Goal: Task Accomplishment & Management: Use online tool/utility

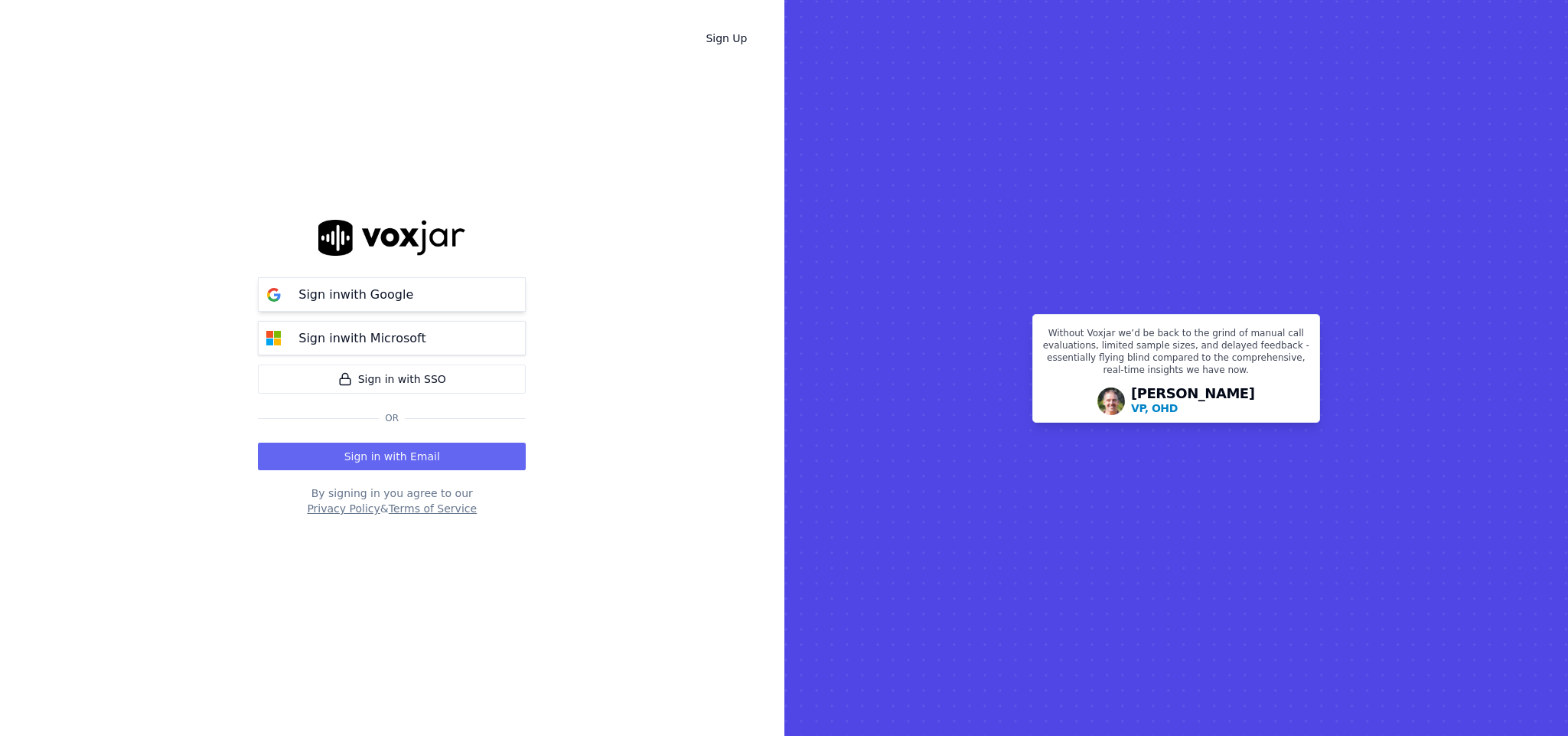
click at [333, 290] on p "Sign in with Google" at bounding box center [355, 294] width 115 height 18
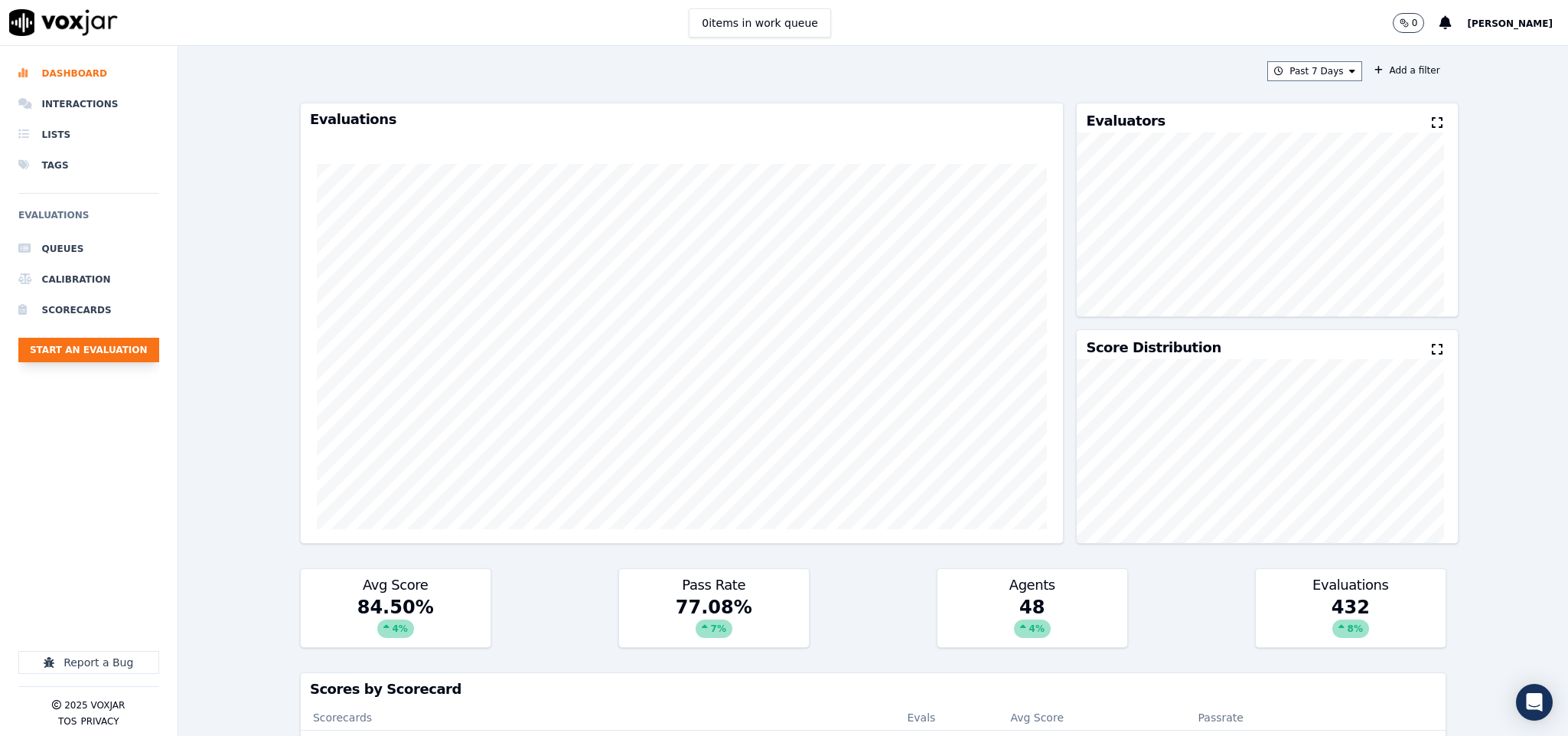
click at [143, 359] on button "Start an Evaluation" at bounding box center [88, 350] width 140 height 24
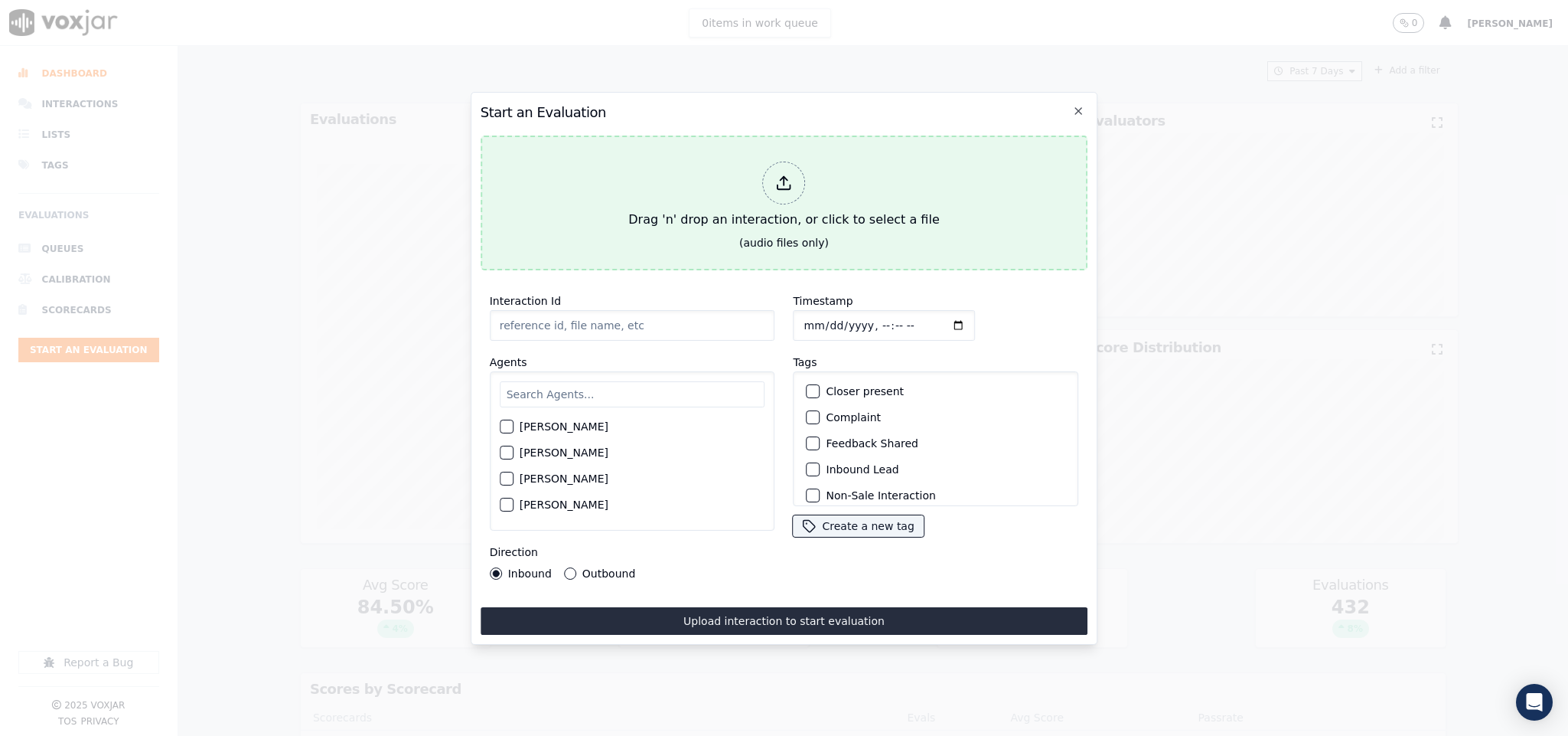
click at [790, 184] on div at bounding box center [784, 183] width 43 height 43
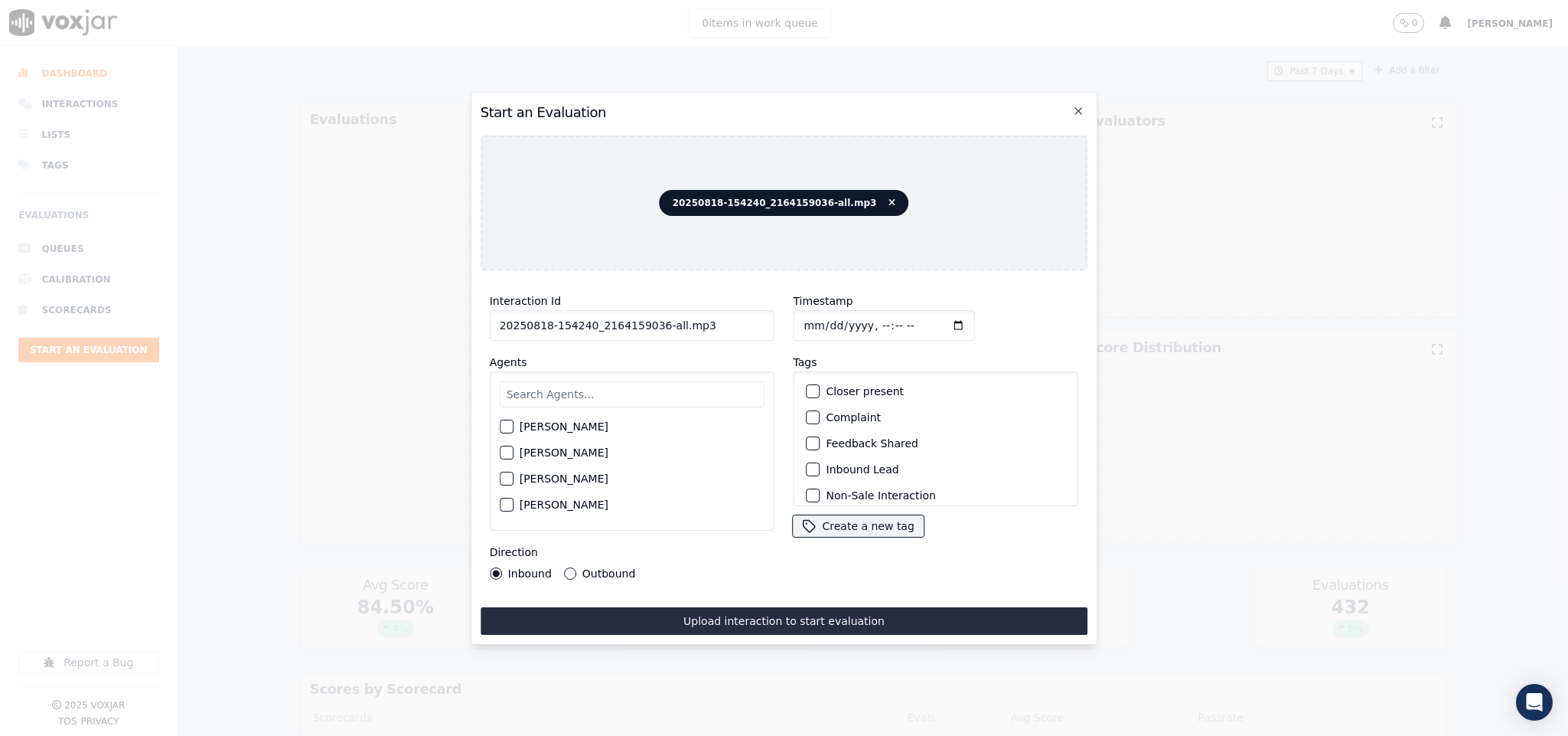
drag, startPoint x: 652, startPoint y: 317, endPoint x: 771, endPoint y: 329, distance: 119.6
click at [771, 329] on div "Interaction Id 20250818-154240_2164159036-all.mp3 Agents [PERSON_NAME] [PERSON_…" at bounding box center [632, 435] width 304 height 306
type input "20250818-154240_2164159036-C1"
click at [800, 311] on input "Timestamp" at bounding box center [884, 326] width 182 height 31
type input "[DATE]T15:08"
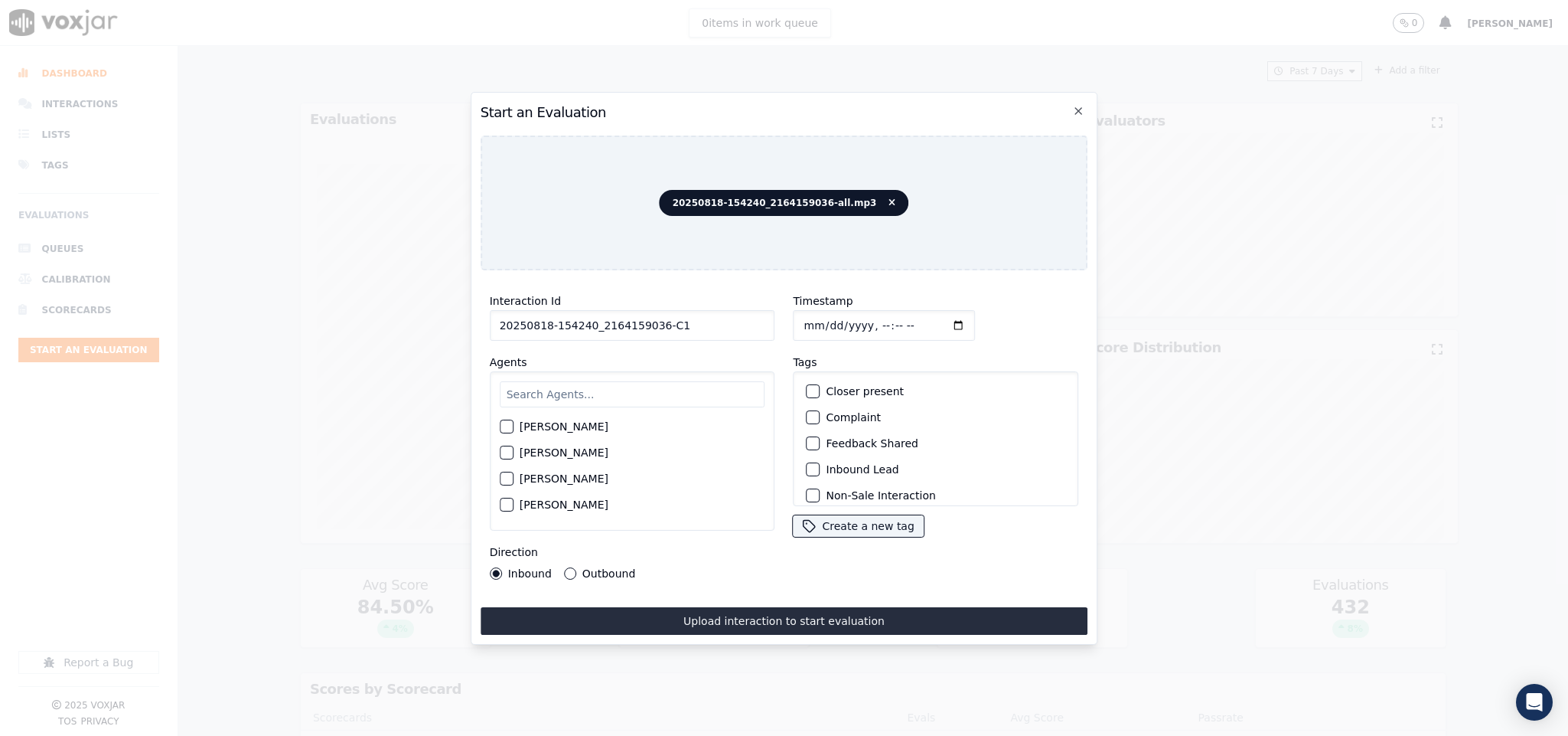
click at [563, 381] on input "text" at bounding box center [632, 394] width 265 height 26
type input "[PERSON_NAME]"
click at [505, 452] on div "button" at bounding box center [506, 457] width 10 height 10
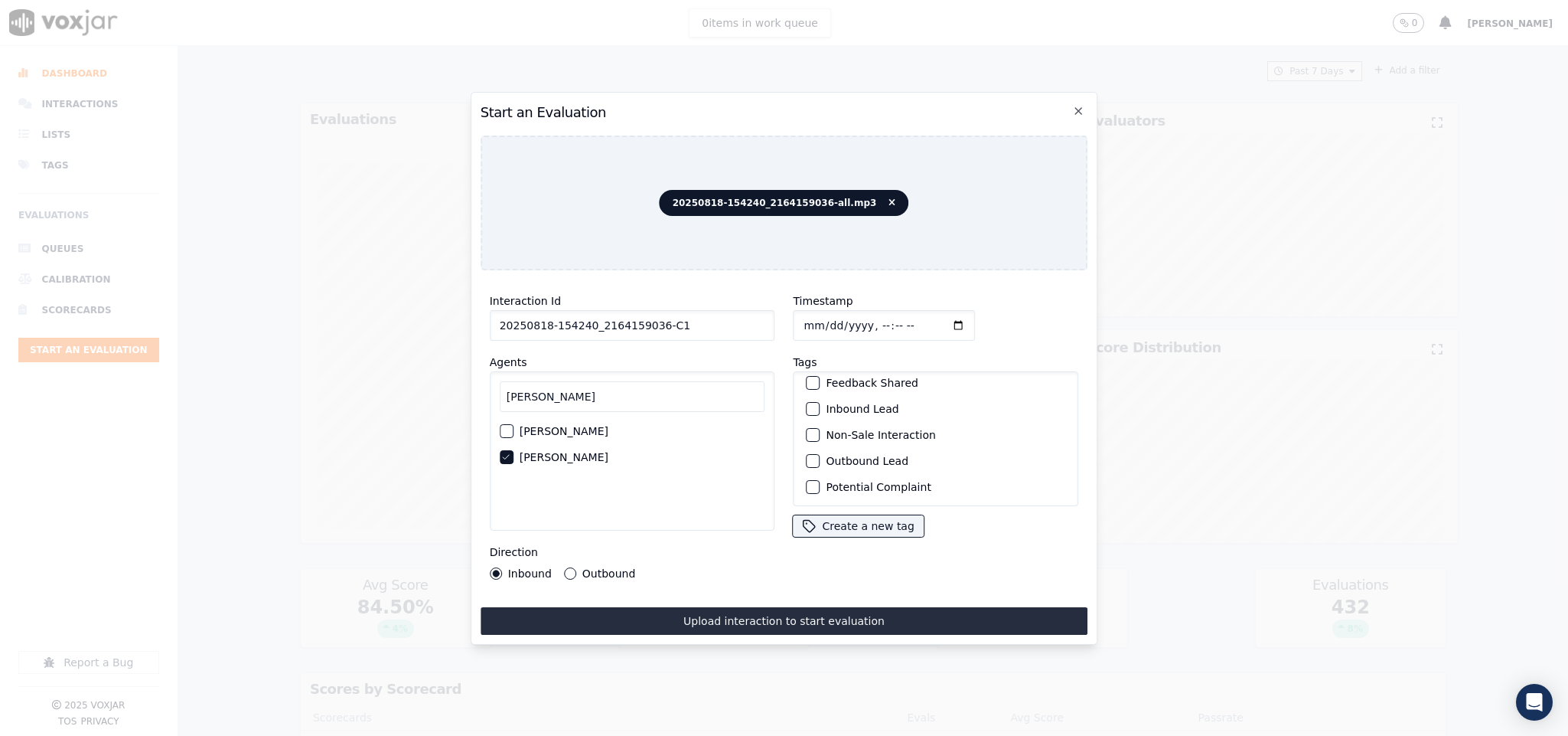
scroll to position [138, 0]
click at [807, 481] on div "button" at bounding box center [812, 486] width 10 height 10
click at [806, 440] on button "Inbound Lead" at bounding box center [813, 446] width 14 height 14
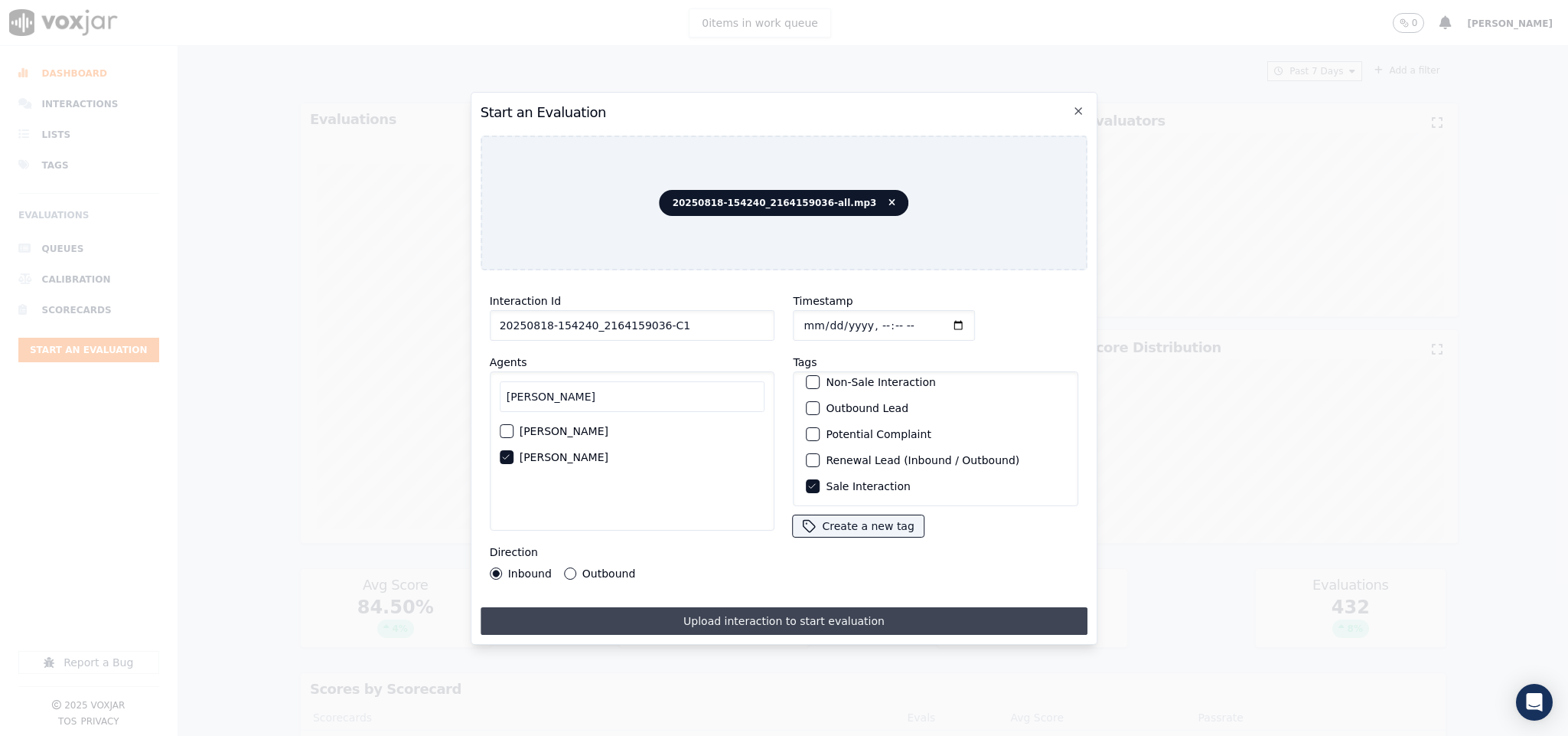
click at [761, 607] on button "Upload interaction to start evaluation" at bounding box center [784, 621] width 607 height 28
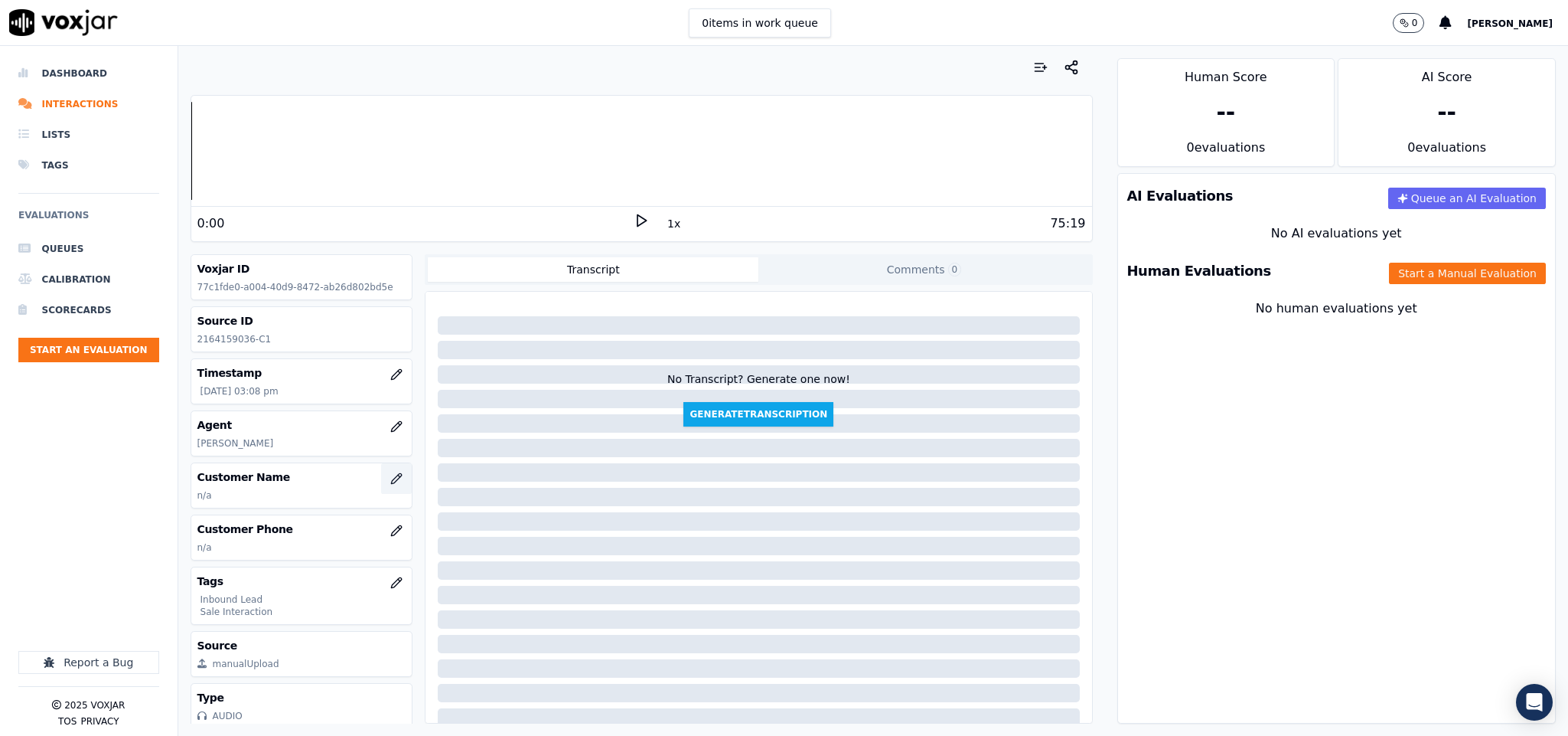
click at [390, 483] on icon "button" at bounding box center [396, 478] width 12 height 12
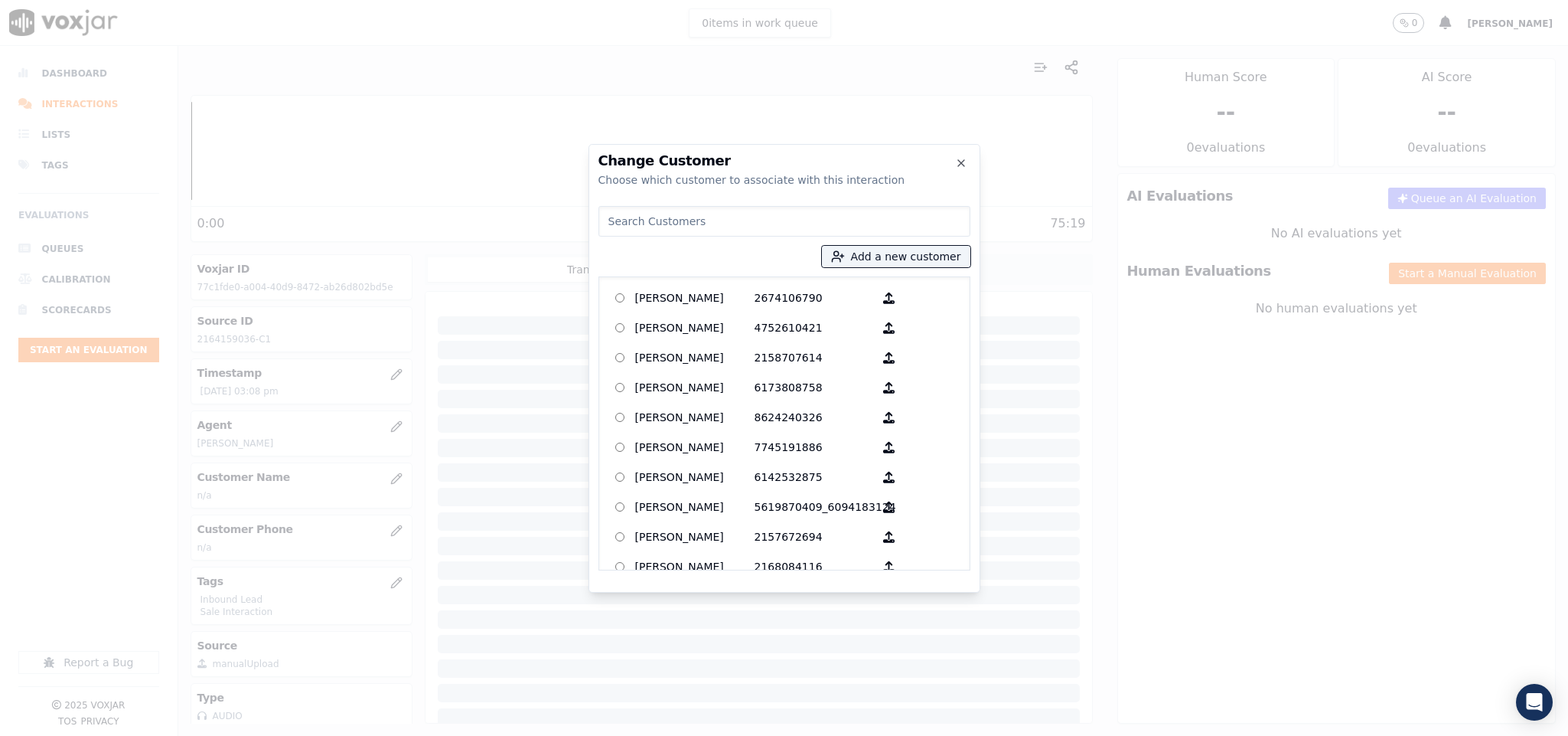
type input "[PERSON_NAME]"
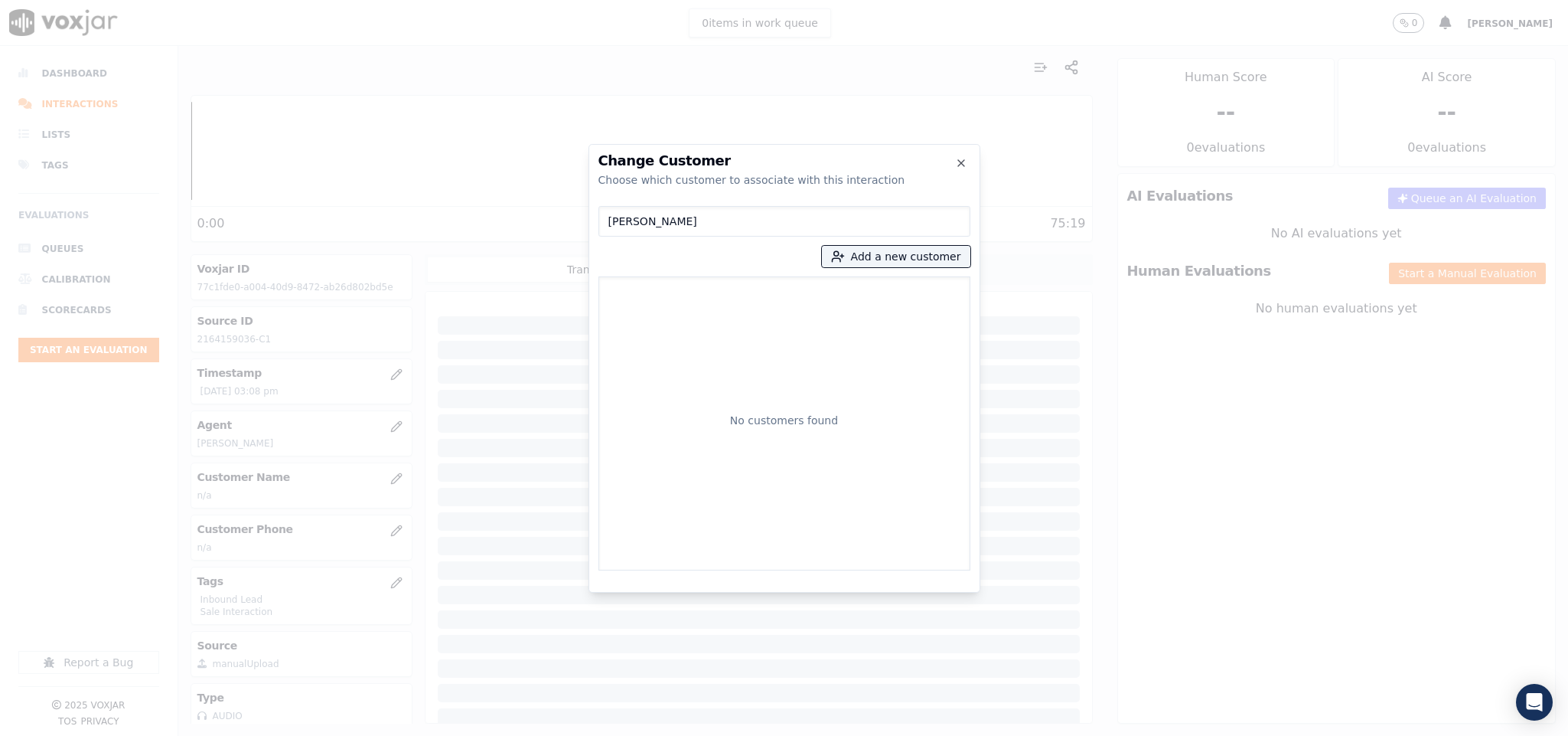
click at [607, 228] on input "[PERSON_NAME]" at bounding box center [785, 221] width 372 height 31
drag, startPoint x: 730, startPoint y: 215, endPoint x: 507, endPoint y: 221, distance: 223.1
click at [507, 735] on div "Change Customer Choose which customer to associate with this interaction [PERSO…" at bounding box center [784, 736] width 1568 height 0
click at [866, 256] on button "Add a new customer" at bounding box center [896, 256] width 148 height 22
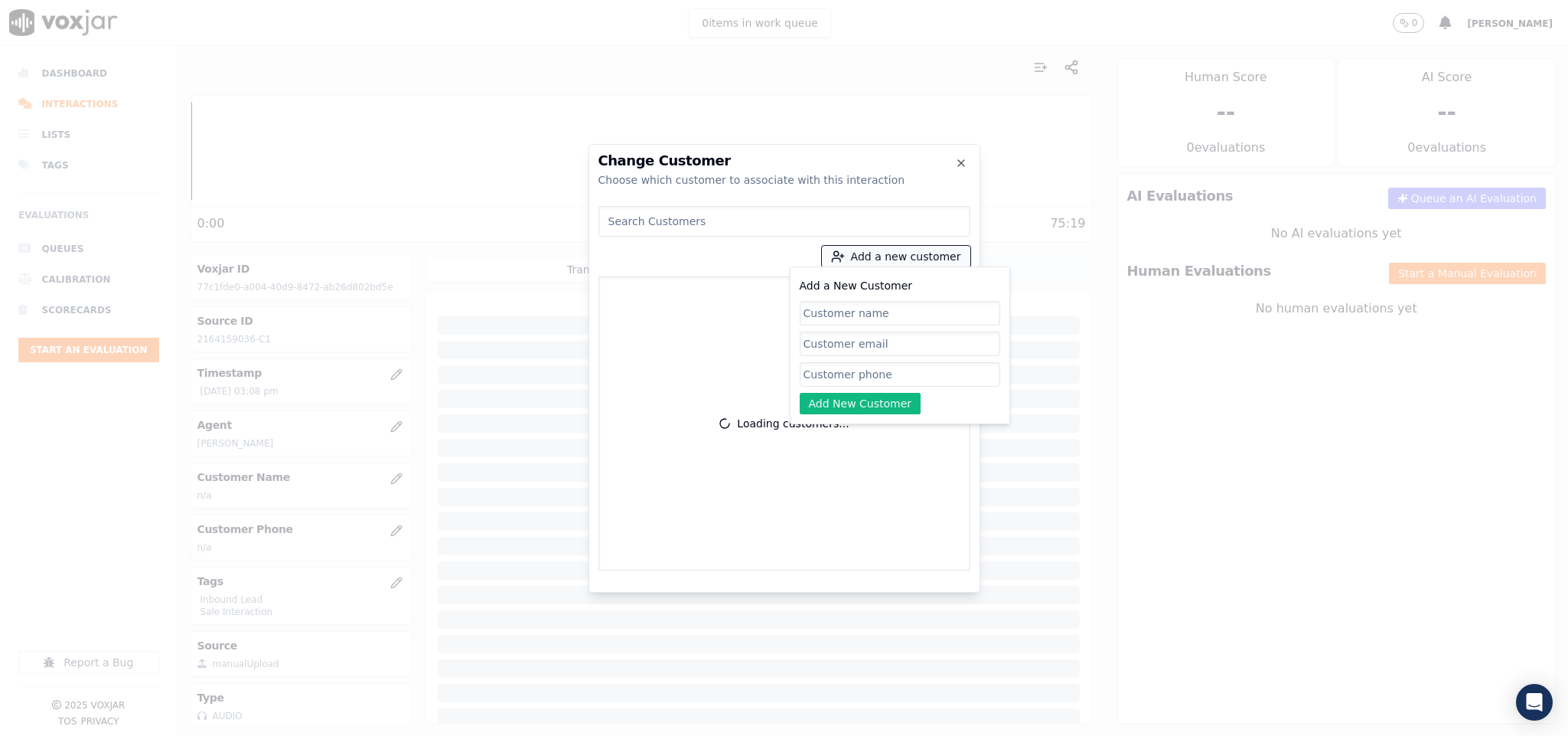
paste input "[PERSON_NAME]"
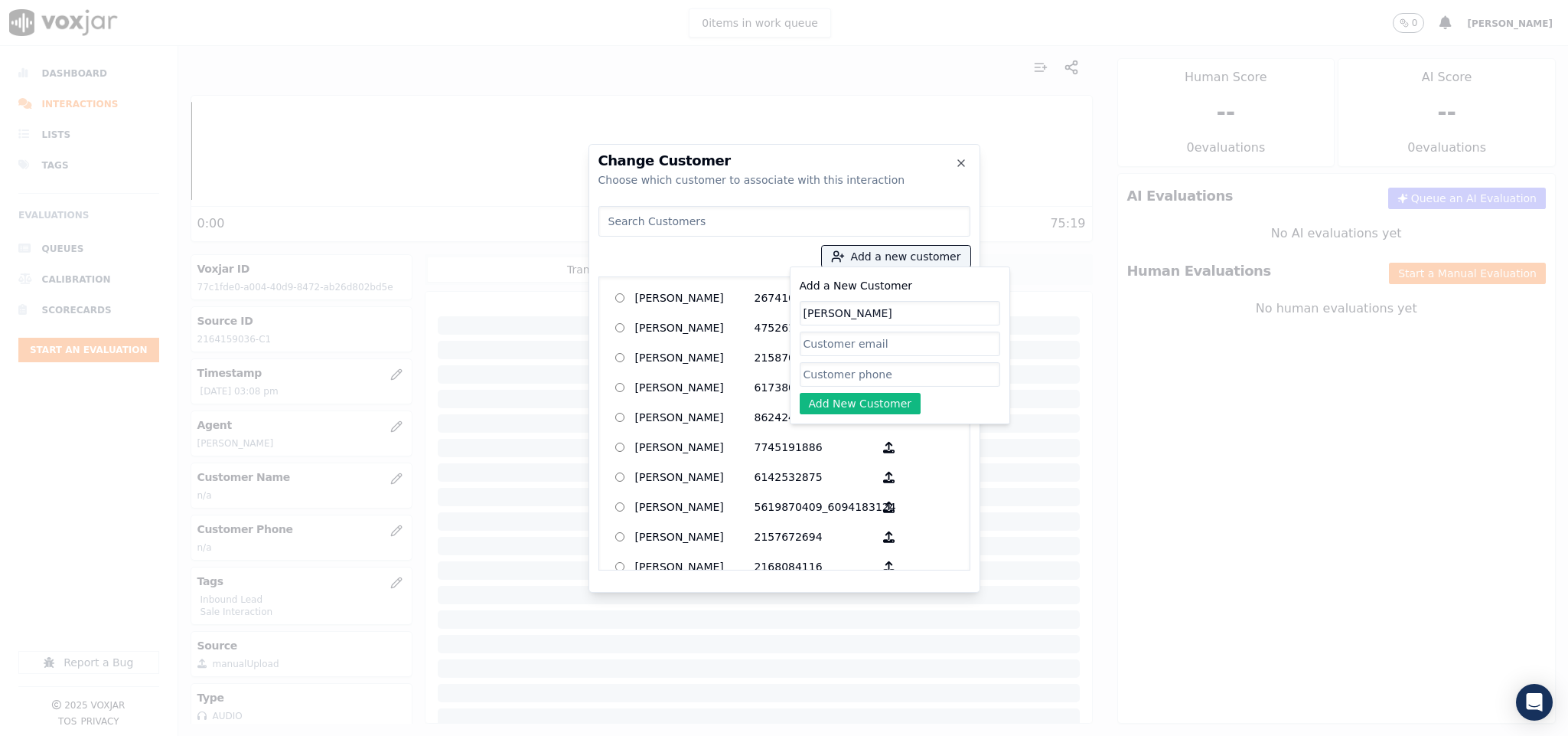
type input "[PERSON_NAME]"
click at [875, 381] on input "Add a New Customer" at bounding box center [899, 374] width 201 height 24
paste input "2164159036"
type input "2164159036"
click at [836, 404] on button "Add New Customer" at bounding box center [860, 403] width 121 height 22
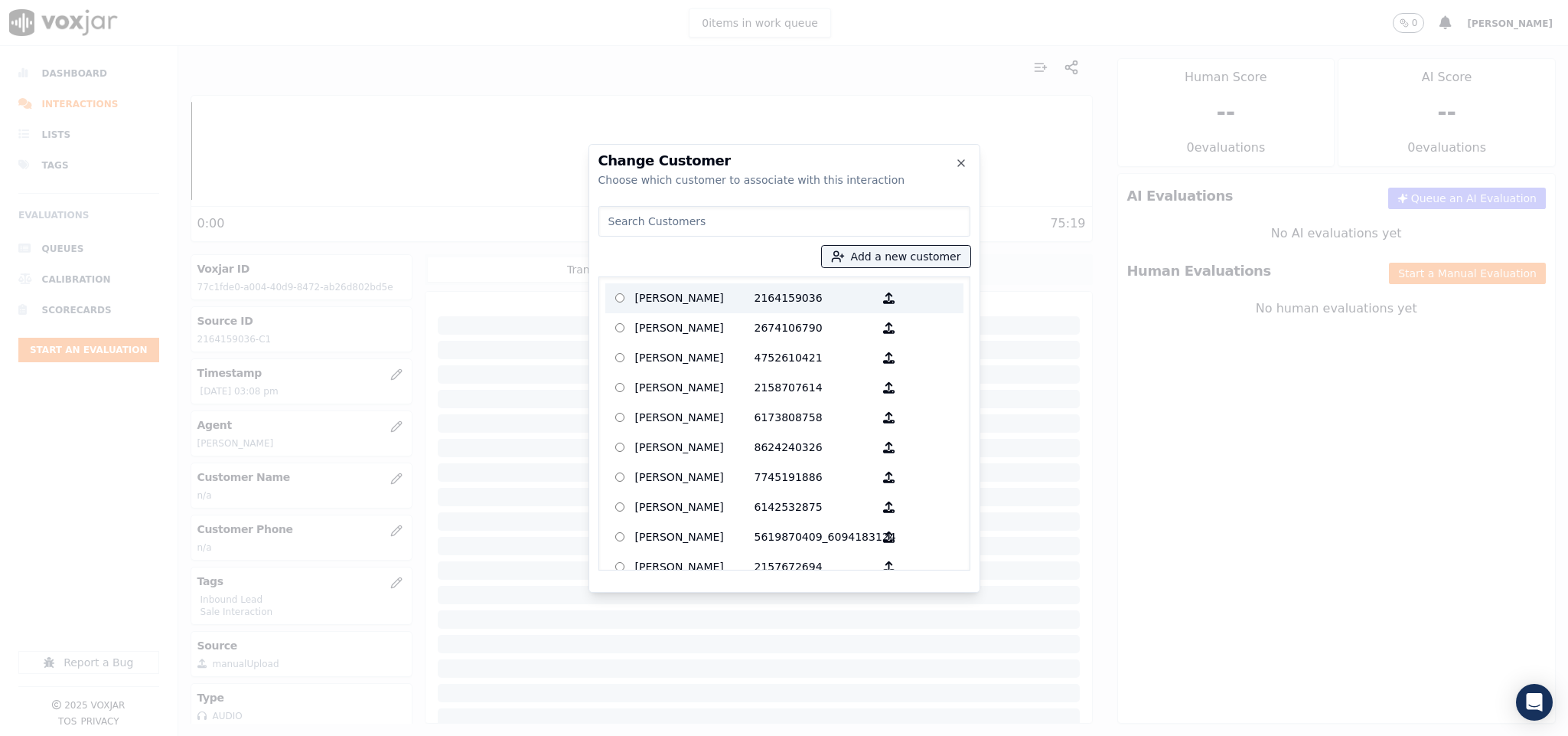
click at [695, 298] on p "[PERSON_NAME]" at bounding box center [694, 298] width 120 height 24
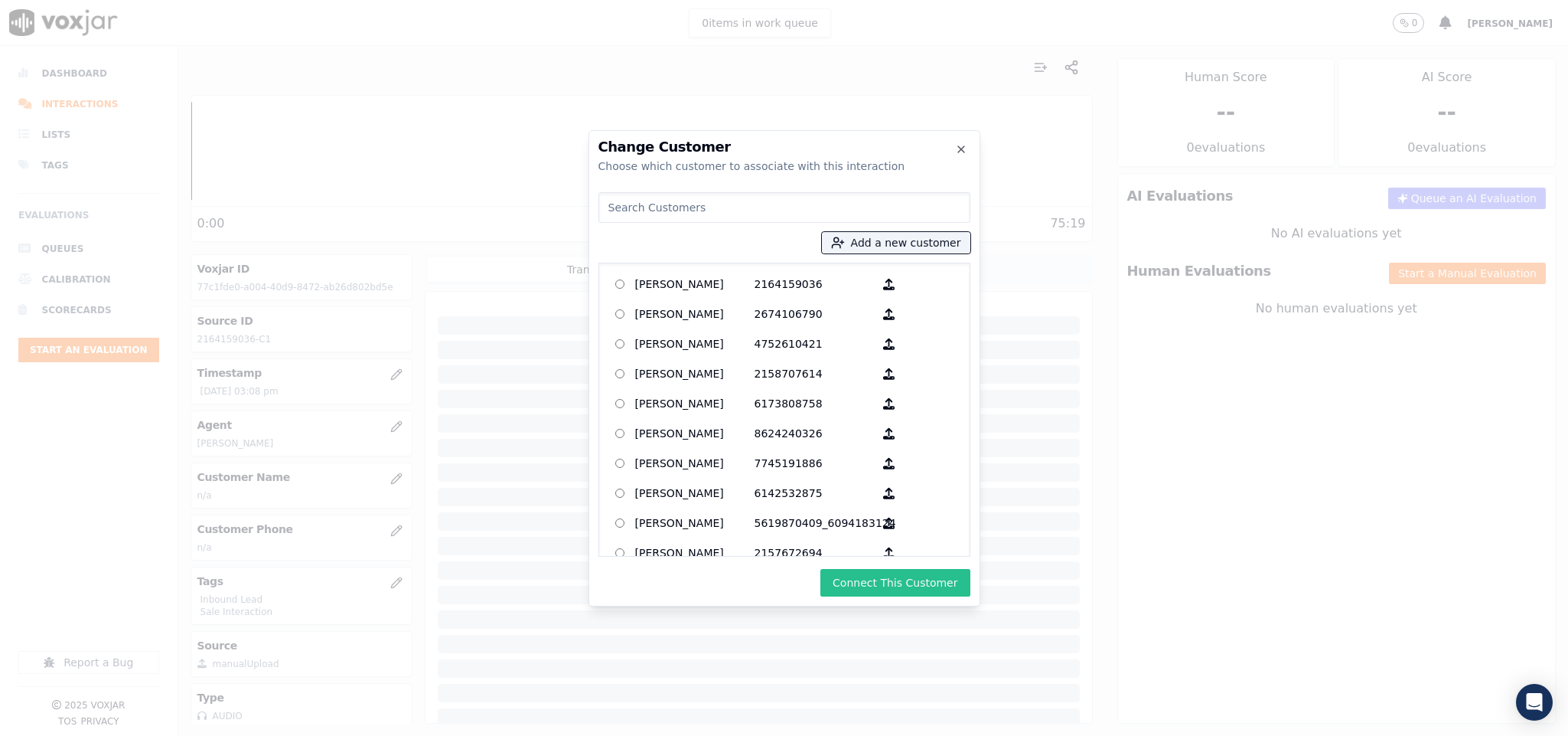
click at [882, 577] on button "Connect This Customer" at bounding box center [894, 583] width 149 height 28
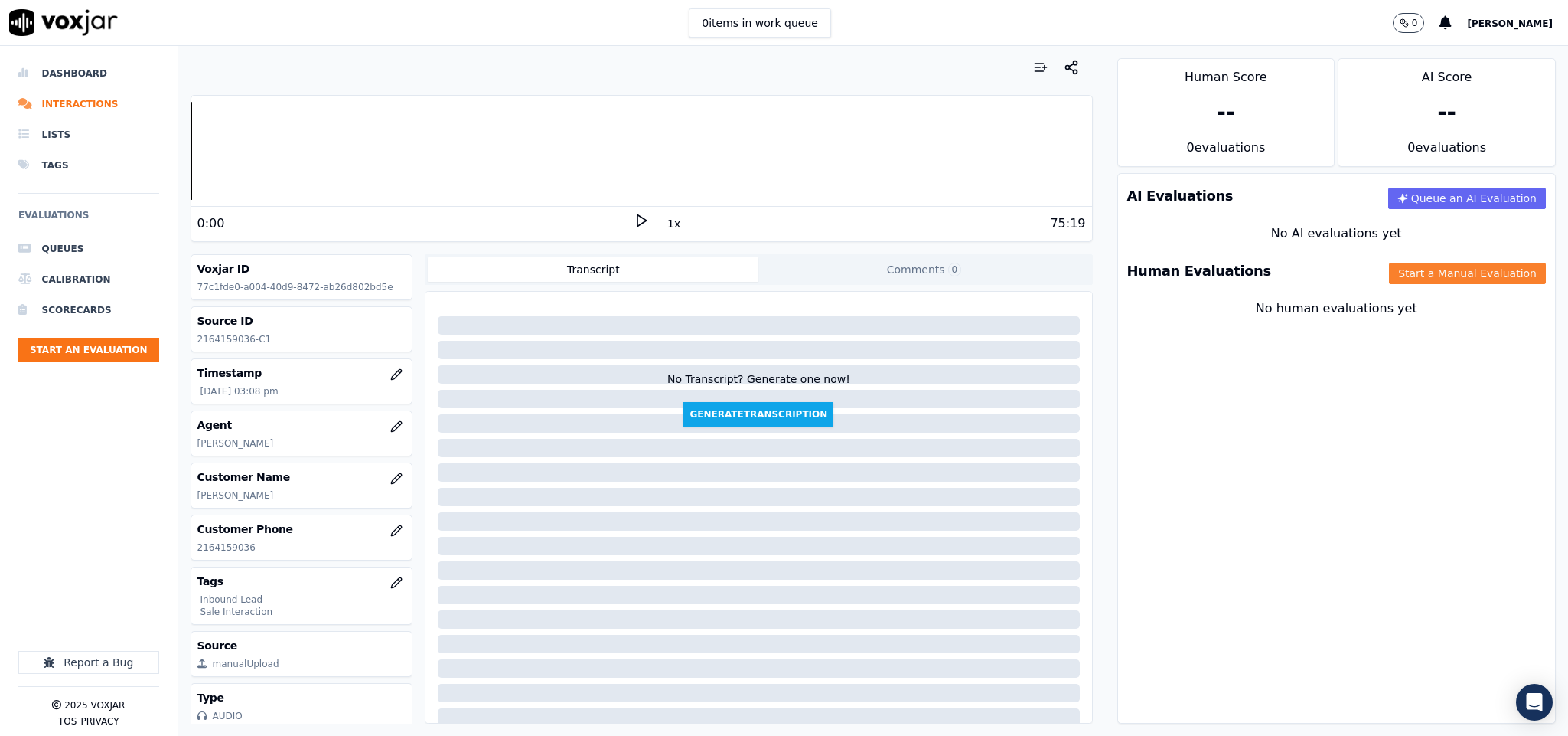
click at [1401, 271] on button "Start a Manual Evaluation" at bounding box center [1467, 273] width 157 height 22
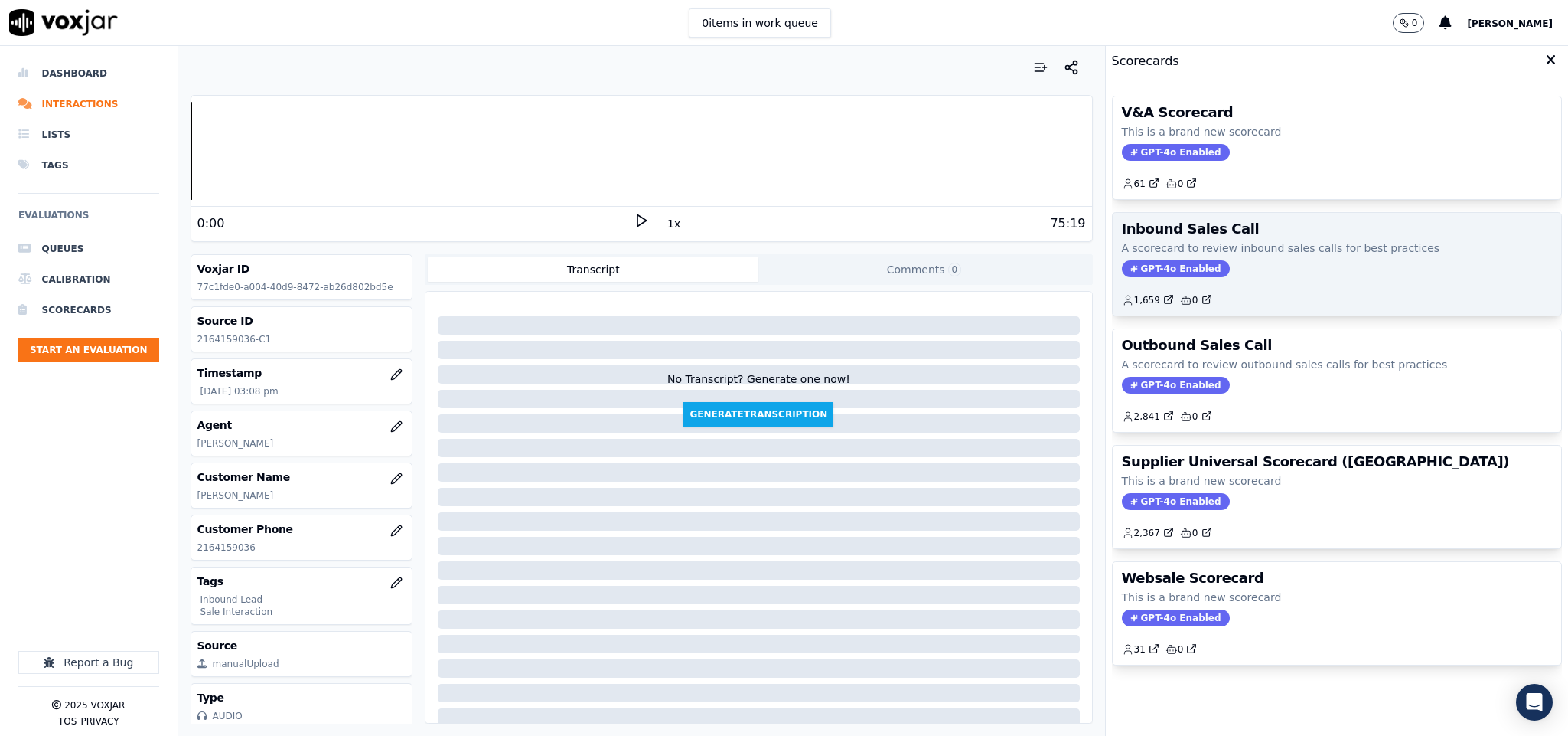
click at [1168, 266] on span "GPT-4o Enabled" at bounding box center [1175, 269] width 108 height 17
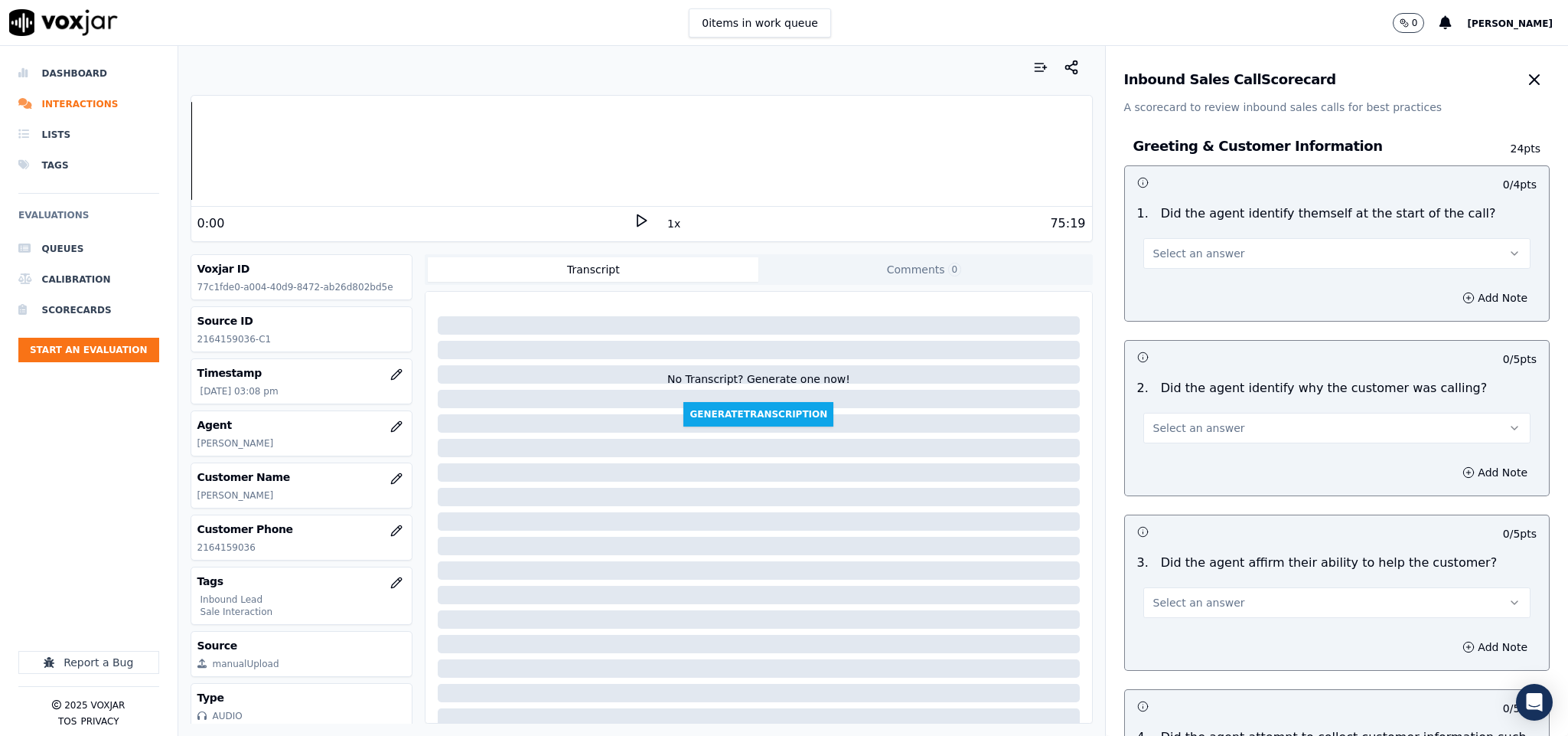
click at [1248, 249] on button "Select an answer" at bounding box center [1337, 253] width 388 height 31
click at [1229, 290] on div "Yes" at bounding box center [1299, 289] width 351 height 24
click at [1168, 425] on span "Select an answer" at bounding box center [1198, 428] width 92 height 16
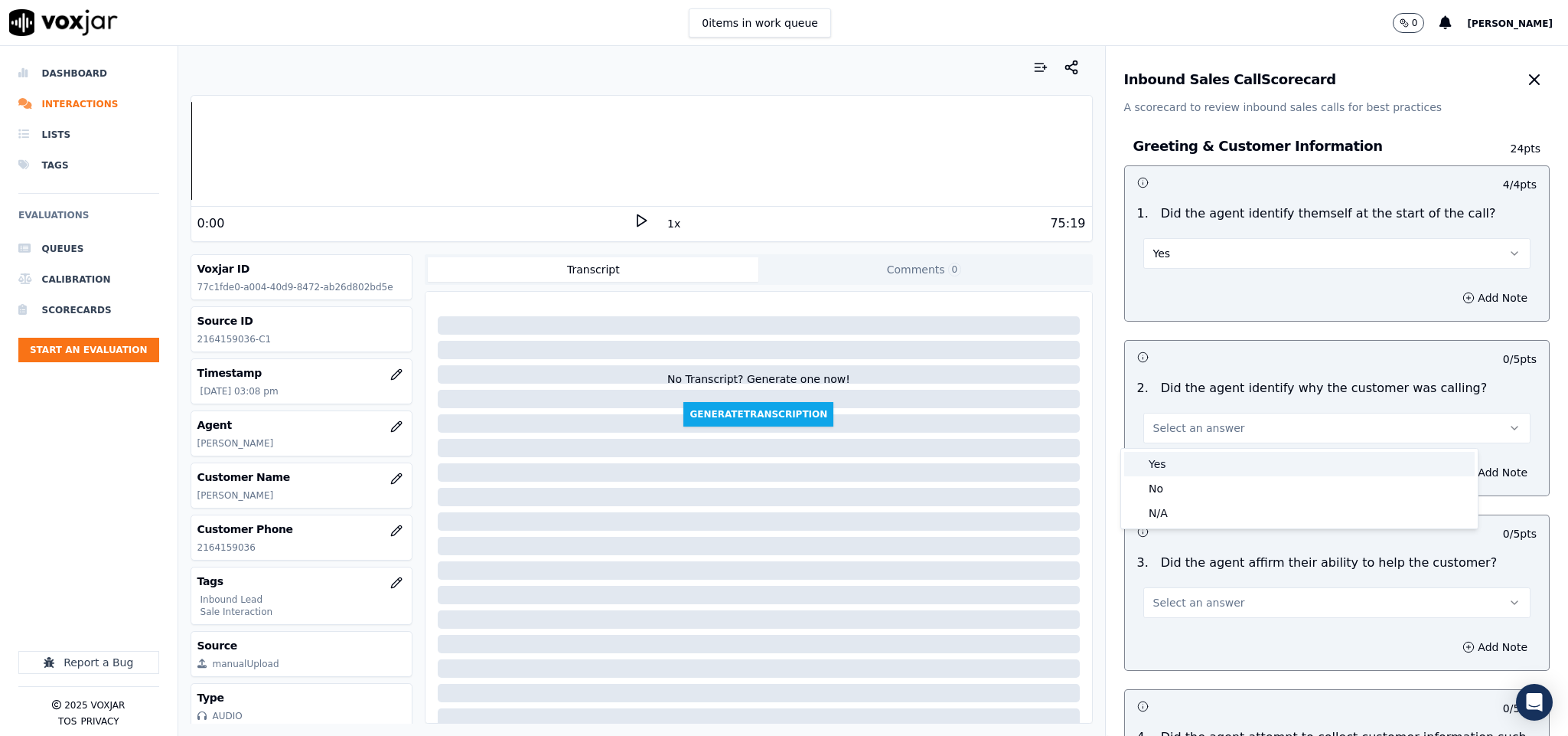
click at [1168, 465] on div "Yes" at bounding box center [1299, 464] width 351 height 24
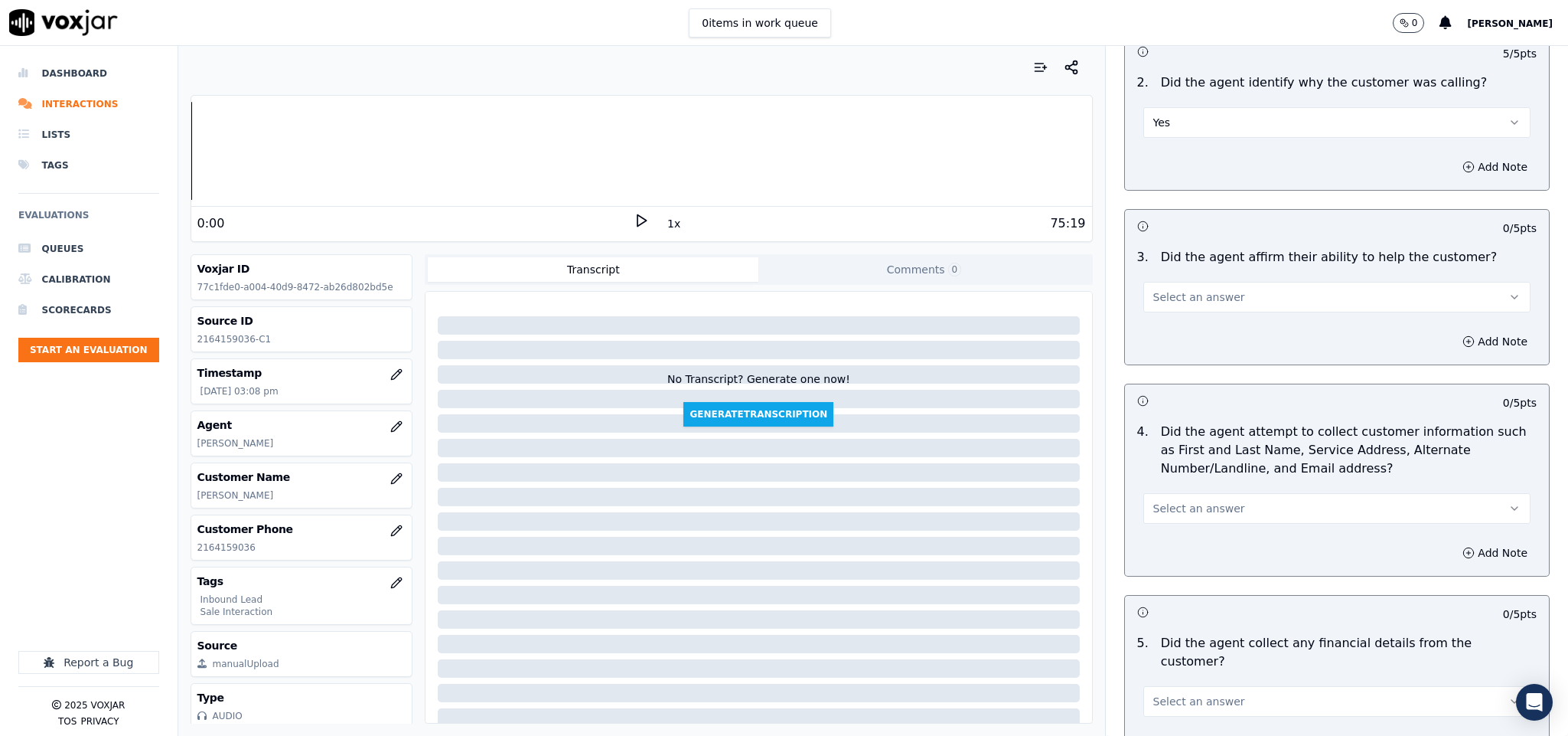
scroll to position [345, 0]
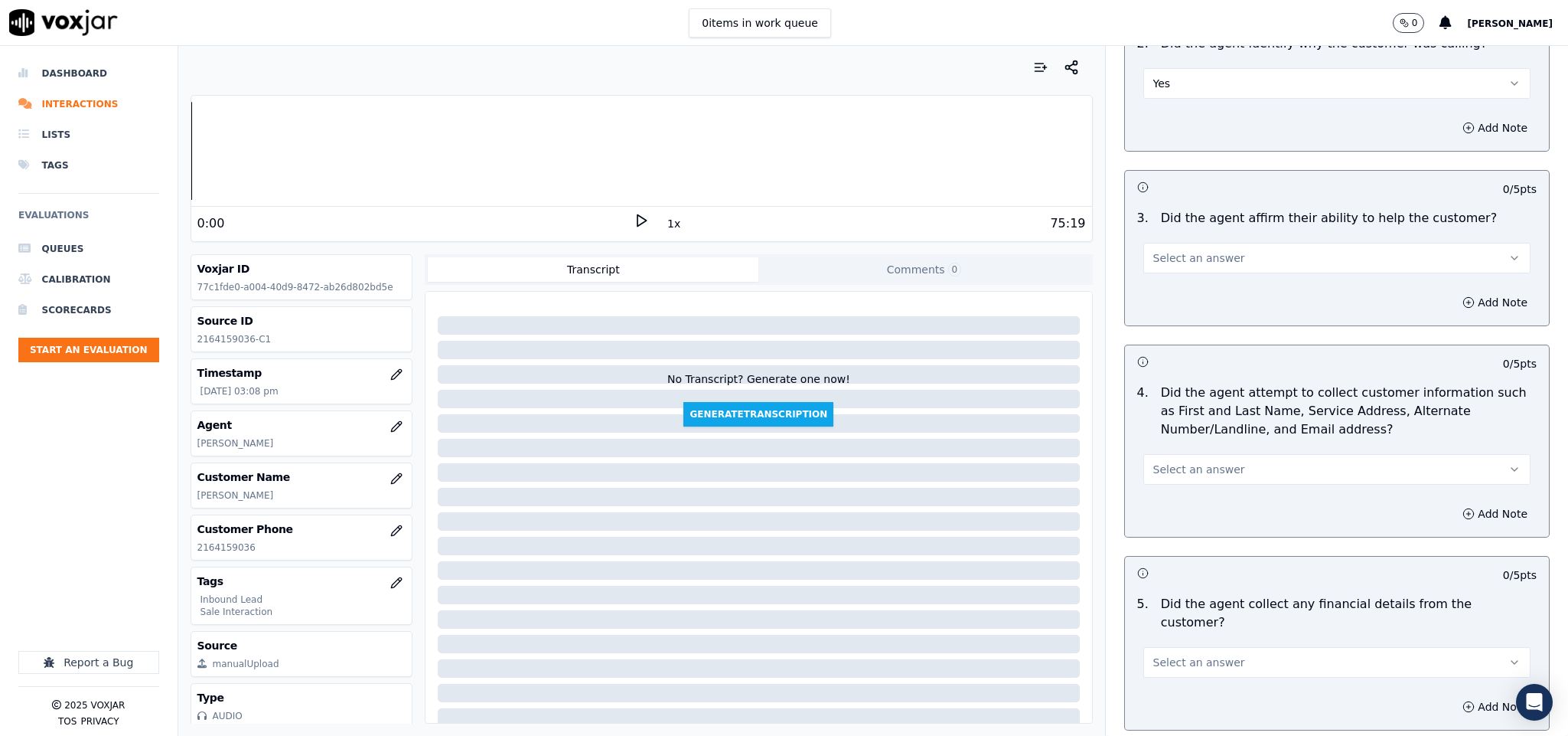
click at [1217, 253] on button "Select an answer" at bounding box center [1337, 259] width 388 height 31
click at [1194, 296] on div "Yes" at bounding box center [1299, 295] width 351 height 24
click at [1208, 474] on span "Select an answer" at bounding box center [1198, 470] width 92 height 16
click at [1187, 505] on div "Yes" at bounding box center [1299, 506] width 351 height 24
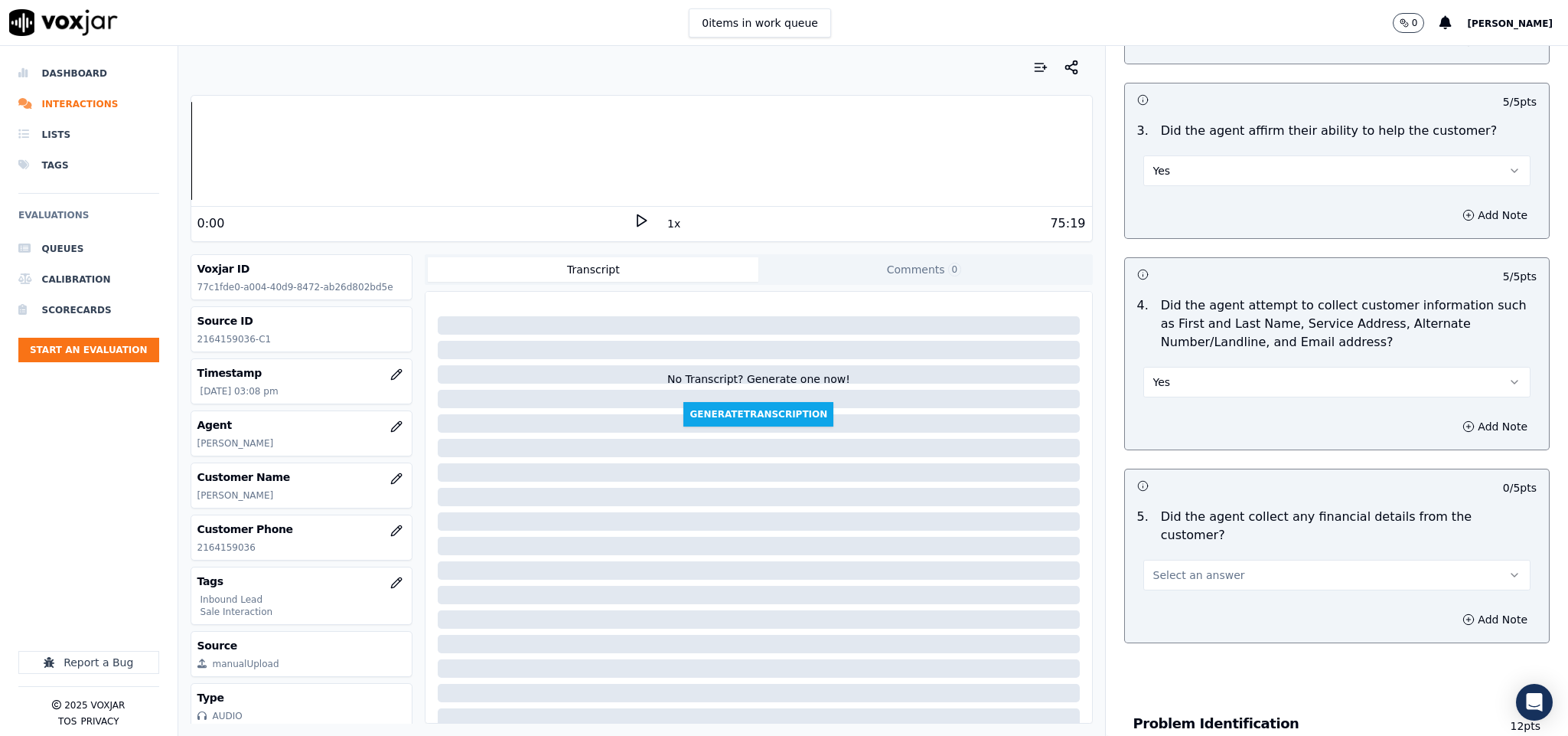
scroll to position [574, 0]
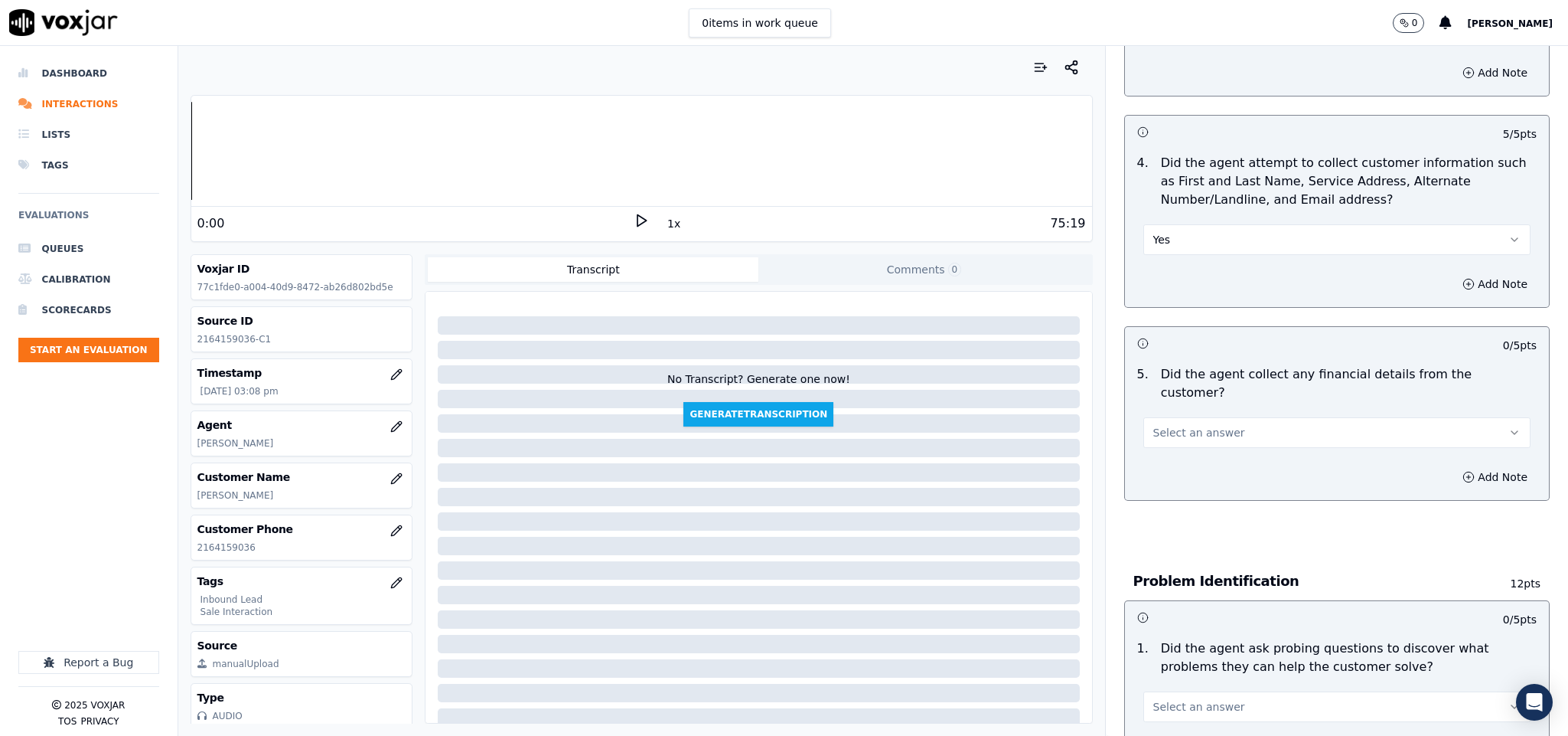
click at [1187, 425] on span "Select an answer" at bounding box center [1198, 433] width 92 height 16
click at [1172, 476] on div "No" at bounding box center [1299, 476] width 351 height 24
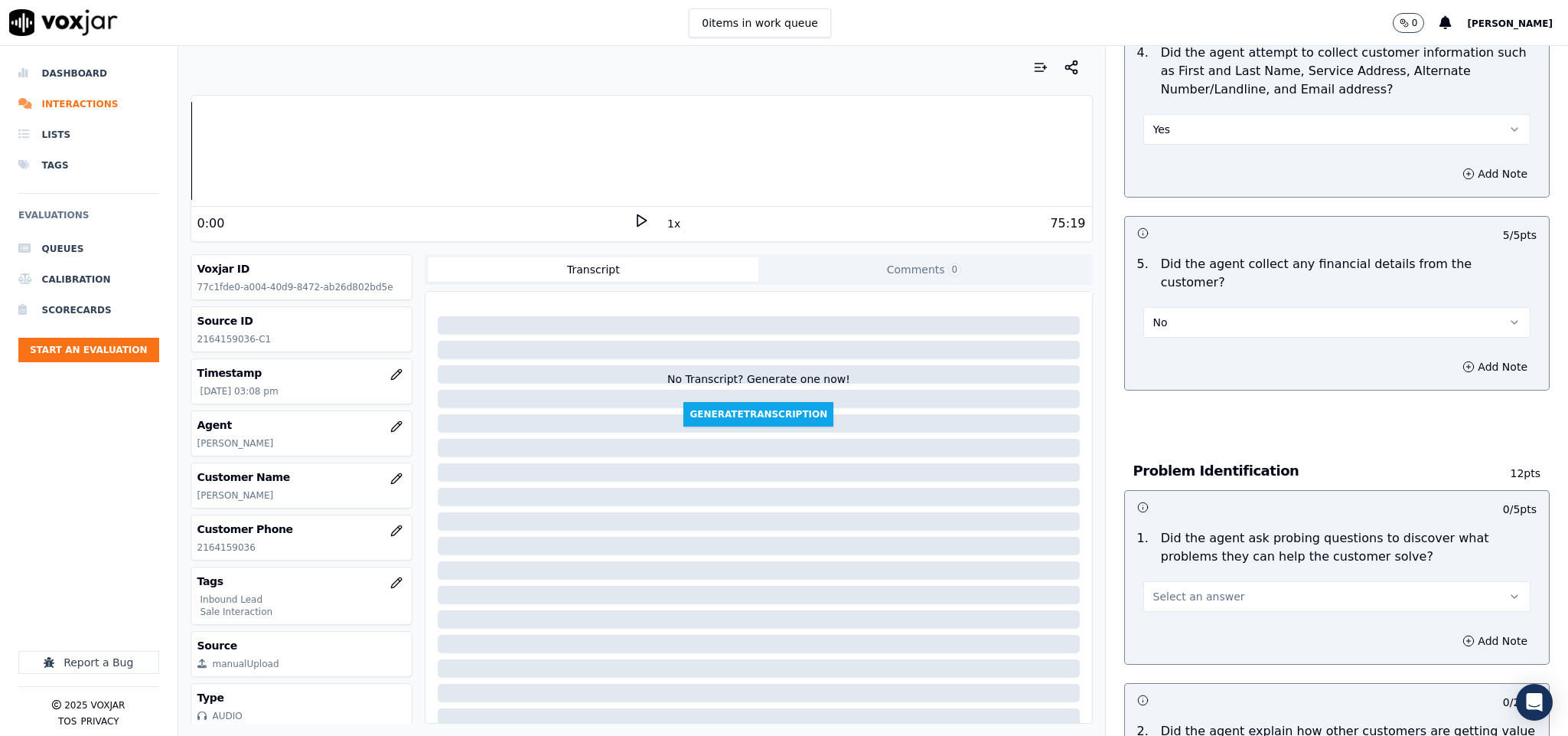
scroll to position [919, 0]
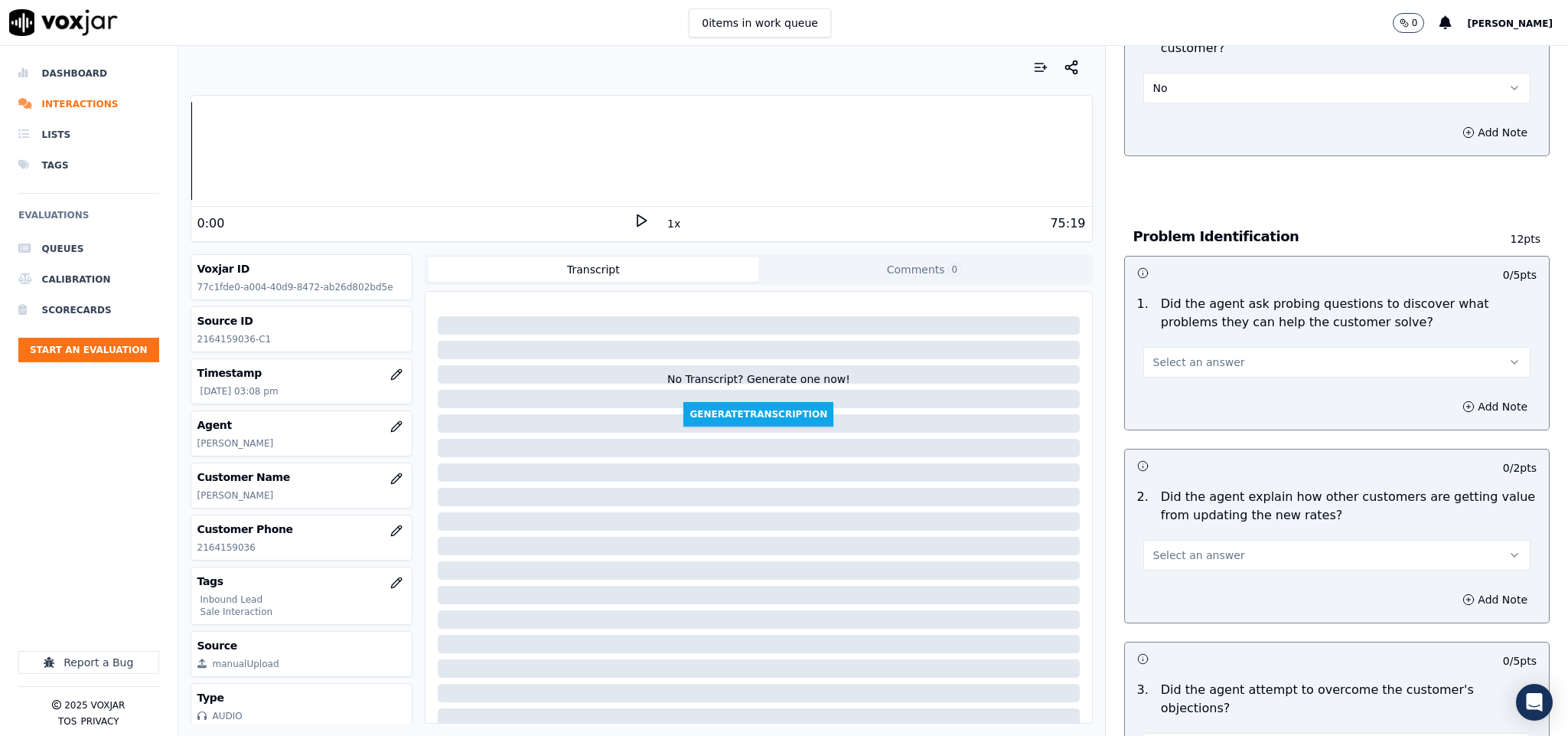
click at [1266, 346] on button "Select an answer" at bounding box center [1337, 362] width 388 height 31
click at [1190, 386] on div "Yes" at bounding box center [1299, 382] width 351 height 24
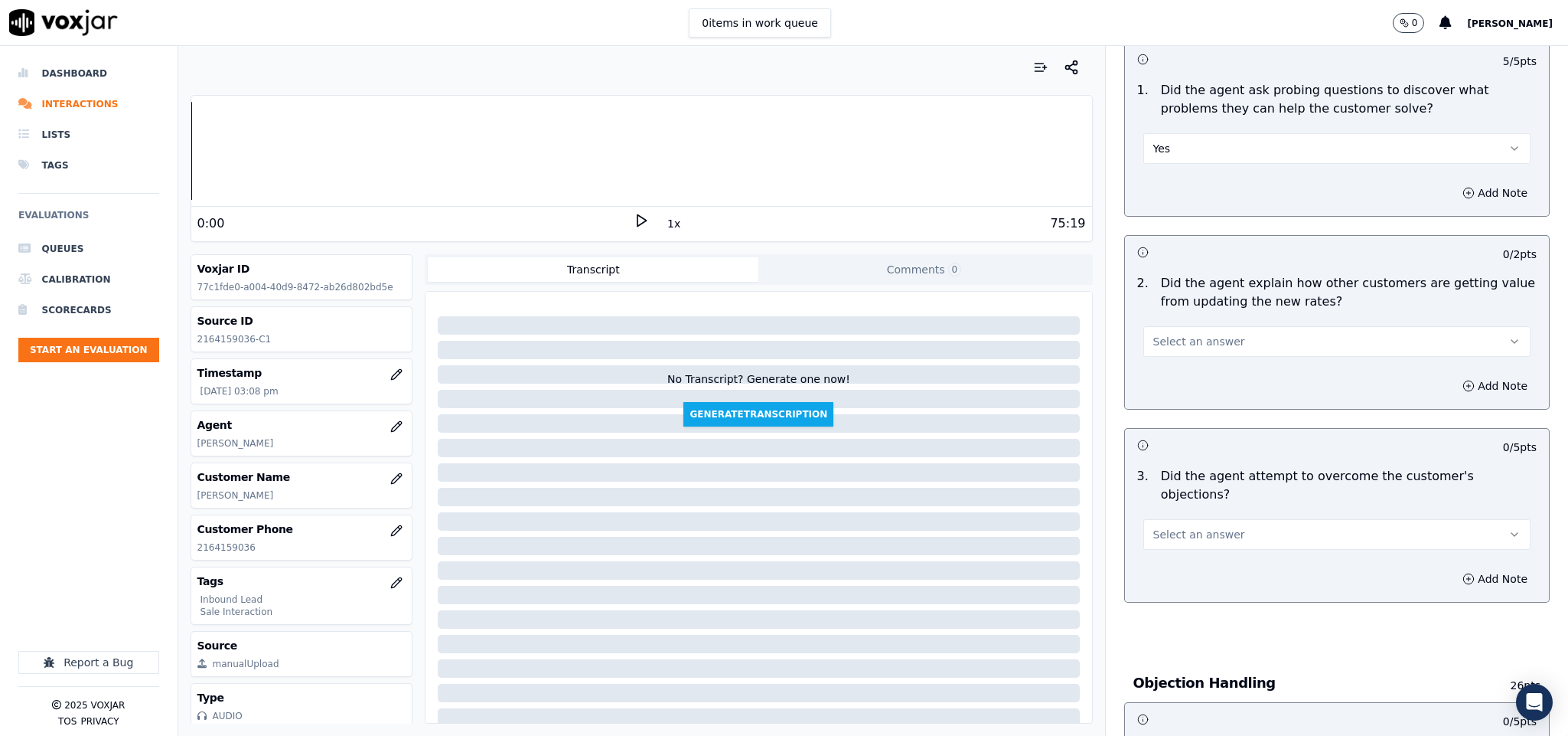
scroll to position [1148, 0]
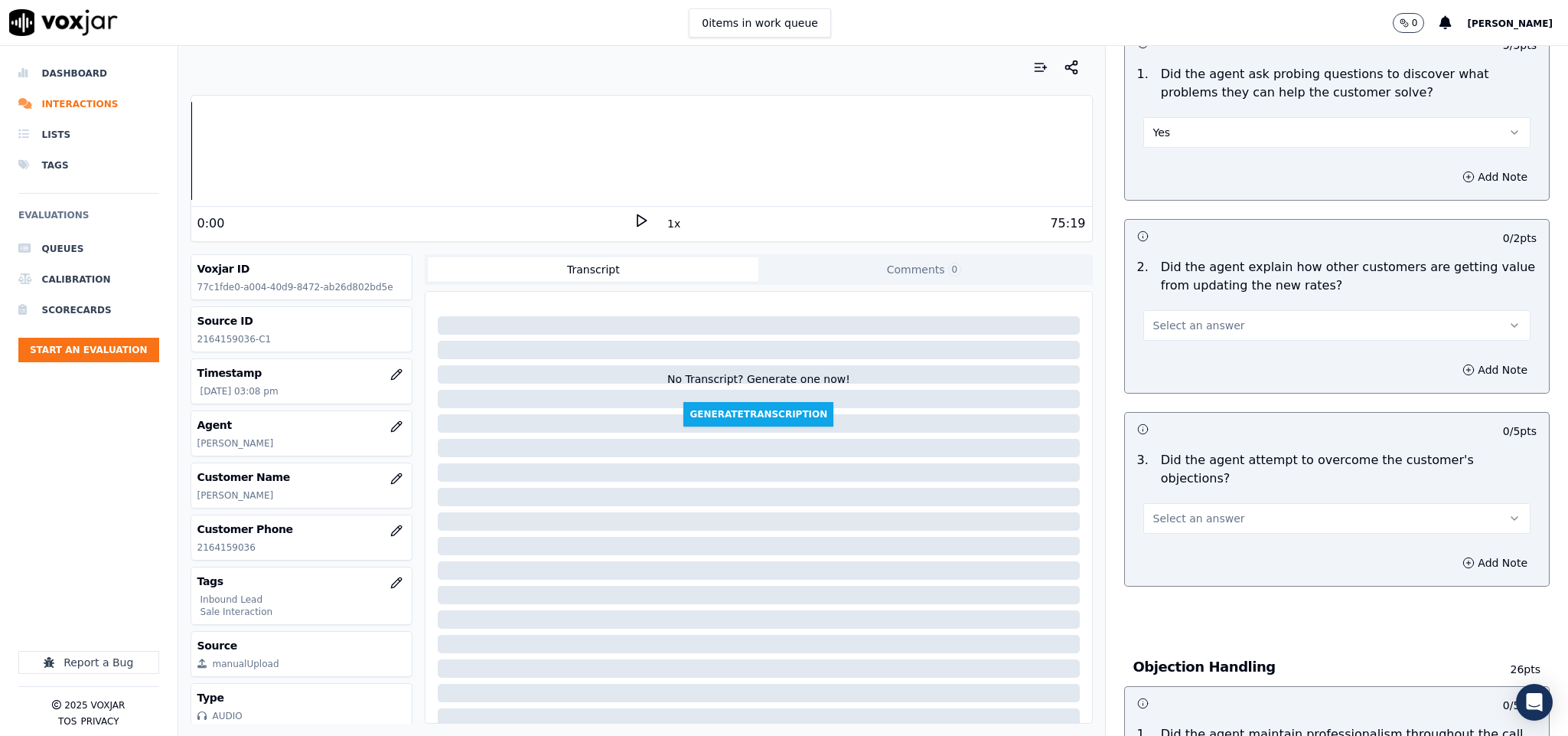
click at [1198, 318] on span "Select an answer" at bounding box center [1198, 326] width 92 height 16
click at [1168, 388] on div "N/A" at bounding box center [1299, 395] width 351 height 24
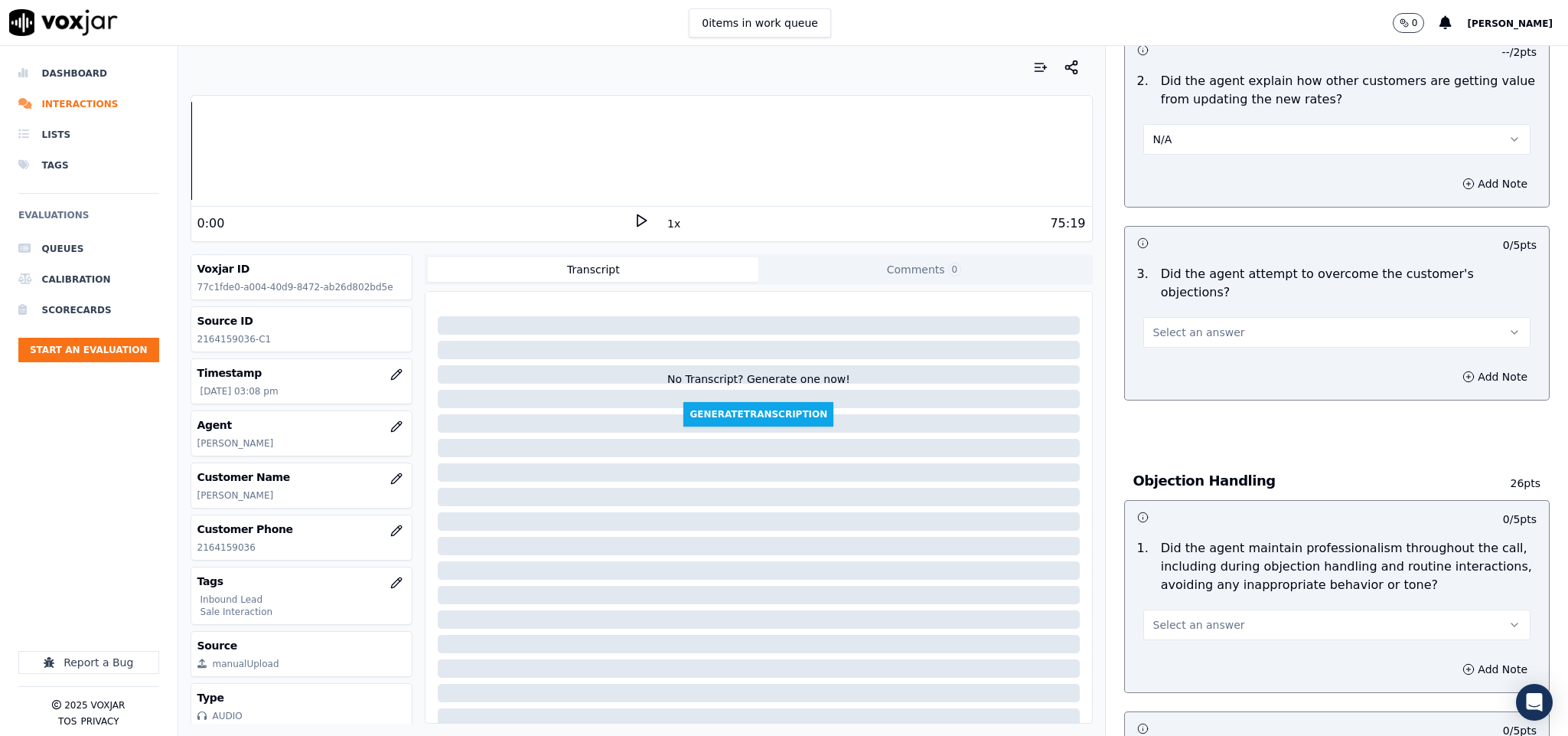
scroll to position [1378, 0]
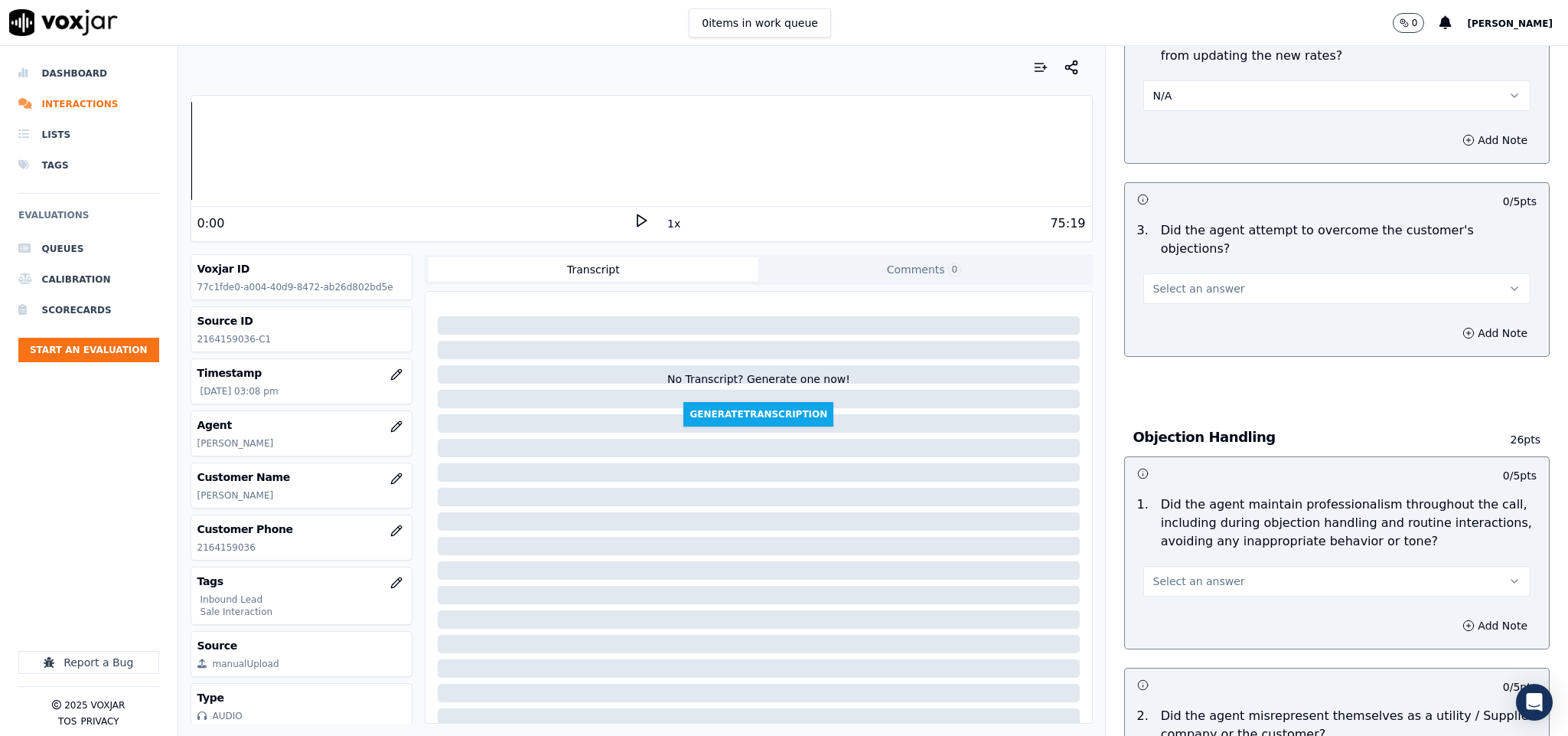
click at [1175, 281] on span "Select an answer" at bounding box center [1198, 289] width 92 height 16
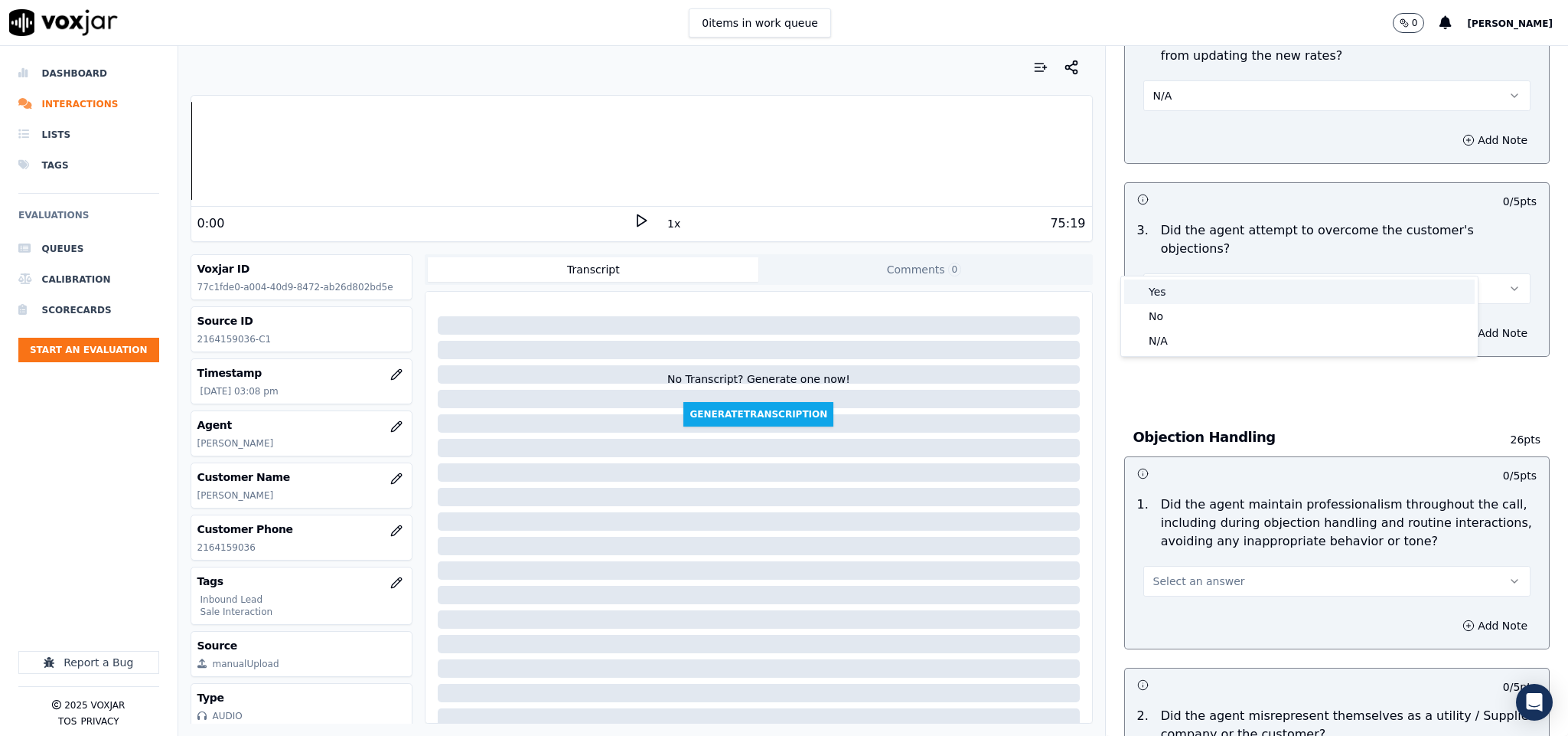
click at [1167, 287] on div "Yes" at bounding box center [1299, 291] width 351 height 24
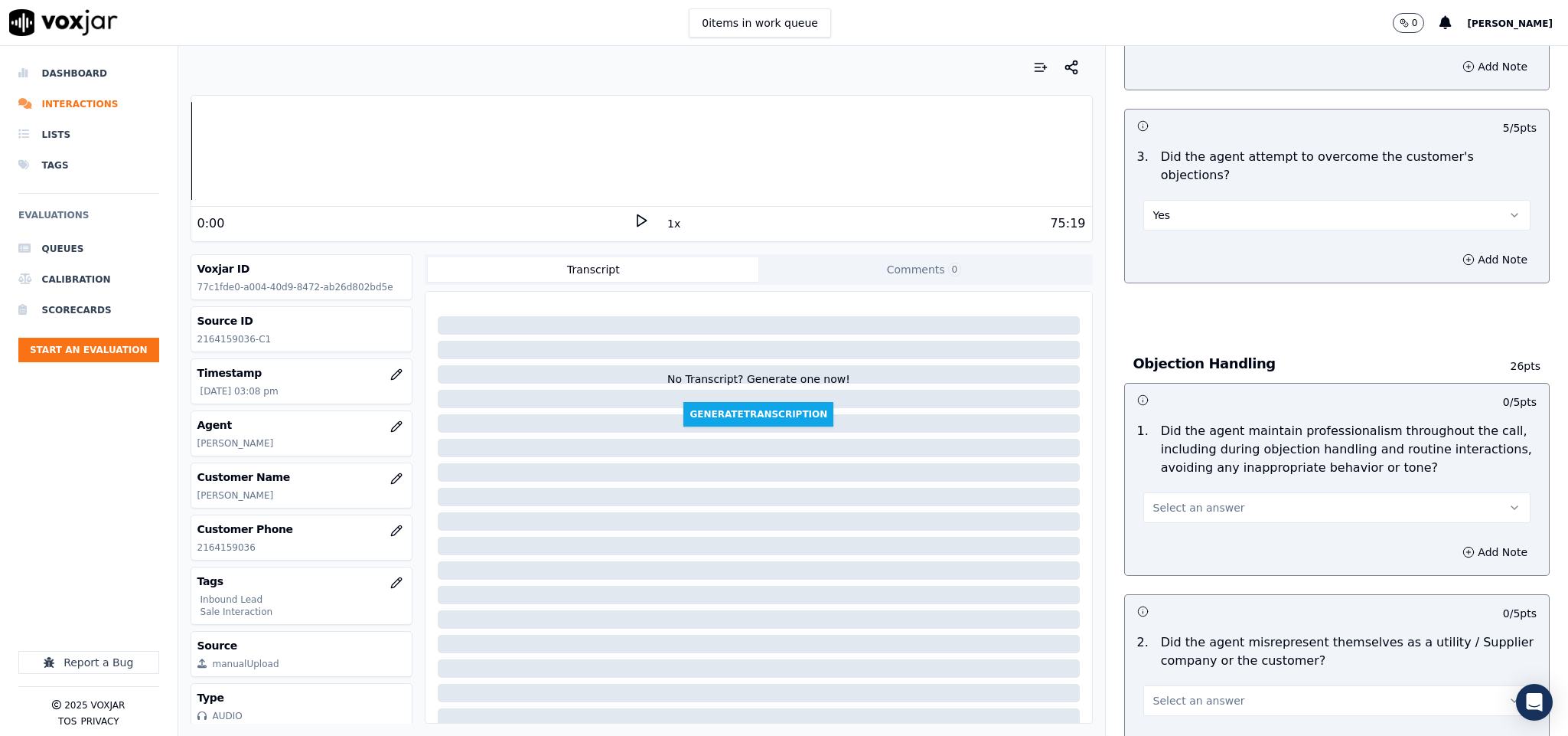
scroll to position [1493, 0]
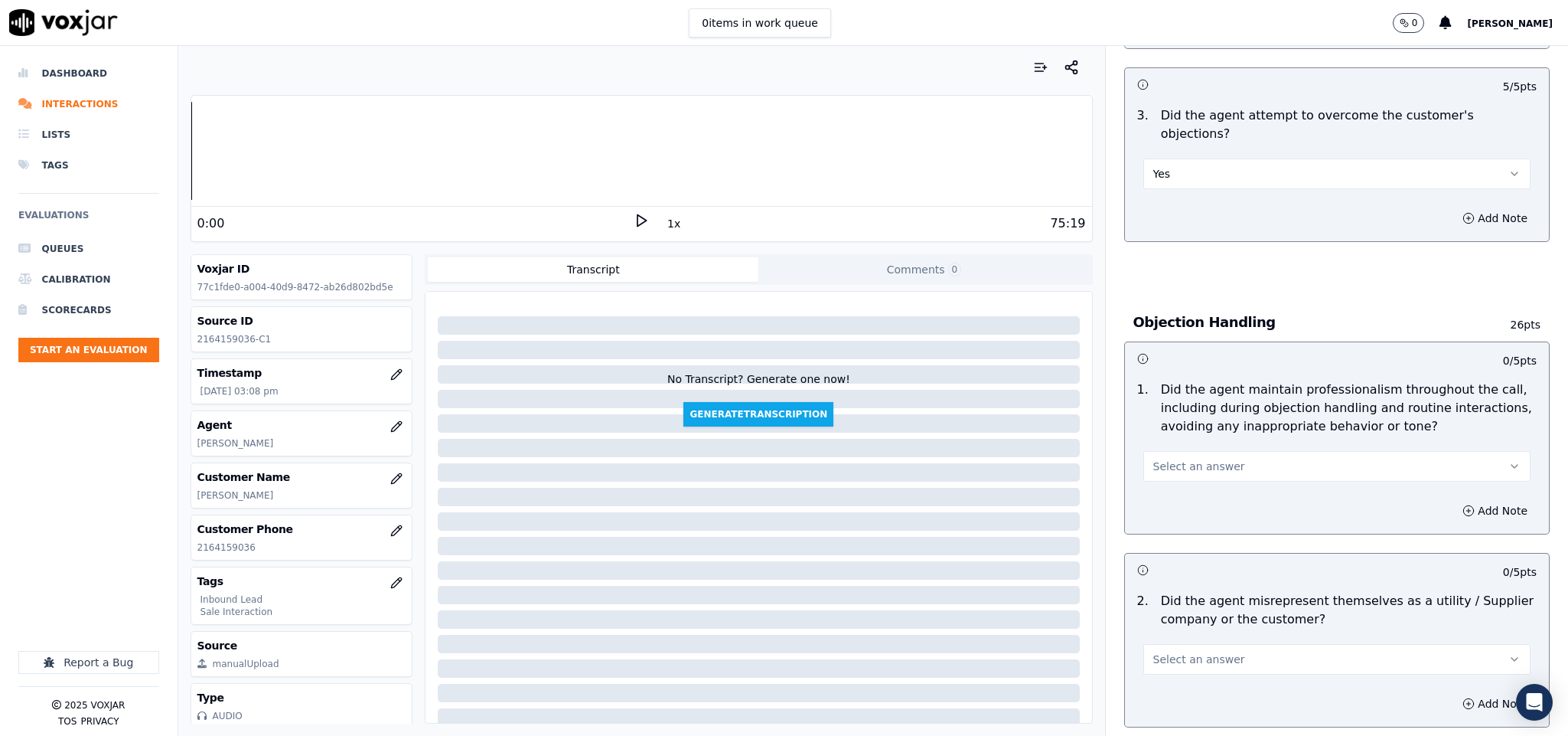
click at [1244, 451] on button "Select an answer" at bounding box center [1337, 466] width 388 height 31
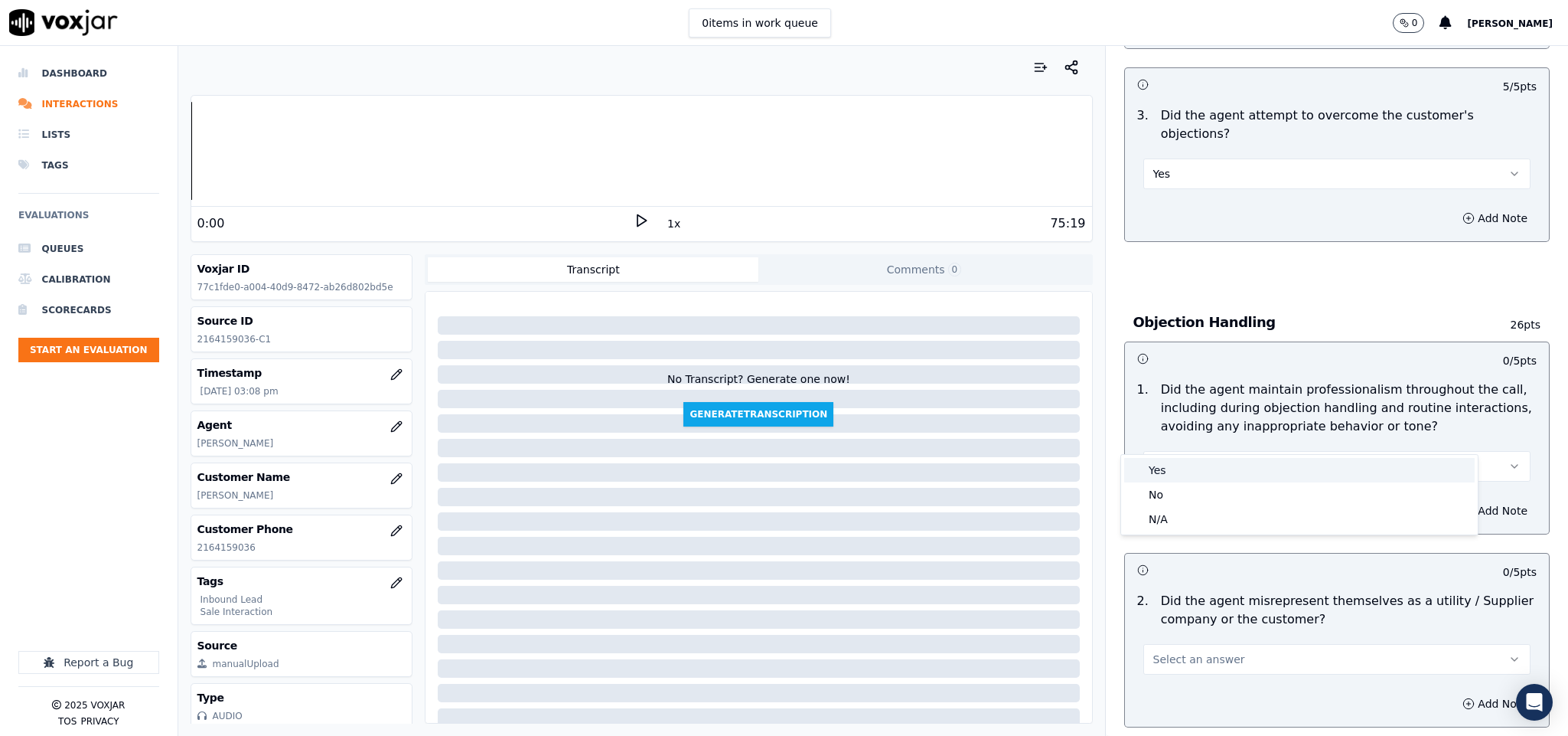
click at [1190, 473] on div "Yes" at bounding box center [1299, 470] width 351 height 24
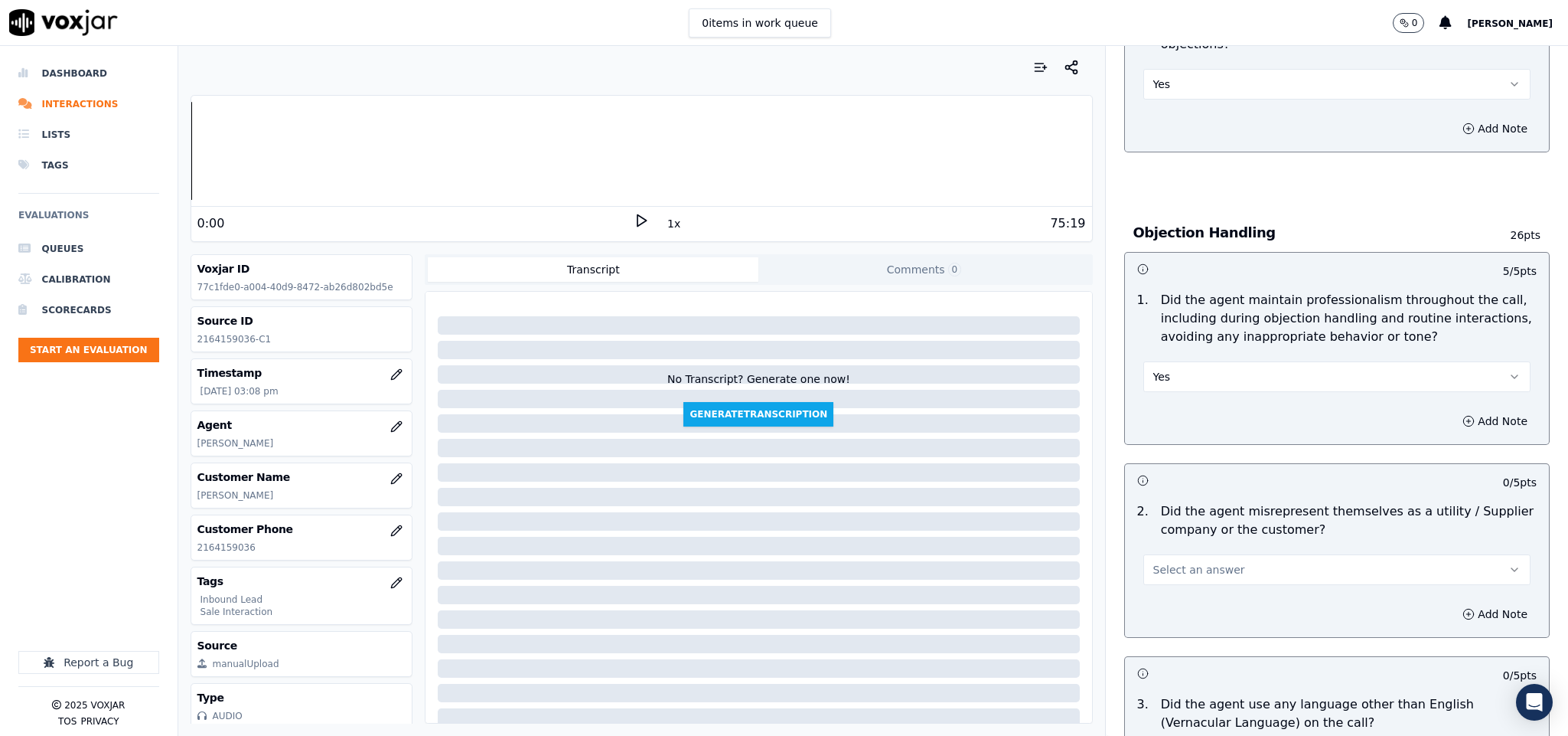
scroll to position [1837, 0]
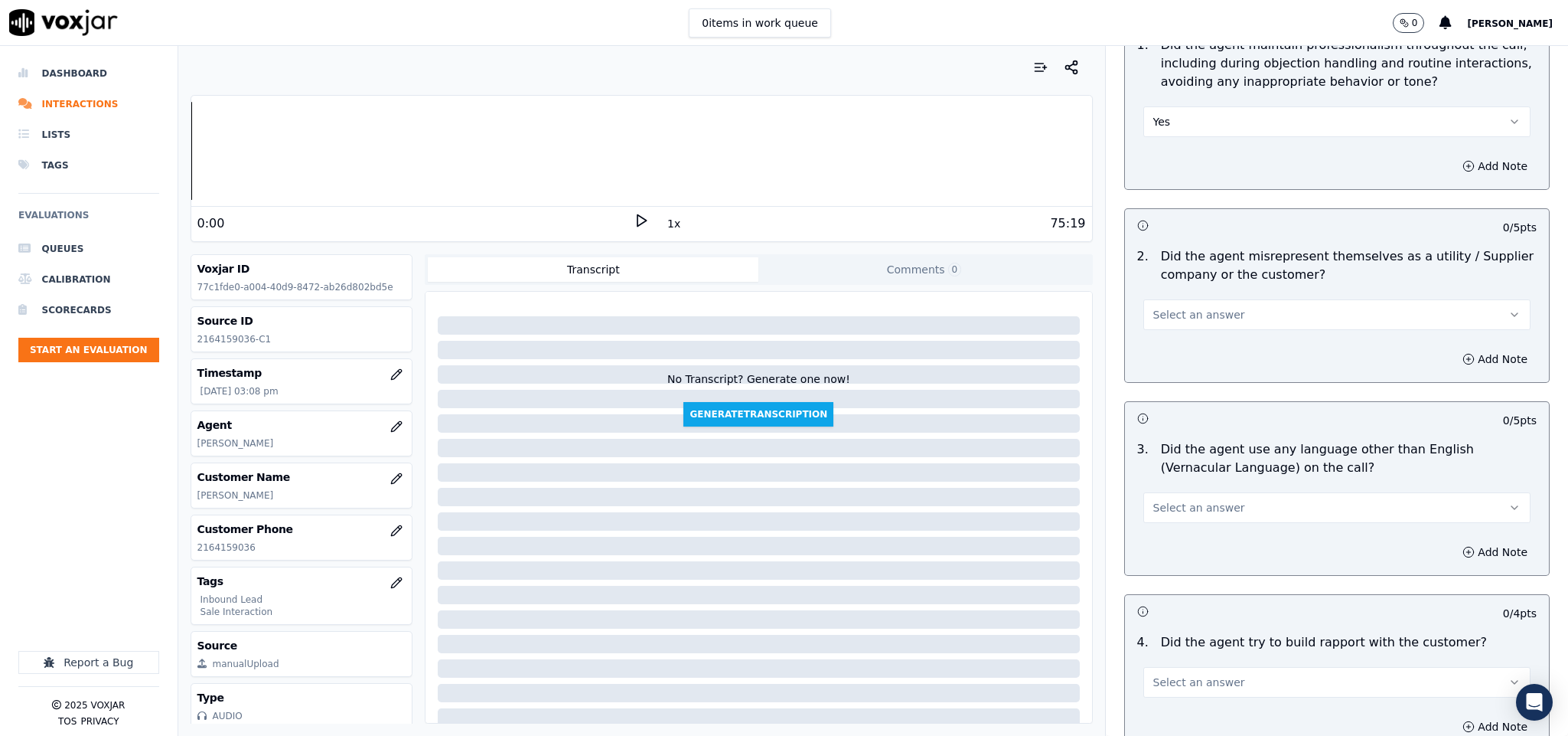
click at [1198, 307] on span "Select an answer" at bounding box center [1198, 315] width 92 height 16
click at [1178, 333] on div "No" at bounding box center [1299, 343] width 351 height 24
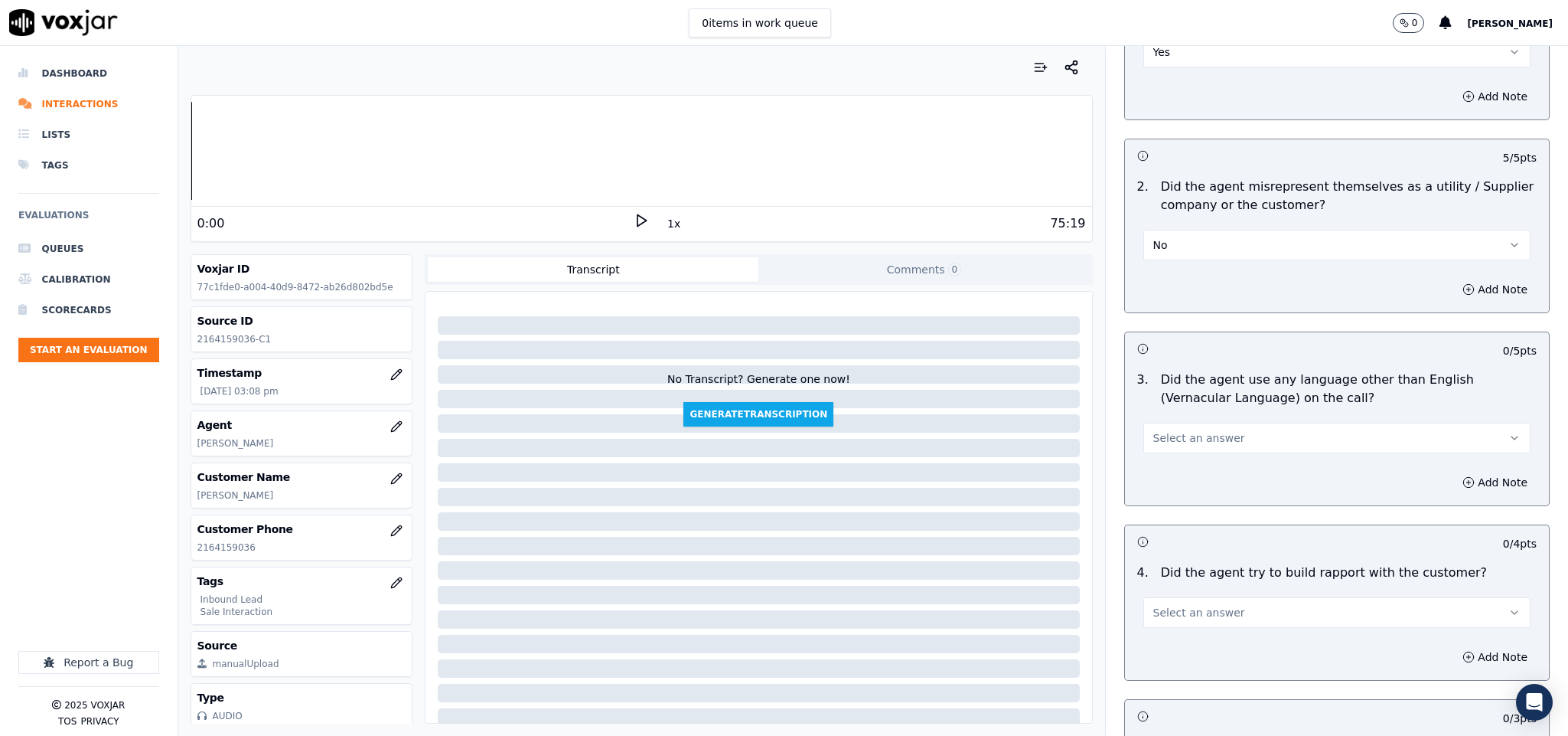
scroll to position [1952, 0]
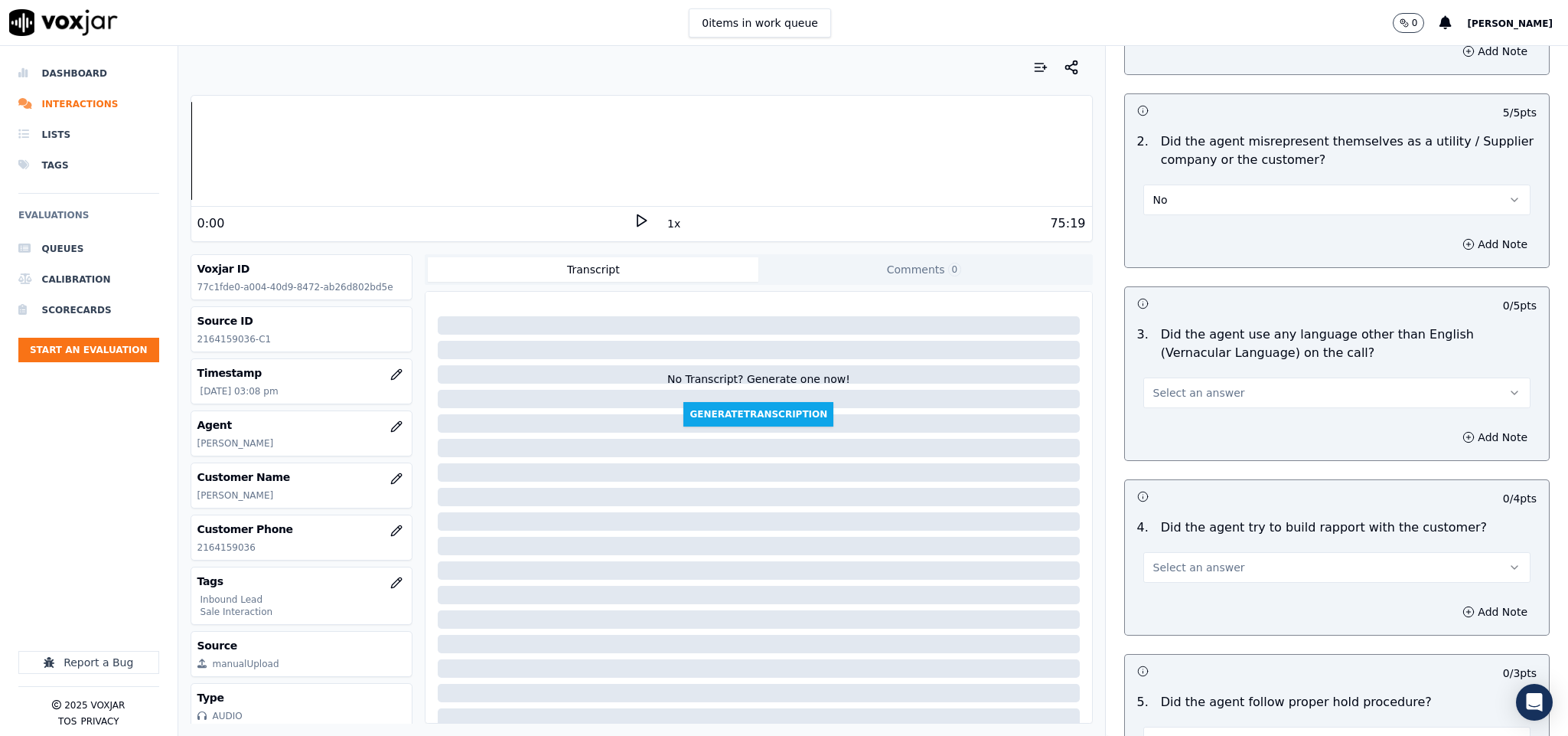
click at [1214, 377] on button "Select an answer" at bounding box center [1337, 393] width 388 height 31
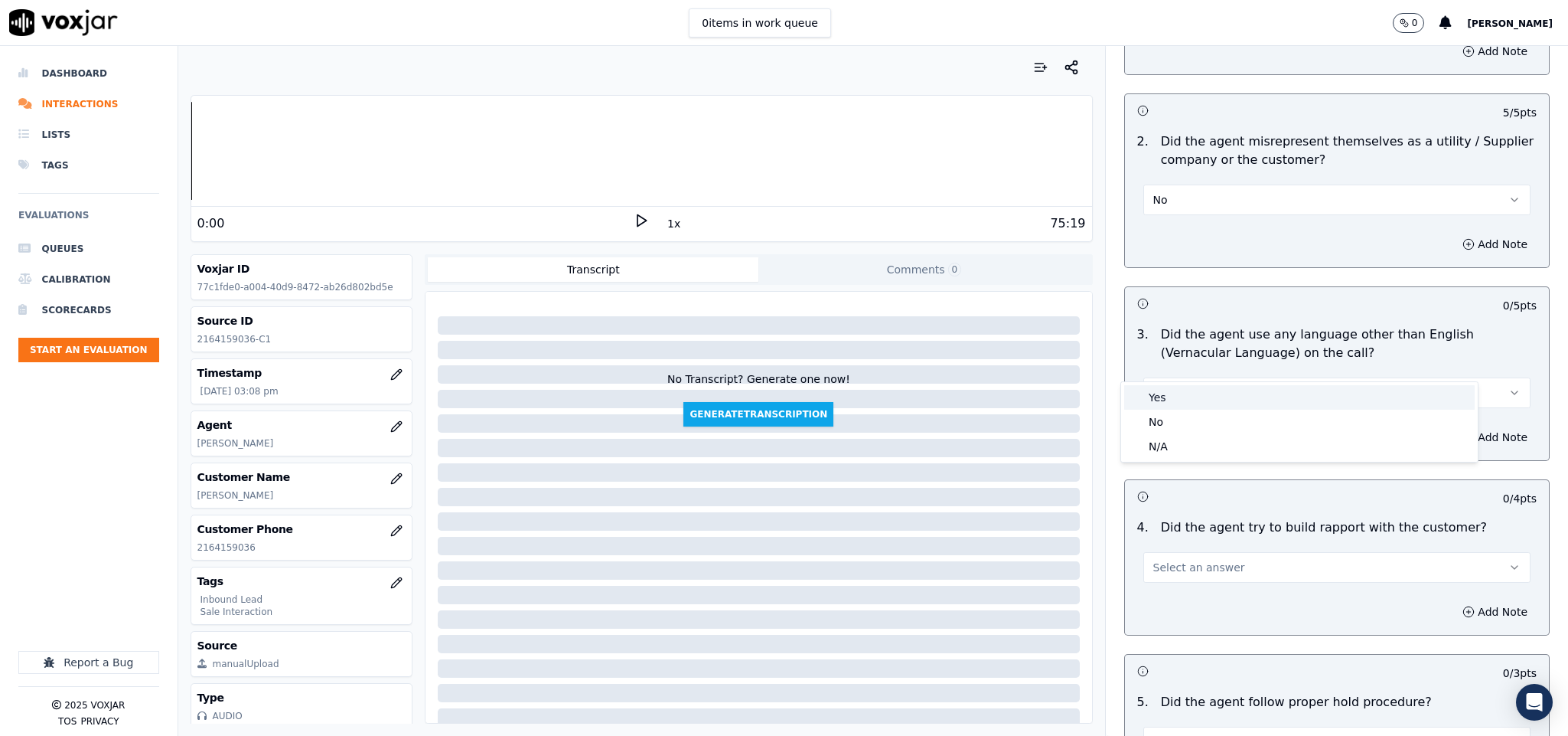
click at [1187, 395] on div "Yes" at bounding box center [1299, 397] width 351 height 24
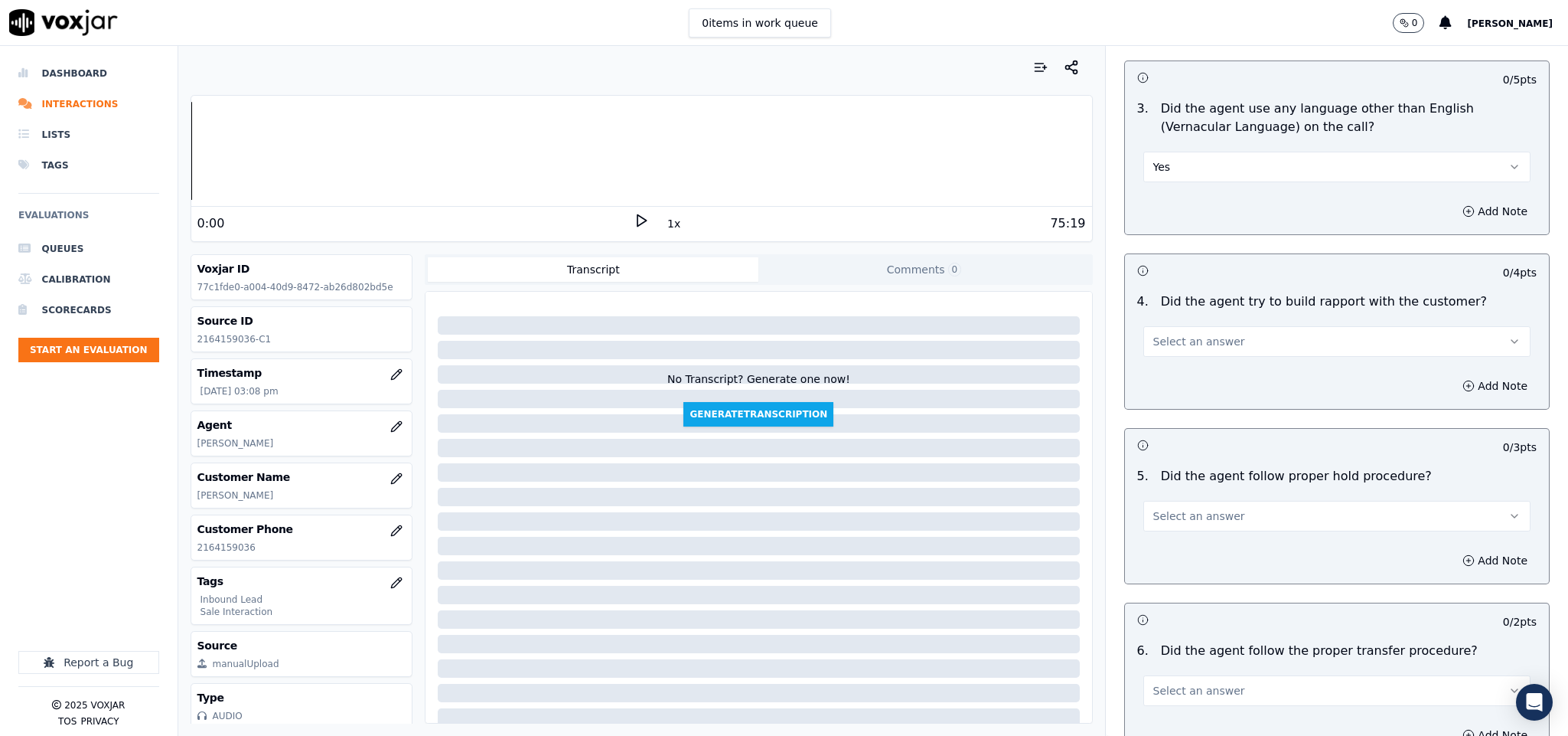
scroll to position [2181, 0]
click at [1173, 147] on button "Yes" at bounding box center [1337, 163] width 388 height 31
drag, startPoint x: 1148, startPoint y: 182, endPoint x: 1151, endPoint y: 201, distance: 19.2
click at [1148, 184] on div "No" at bounding box center [1299, 192] width 351 height 24
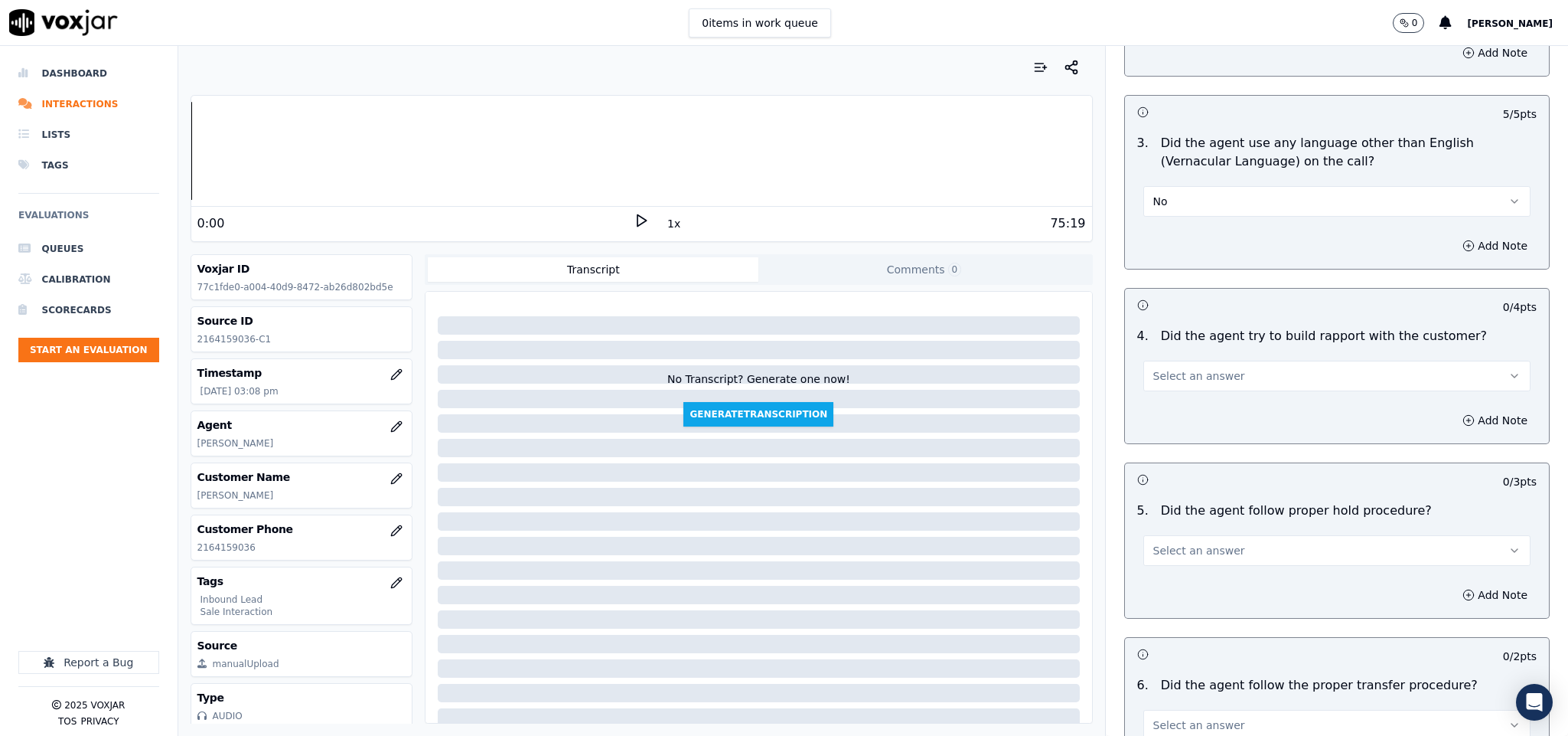
scroll to position [2296, 0]
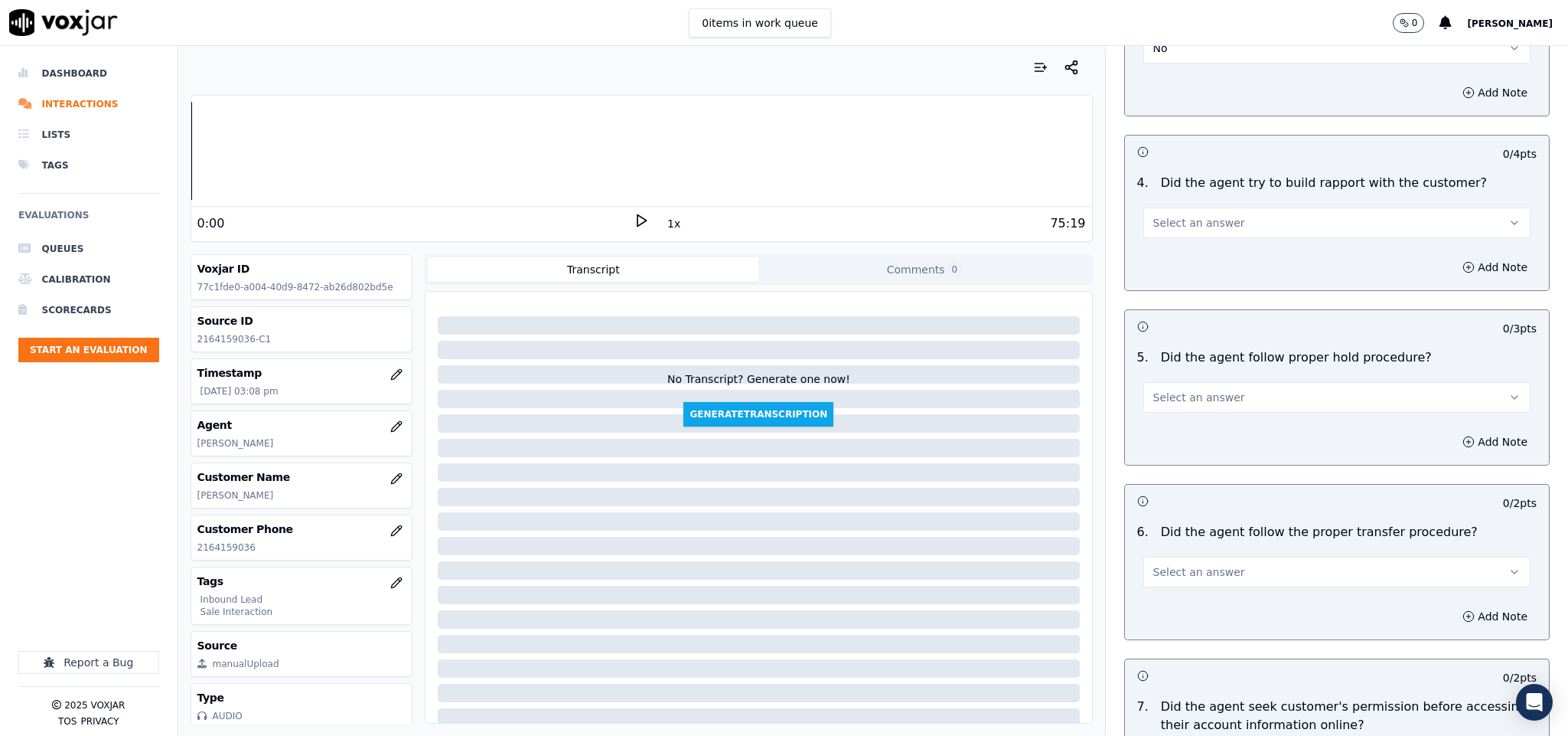
click at [1226, 208] on button "Select an answer" at bounding box center [1337, 223] width 388 height 31
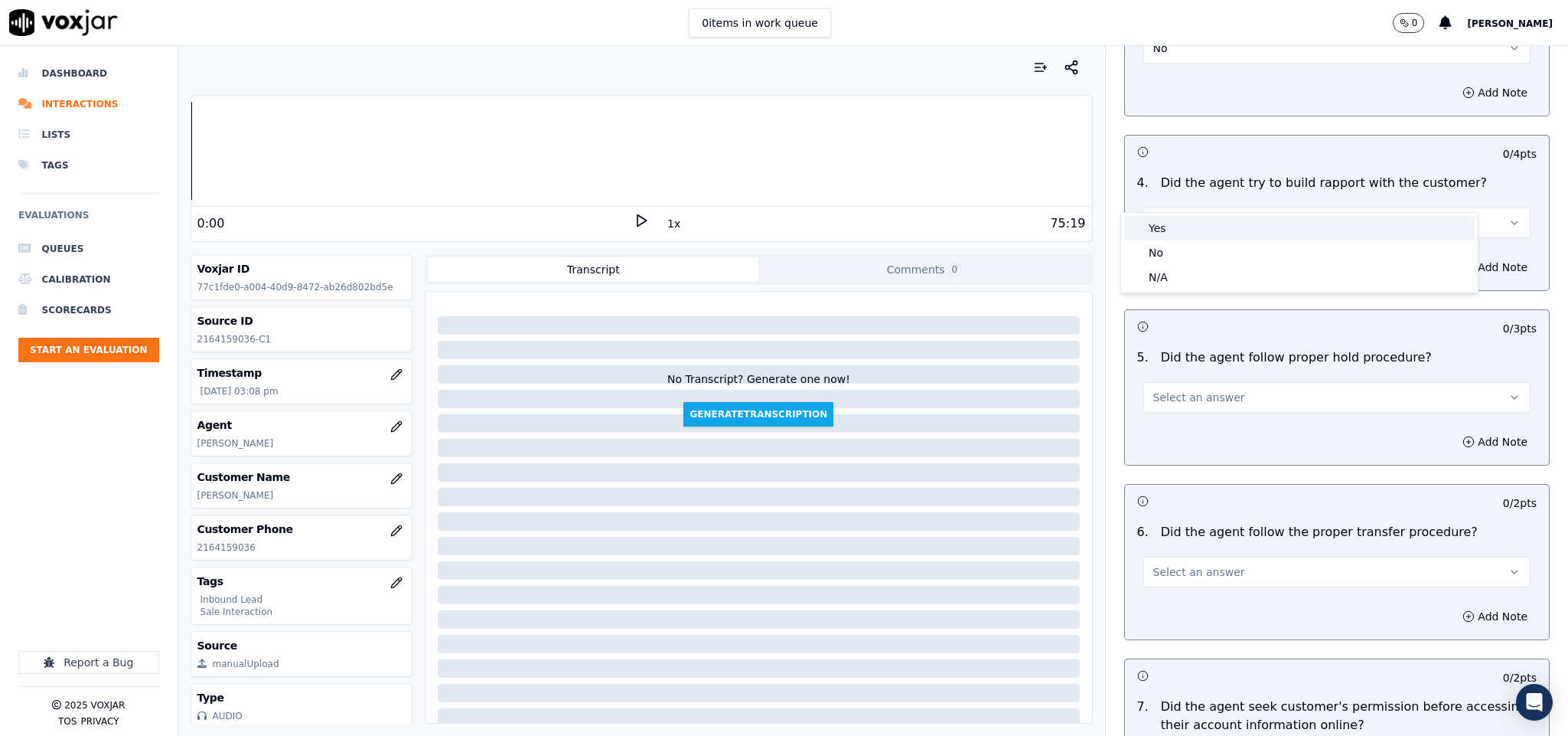
click at [1192, 233] on div "Yes" at bounding box center [1299, 228] width 351 height 24
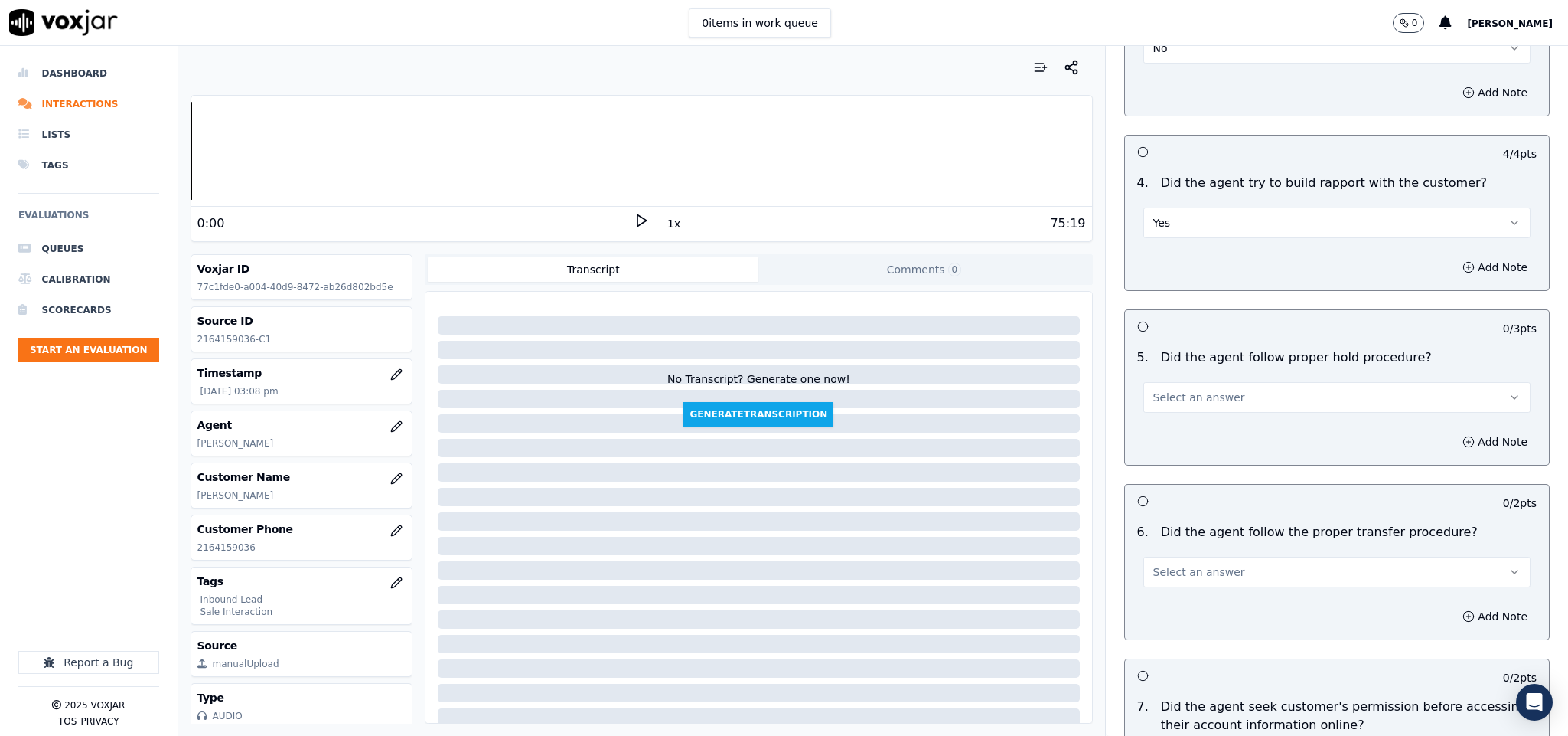
click at [1194, 390] on span "Select an answer" at bounding box center [1198, 397] width 92 height 16
click at [1176, 402] on div "Yes" at bounding box center [1299, 403] width 351 height 24
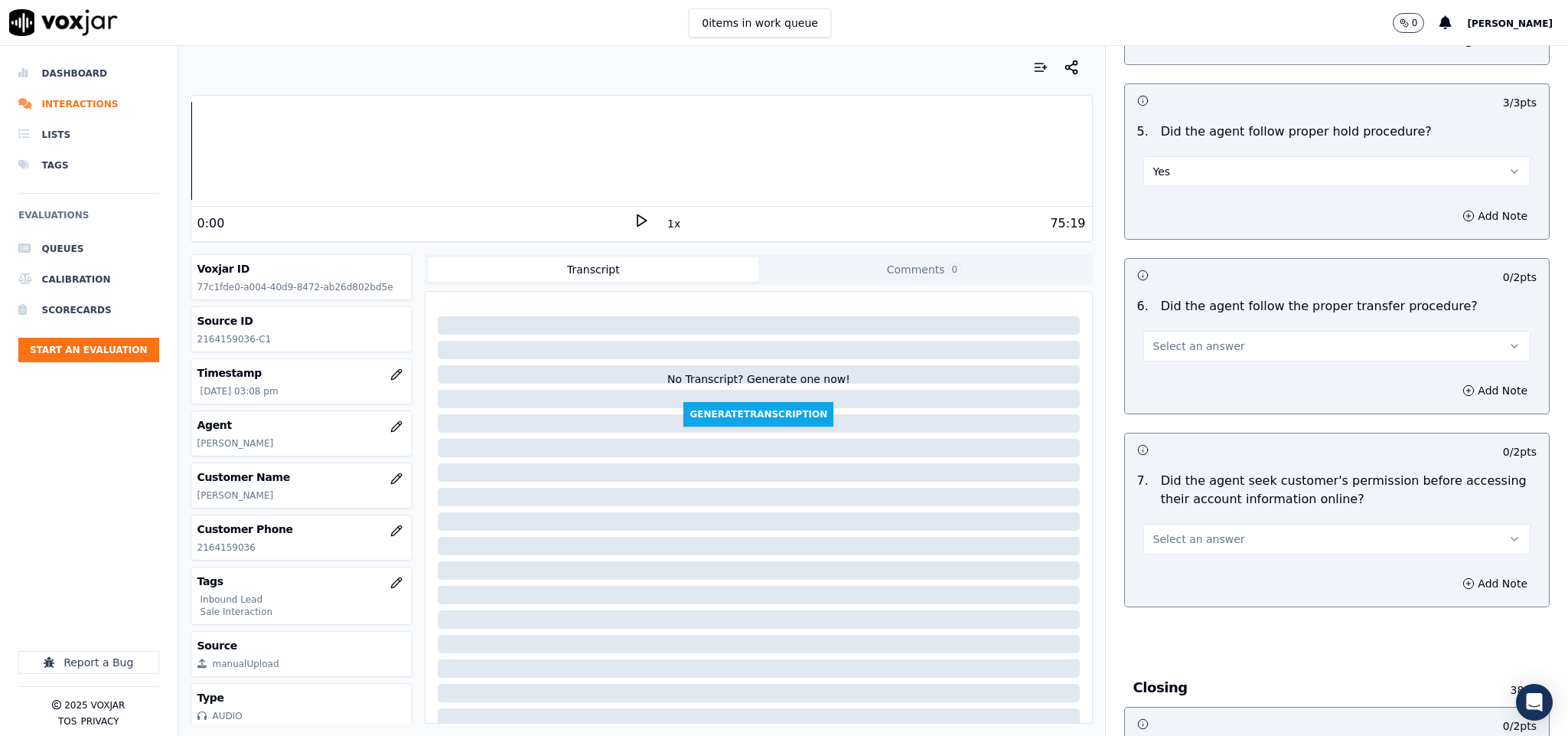
scroll to position [2526, 0]
click at [1197, 334] on span "Select an answer" at bounding box center [1198, 342] width 92 height 16
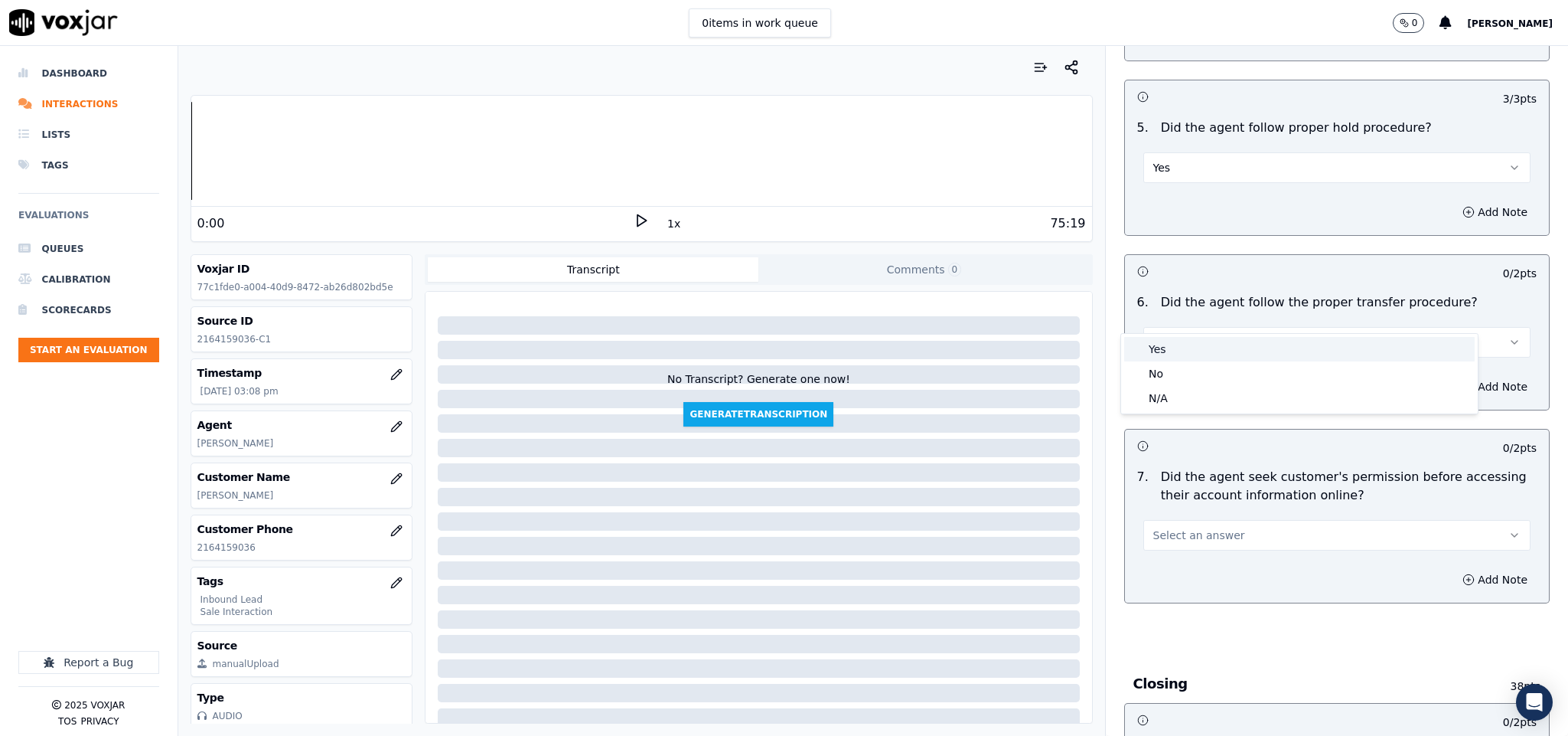
click at [1179, 349] on div "Yes" at bounding box center [1299, 349] width 351 height 24
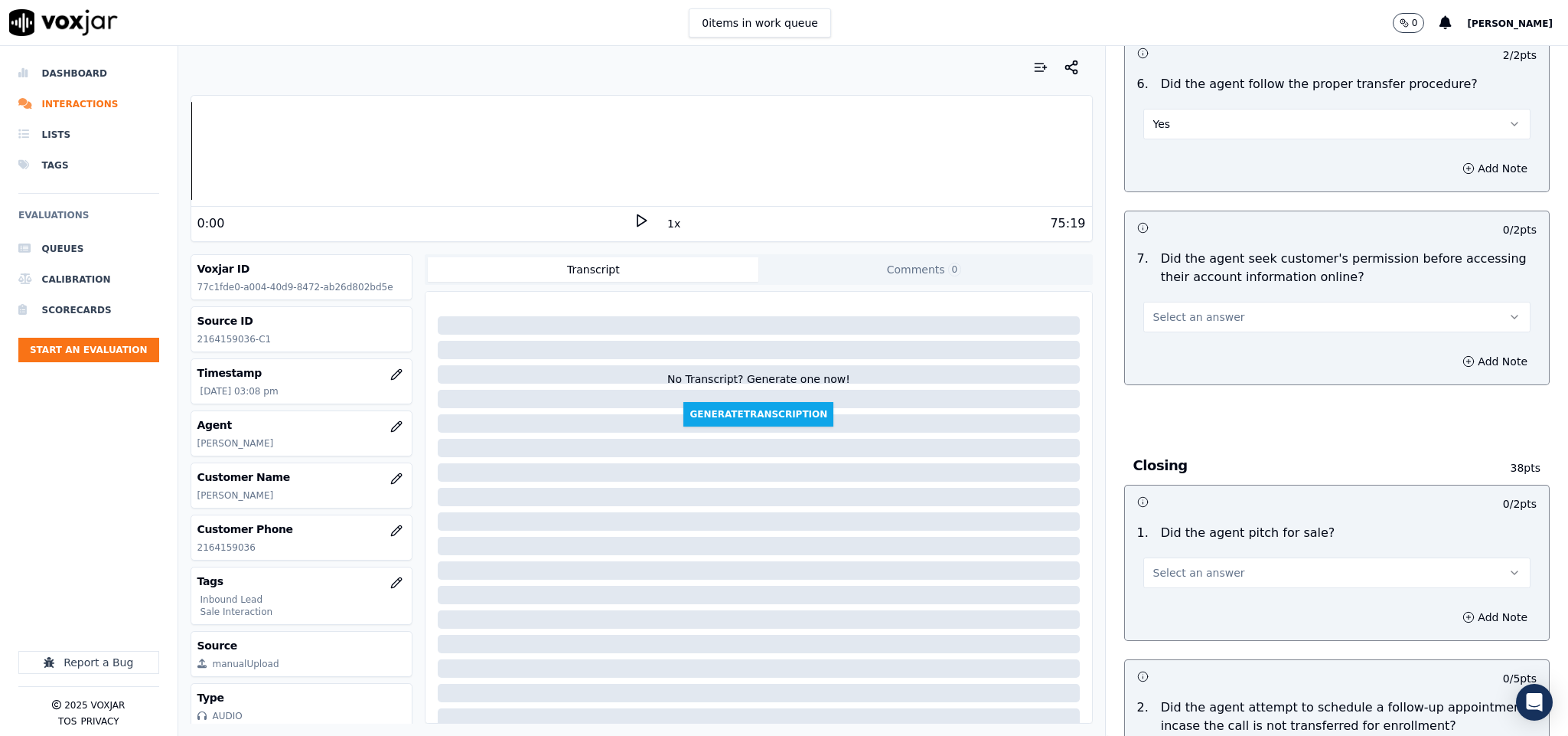
scroll to position [2755, 0]
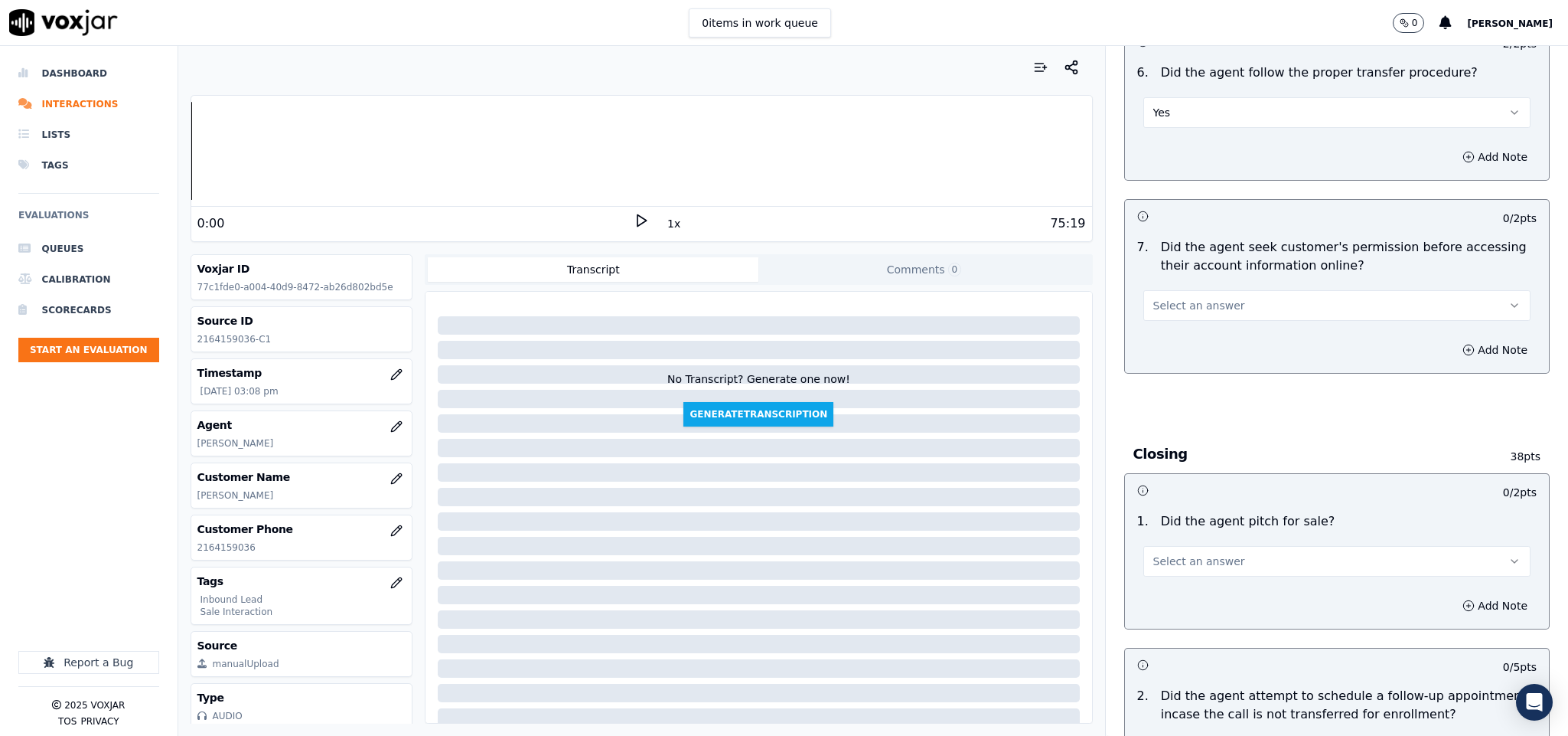
click at [1222, 290] on button "Select an answer" at bounding box center [1337, 306] width 388 height 31
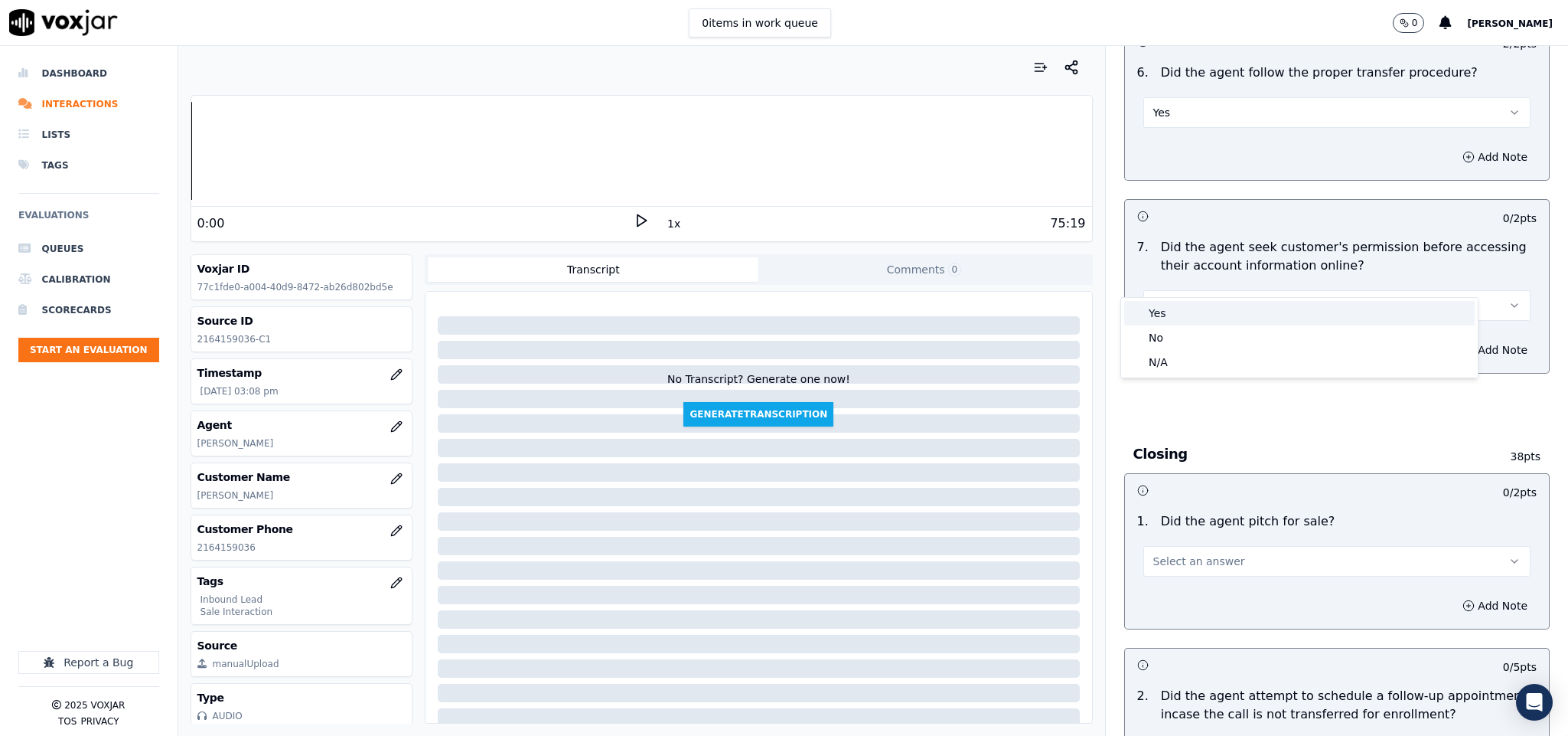
click at [1173, 320] on div "Yes" at bounding box center [1299, 313] width 351 height 24
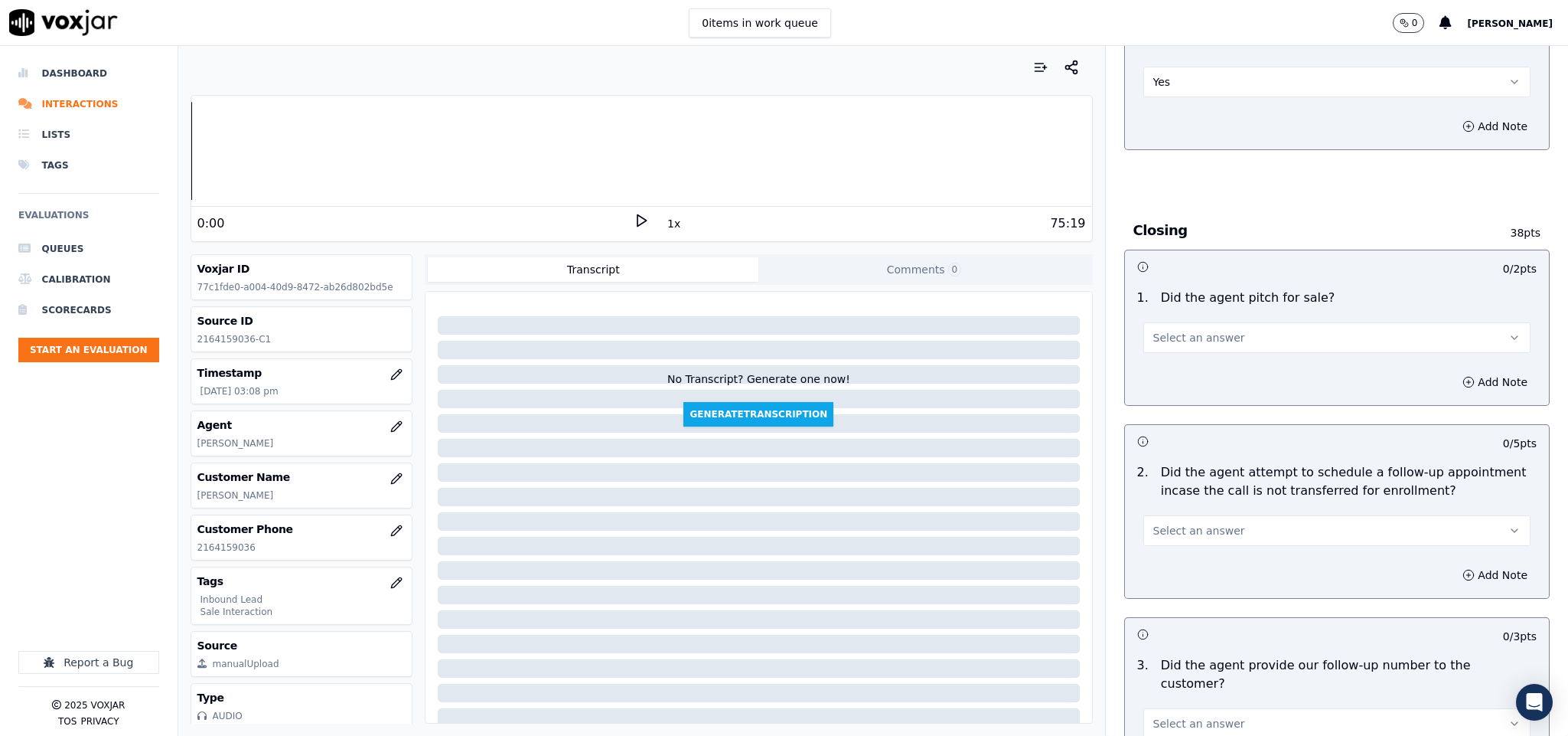
scroll to position [2985, 0]
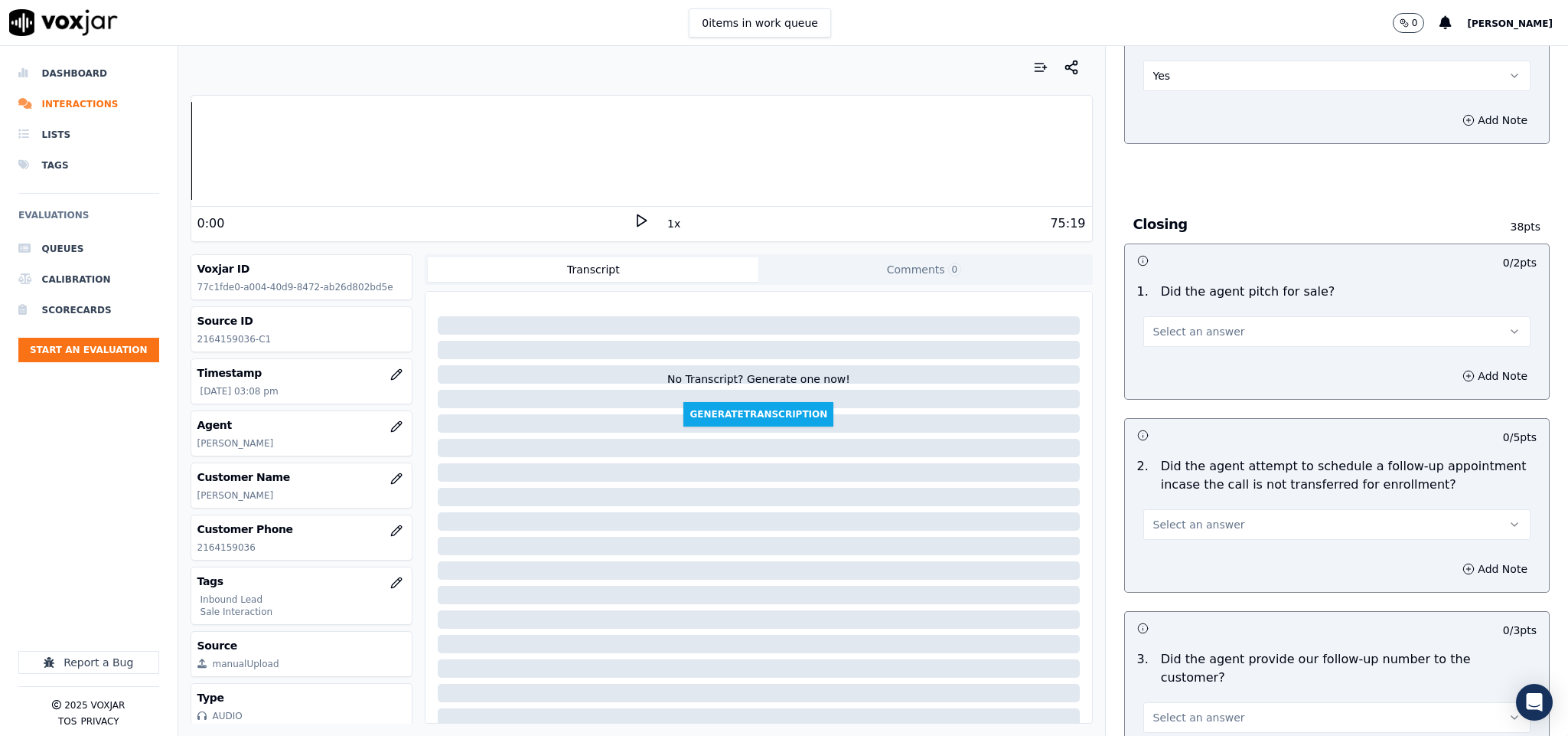
click at [1199, 324] on span "Select an answer" at bounding box center [1198, 332] width 92 height 16
click at [1185, 339] on div "Yes" at bounding box center [1299, 339] width 351 height 24
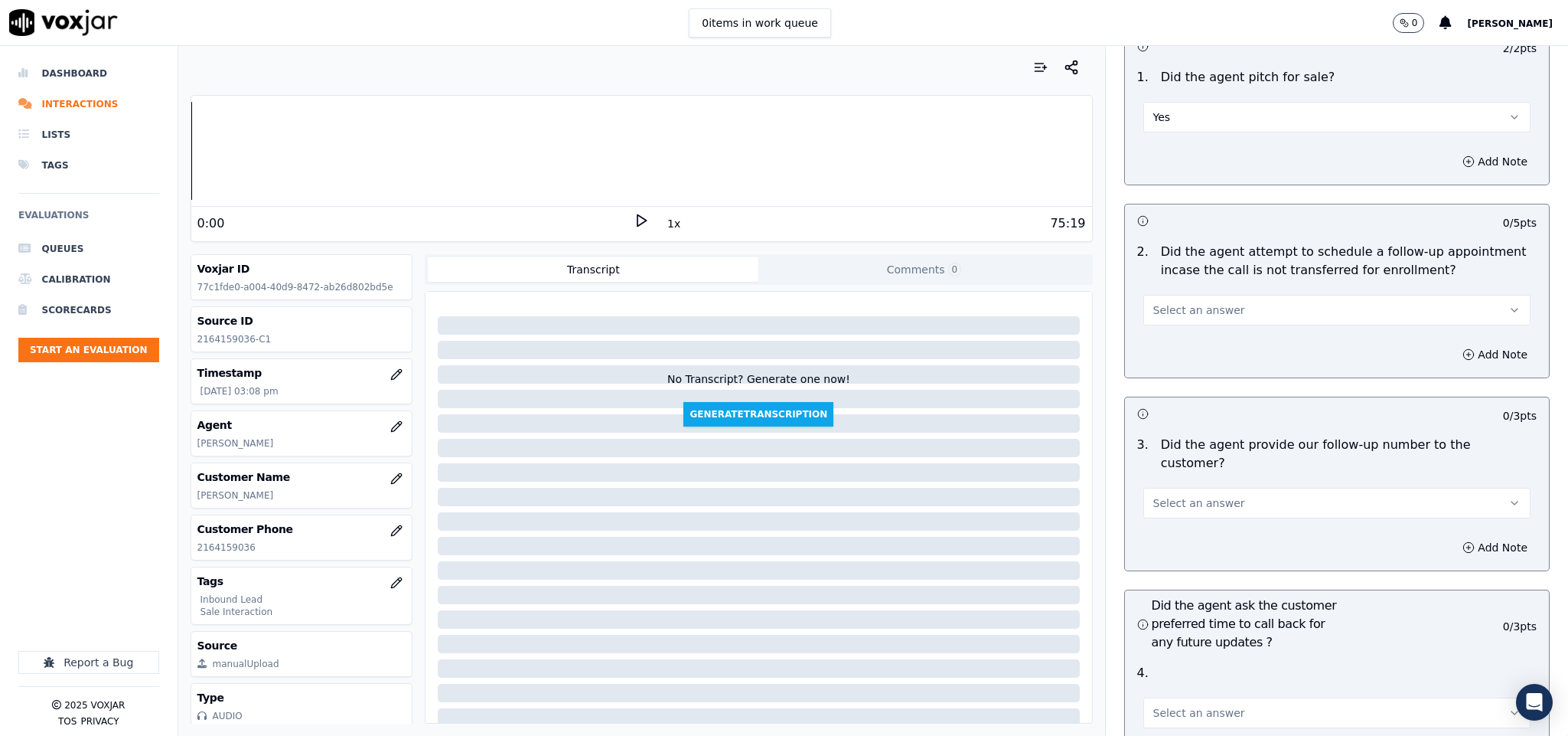
scroll to position [3215, 0]
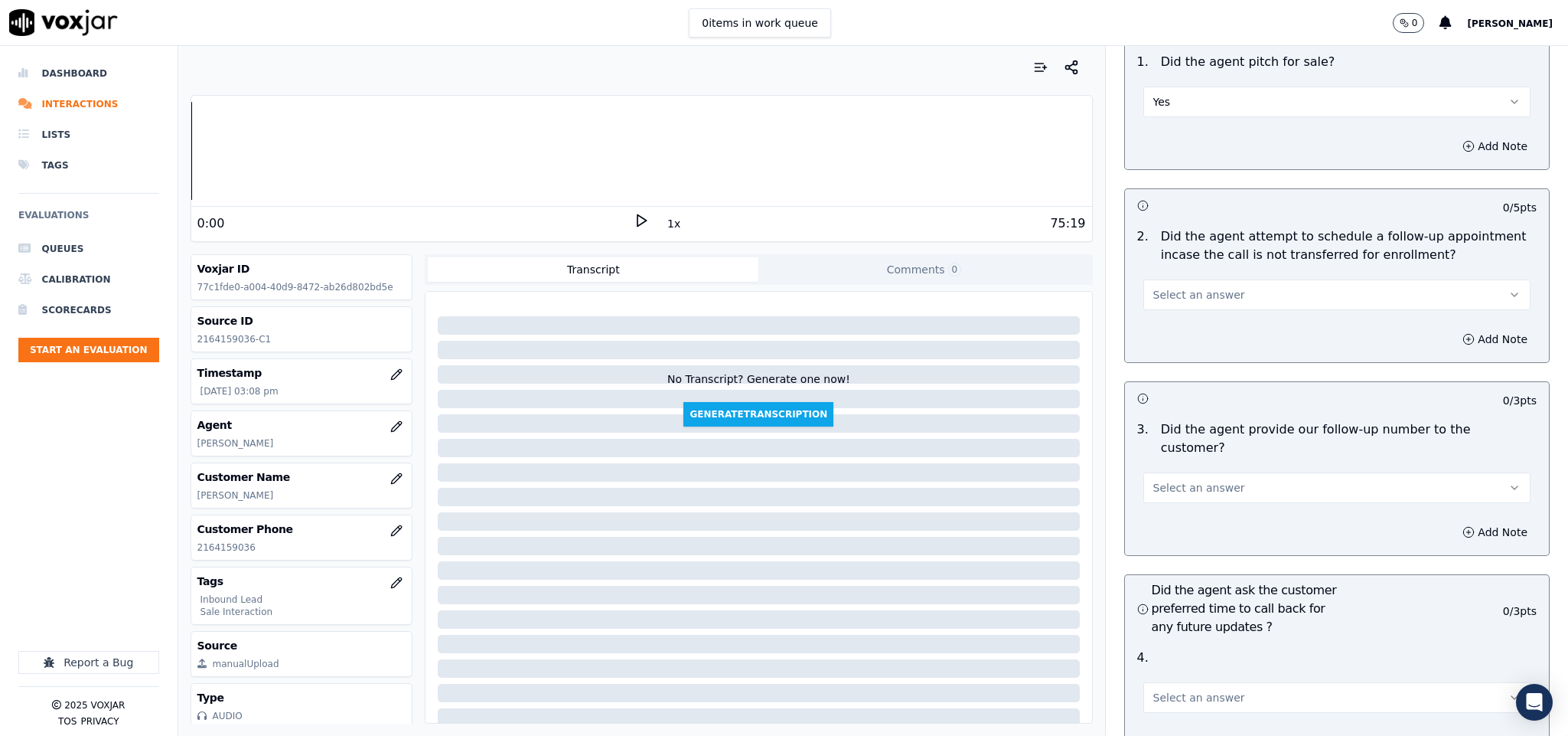
click at [1242, 279] on button "Select an answer" at bounding box center [1337, 295] width 388 height 31
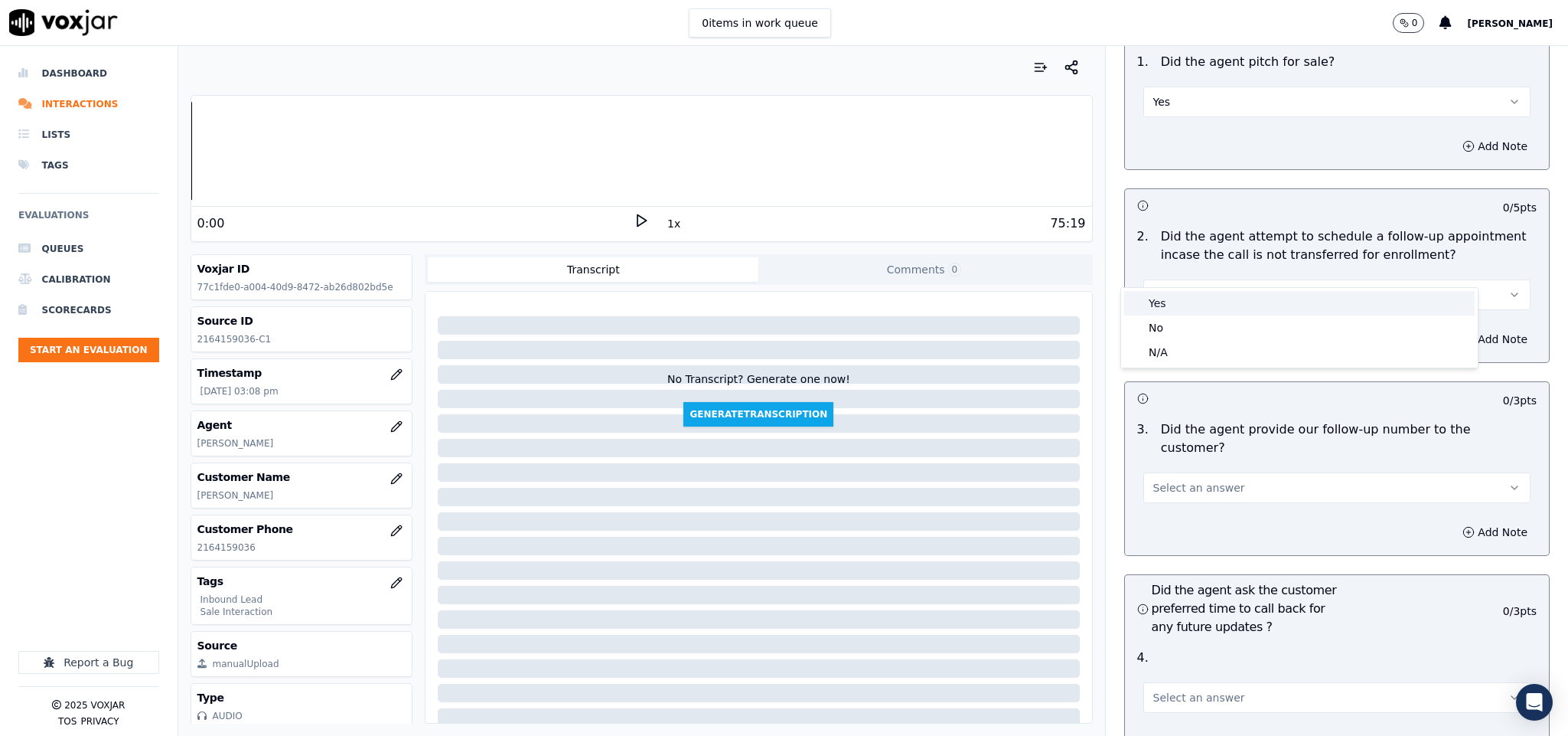
click at [1189, 313] on div "Yes" at bounding box center [1299, 303] width 351 height 24
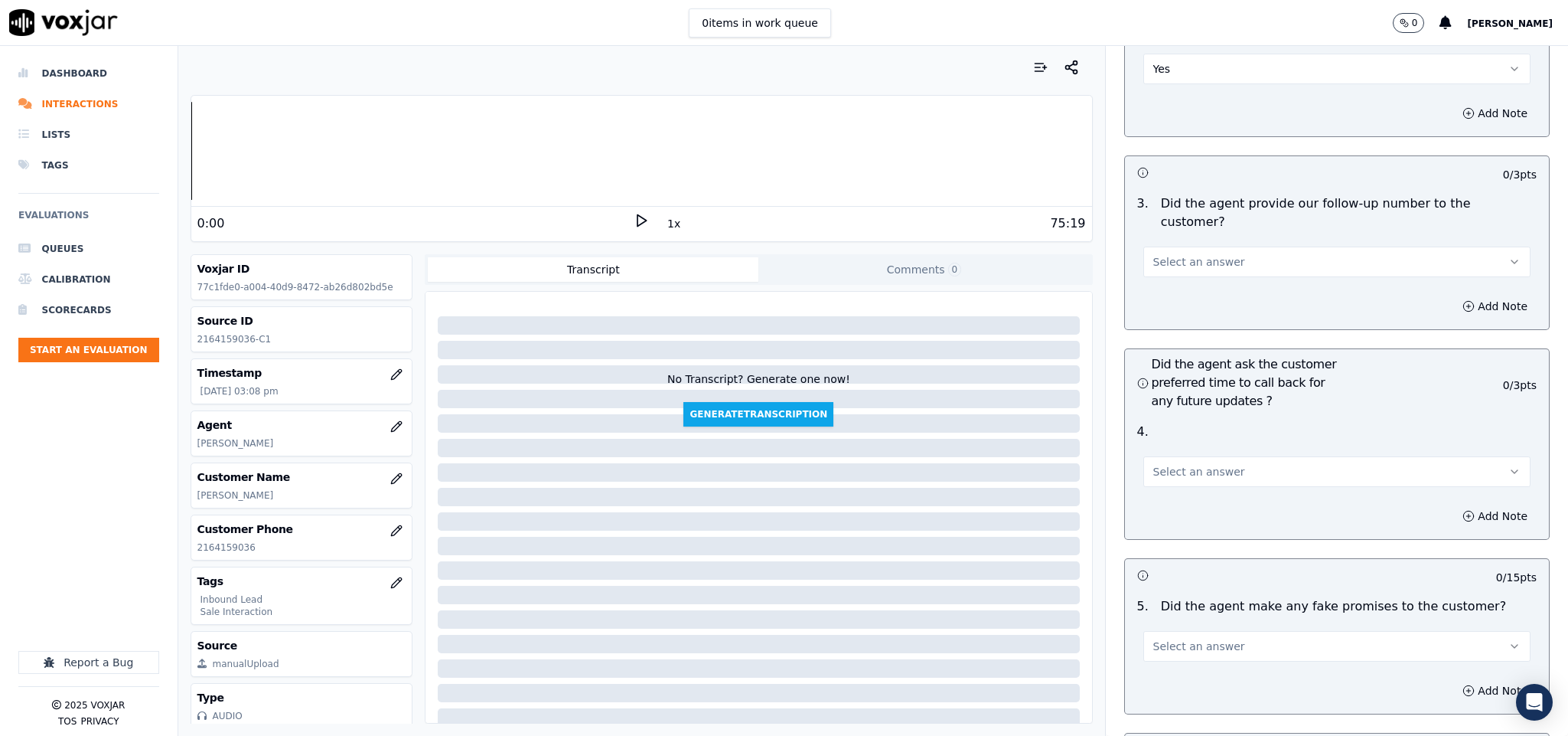
scroll to position [3445, 0]
click at [1212, 243] on button "Select an answer" at bounding box center [1337, 259] width 388 height 31
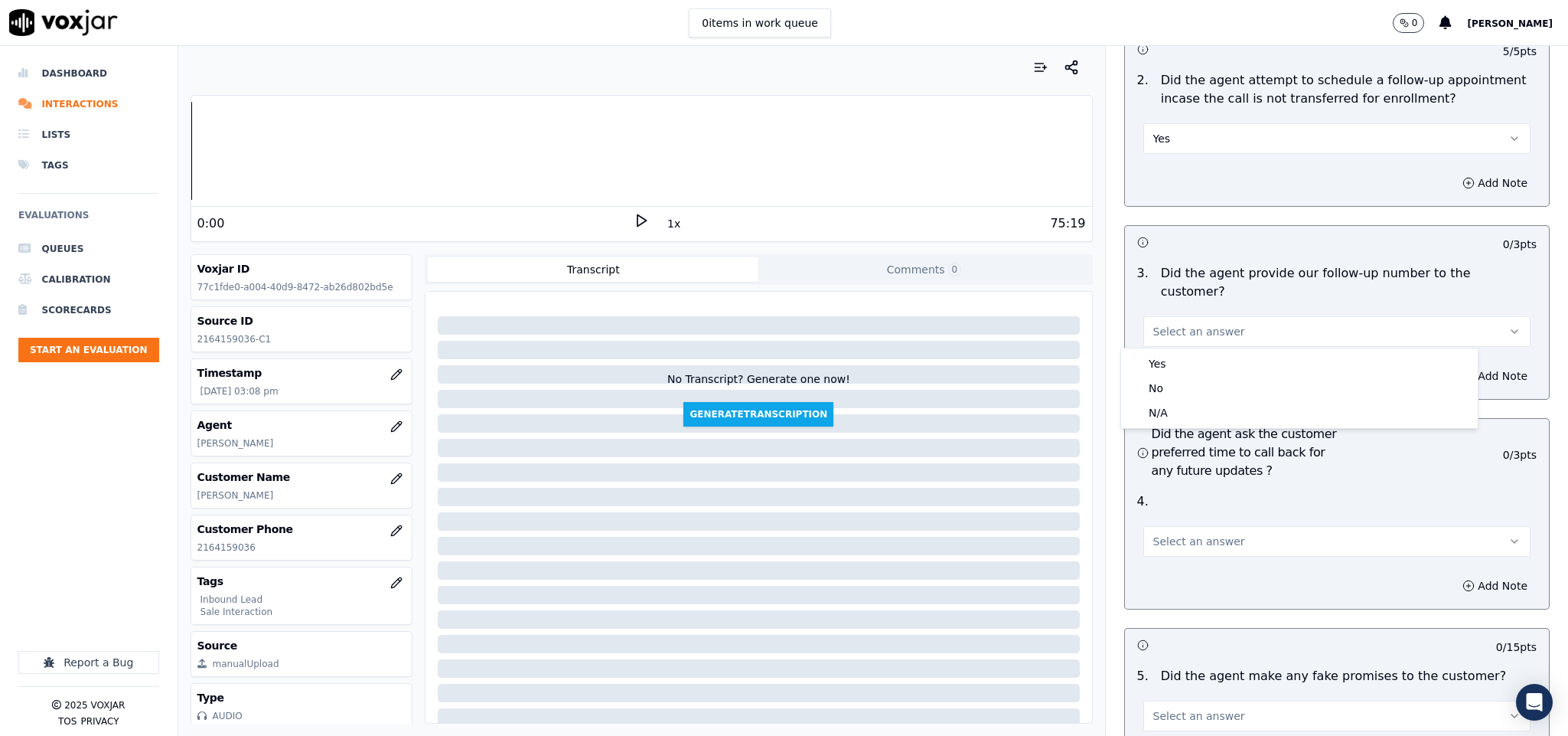
scroll to position [3329, 0]
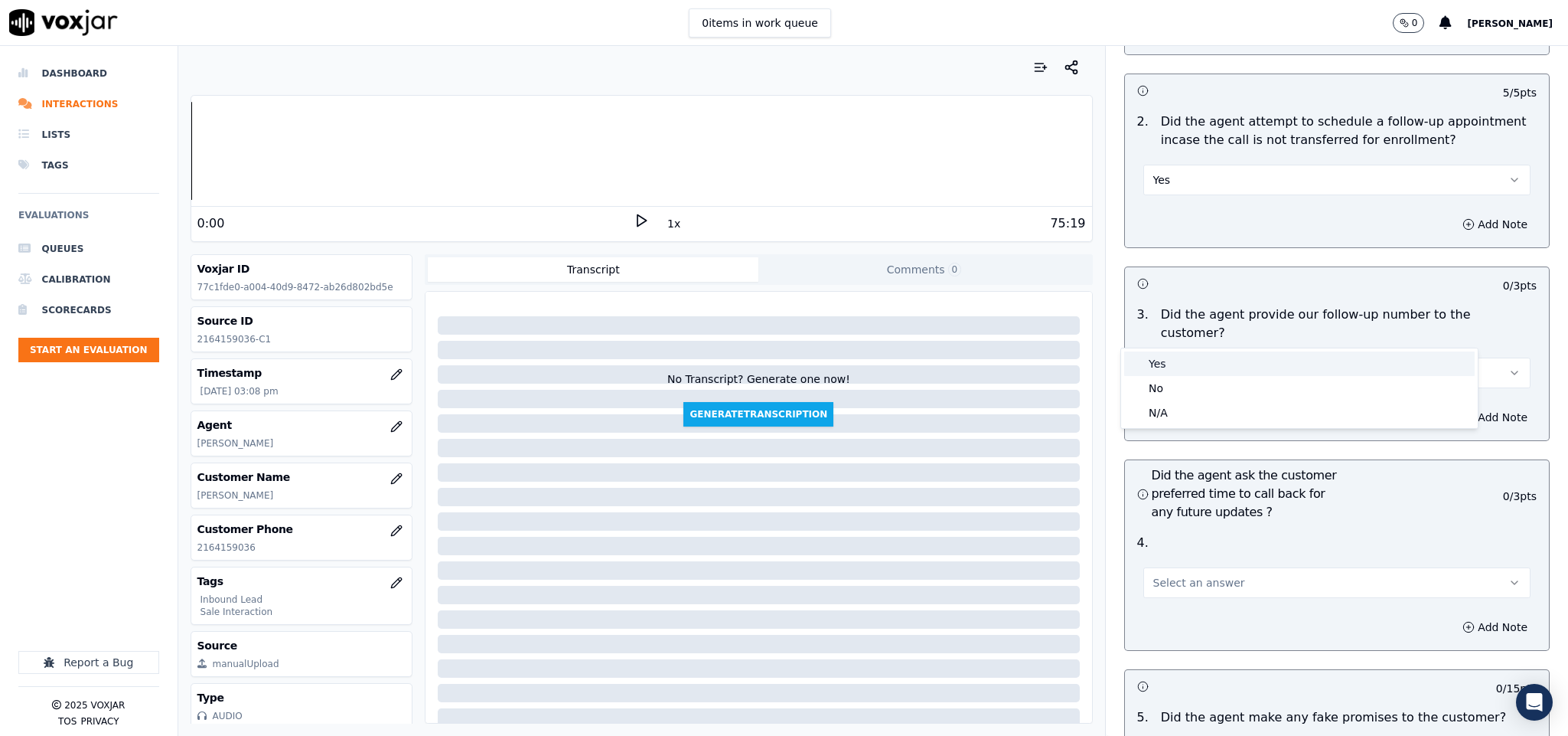
click at [1176, 356] on div "Yes" at bounding box center [1299, 364] width 351 height 24
click at [1180, 165] on button "Yes" at bounding box center [1337, 180] width 388 height 31
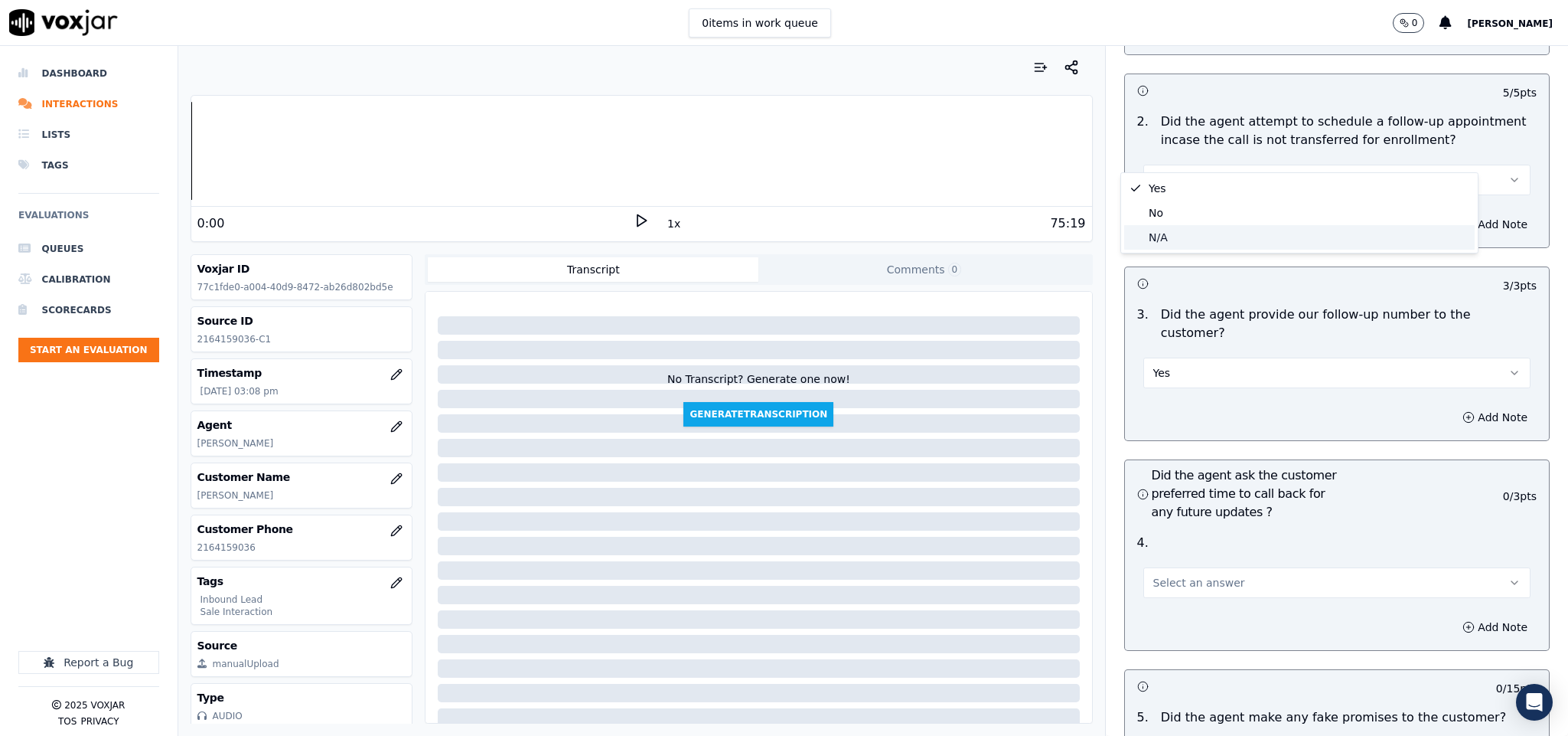
click at [1161, 241] on div "N/A" at bounding box center [1299, 237] width 351 height 24
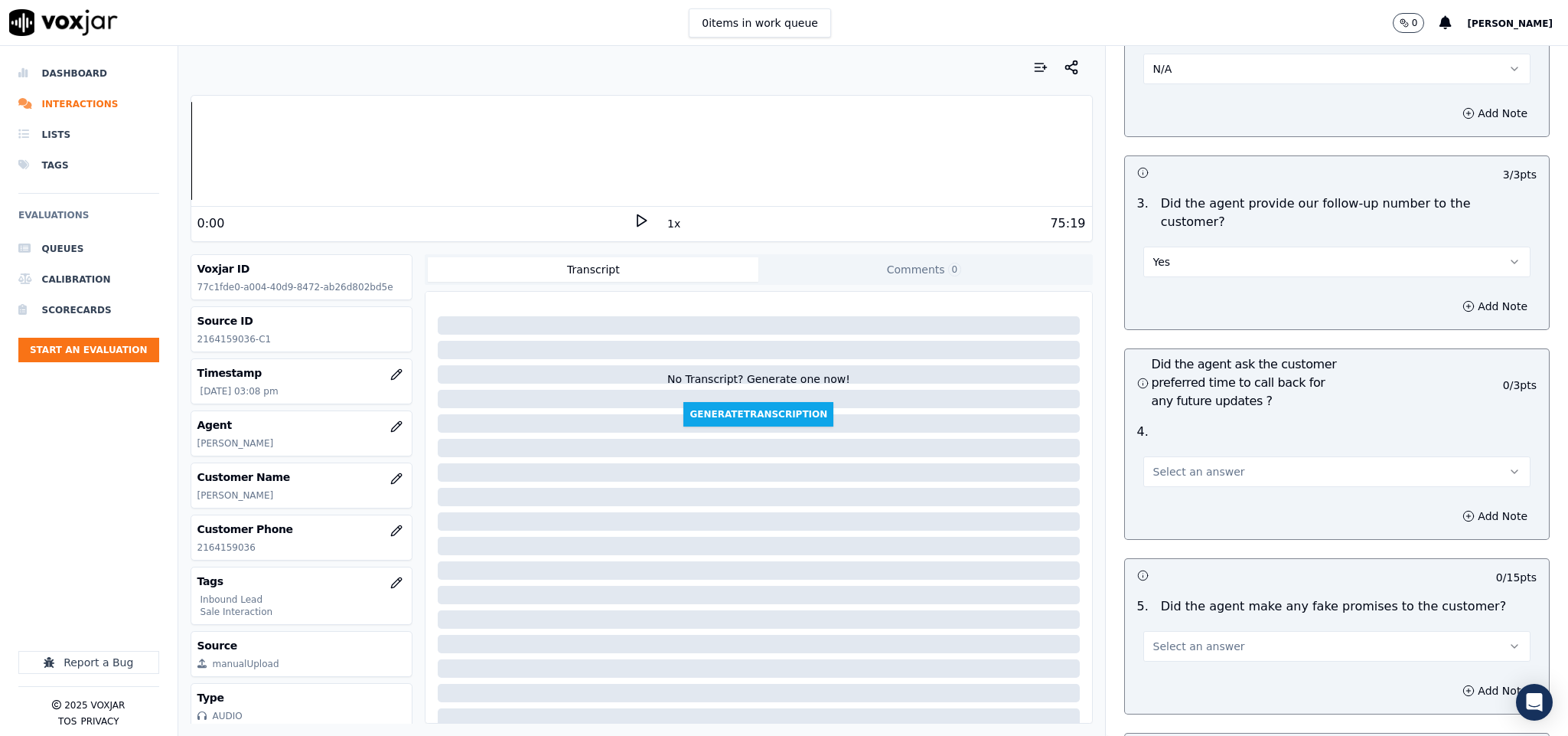
scroll to position [3559, 0]
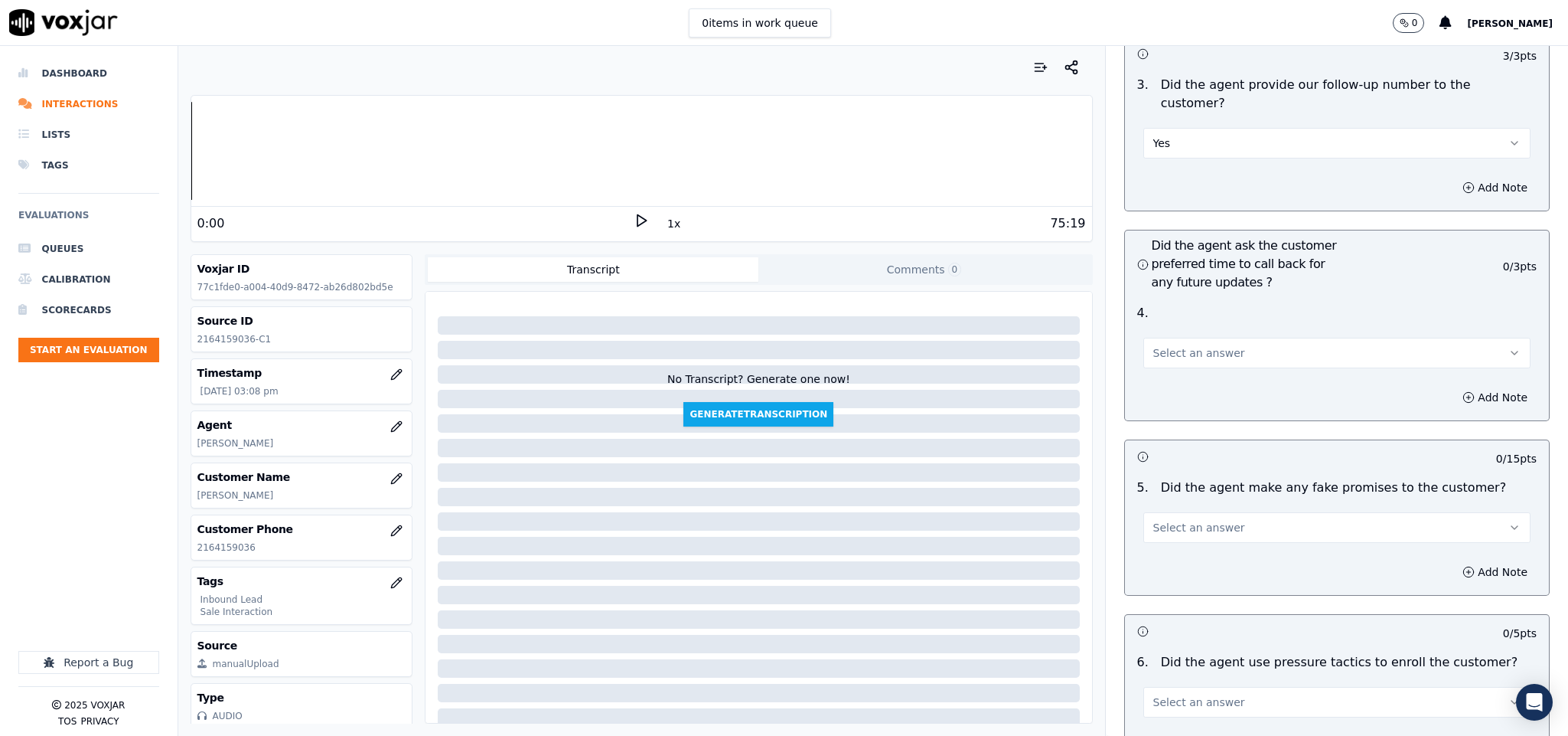
click at [1192, 346] on span "Select an answer" at bounding box center [1198, 353] width 92 height 16
click at [1161, 391] on div "N/A" at bounding box center [1299, 393] width 351 height 24
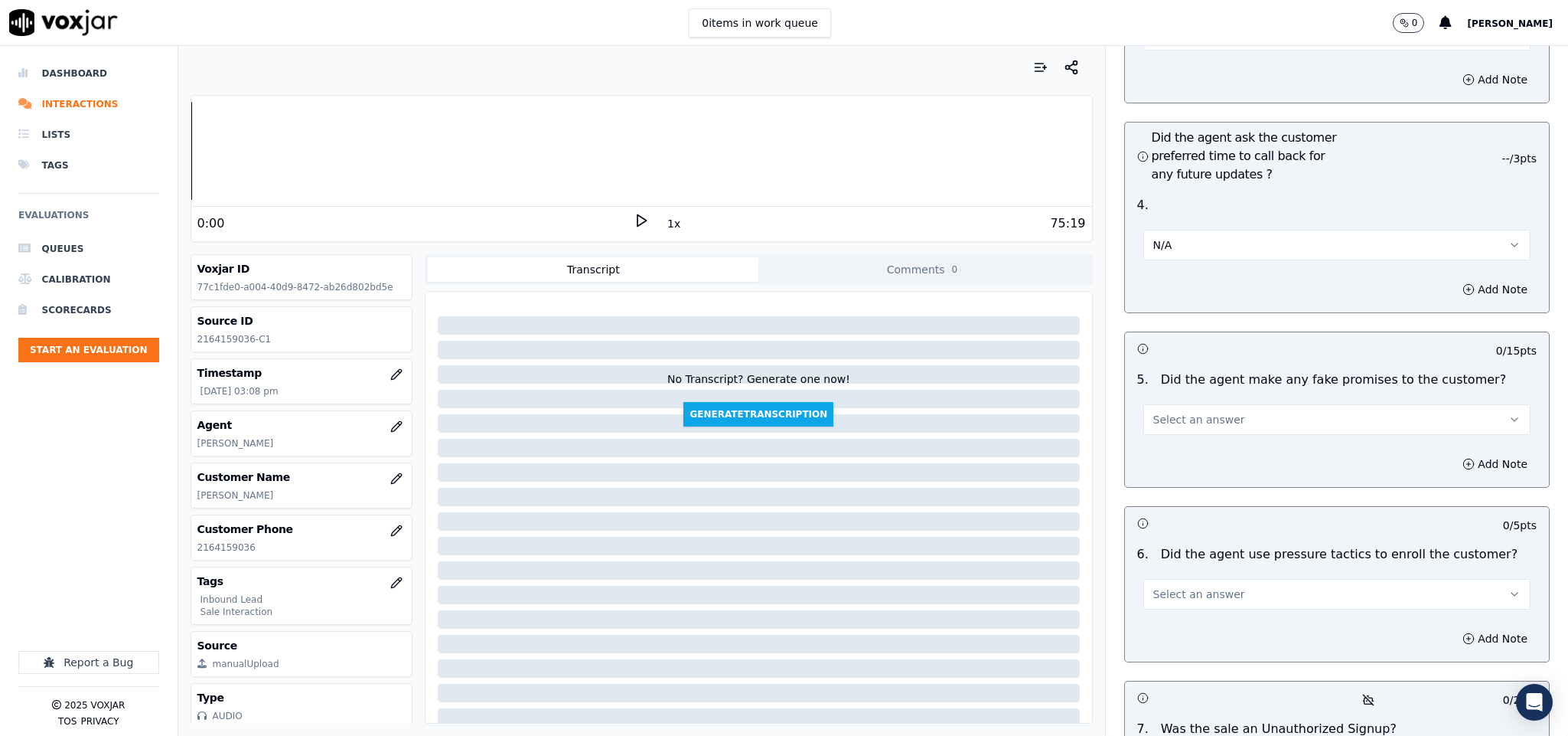
scroll to position [3789, 0]
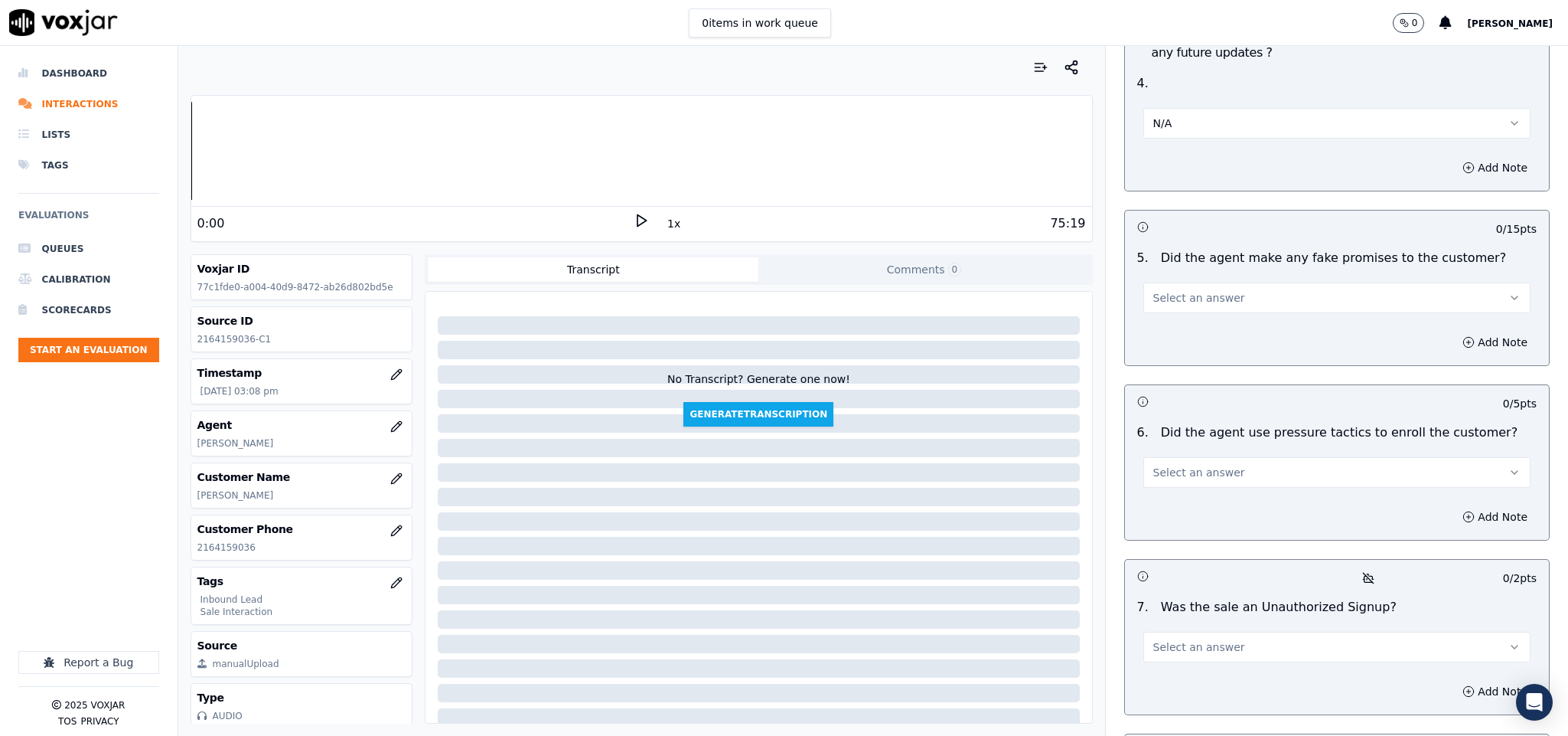
click at [1180, 290] on span "Select an answer" at bounding box center [1198, 298] width 92 height 16
click at [1160, 315] on div "No" at bounding box center [1299, 315] width 351 height 24
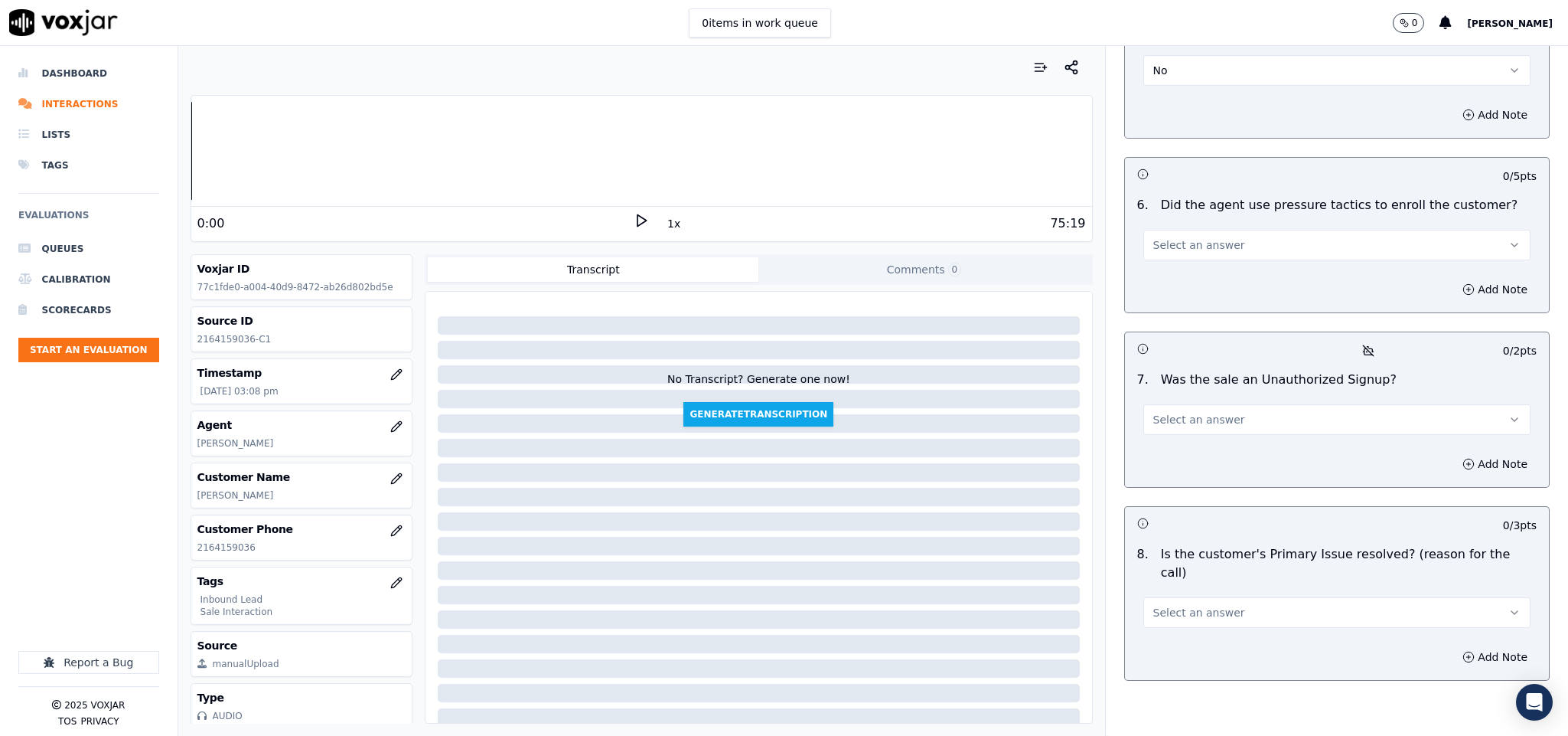
scroll to position [4019, 0]
click at [1197, 235] on span "Select an answer" at bounding box center [1198, 243] width 92 height 16
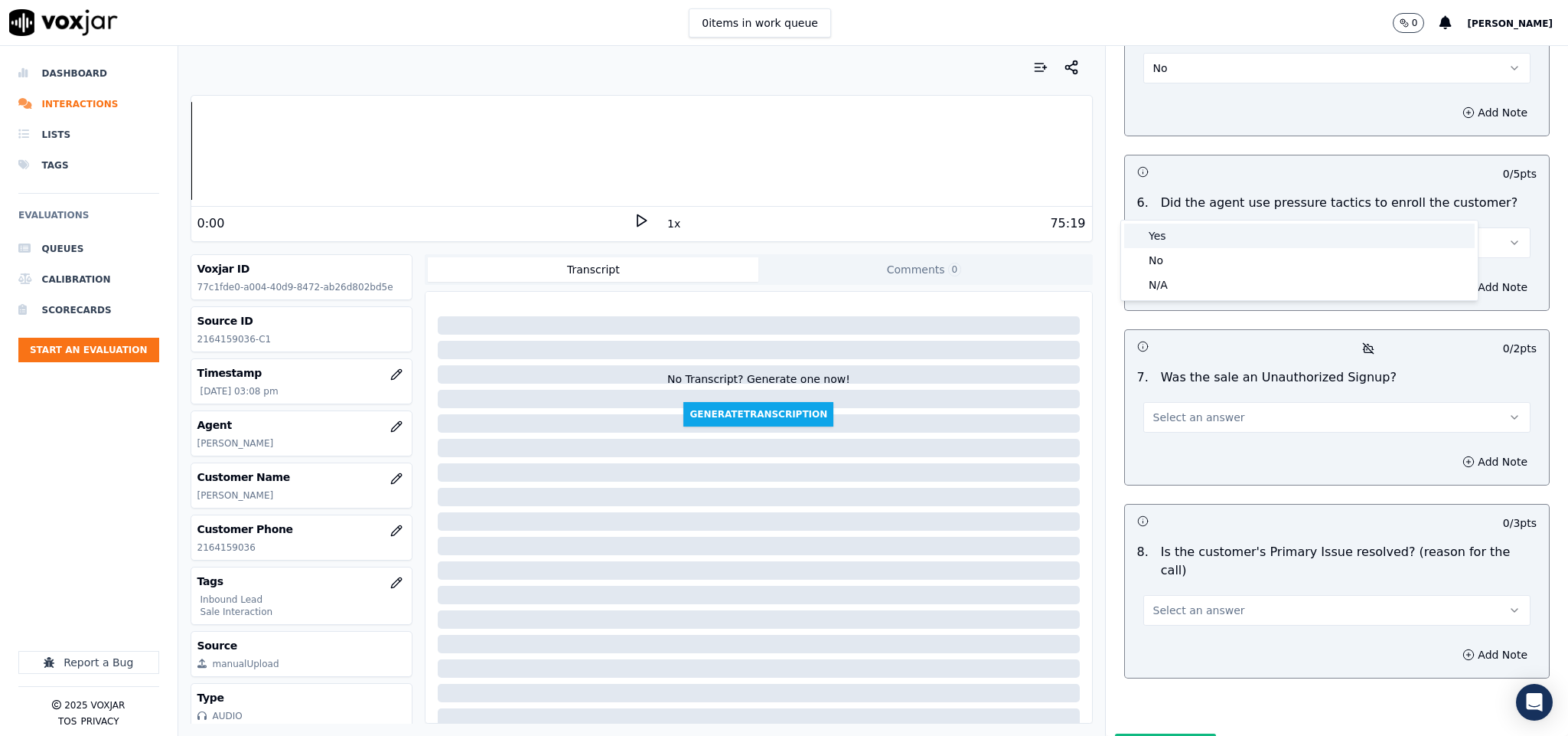
click at [1160, 246] on div "Yes" at bounding box center [1299, 235] width 351 height 24
click at [1168, 228] on button "Yes" at bounding box center [1337, 243] width 388 height 31
click at [1158, 267] on div "No" at bounding box center [1299, 260] width 351 height 24
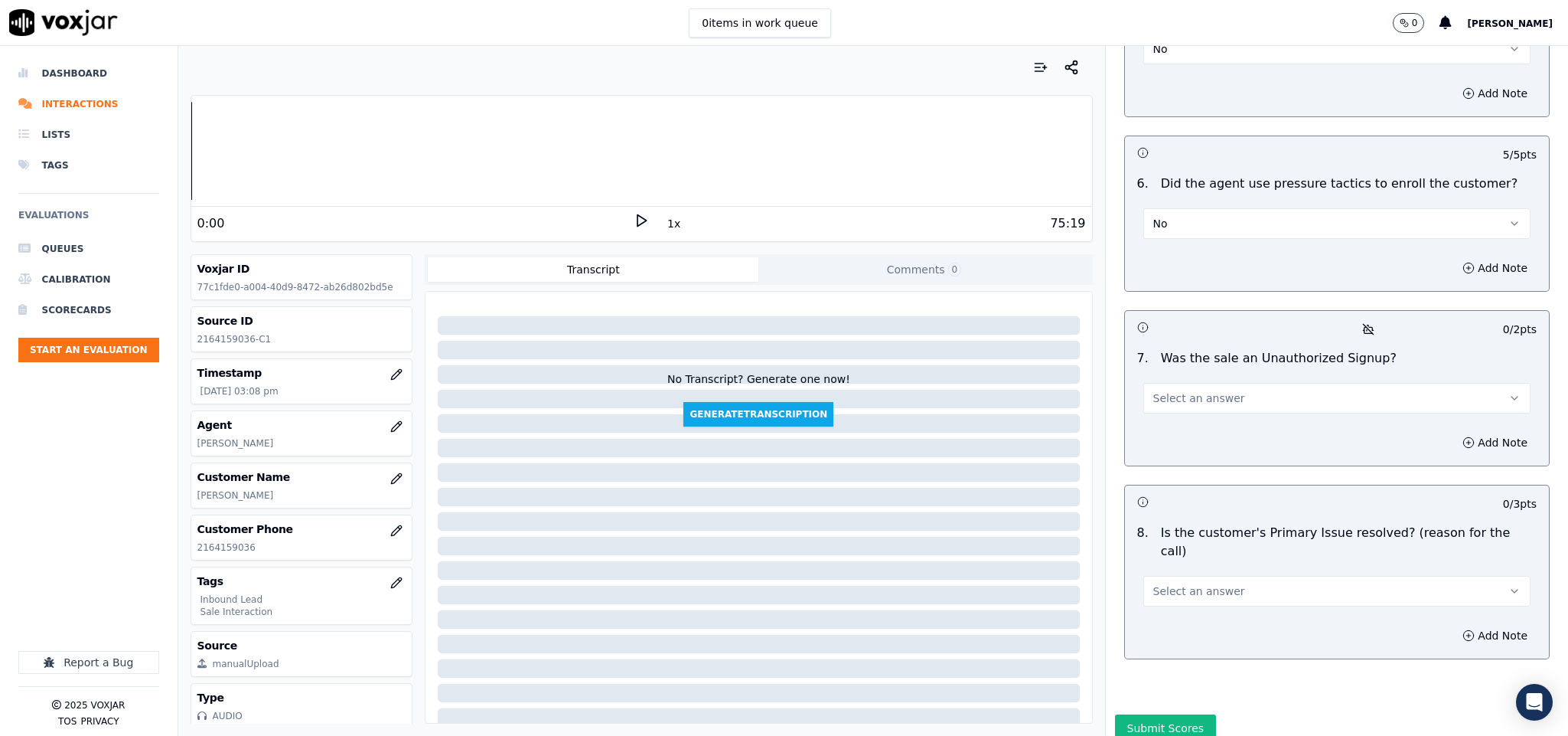
scroll to position [4045, 0]
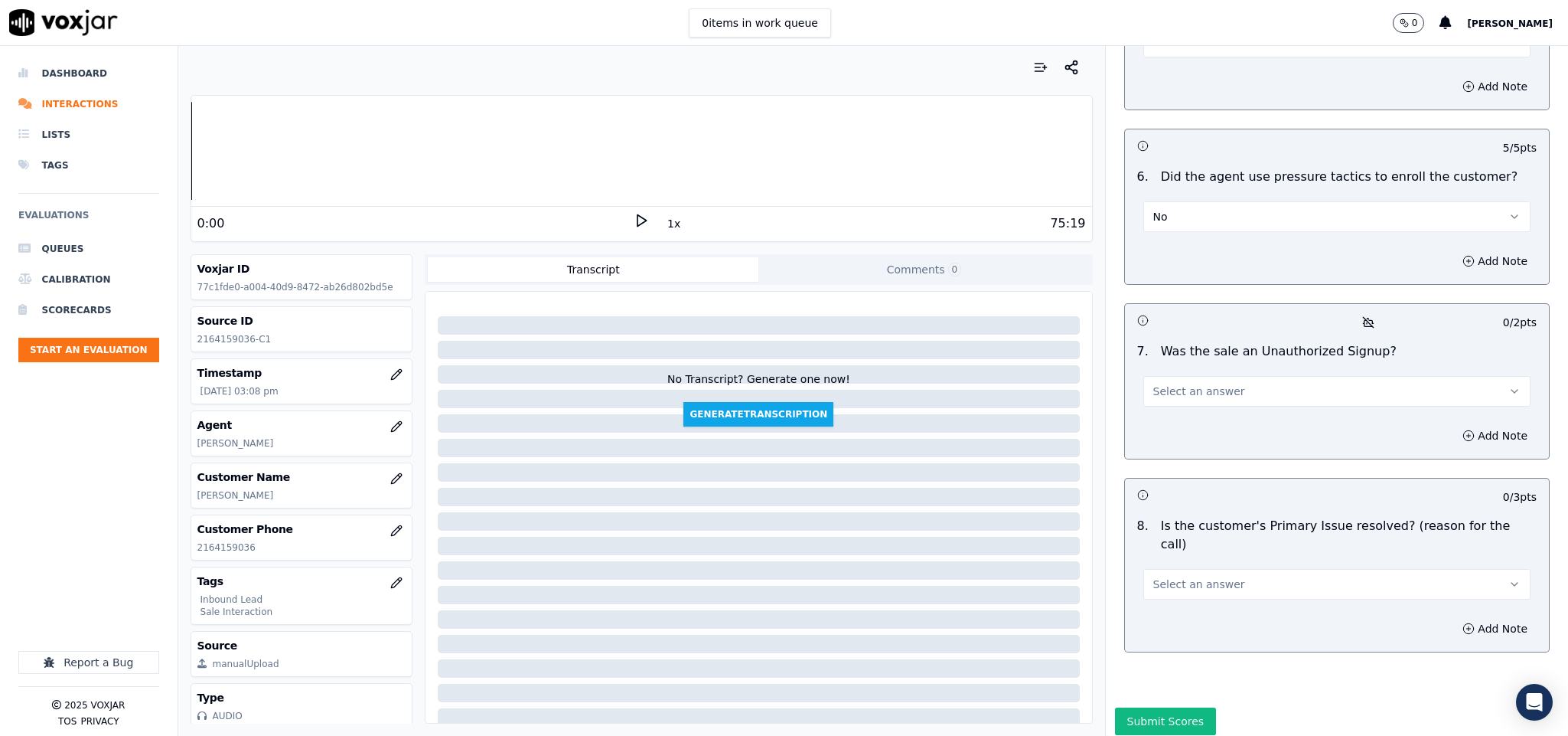
click at [1201, 384] on span "Select an answer" at bounding box center [1198, 391] width 92 height 16
click at [1176, 402] on div "No" at bounding box center [1299, 409] width 351 height 24
click at [1216, 569] on button "Select an answer" at bounding box center [1337, 584] width 388 height 31
click at [1187, 563] on div "Yes" at bounding box center [1299, 559] width 351 height 24
click at [1125, 708] on button "Submit Scores" at bounding box center [1166, 721] width 102 height 28
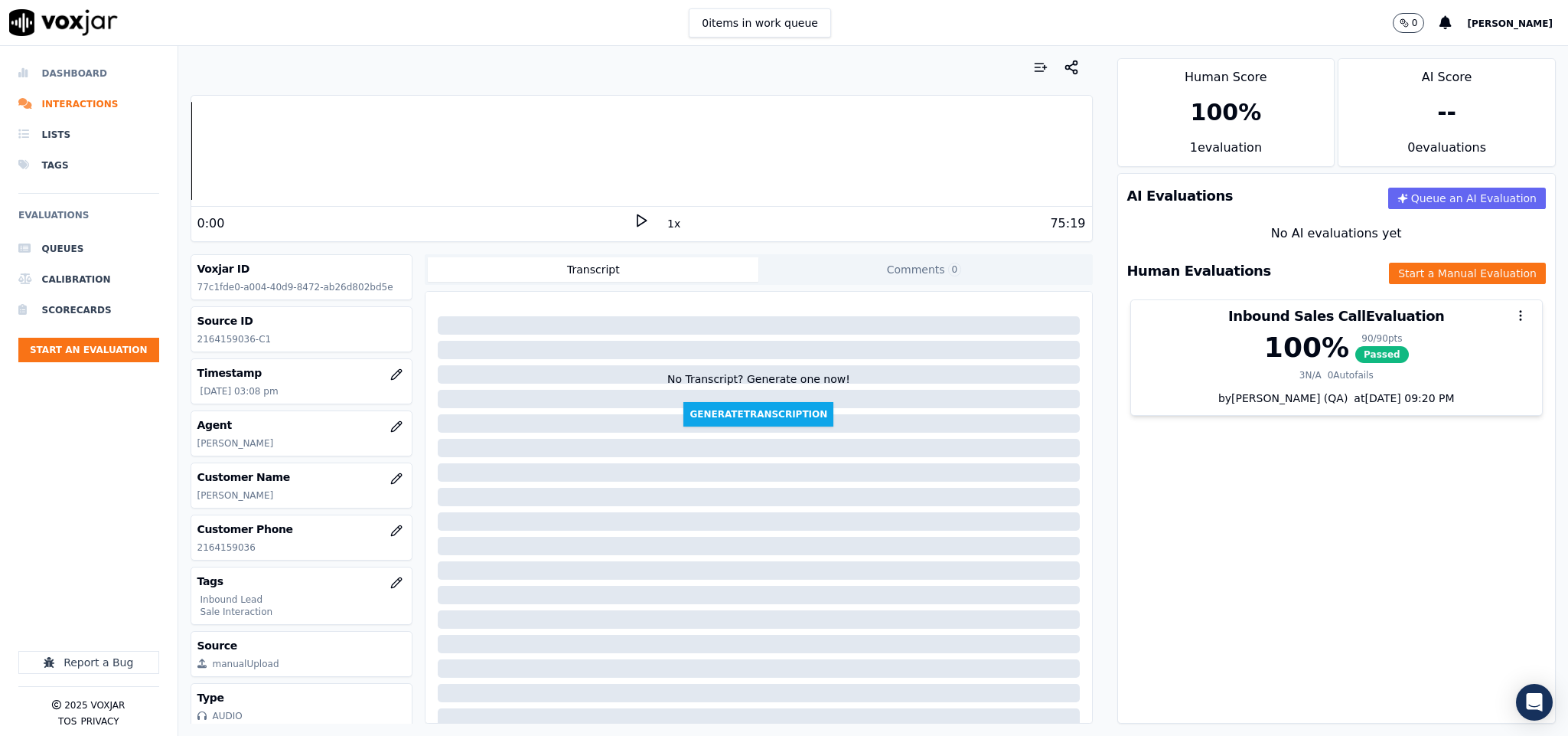
click at [94, 62] on li "Dashboard" at bounding box center [88, 73] width 140 height 31
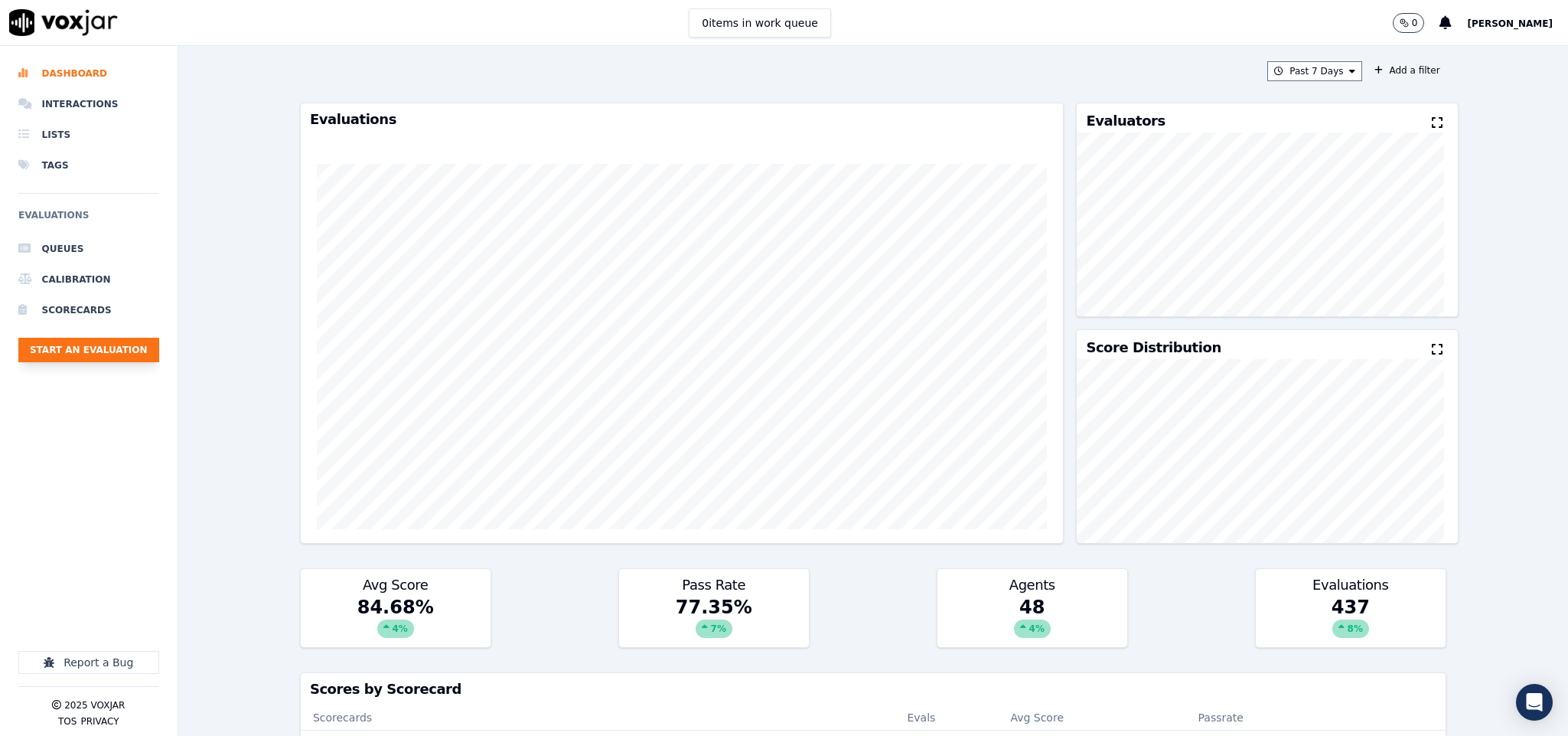
click at [95, 343] on button "Start an Evaluation" at bounding box center [88, 350] width 140 height 24
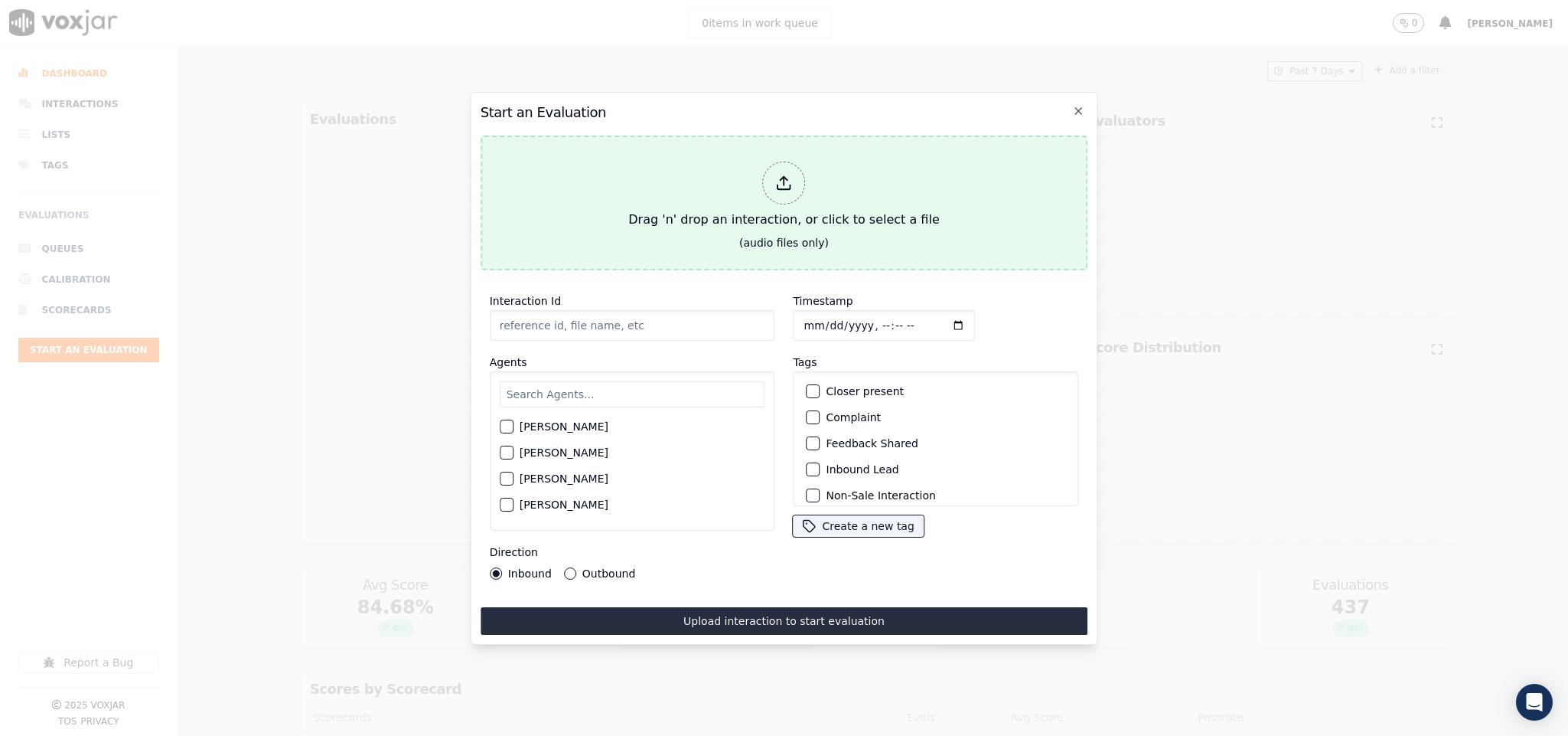
click at [772, 170] on div at bounding box center [784, 183] width 43 height 43
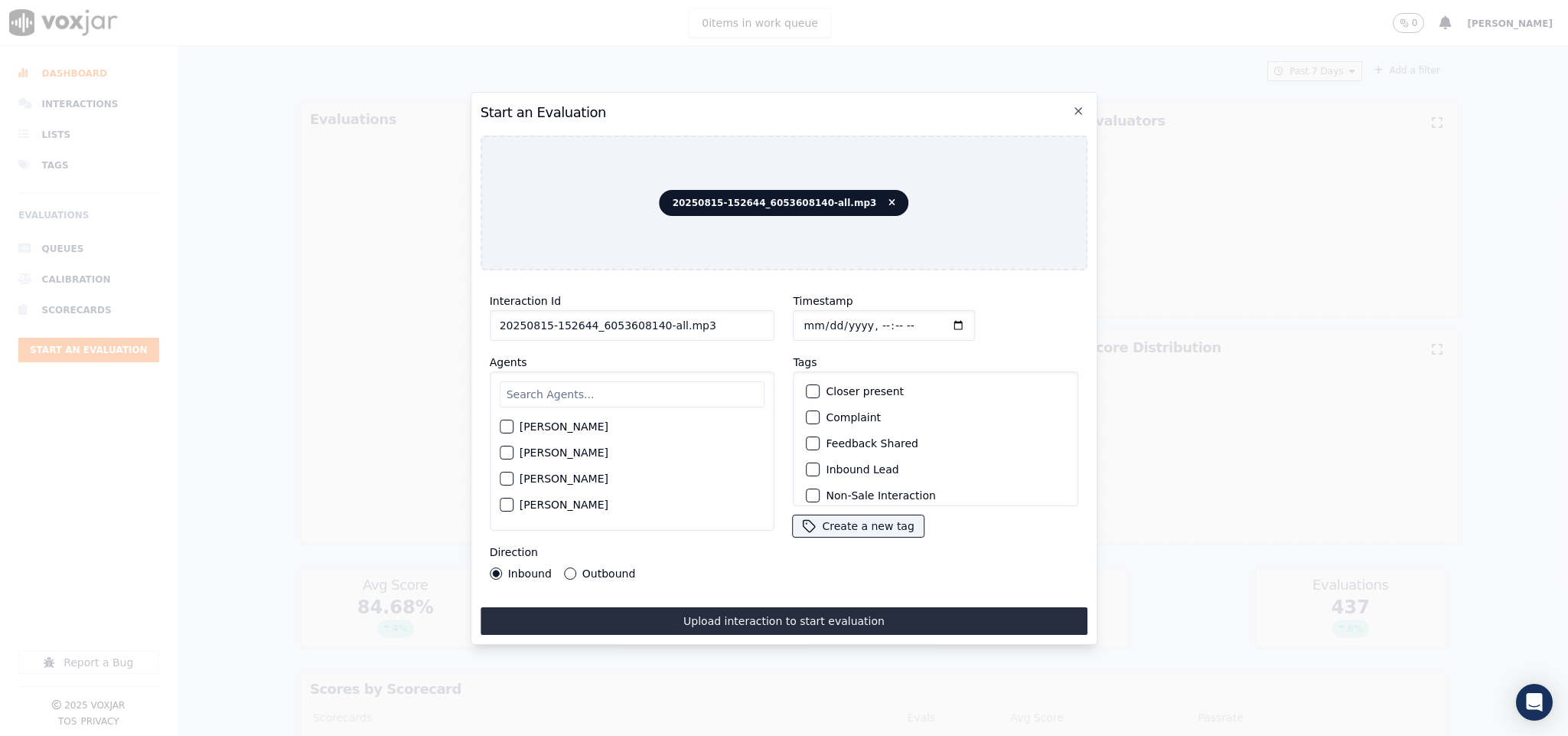
drag, startPoint x: 666, startPoint y: 320, endPoint x: 790, endPoint y: 327, distance: 124.2
click at [787, 324] on div "Interaction Id 20250815-152644_6053608140-all.mp3 Agents [PERSON_NAME] [PERSON_…" at bounding box center [784, 435] width 607 height 306
type input "20250815-152644_6053608140-C1"
click at [804, 319] on input "Timestamp" at bounding box center [884, 326] width 182 height 31
type input "[DATE]T15:55"
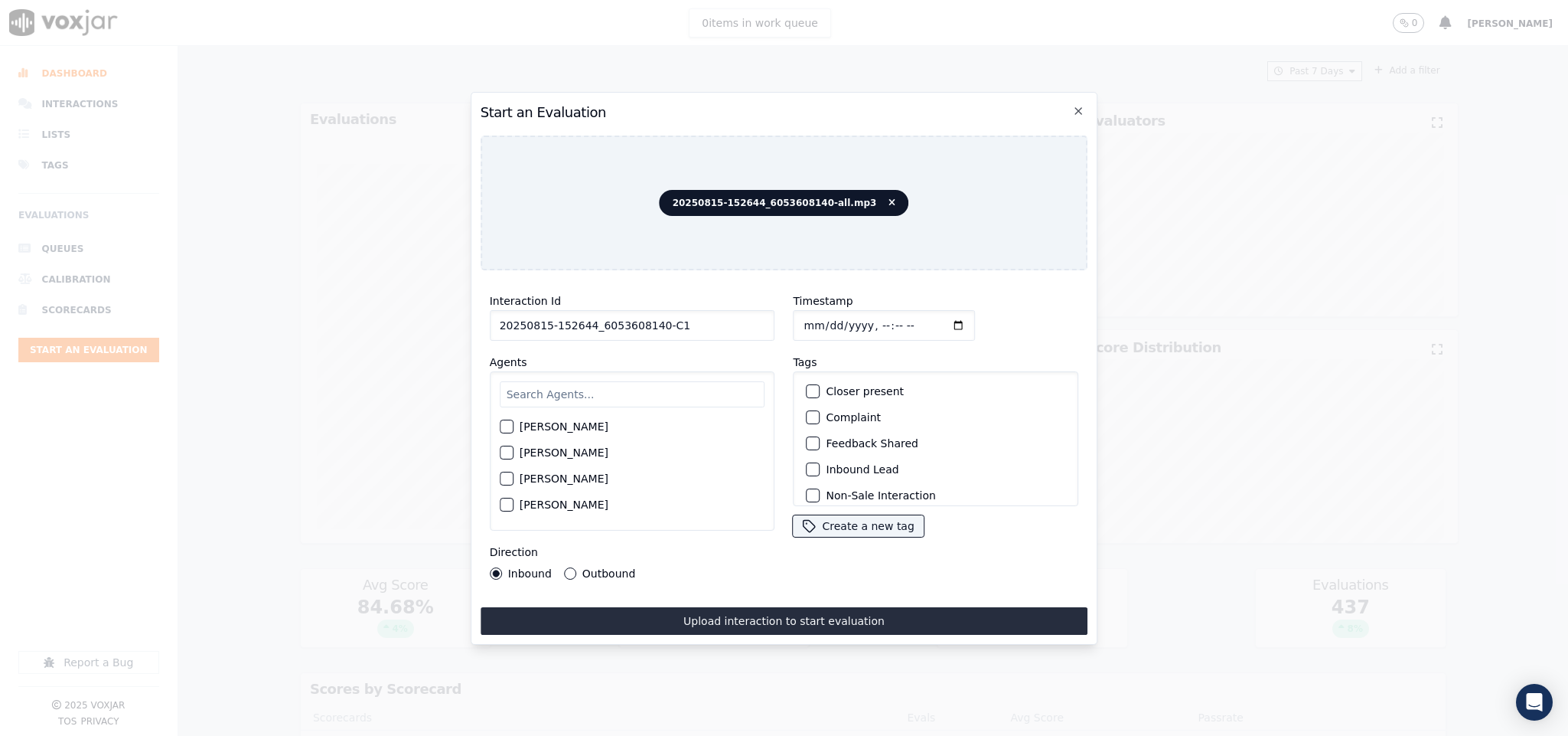
click at [606, 387] on input "text" at bounding box center [632, 394] width 265 height 26
type input "car"
click at [503, 452] on div "button" at bounding box center [506, 457] width 10 height 10
click at [807, 464] on div "button" at bounding box center [812, 469] width 10 height 10
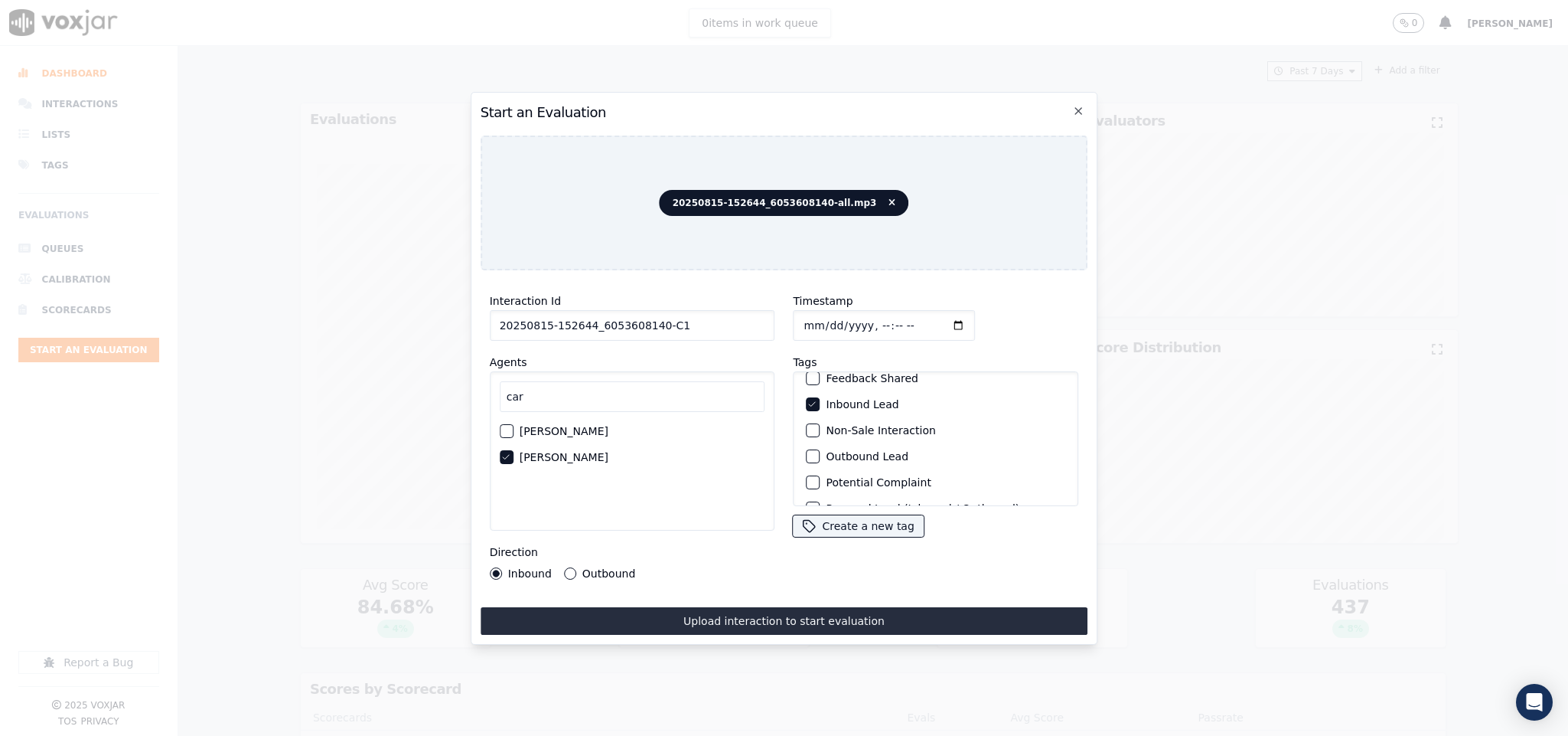
scroll to position [138, 0]
click at [807, 481] on div "button" at bounding box center [812, 486] width 10 height 10
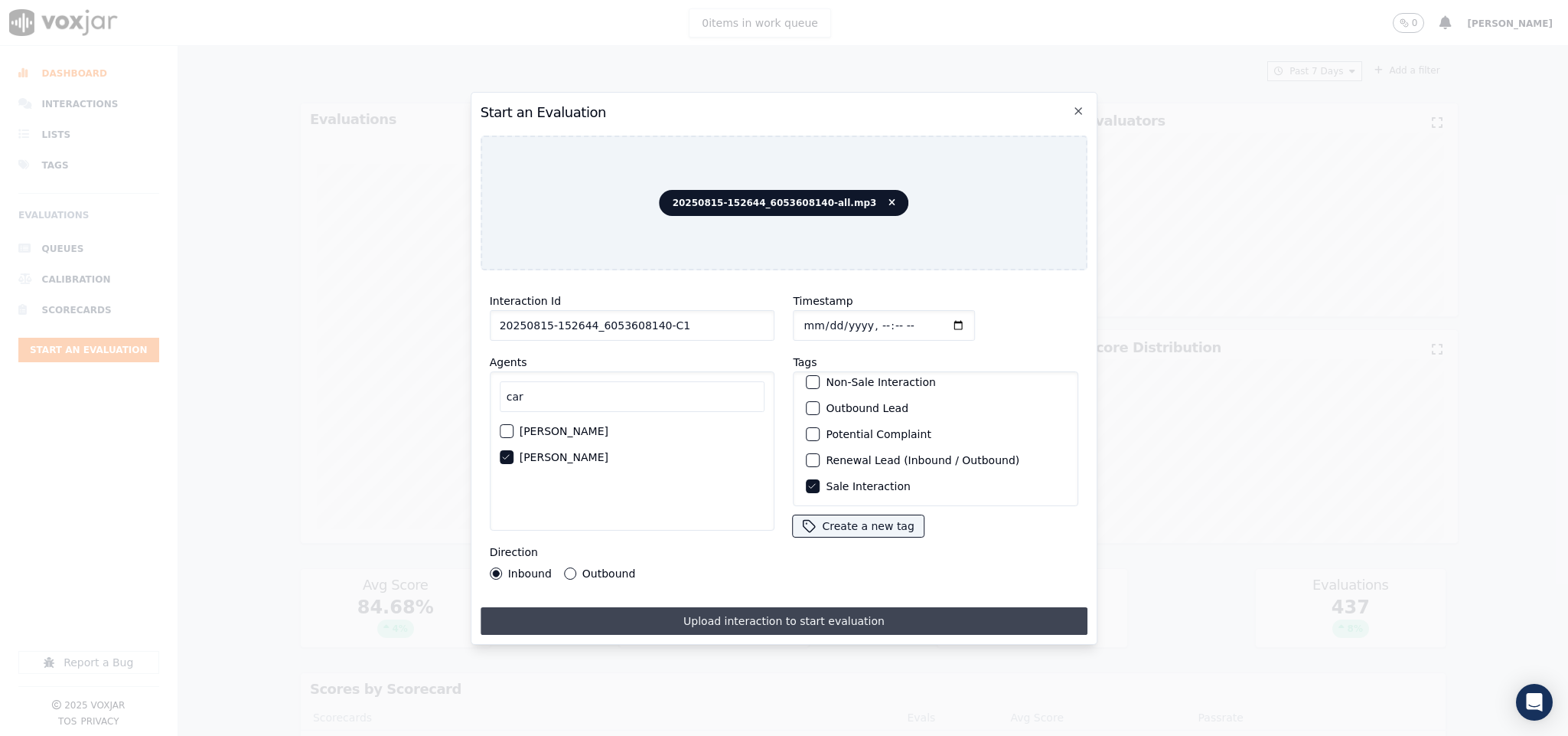
click at [715, 615] on button "Upload interaction to start evaluation" at bounding box center [784, 621] width 607 height 28
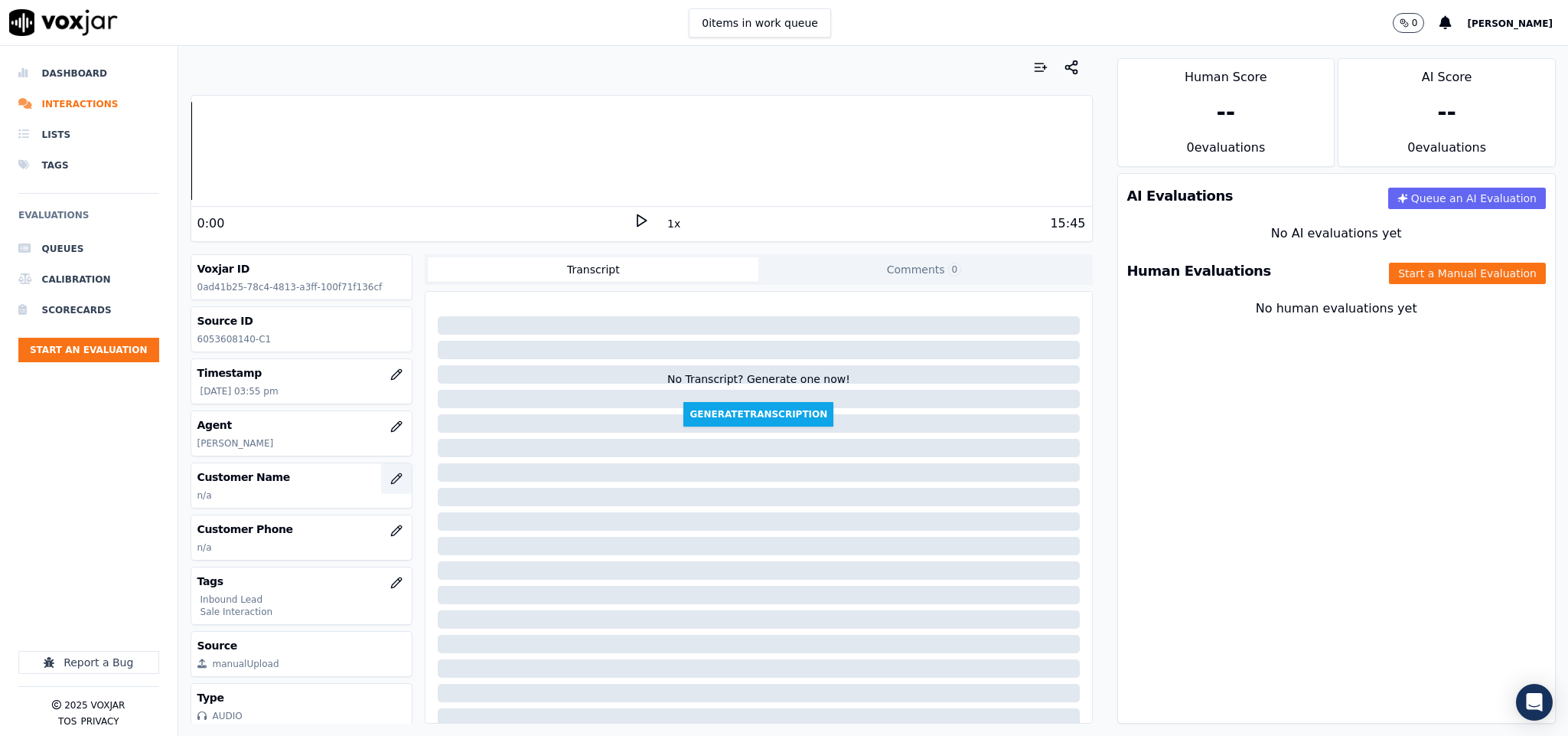
click at [390, 483] on icon "button" at bounding box center [396, 478] width 12 height 12
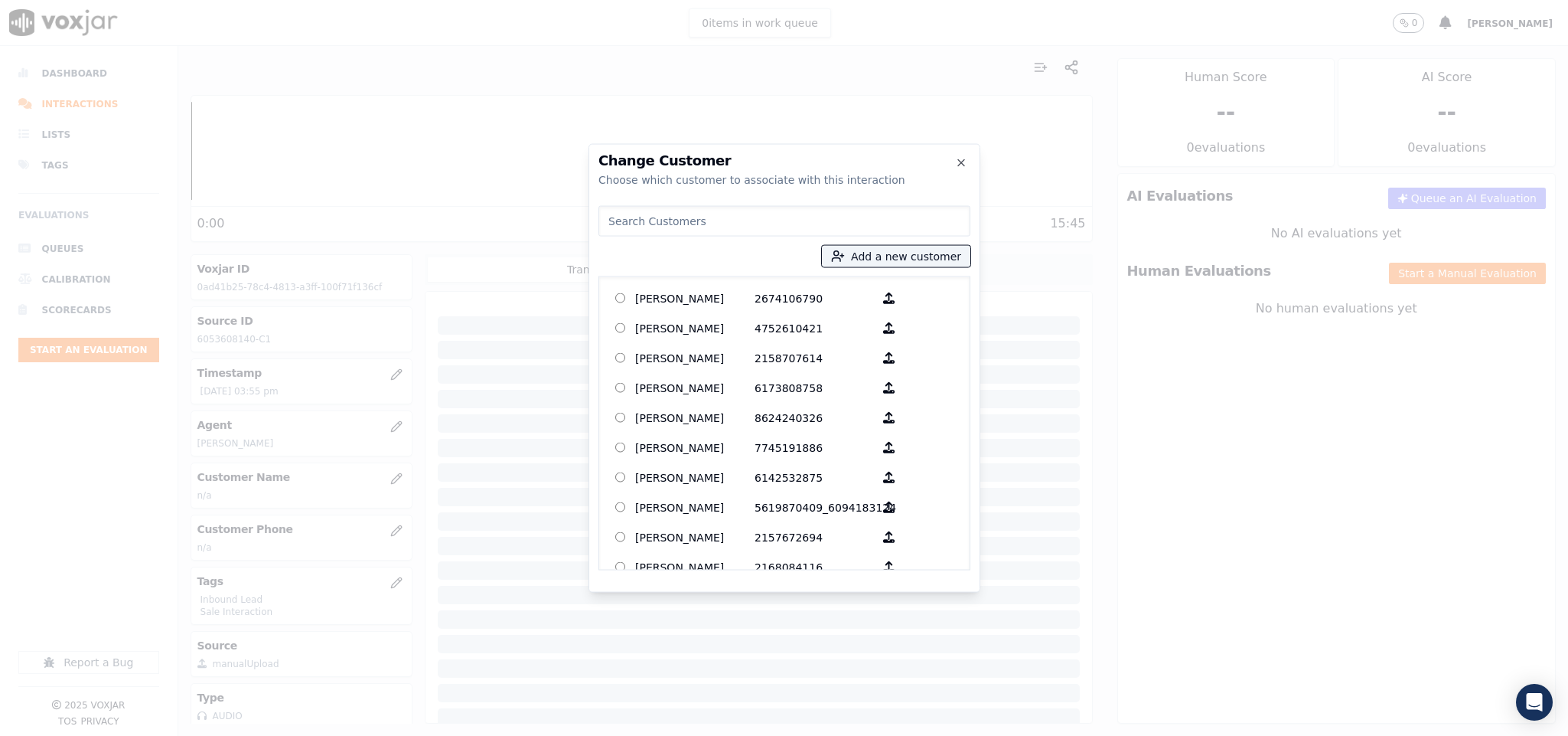
type input "[PERSON_NAME]"
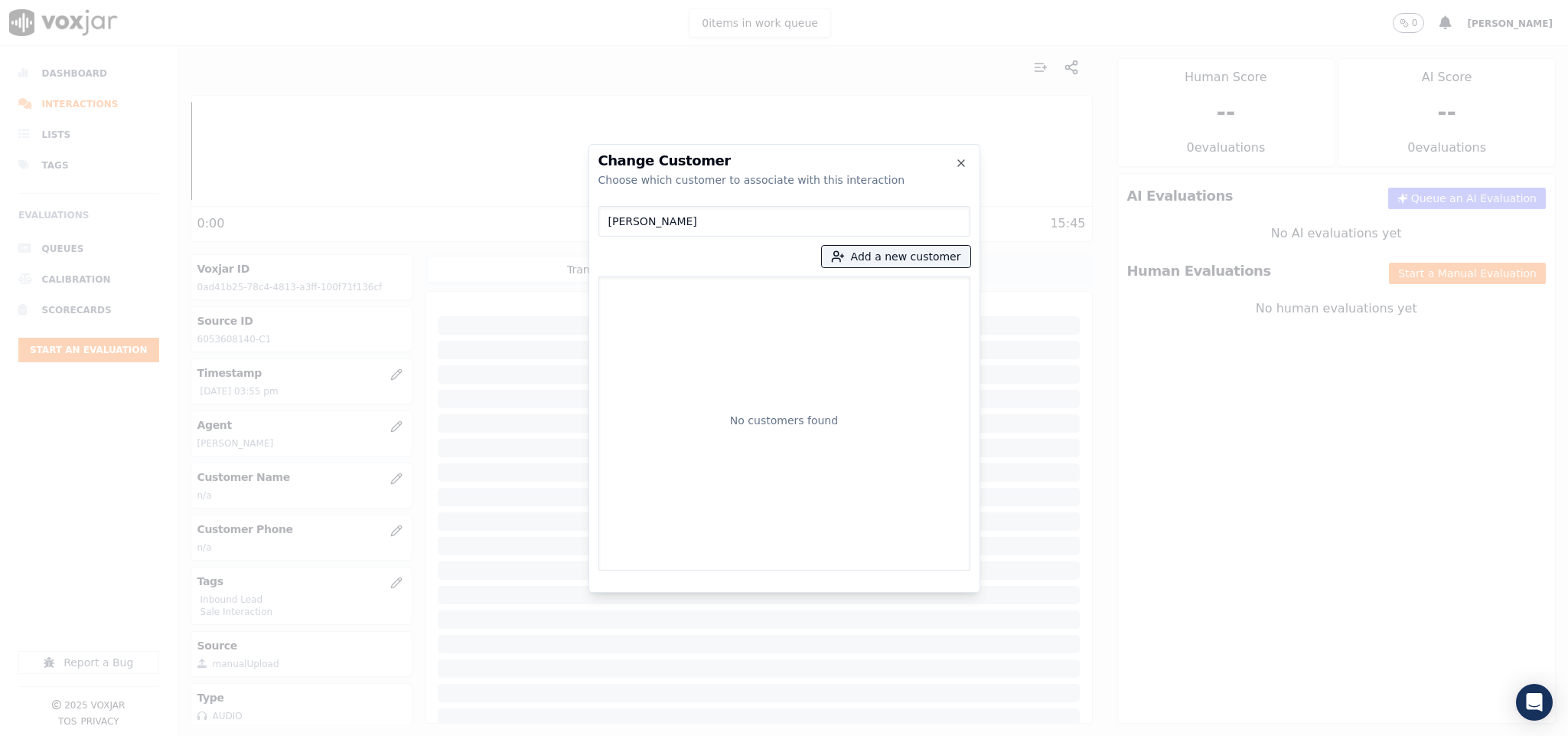
drag, startPoint x: 701, startPoint y: 225, endPoint x: 462, endPoint y: 219, distance: 239.1
click at [462, 735] on div "Change Customer Choose which customer to associate with this interaction [PERSO…" at bounding box center [784, 736] width 1568 height 0
click at [887, 248] on button "Add a new customer" at bounding box center [896, 256] width 148 height 22
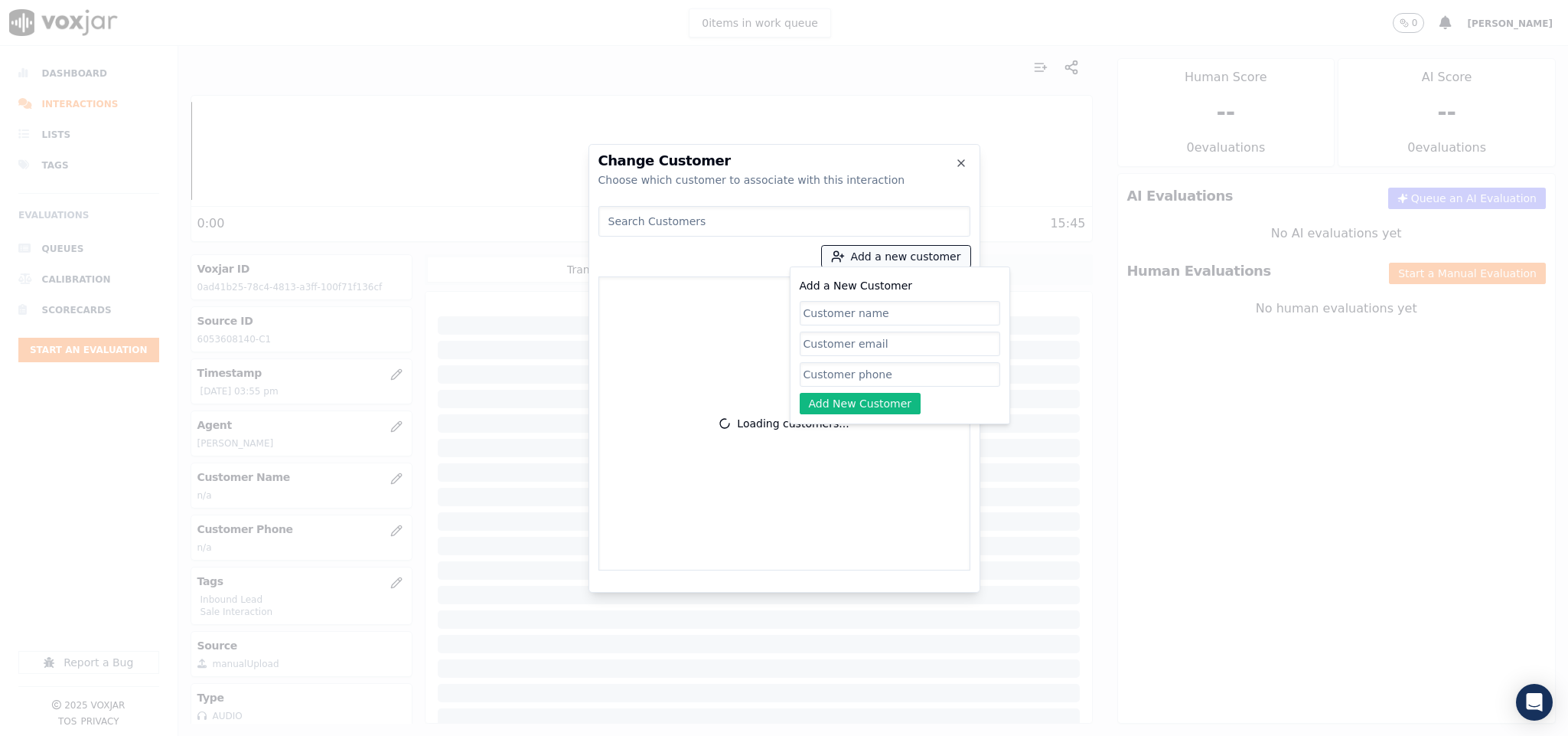
paste input "[PERSON_NAME]"
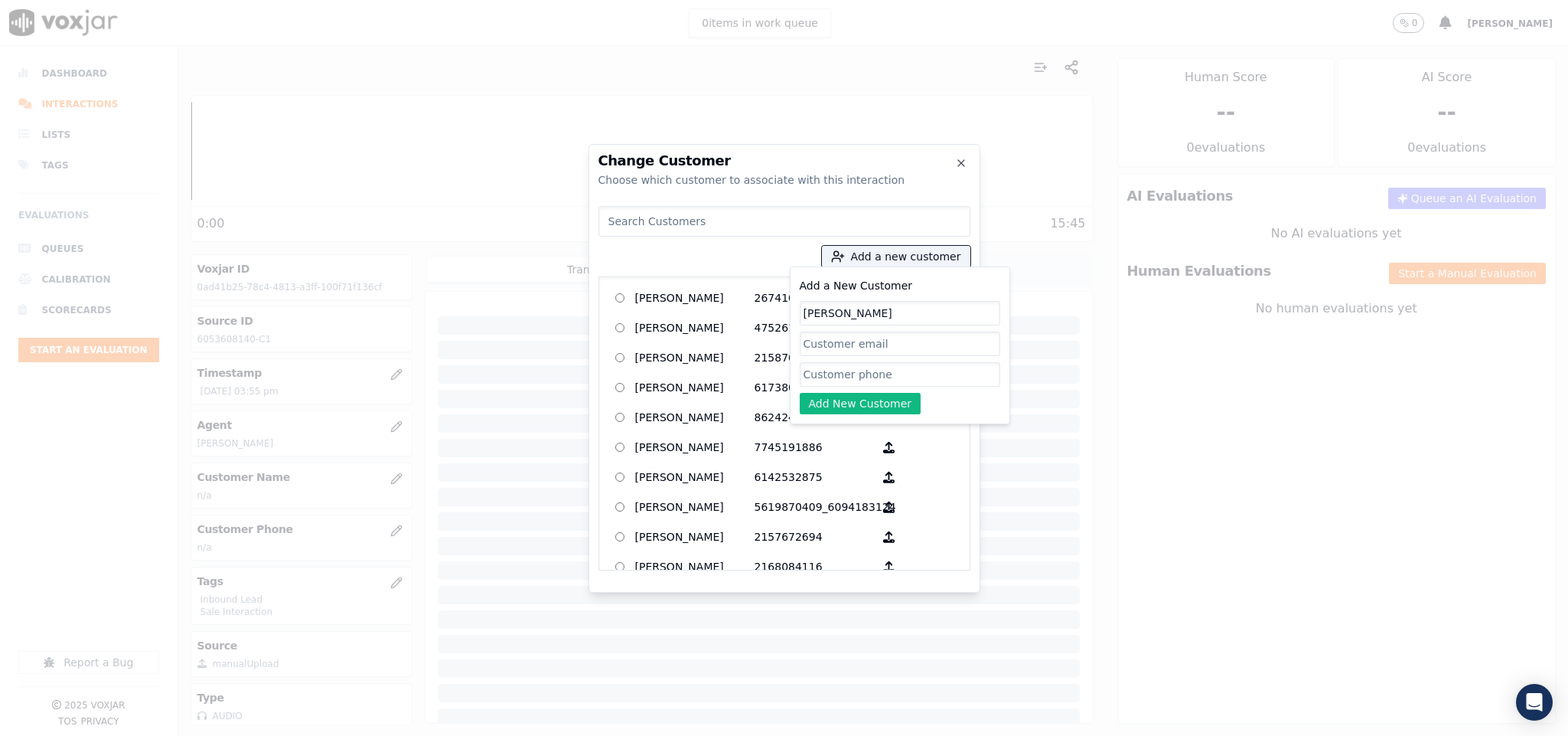
type input "[PERSON_NAME]"
click at [859, 374] on input "Add a New Customer" at bounding box center [899, 374] width 201 height 24
paste input "6053608140"
type input "6053608140"
click at [831, 407] on button "Add New Customer" at bounding box center [860, 403] width 121 height 22
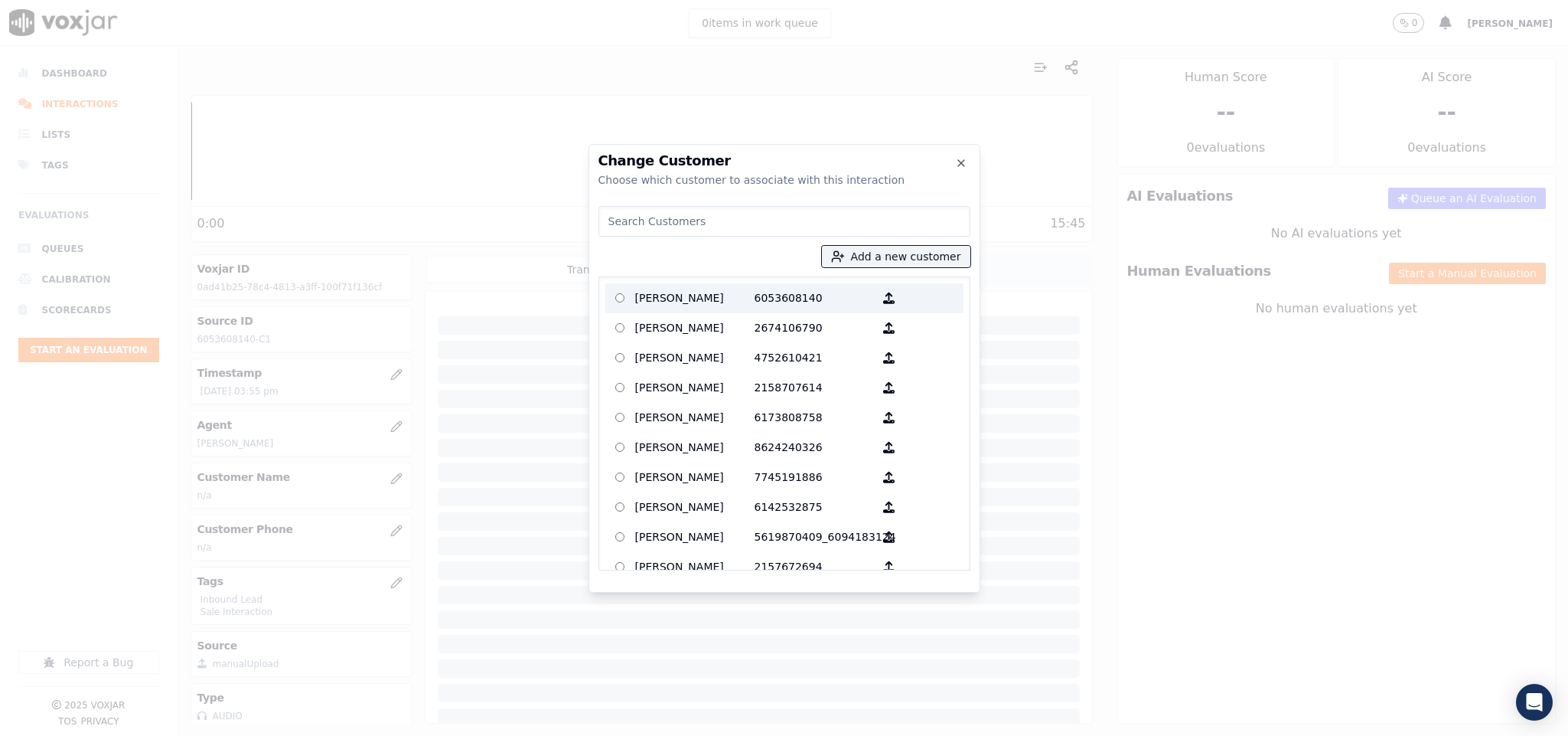
click at [723, 294] on p "[PERSON_NAME]" at bounding box center [694, 298] width 120 height 24
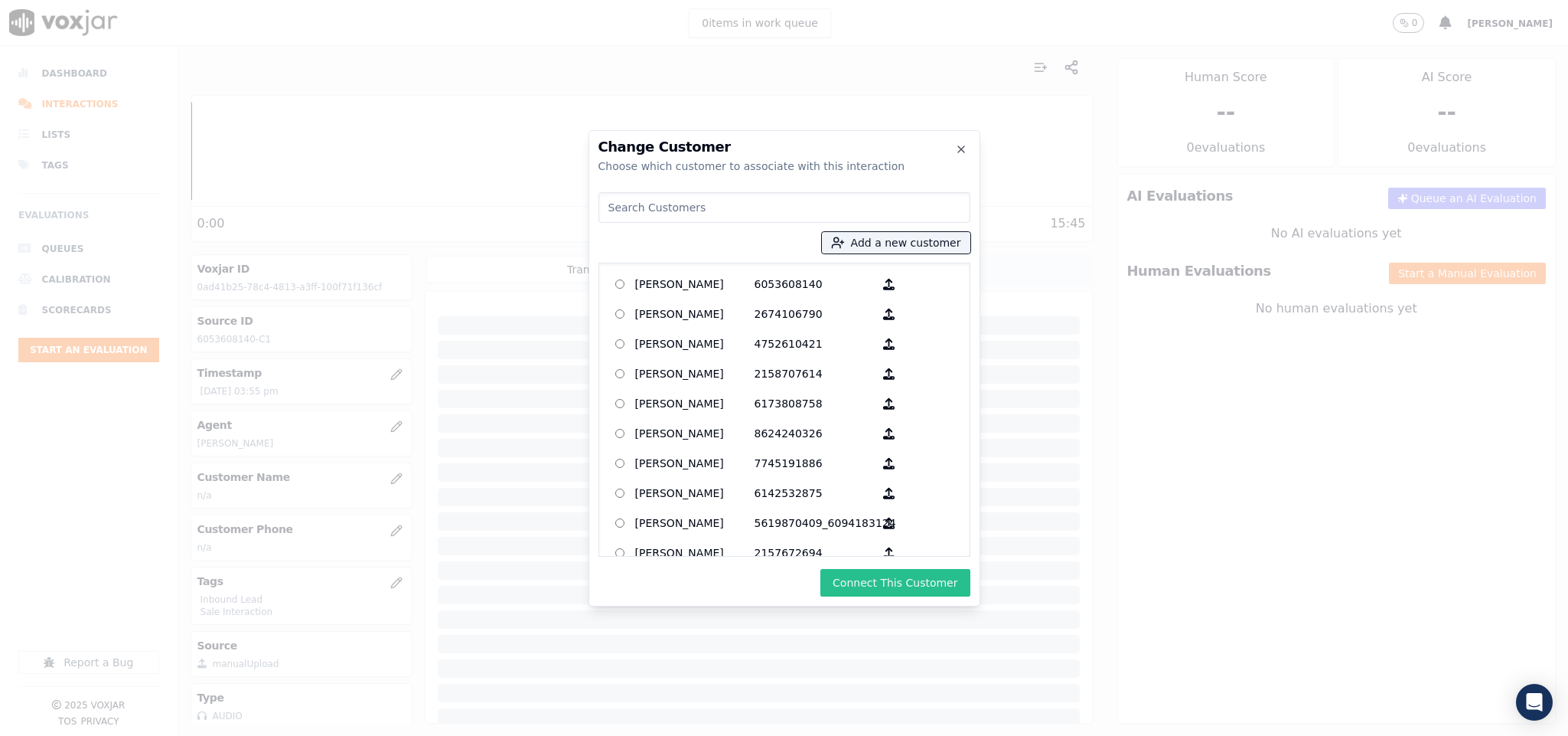
click at [864, 591] on button "Connect This Customer" at bounding box center [894, 583] width 149 height 28
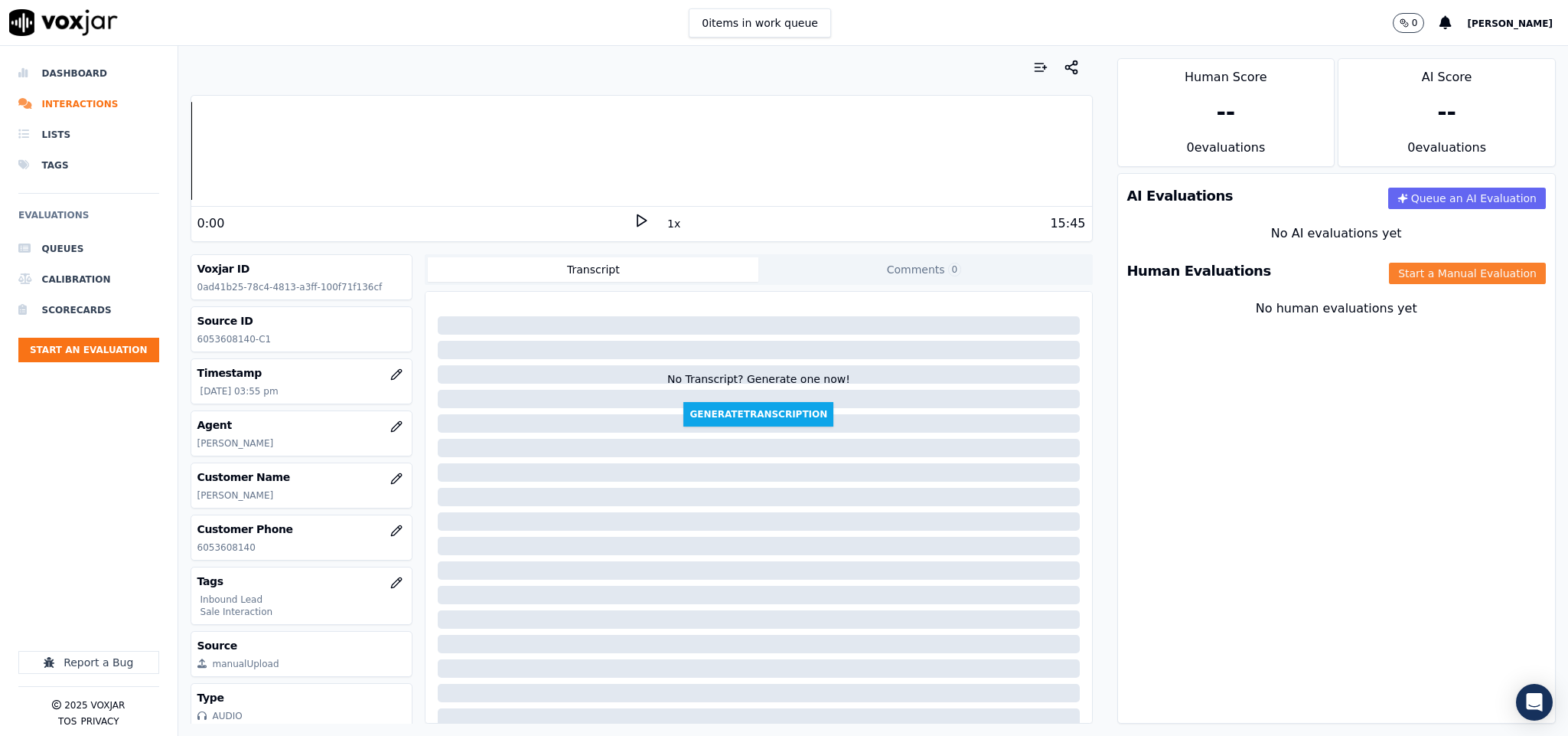
click at [1389, 281] on button "Start a Manual Evaluation" at bounding box center [1467, 273] width 157 height 22
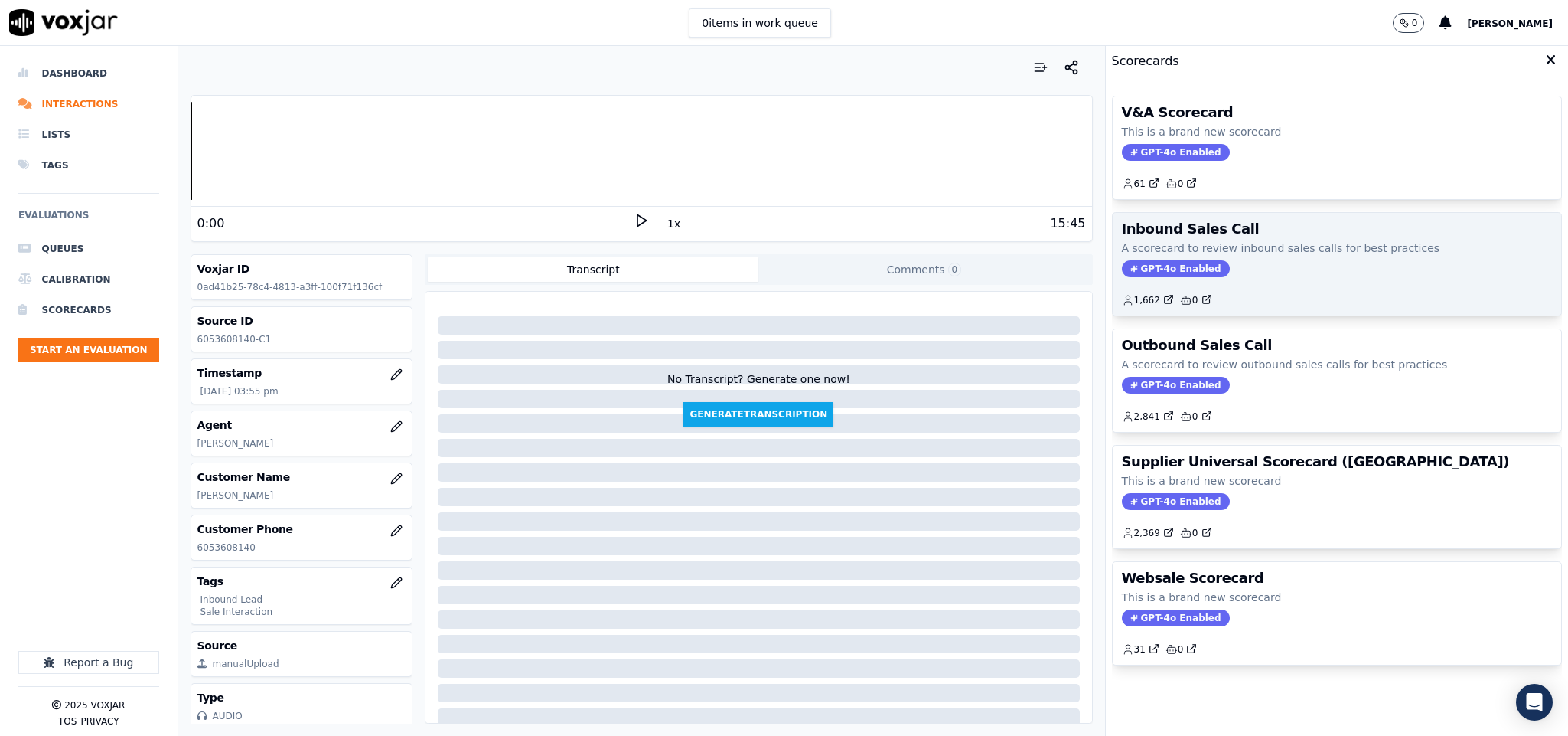
click at [1151, 277] on span "GPT-4o Enabled" at bounding box center [1175, 269] width 108 height 17
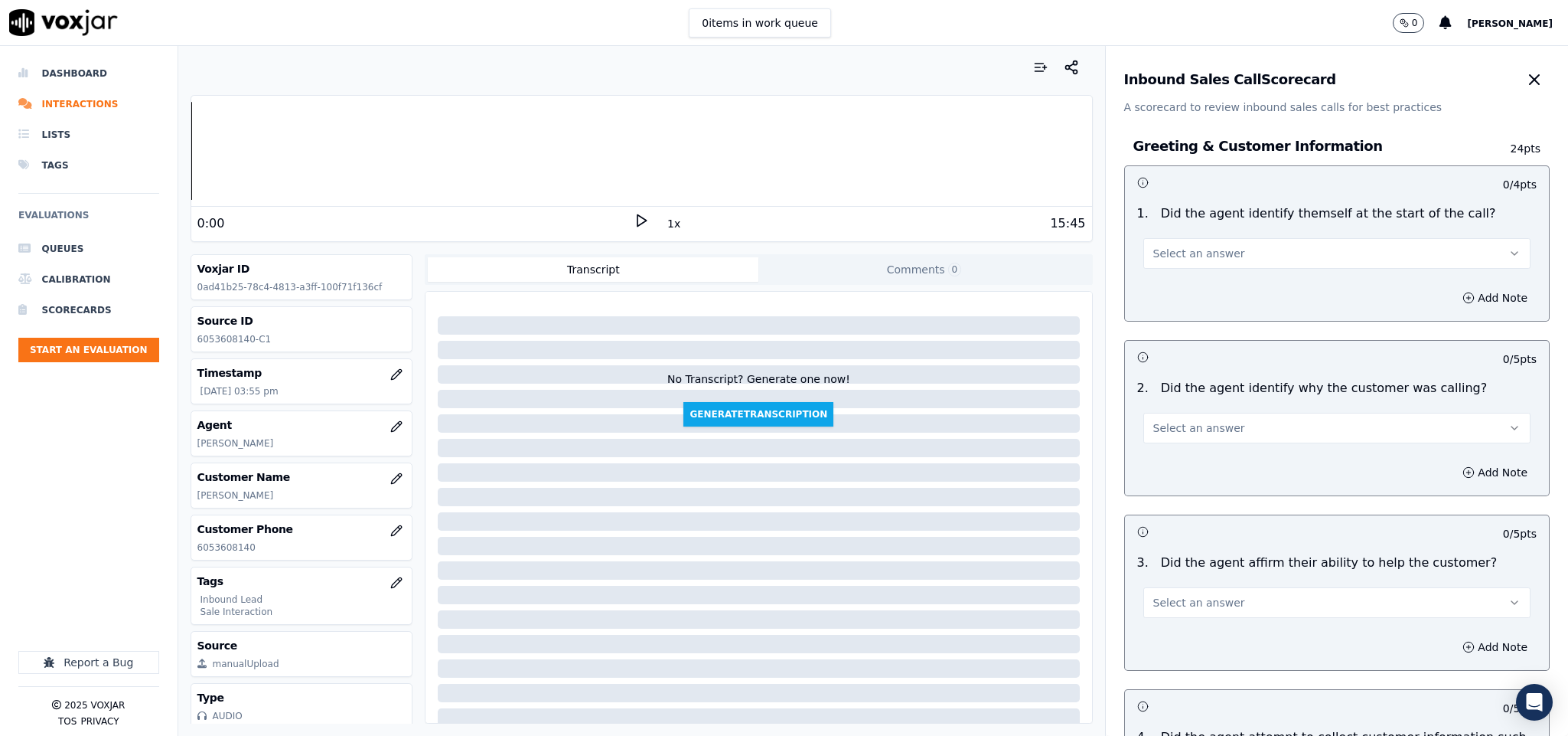
click at [1171, 265] on button "Select an answer" at bounding box center [1337, 253] width 388 height 31
click at [1153, 290] on div "Yes" at bounding box center [1299, 289] width 351 height 24
click at [1185, 429] on span "Select an answer" at bounding box center [1198, 428] width 92 height 16
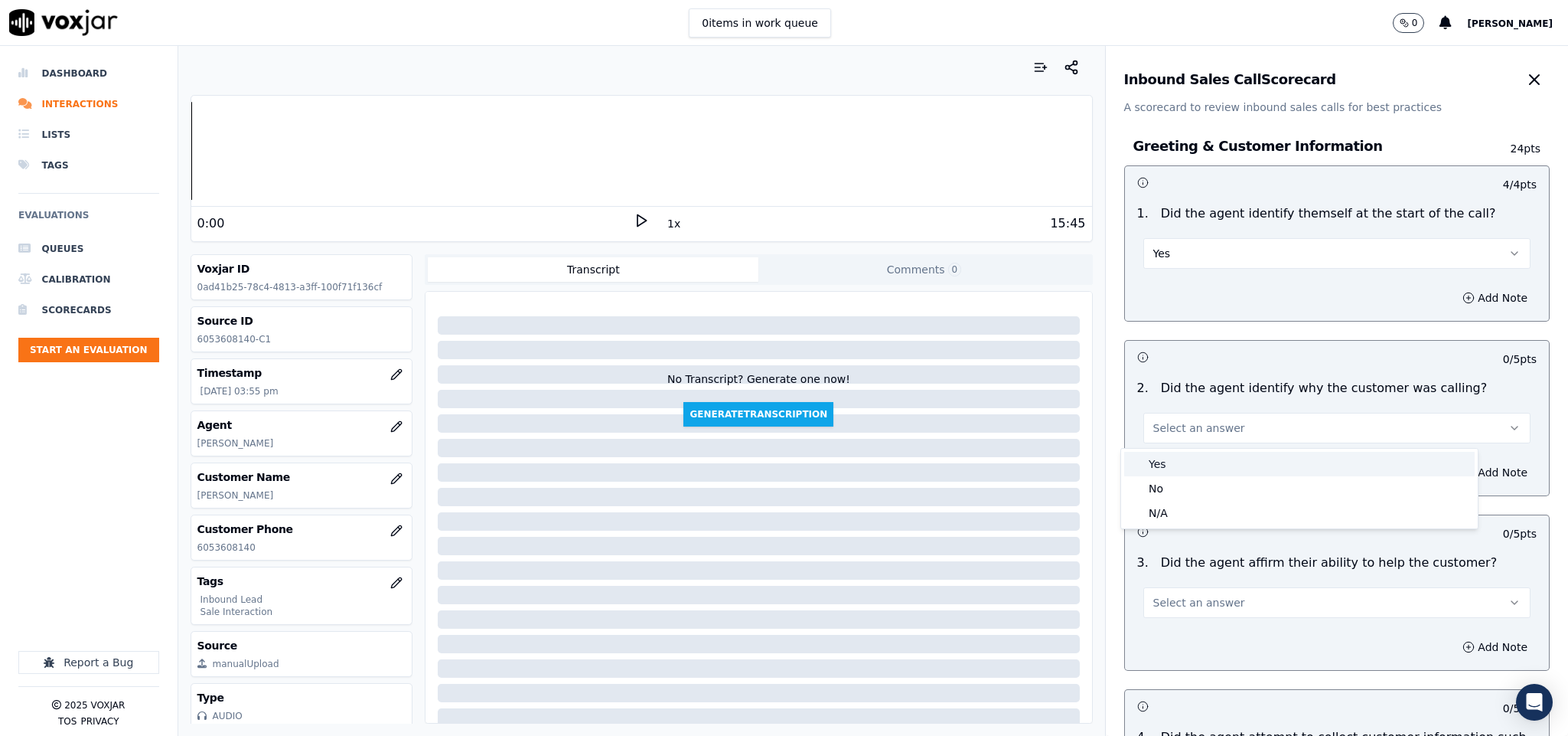
click at [1176, 459] on div "Yes" at bounding box center [1299, 464] width 351 height 24
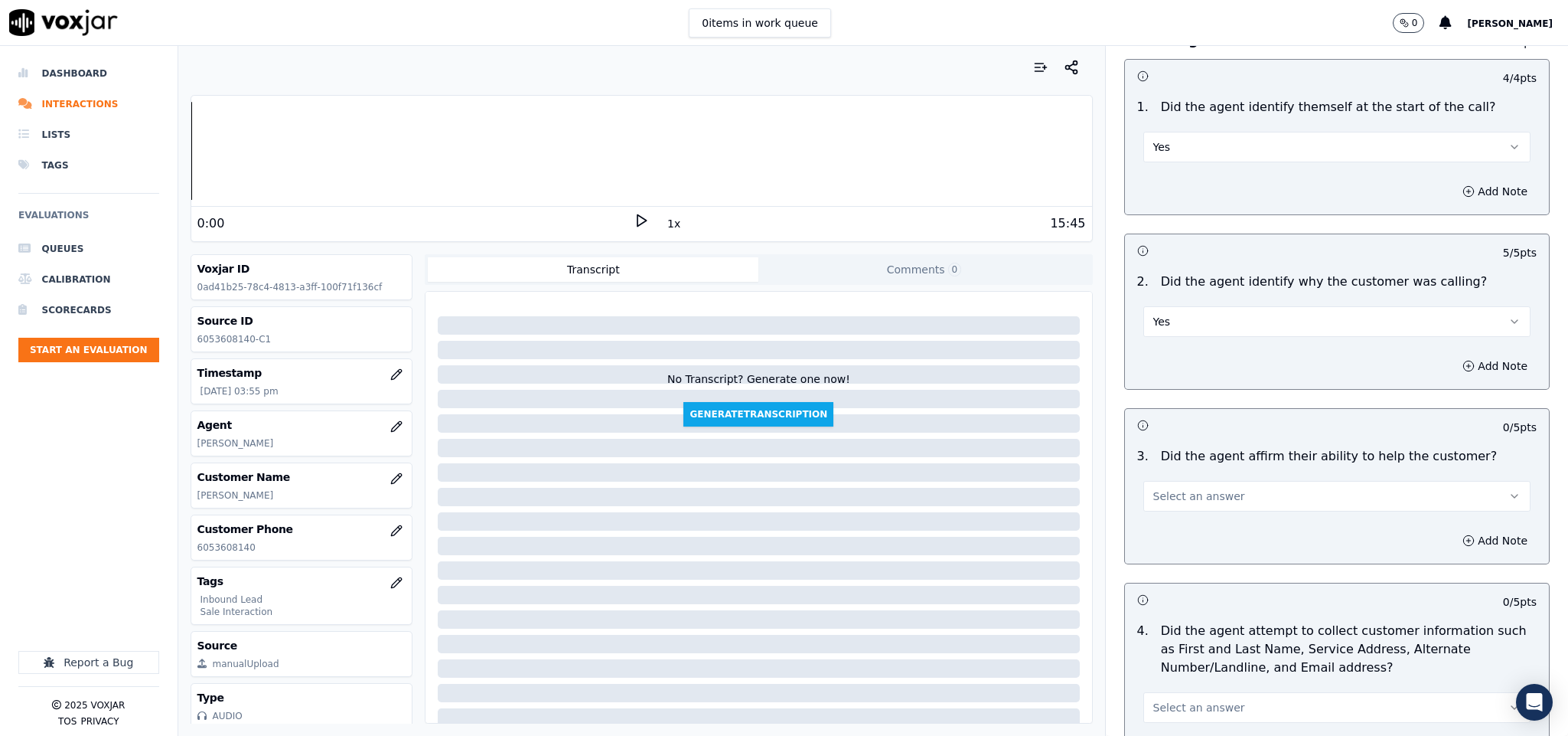
scroll to position [229, 0]
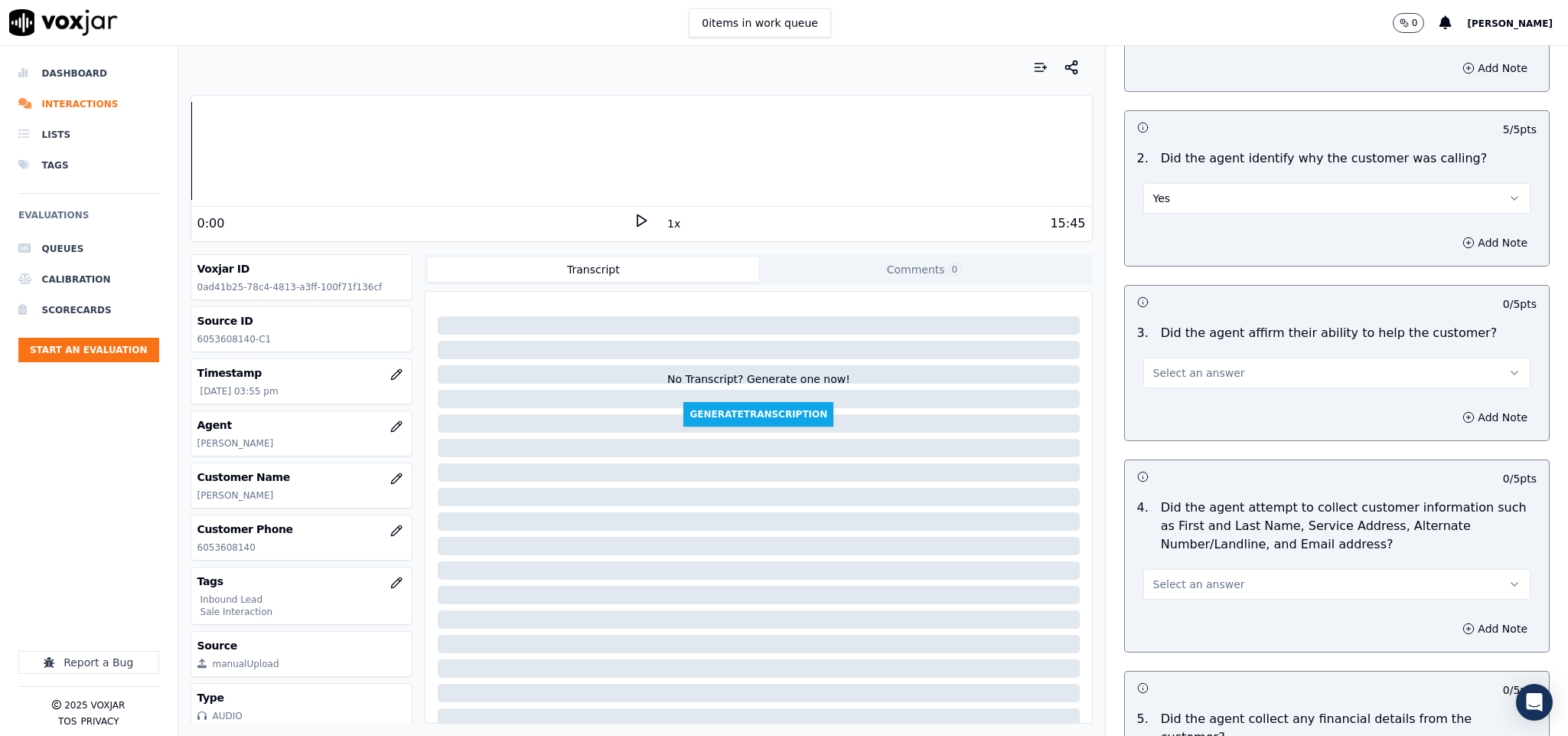
click at [1172, 365] on button "Select an answer" at bounding box center [1337, 373] width 388 height 31
click at [1167, 405] on div "Yes" at bounding box center [1299, 409] width 351 height 24
click at [1185, 585] on span "Select an answer" at bounding box center [1198, 584] width 92 height 16
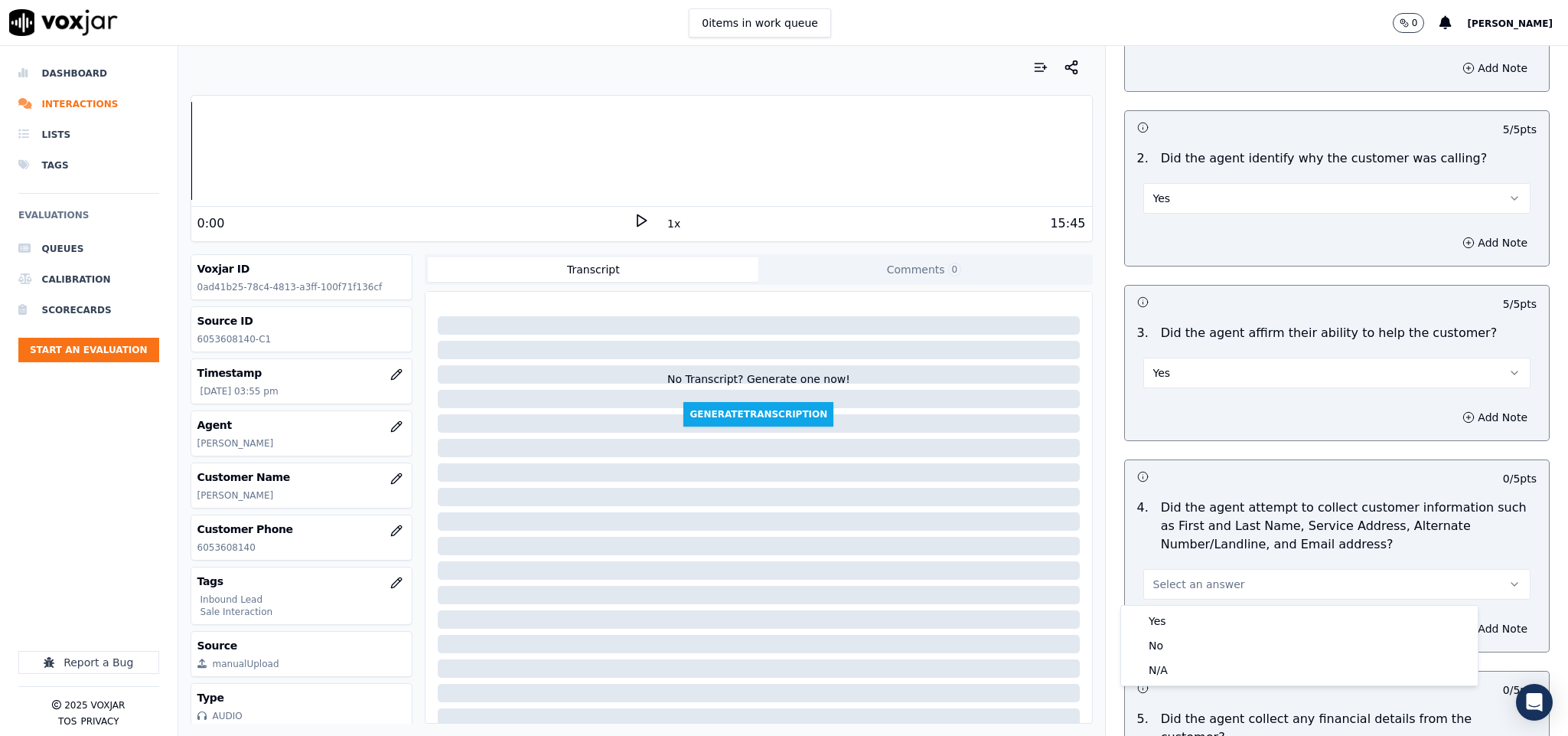
click at [1179, 612] on div "Yes" at bounding box center [1299, 621] width 351 height 24
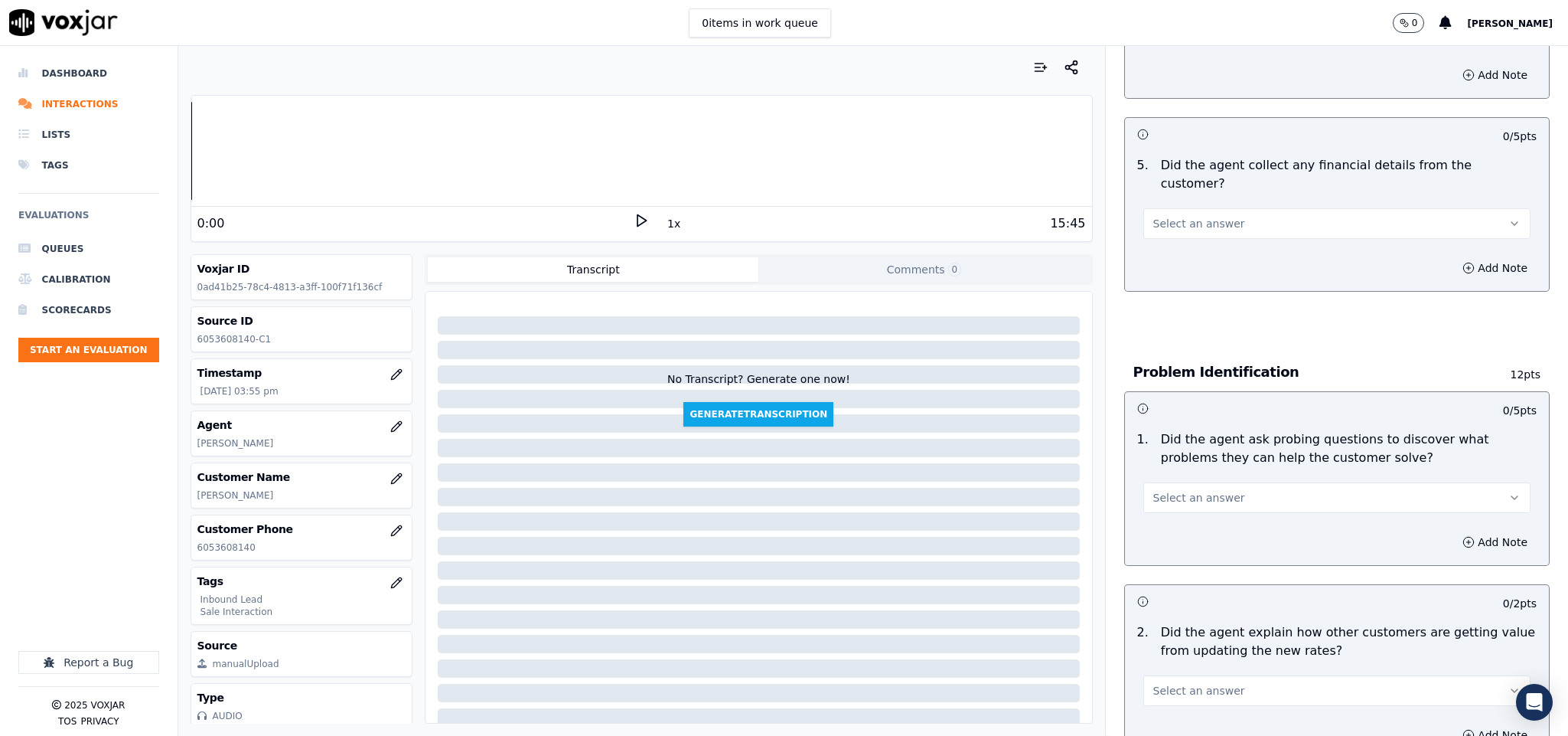
scroll to position [804, 0]
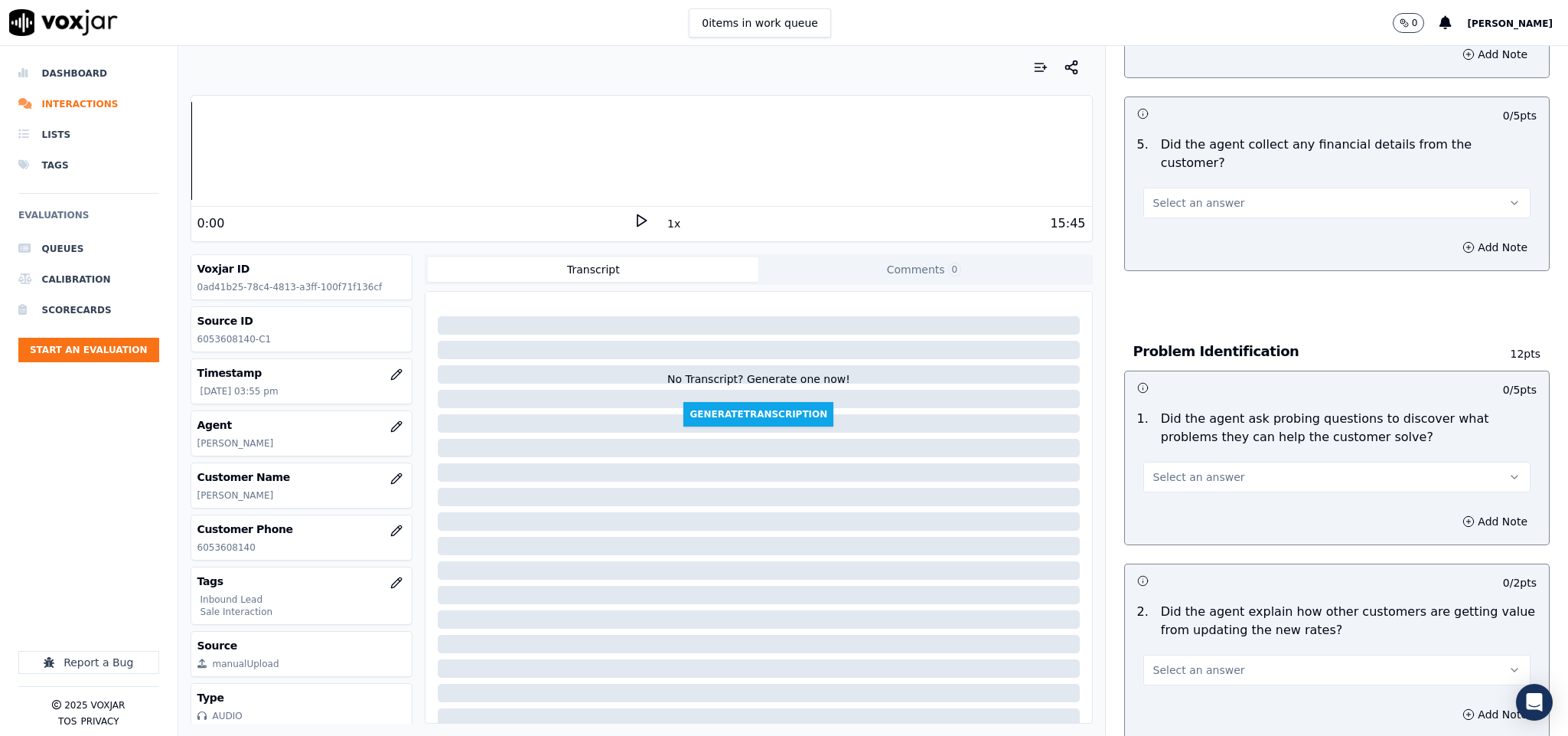
click at [1197, 195] on span "Select an answer" at bounding box center [1198, 203] width 92 height 16
click at [1160, 241] on div "No" at bounding box center [1299, 246] width 351 height 24
click at [1212, 462] on button "Select an answer" at bounding box center [1337, 477] width 388 height 31
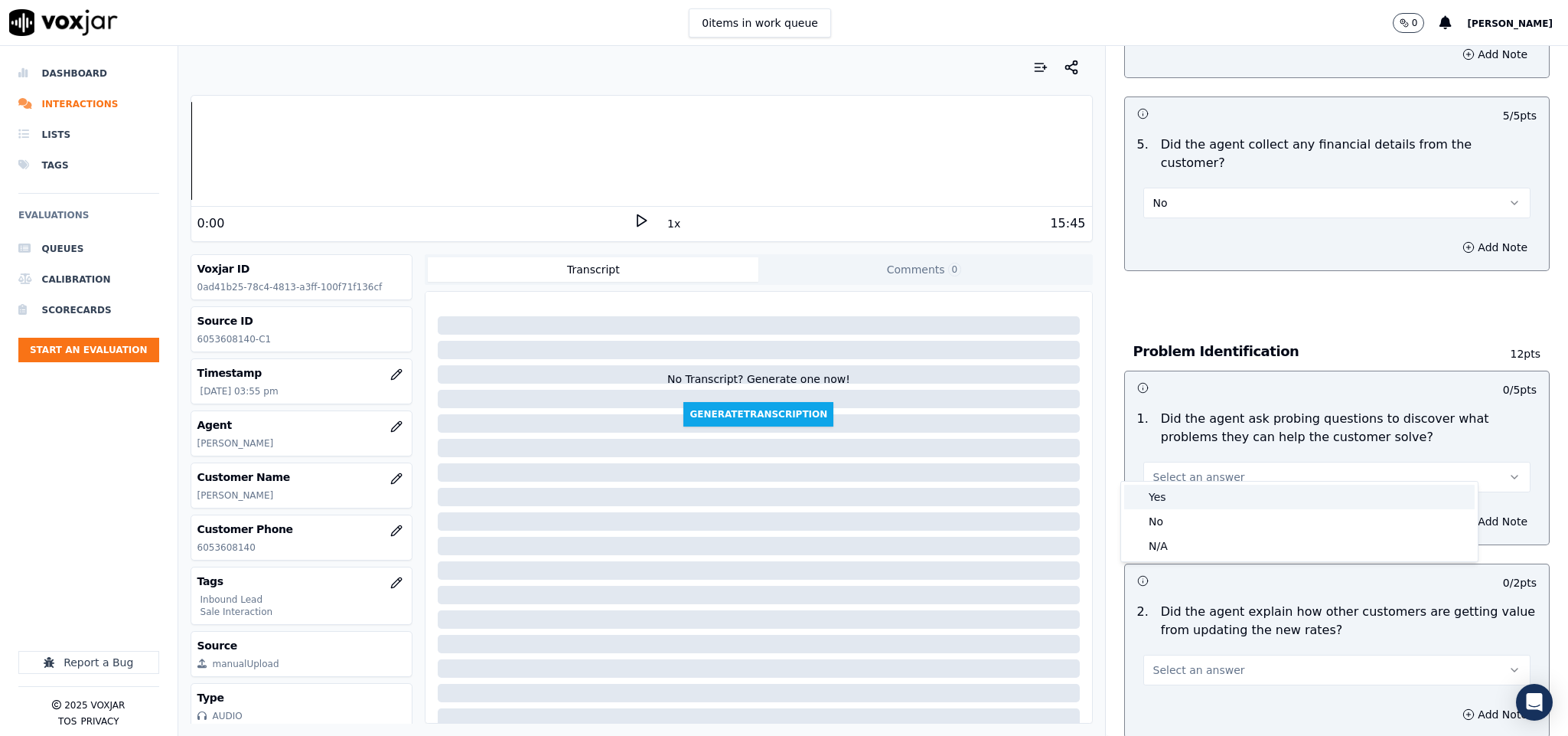
click at [1192, 490] on div "Yes" at bounding box center [1299, 496] width 351 height 24
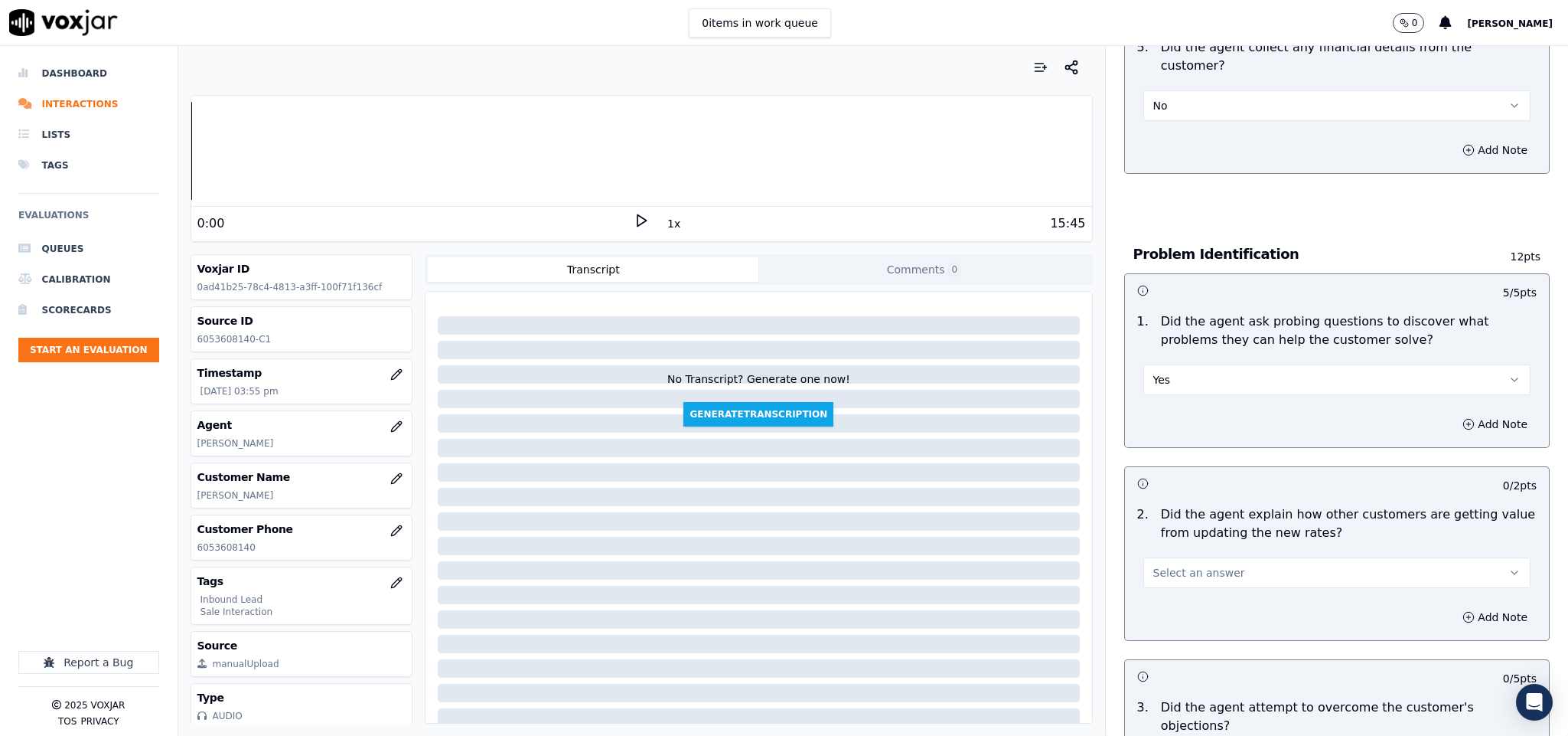
scroll to position [1148, 0]
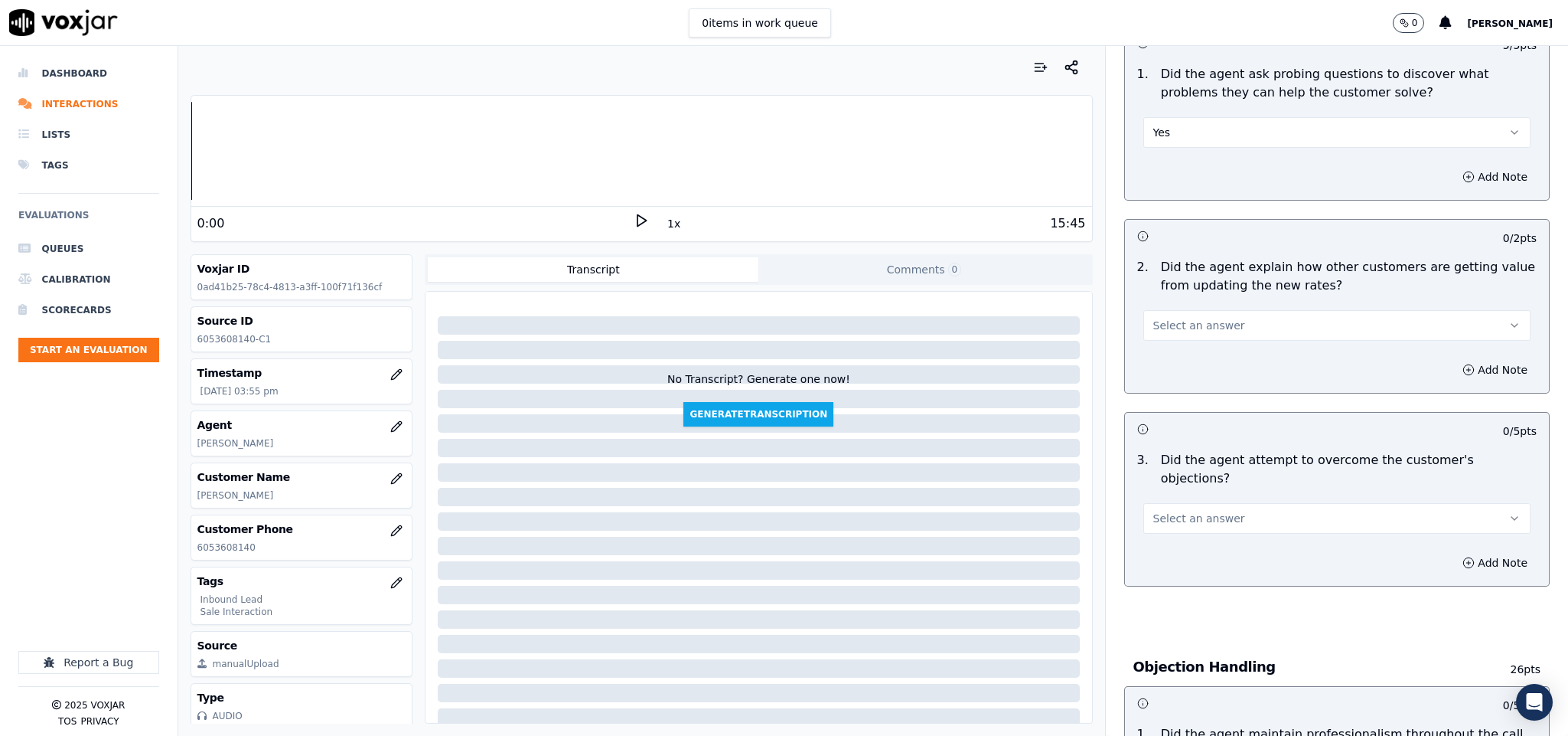
click at [1208, 320] on button "Select an answer" at bounding box center [1337, 326] width 388 height 31
click at [1169, 397] on div "N/A" at bounding box center [1299, 395] width 351 height 24
click at [1208, 510] on span "Select an answer" at bounding box center [1198, 518] width 92 height 16
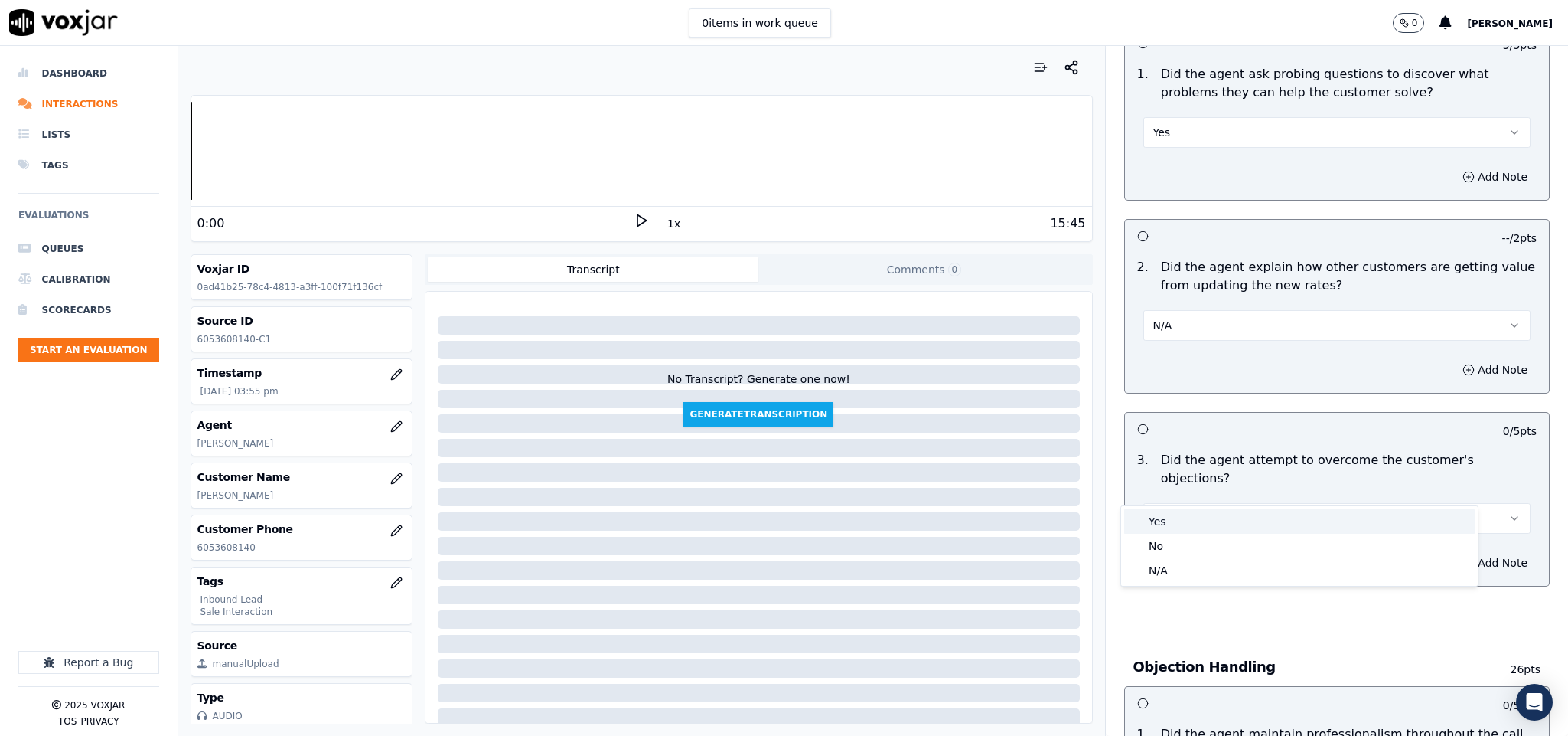
click at [1185, 521] on div "Yes" at bounding box center [1299, 521] width 351 height 24
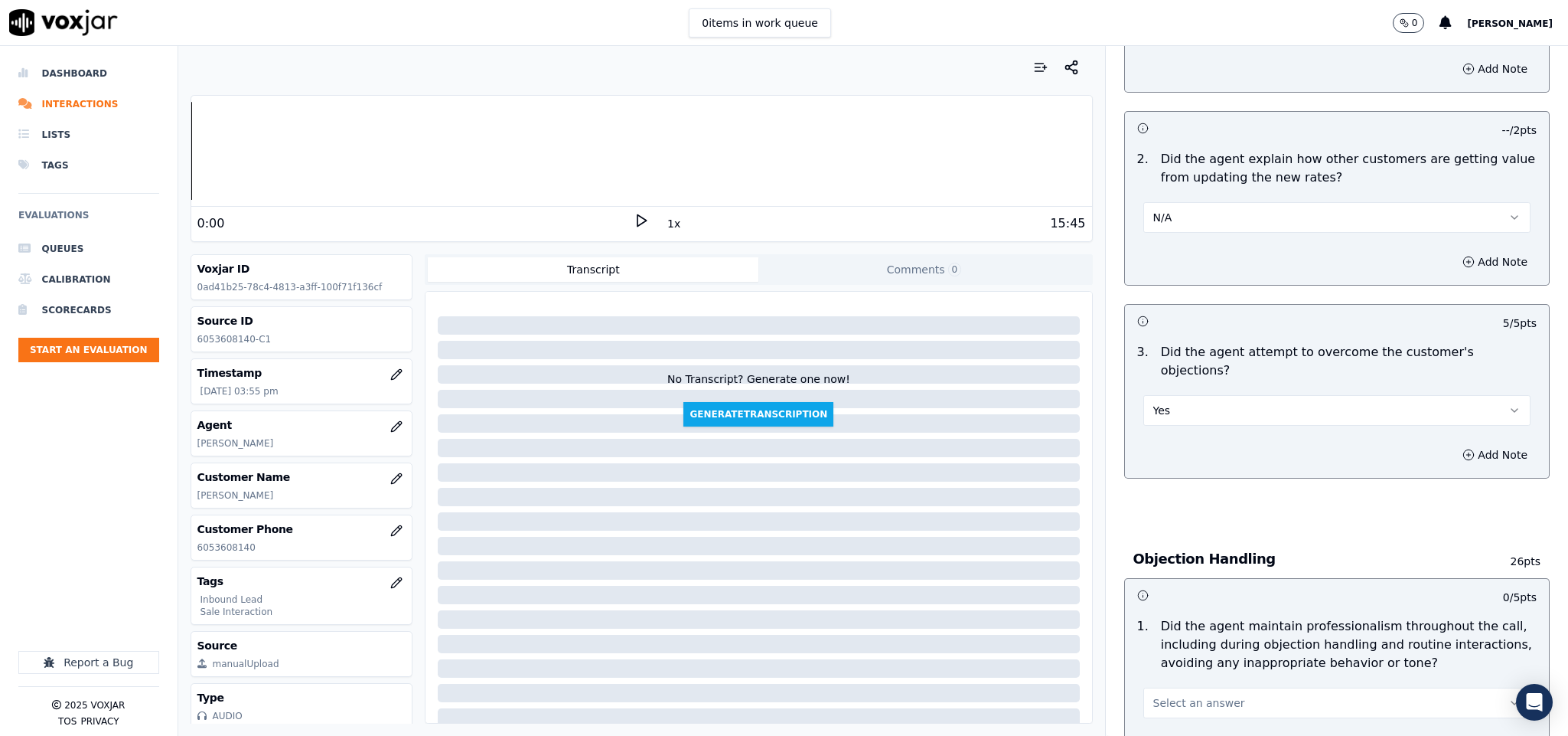
scroll to position [1378, 0]
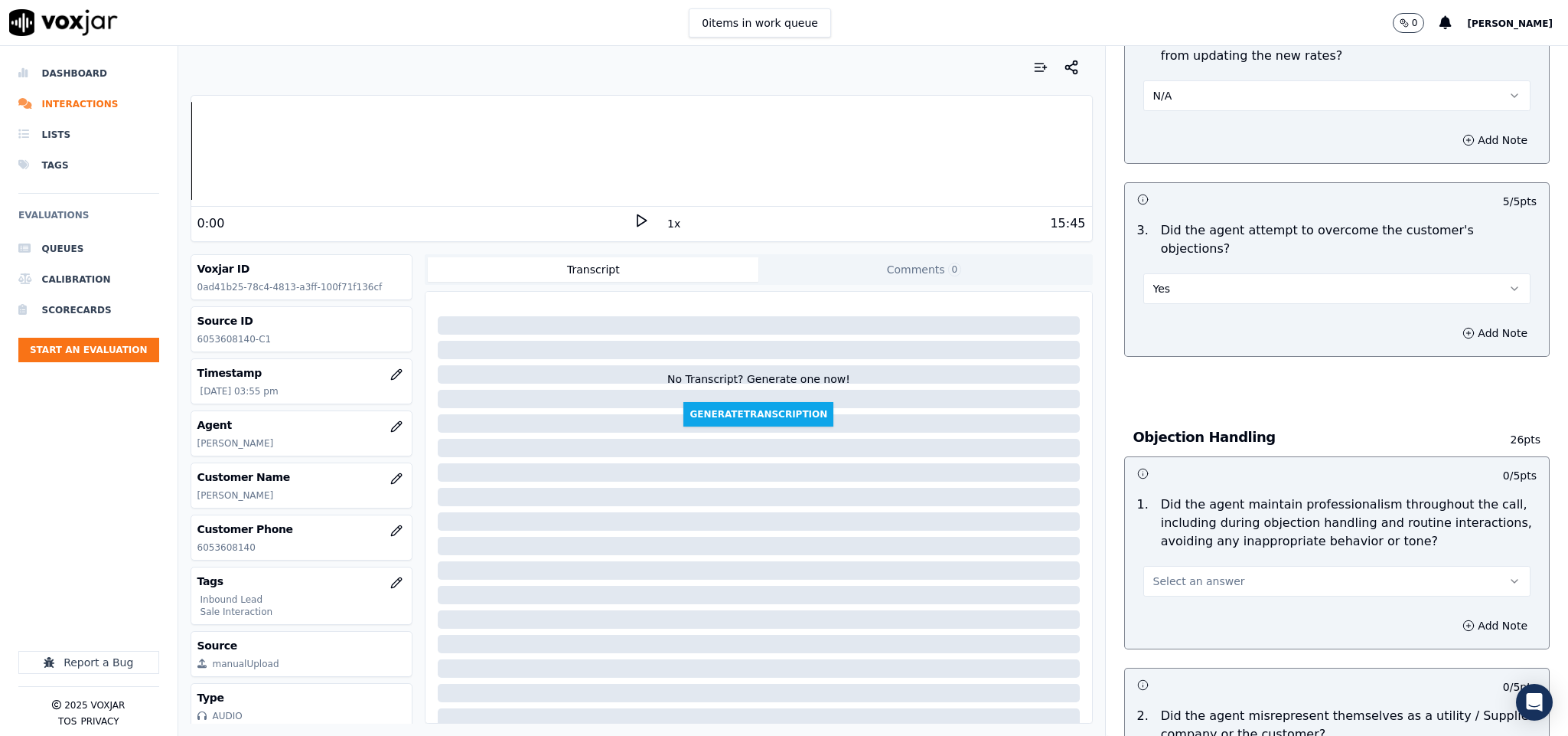
click at [1229, 565] on button "Select an answer" at bounding box center [1337, 581] width 388 height 31
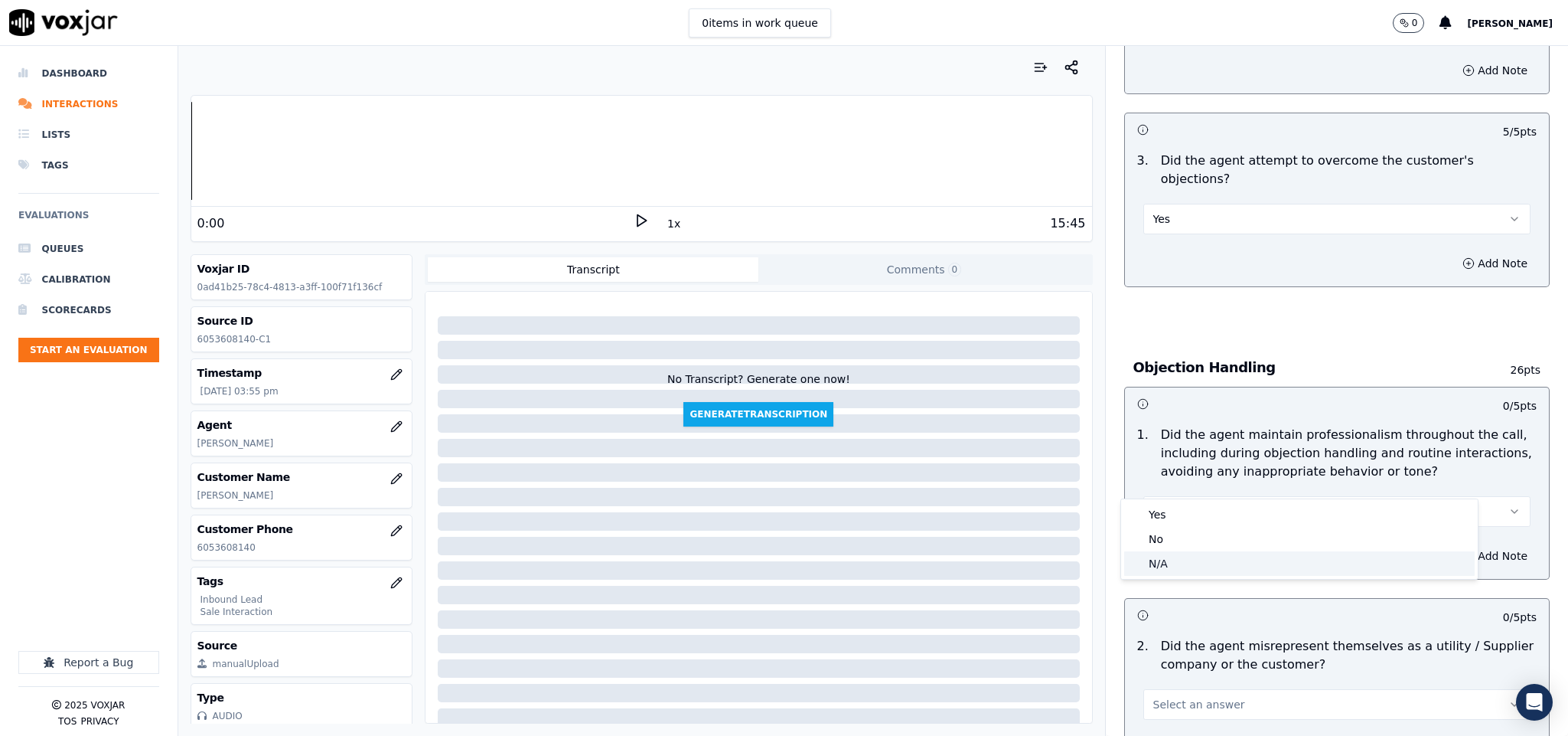
scroll to position [1493, 0]
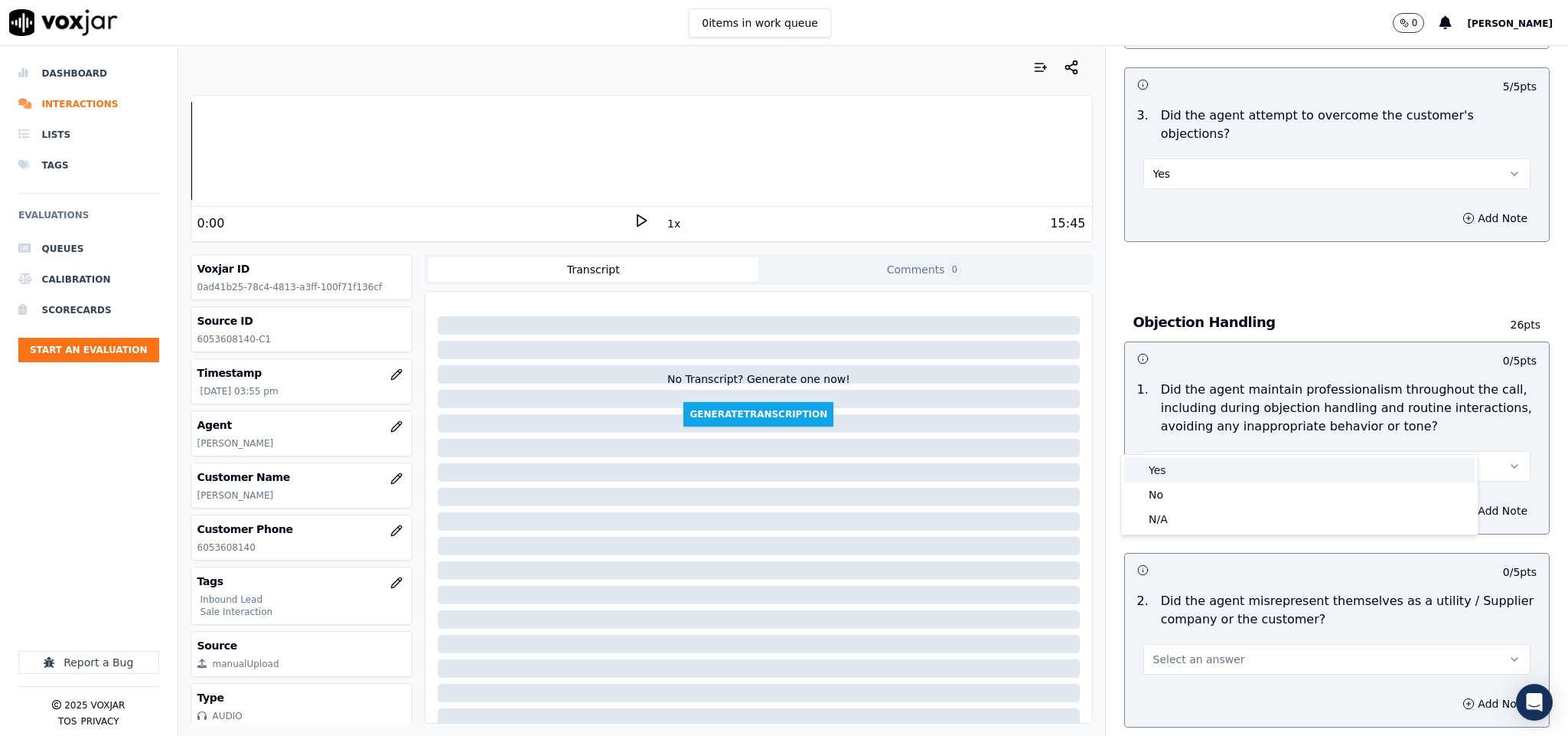
click at [1172, 474] on div "Yes" at bounding box center [1299, 470] width 351 height 24
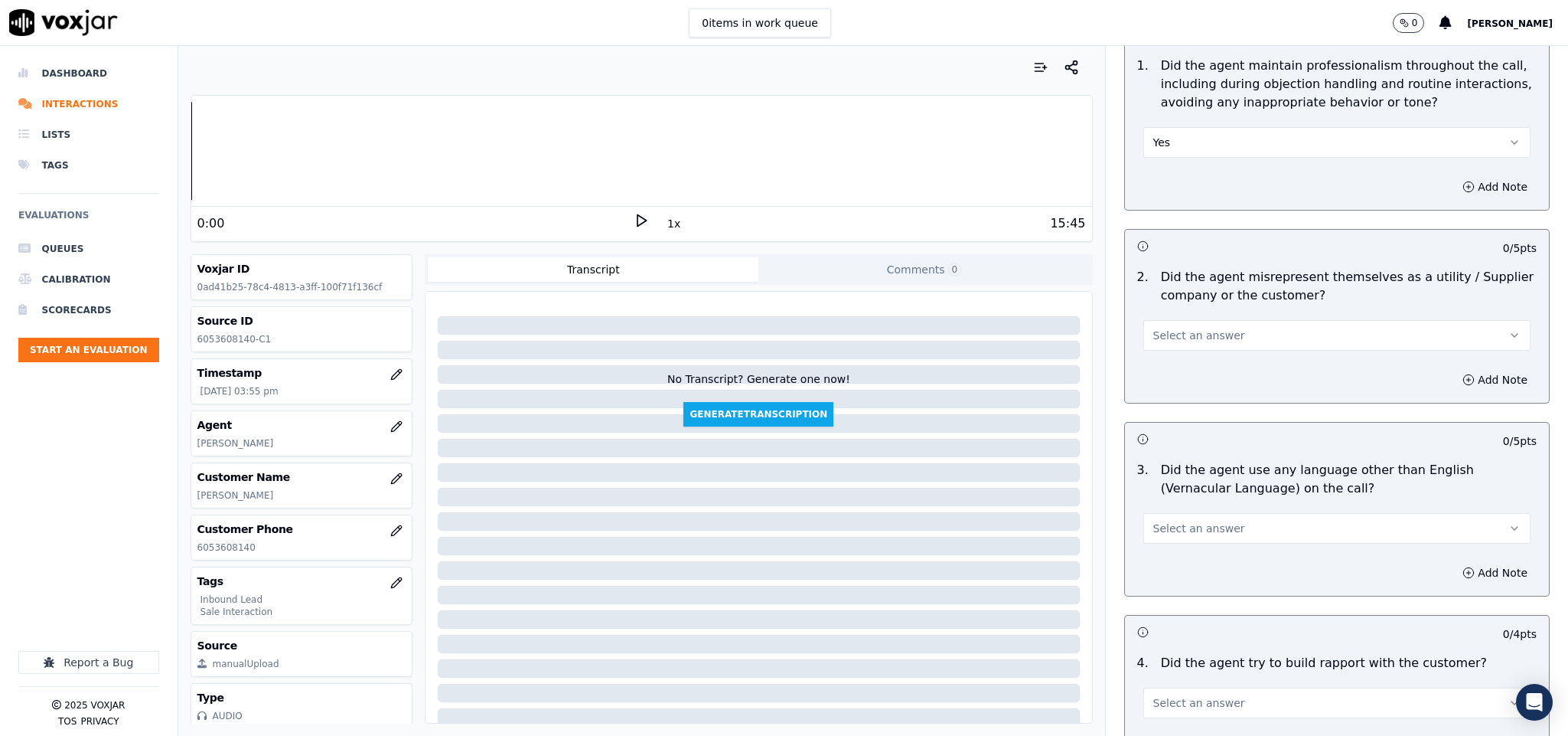
scroll to position [1837, 0]
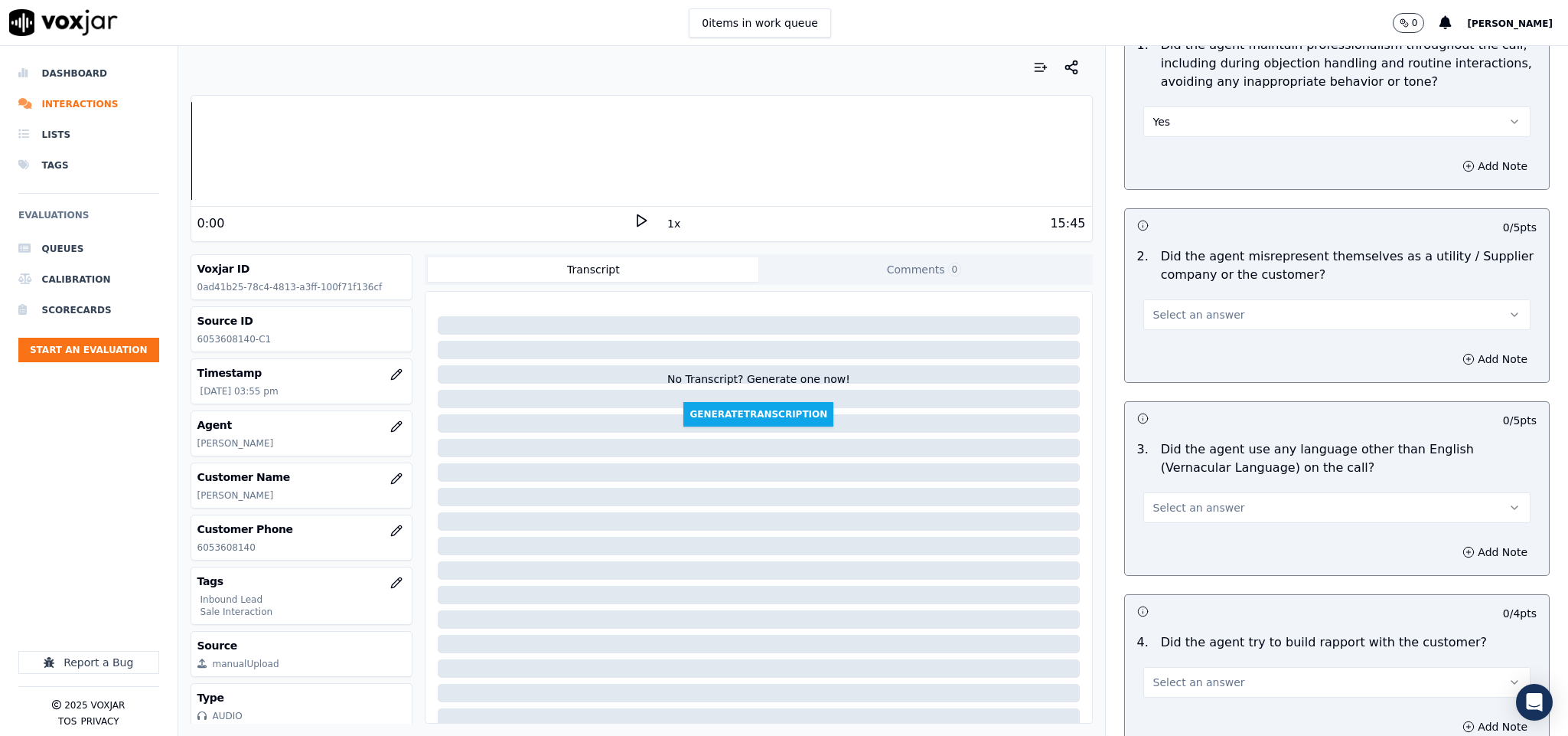
click at [1244, 299] on button "Select an answer" at bounding box center [1337, 315] width 388 height 31
click at [1185, 343] on div "No" at bounding box center [1299, 343] width 351 height 24
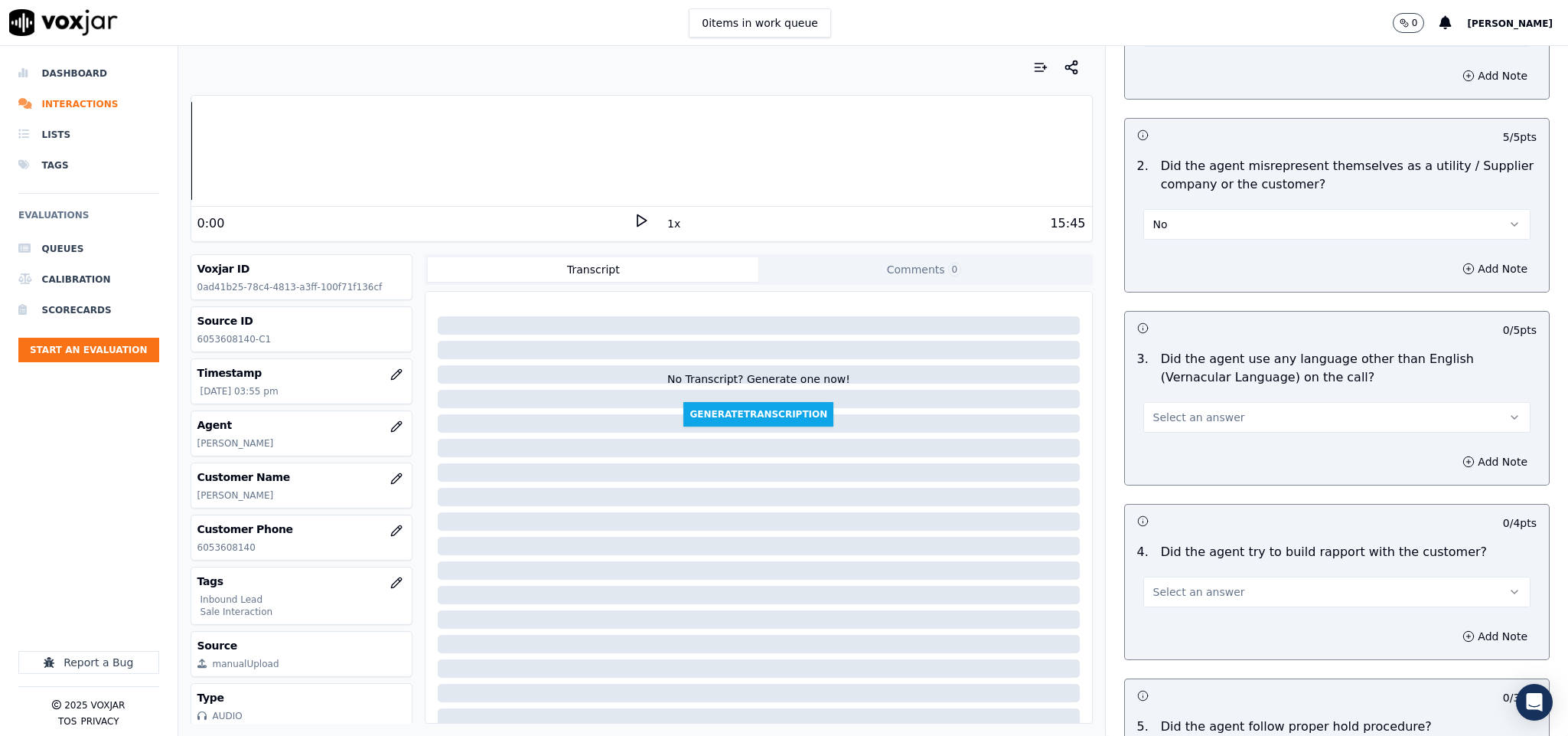
scroll to position [2067, 0]
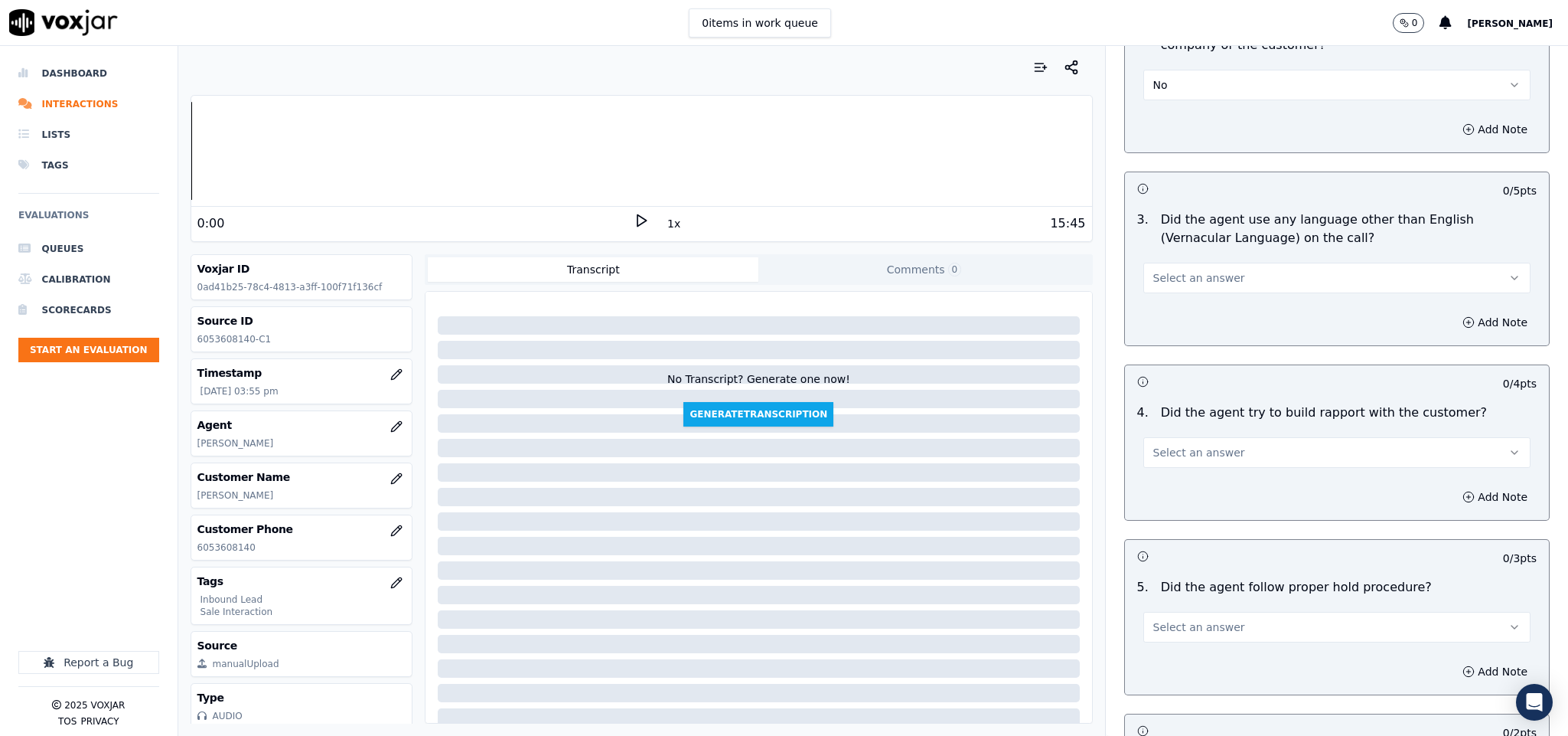
click at [1228, 263] on button "Select an answer" at bounding box center [1337, 278] width 388 height 31
click at [1175, 309] on div "No" at bounding box center [1299, 307] width 351 height 24
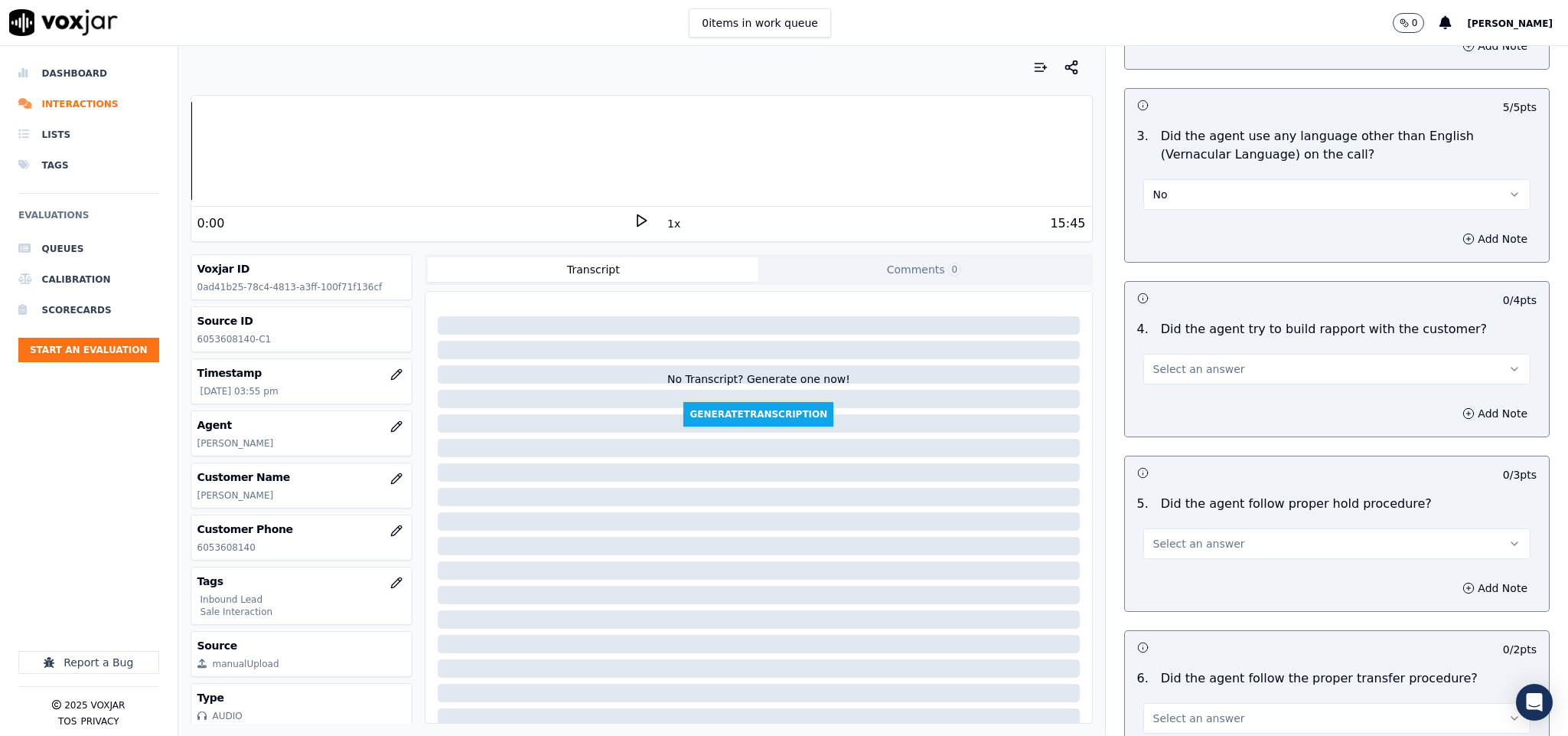
scroll to position [2296, 0]
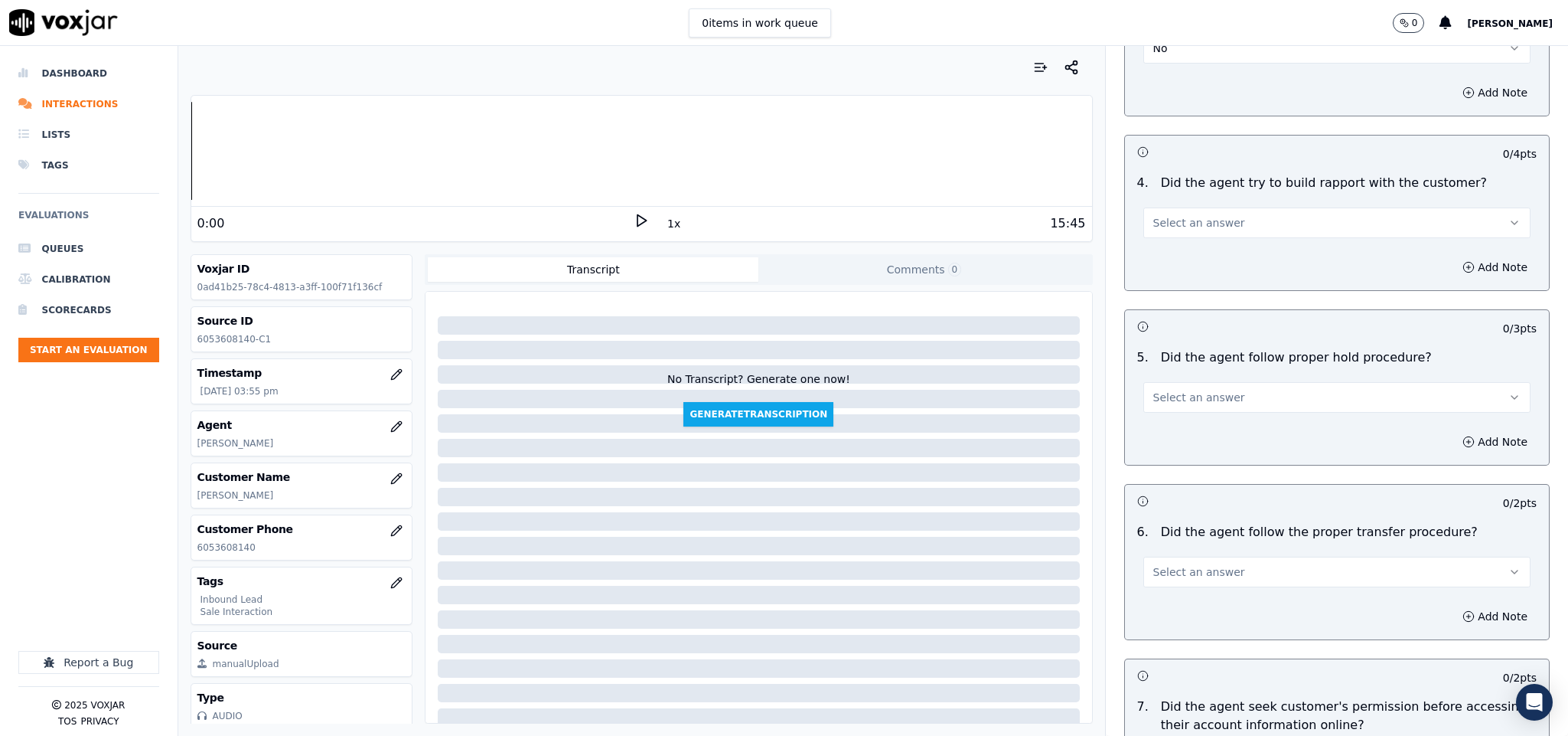
click at [1208, 208] on button "Select an answer" at bounding box center [1337, 223] width 388 height 31
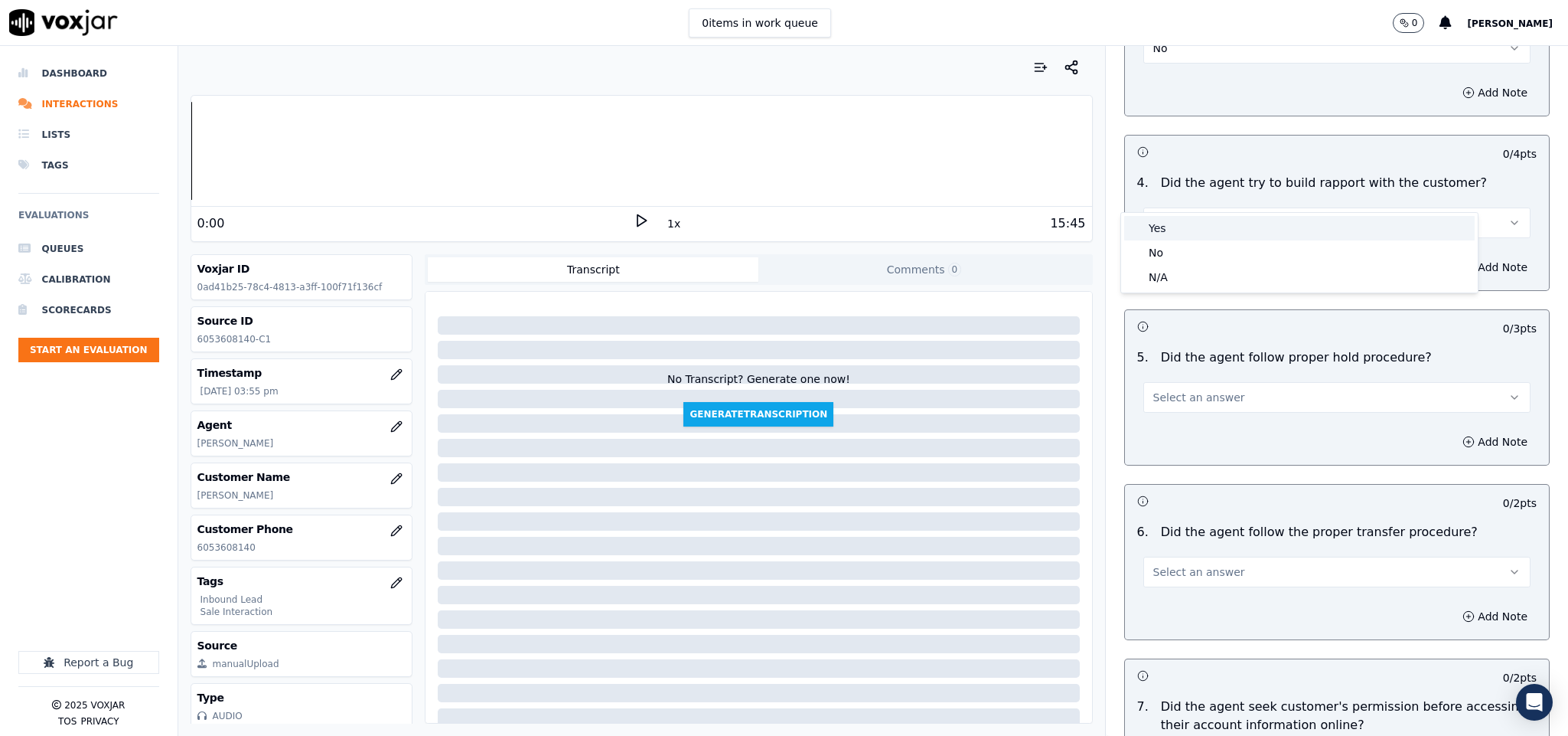
click at [1179, 226] on div "Yes" at bounding box center [1299, 228] width 351 height 24
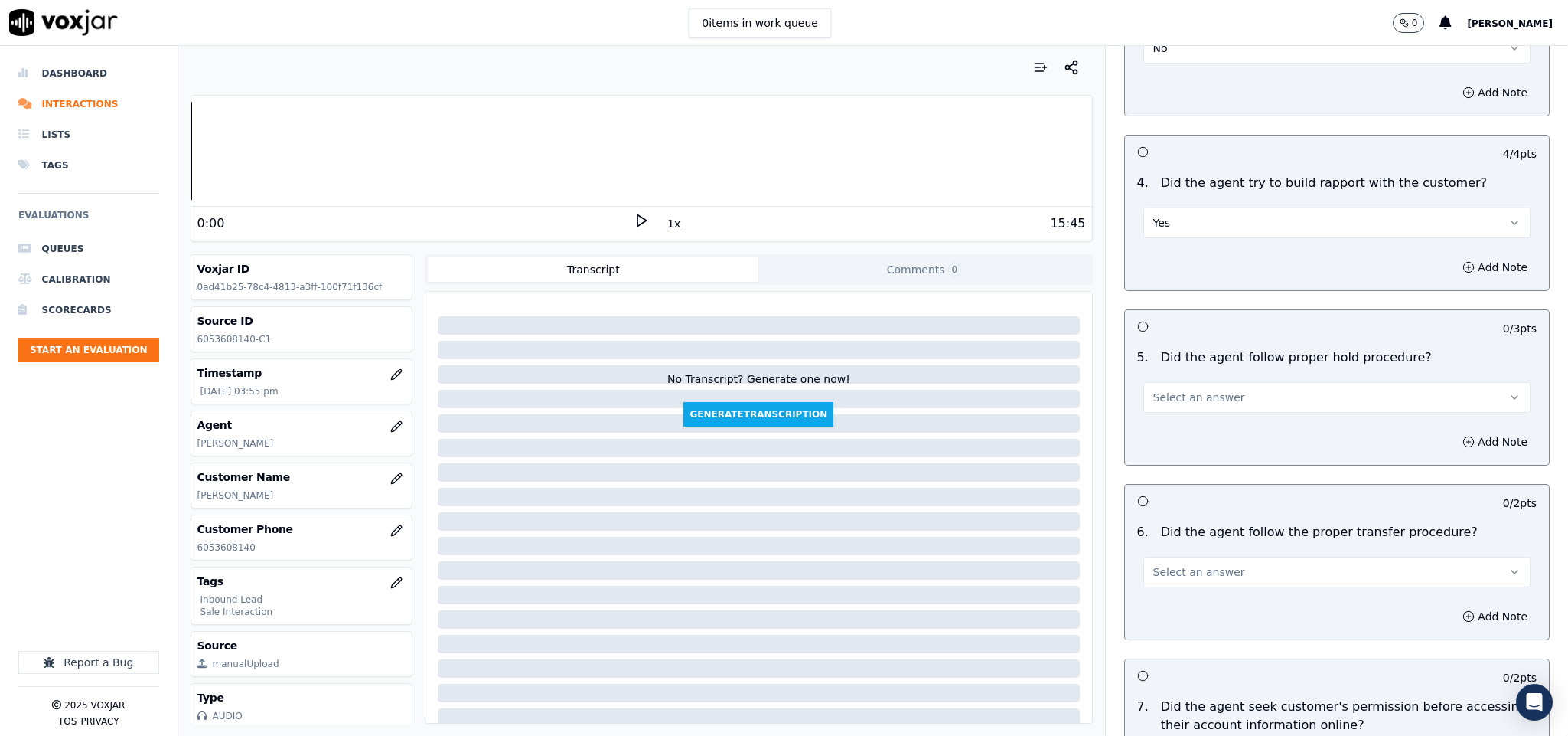
click at [1221, 382] on button "Select an answer" at bounding box center [1337, 397] width 388 height 31
click at [1206, 402] on div "Yes" at bounding box center [1299, 403] width 351 height 24
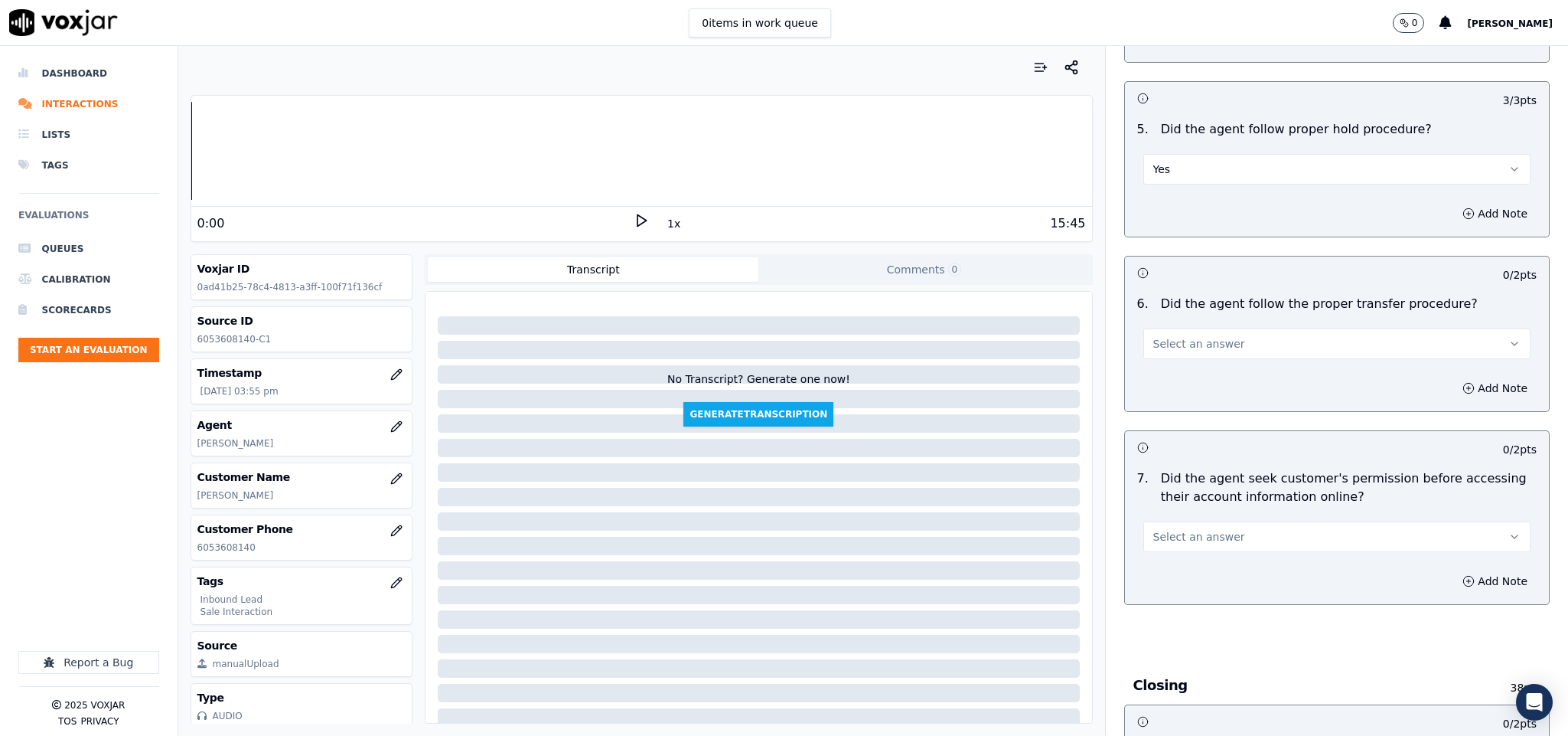
scroll to position [2526, 0]
click at [1240, 520] on button "Select an answer" at bounding box center [1337, 535] width 388 height 31
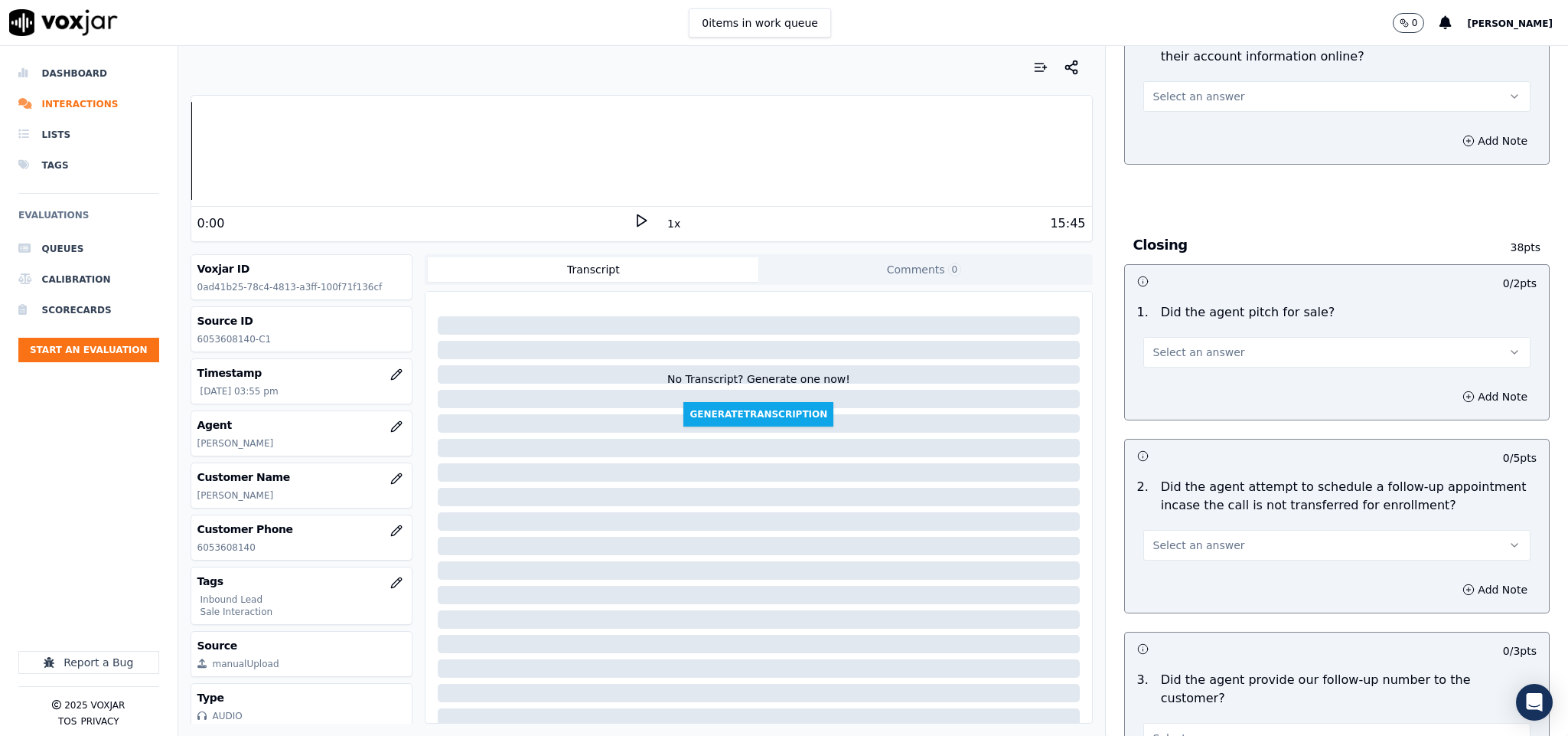
scroll to position [3100, 0]
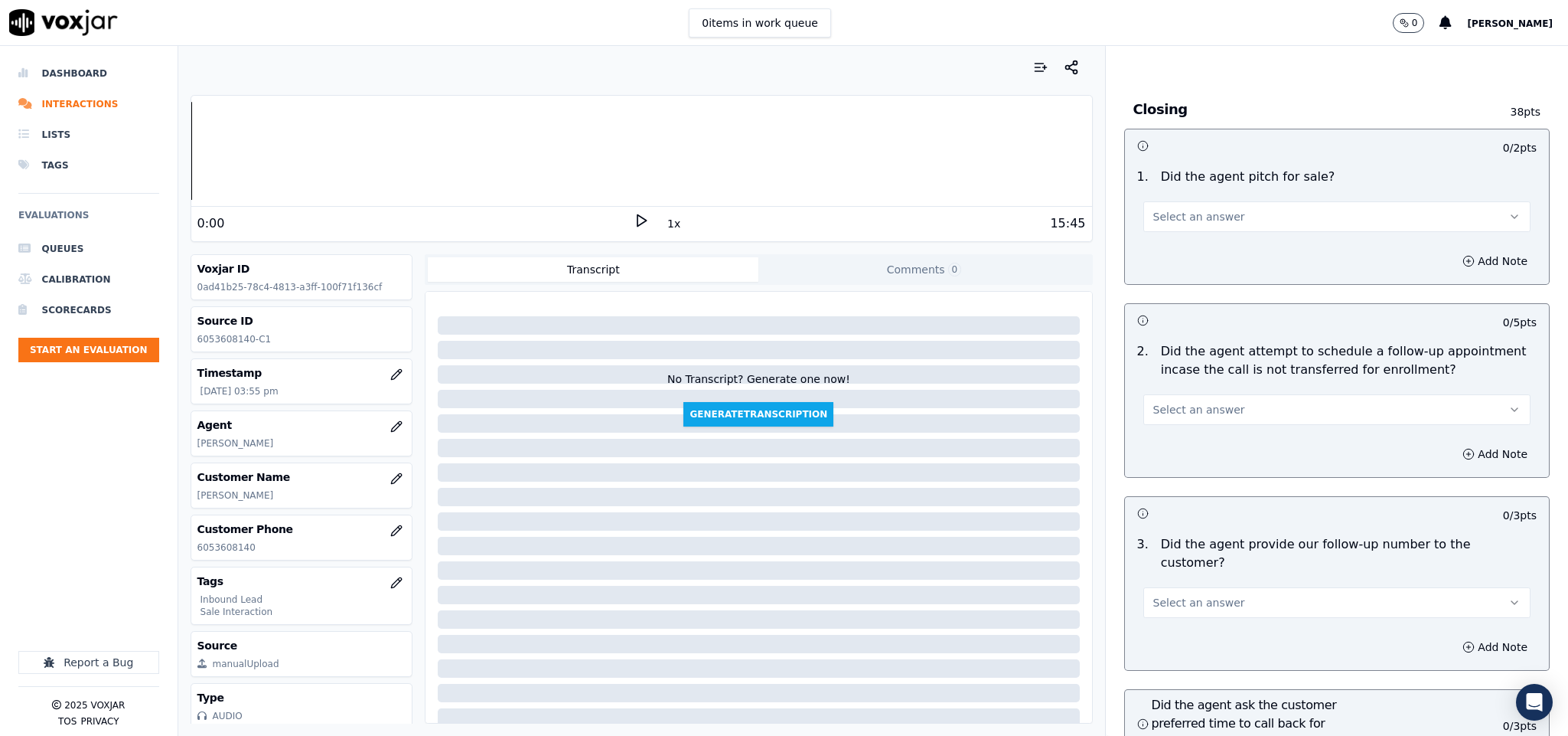
click at [1179, 202] on button "Select an answer" at bounding box center [1337, 217] width 388 height 31
click at [1167, 223] on div "Yes" at bounding box center [1299, 224] width 351 height 24
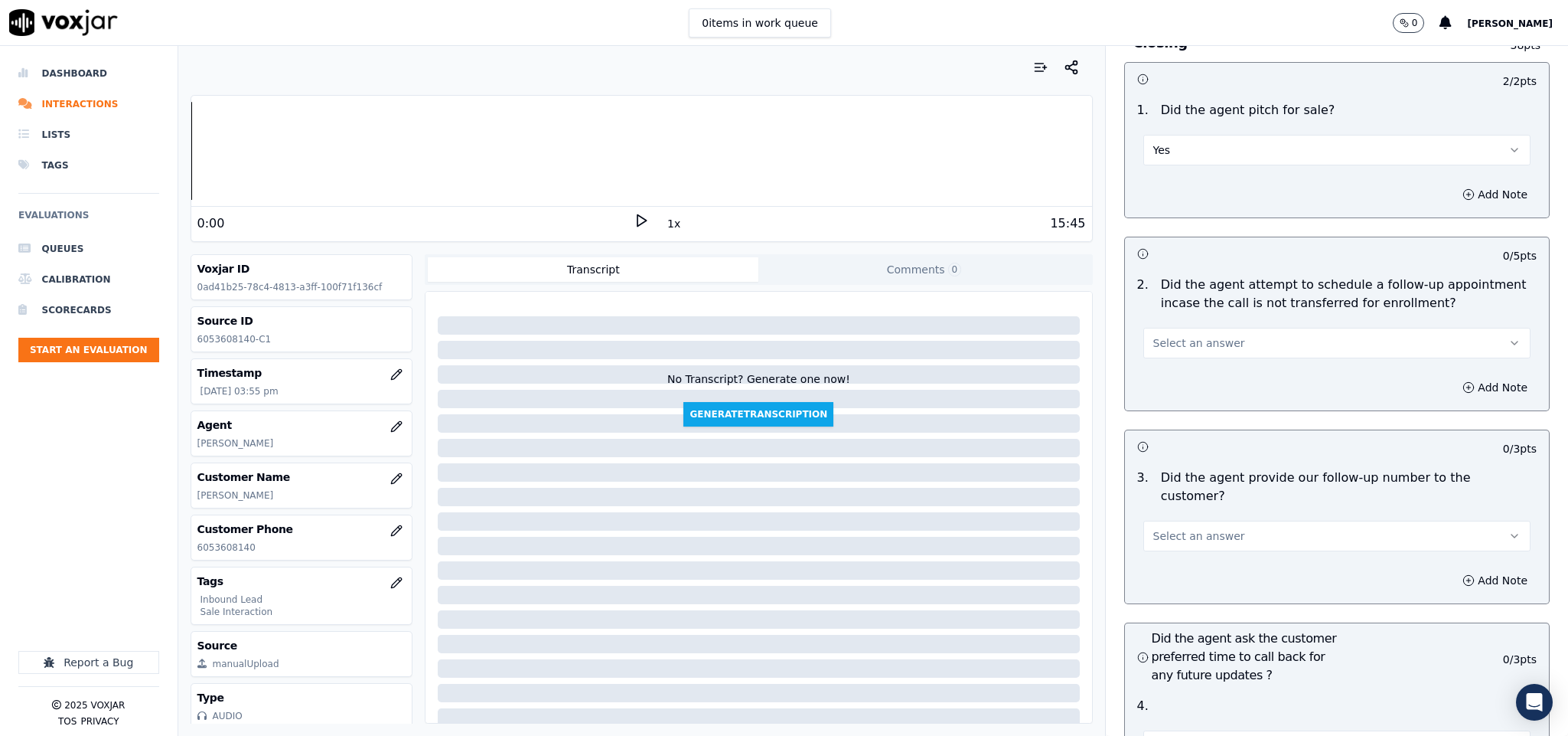
scroll to position [3215, 0]
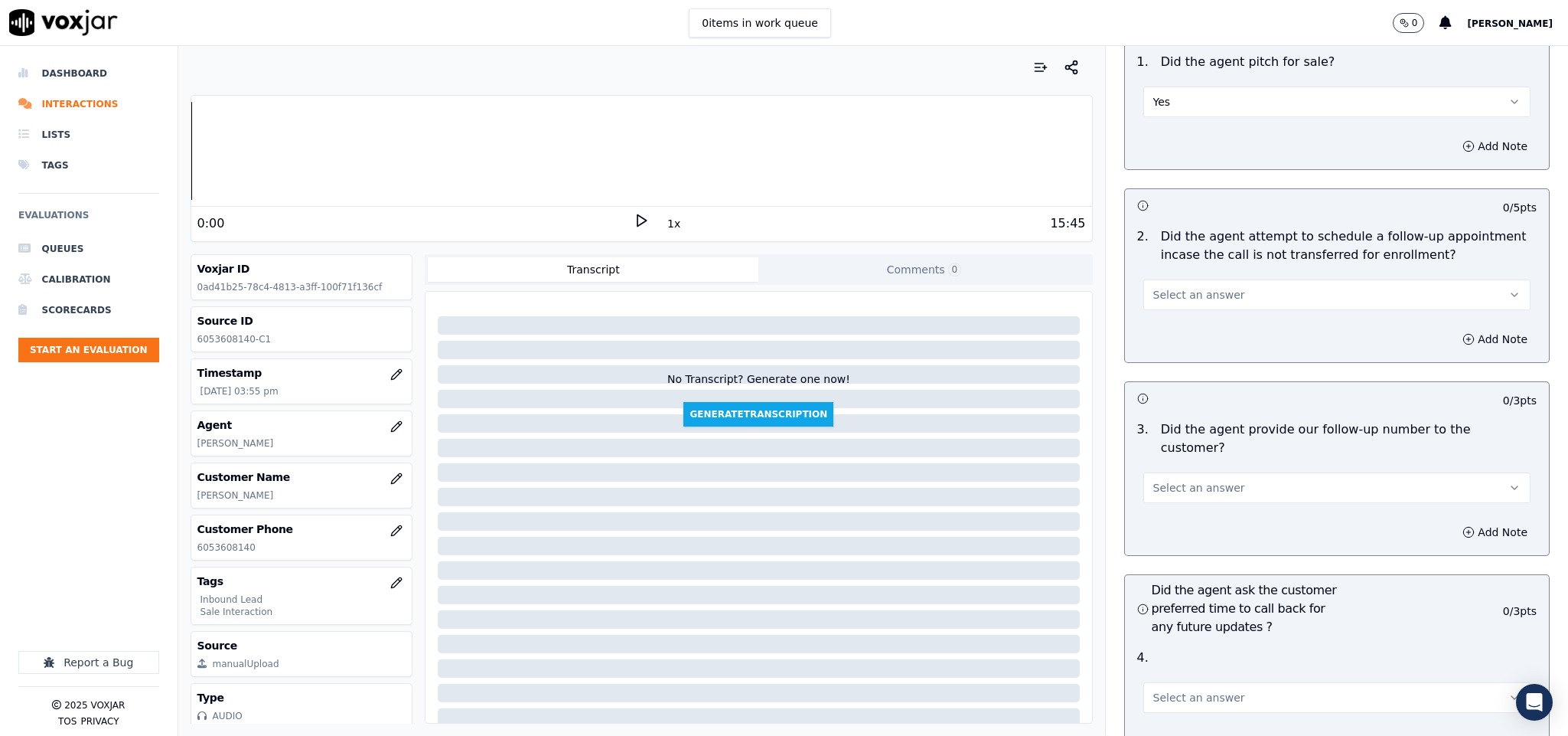
click at [1206, 287] on span "Select an answer" at bounding box center [1198, 295] width 92 height 16
click at [1179, 349] on div "N/A" at bounding box center [1299, 352] width 351 height 24
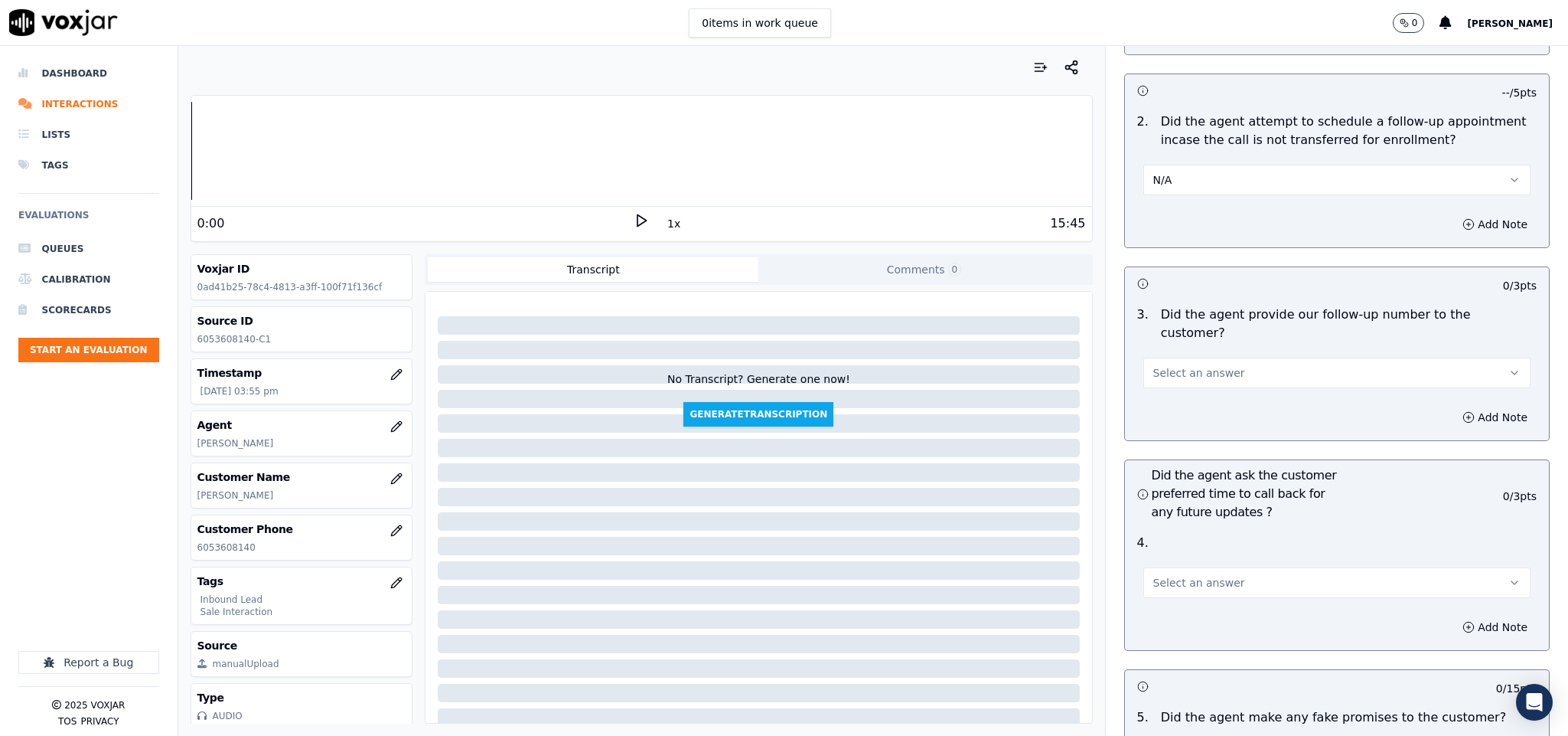
click at [1187, 354] on div "Select an answer" at bounding box center [1337, 371] width 388 height 34
click at [1182, 365] on span "Select an answer" at bounding box center [1198, 373] width 92 height 16
click at [1176, 377] on div "No" at bounding box center [1299, 388] width 351 height 24
click at [1213, 358] on button "No" at bounding box center [1337, 373] width 388 height 31
click at [1190, 359] on div "Yes" at bounding box center [1299, 364] width 351 height 24
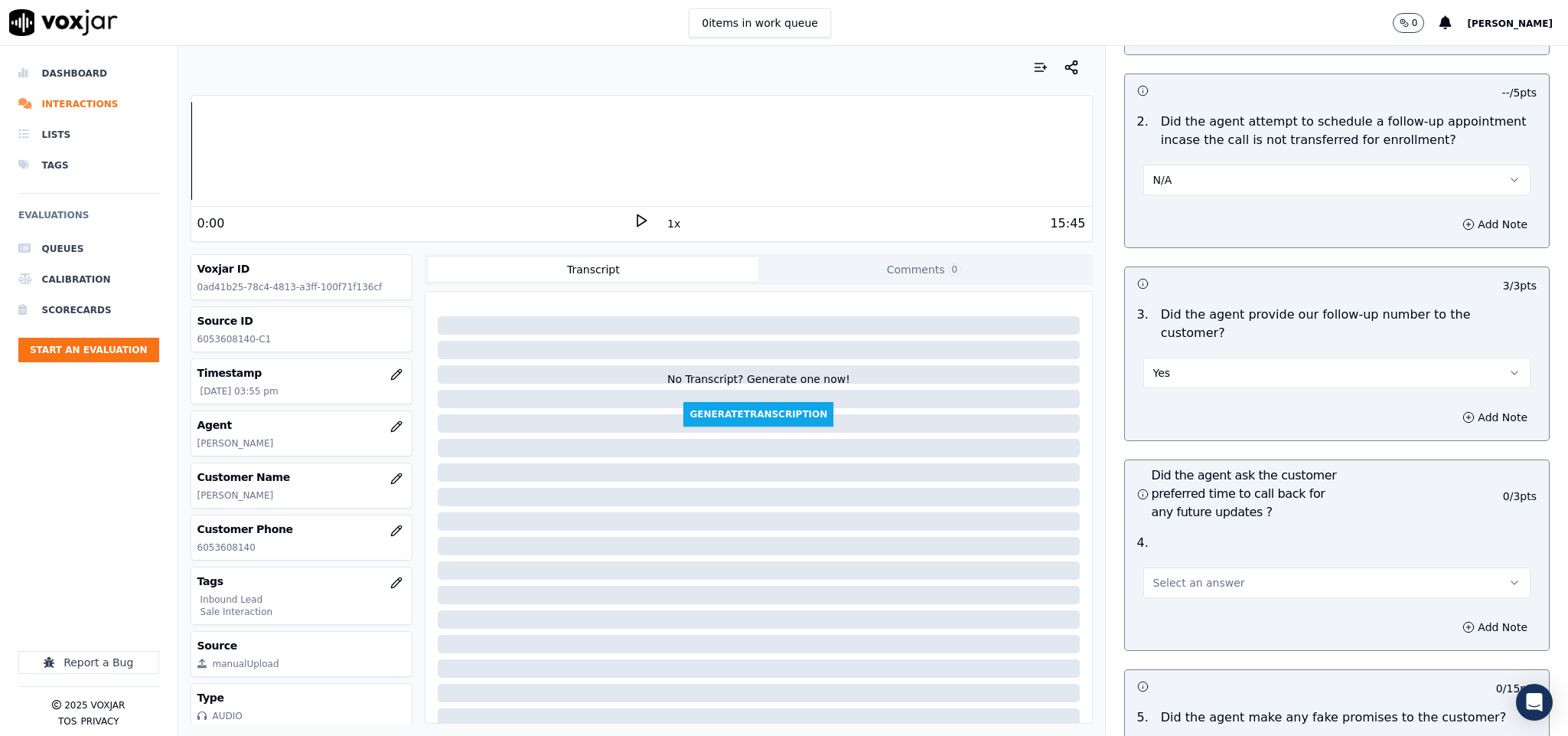
click at [1208, 575] on span "Select an answer" at bounding box center [1198, 583] width 92 height 16
click at [1197, 615] on div "N/A" at bounding box center [1299, 623] width 351 height 24
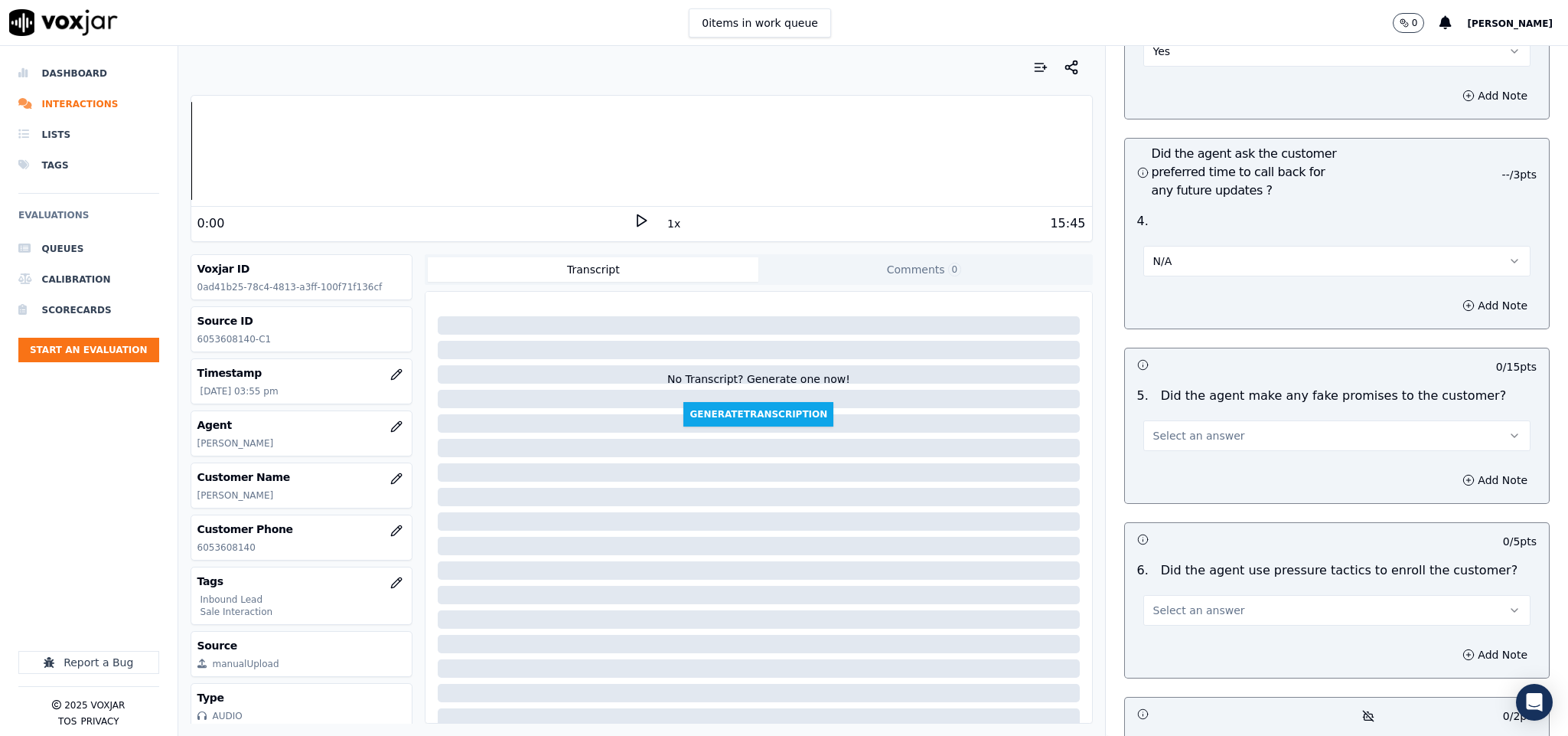
scroll to position [3674, 0]
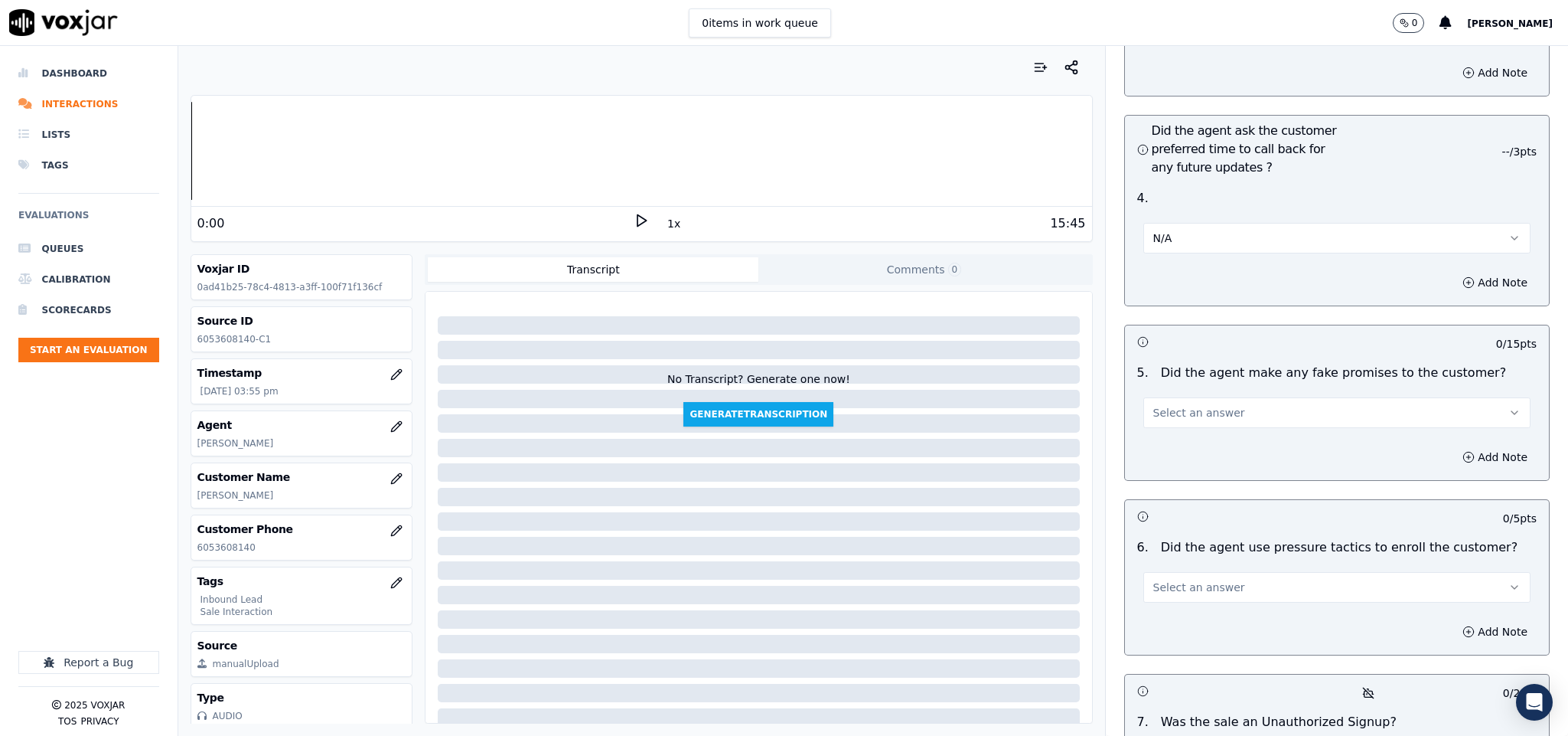
click at [1256, 397] on button "Select an answer" at bounding box center [1337, 413] width 388 height 31
click at [1153, 423] on div "No" at bounding box center [1299, 429] width 351 height 24
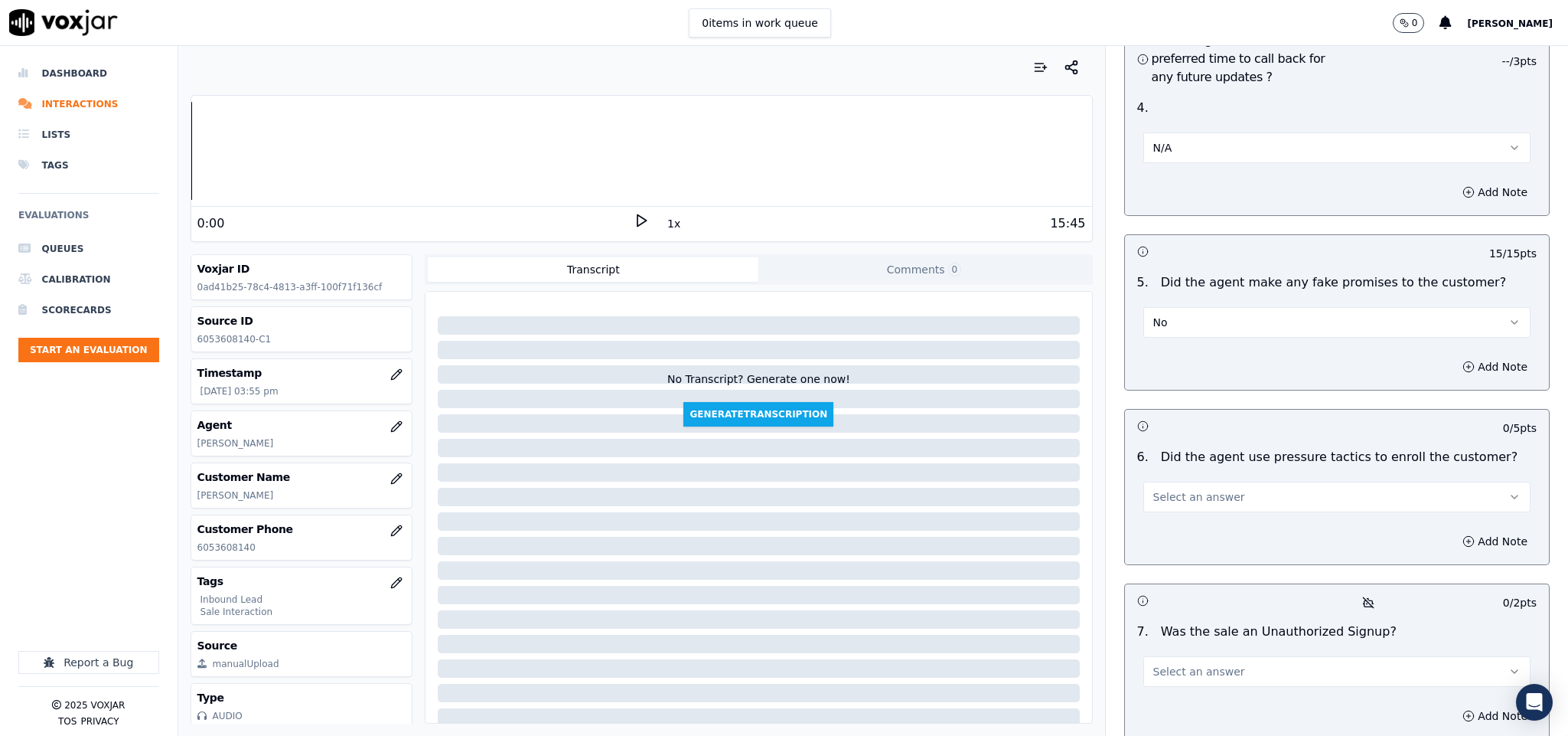
scroll to position [3904, 0]
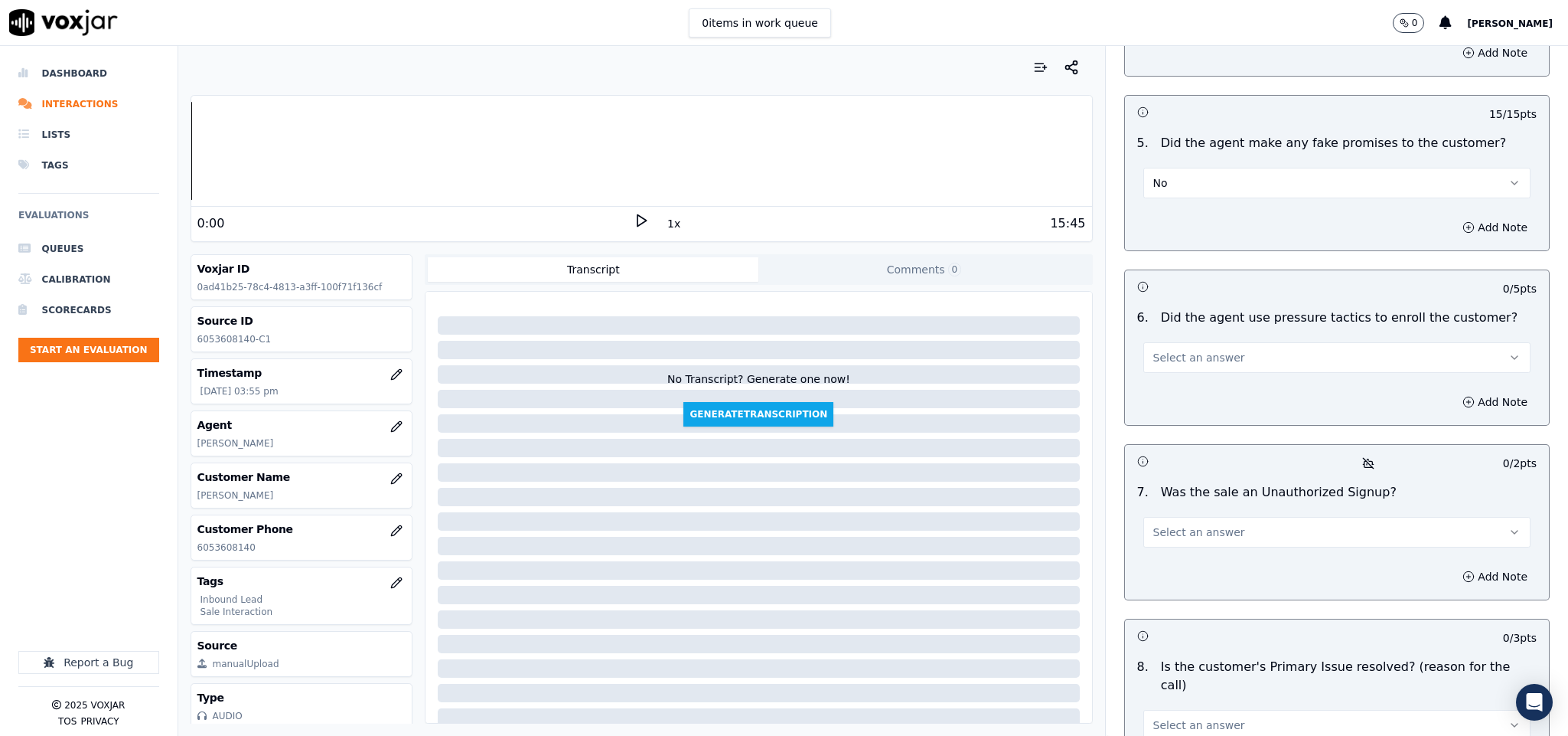
click at [1233, 342] on button "Select an answer" at bounding box center [1337, 358] width 388 height 31
click at [1169, 371] on div "No" at bounding box center [1299, 375] width 351 height 24
click at [1227, 517] on button "Select an answer" at bounding box center [1337, 533] width 388 height 31
click at [1201, 553] on div "No" at bounding box center [1299, 549] width 351 height 24
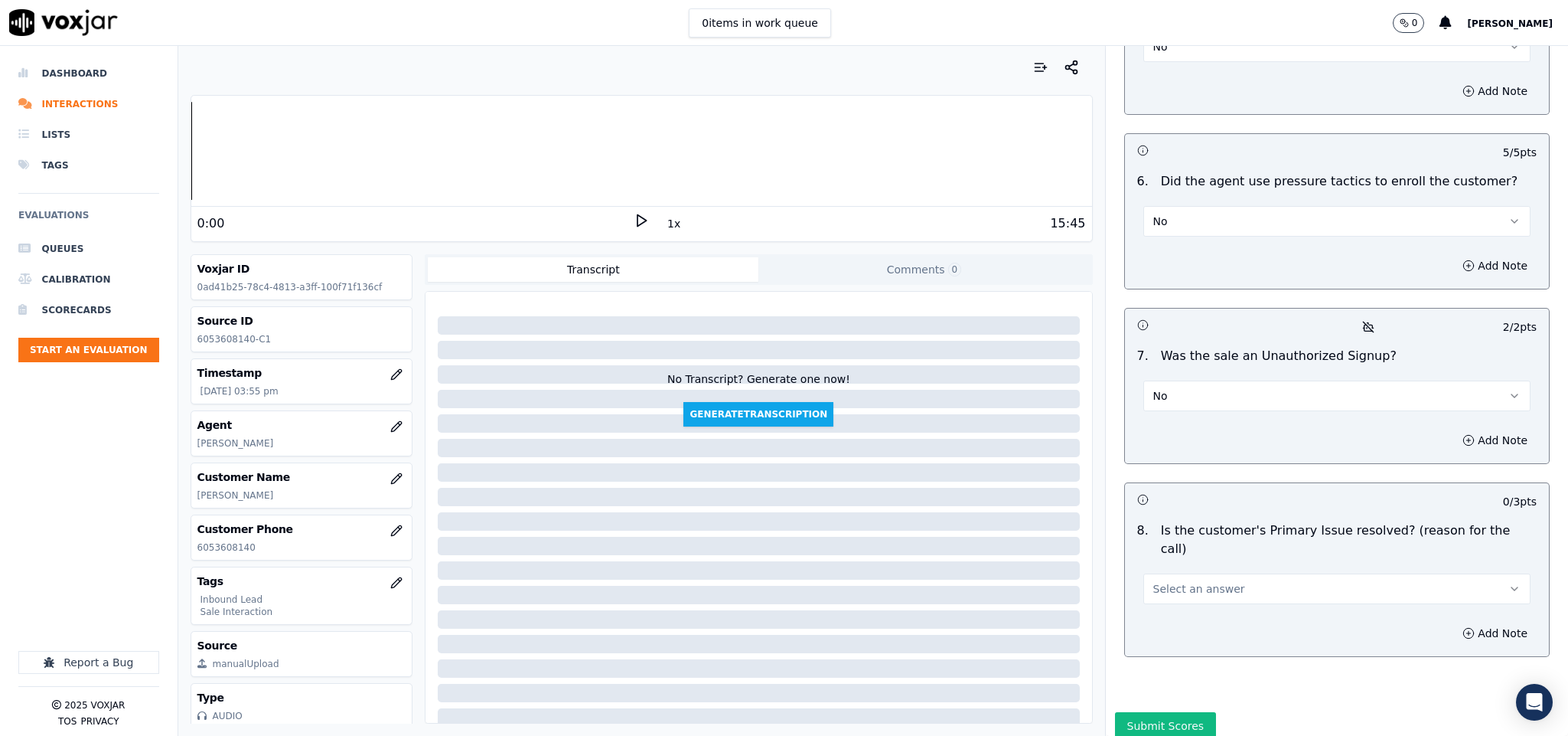
scroll to position [4045, 0]
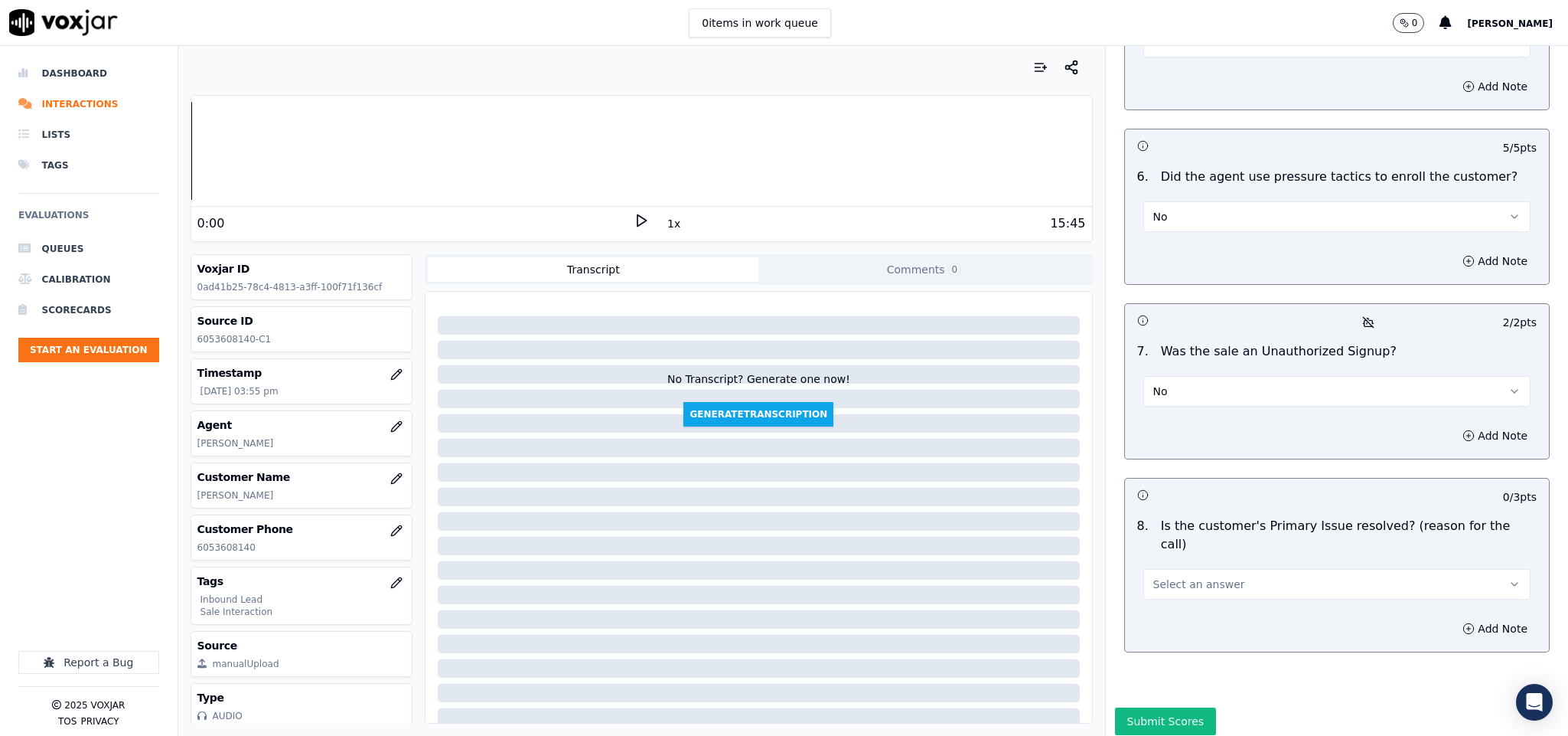
click at [1217, 569] on button "Select an answer" at bounding box center [1337, 584] width 388 height 31
click at [1199, 558] on div "Yes" at bounding box center [1299, 559] width 351 height 24
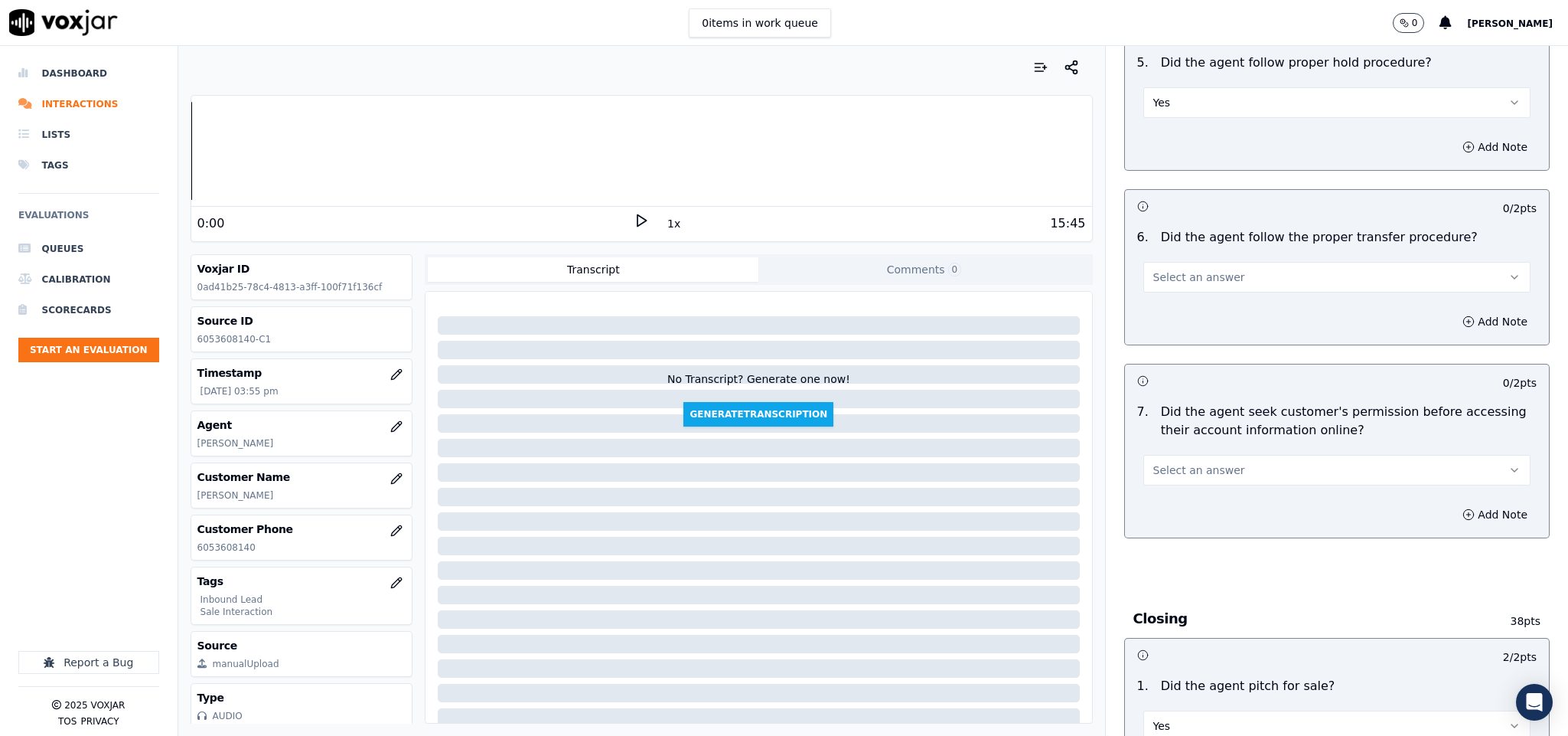
scroll to position [2552, 0]
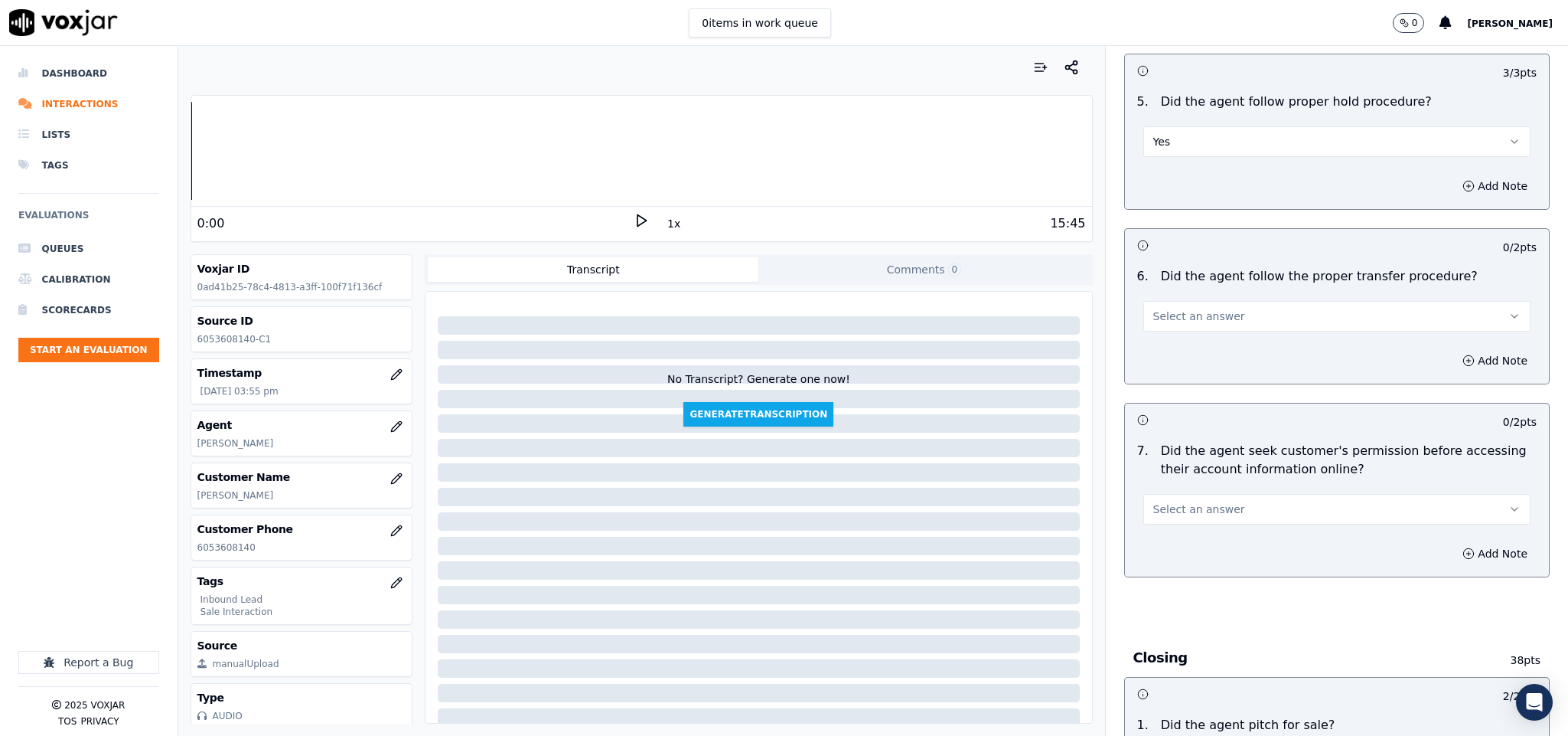
click at [1198, 309] on span "Select an answer" at bounding box center [1198, 316] width 92 height 16
click at [1182, 346] on div "No" at bounding box center [1299, 346] width 351 height 24
click at [1459, 350] on button "Add Note" at bounding box center [1495, 360] width 84 height 22
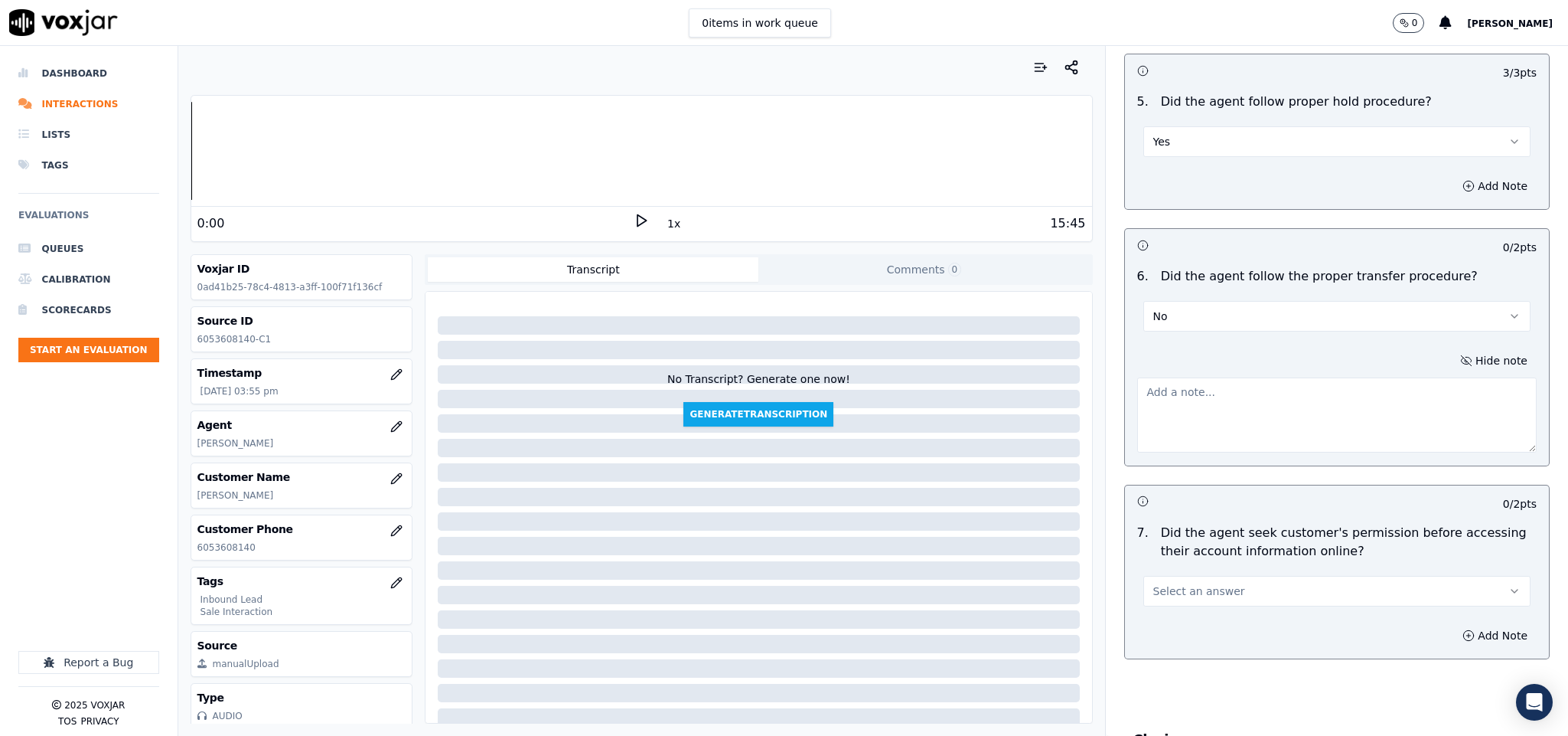
click at [1359, 389] on textarea at bounding box center [1337, 415] width 401 height 75
click at [1228, 382] on textarea "To enrich screen reader interactions, please activate Accessibility in Grammarl…" at bounding box center [1337, 415] width 401 height 75
paste textarea "@31:25 - “The call was transferred to another agent without informing the custo…"
click at [1137, 377] on textarea "@31:25 - “The call was transferred to another agent without informing the custo…" at bounding box center [1337, 415] width 401 height 75
paste textarea "Call id - 20250818-131635_"
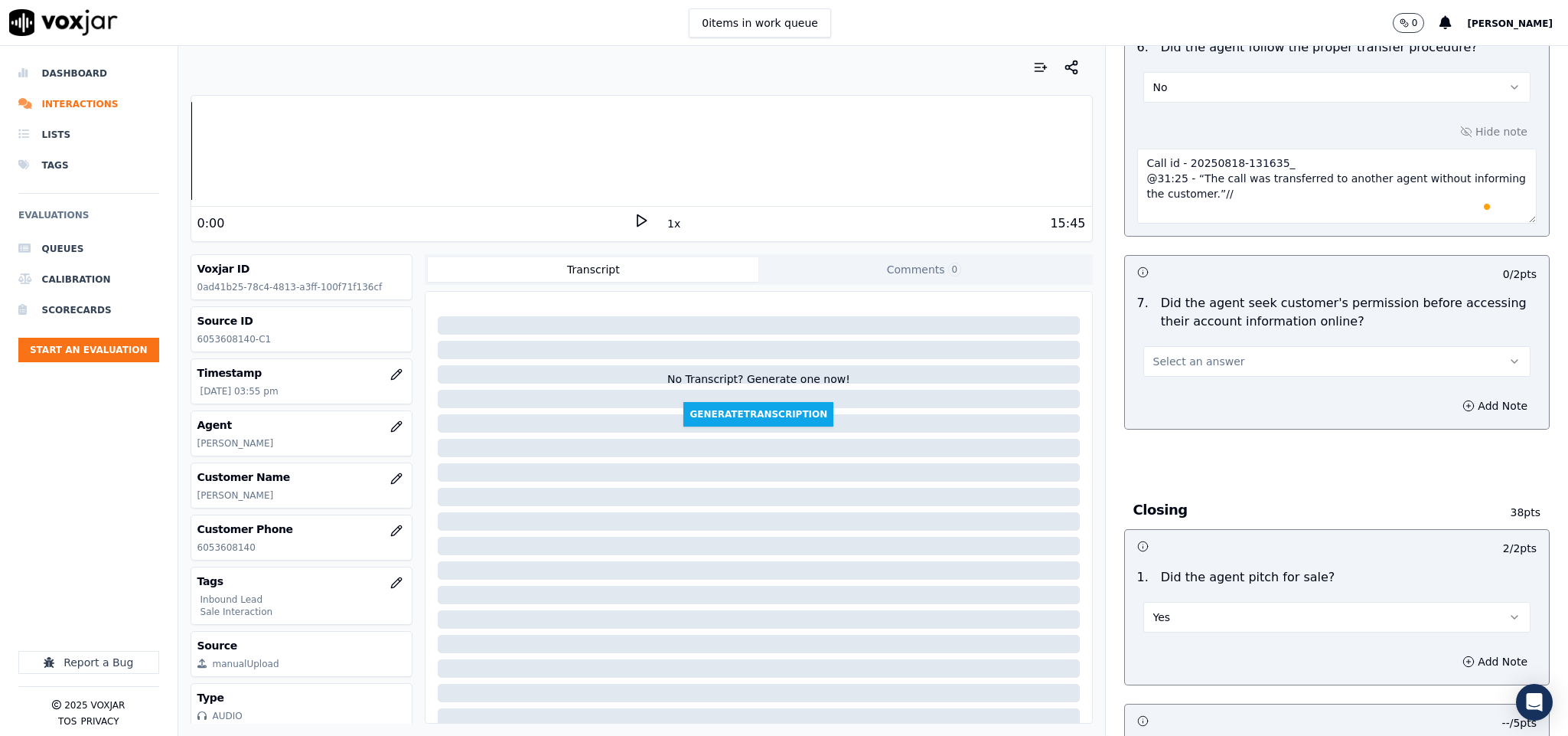
scroll to position [2782, 0]
type textarea "Call id - 20250818-131635_ @31:25 - “The call was transferred to another agent …"
click at [1272, 346] on button "Select an answer" at bounding box center [1337, 361] width 388 height 31
click at [1201, 388] on div "No" at bounding box center [1299, 392] width 351 height 24
click at [1453, 394] on button "Add Note" at bounding box center [1495, 404] width 84 height 22
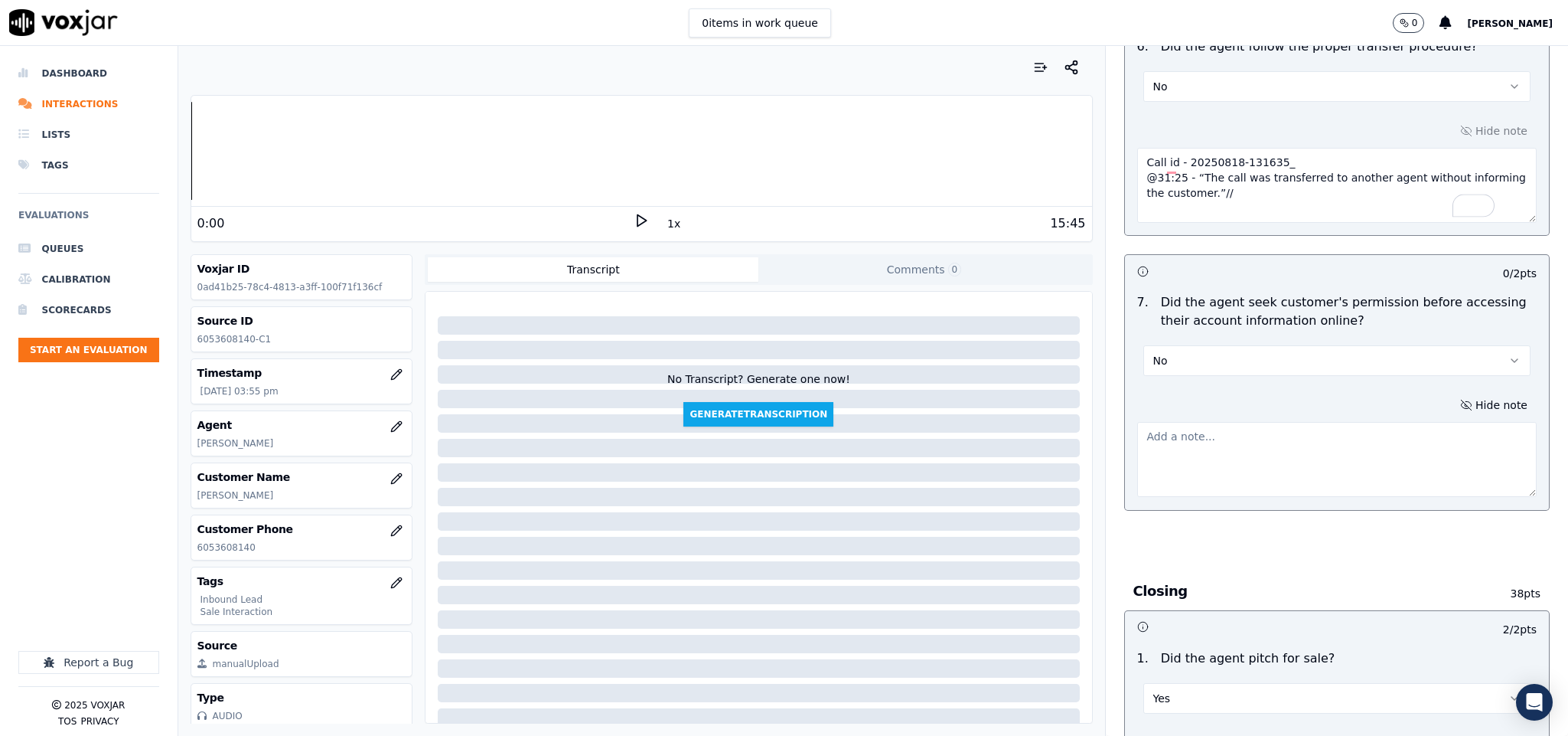
click at [1341, 427] on textarea at bounding box center [1337, 458] width 401 height 75
paste textarea "Call id - 20250818-131635_@22:34 - “The agent must ask for and obtain the custo…"
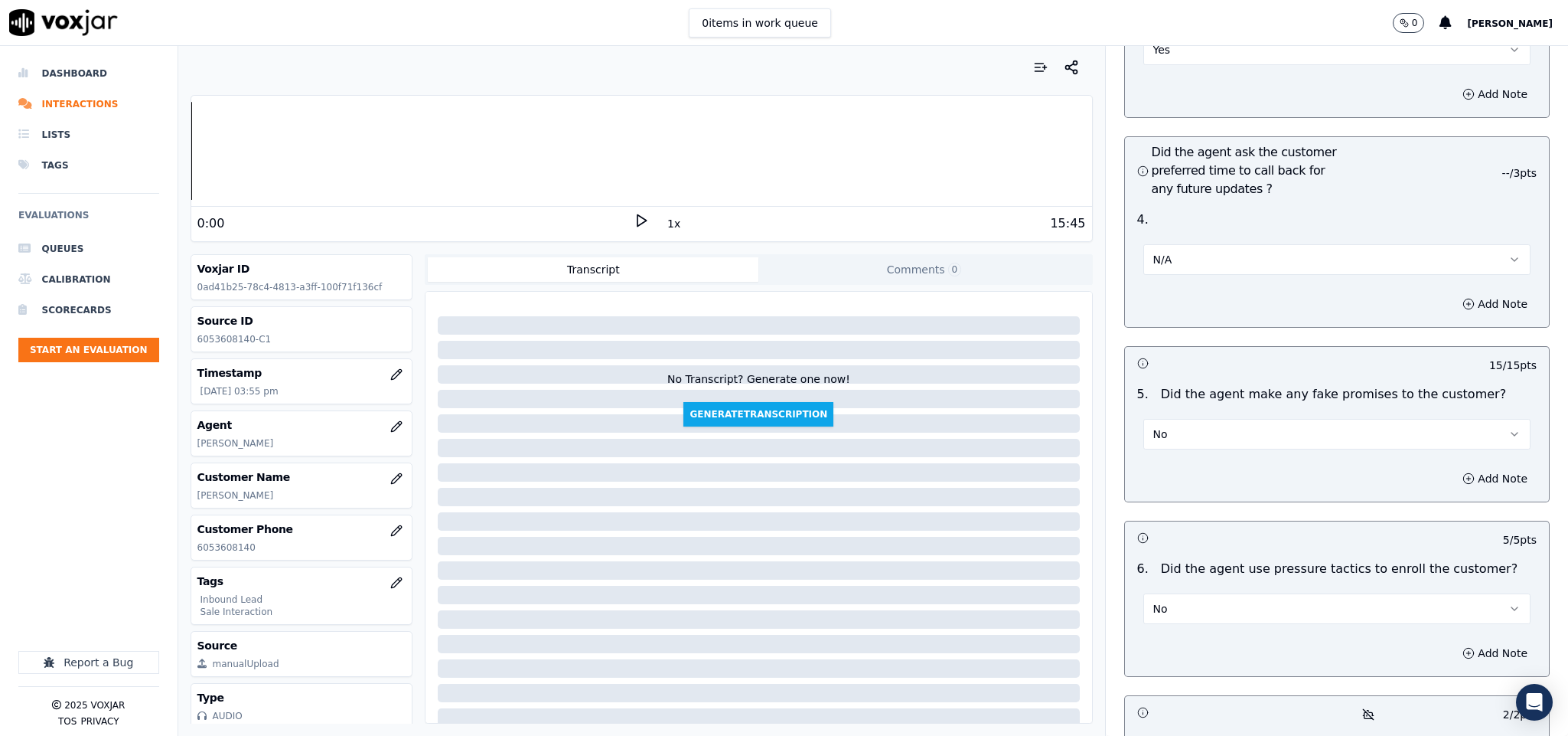
scroll to position [4209, 0]
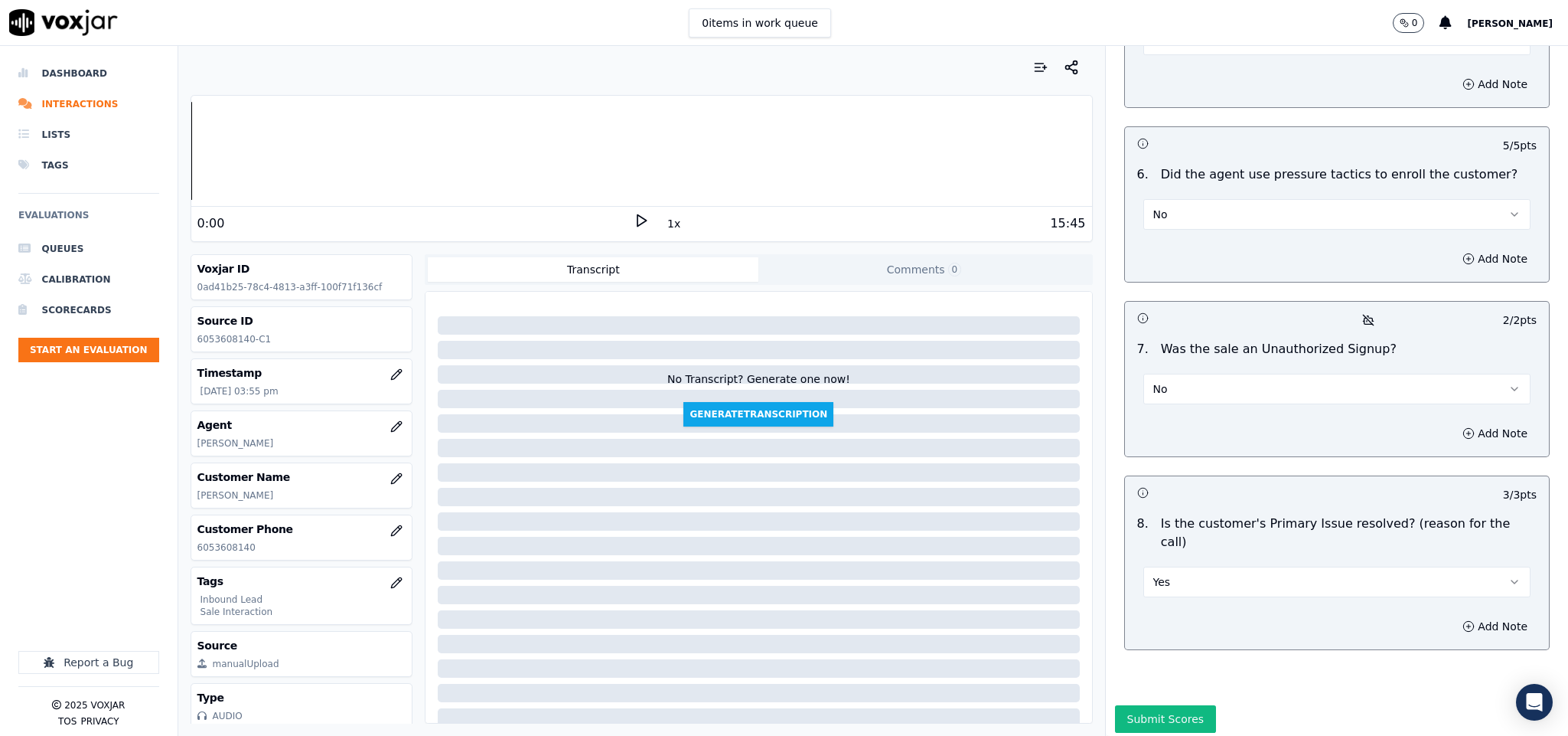
type textarea "Call id - 20250818-131635_@22:34 - “The agent must ask for and obtain the custo…"
click at [1123, 650] on div "Inbound Sales Call Scorecard A scorecard to review inbound sales calls for best…" at bounding box center [1336, 390] width 463 height 689
click at [1125, 705] on button "Submit Scores" at bounding box center [1166, 719] width 102 height 28
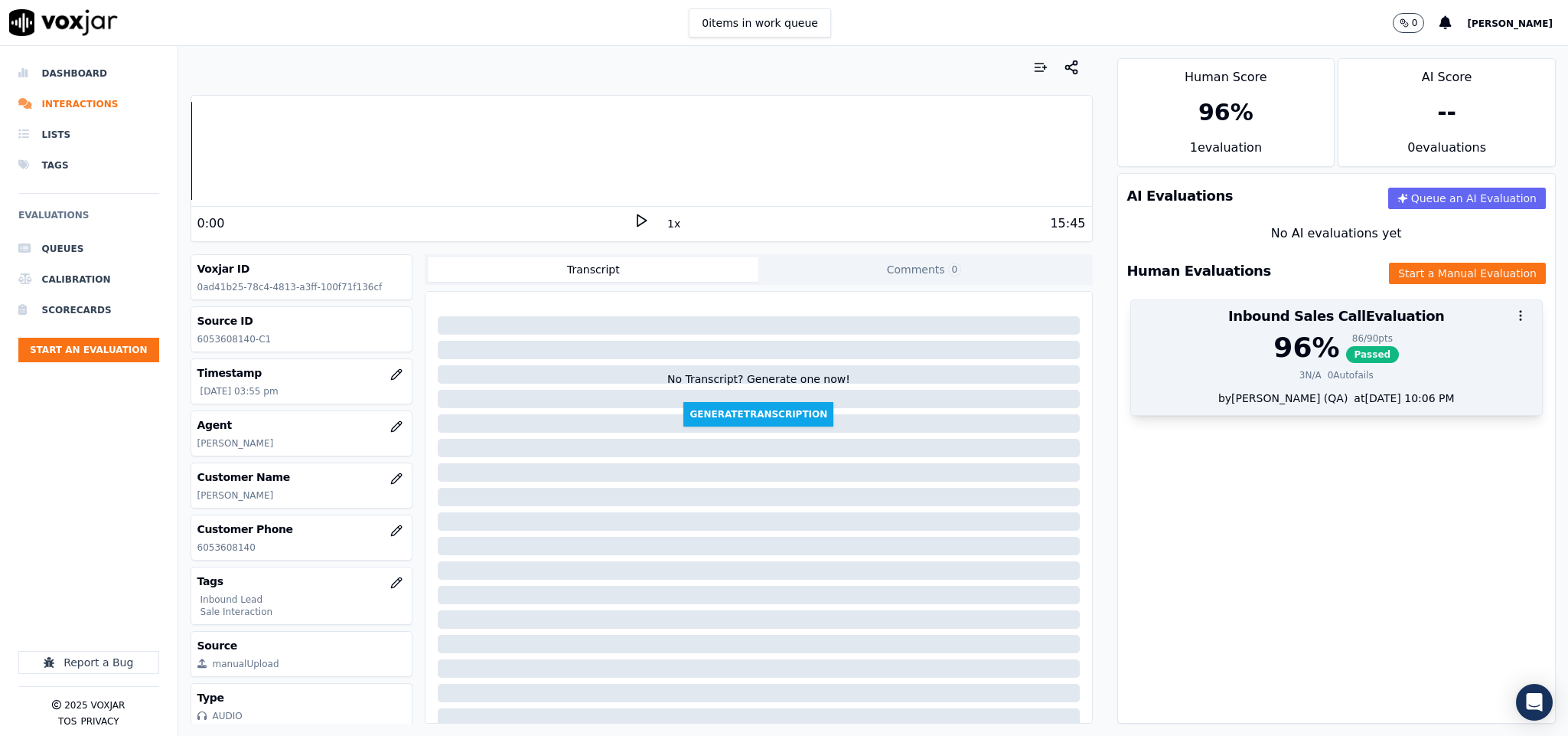
click at [1346, 353] on span "Passed" at bounding box center [1372, 354] width 53 height 17
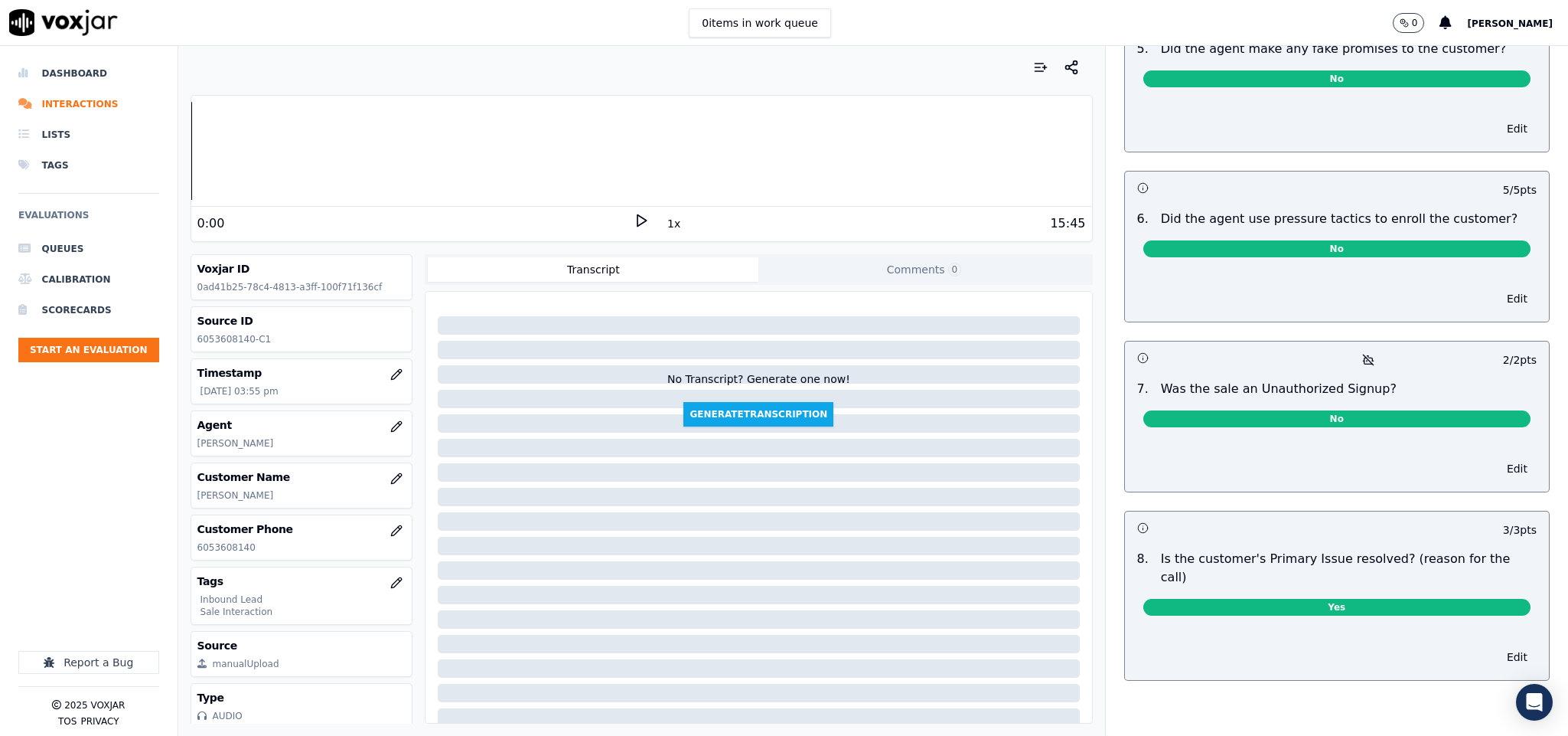
scroll to position [0, 0]
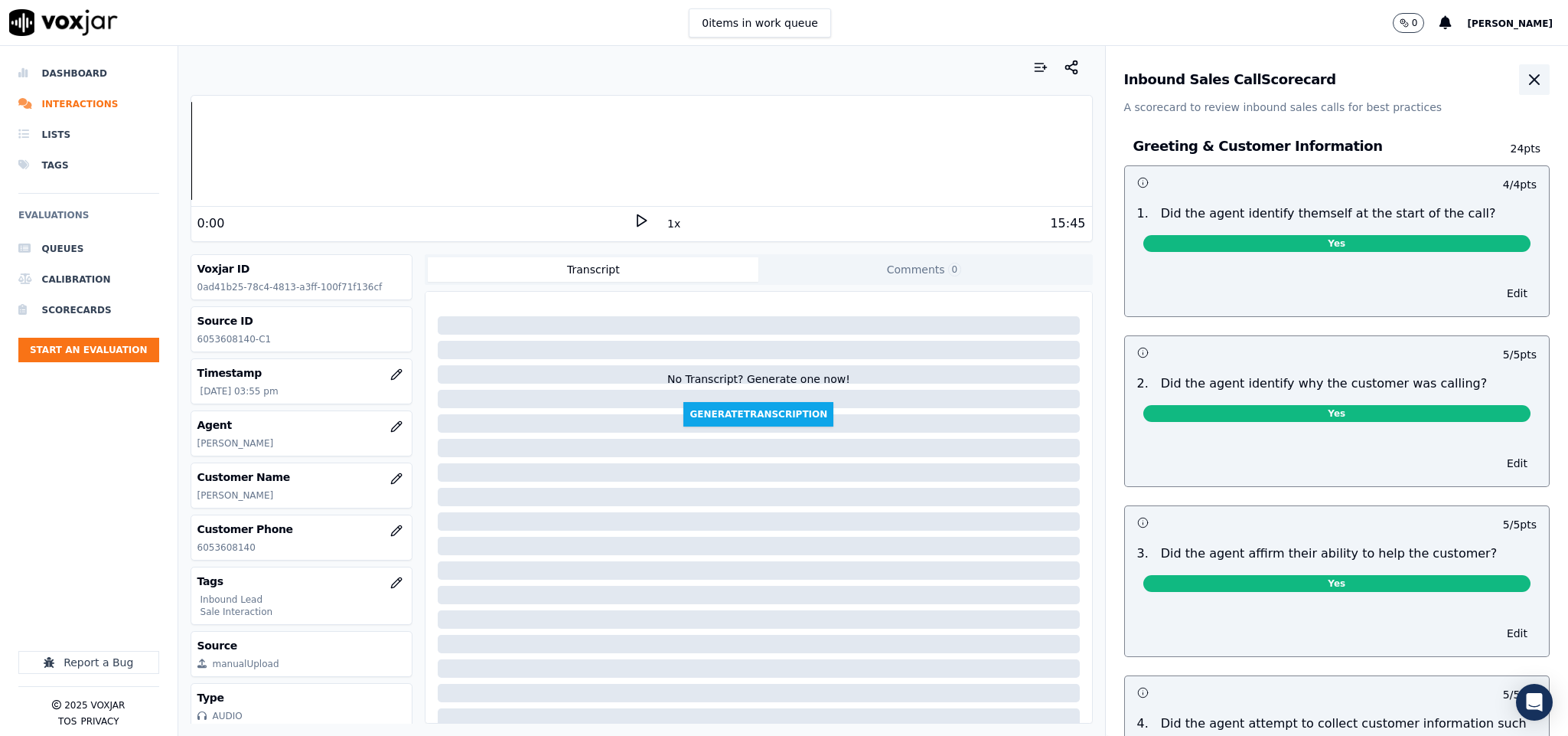
click at [1519, 90] on button "button" at bounding box center [1534, 80] width 31 height 31
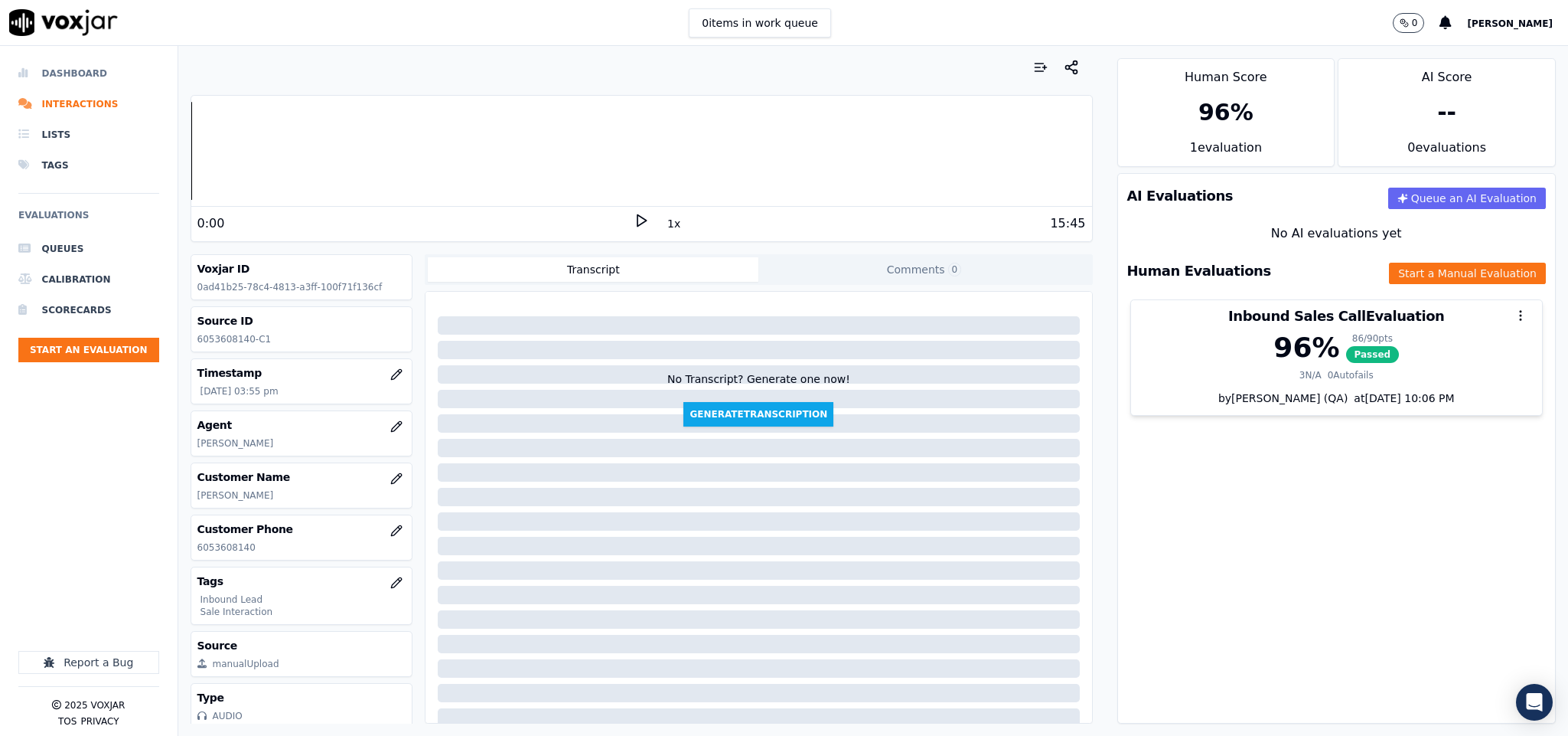
click at [84, 76] on li "Dashboard" at bounding box center [88, 73] width 140 height 31
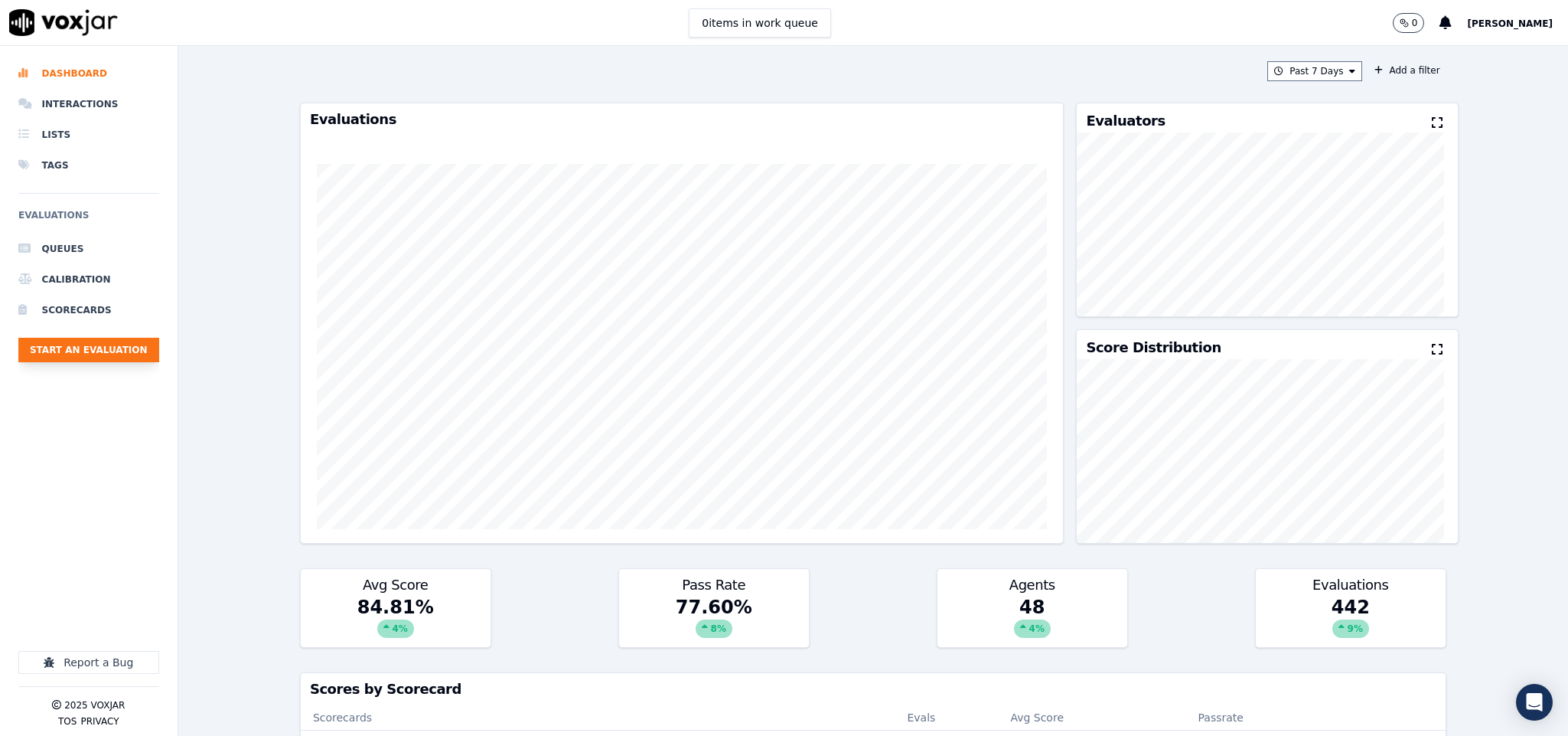
click at [115, 340] on button "Start an Evaluation" at bounding box center [88, 350] width 140 height 24
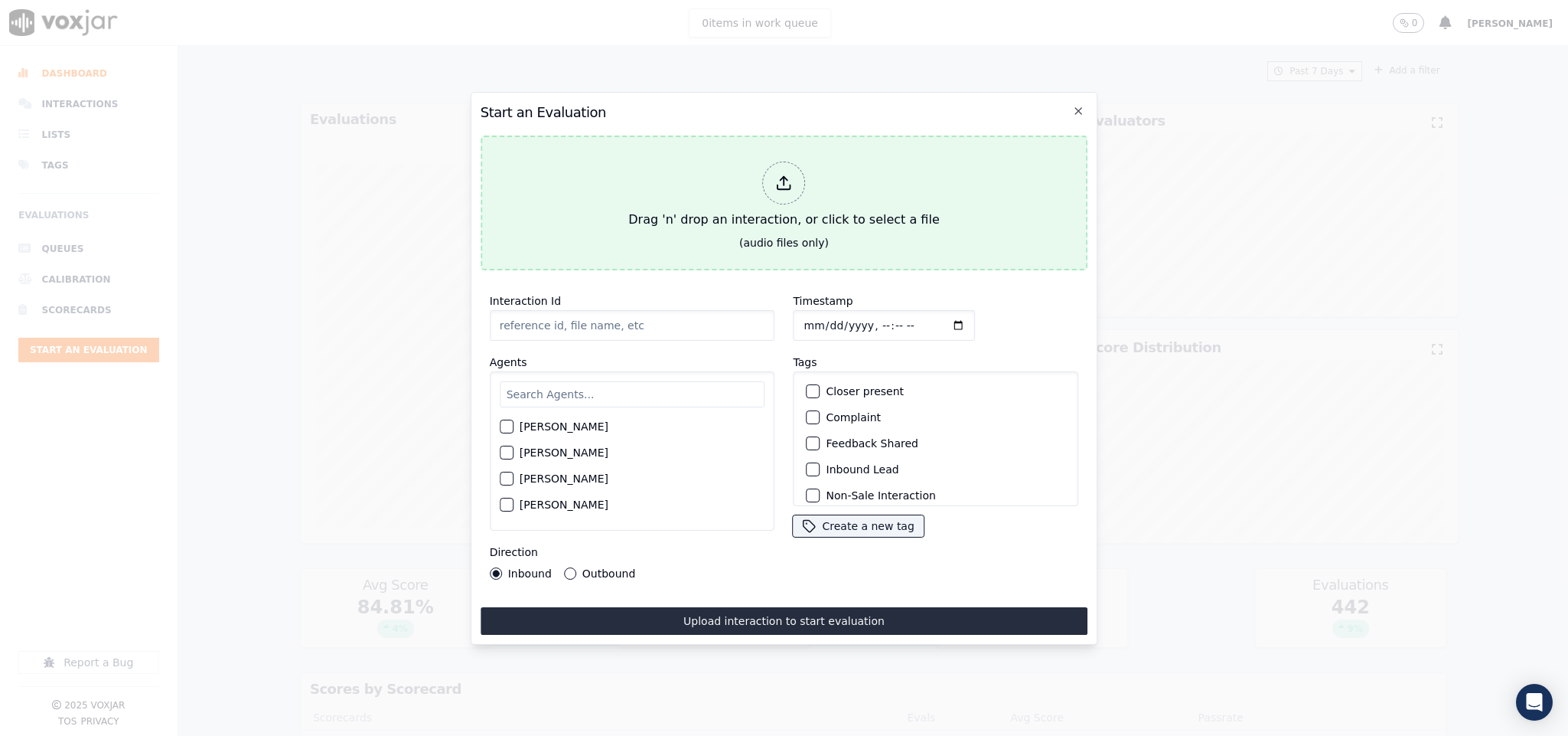
click at [772, 186] on div at bounding box center [784, 183] width 43 height 43
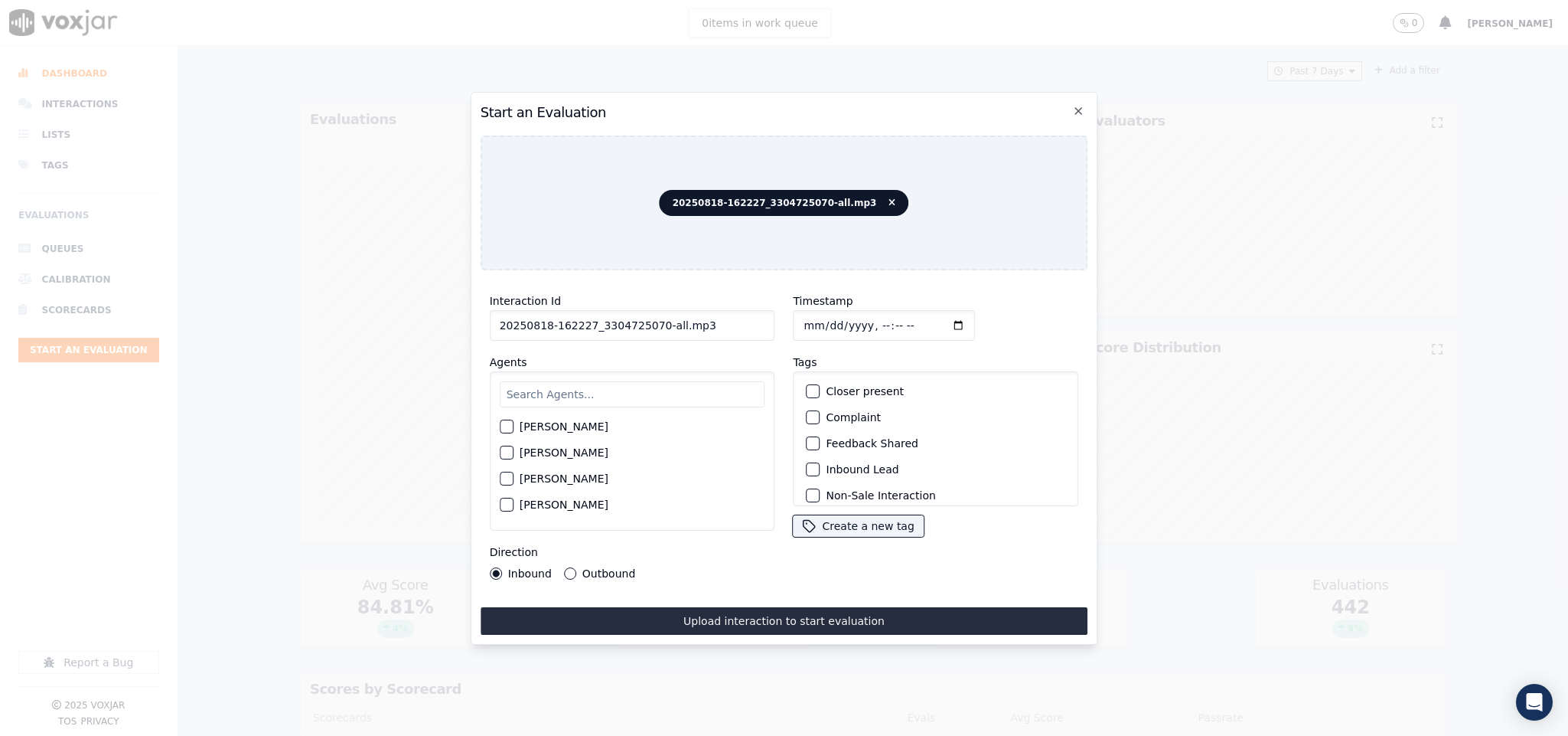
drag, startPoint x: 650, startPoint y: 315, endPoint x: 870, endPoint y: 315, distance: 220.0
click at [870, 315] on div "Interaction Id 20250818-162227_3304725070-all.mp3 Agents [PERSON_NAME] [PERSON_…" at bounding box center [784, 435] width 607 height 306
type input "20250818-162227_3304725070-C1"
click at [804, 311] on input "Timestamp" at bounding box center [884, 326] width 182 height 31
type input "[DATE]T17:00"
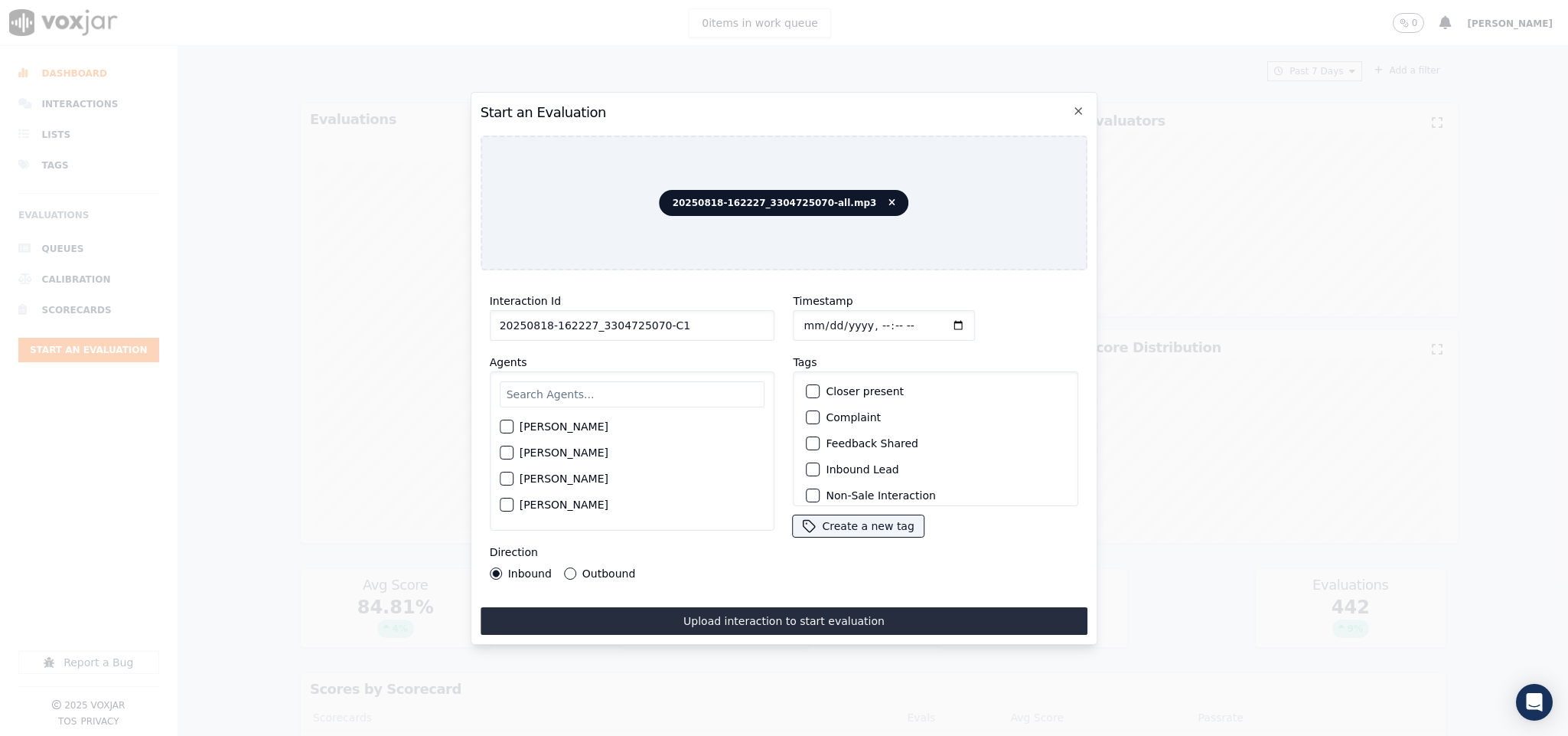
click at [682, 381] on input "text" at bounding box center [632, 394] width 265 height 26
type input "jor"
click at [511, 426] on div "button" at bounding box center [506, 431] width 10 height 10
click at [567, 567] on button "Outbound" at bounding box center [570, 573] width 12 height 12
click at [807, 386] on div "button" at bounding box center [812, 391] width 10 height 10
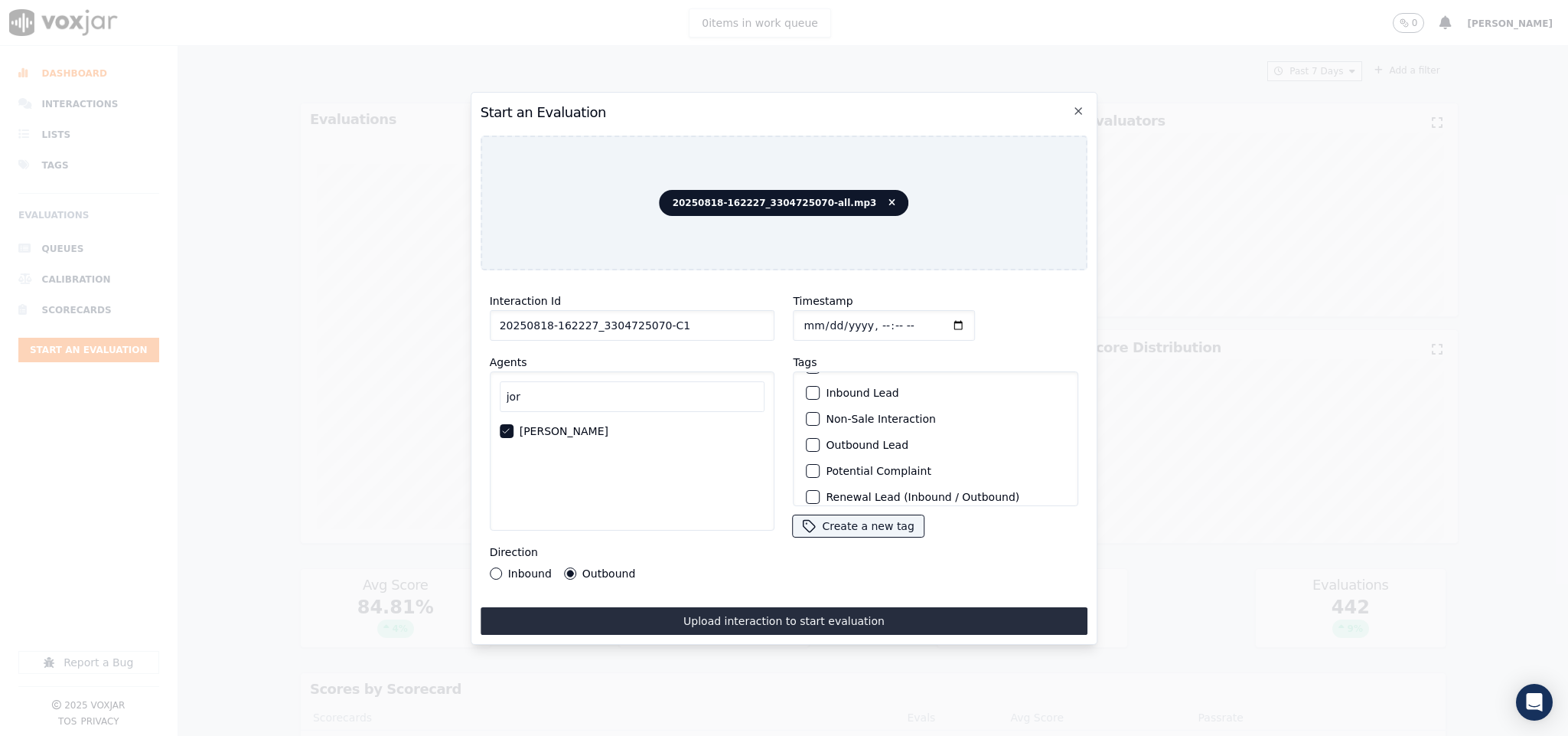
scroll to position [138, 0]
click at [806, 401] on button "Outbound Lead" at bounding box center [813, 408] width 14 height 14
click at [806, 479] on button "Sale Interaction" at bounding box center [813, 486] width 14 height 14
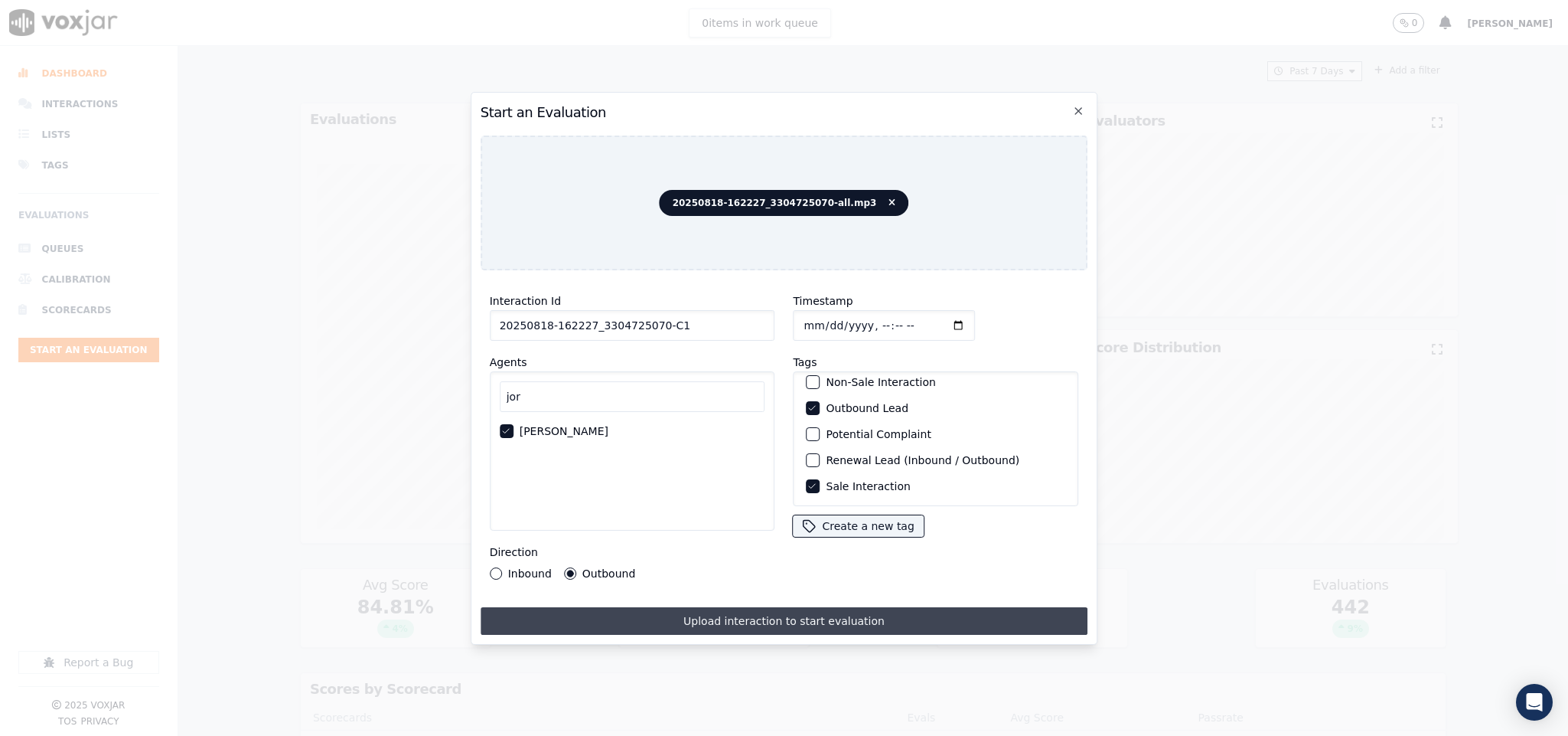
click at [757, 607] on button "Upload interaction to start evaluation" at bounding box center [784, 621] width 607 height 28
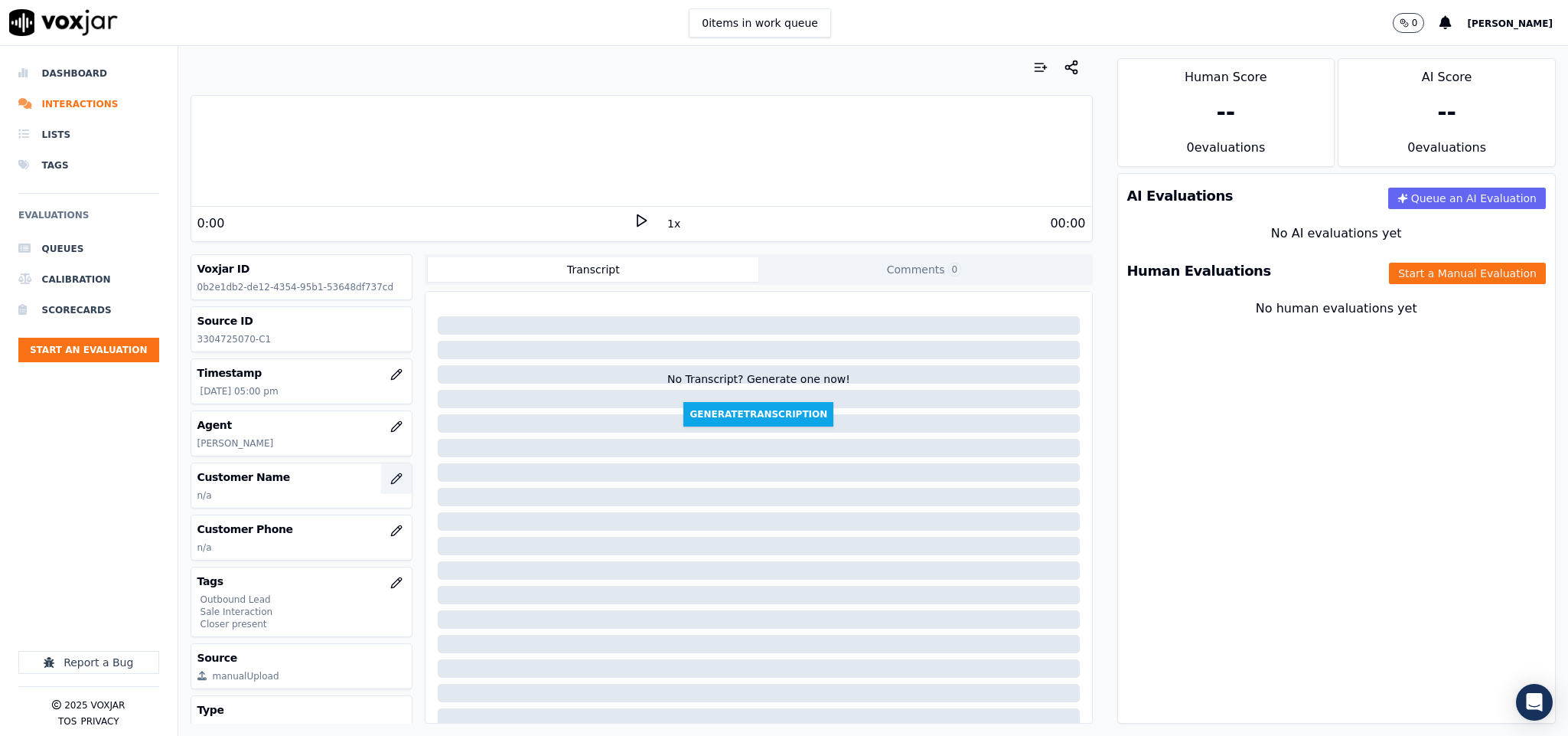
click at [390, 483] on icon "button" at bounding box center [396, 478] width 12 height 12
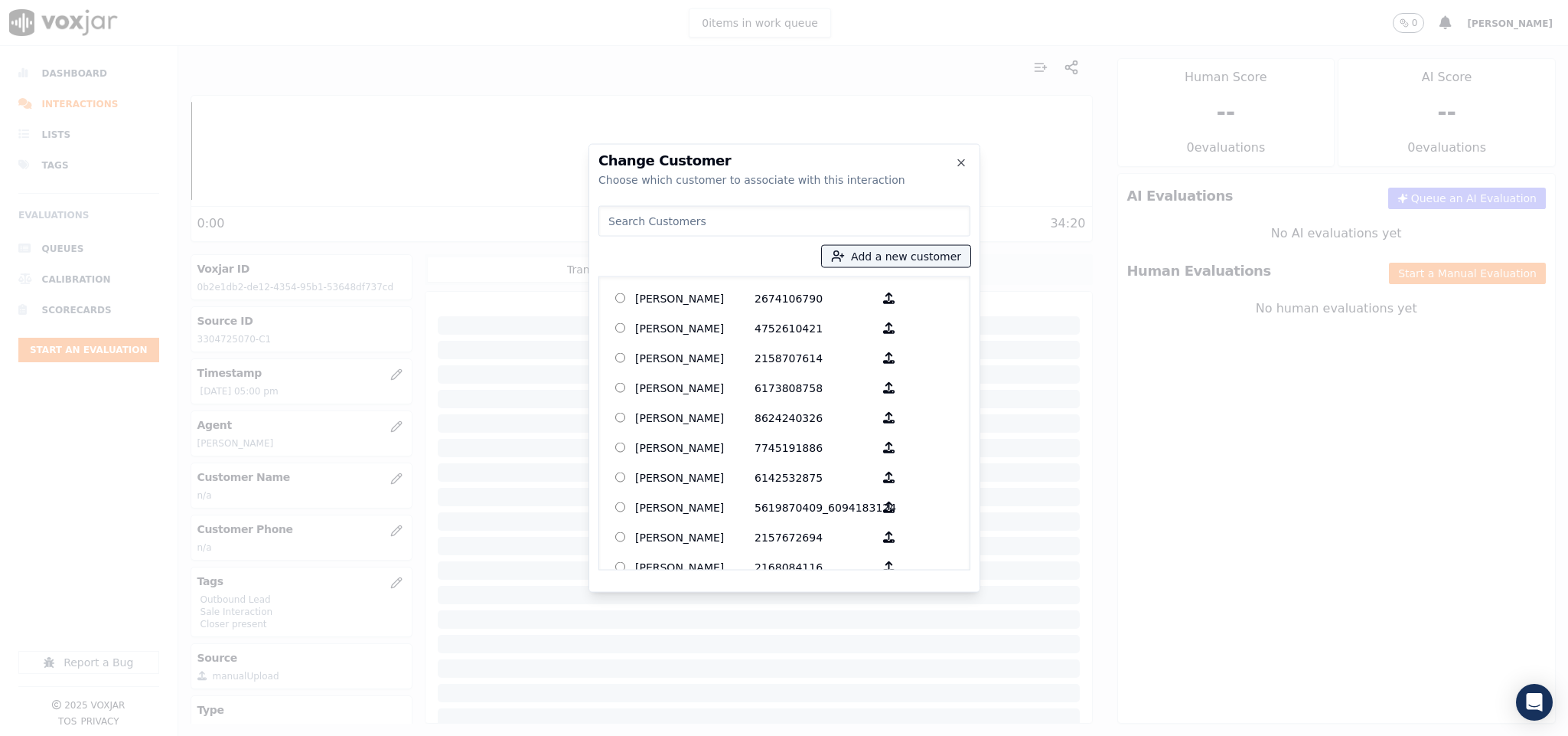
paste input "[PERSON_NAME]"
type input "[PERSON_NAME]"
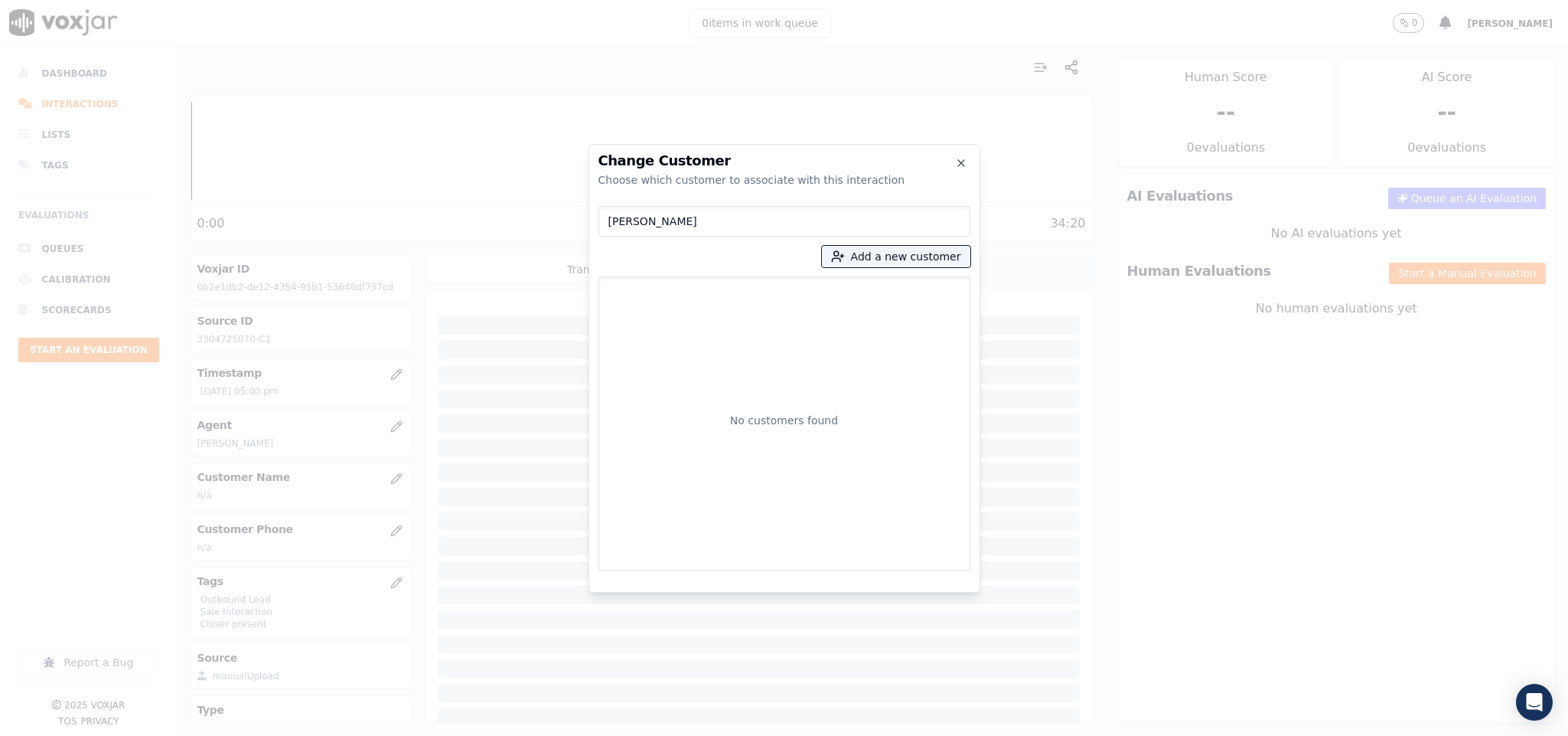
drag, startPoint x: 702, startPoint y: 216, endPoint x: 521, endPoint y: 234, distance: 181.9
click at [522, 735] on div "Change Customer Choose which customer to associate with this interaction [PERSO…" at bounding box center [784, 736] width 1568 height 0
click at [870, 259] on button "Add a new customer" at bounding box center [896, 256] width 148 height 22
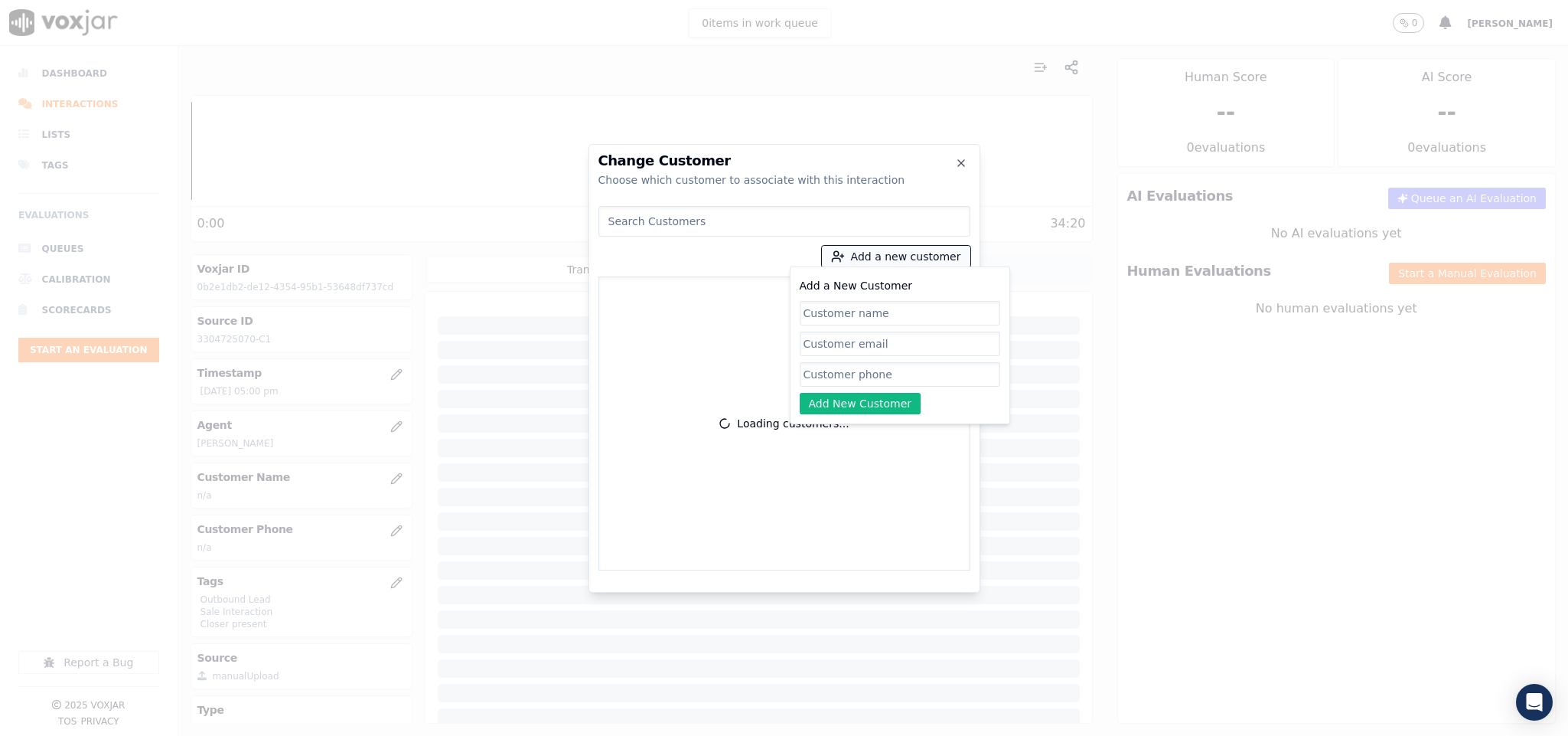
paste input "[PERSON_NAME]"
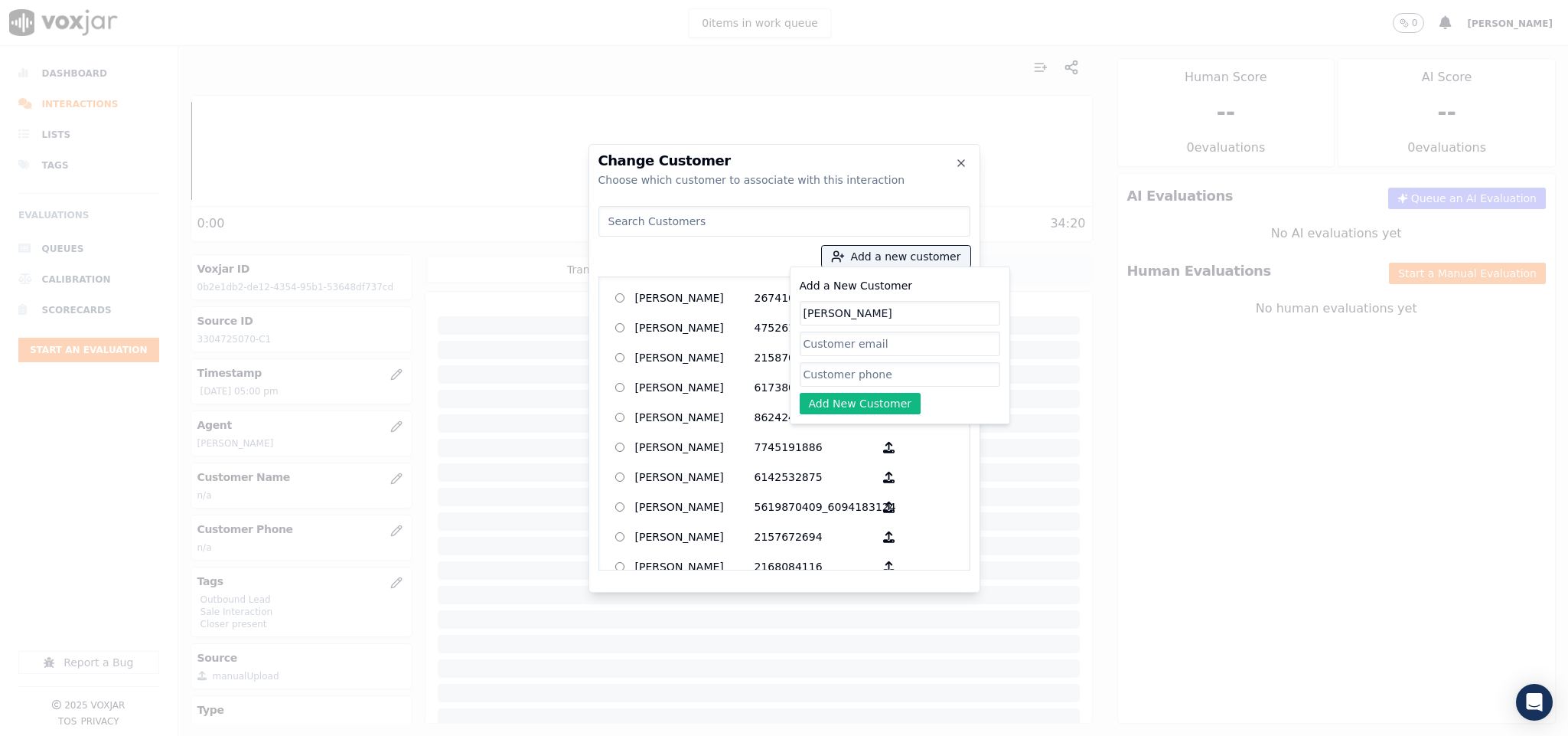
type input "[PERSON_NAME]"
drag, startPoint x: 855, startPoint y: 374, endPoint x: 845, endPoint y: 396, distance: 24.2
click at [855, 373] on input "Add a New Customer" at bounding box center [899, 374] width 201 height 24
paste input "3304725070"
type input "3304725070"
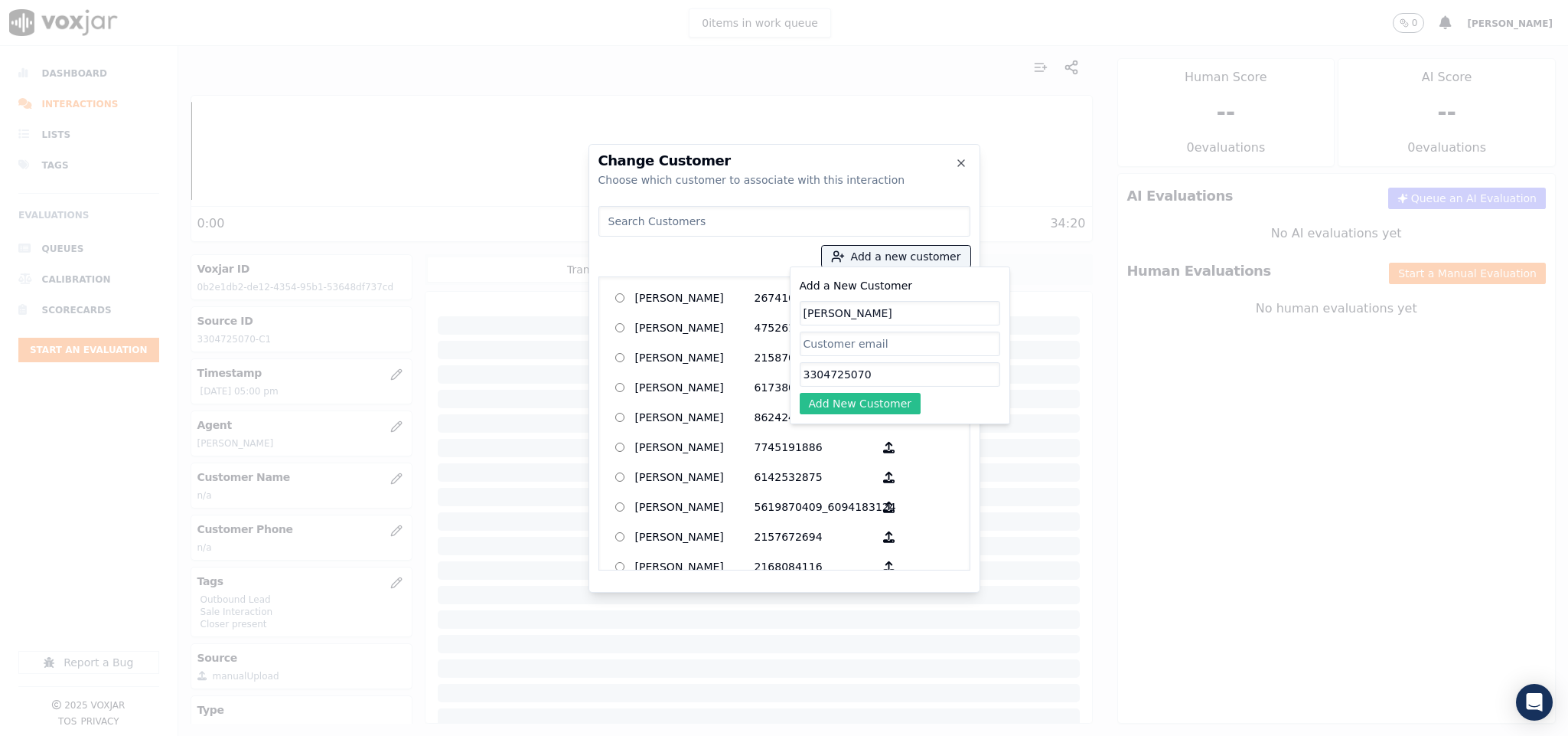
click at [837, 407] on button "Add New Customer" at bounding box center [860, 403] width 121 height 22
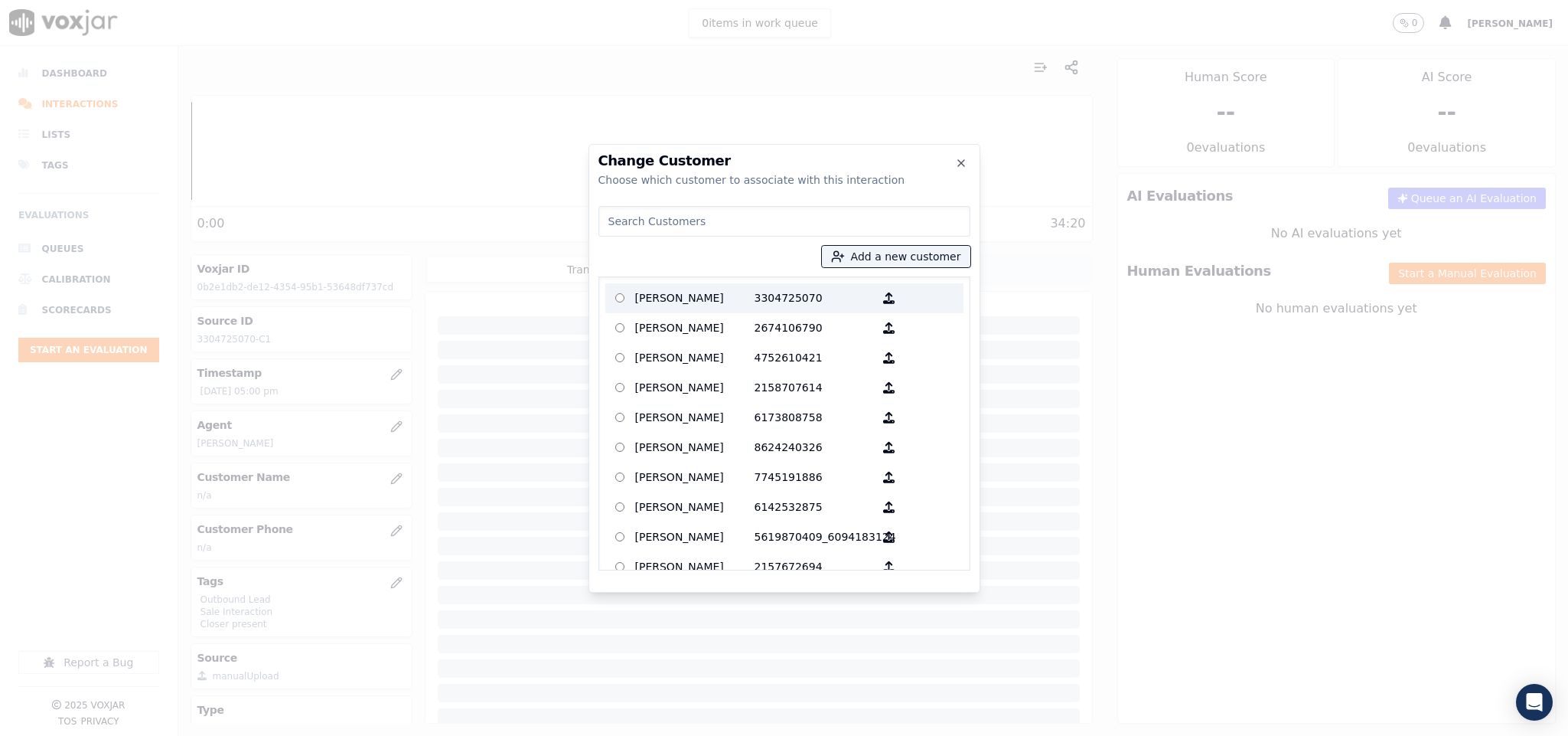
click at [647, 301] on p "[PERSON_NAME]" at bounding box center [694, 298] width 120 height 24
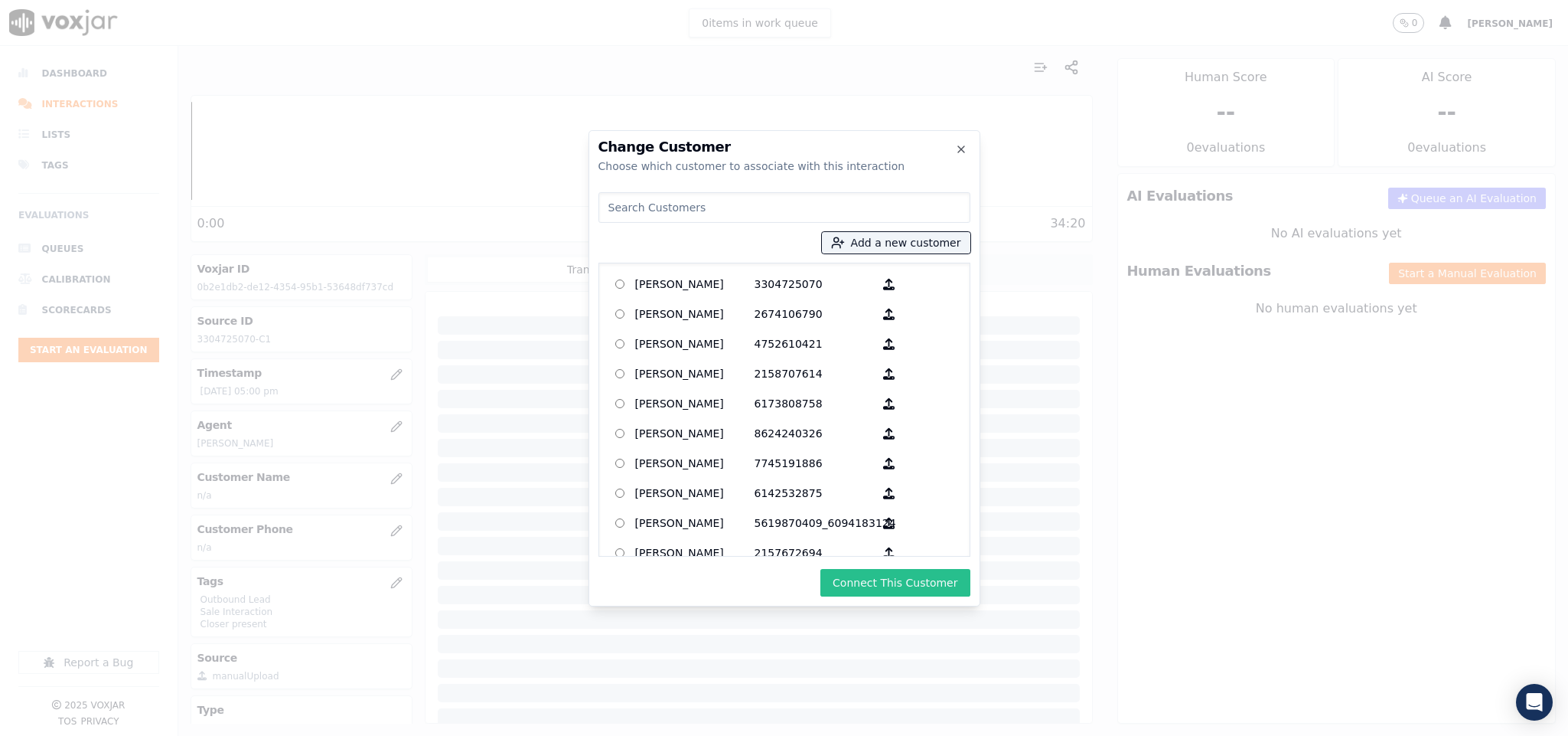
click at [886, 584] on button "Connect This Customer" at bounding box center [894, 583] width 149 height 28
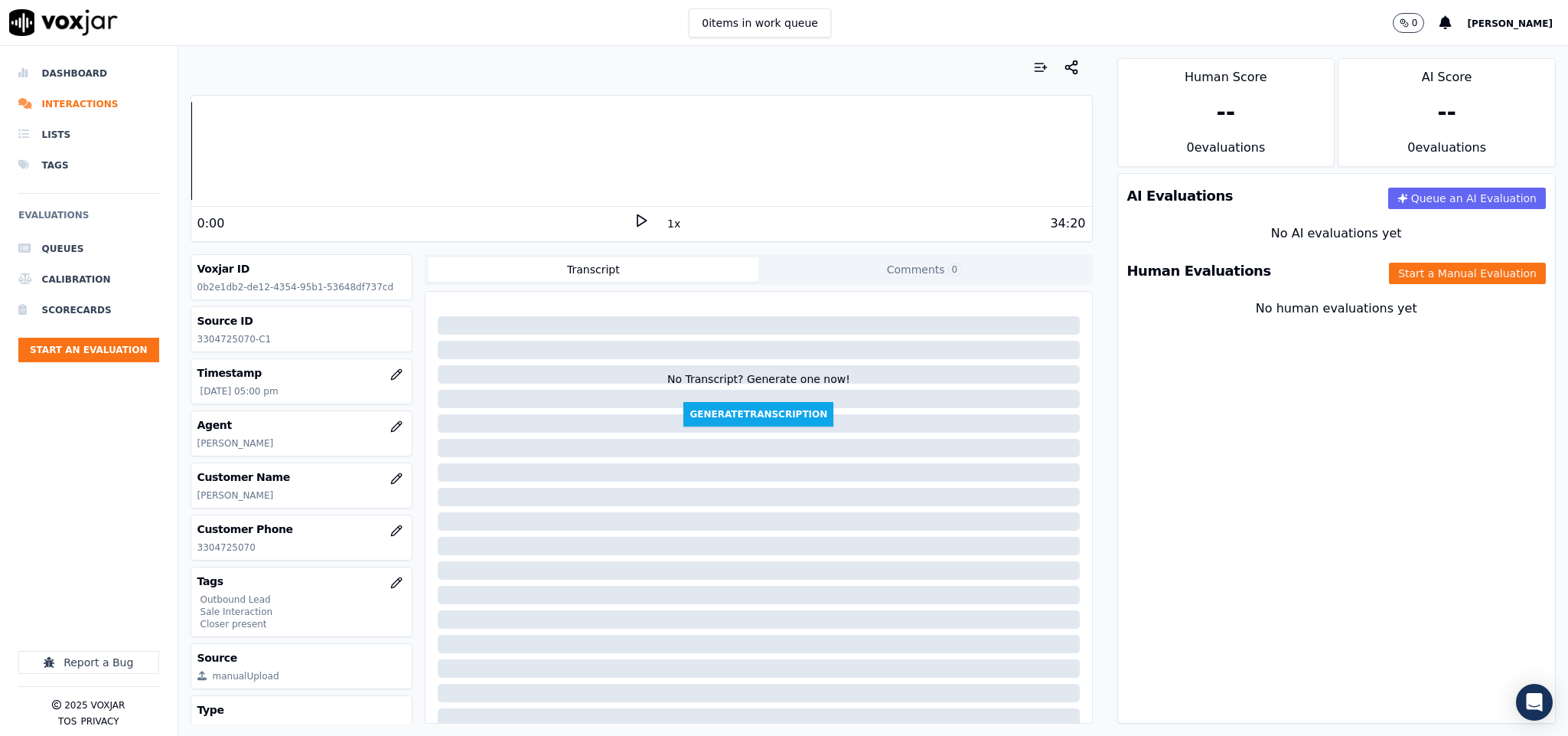
click at [1372, 285] on div "Human Evaluations Start a Manual Evaluation" at bounding box center [1337, 271] width 438 height 45
click at [1391, 276] on button "Start a Manual Evaluation" at bounding box center [1467, 273] width 157 height 22
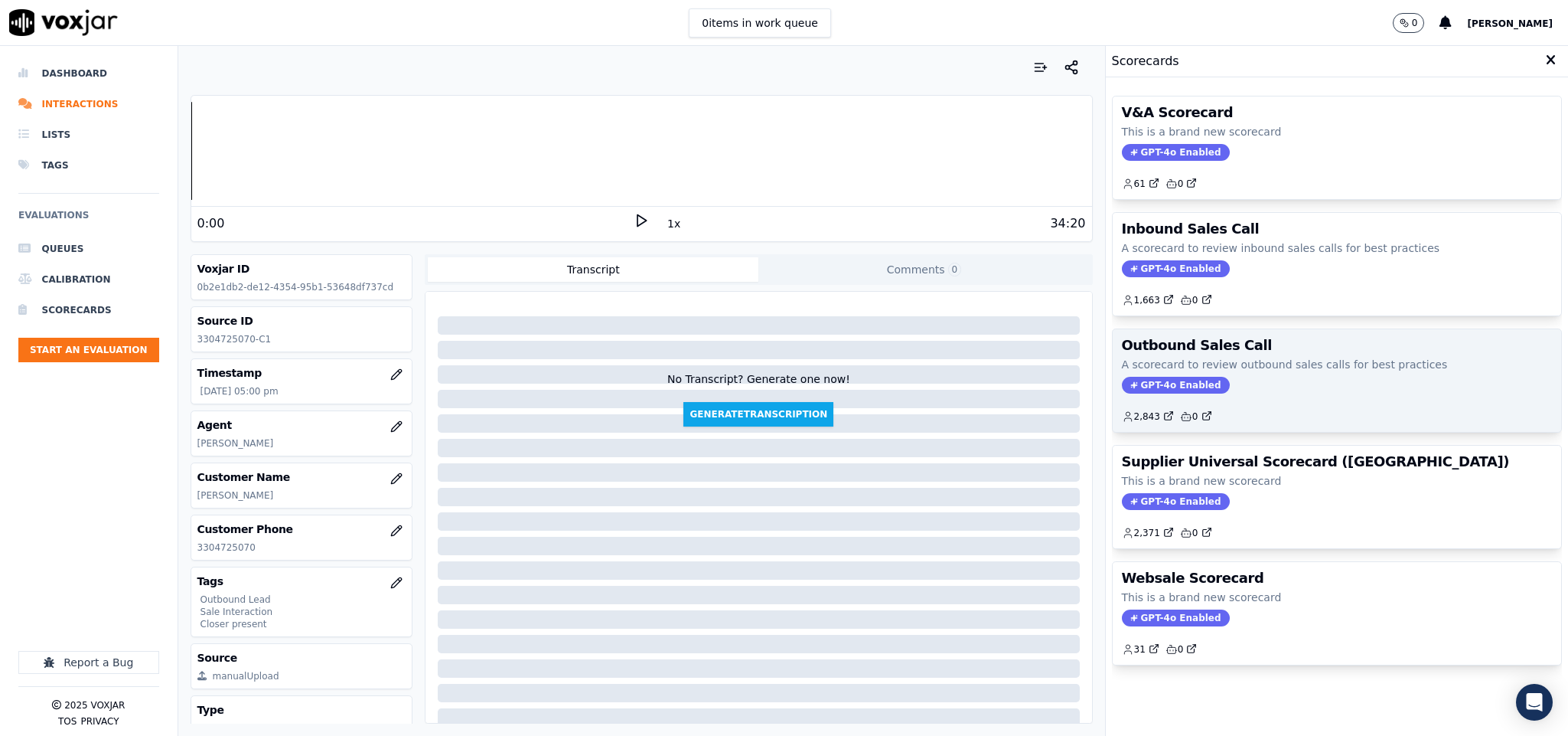
click at [1153, 384] on span "GPT-4o Enabled" at bounding box center [1175, 385] width 108 height 17
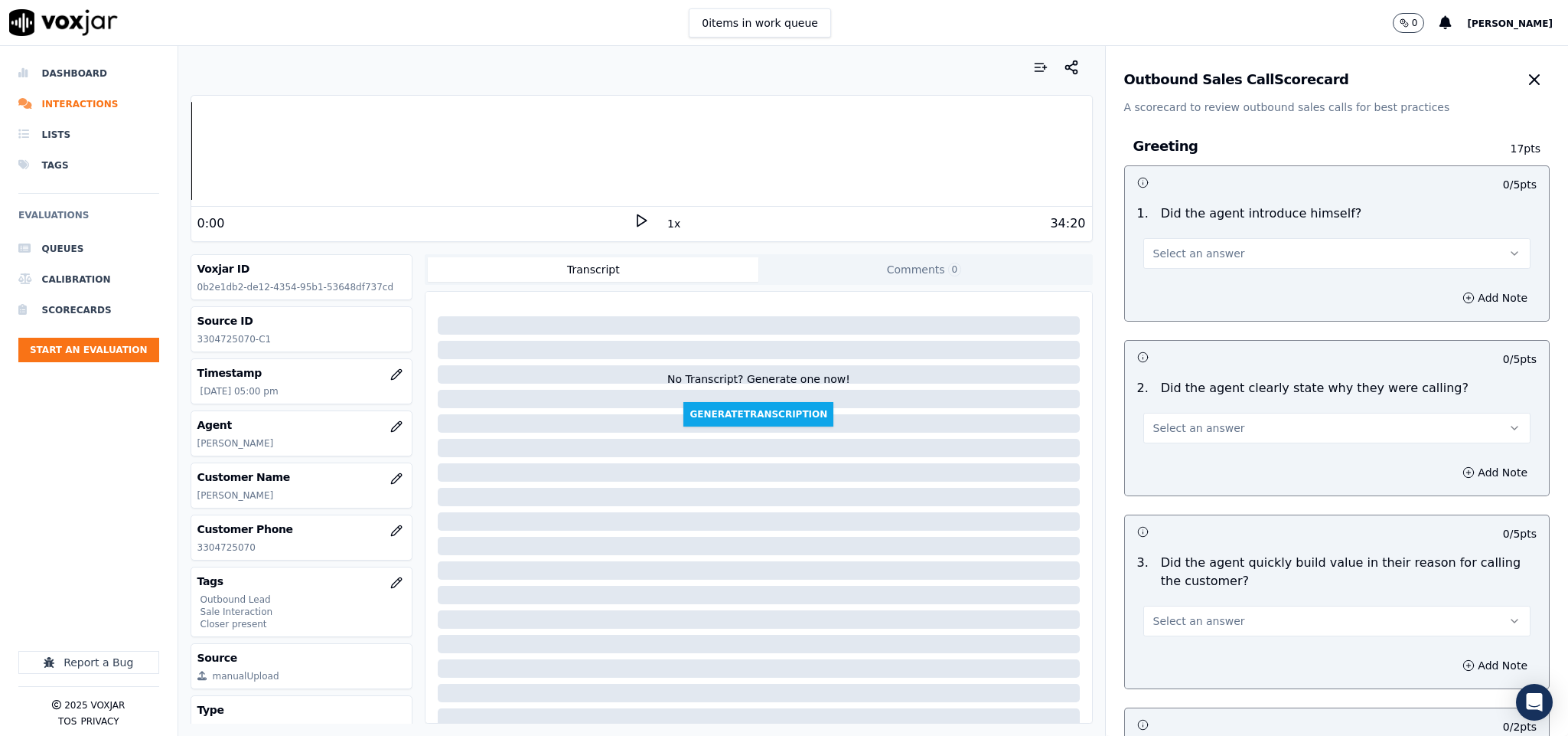
click at [1217, 253] on button "Select an answer" at bounding box center [1337, 253] width 388 height 31
click at [1194, 285] on div "Yes" at bounding box center [1299, 289] width 351 height 24
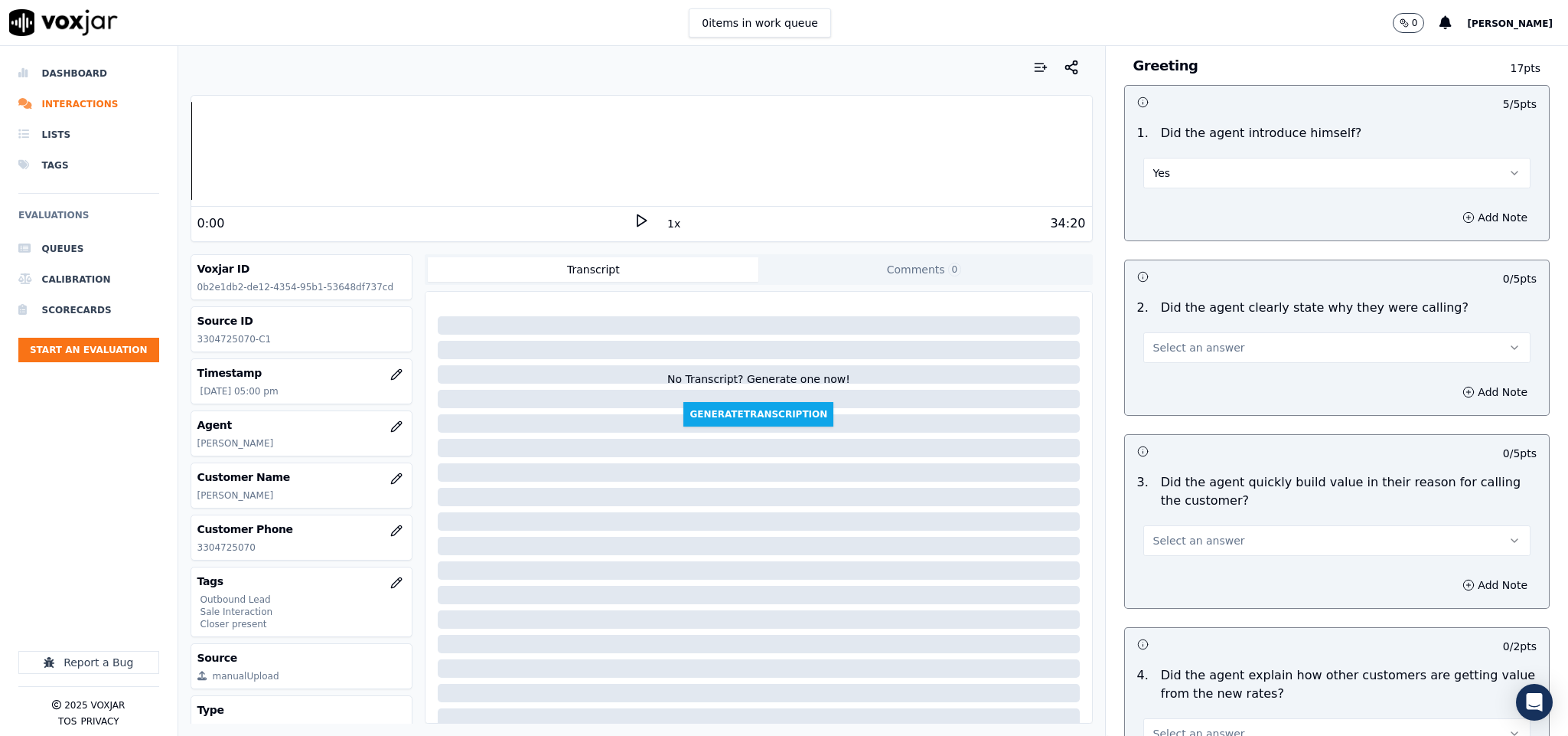
scroll to position [229, 0]
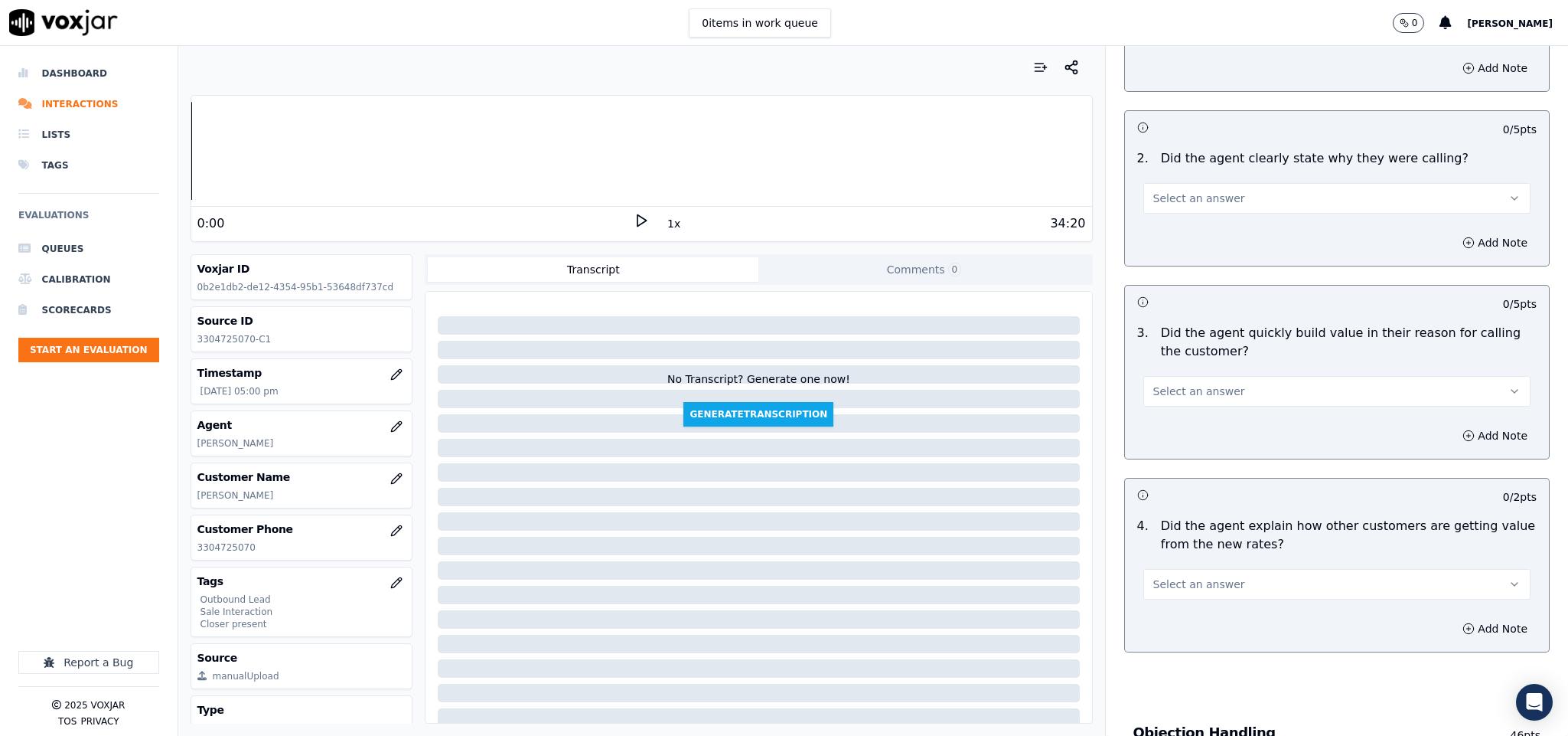
click at [1220, 202] on button "Select an answer" at bounding box center [1337, 198] width 388 height 31
click at [1203, 228] on div "Yes" at bounding box center [1299, 234] width 351 height 24
click at [1210, 380] on button "Select an answer" at bounding box center [1337, 391] width 388 height 31
click at [1171, 429] on div "Yes" at bounding box center [1299, 427] width 351 height 24
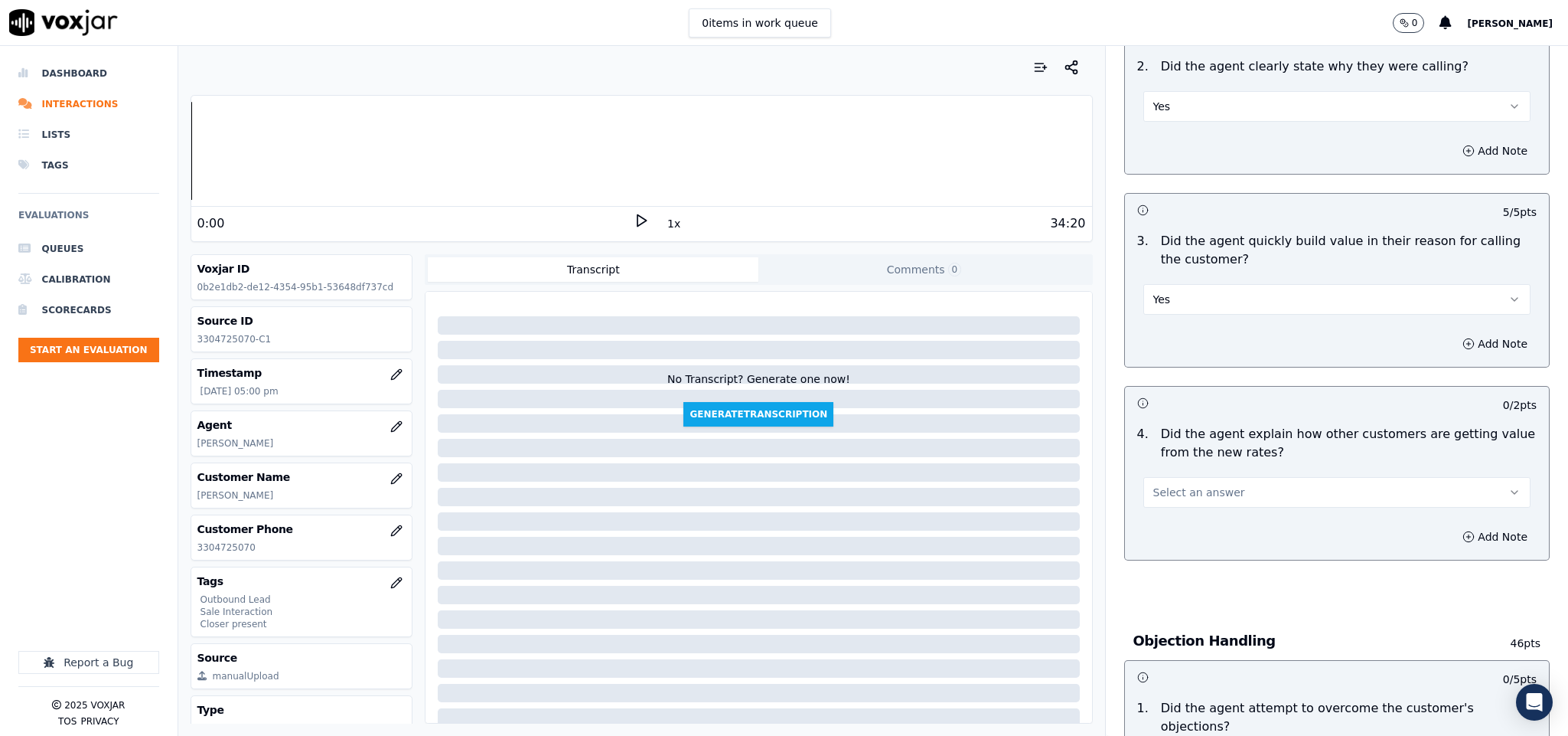
scroll to position [459, 0]
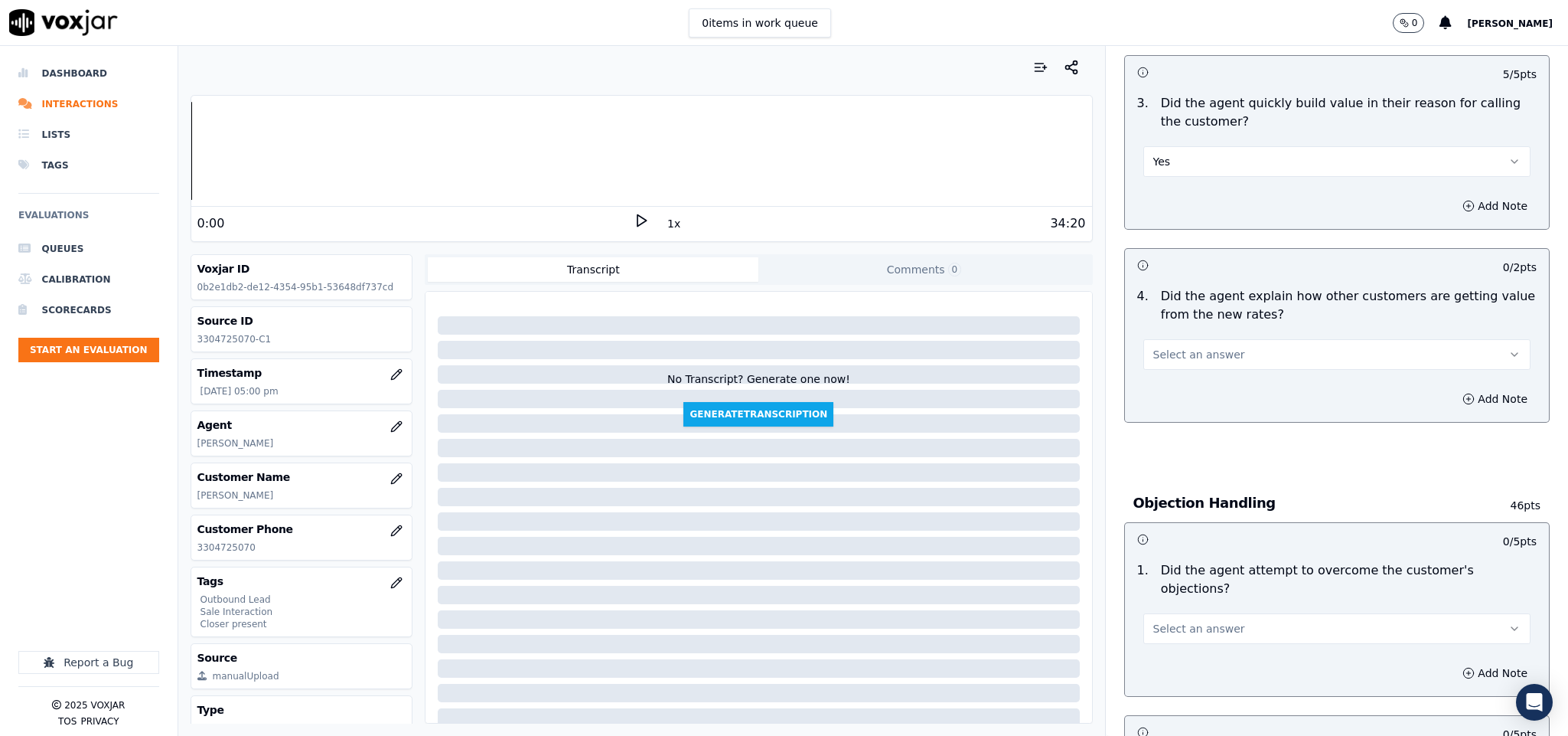
click at [1192, 361] on span "Select an answer" at bounding box center [1198, 354] width 92 height 16
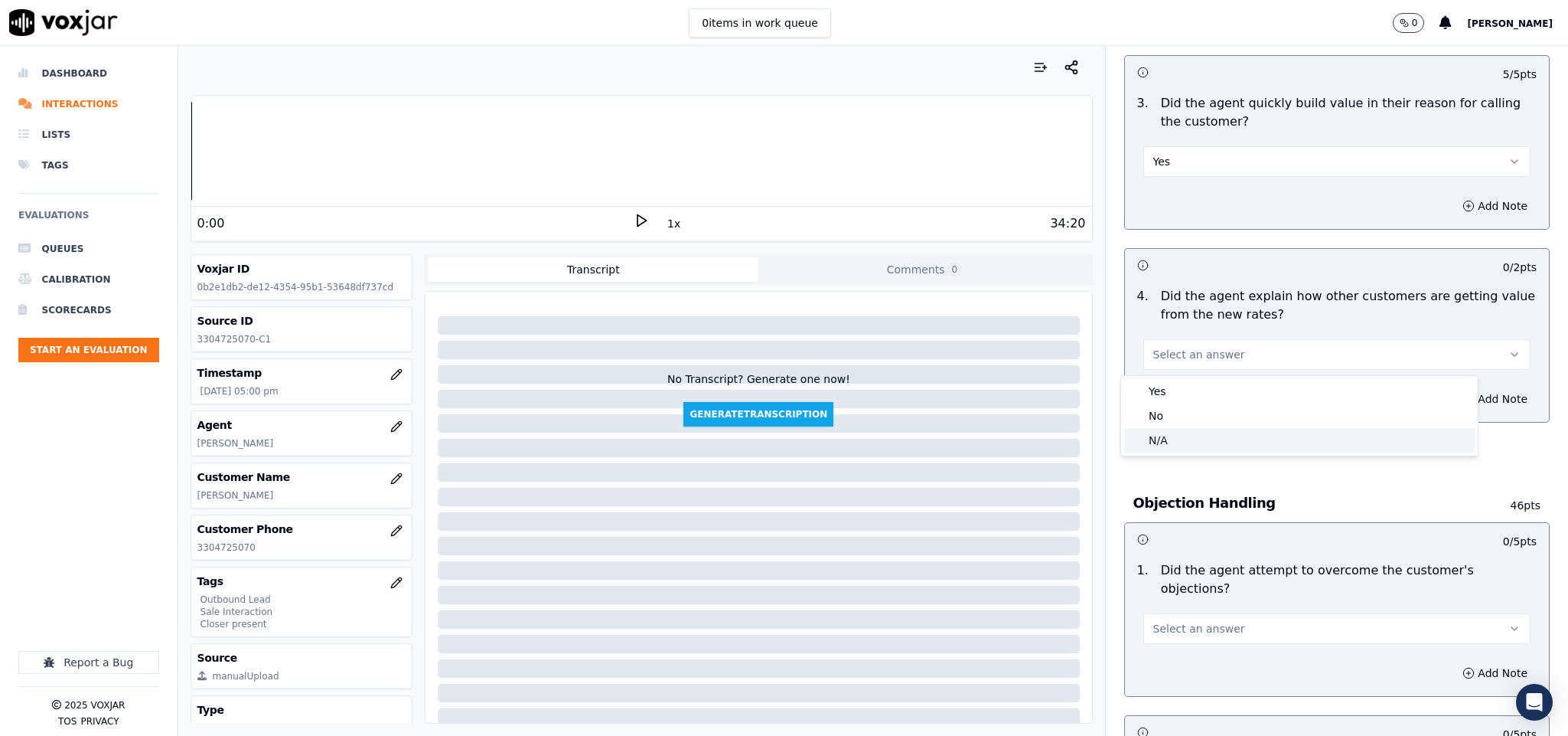
click at [1158, 441] on div "N/A" at bounding box center [1299, 440] width 351 height 24
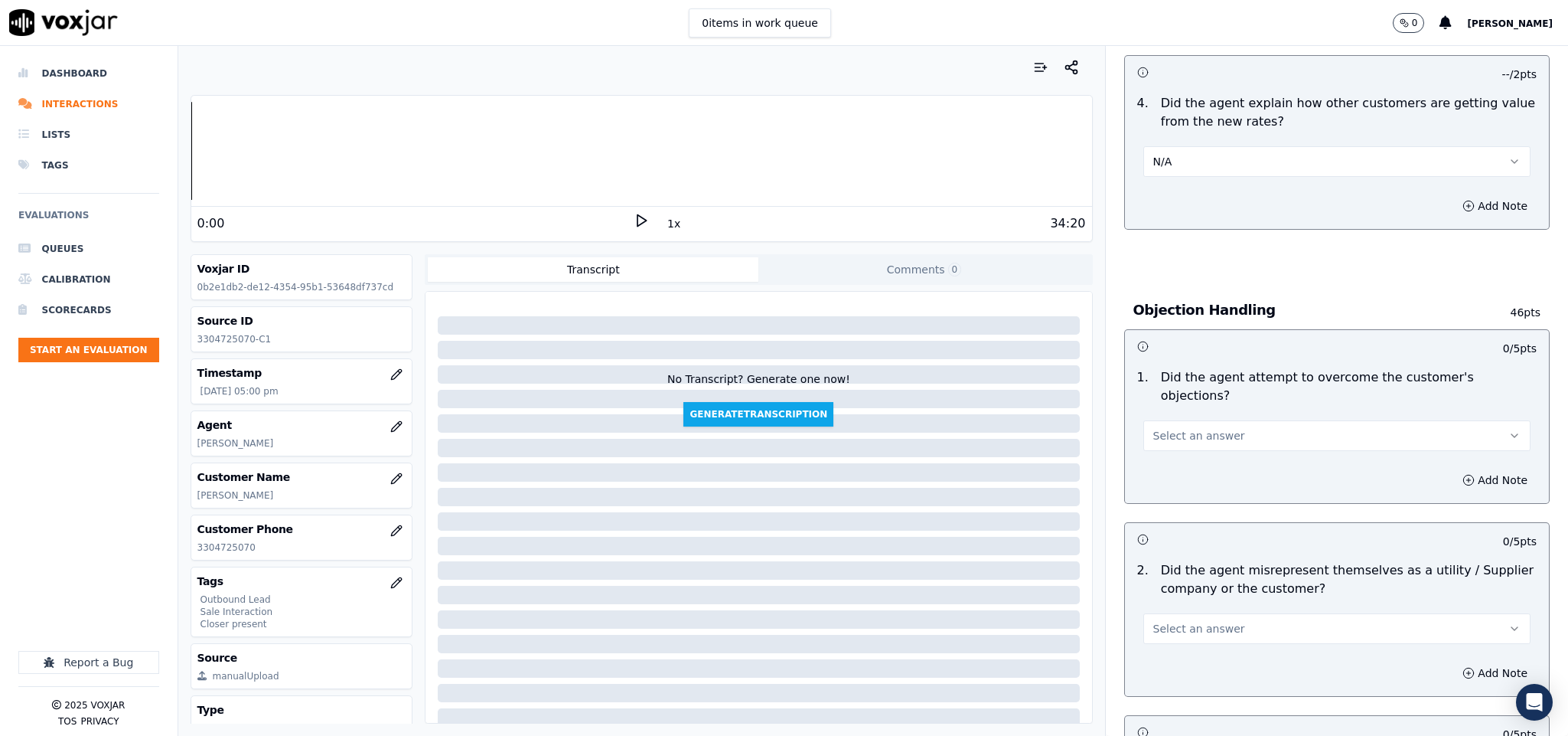
scroll to position [689, 0]
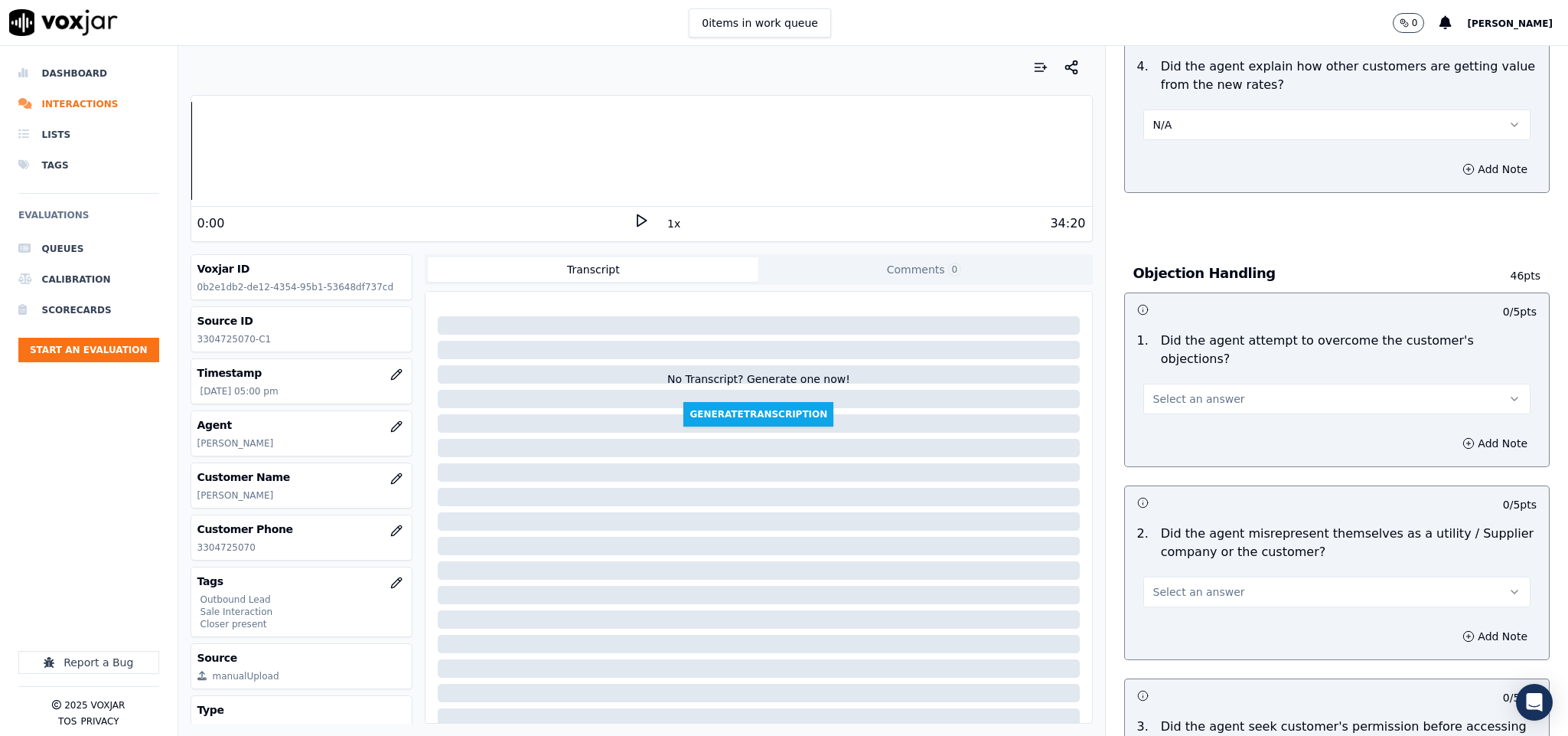
drag, startPoint x: 1192, startPoint y: 387, endPoint x: 1192, endPoint y: 395, distance: 8.0
click at [1192, 391] on span "Select an answer" at bounding box center [1198, 399] width 92 height 16
click at [1180, 415] on div "Yes" at bounding box center [1299, 418] width 351 height 24
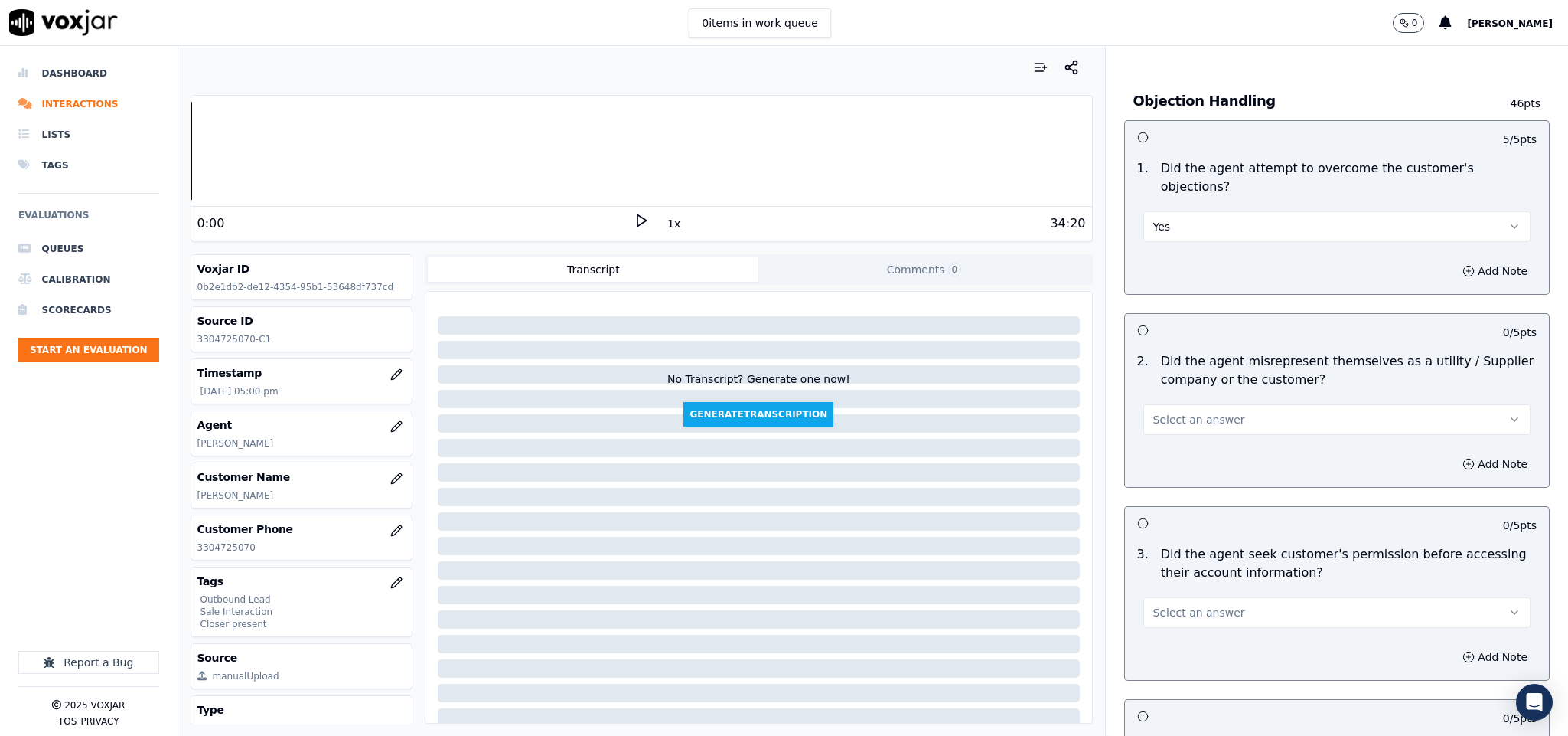
scroll to position [919, 0]
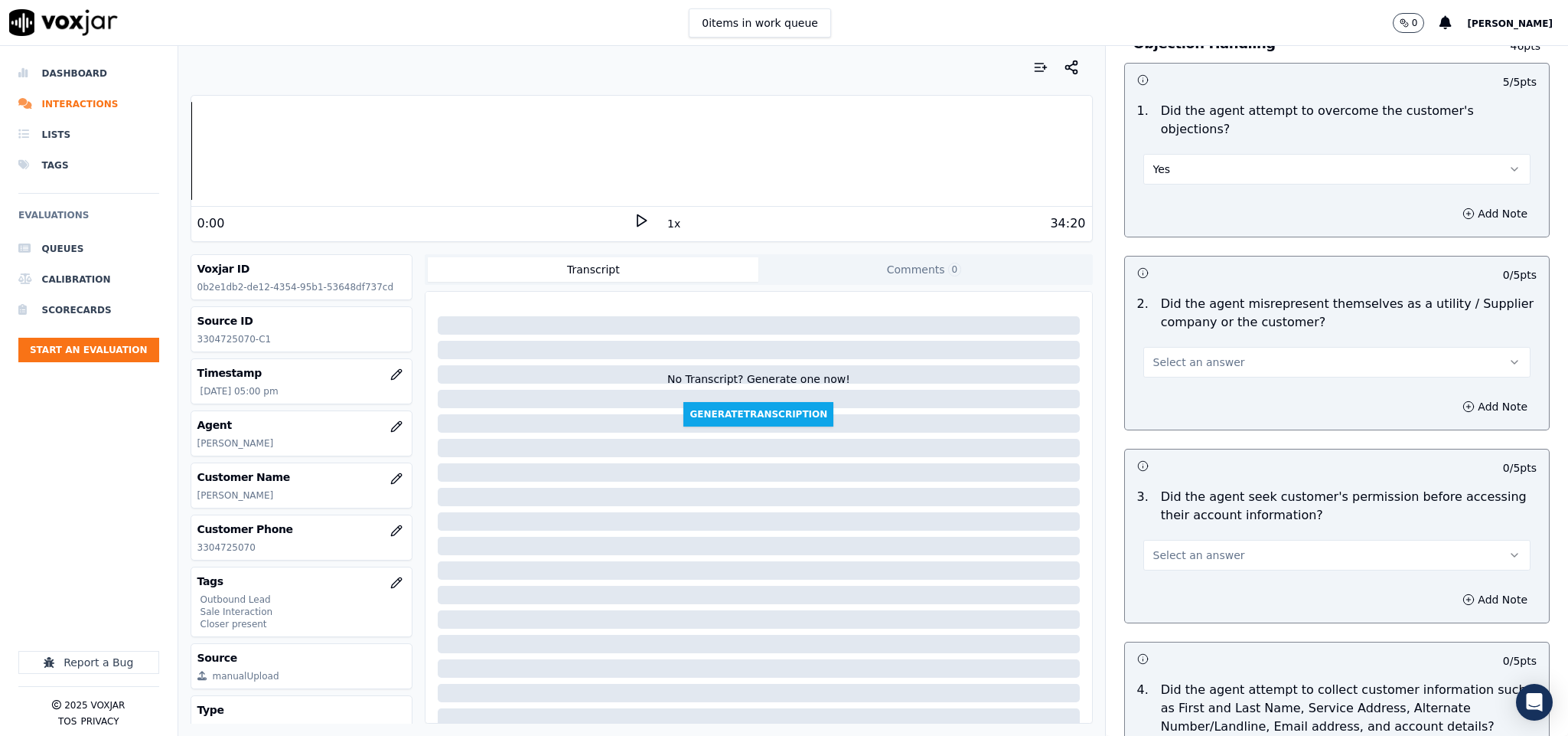
click at [1223, 346] on button "Select an answer" at bounding box center [1337, 362] width 388 height 31
click at [1180, 382] on div "Yes" at bounding box center [1299, 382] width 351 height 24
click at [1453, 396] on button "Add Note" at bounding box center [1495, 406] width 84 height 22
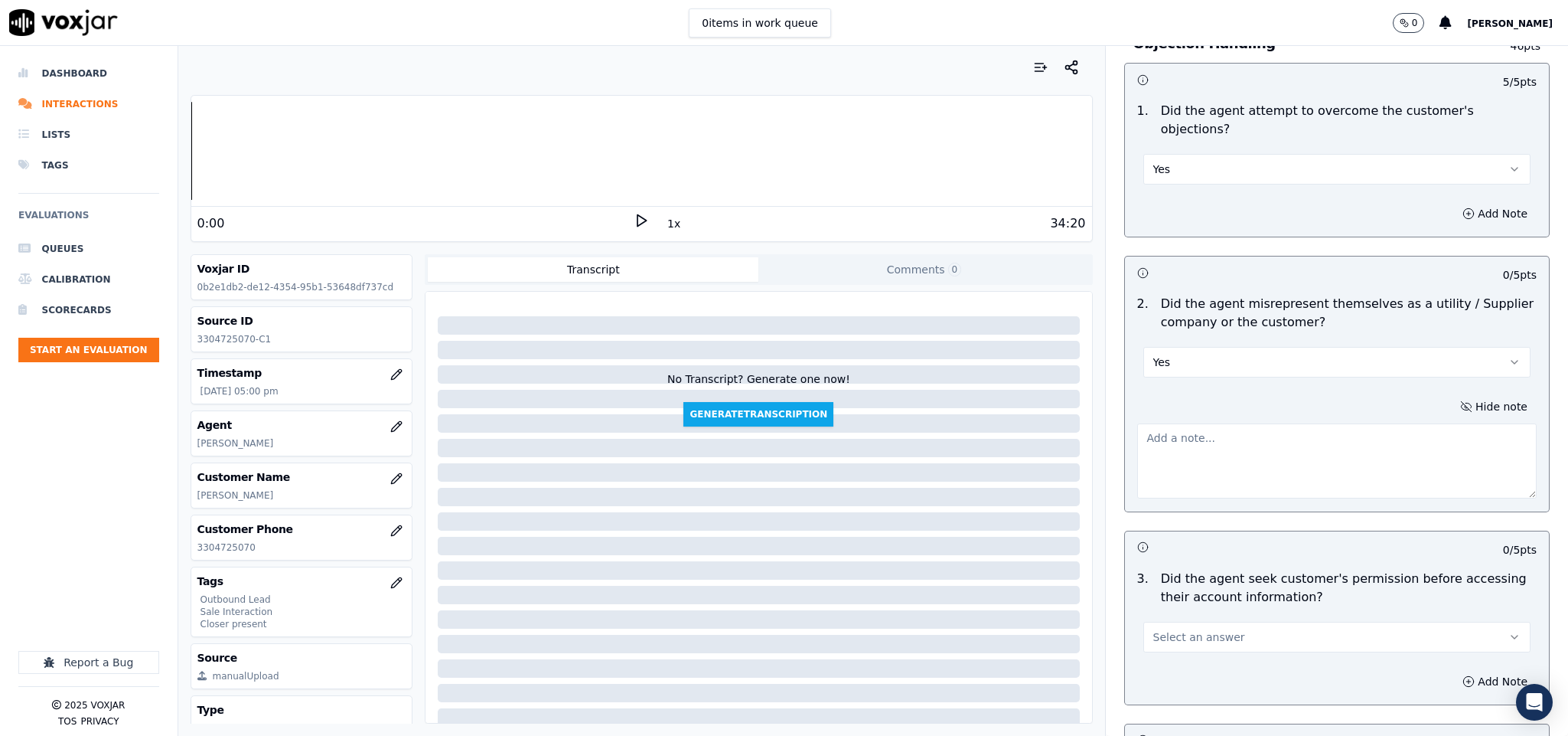
click at [1281, 434] on textarea at bounding box center [1337, 460] width 401 height 75
paste textarea "@5:59 [PERSON_NAME] - I'll give you the rates and charges // @7:55 Jordan - I w…"
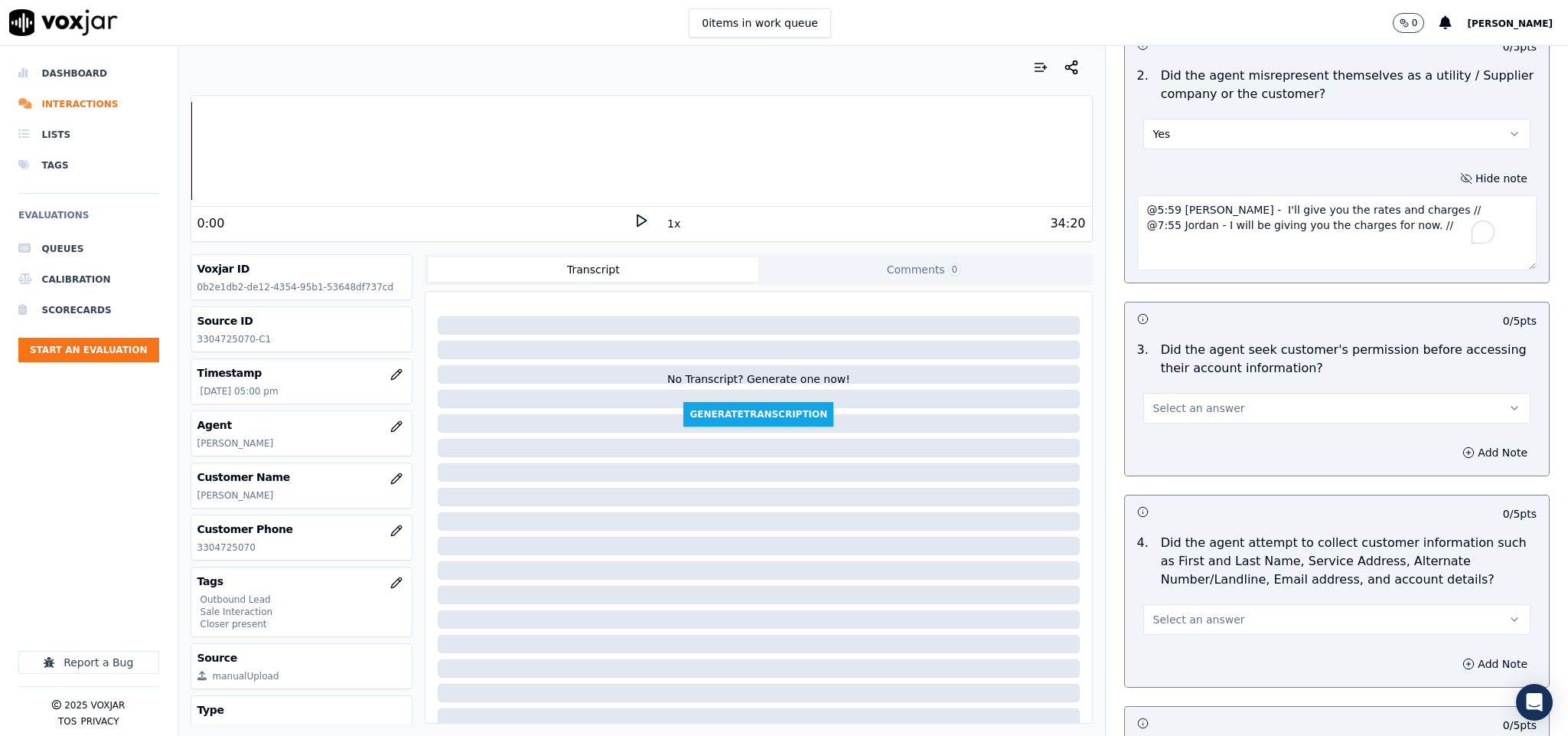
scroll to position [1148, 0]
type textarea "@5:59 [PERSON_NAME] - I'll give you the rates and charges // @7:55 Jordan - I w…"
click at [1221, 397] on button "Select an answer" at bounding box center [1337, 407] width 388 height 31
click at [1168, 453] on div "No" at bounding box center [1299, 452] width 351 height 24
click at [1453, 440] on button "Add Note" at bounding box center [1495, 451] width 84 height 22
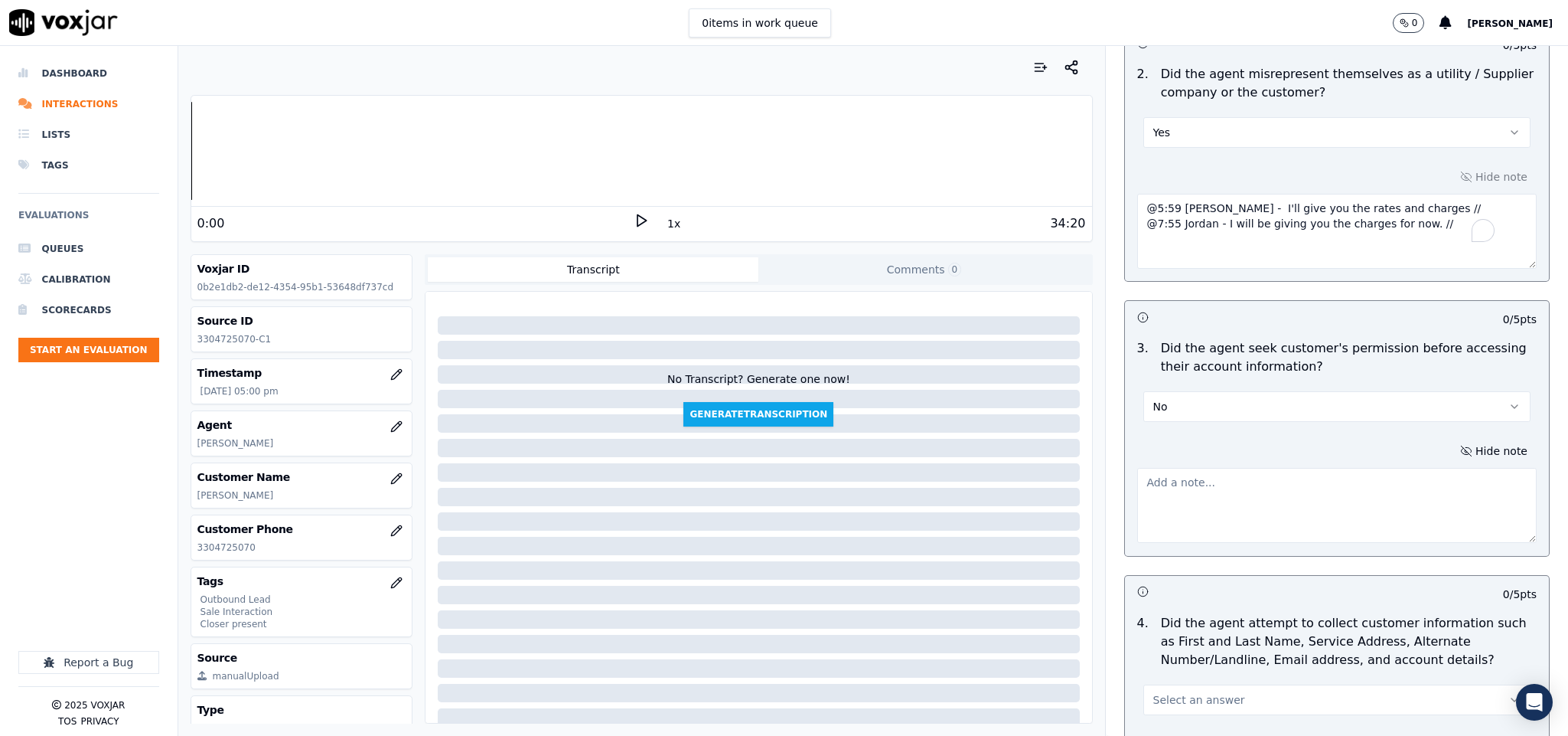
click at [1380, 468] on textarea at bounding box center [1337, 505] width 401 height 75
paste textarea "@3:41 [PERSON_NAME] share the account number - “The agent must ask for and obta…"
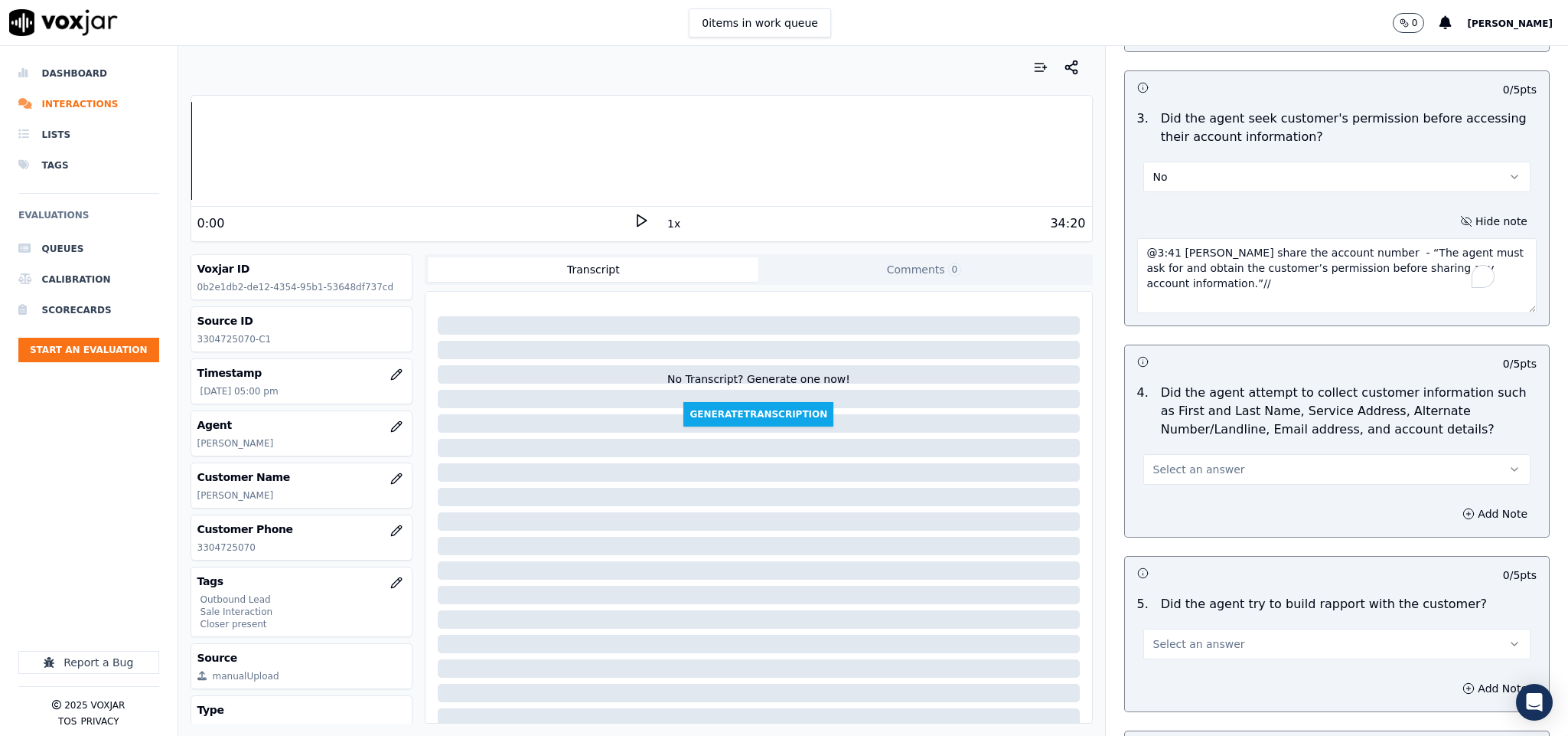
type textarea "@3:41 [PERSON_NAME] share the account number - “The agent must ask for and obta…"
click at [1196, 462] on span "Select an answer" at bounding box center [1198, 470] width 92 height 16
click at [1161, 542] on div "N/A" at bounding box center [1299, 541] width 351 height 24
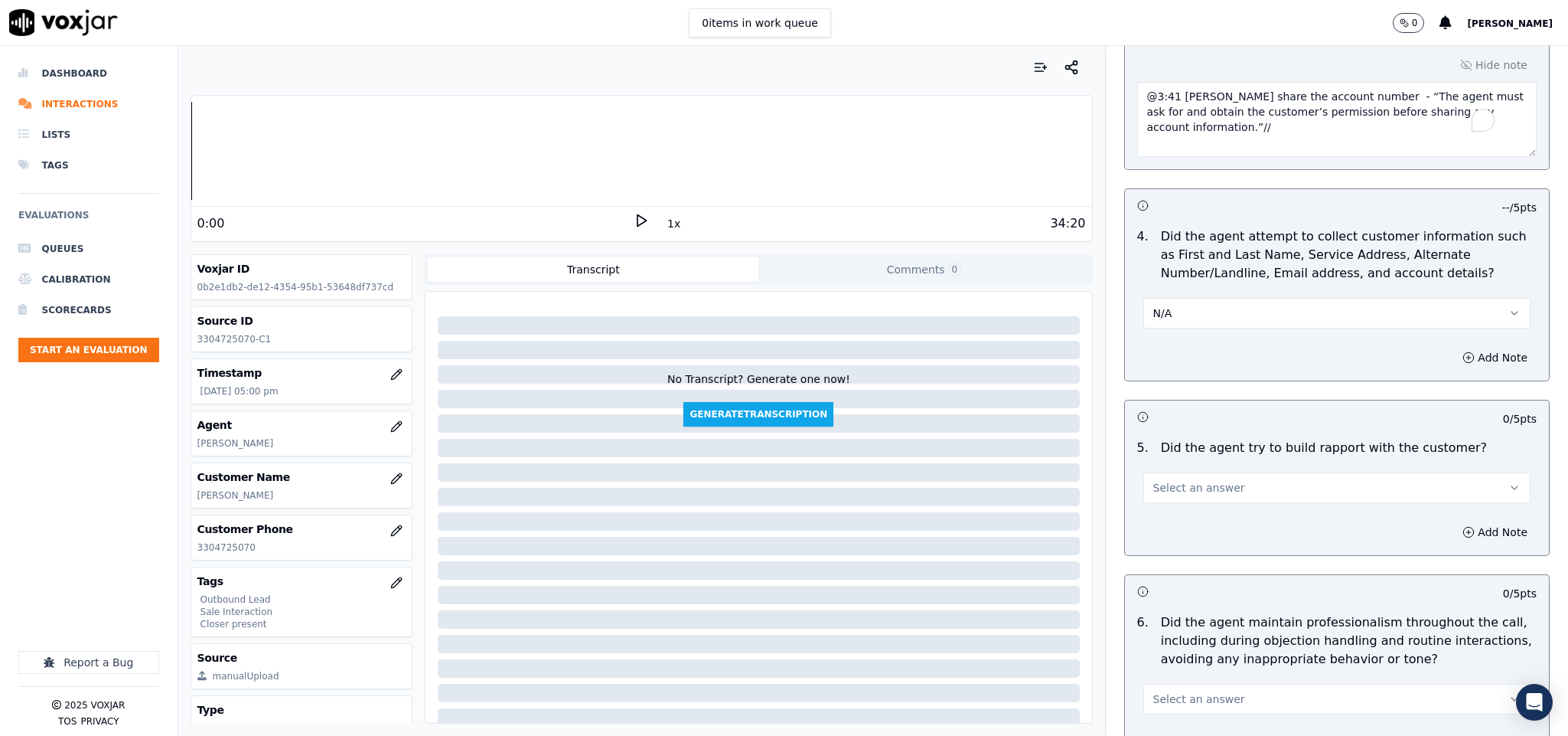
scroll to position [1722, 0]
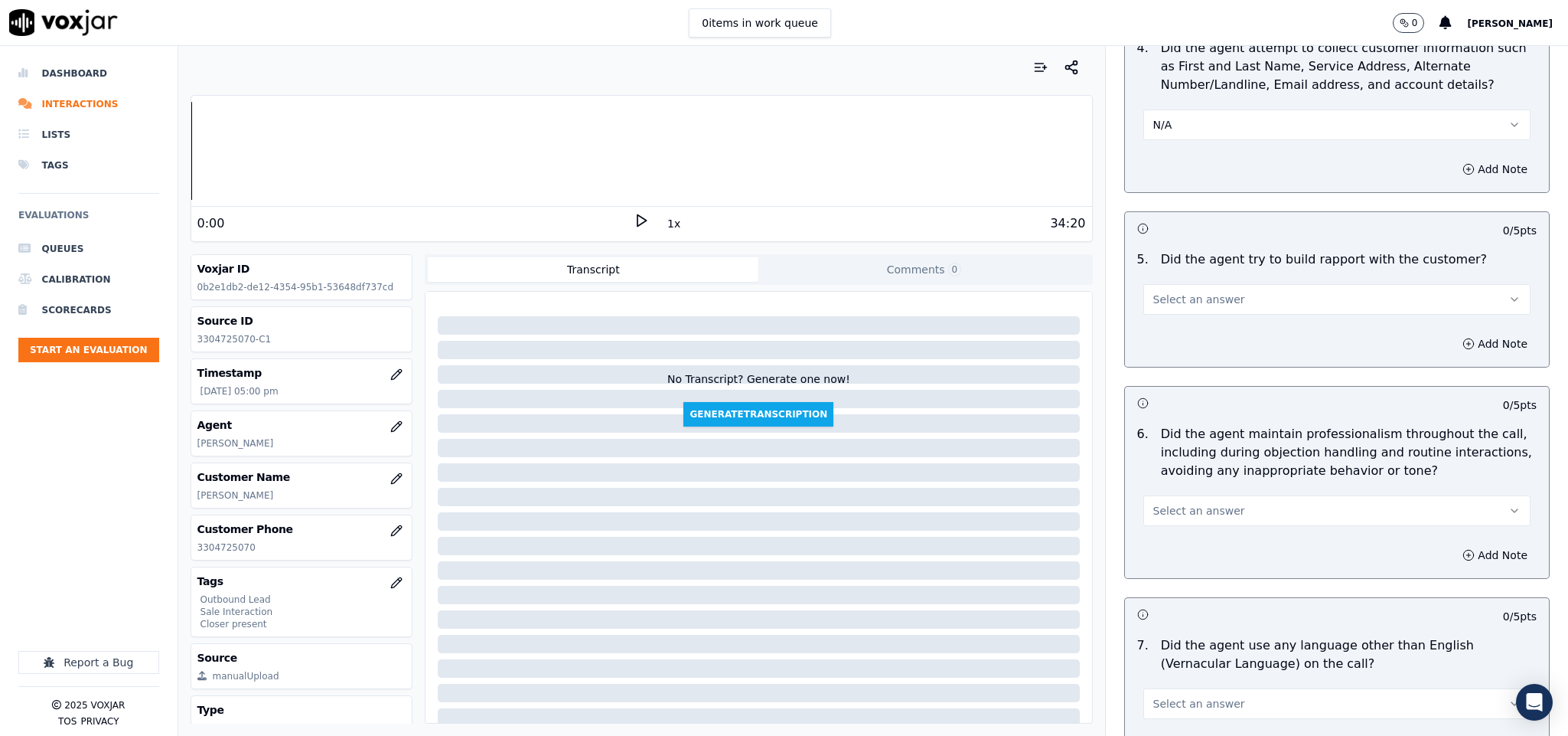
click at [1197, 291] on span "Select an answer" at bounding box center [1198, 299] width 92 height 16
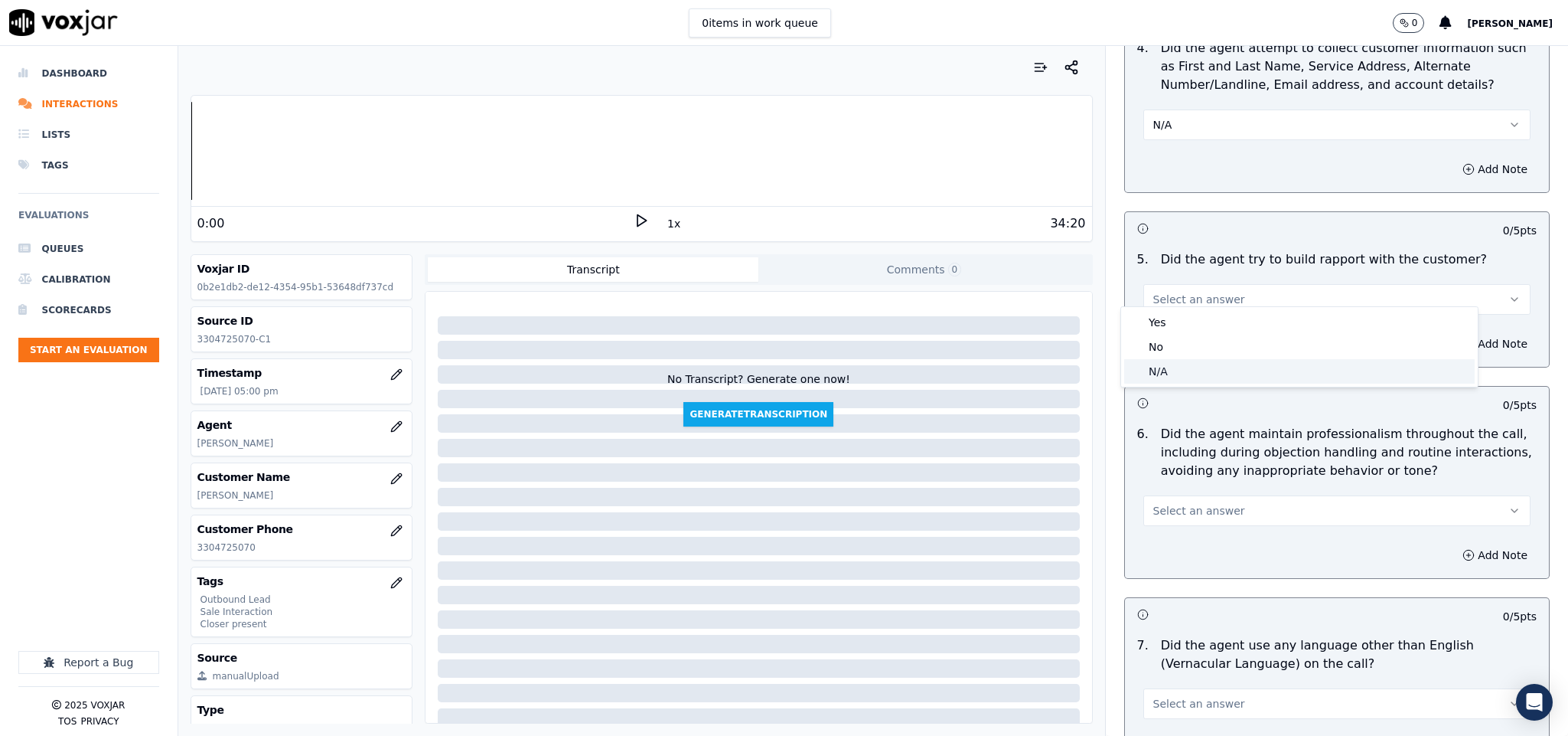
click at [1167, 370] on div "N/A" at bounding box center [1299, 371] width 351 height 24
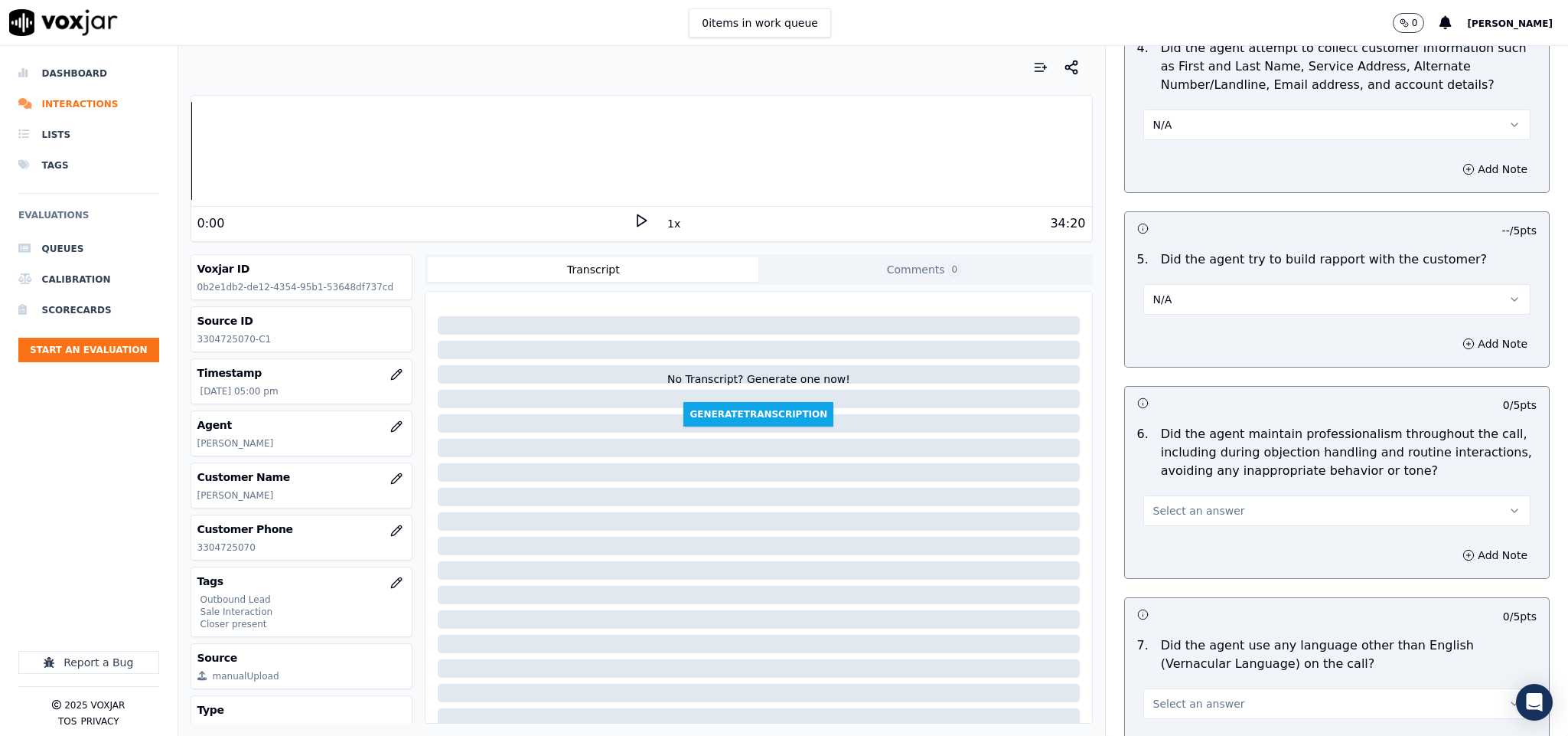
click at [1180, 503] on span "Select an answer" at bounding box center [1198, 511] width 92 height 16
click at [1157, 535] on div "Yes" at bounding box center [1299, 534] width 351 height 24
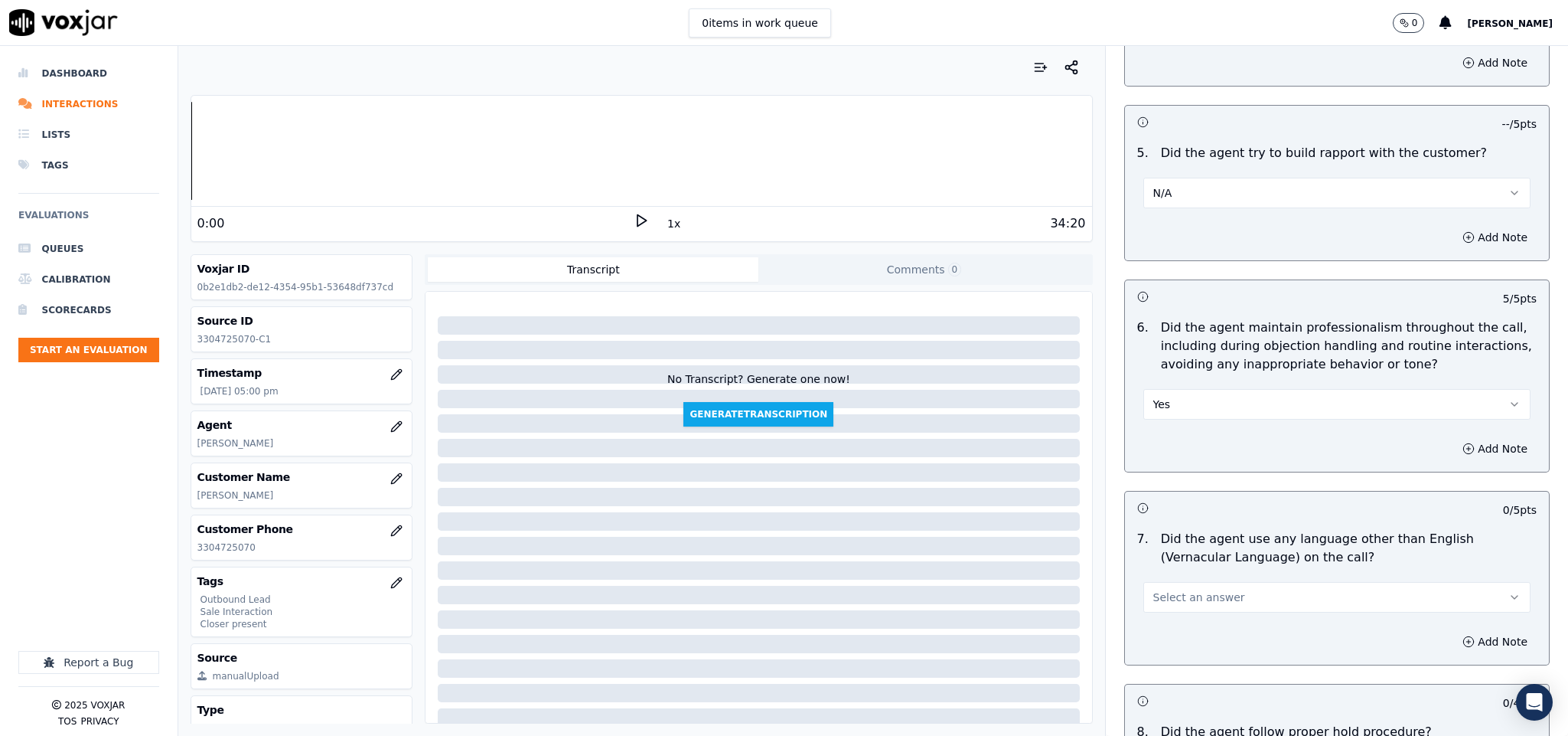
scroll to position [1952, 0]
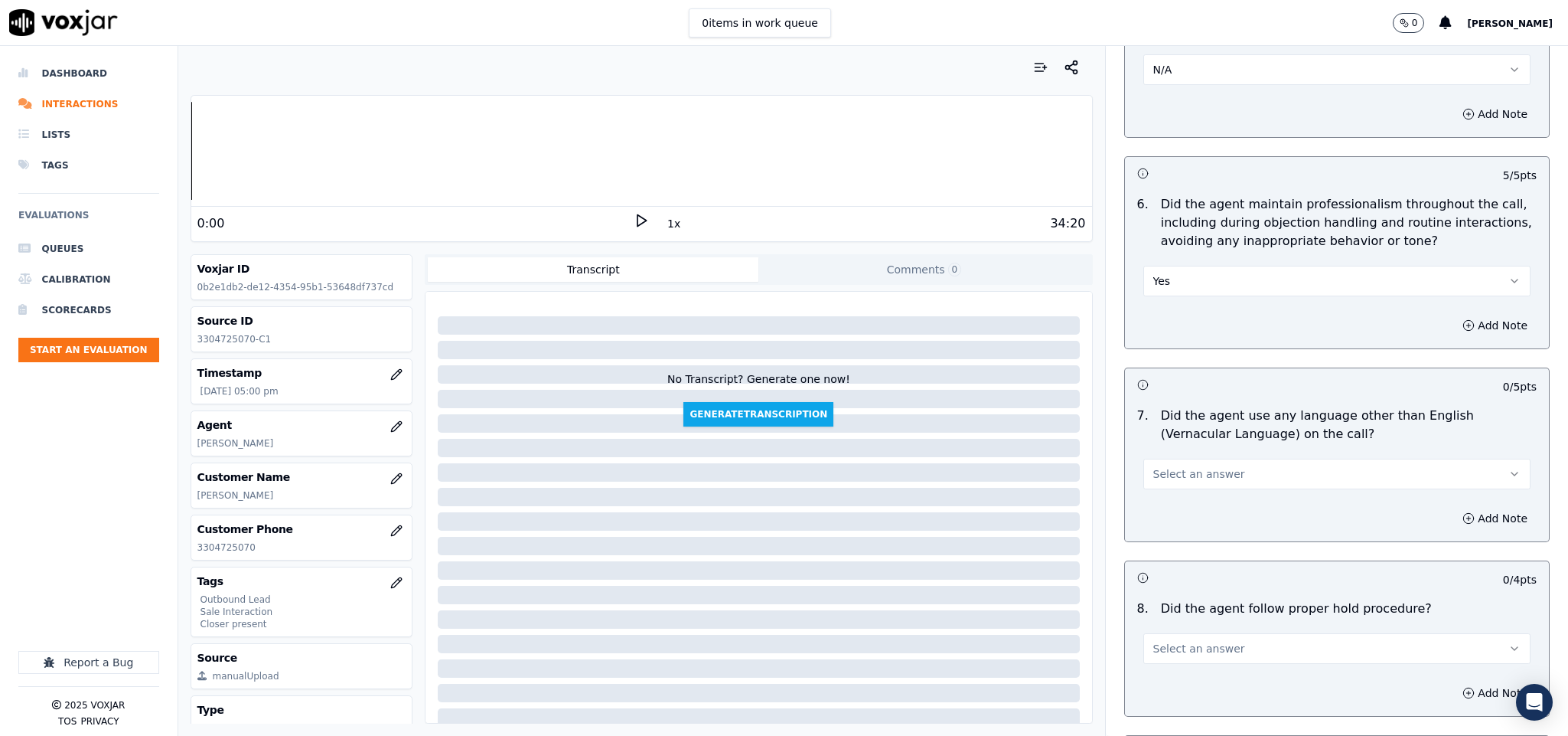
click at [1208, 466] on span "Select an answer" at bounding box center [1198, 474] width 92 height 16
click at [1167, 519] on div "No" at bounding box center [1299, 522] width 351 height 24
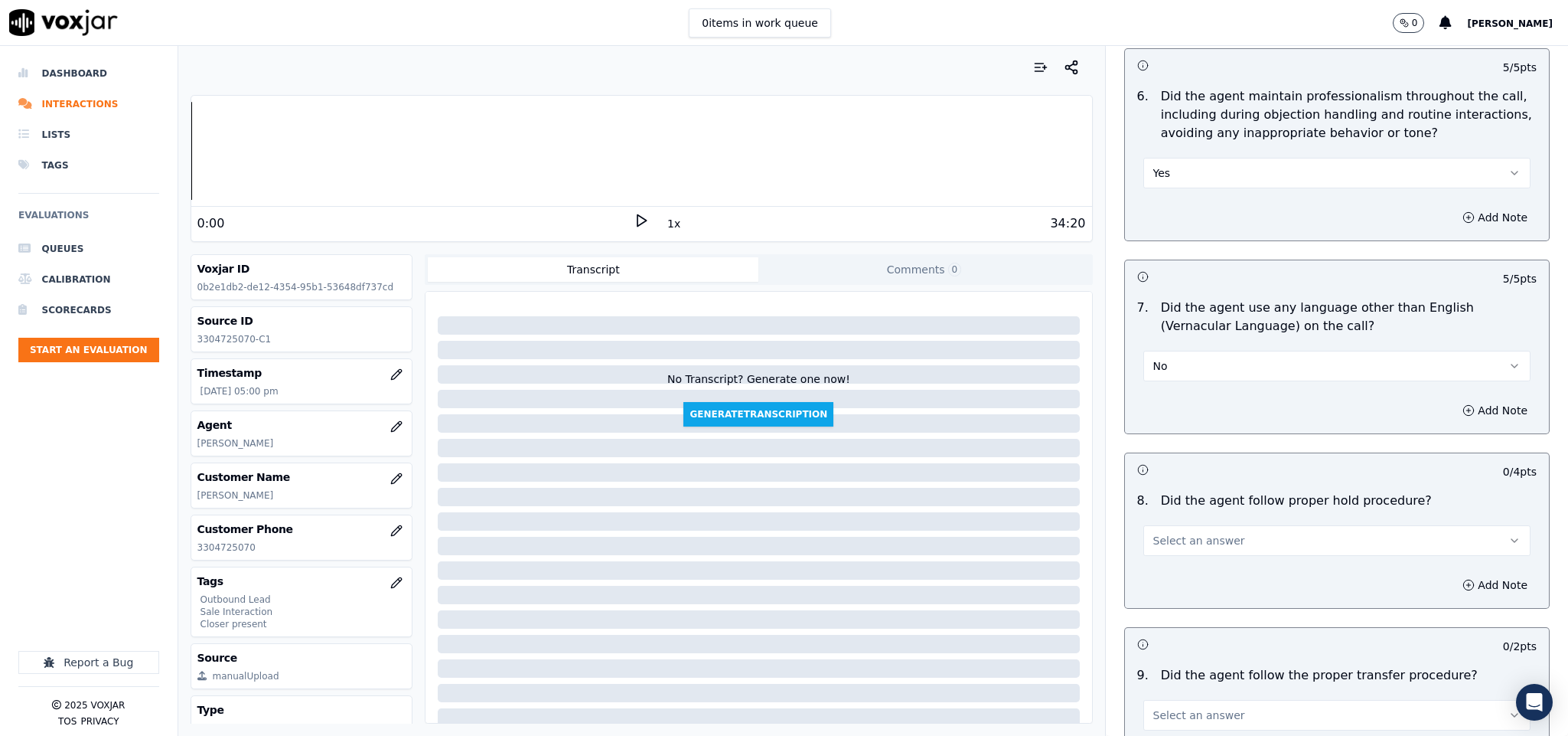
scroll to position [2181, 0]
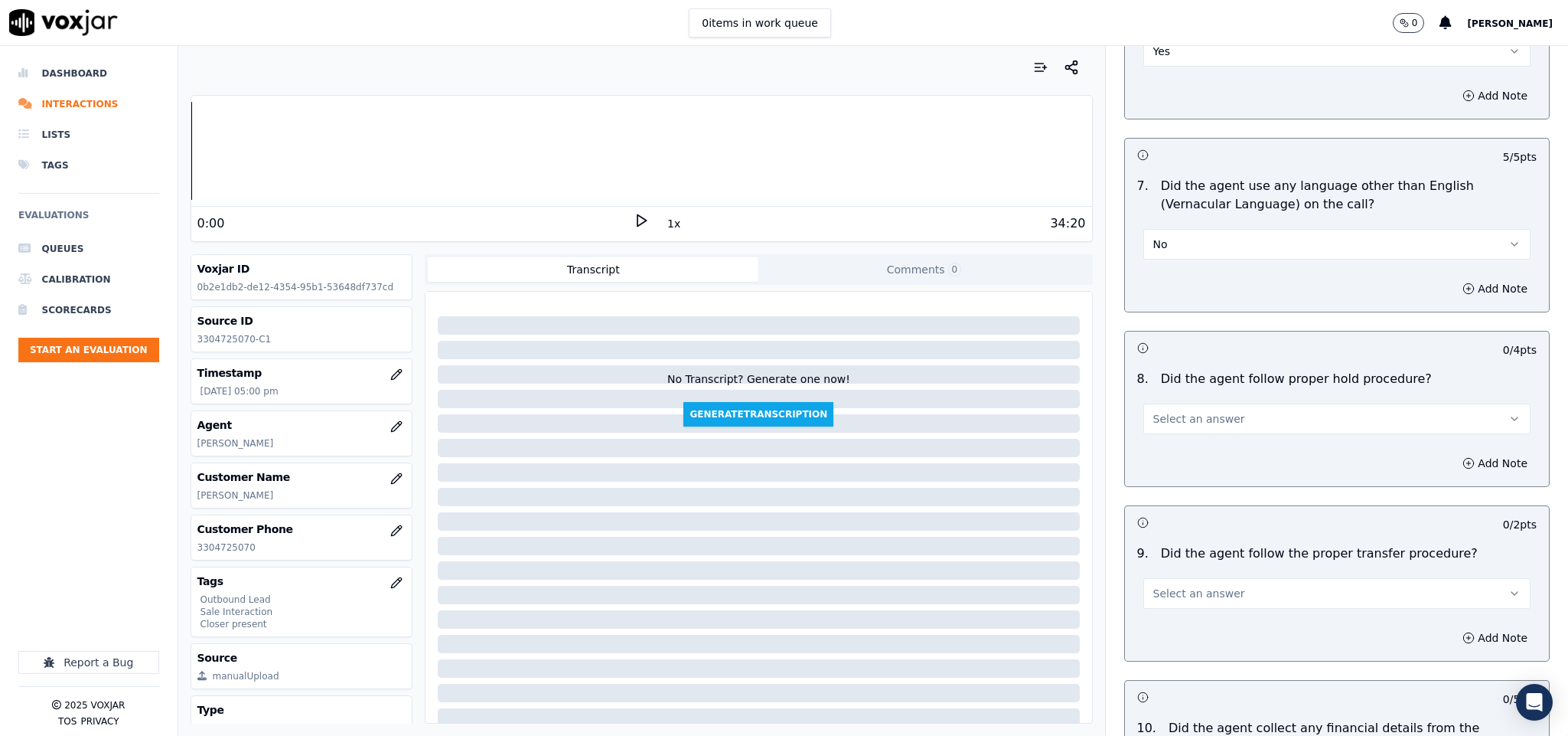
click at [1212, 409] on button "Select an answer" at bounding box center [1337, 419] width 388 height 31
click at [1192, 437] on div "Yes" at bounding box center [1299, 444] width 351 height 24
drag, startPoint x: 1190, startPoint y: 585, endPoint x: 1187, endPoint y: 596, distance: 11.4
click at [1190, 586] on span "Select an answer" at bounding box center [1198, 593] width 92 height 16
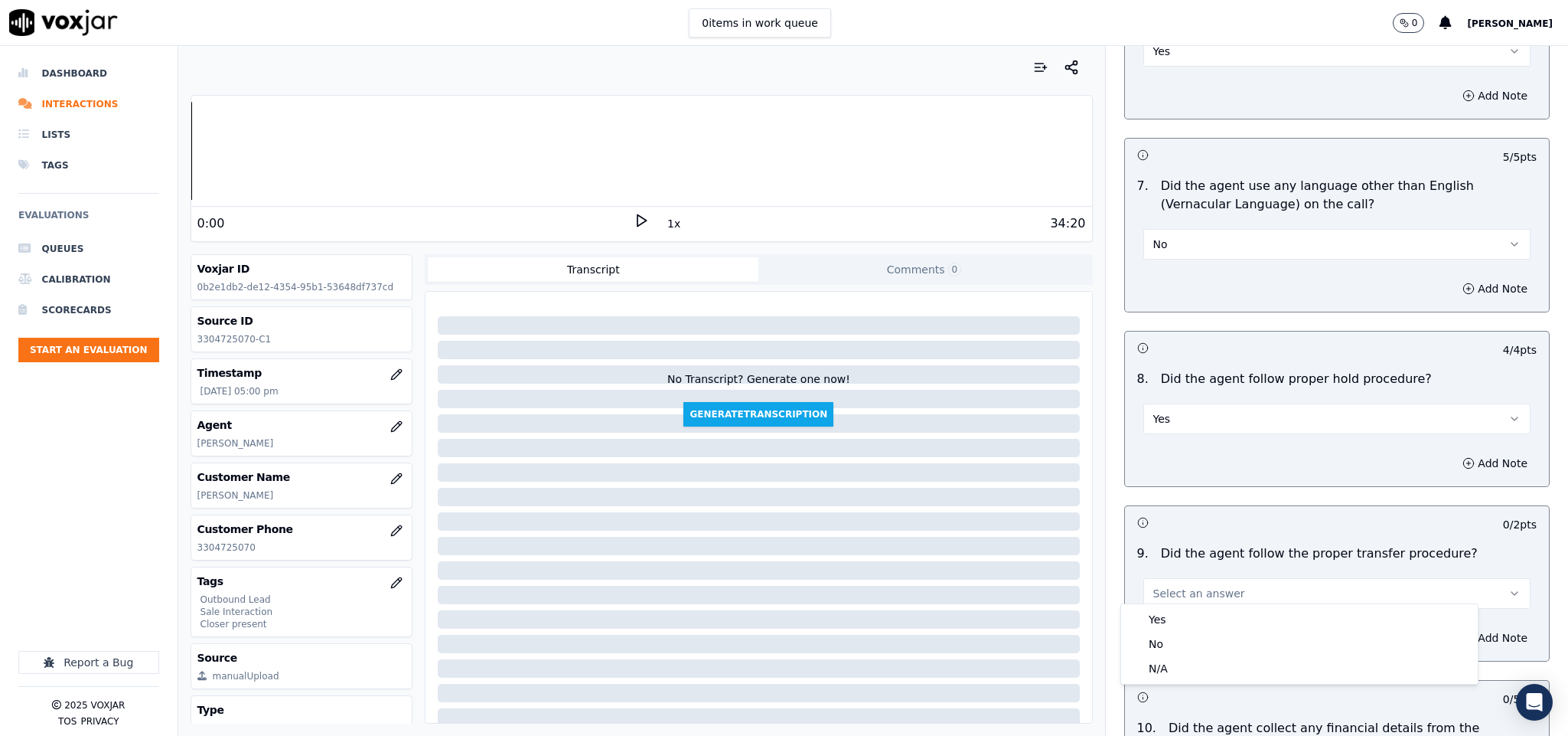
click at [1173, 622] on div "Yes" at bounding box center [1299, 619] width 351 height 24
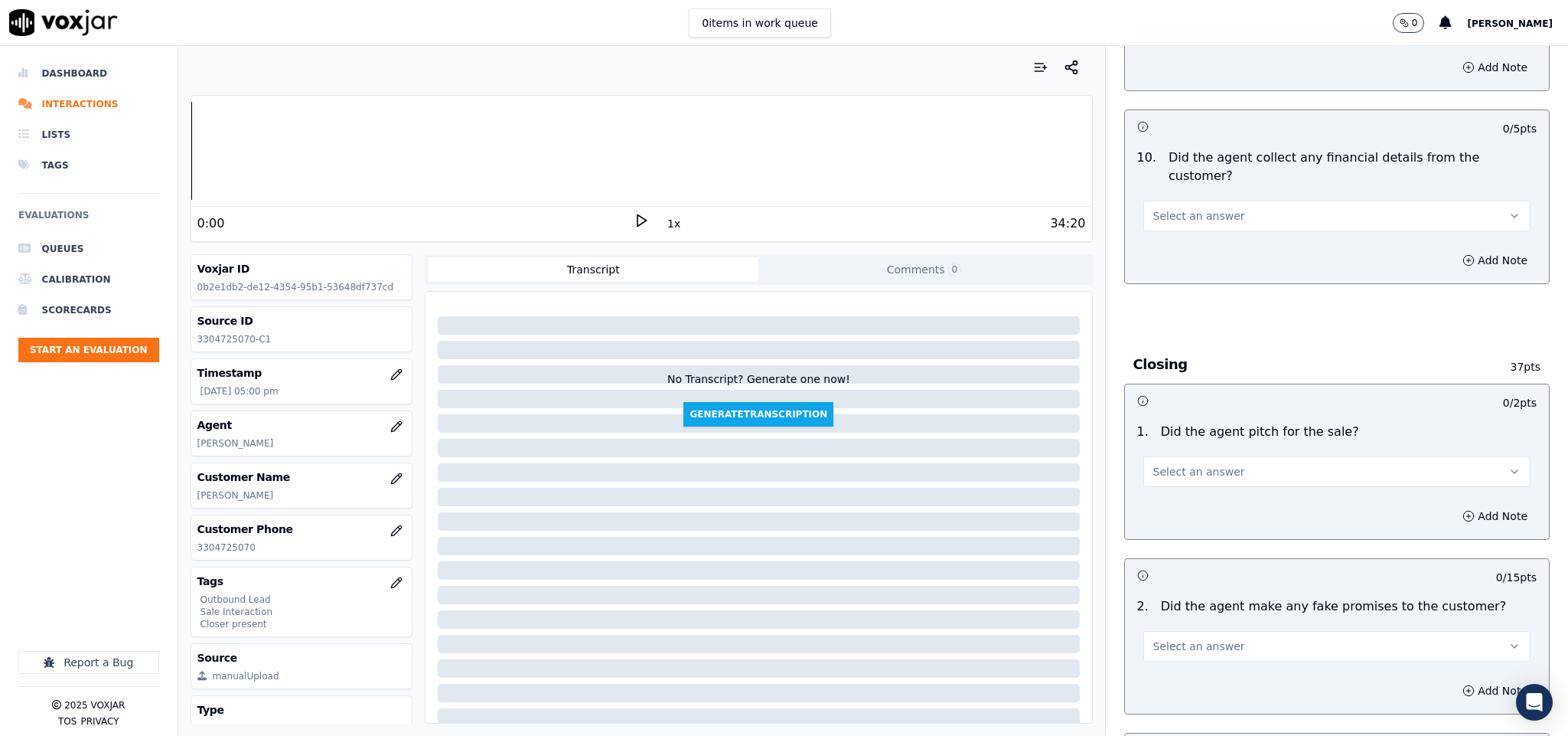
scroll to position [2755, 0]
click at [1219, 196] on button "Select an answer" at bounding box center [1337, 212] width 388 height 31
click at [1168, 240] on div "No" at bounding box center [1299, 245] width 351 height 24
click at [1216, 452] on button "Select an answer" at bounding box center [1337, 468] width 388 height 31
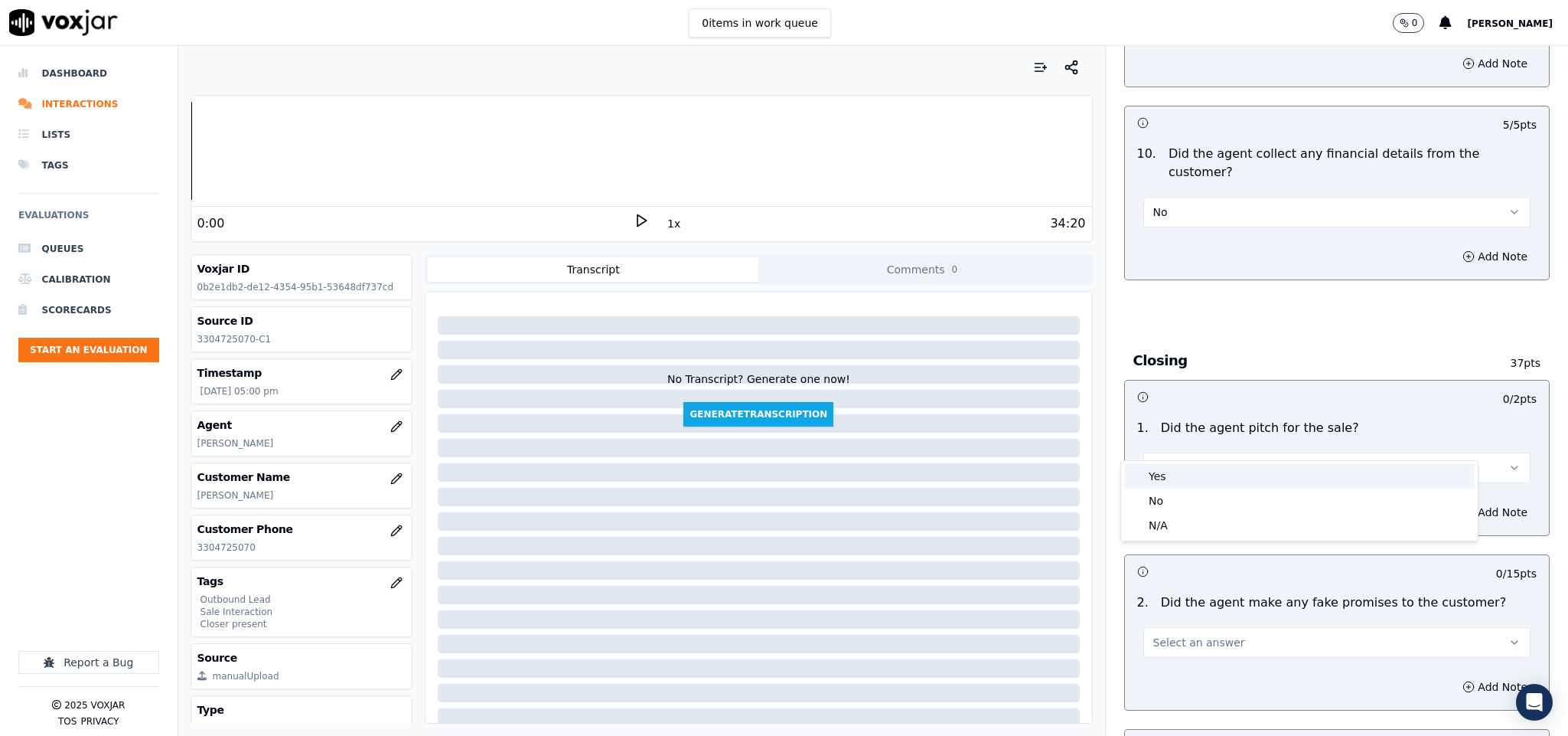
click at [1189, 484] on div "Yes" at bounding box center [1299, 476] width 351 height 24
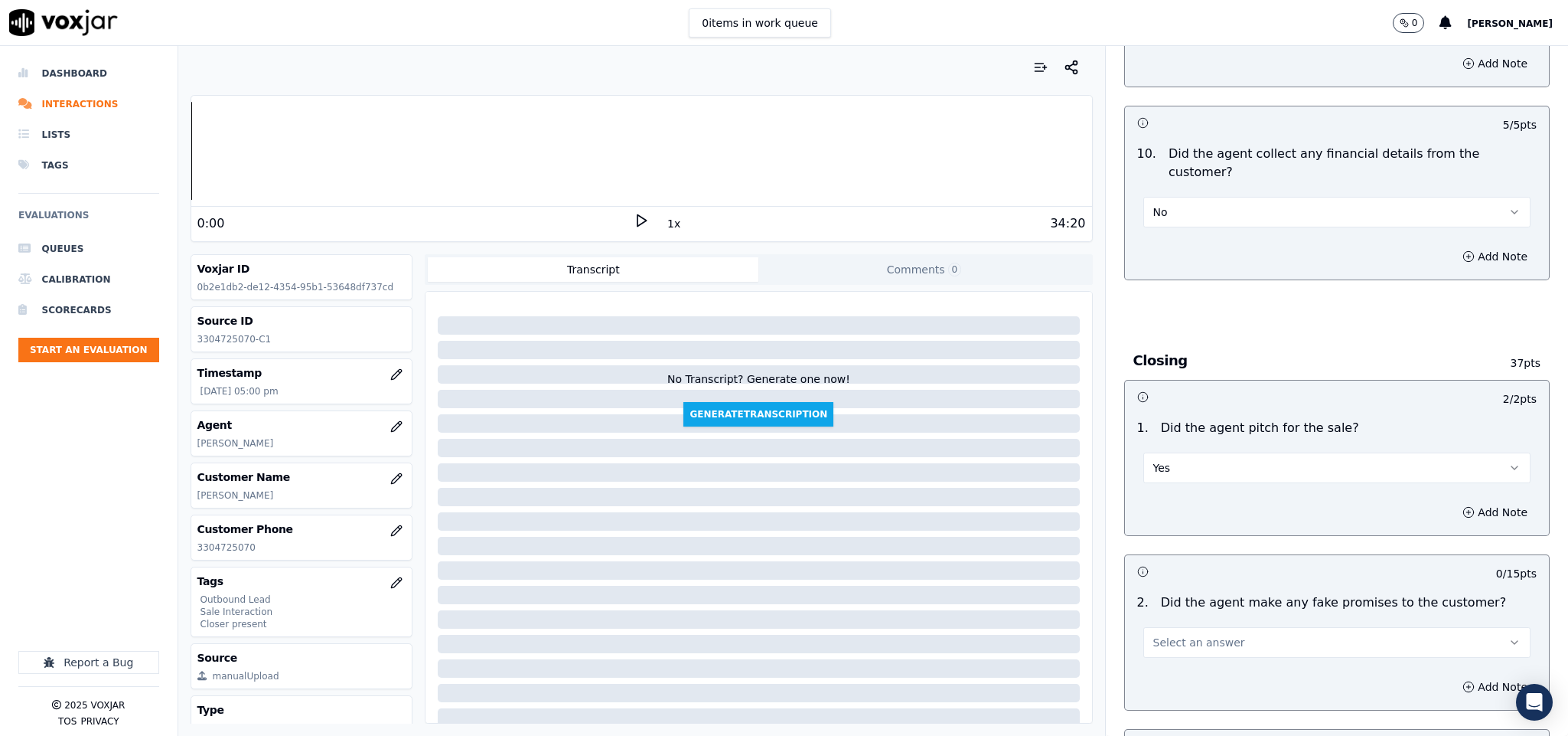
scroll to position [2985, 0]
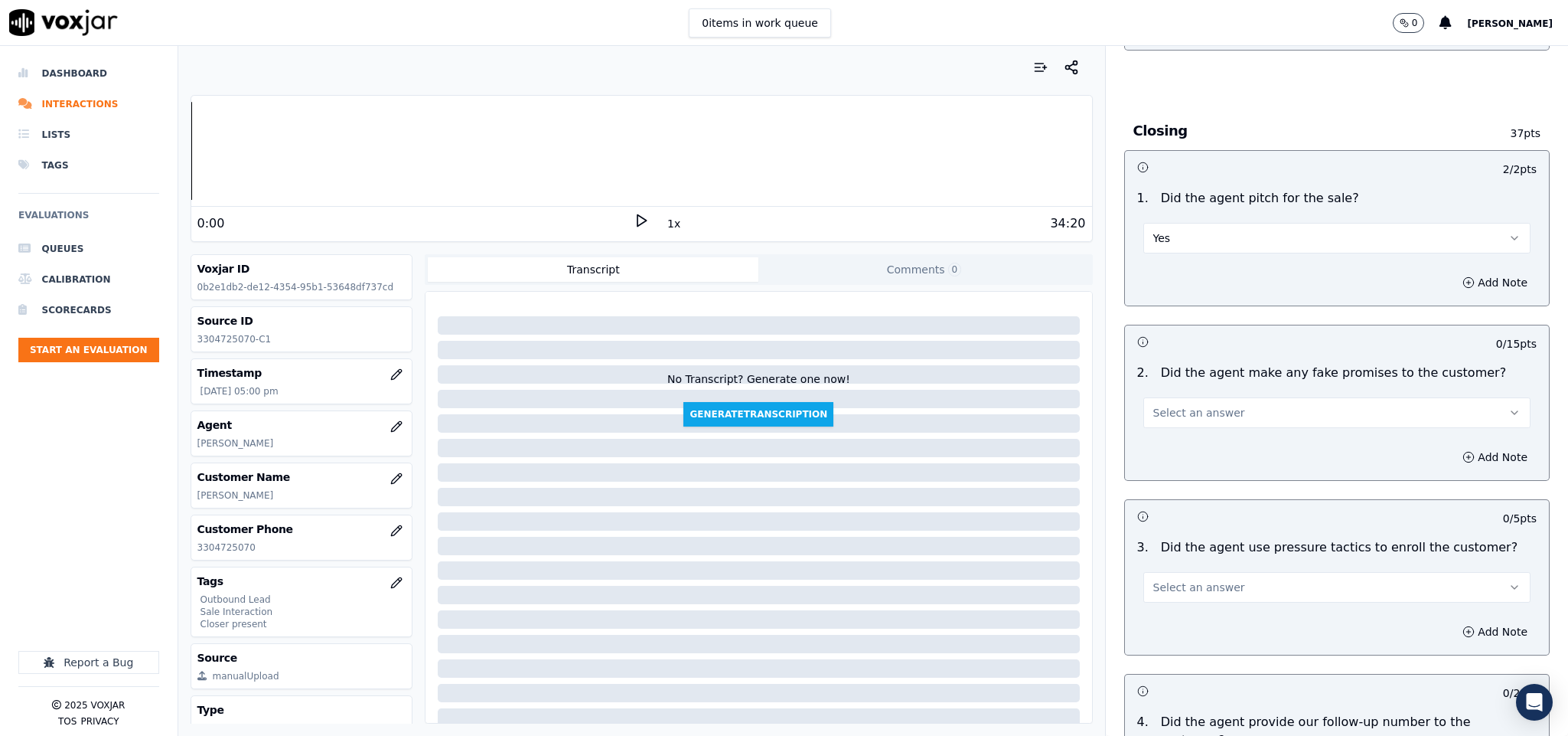
click at [1214, 397] on button "Select an answer" at bounding box center [1337, 413] width 388 height 31
click at [1175, 462] on div "N/A" at bounding box center [1299, 471] width 351 height 24
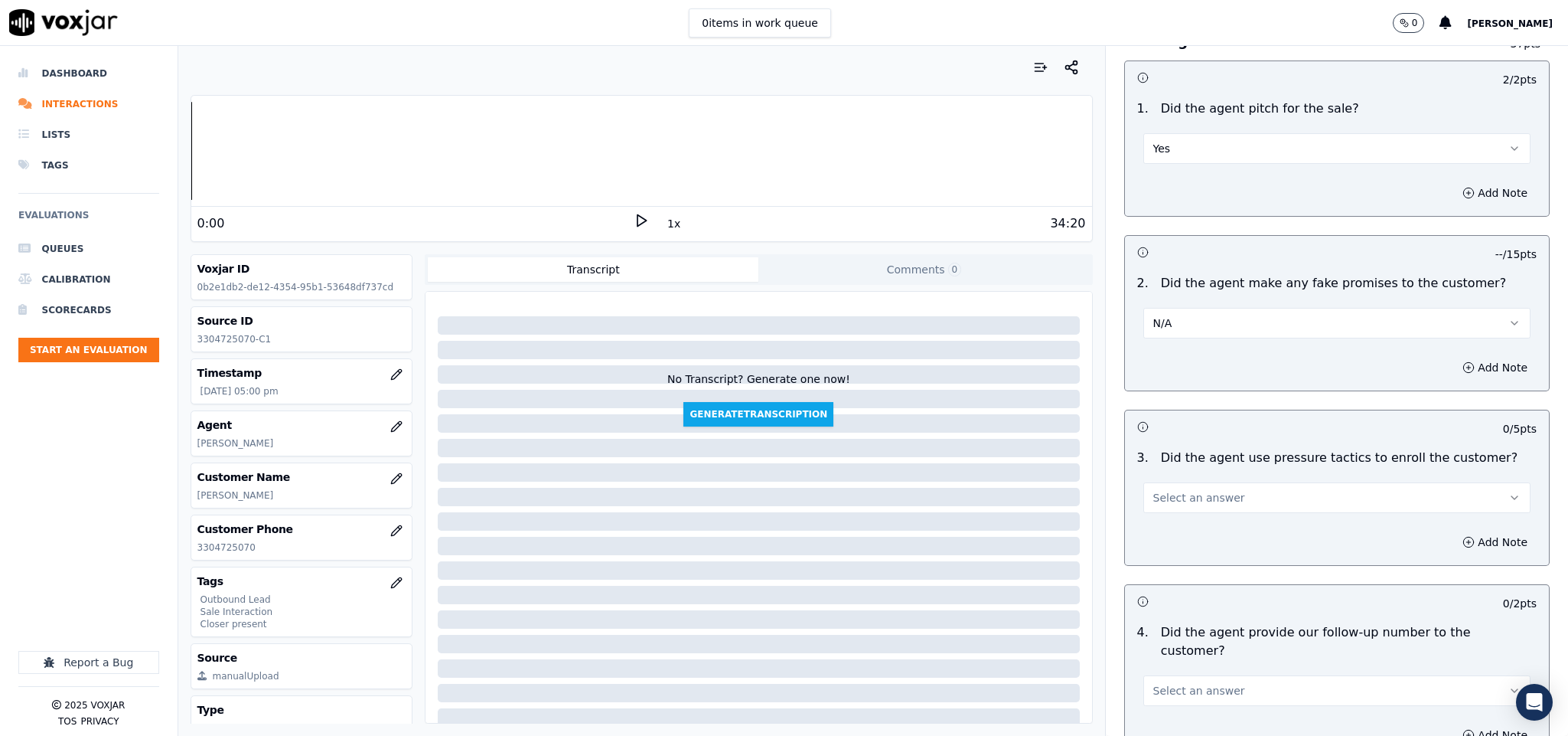
scroll to position [3329, 0]
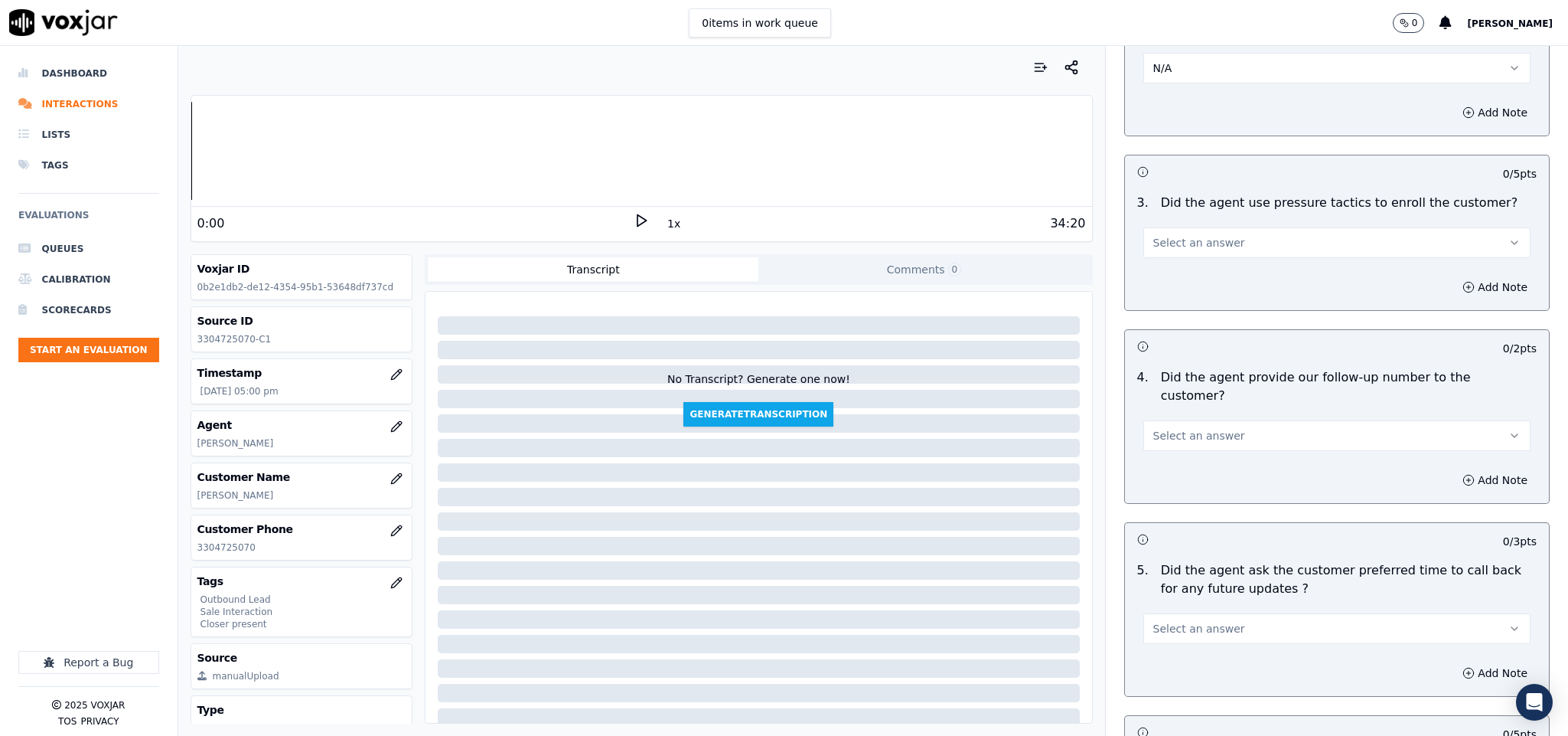
click at [1235, 228] on button "Select an answer" at bounding box center [1337, 243] width 388 height 31
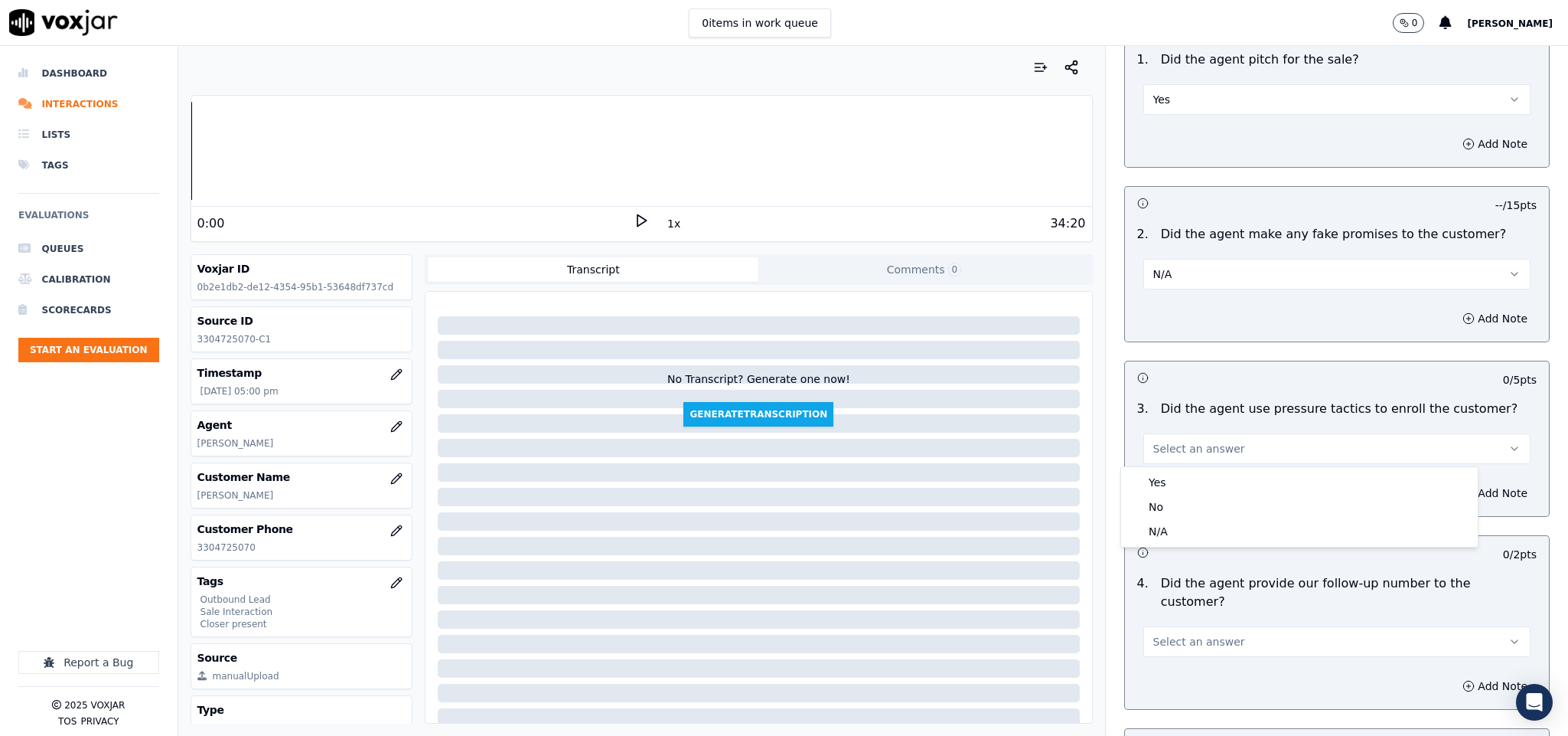
scroll to position [3100, 0]
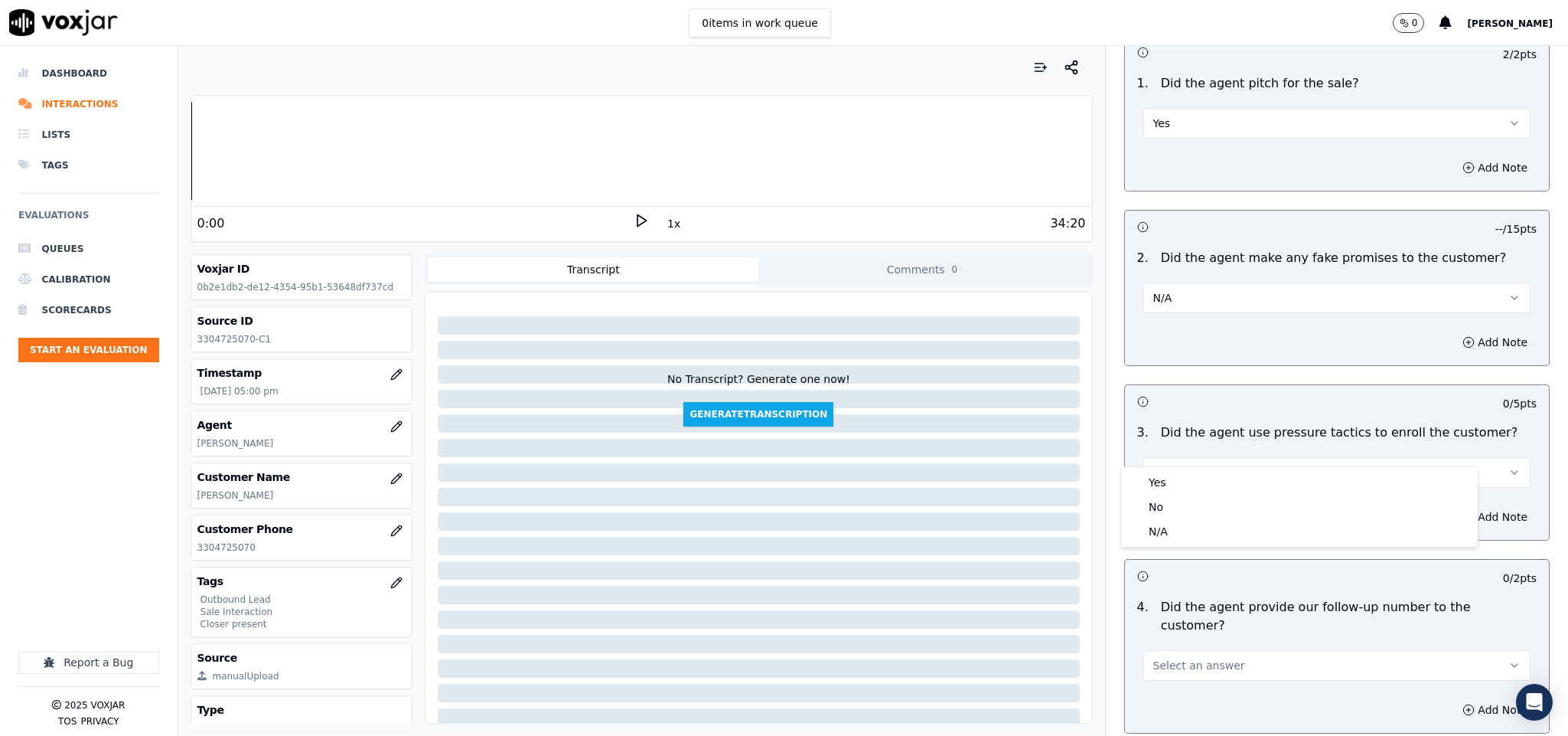
click at [1216, 283] on button "N/A" at bounding box center [1337, 298] width 388 height 31
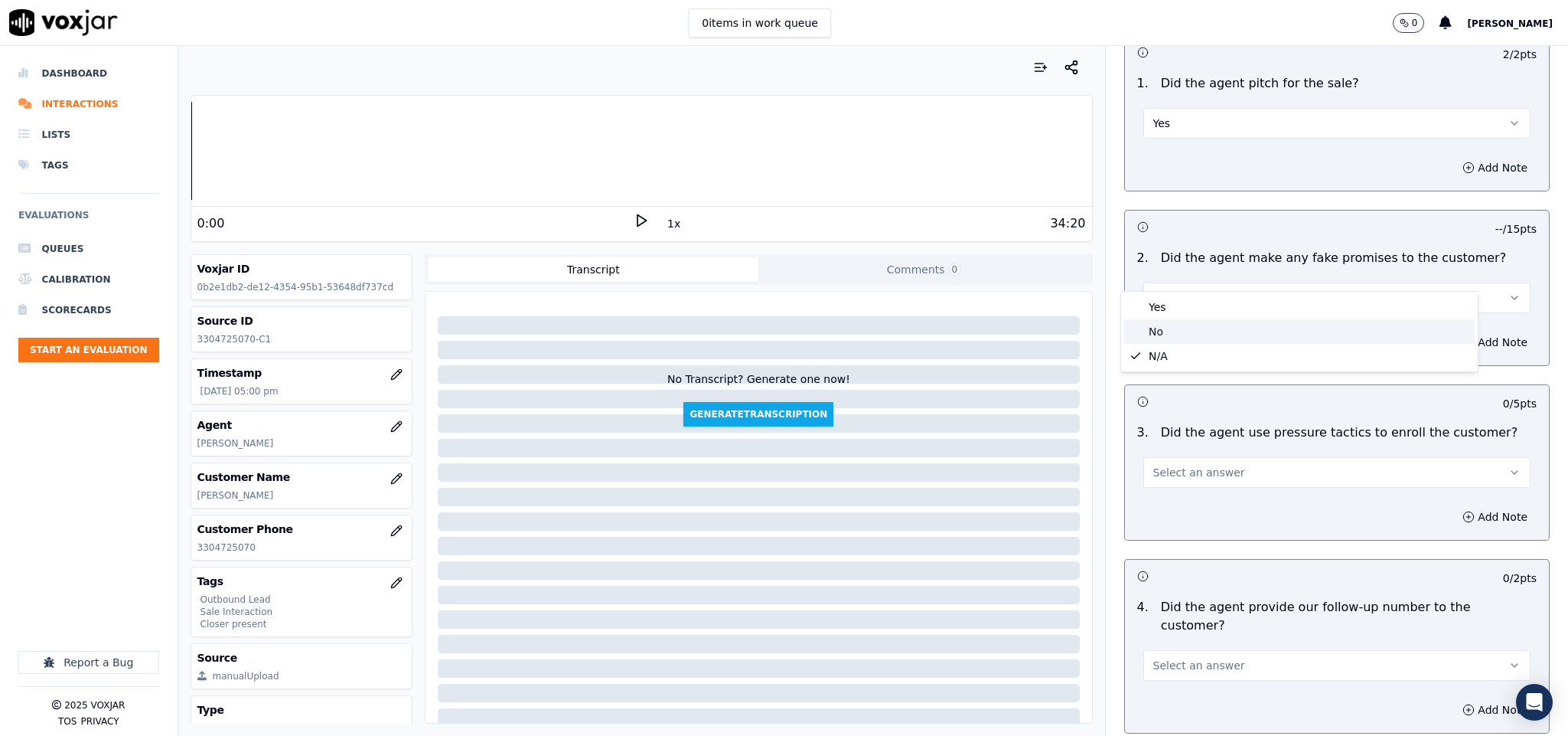
click at [1187, 331] on div "No" at bounding box center [1299, 331] width 351 height 24
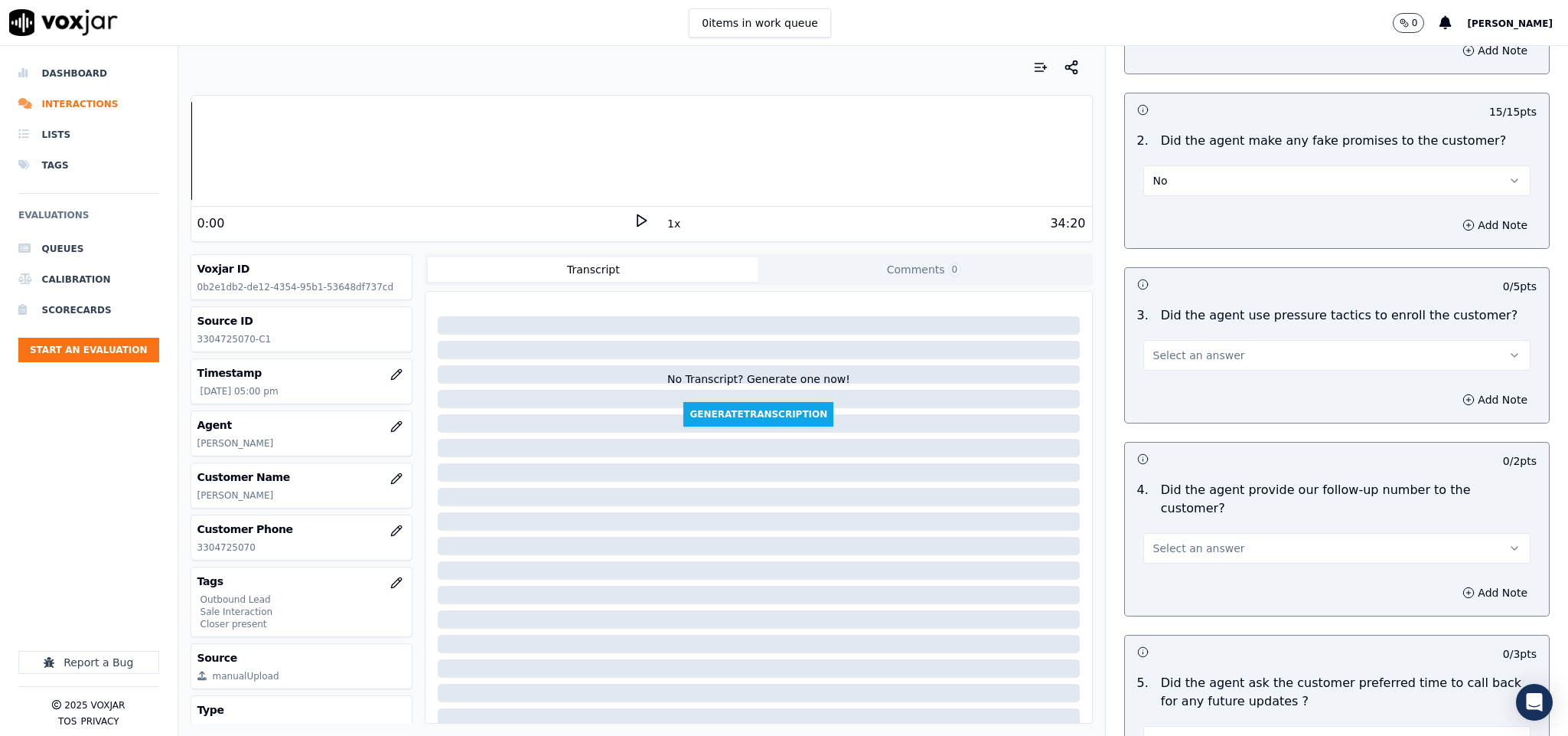
scroll to position [3329, 0]
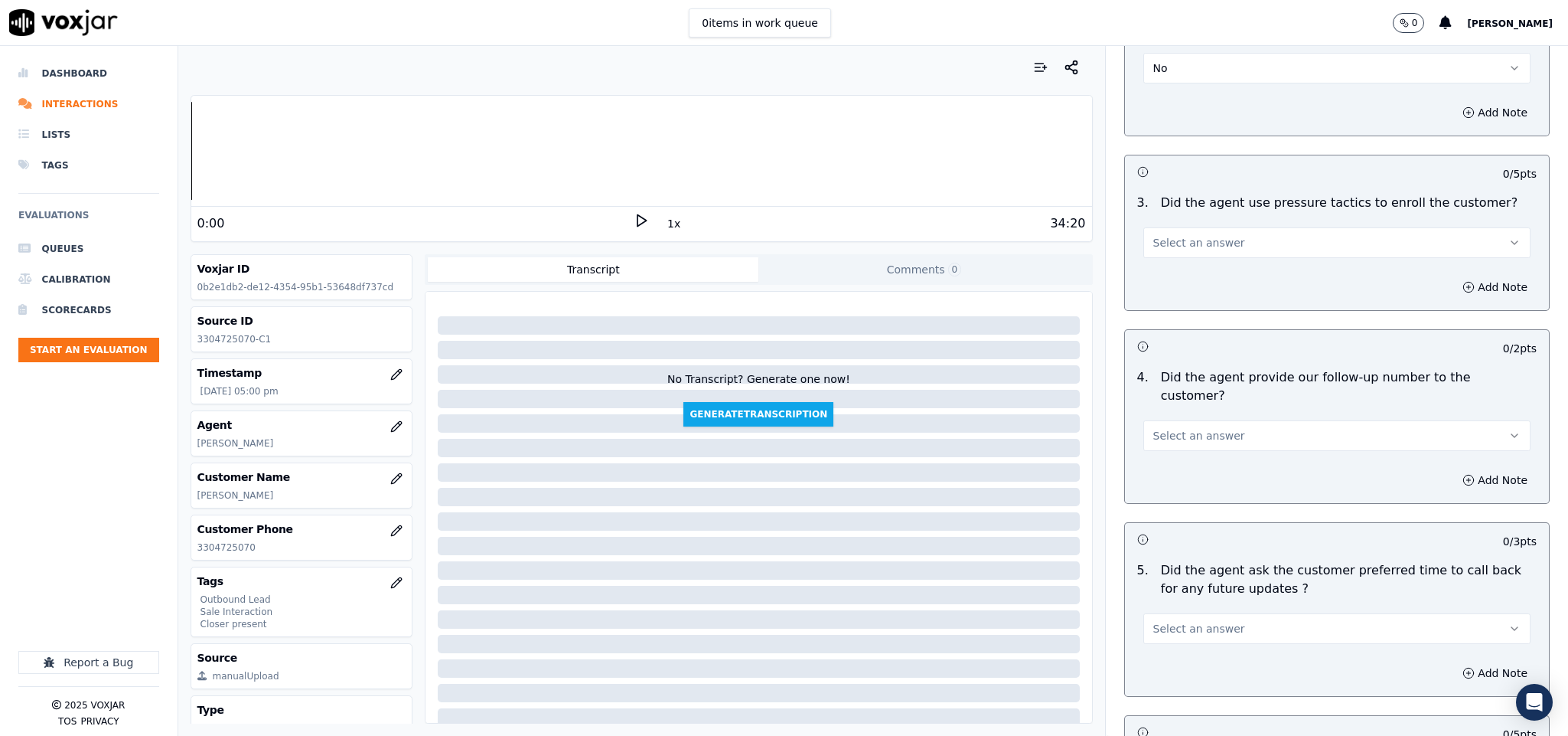
click at [1210, 228] on button "Select an answer" at bounding box center [1337, 243] width 388 height 31
click at [1180, 280] on div "No" at bounding box center [1299, 277] width 351 height 24
click at [1196, 427] on span "Select an answer" at bounding box center [1198, 435] width 92 height 16
click at [1173, 455] on div "No" at bounding box center [1299, 452] width 351 height 24
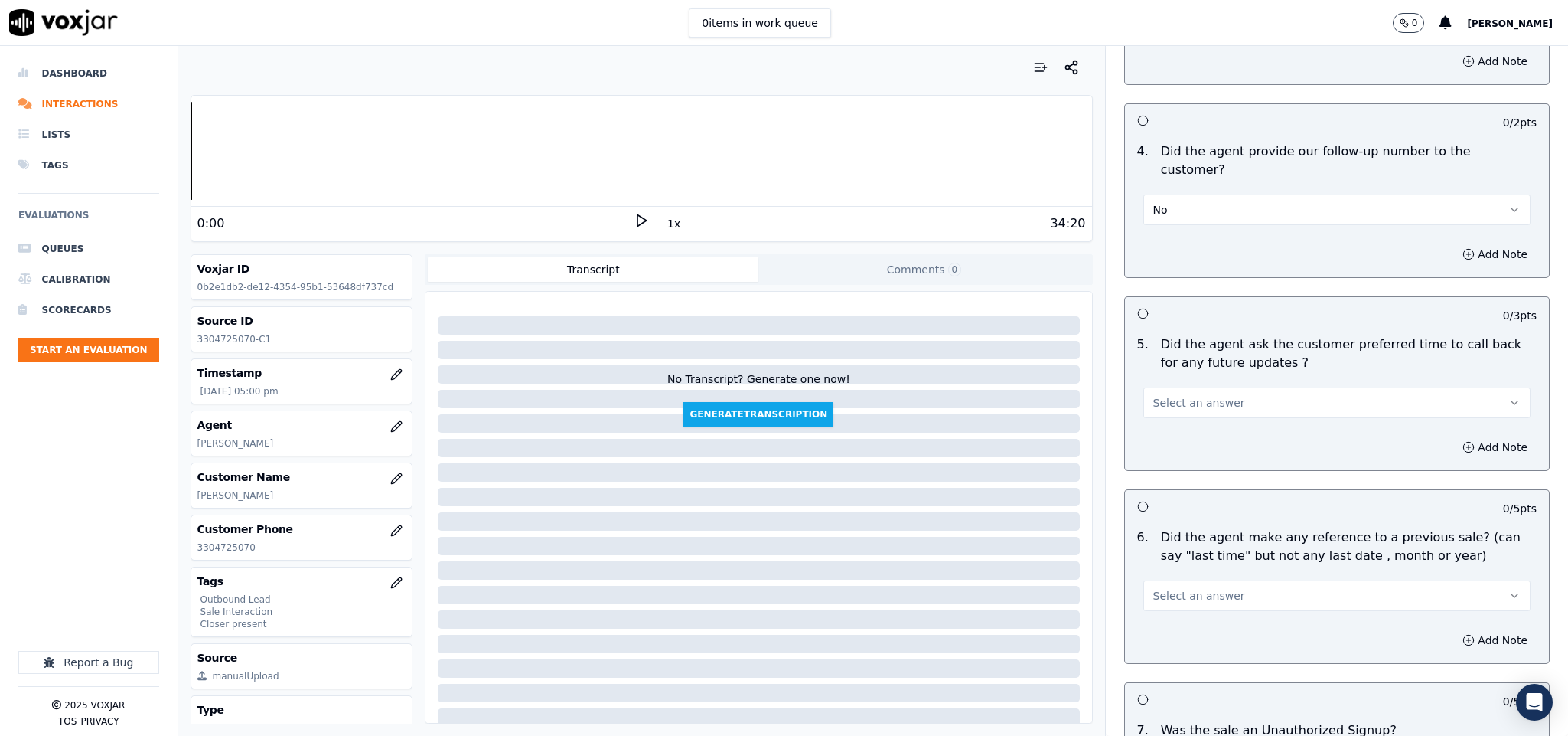
scroll to position [3559, 0]
click at [1190, 391] on span "Select an answer" at bounding box center [1198, 399] width 92 height 16
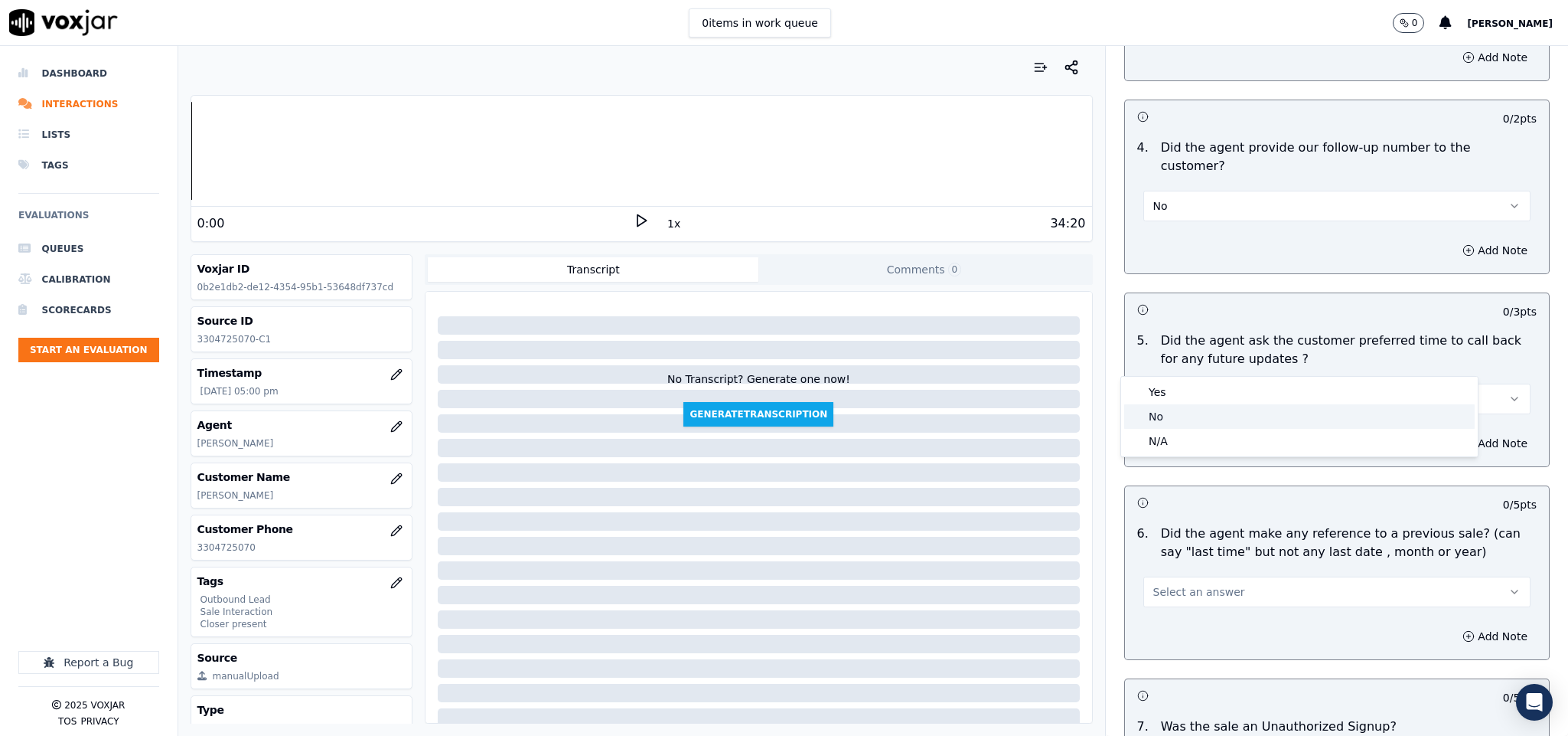
click at [1168, 427] on div "Yes No N/A" at bounding box center [1299, 416] width 357 height 79
click at [1178, 441] on div "N/A" at bounding box center [1299, 440] width 351 height 24
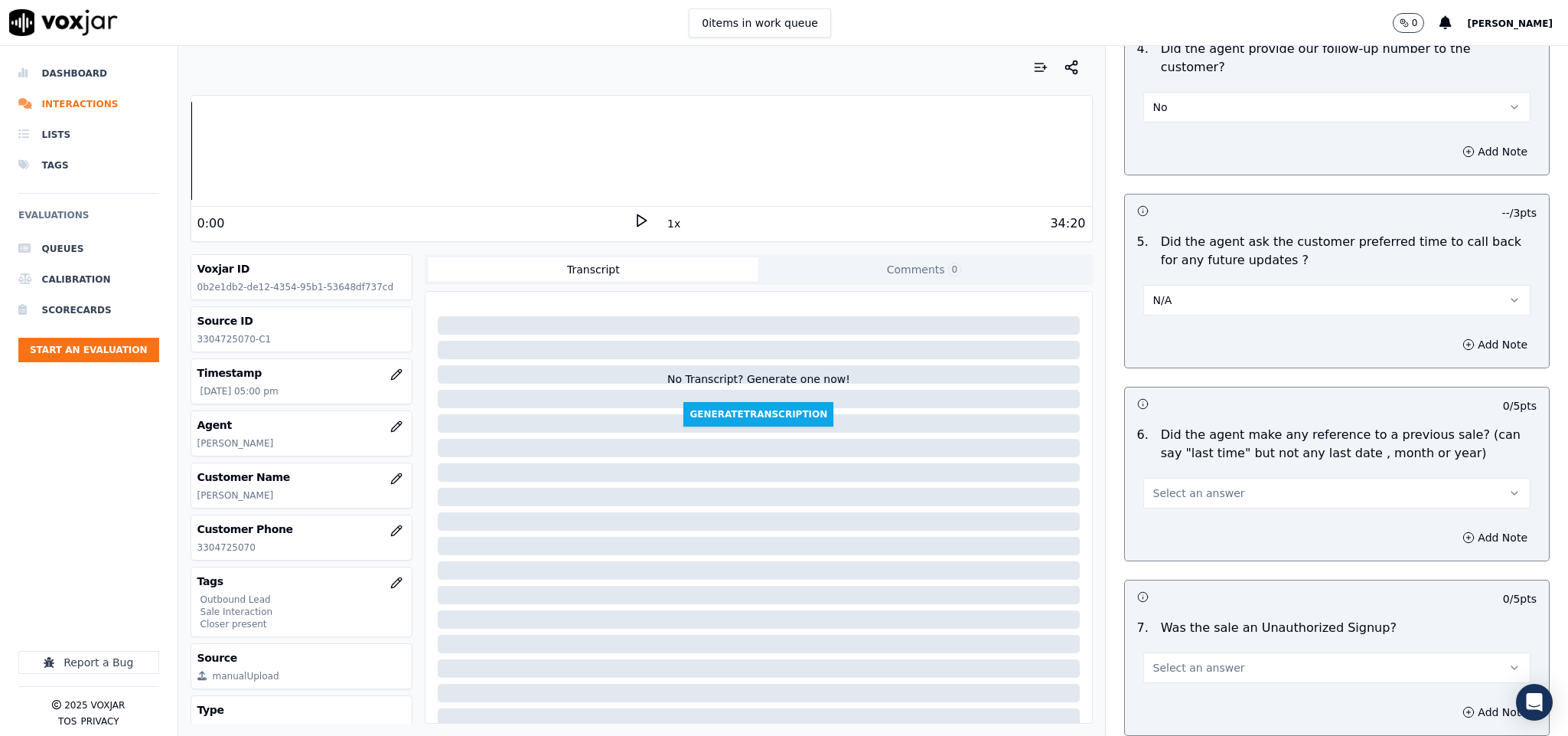
scroll to position [3761, 0]
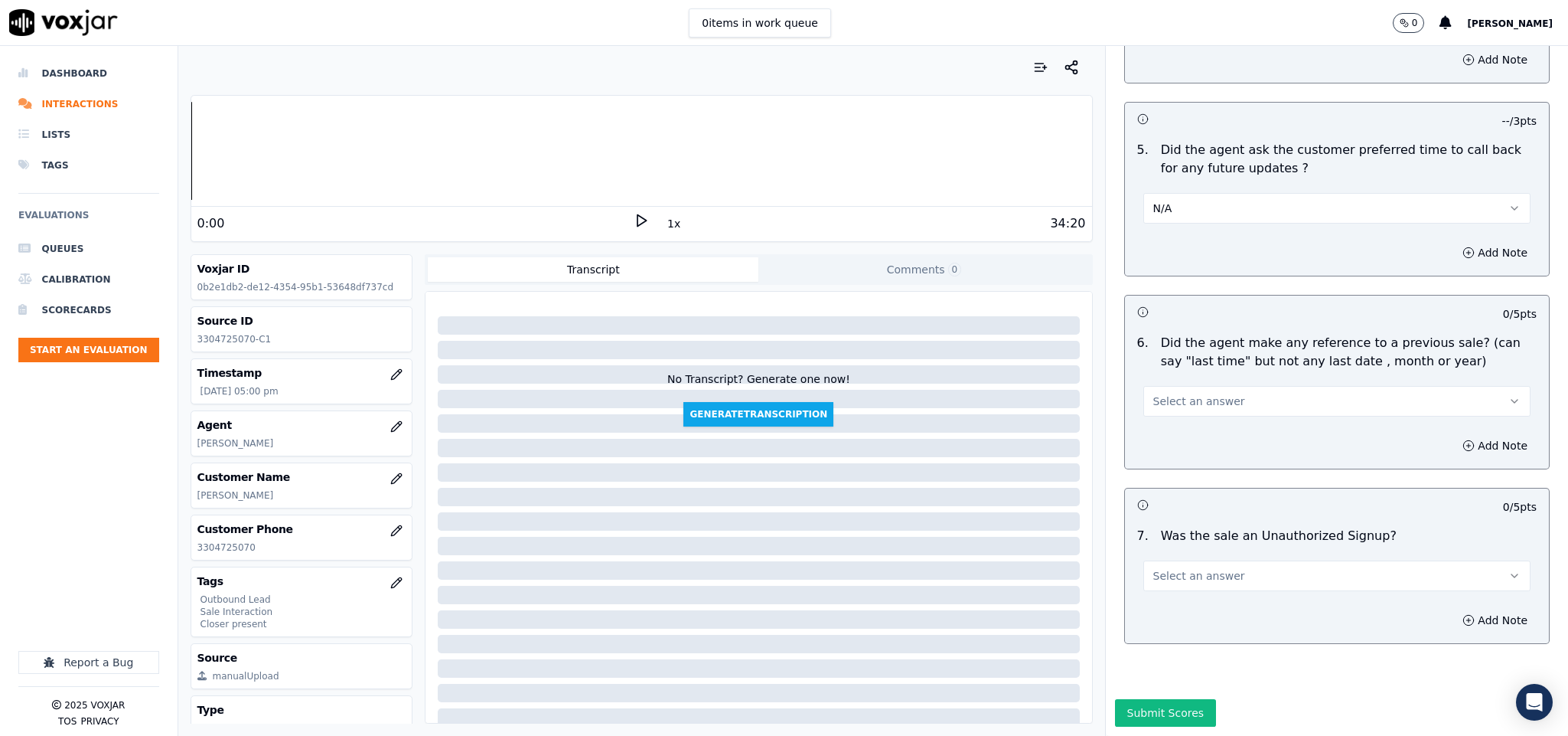
click at [1169, 394] on span "Select an answer" at bounding box center [1198, 402] width 92 height 16
click at [1158, 405] on div "No" at bounding box center [1299, 408] width 351 height 24
click at [1215, 560] on button "Select an answer" at bounding box center [1337, 576] width 388 height 31
click at [1167, 584] on div "No" at bounding box center [1299, 583] width 351 height 24
click at [1168, 699] on button "Submit Scores" at bounding box center [1166, 713] width 102 height 28
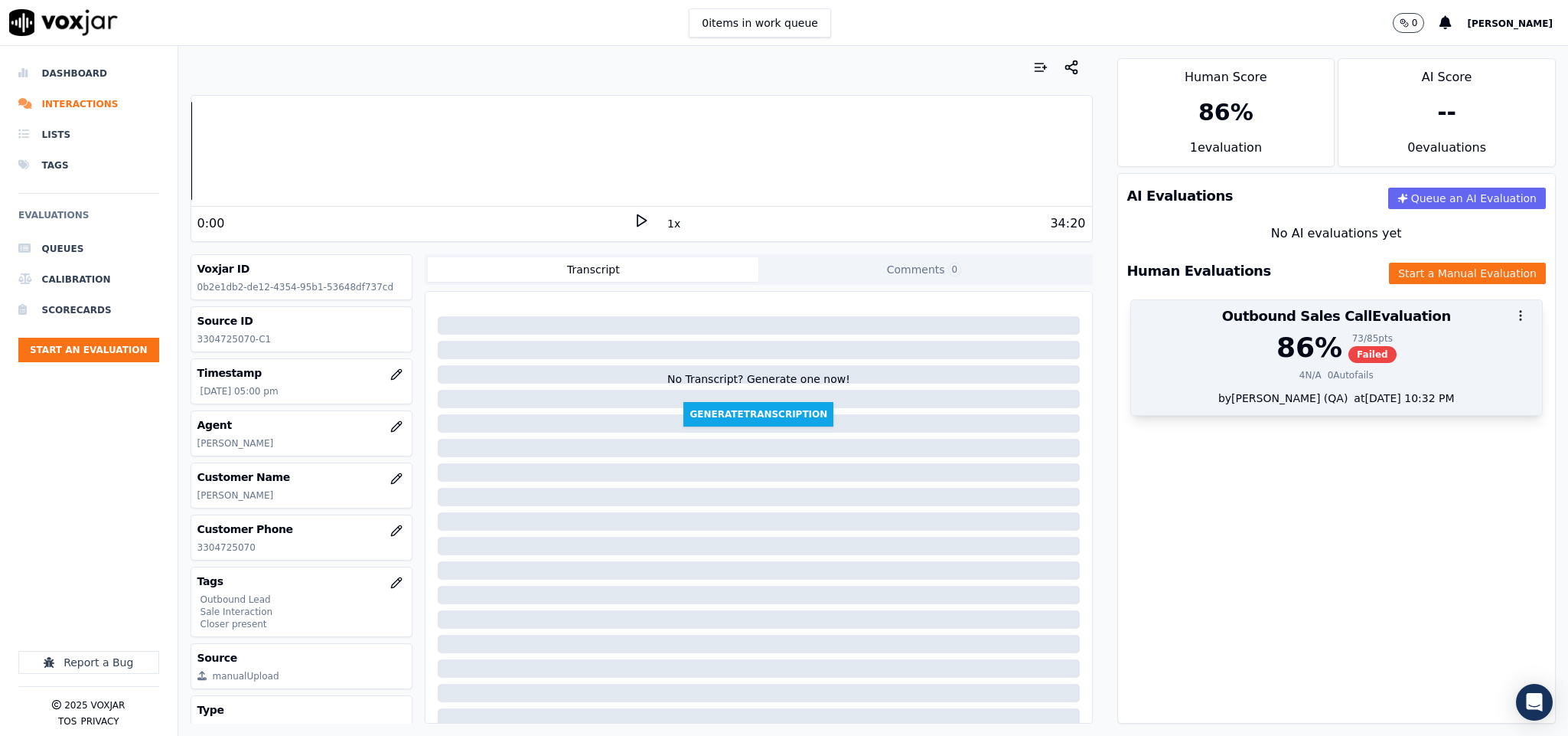
click at [1276, 363] on div "86 %" at bounding box center [1309, 347] width 65 height 31
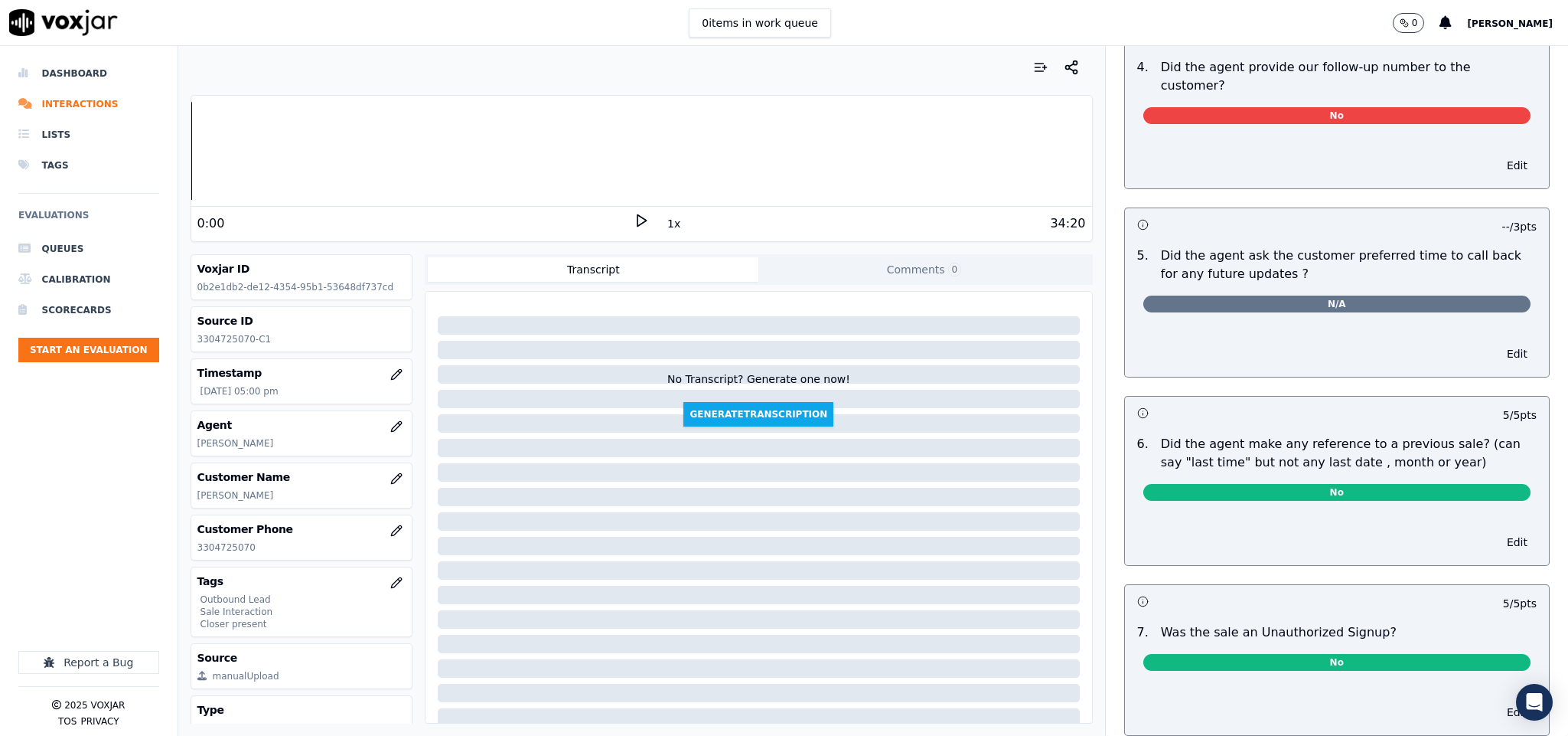
scroll to position [0, 0]
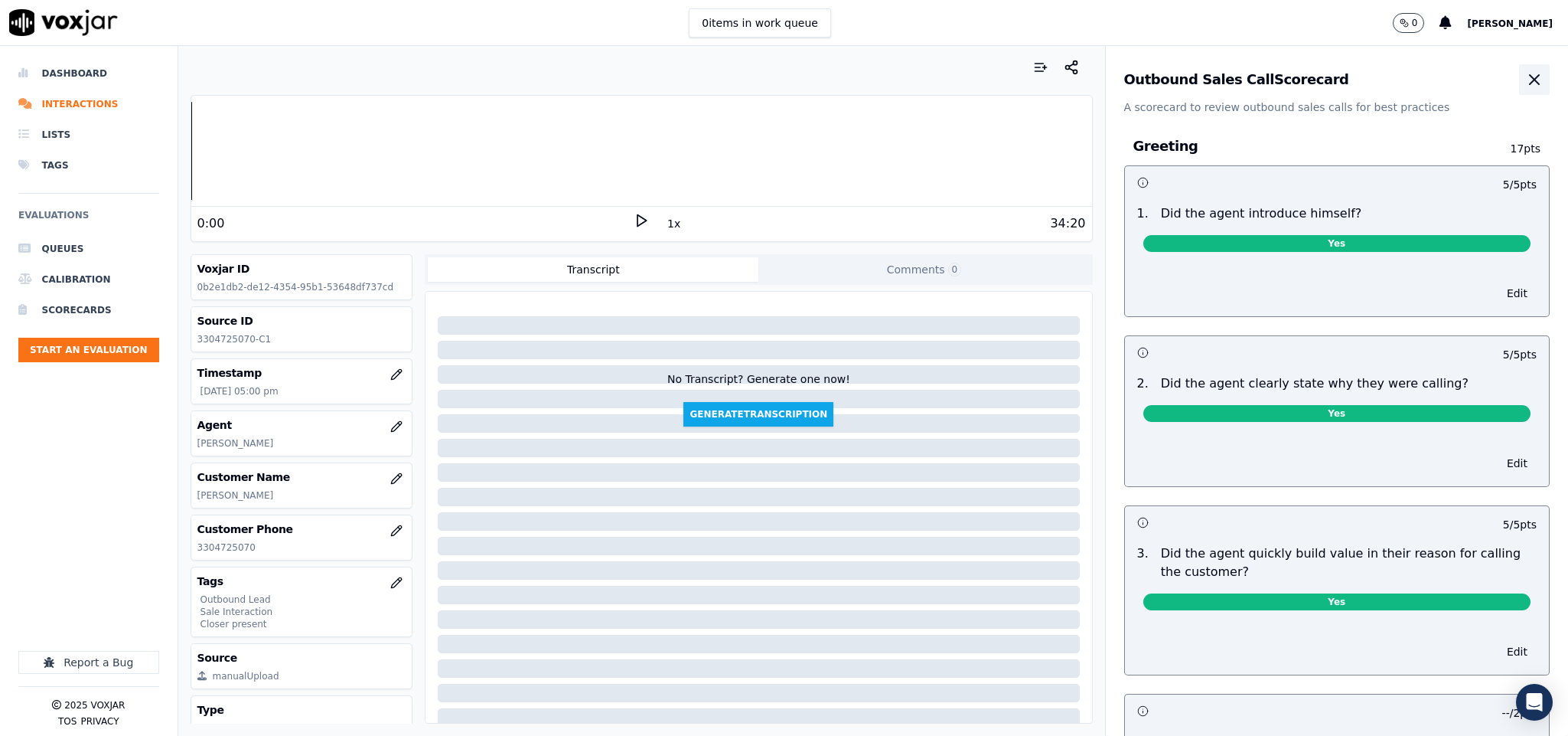
click at [1525, 81] on icon "button" at bounding box center [1534, 79] width 18 height 18
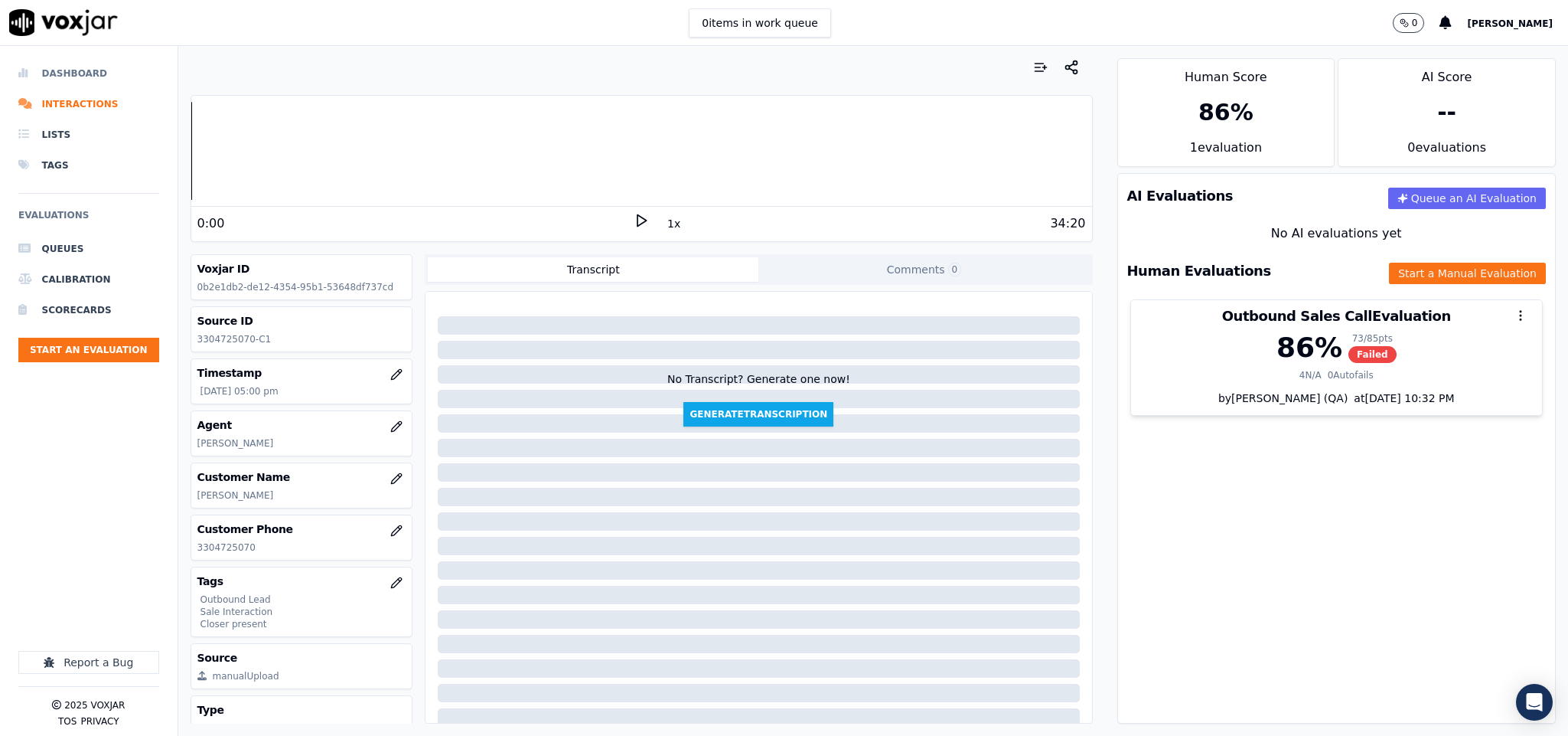
click at [28, 70] on icon at bounding box center [27, 73] width 17 height 12
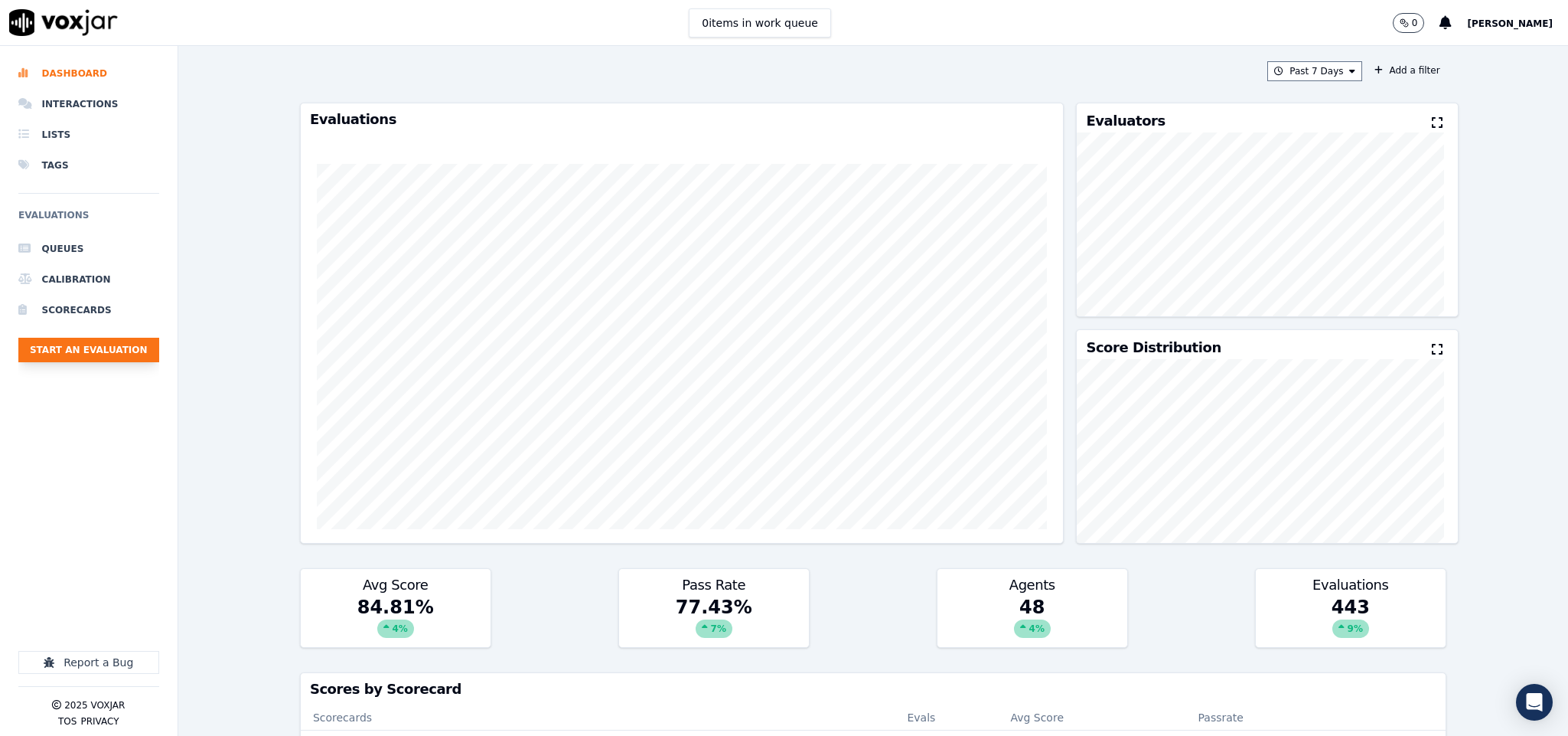
click at [132, 346] on button "Start an Evaluation" at bounding box center [88, 350] width 140 height 24
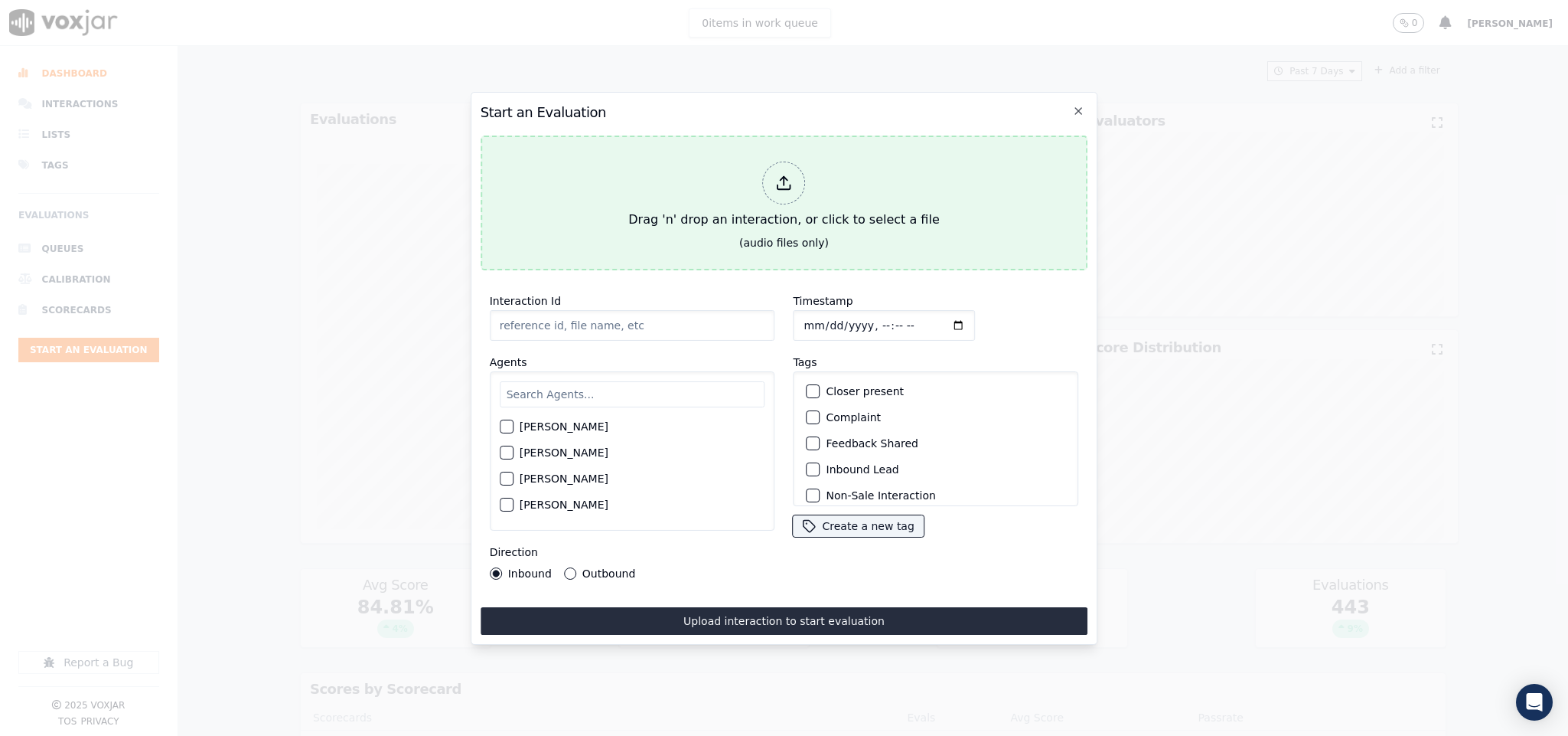
click at [776, 174] on icon at bounding box center [785, 183] width 17 height 17
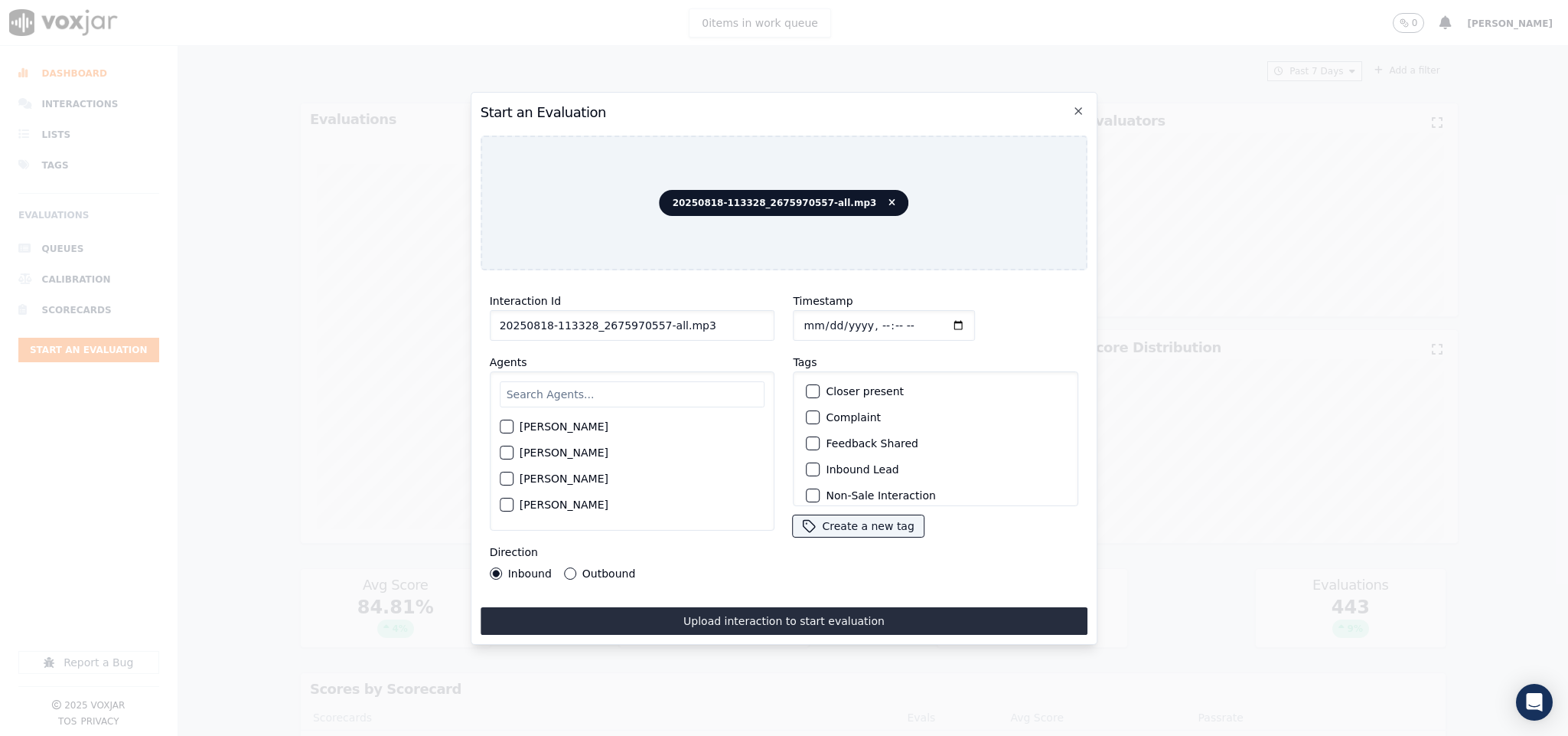
drag, startPoint x: 650, startPoint y: 318, endPoint x: 776, endPoint y: 321, distance: 126.0
click at [776, 321] on div "Interaction Id 20250818-113328_2675970557-all.mp3 Agents [PERSON_NAME] [PERSON_…" at bounding box center [784, 435] width 607 height 306
type input "20250818-113328_2675970557-C1"
click at [806, 324] on input "Timestamp" at bounding box center [884, 326] width 182 height 31
type input "[DATE]T17:18"
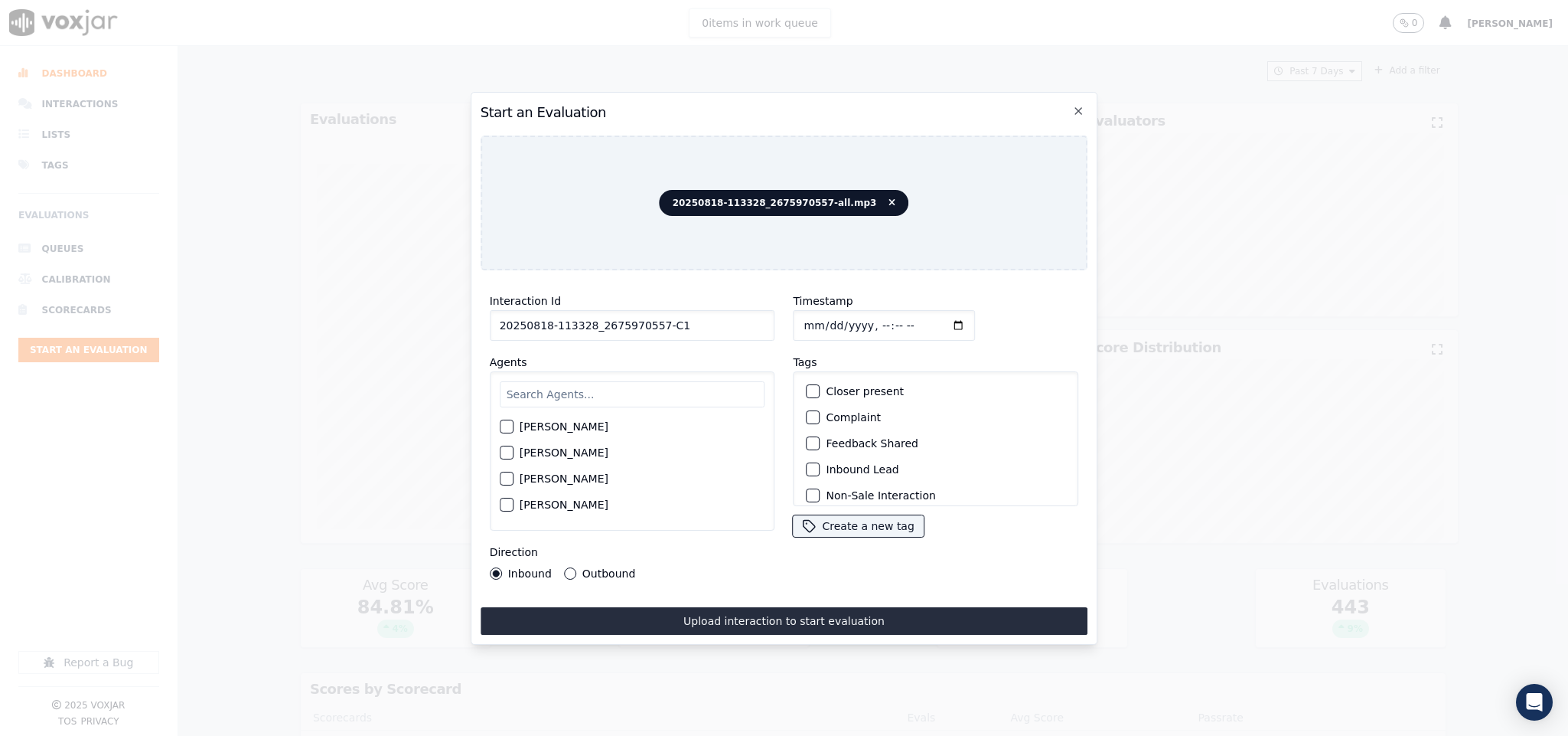
click at [667, 381] on input "text" at bounding box center [632, 394] width 265 height 26
type input "vic"
click at [508, 426] on div "button" at bounding box center [506, 431] width 10 height 10
click at [567, 567] on button "Outbound" at bounding box center [570, 573] width 12 height 12
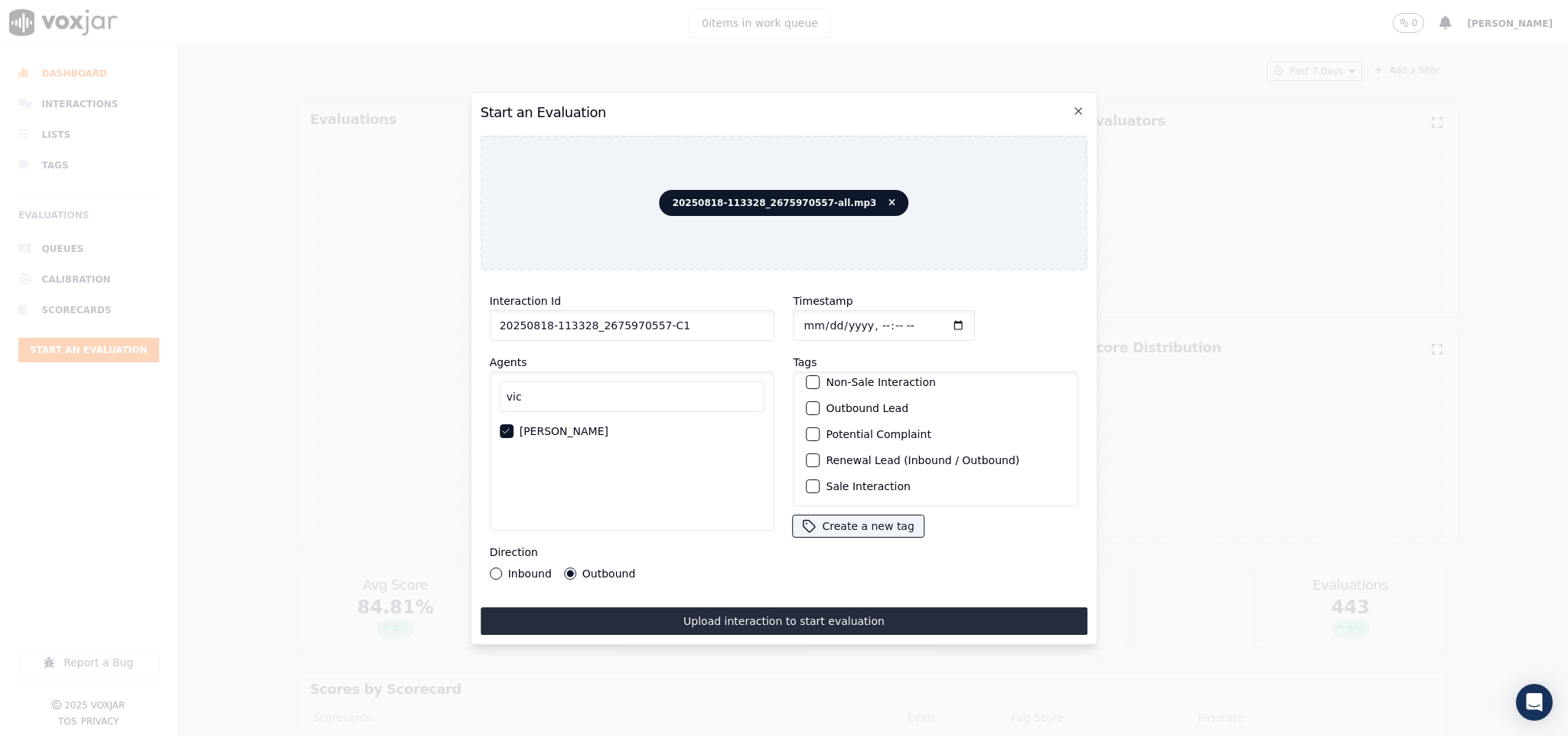
click at [807, 402] on div "button" at bounding box center [812, 408] width 10 height 10
click at [807, 481] on div "button" at bounding box center [812, 486] width 10 height 10
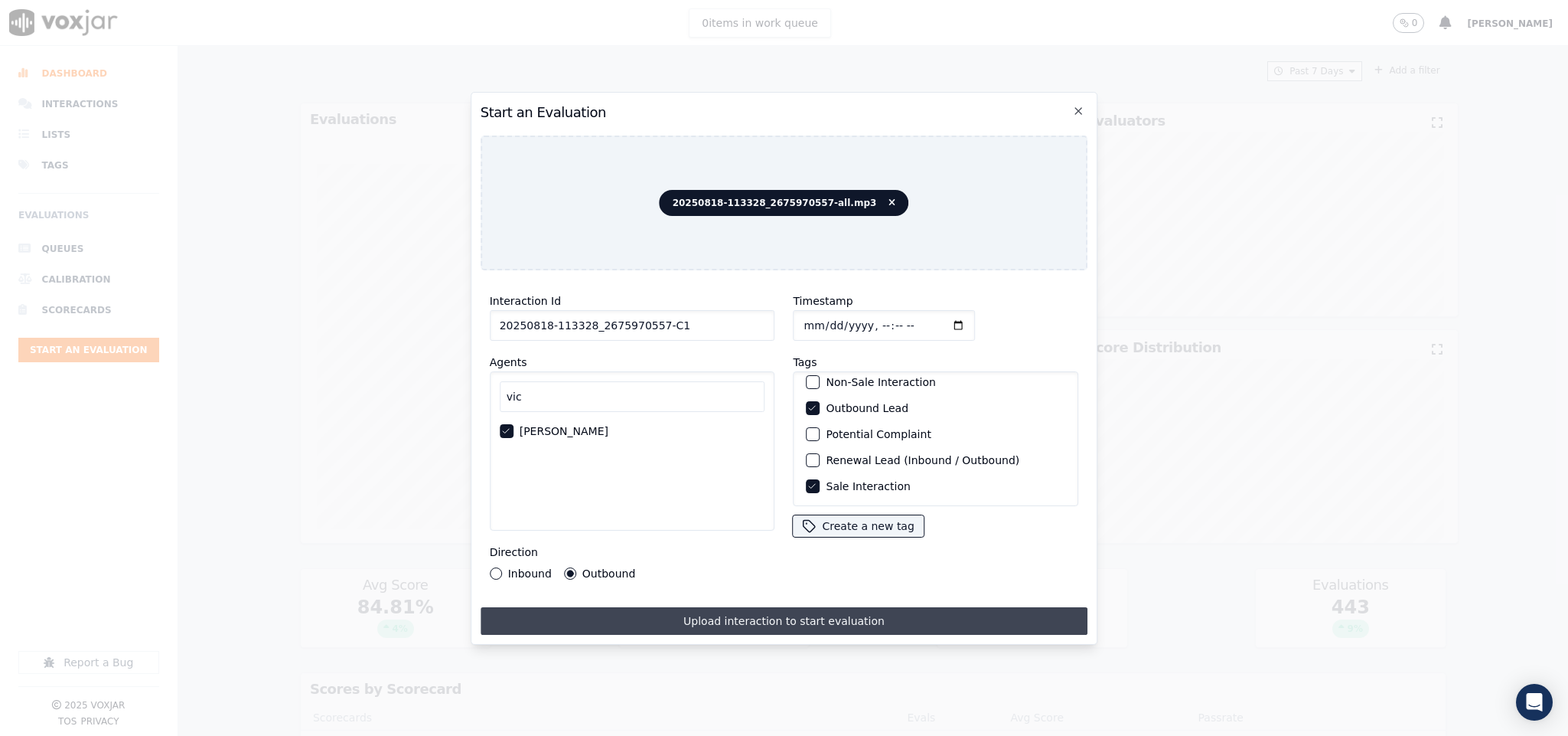
click at [806, 614] on button "Upload interaction to start evaluation" at bounding box center [784, 621] width 607 height 28
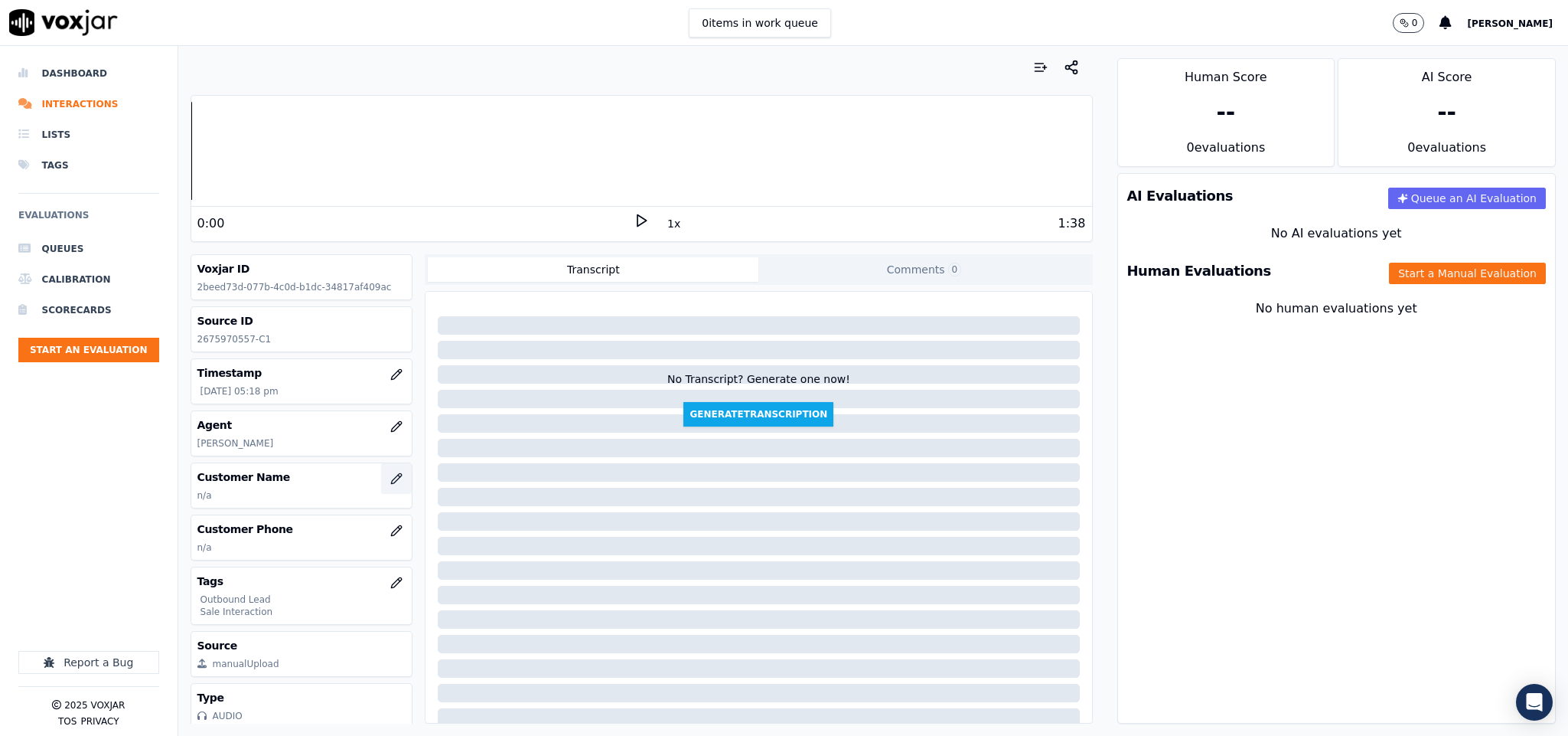
click at [390, 483] on icon "button" at bounding box center [396, 478] width 12 height 12
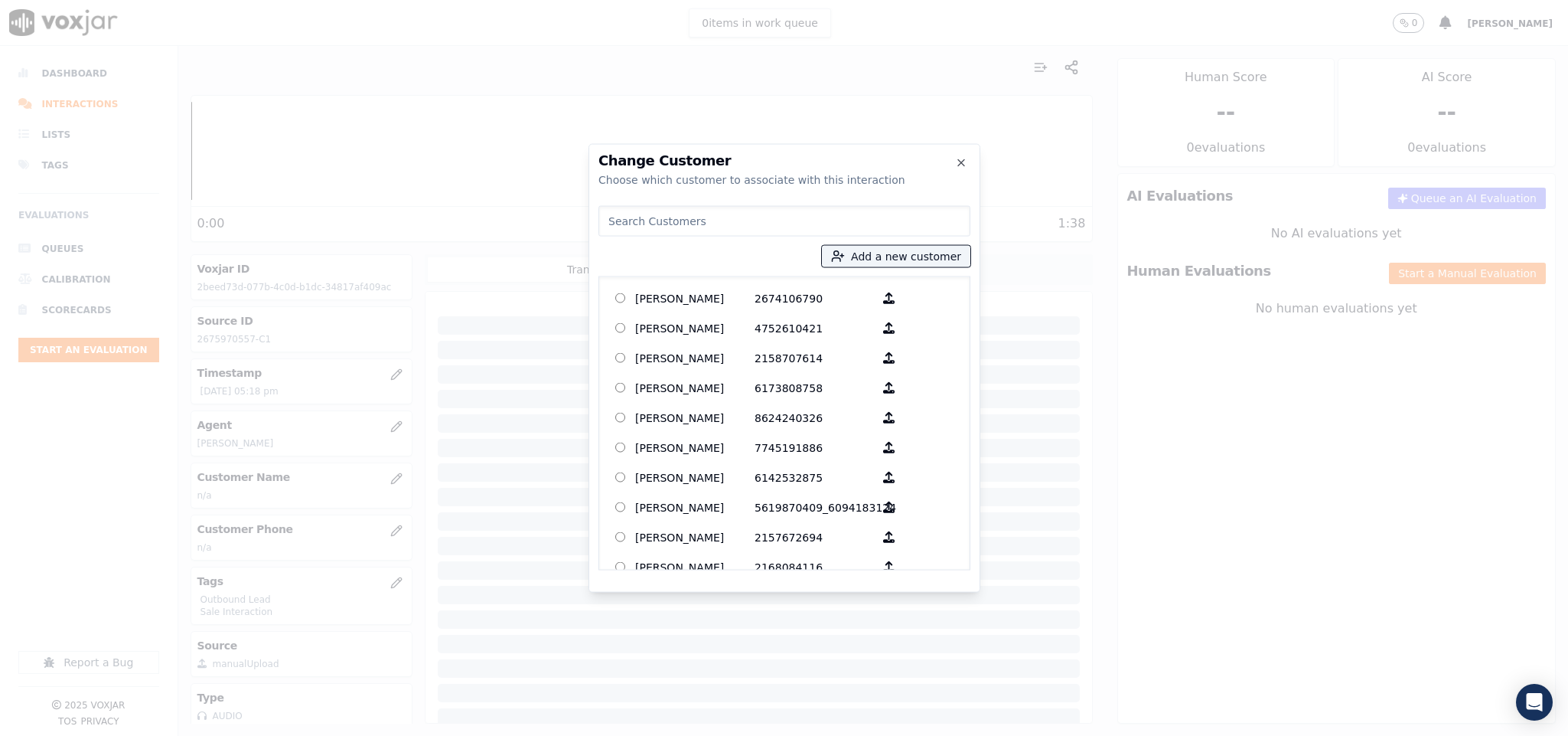
type input "[PERSON_NAME]"
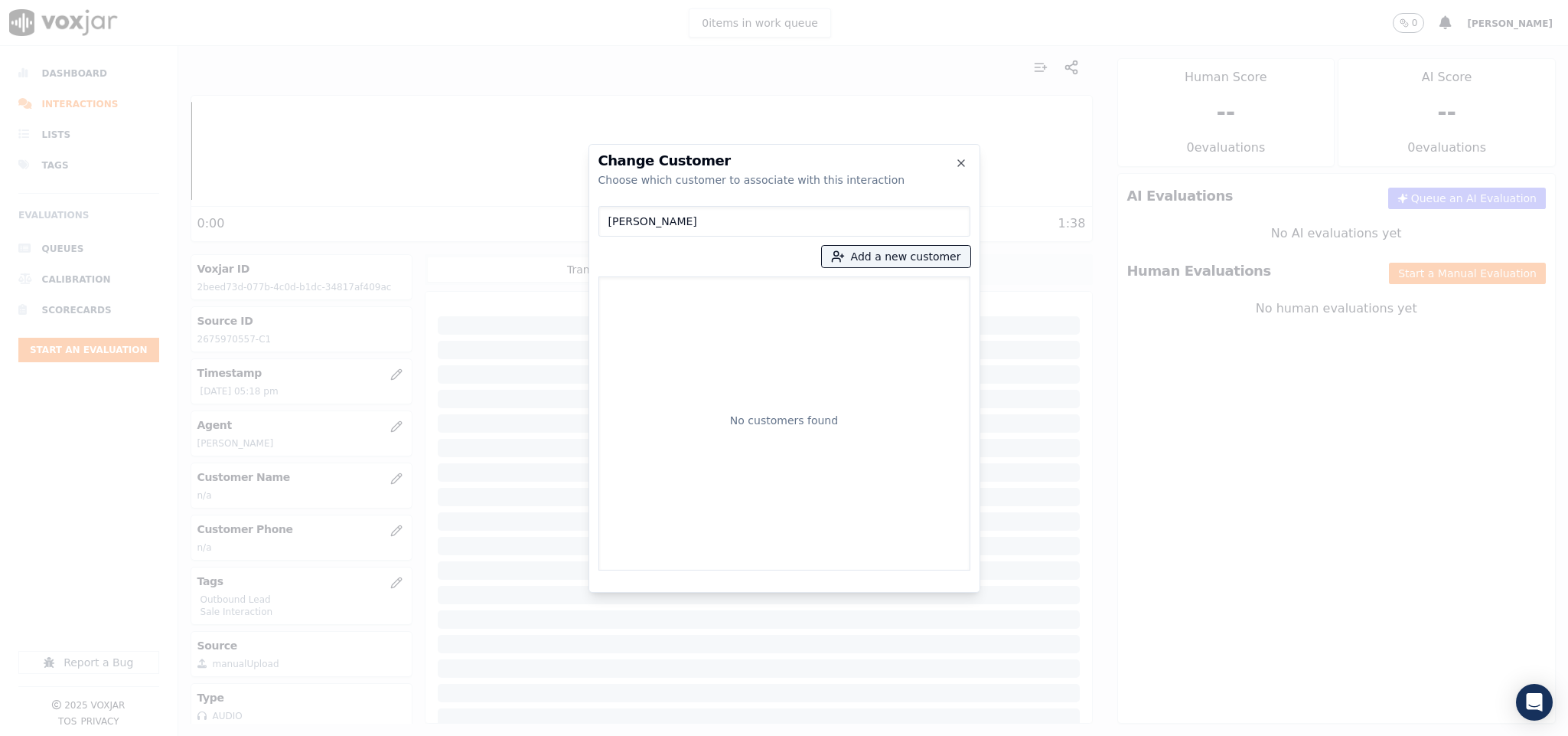
drag, startPoint x: 715, startPoint y: 218, endPoint x: 520, endPoint y: 230, distance: 195.4
click at [522, 735] on div "Change Customer Choose which customer to associate with this interaction [PERSO…" at bounding box center [784, 736] width 1568 height 0
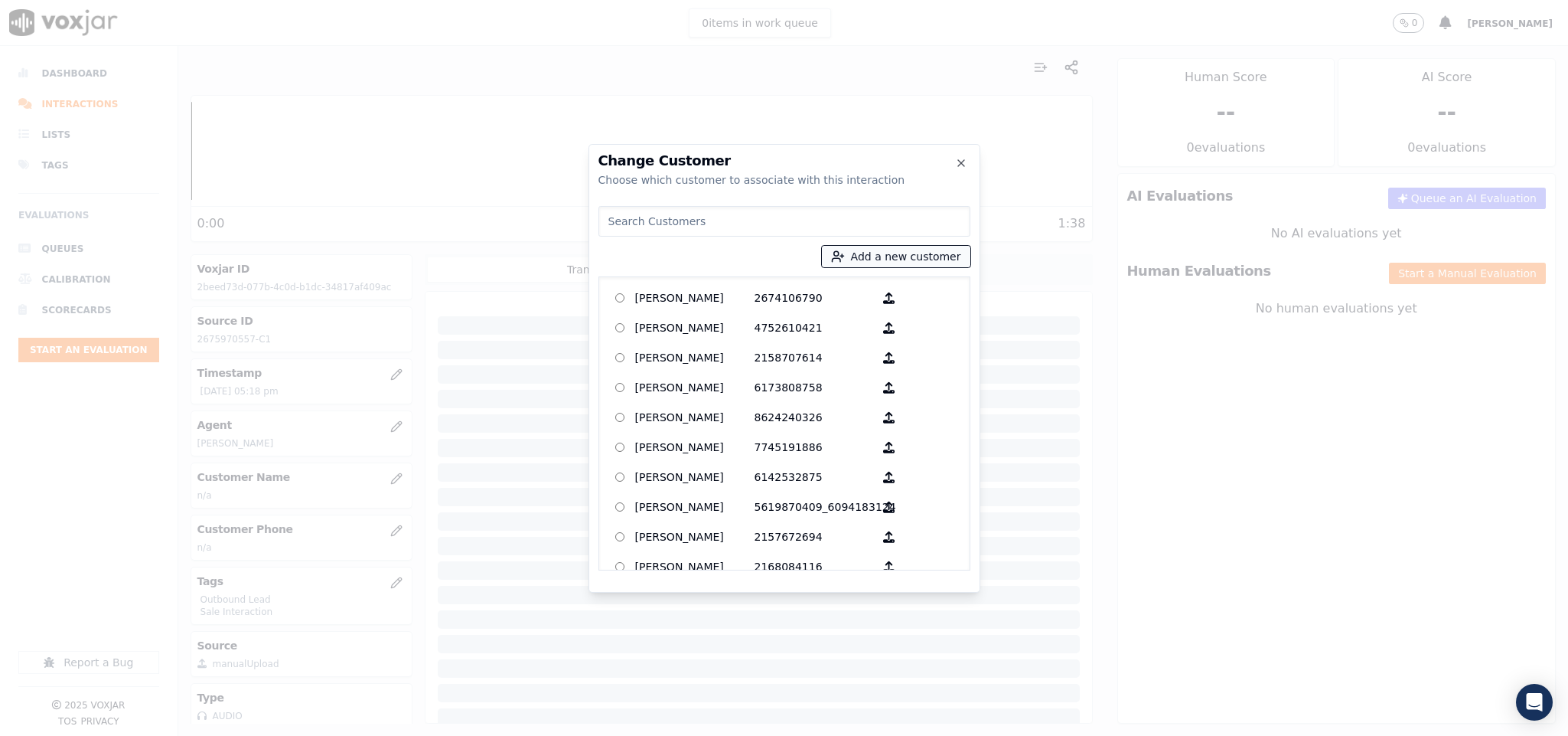
click at [879, 256] on button "Add a new customer" at bounding box center [896, 256] width 148 height 22
type input "[PERSON_NAME]"
click at [845, 377] on input "Add a New Customer" at bounding box center [899, 374] width 201 height 24
paste input "2675970557"
type input "2675970557"
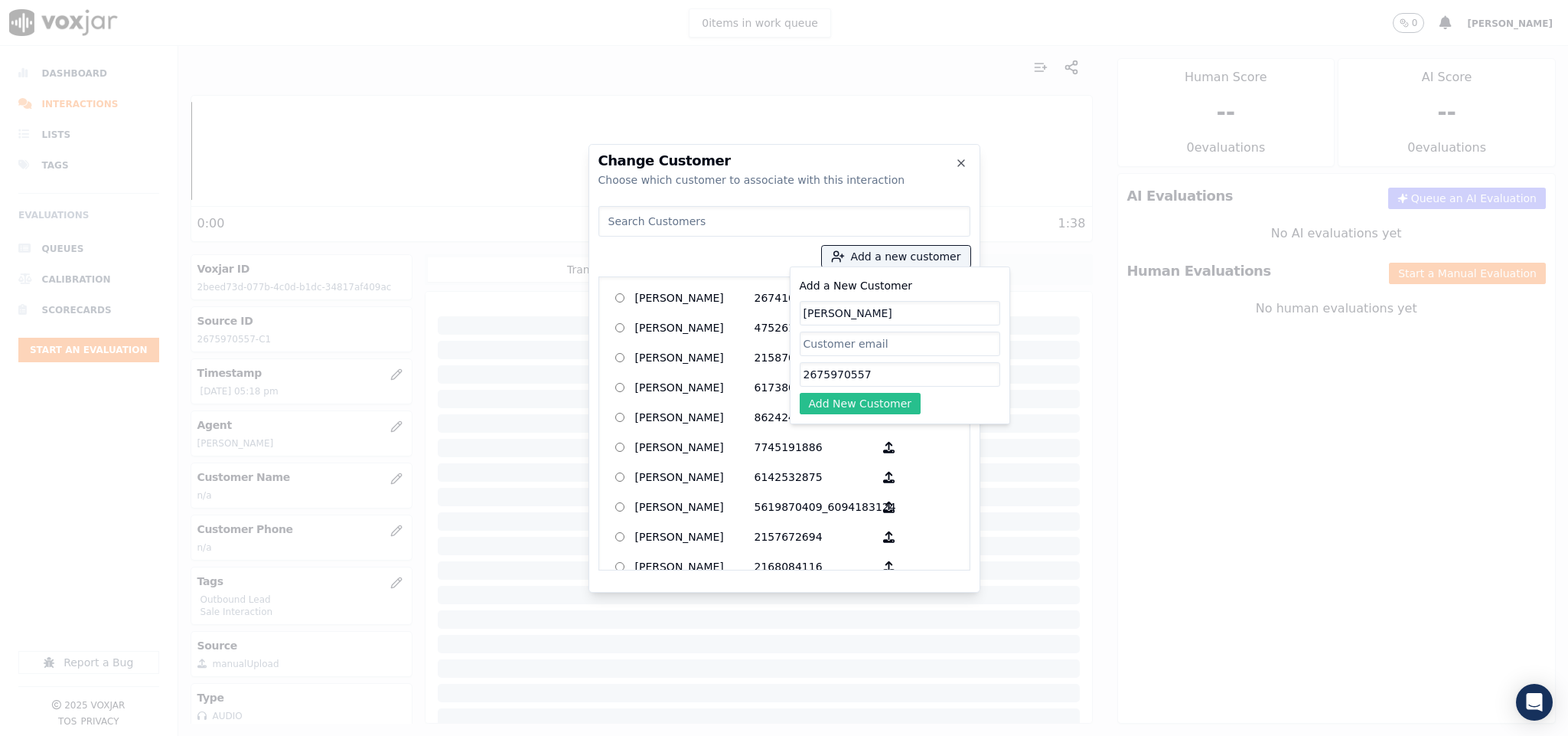
click at [841, 407] on button "Add New Customer" at bounding box center [860, 403] width 121 height 22
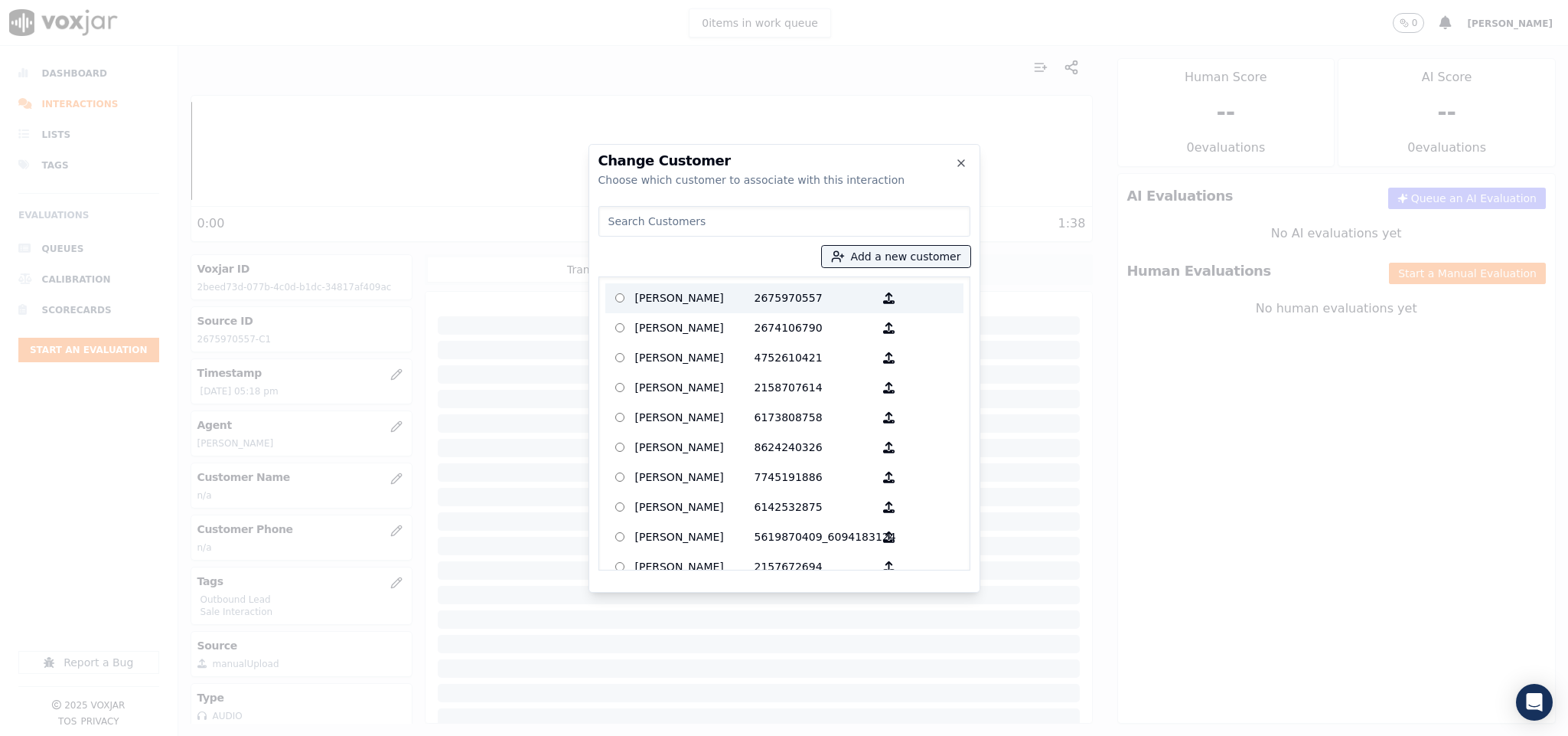
click at [688, 301] on p "[PERSON_NAME]" at bounding box center [694, 298] width 120 height 24
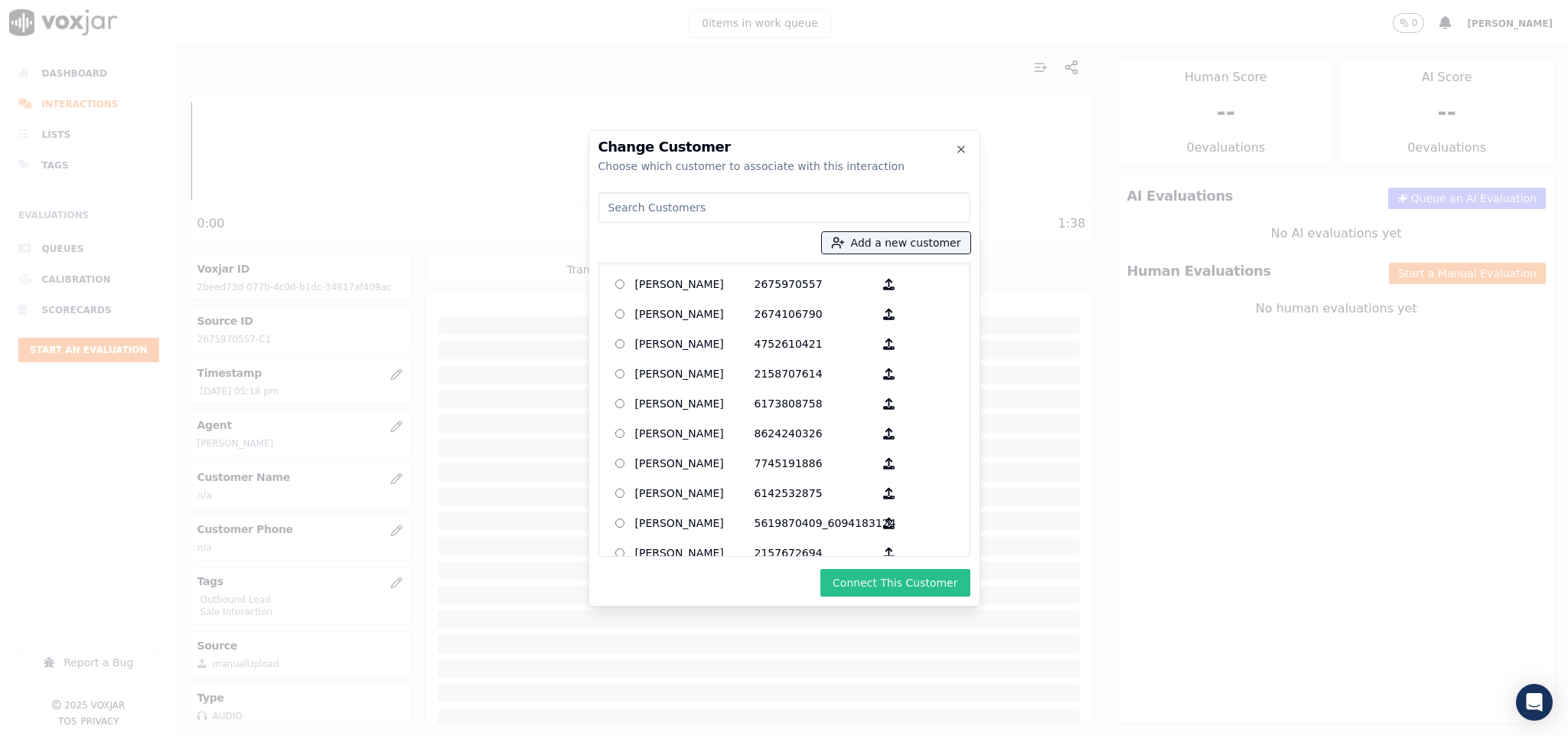
click at [891, 584] on button "Connect This Customer" at bounding box center [894, 583] width 149 height 28
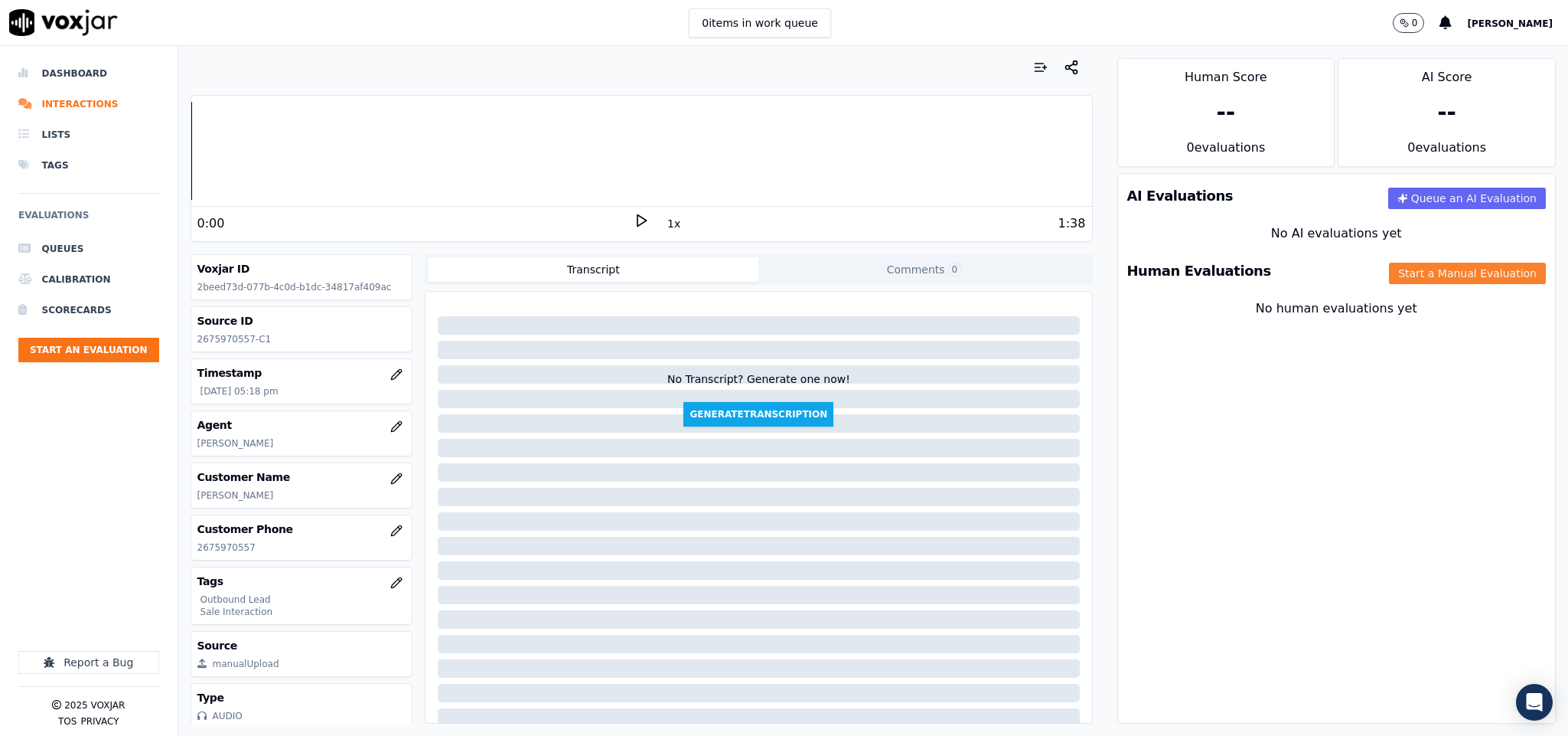
click at [1393, 274] on button "Start a Manual Evaluation" at bounding box center [1467, 273] width 157 height 22
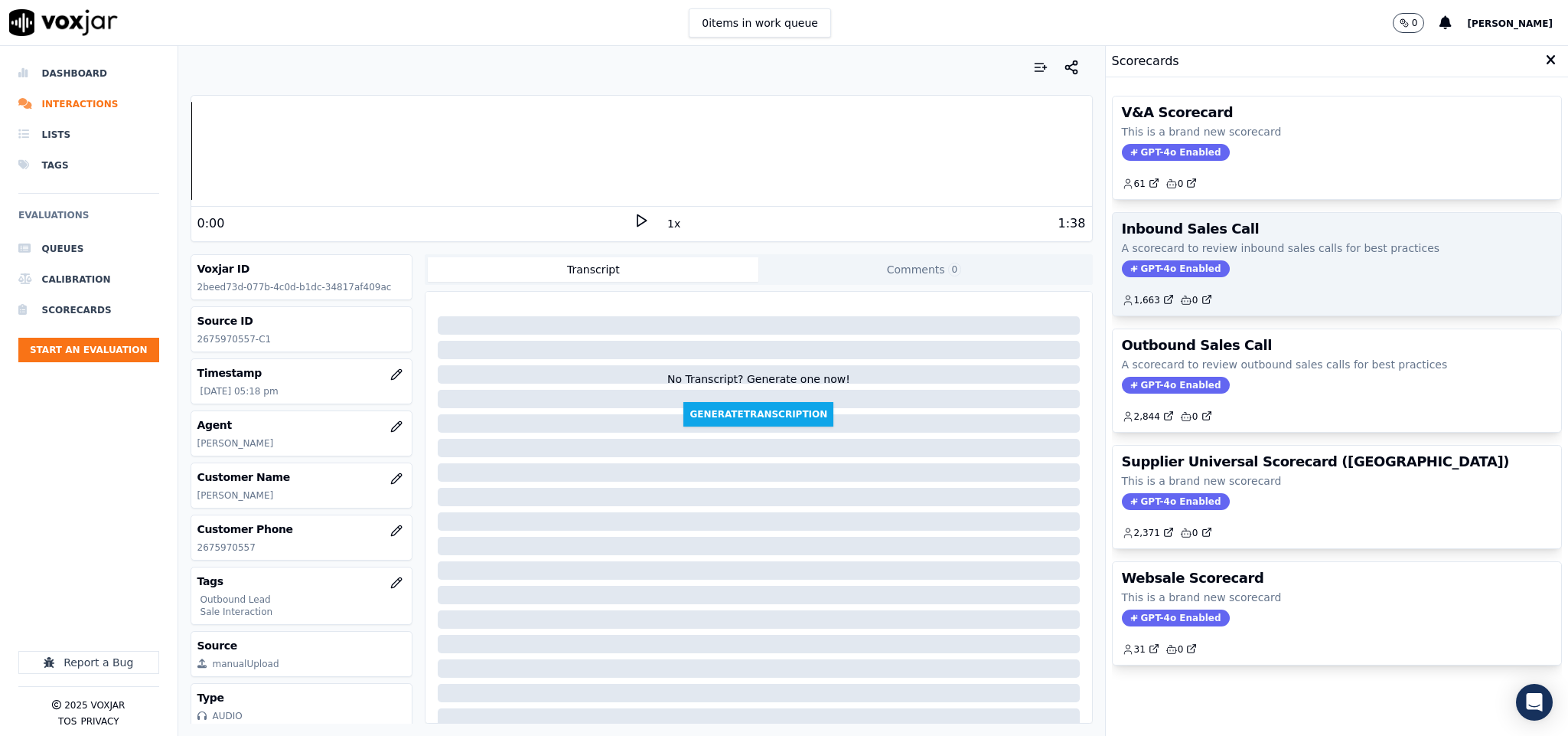
click at [1123, 266] on span "GPT-4o Enabled" at bounding box center [1175, 269] width 108 height 17
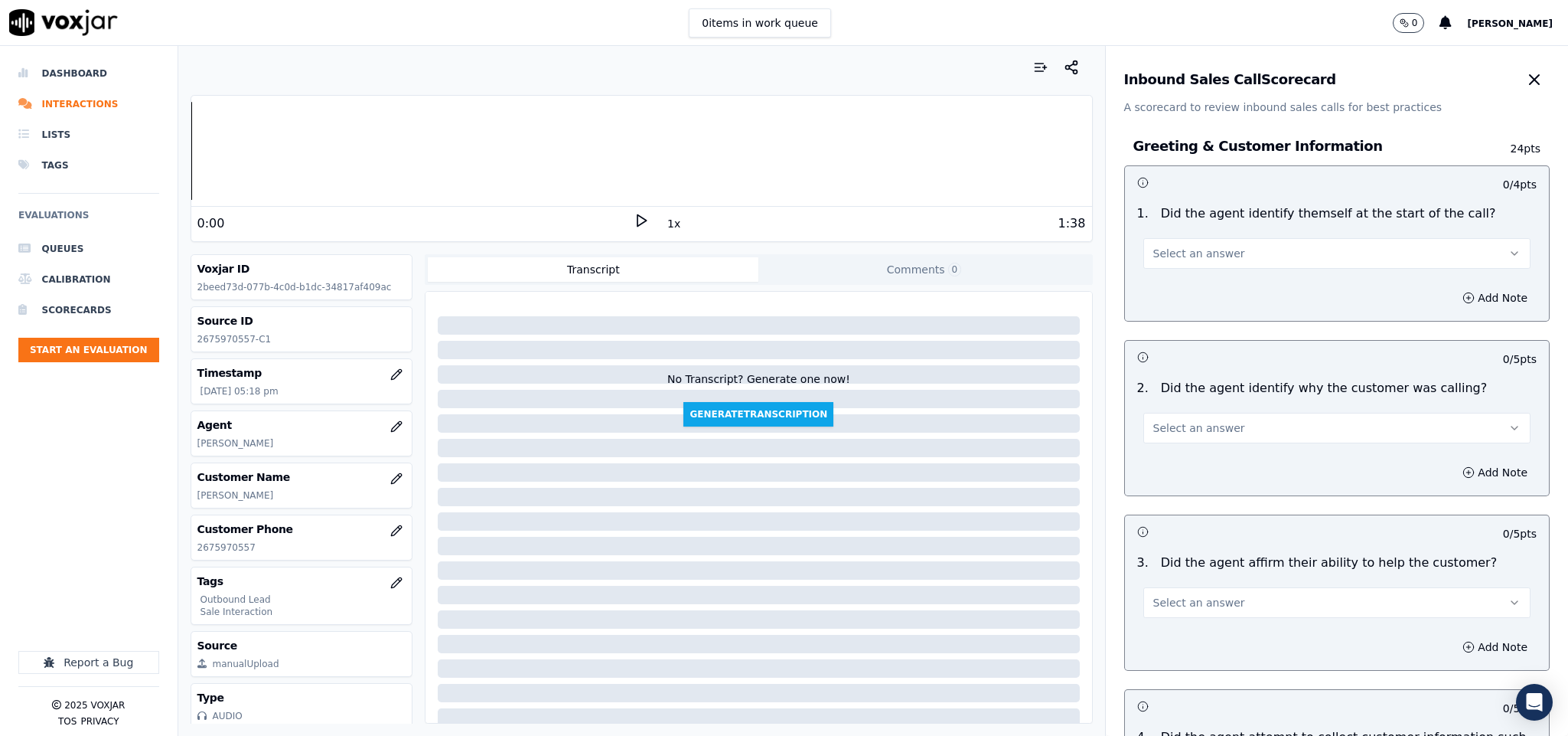
click at [1183, 242] on button "Select an answer" at bounding box center [1337, 253] width 388 height 31
click at [1158, 288] on div "Yes" at bounding box center [1299, 289] width 351 height 24
click at [1197, 415] on div "Select an answer" at bounding box center [1337, 426] width 388 height 34
click at [1194, 432] on span "Select an answer" at bounding box center [1198, 428] width 92 height 16
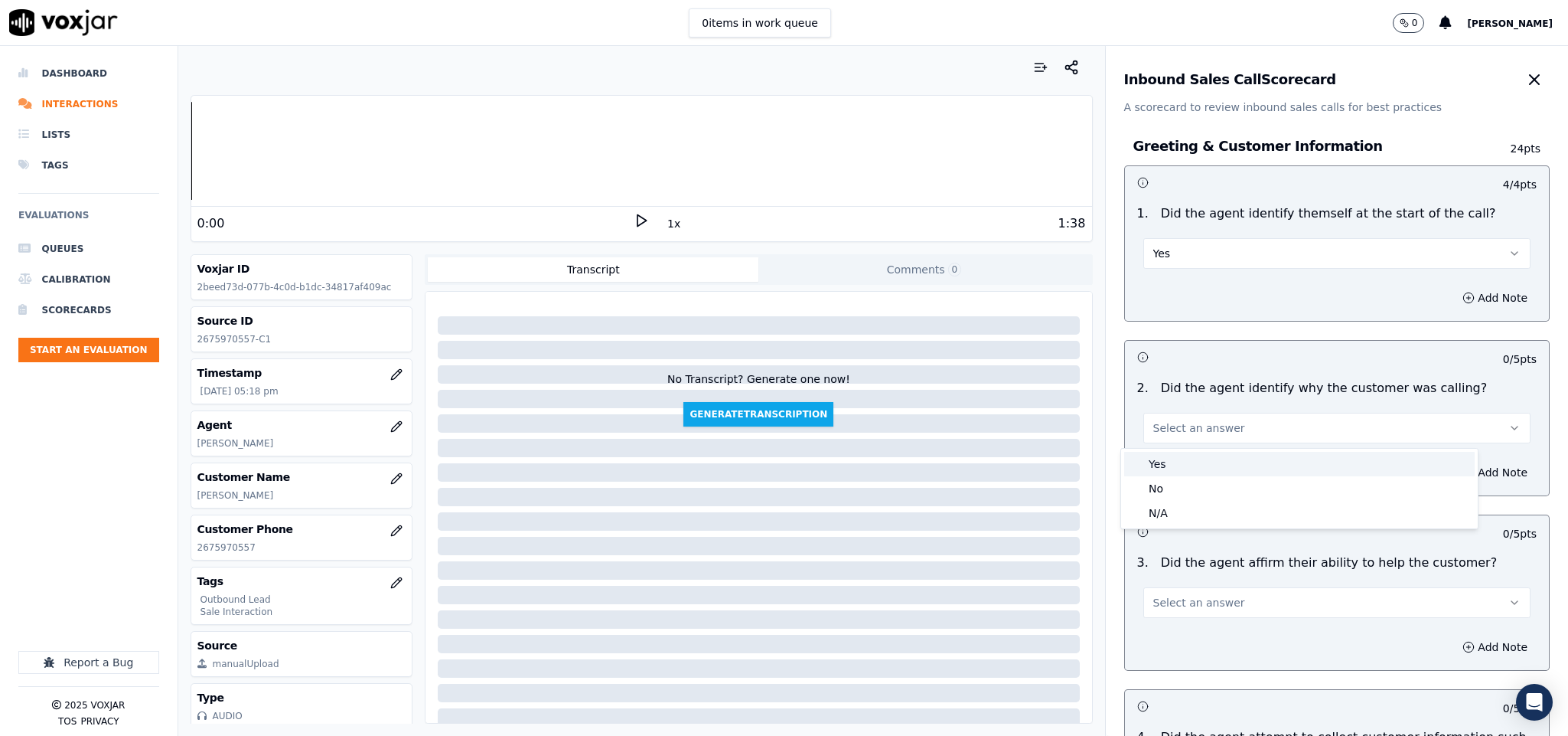
click at [1180, 473] on div "Yes" at bounding box center [1299, 464] width 351 height 24
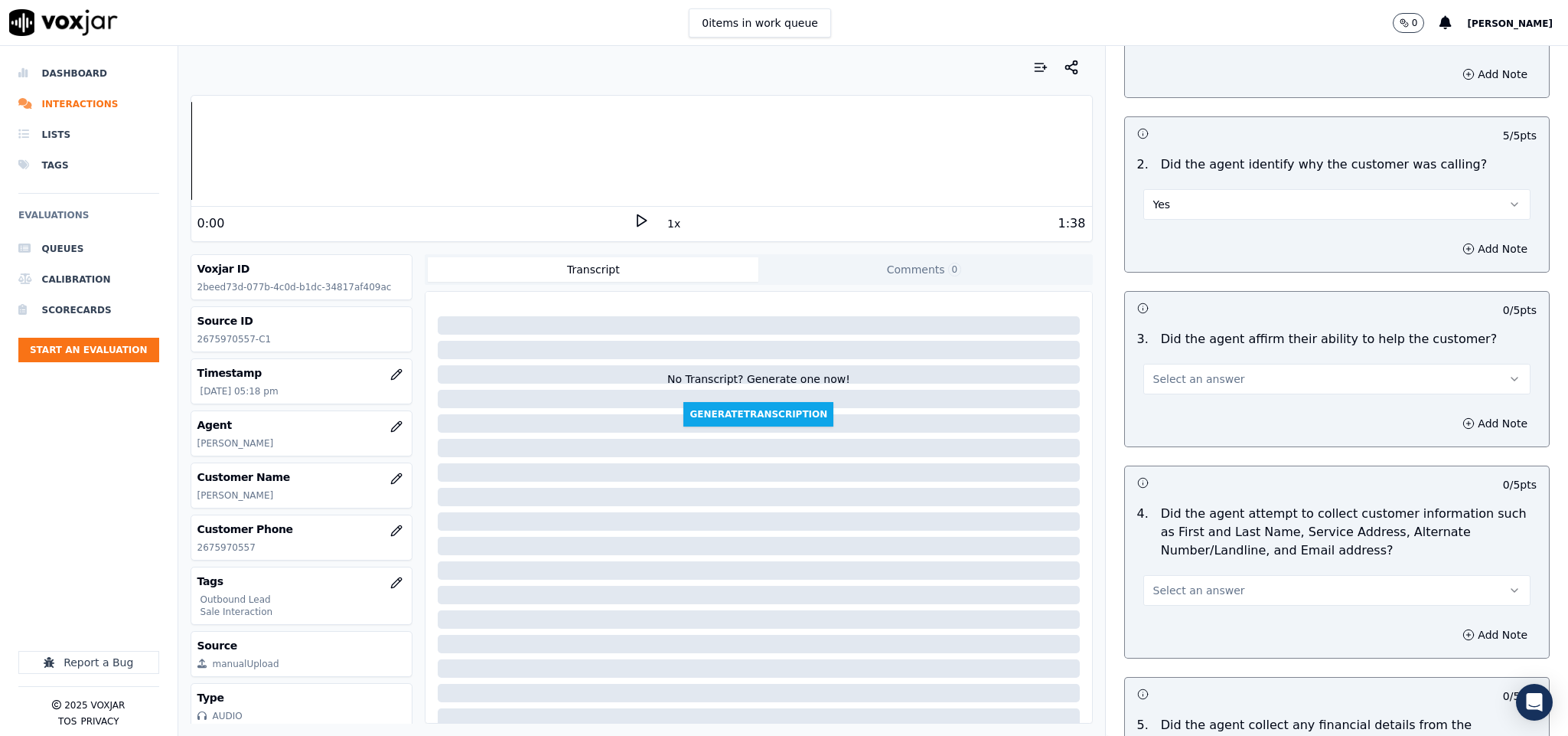
scroll to position [229, 0]
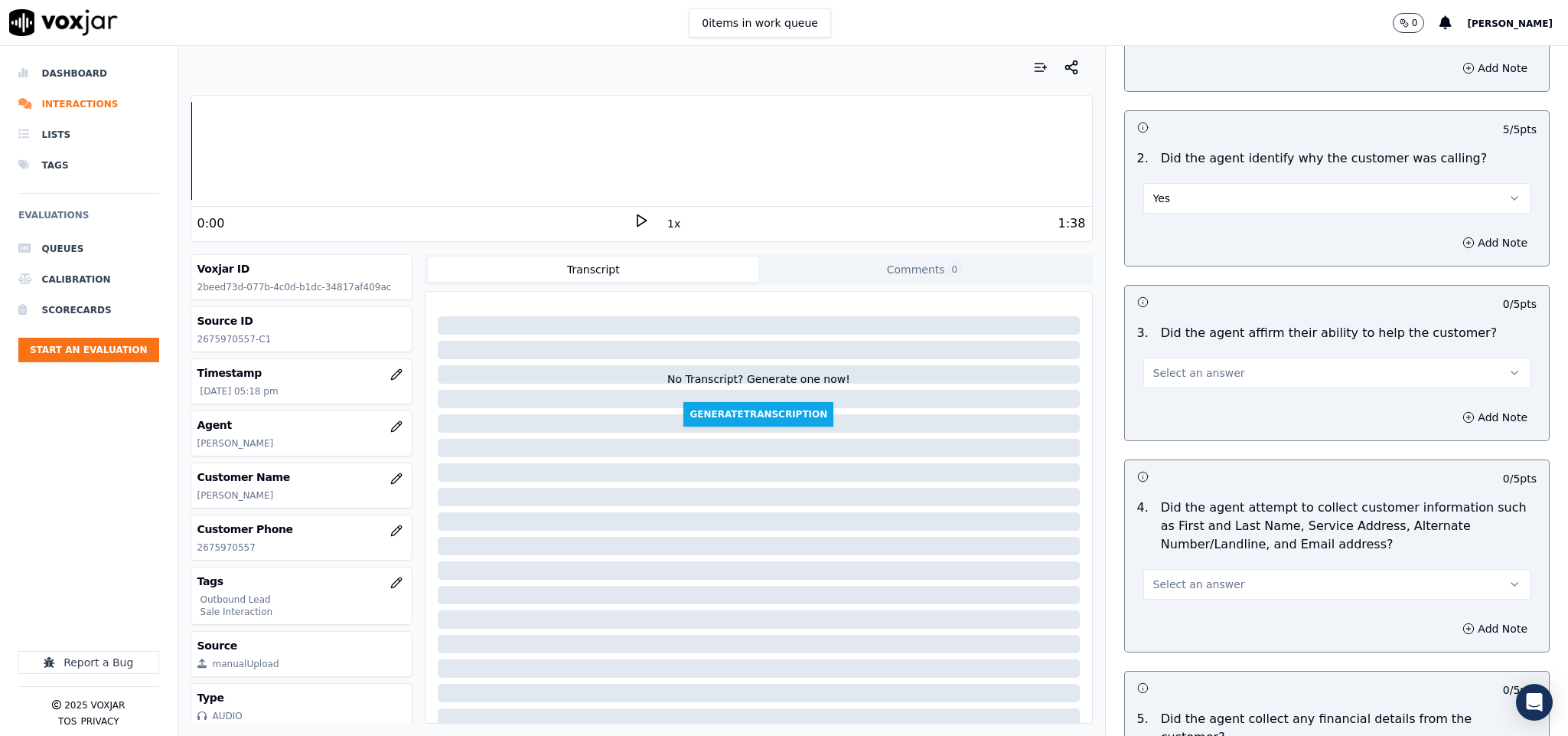
click at [1230, 380] on button "Select an answer" at bounding box center [1337, 373] width 388 height 31
click at [1192, 411] on div "Yes" at bounding box center [1299, 409] width 351 height 24
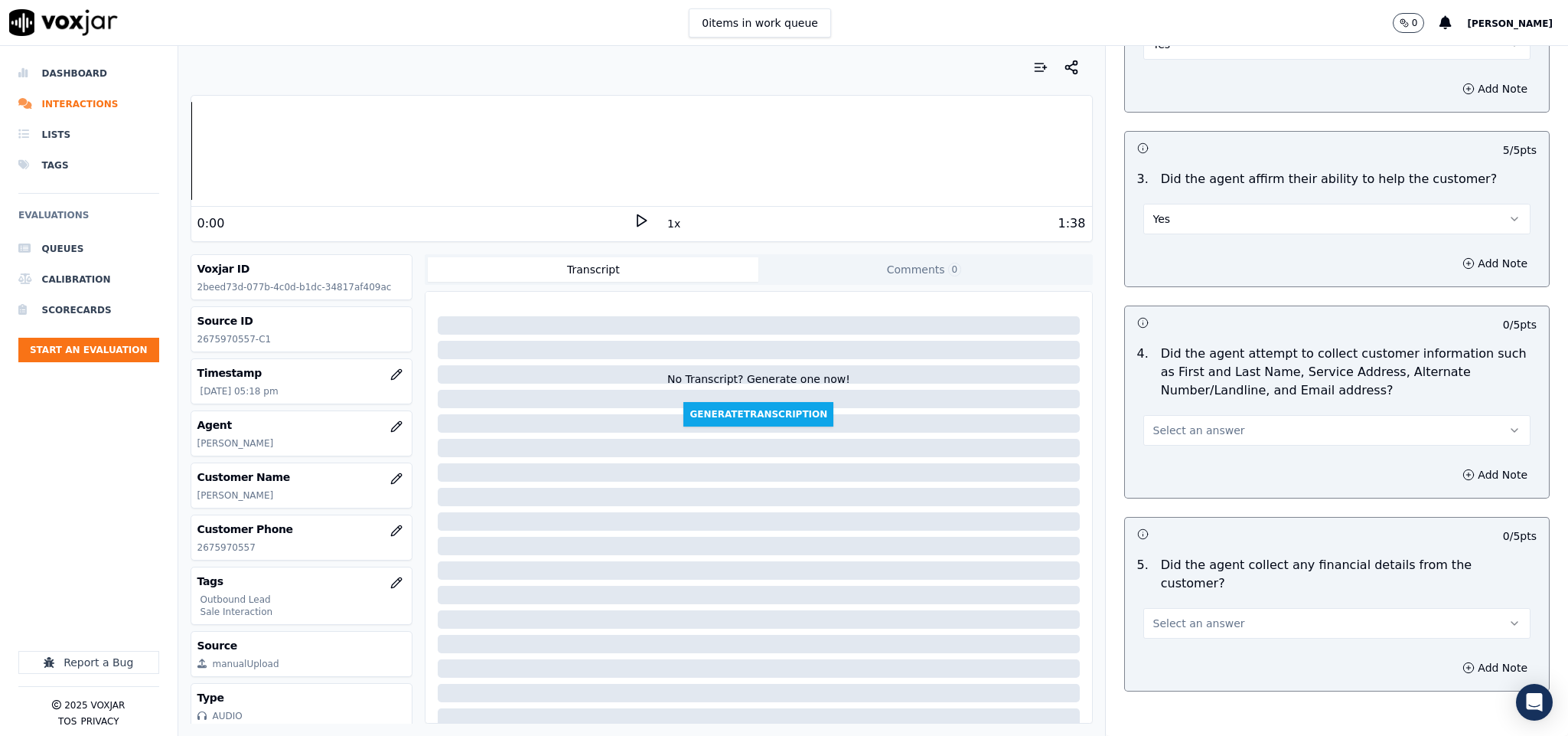
scroll to position [574, 0]
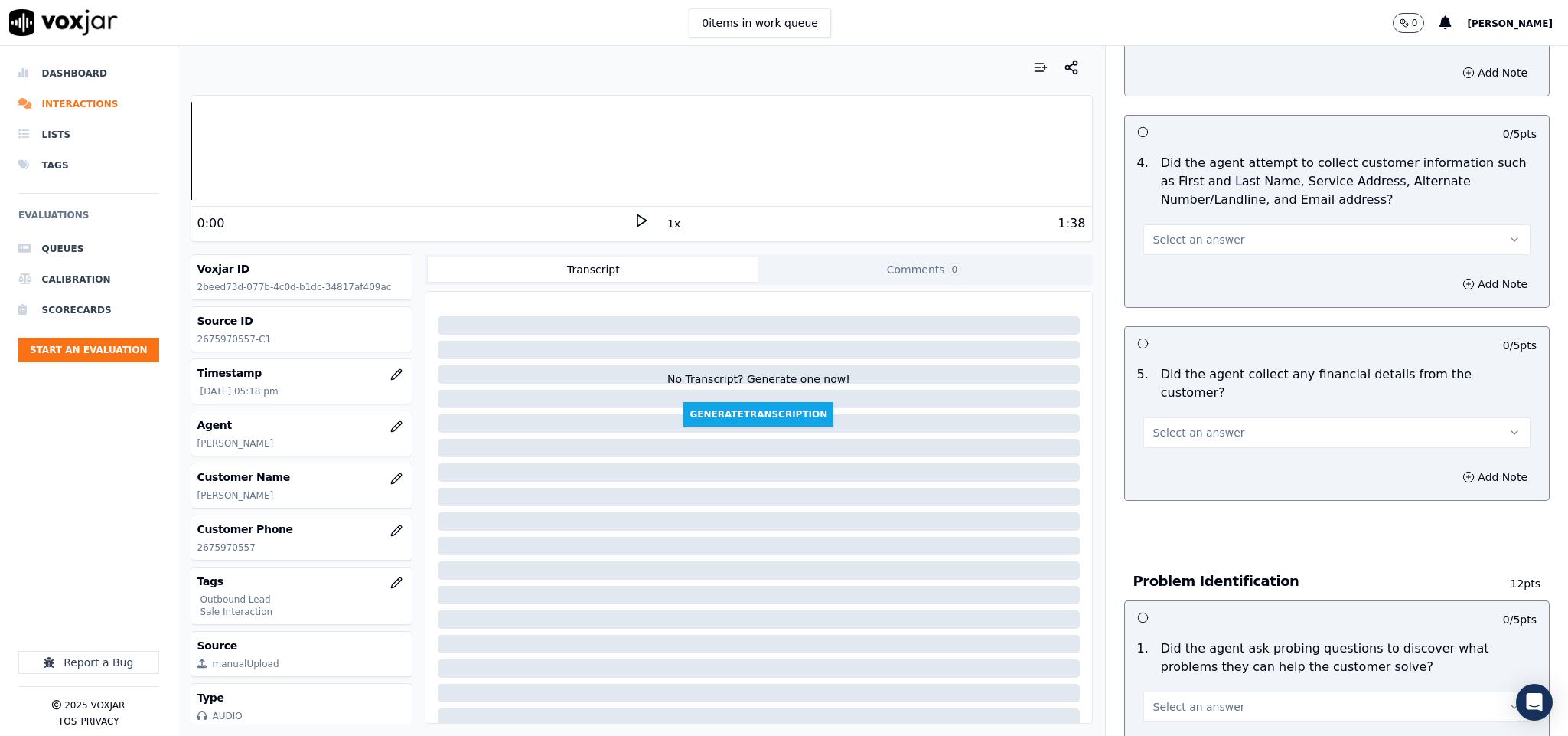
click at [1231, 242] on button "Select an answer" at bounding box center [1337, 240] width 388 height 31
click at [1213, 315] on div "N/A" at bounding box center [1299, 325] width 351 height 24
click at [1208, 425] on span "Select an answer" at bounding box center [1198, 433] width 92 height 16
click at [1176, 471] on div "No" at bounding box center [1299, 476] width 351 height 24
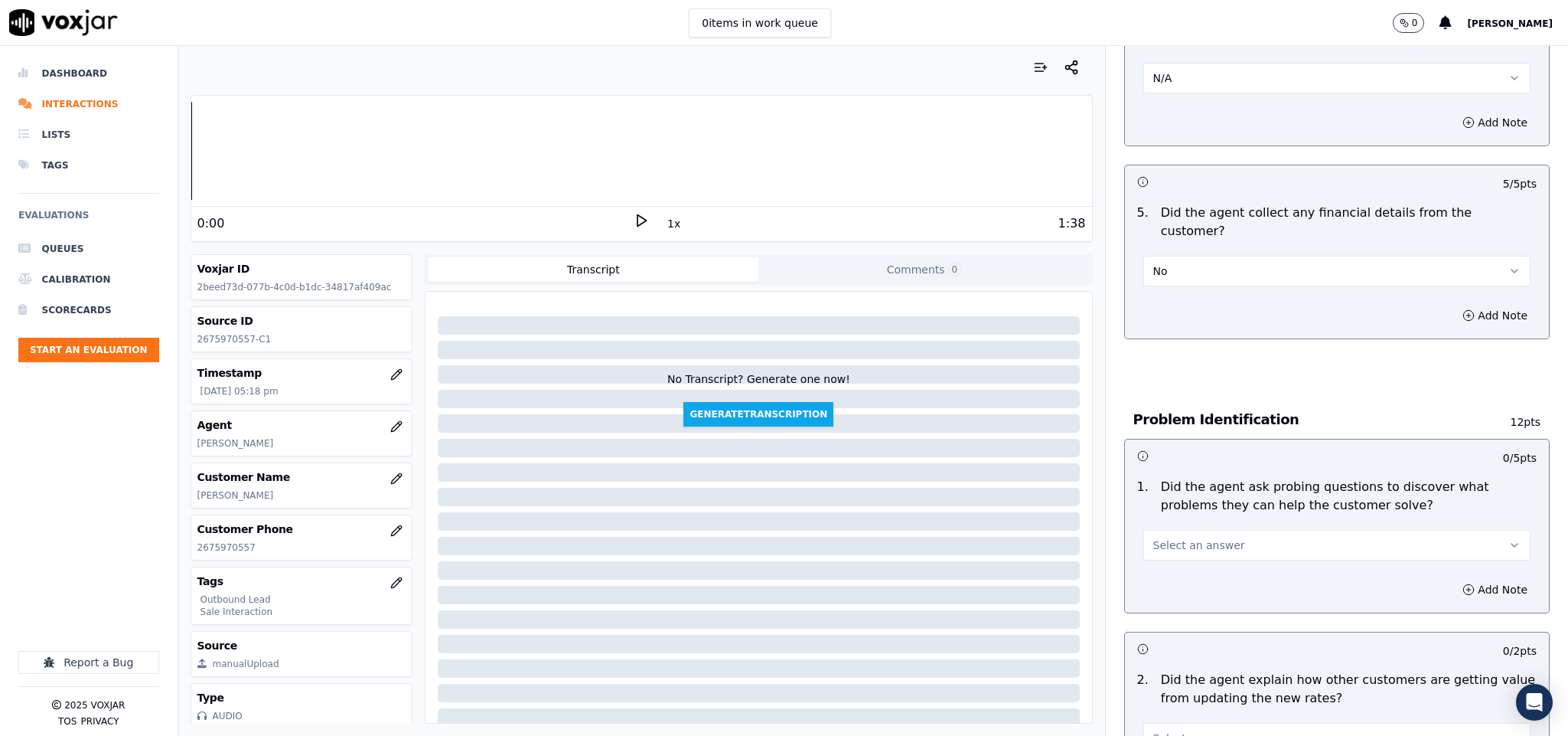
scroll to position [919, 0]
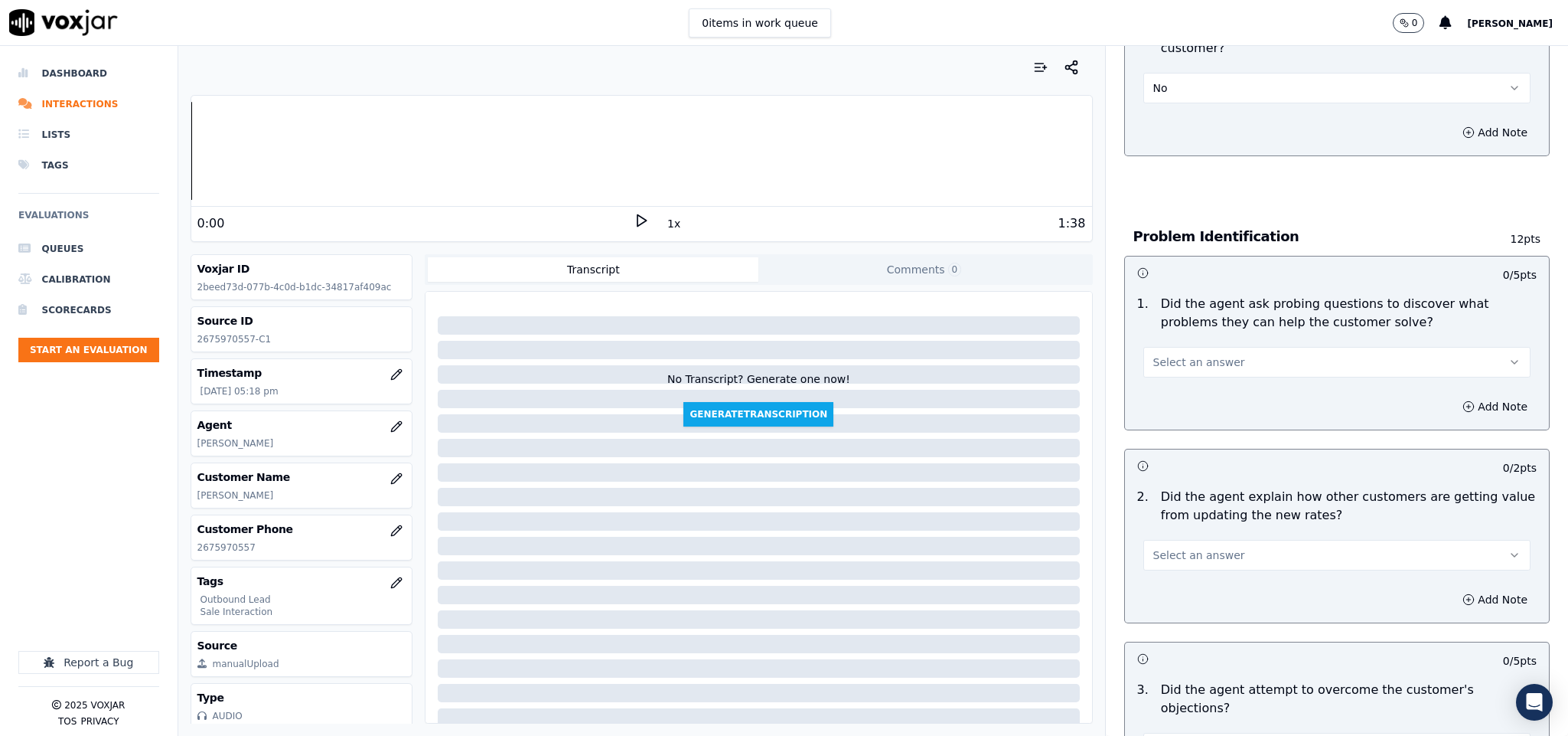
click at [1201, 354] on span "Select an answer" at bounding box center [1198, 362] width 92 height 16
click at [1175, 380] on div "Yes" at bounding box center [1299, 382] width 351 height 24
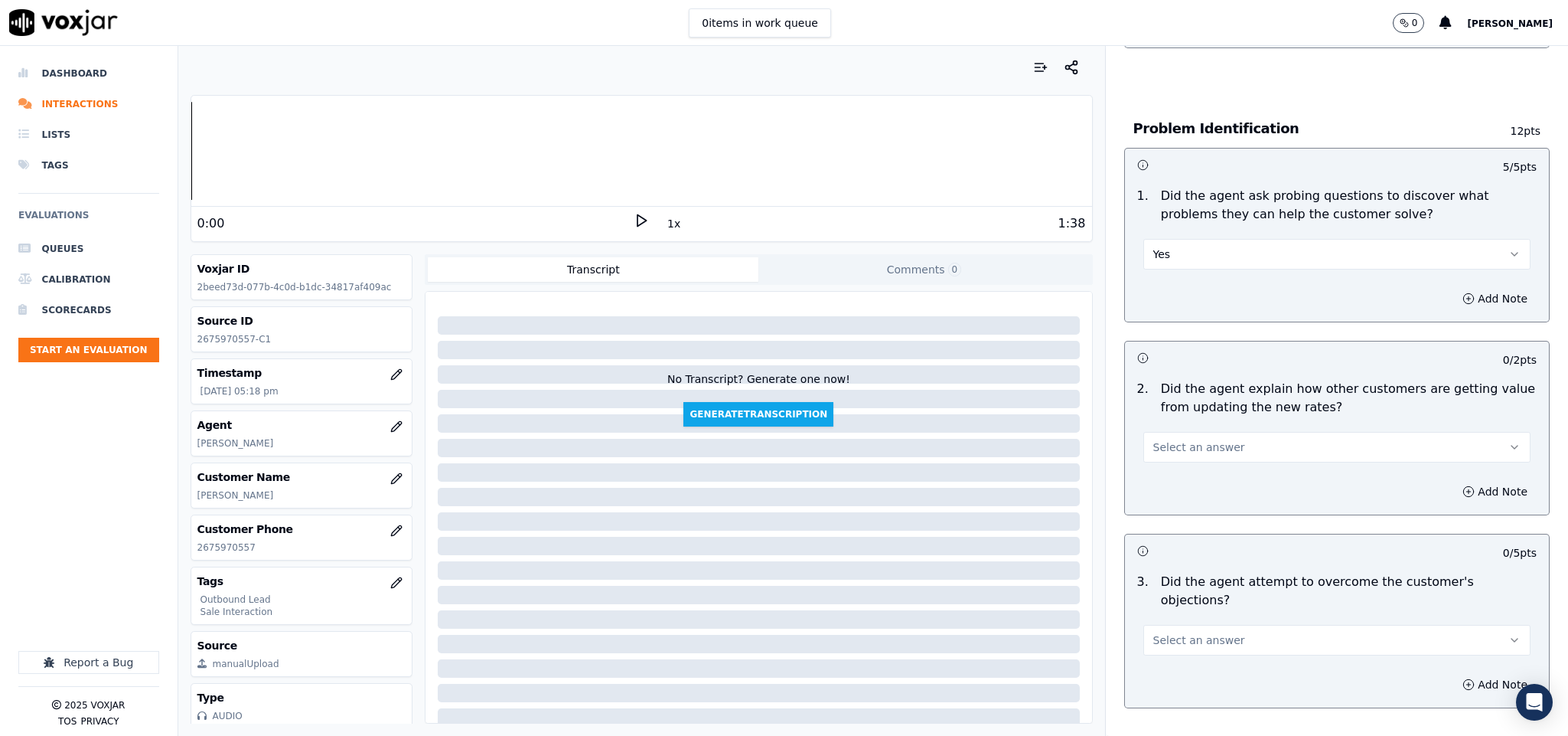
scroll to position [1148, 0]
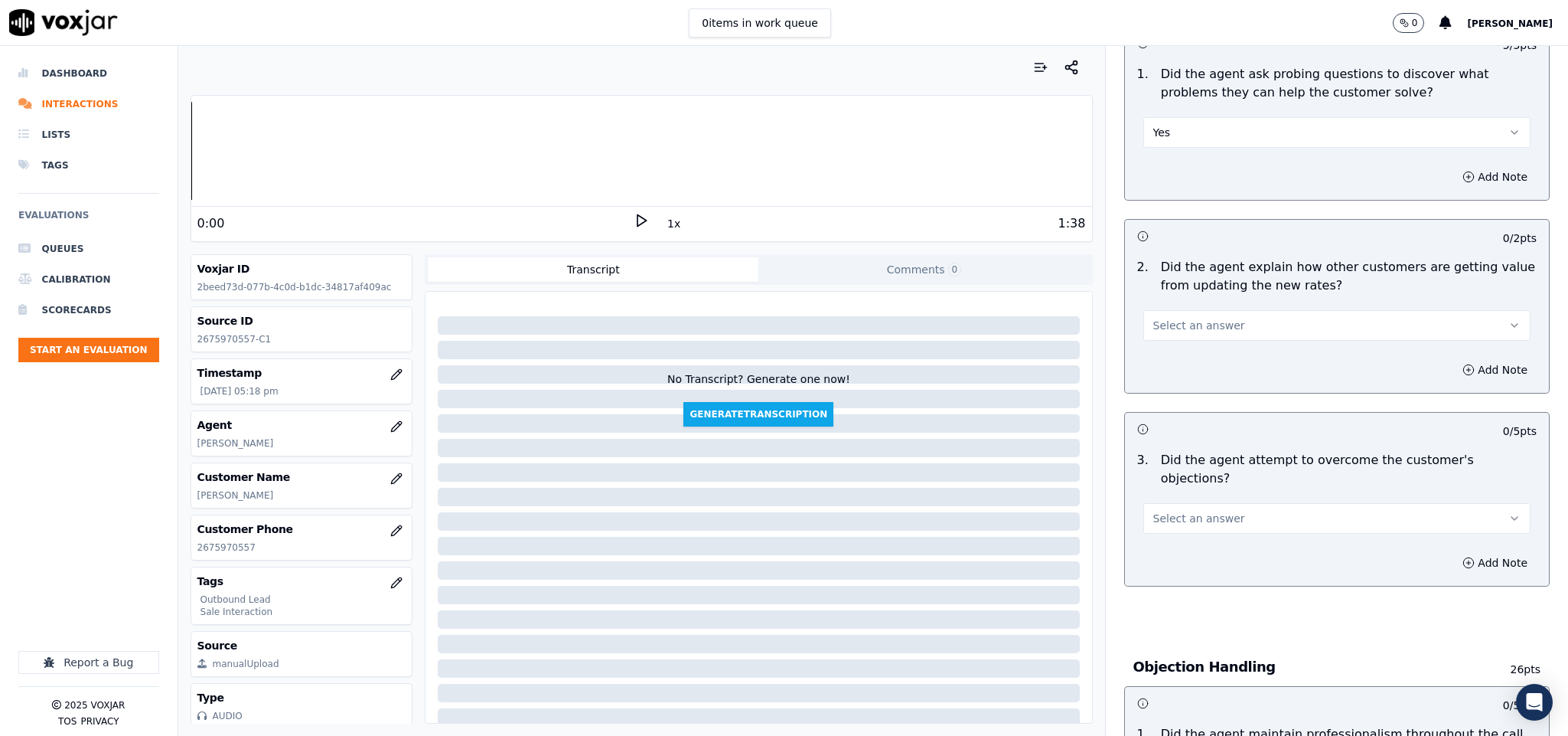
click at [1219, 312] on button "Select an answer" at bounding box center [1337, 326] width 388 height 31
click at [1172, 396] on div "N/A" at bounding box center [1299, 395] width 351 height 24
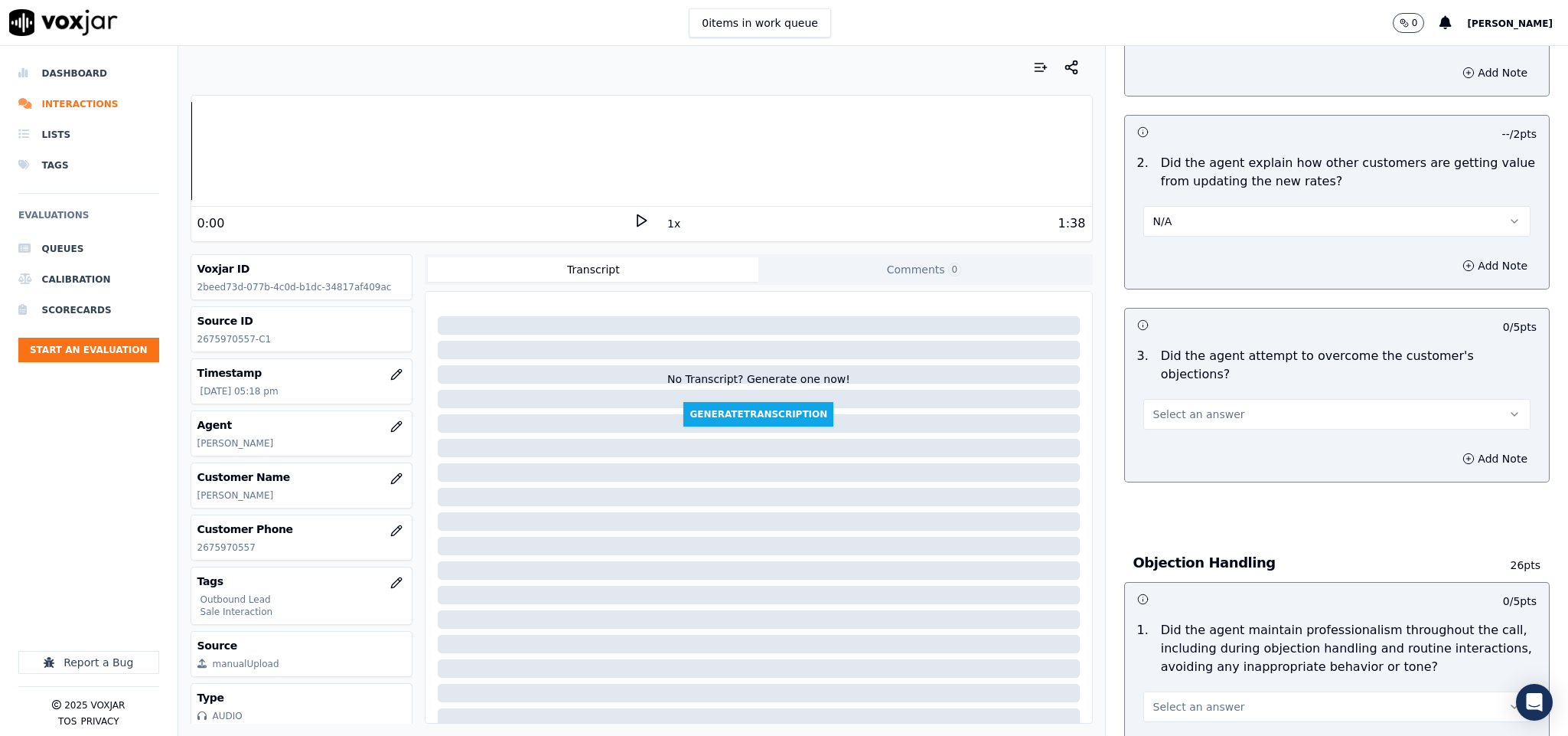
scroll to position [1378, 0]
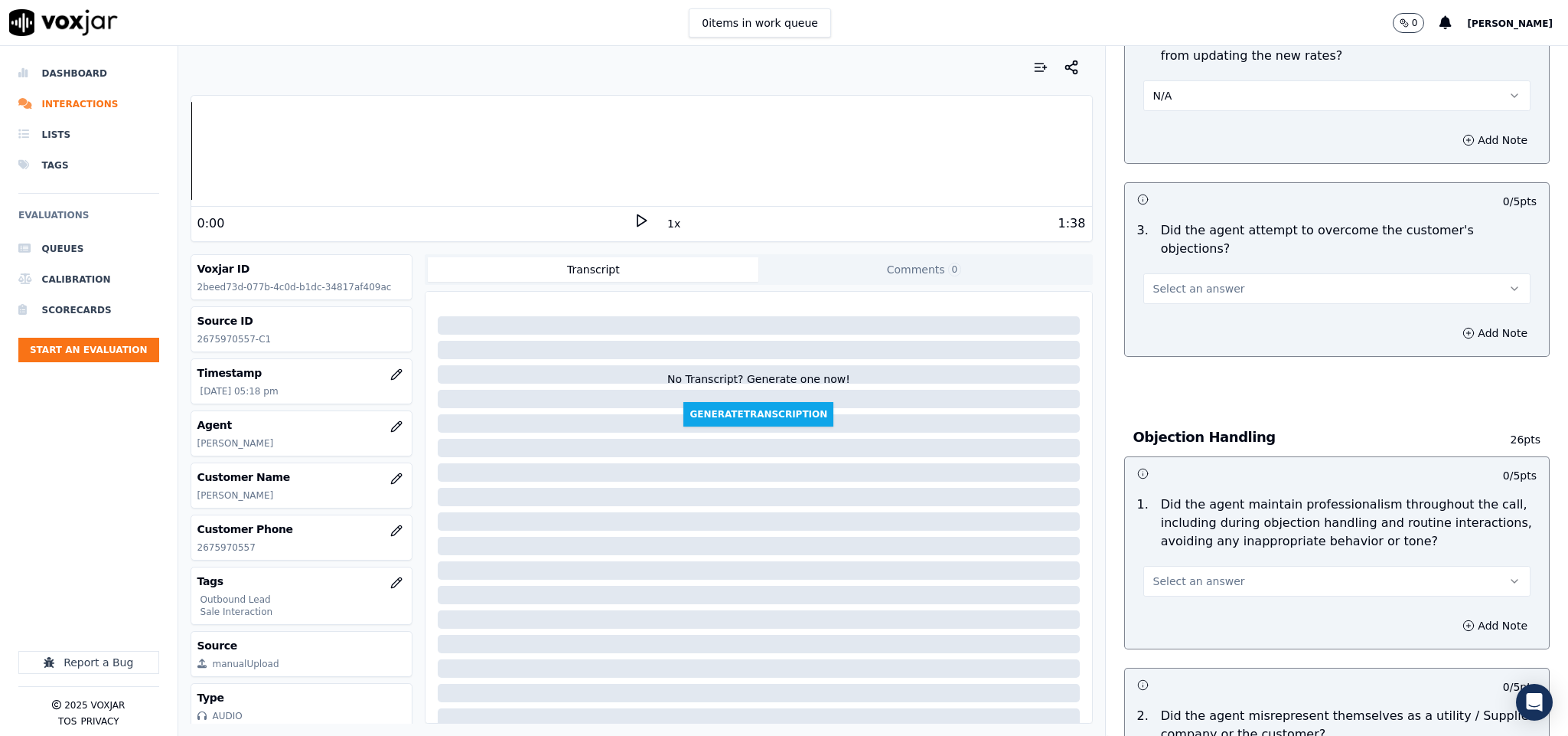
click at [1230, 273] on button "Select an answer" at bounding box center [1337, 289] width 388 height 31
click at [1176, 315] on div "No" at bounding box center [1299, 316] width 351 height 24
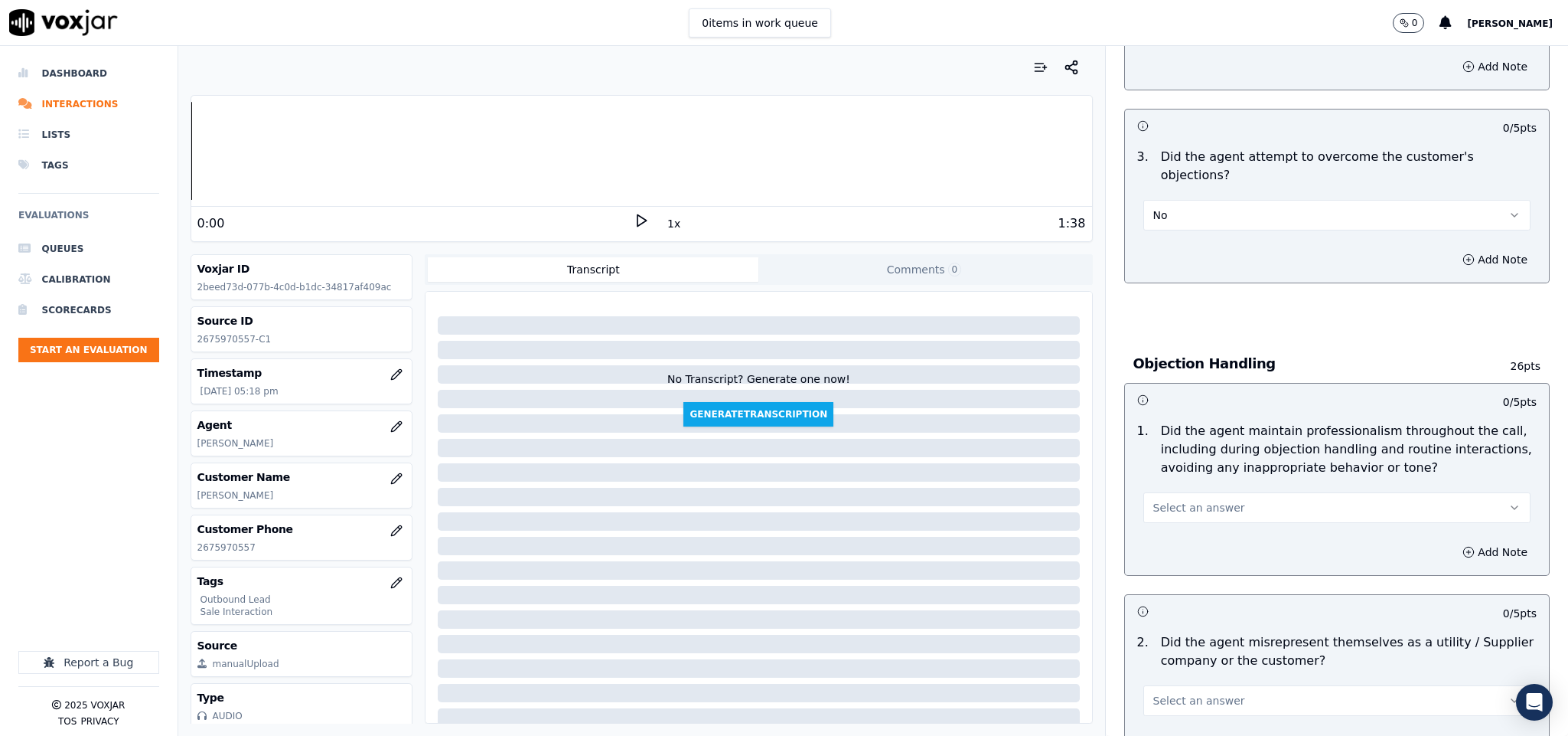
scroll to position [1493, 0]
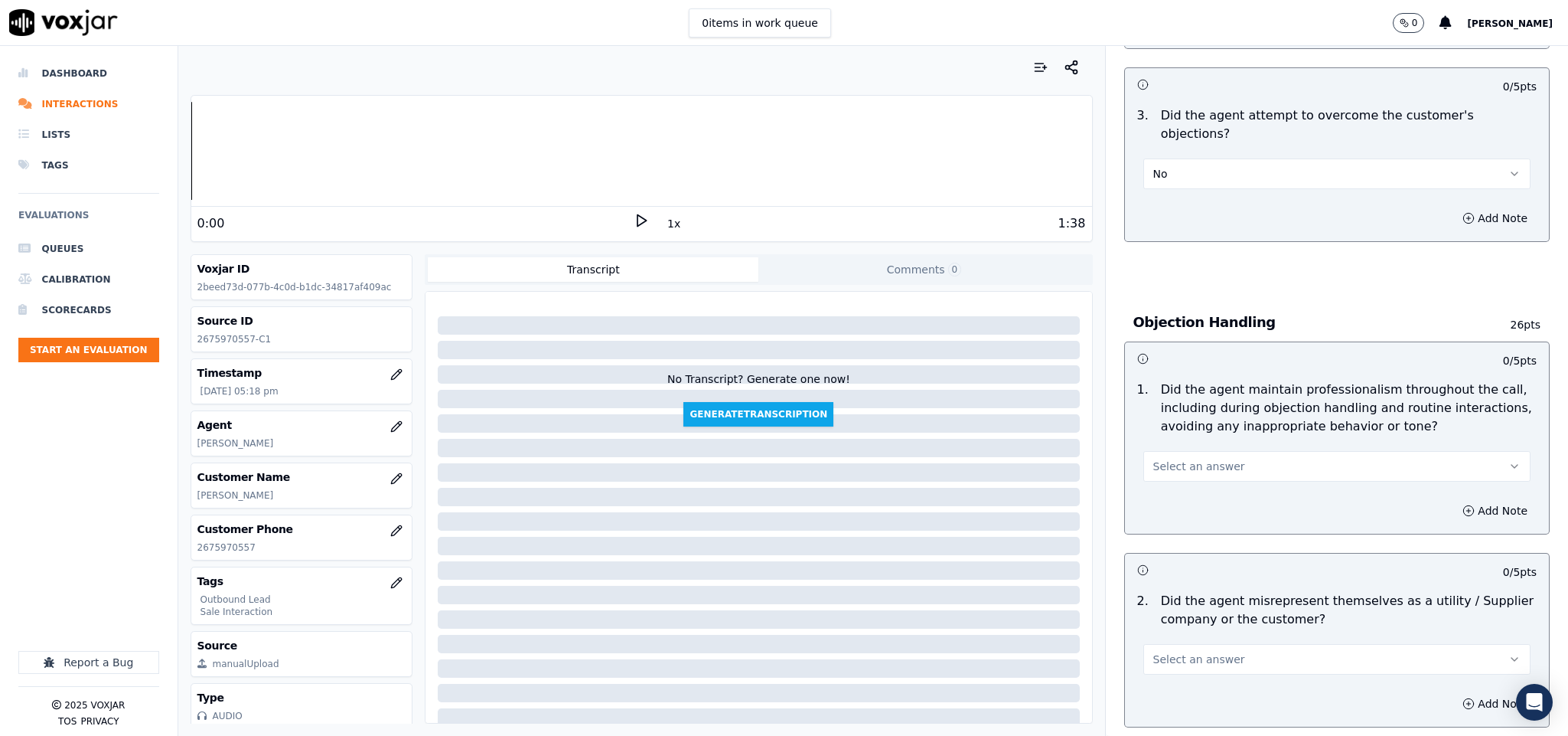
drag, startPoint x: 1189, startPoint y: 134, endPoint x: 1192, endPoint y: 152, distance: 18.2
click at [1190, 159] on button "No" at bounding box center [1337, 174] width 388 height 31
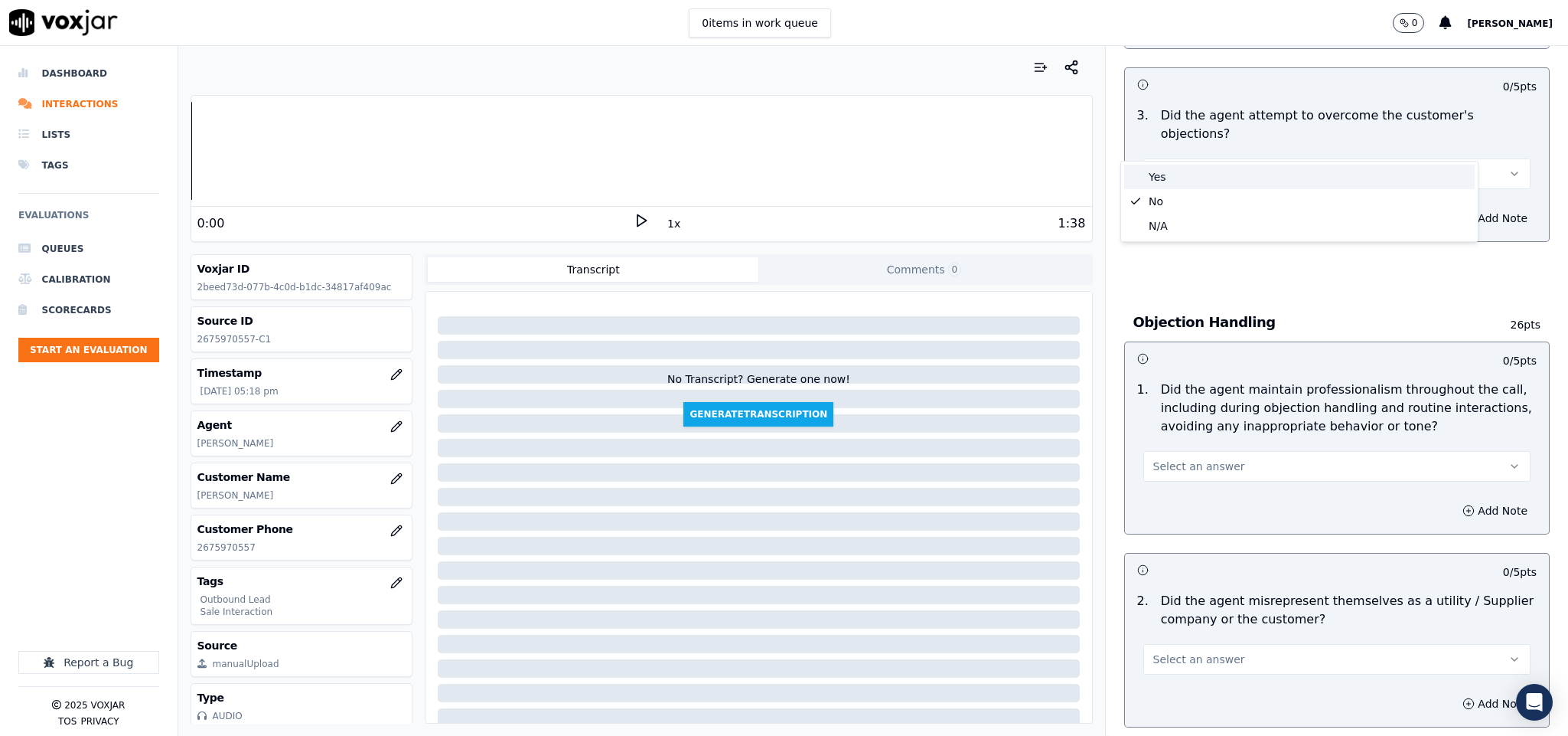
click at [1185, 170] on div "Yes" at bounding box center [1299, 177] width 351 height 24
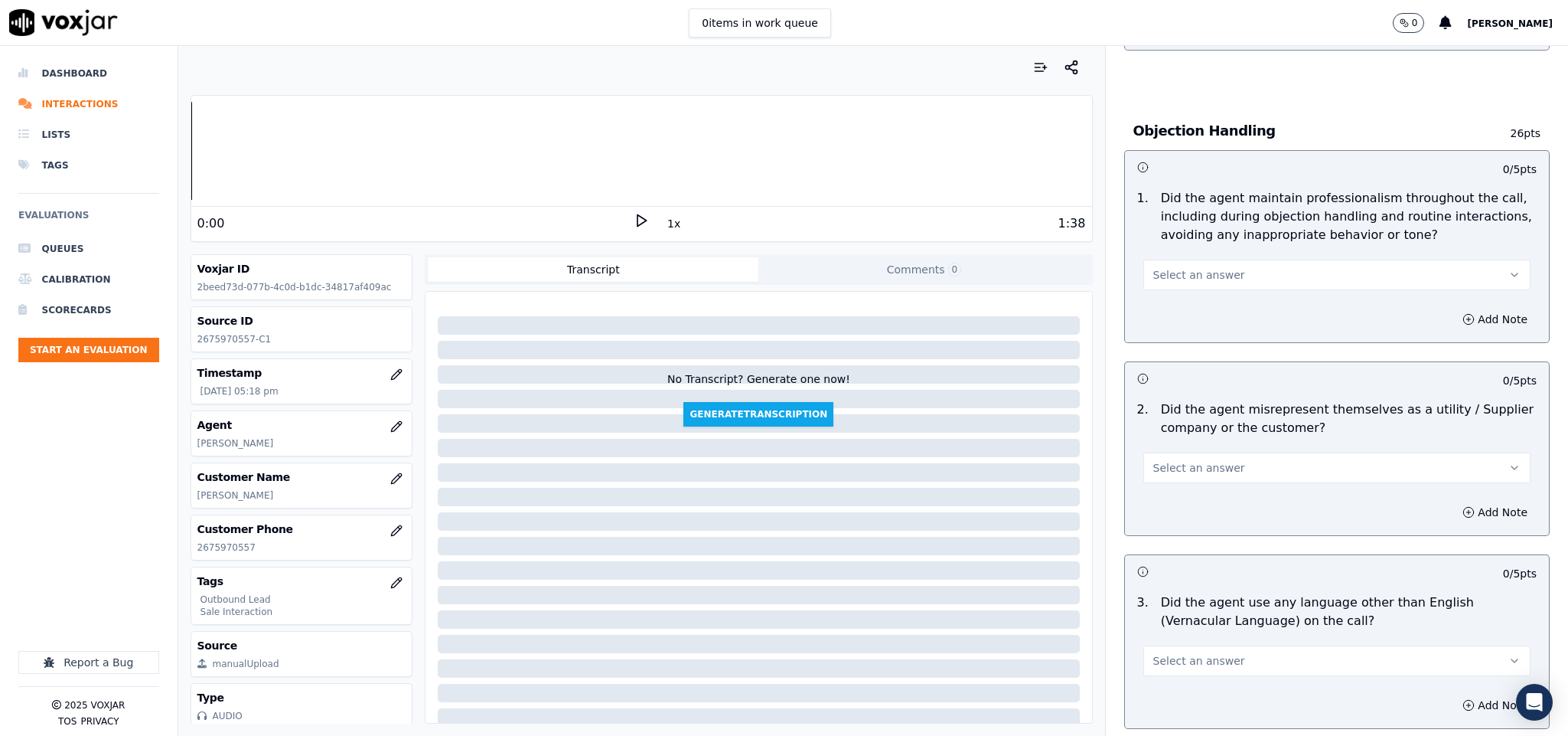
scroll to position [1722, 0]
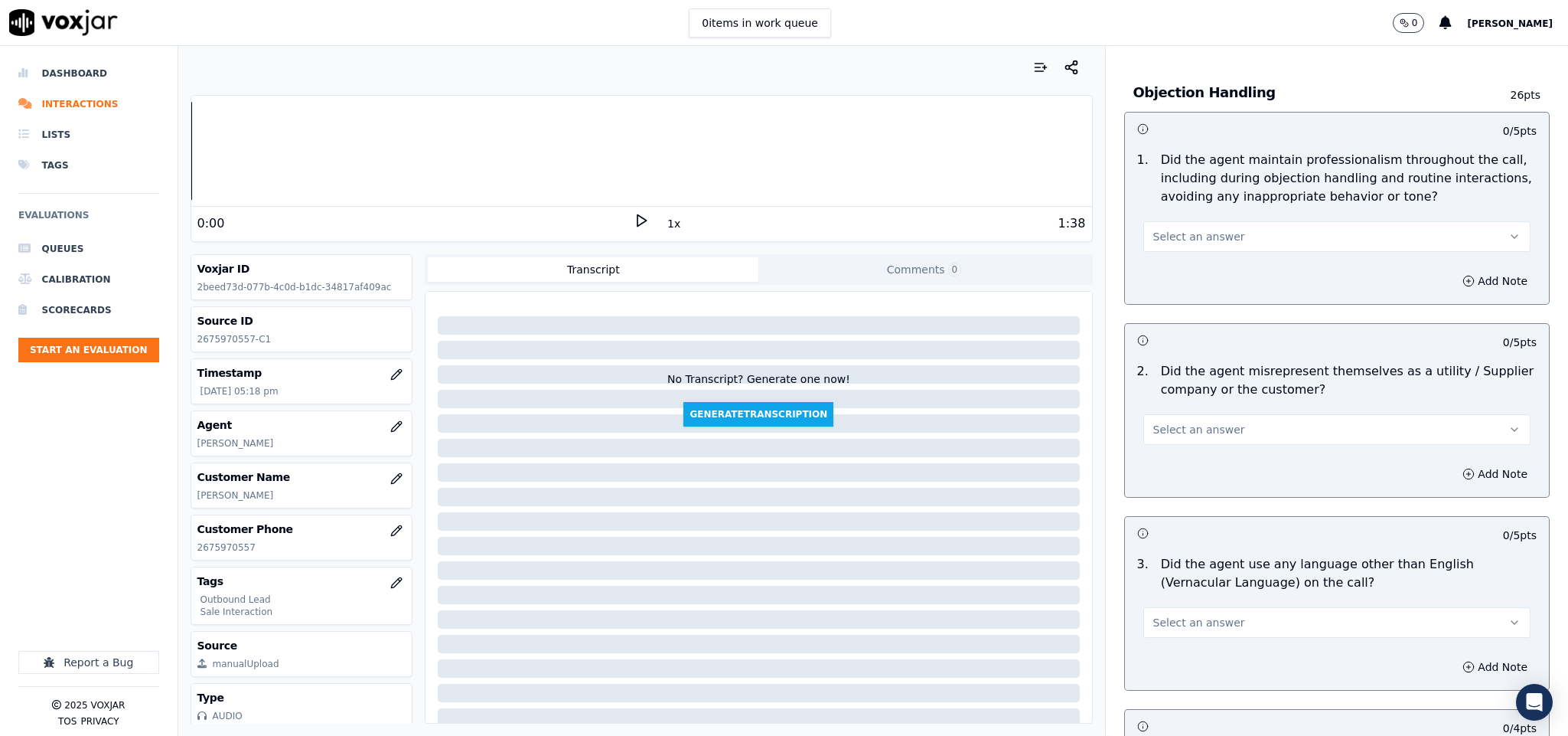
click at [1217, 221] on button "Select an answer" at bounding box center [1337, 237] width 388 height 31
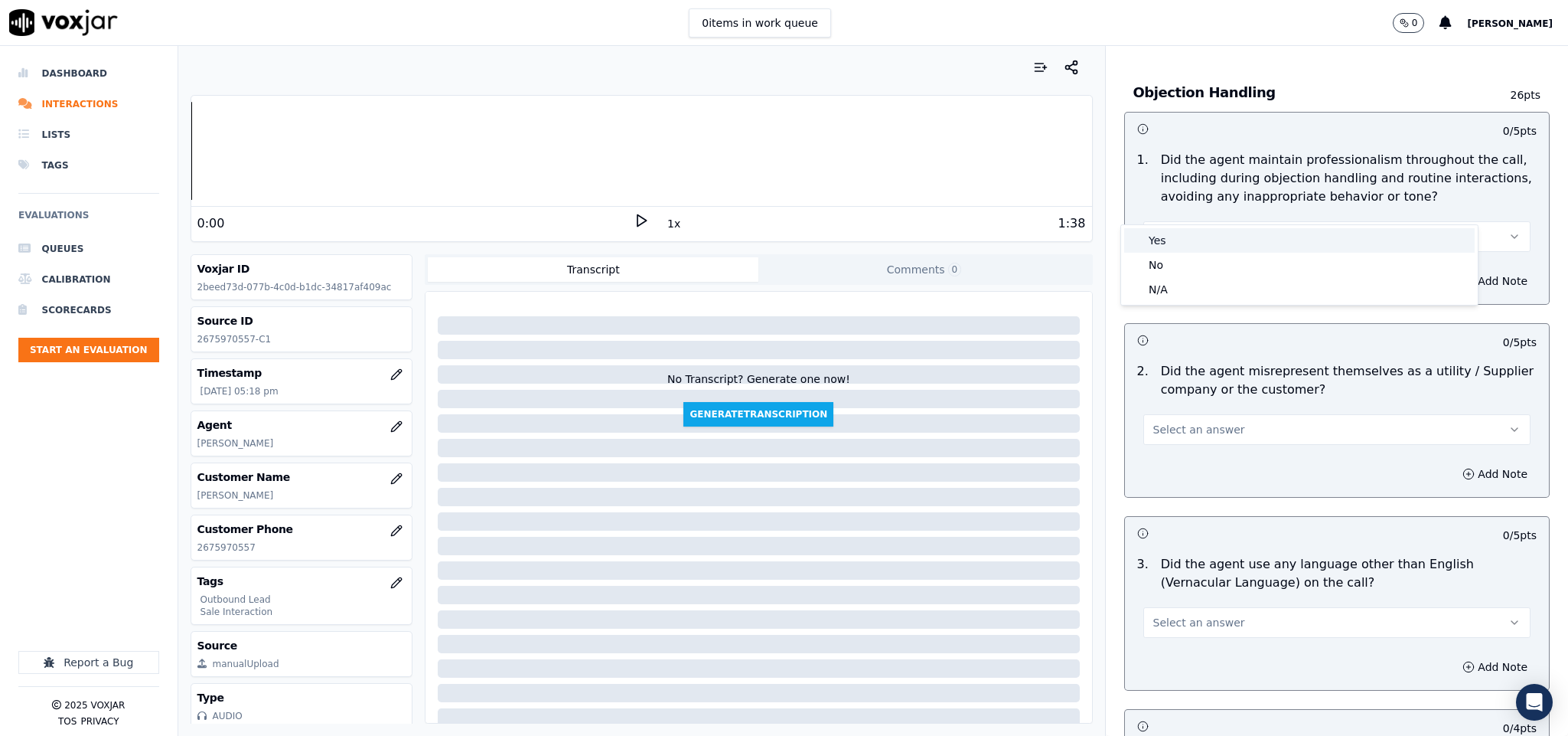
click at [1167, 242] on div "Yes" at bounding box center [1299, 240] width 351 height 24
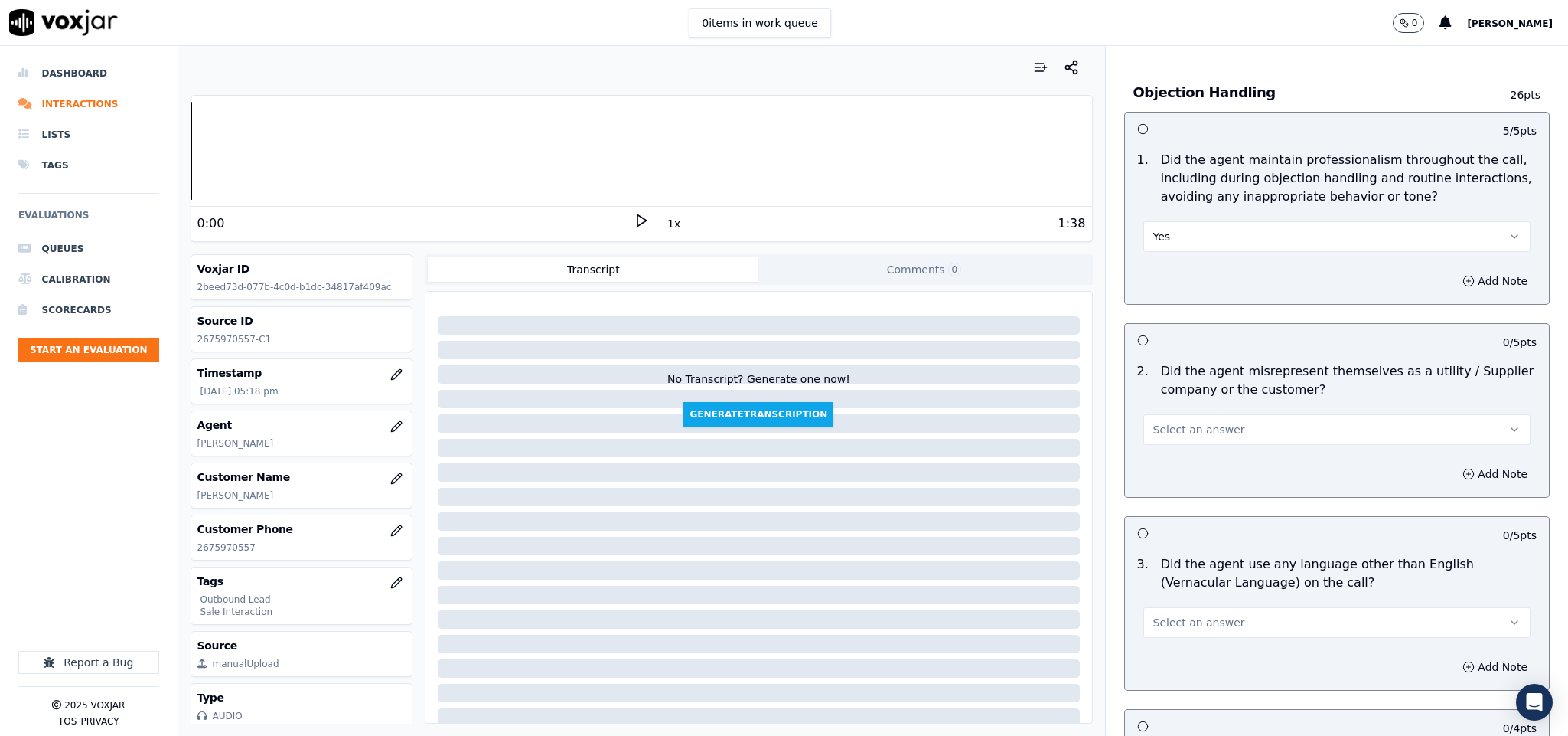
click at [1228, 414] on button "Select an answer" at bounding box center [1337, 429] width 388 height 31
click at [1167, 457] on div "No" at bounding box center [1299, 458] width 351 height 24
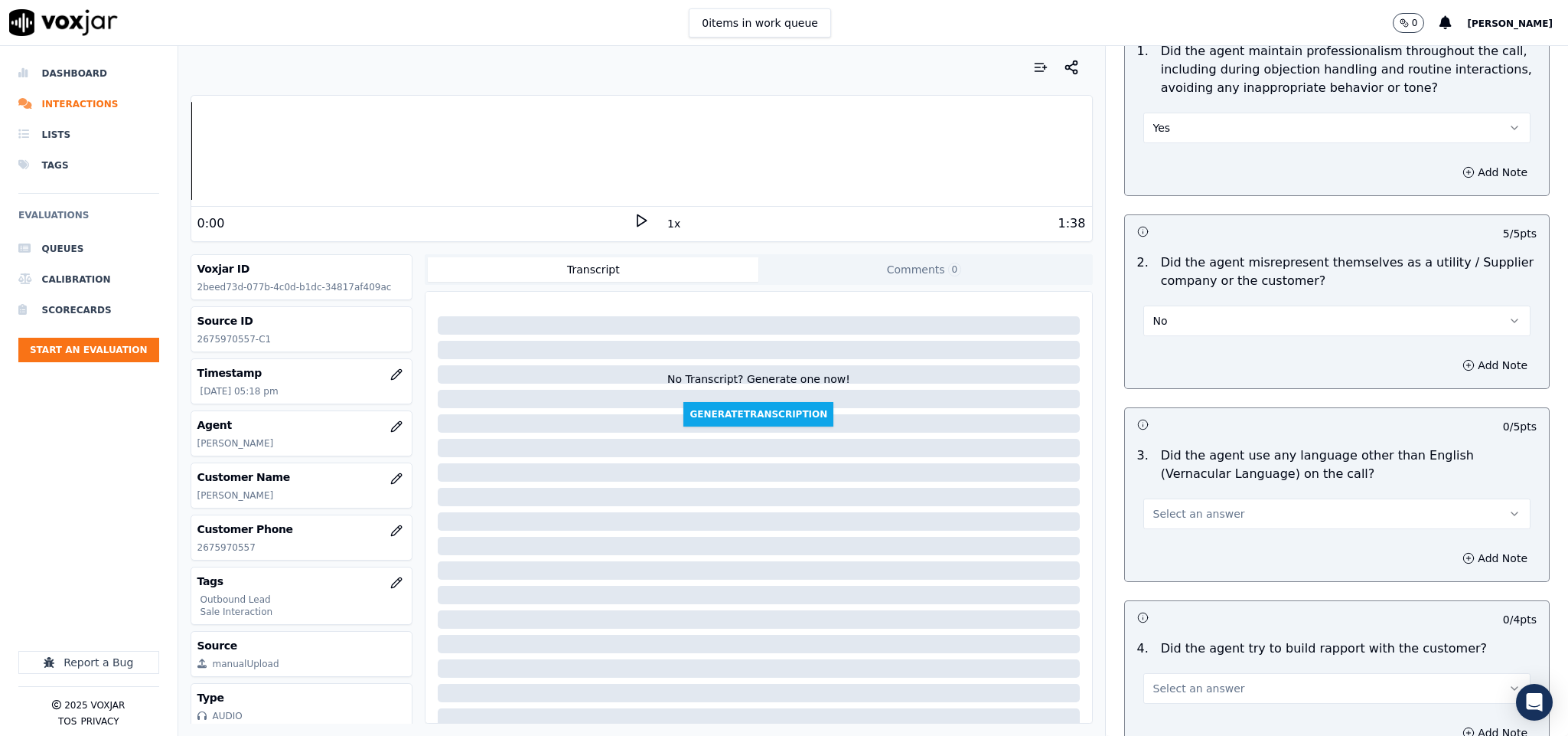
scroll to position [1952, 0]
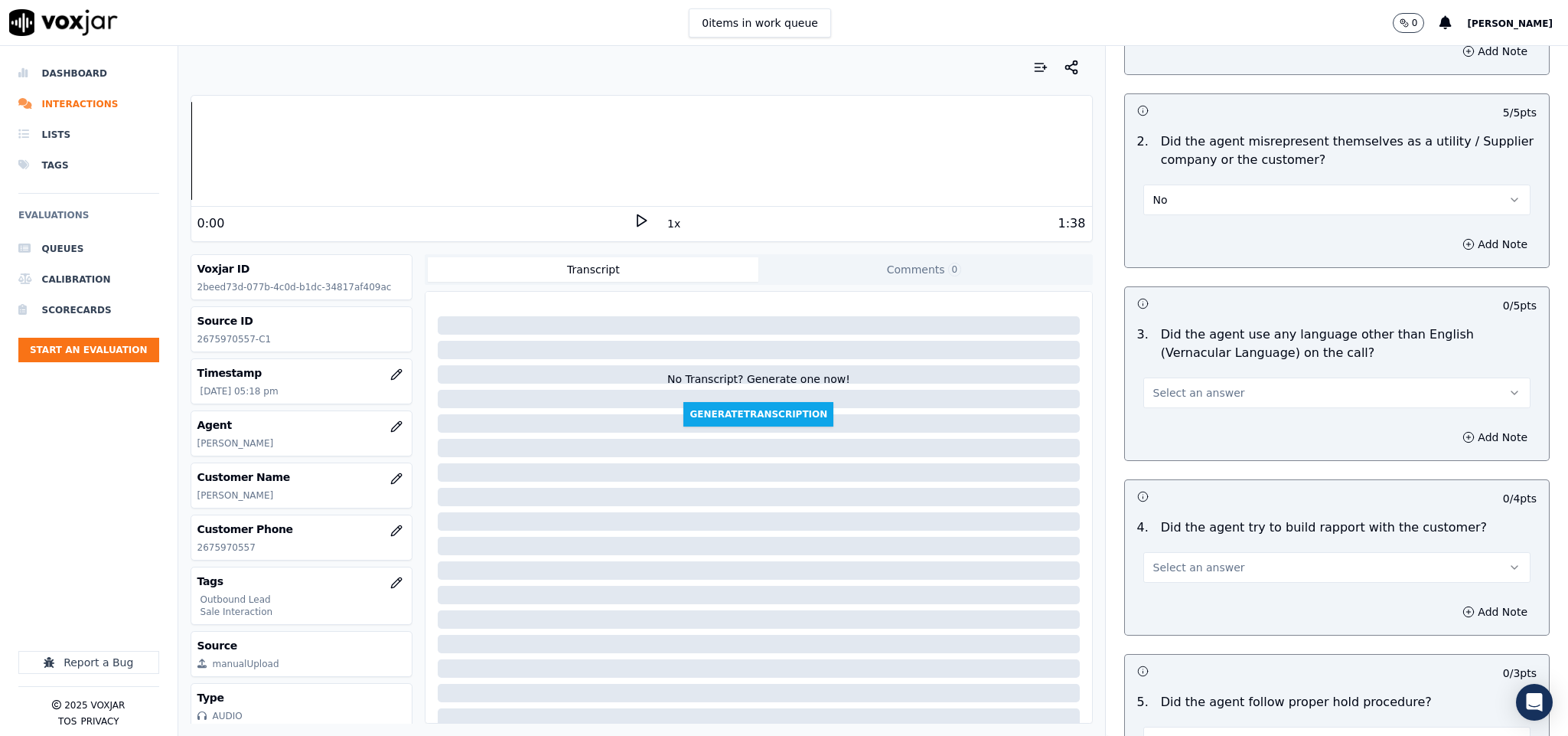
click at [1192, 377] on button "Select an answer" at bounding box center [1337, 393] width 388 height 31
click at [1162, 421] on div "No" at bounding box center [1299, 421] width 351 height 24
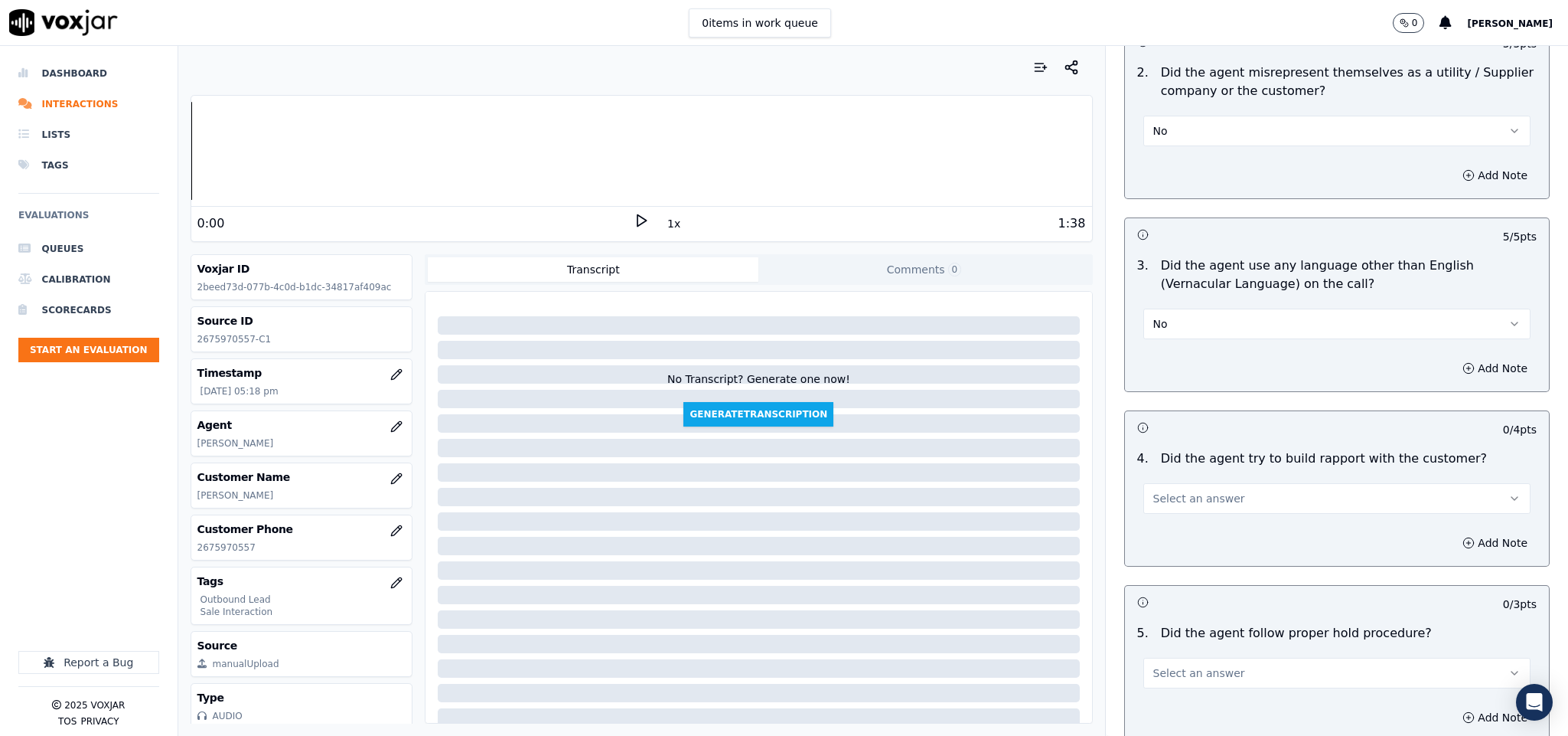
scroll to position [2067, 0]
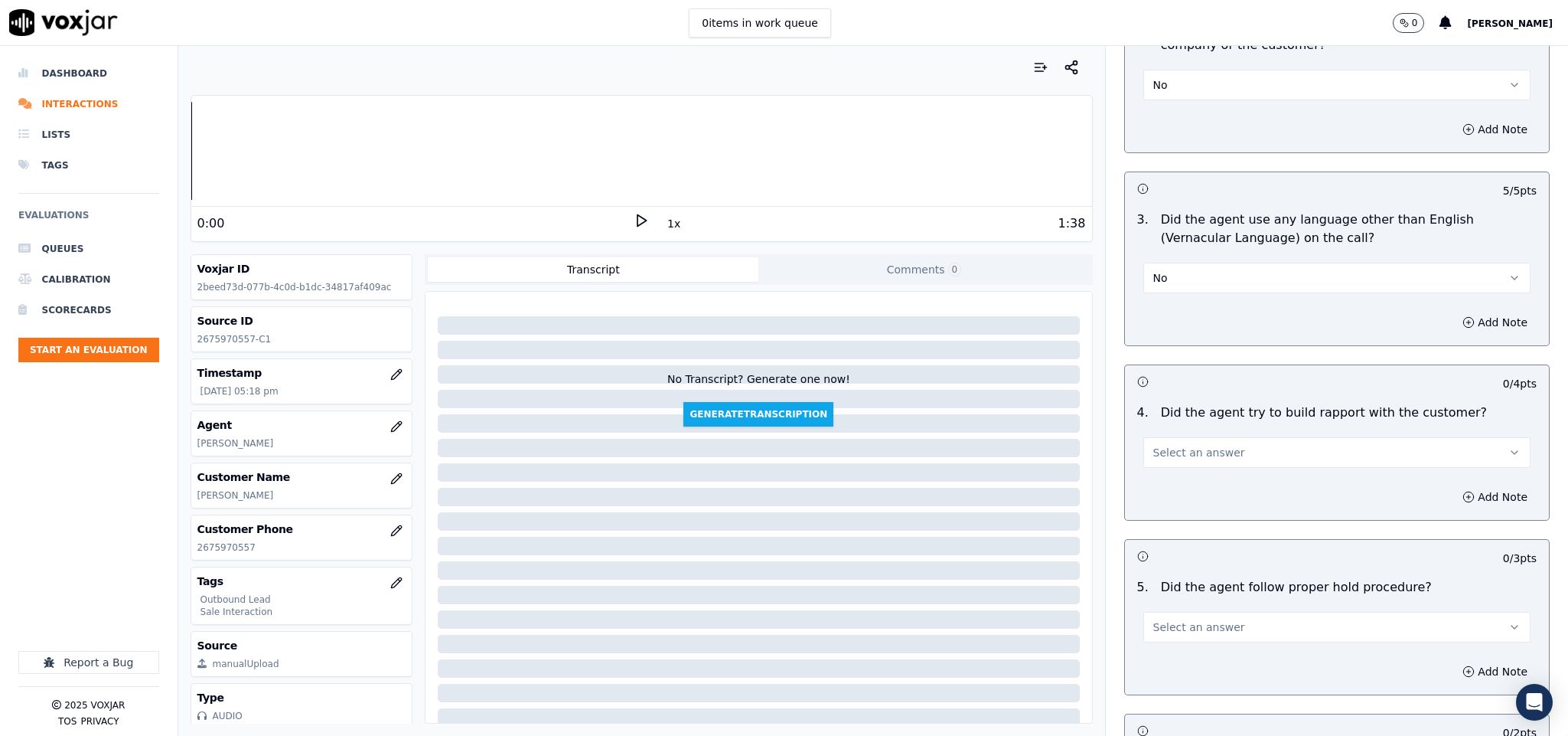
drag, startPoint x: 1194, startPoint y: 412, endPoint x: 1190, endPoint y: 433, distance: 21.4
click at [1194, 437] on button "Select an answer" at bounding box center [1337, 452] width 388 height 31
drag, startPoint x: 1173, startPoint y: 480, endPoint x: 1167, endPoint y: 462, distance: 19.0
click at [1172, 480] on div "No" at bounding box center [1299, 482] width 351 height 24
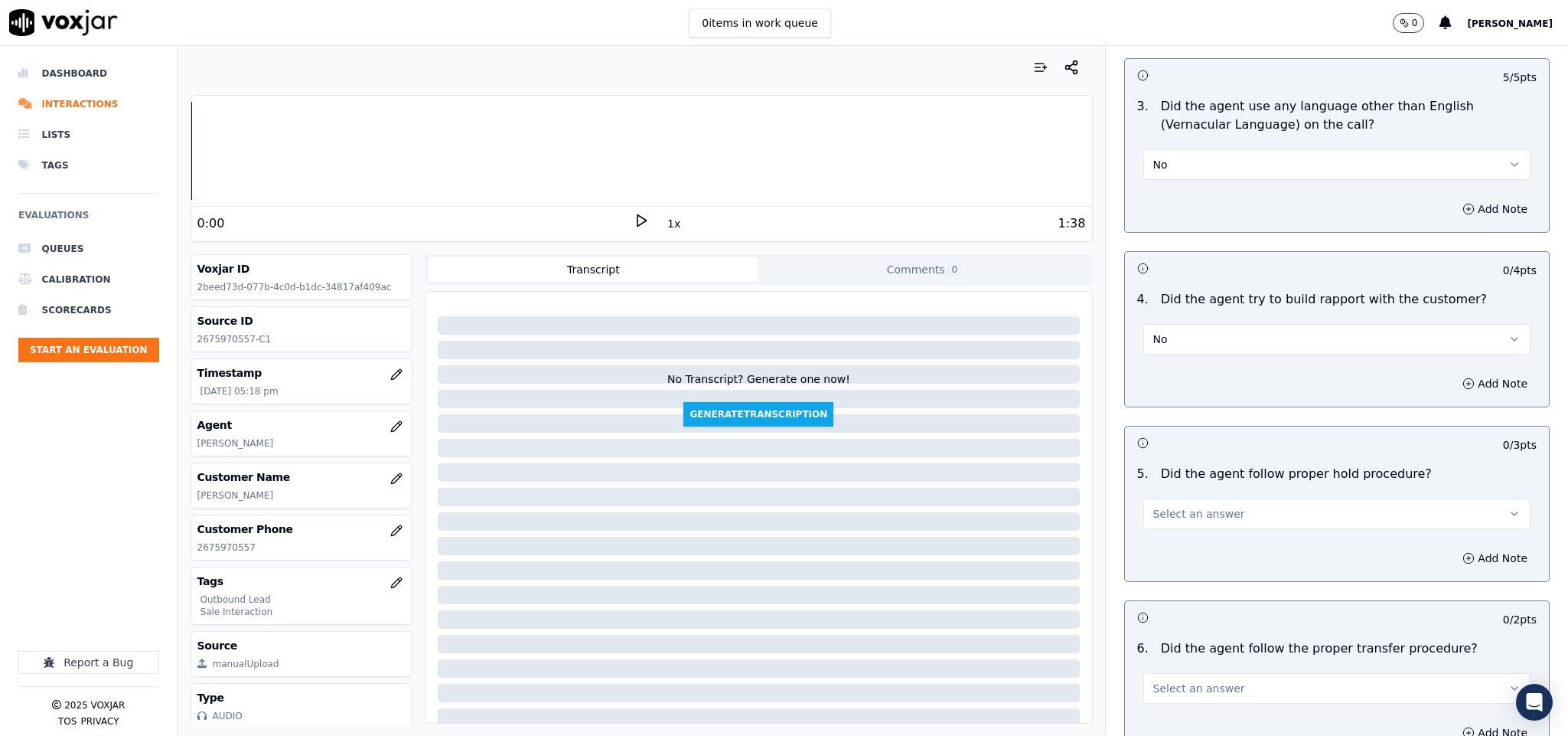
scroll to position [2181, 0]
click at [1180, 322] on button "No" at bounding box center [1337, 338] width 388 height 31
click at [1160, 393] on div "N/A" at bounding box center [1299, 392] width 351 height 24
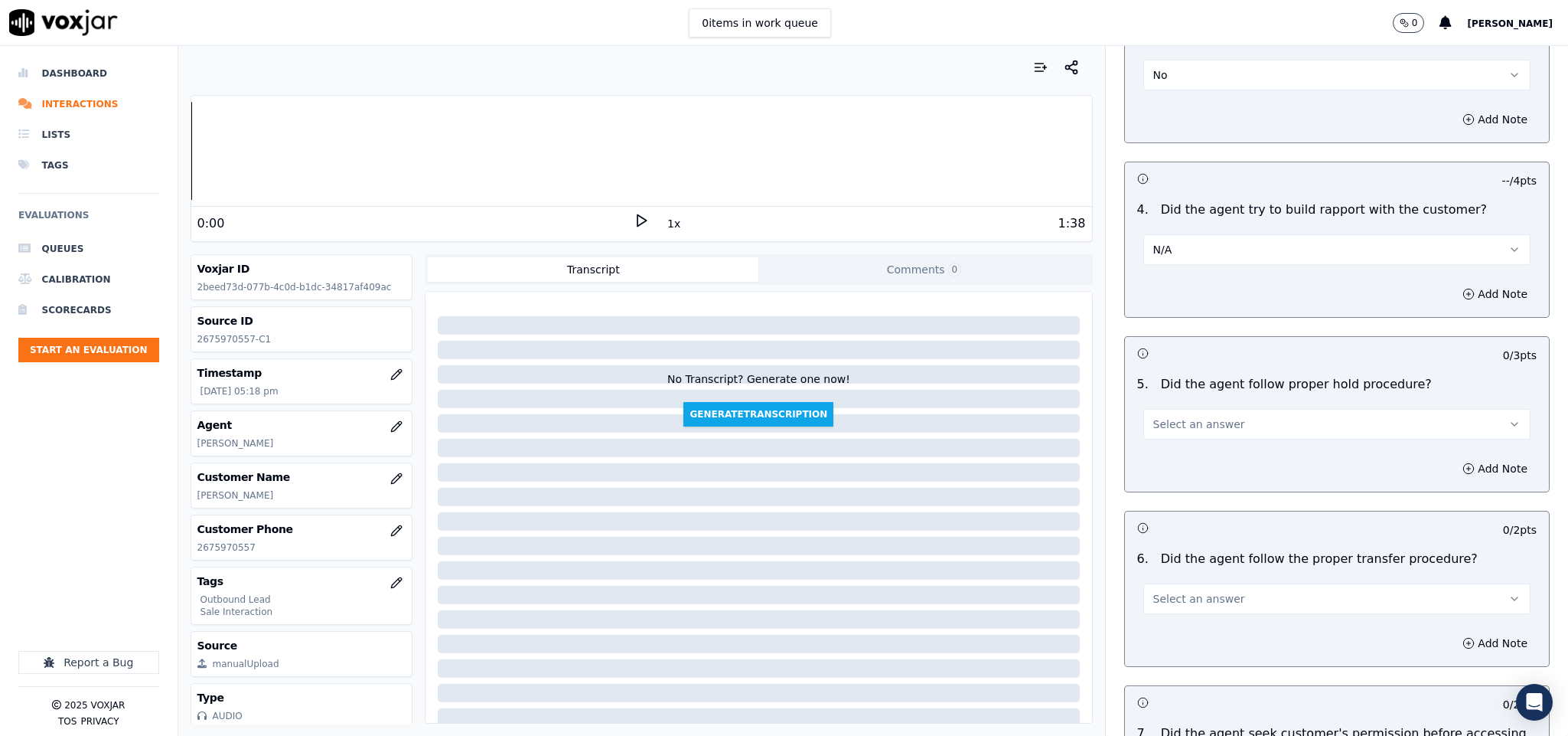
scroll to position [2411, 0]
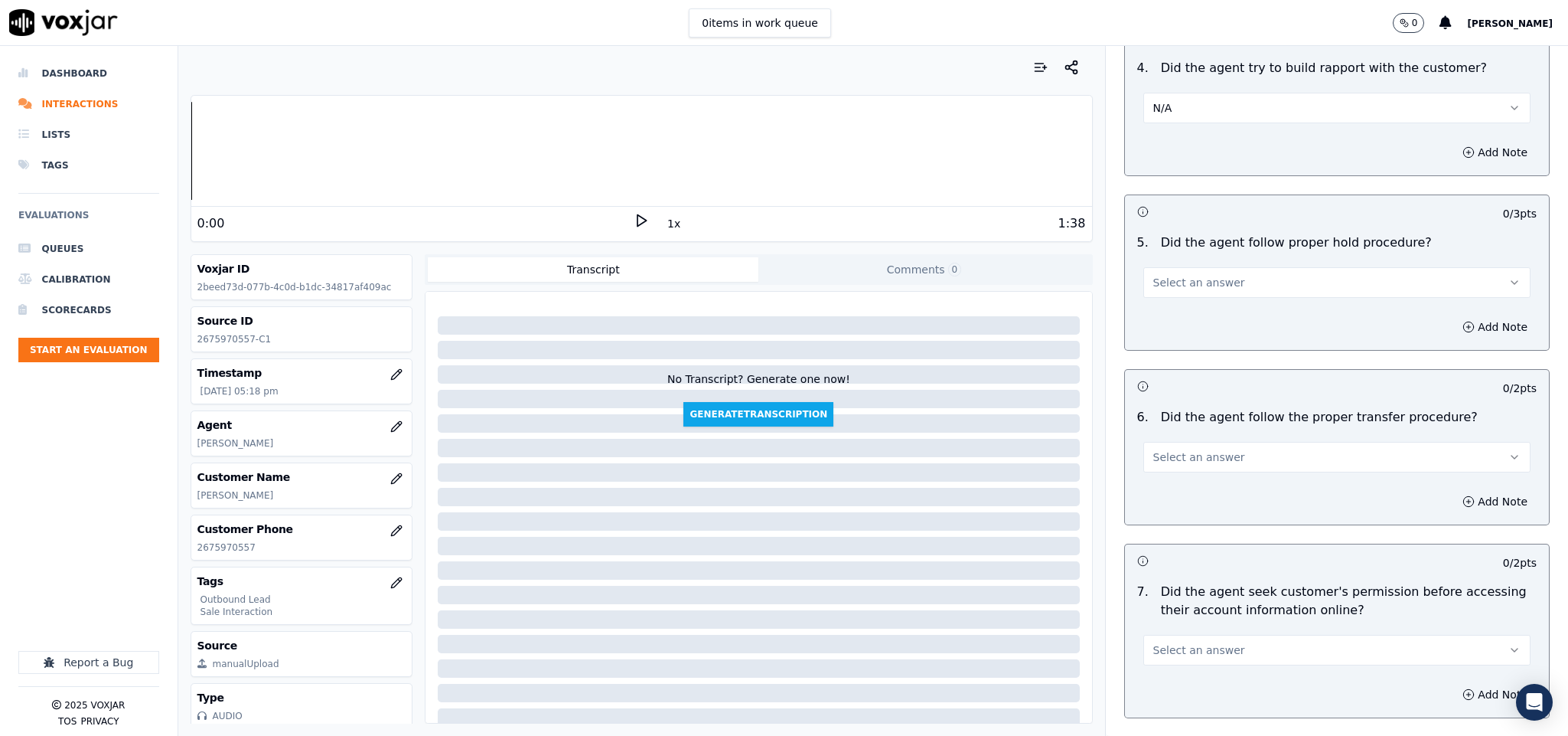
click at [1206, 275] on span "Select an answer" at bounding box center [1198, 283] width 92 height 16
click at [1175, 288] on div "Yes" at bounding box center [1299, 289] width 351 height 24
click at [1183, 449] on span "Select an answer" at bounding box center [1198, 457] width 92 height 16
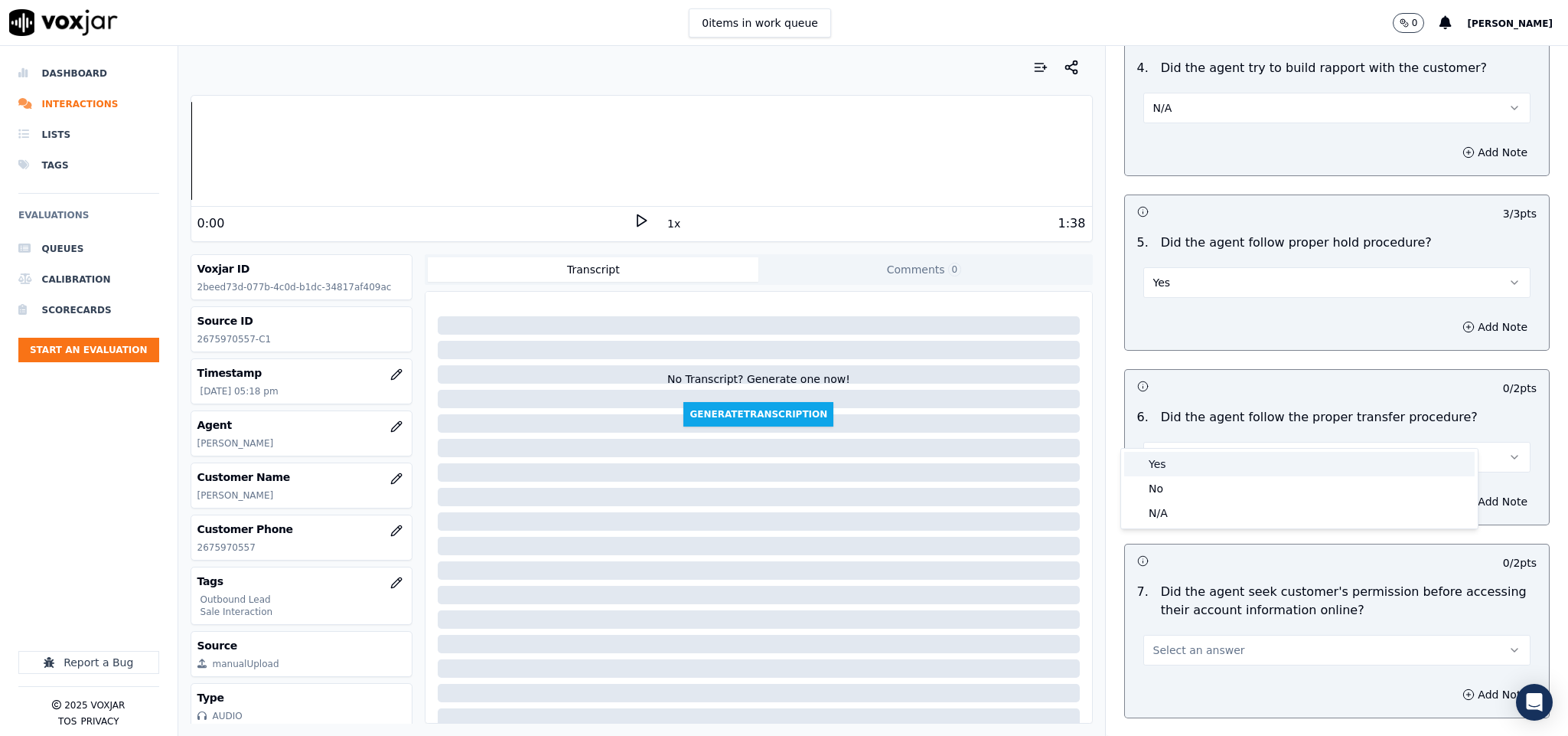
click at [1173, 465] on div "Yes" at bounding box center [1299, 464] width 351 height 24
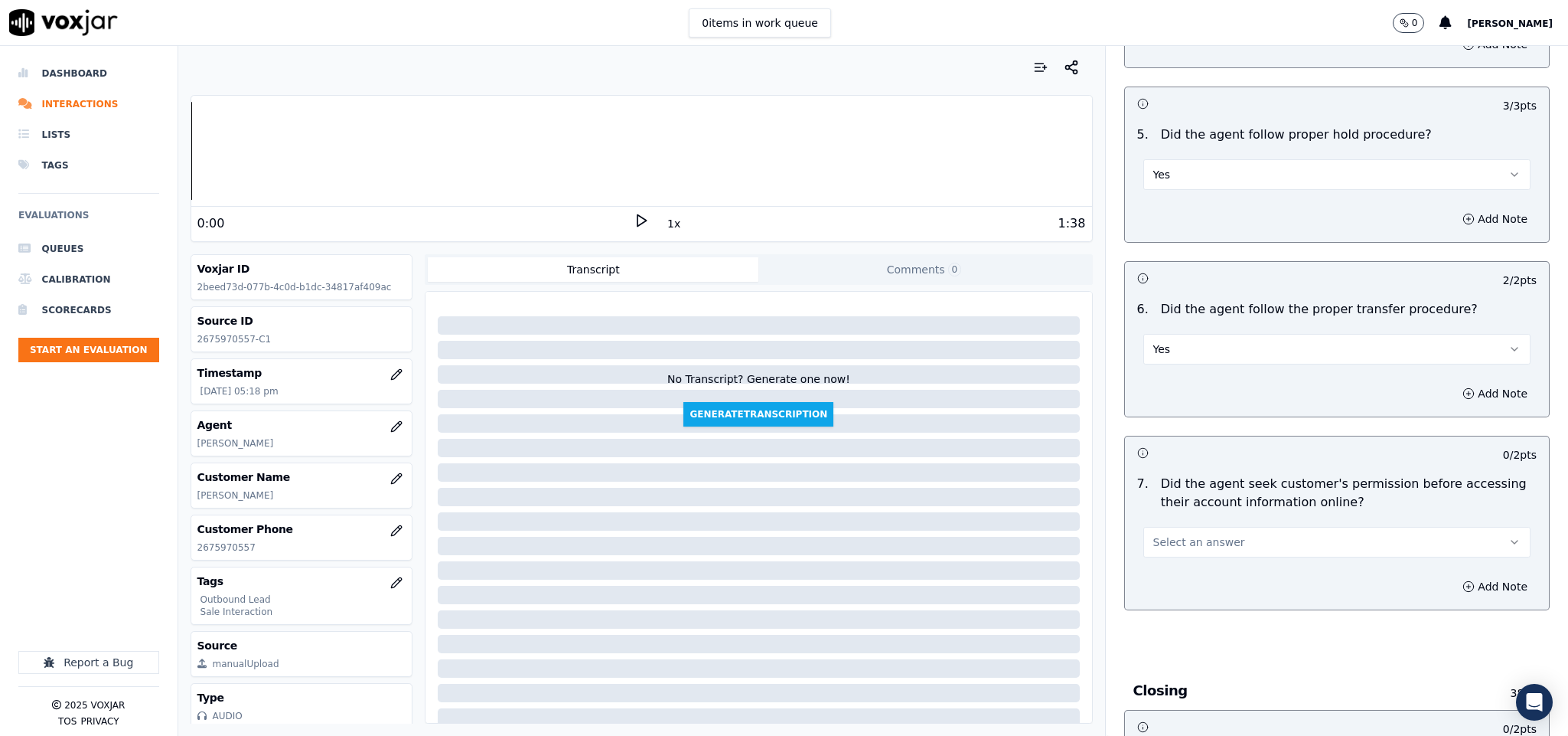
scroll to position [2641, 0]
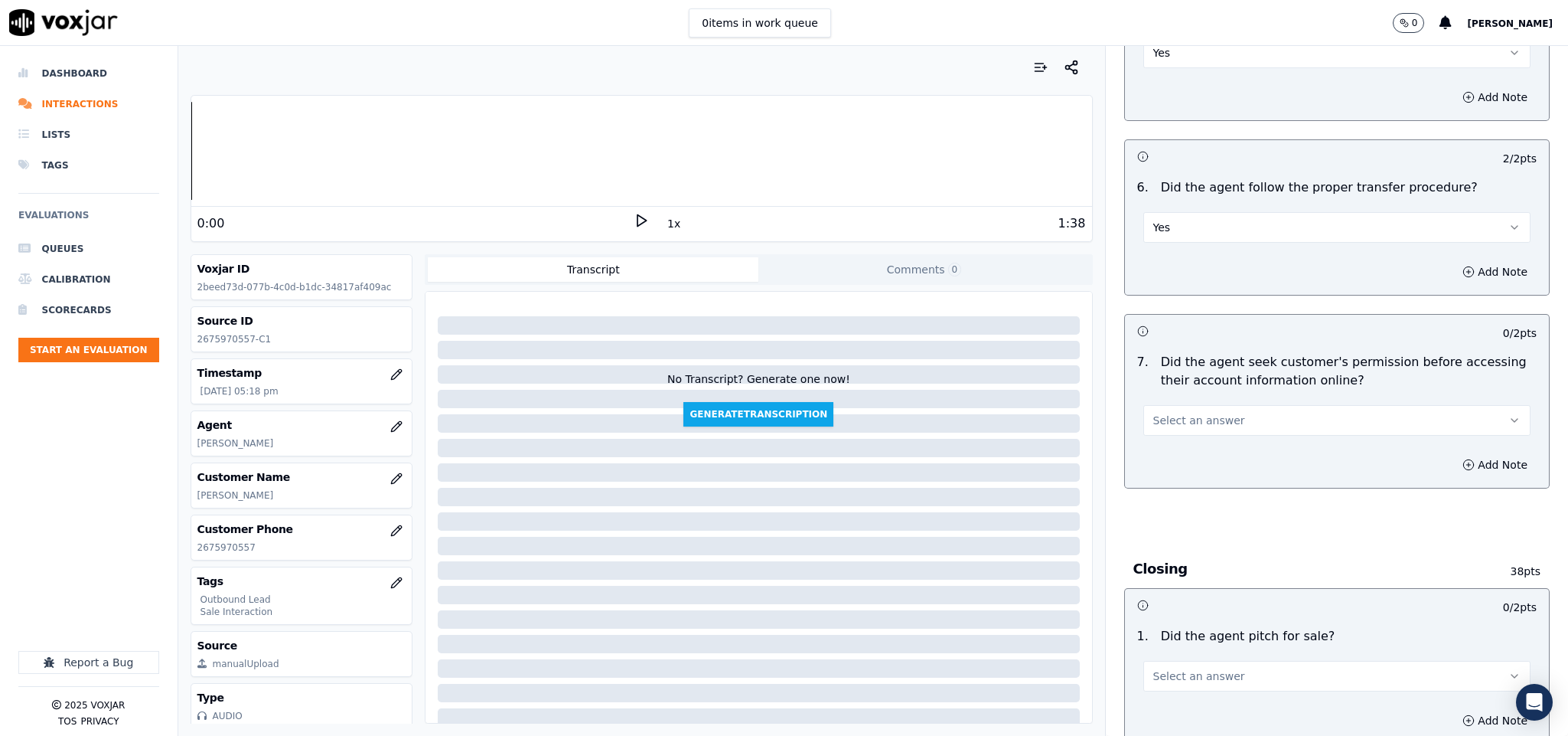
click at [1192, 413] on span "Select an answer" at bounding box center [1198, 421] width 92 height 16
drag, startPoint x: 1165, startPoint y: 451, endPoint x: 1348, endPoint y: 436, distance: 183.6
click at [1167, 451] on div "No" at bounding box center [1299, 452] width 351 height 24
click at [1453, 454] on button "Add Note" at bounding box center [1495, 465] width 84 height 22
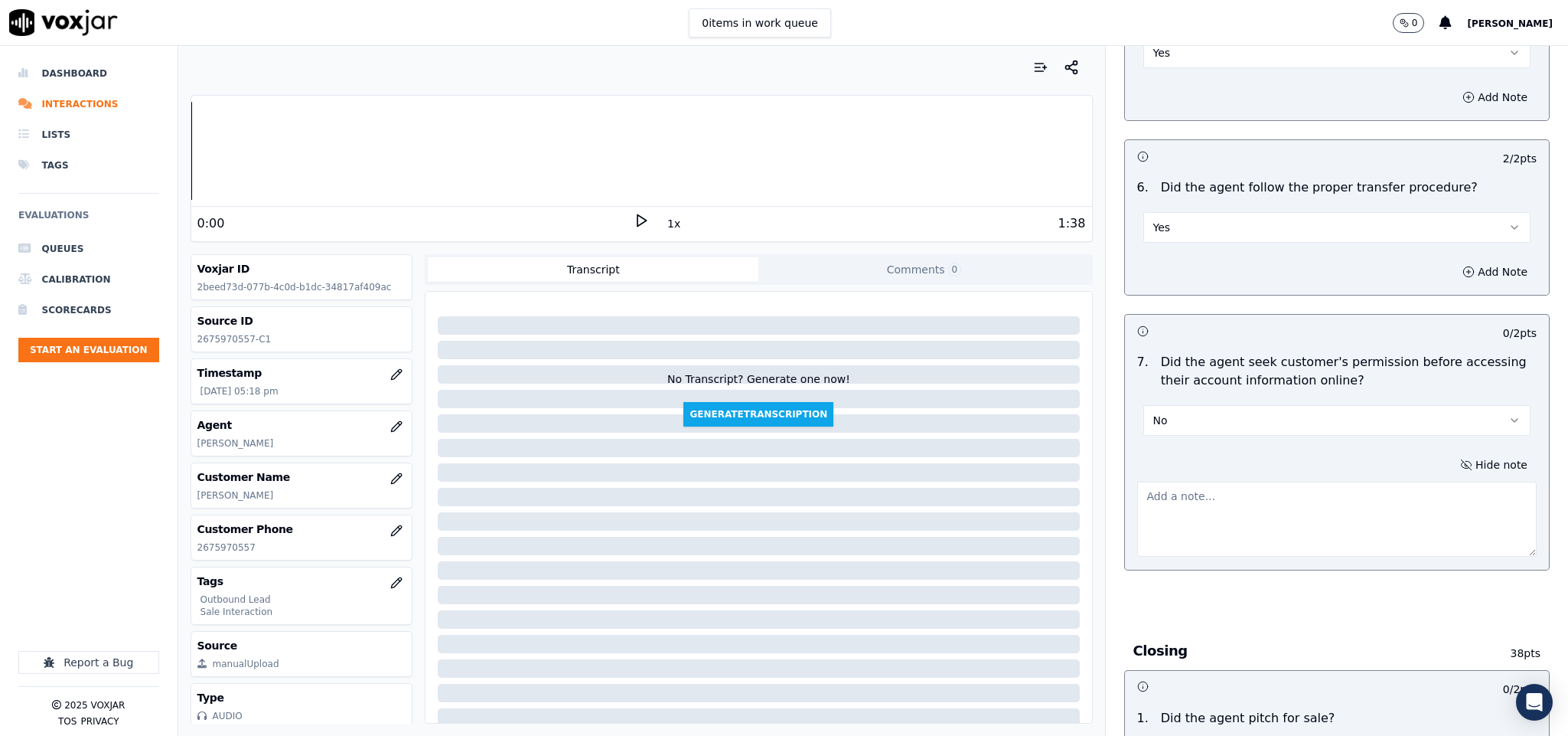
click at [1327, 482] on textarea at bounding box center [1337, 519] width 401 height 75
click at [1187, 517] on textarea "To enrich screen reader interactions, please activate Accessibility in Grammarl…" at bounding box center [1337, 519] width 401 height 75
paste textarea "Call id - 20250818-164758_"
paste textarea "@1:47 [PERSON_NAME] shared the account number - “The agent must ask for and obt…"
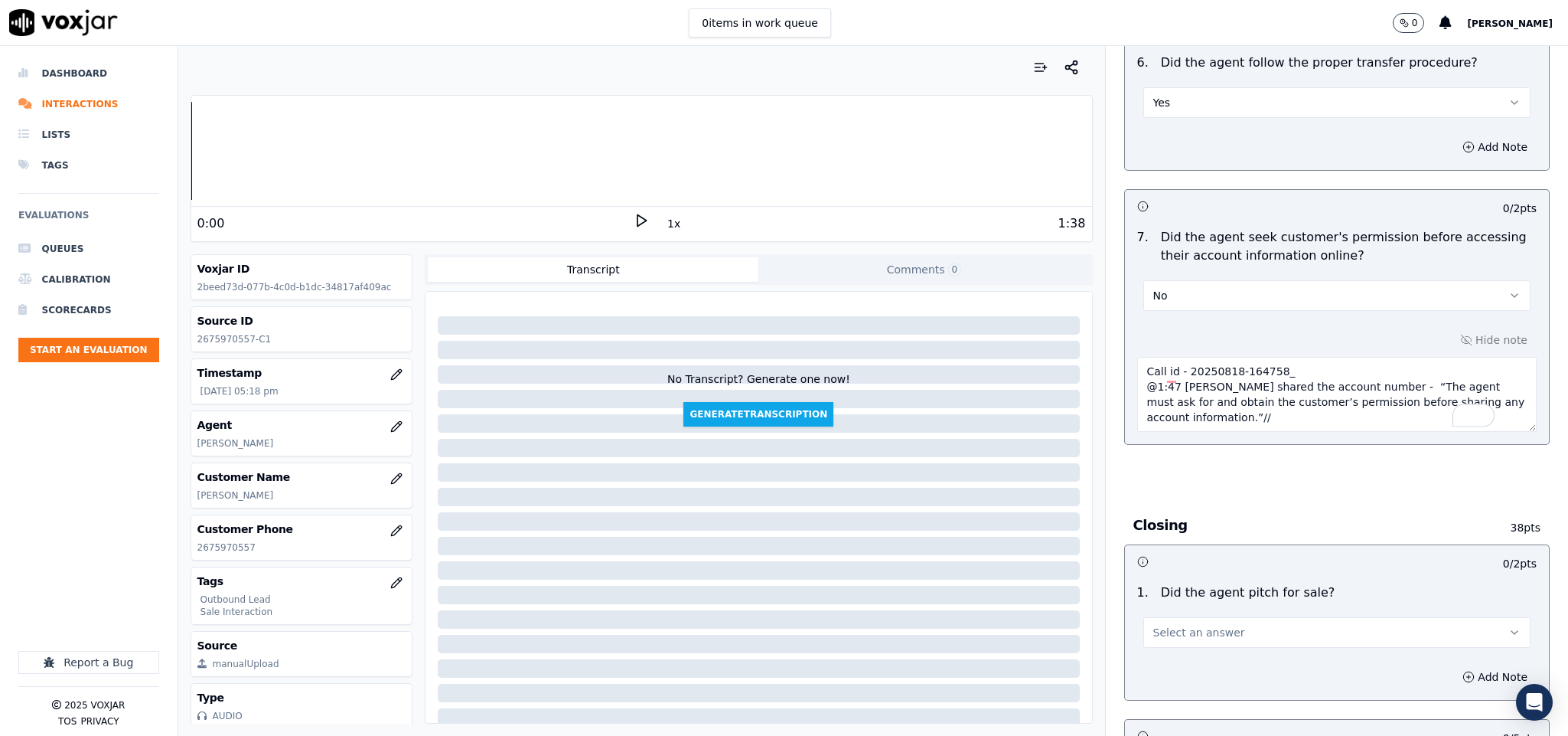
scroll to position [2985, 0]
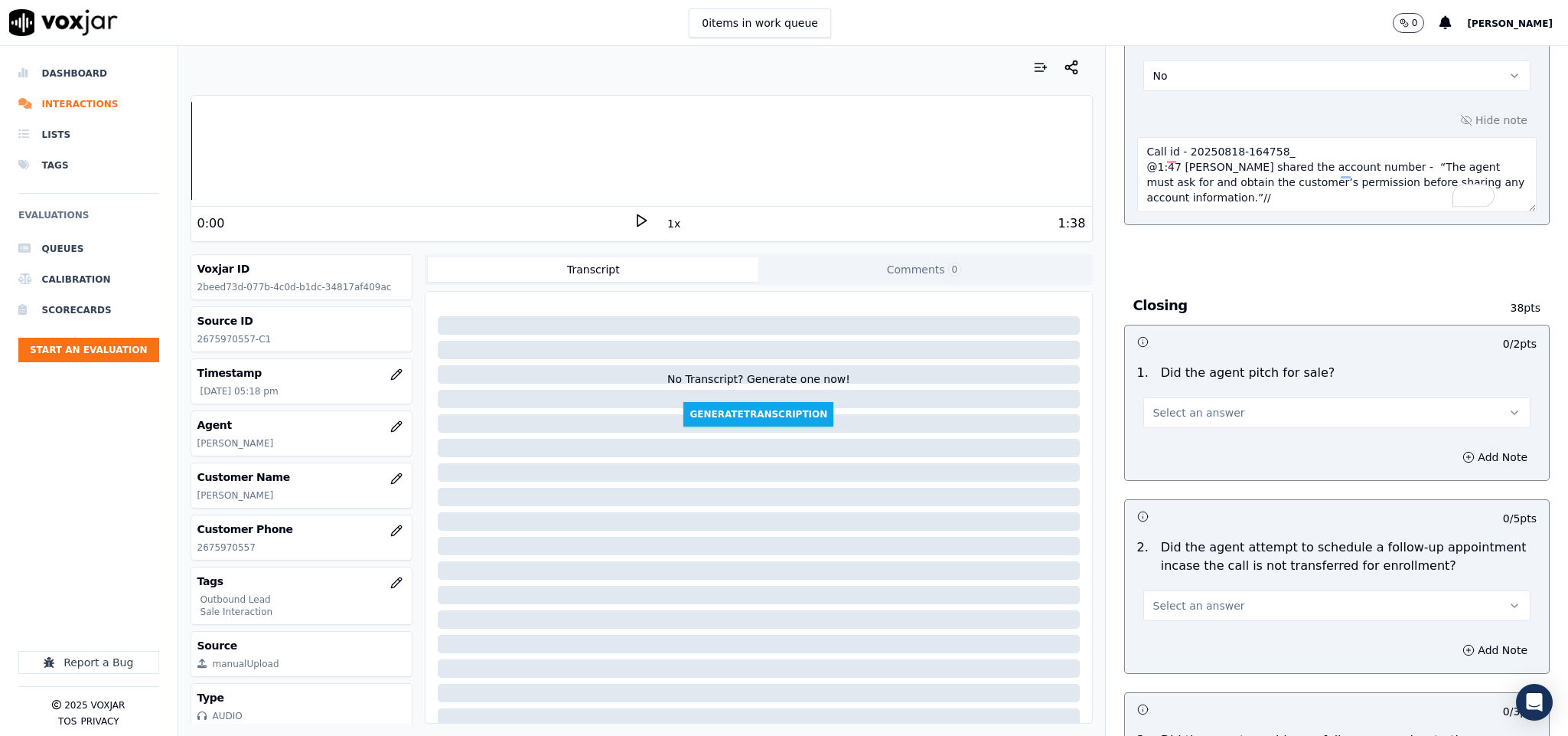
type textarea "Call id - 20250818-164758_ @1:47 [PERSON_NAME] shared the account number - “The…"
click at [1235, 397] on button "Select an answer" at bounding box center [1337, 413] width 388 height 31
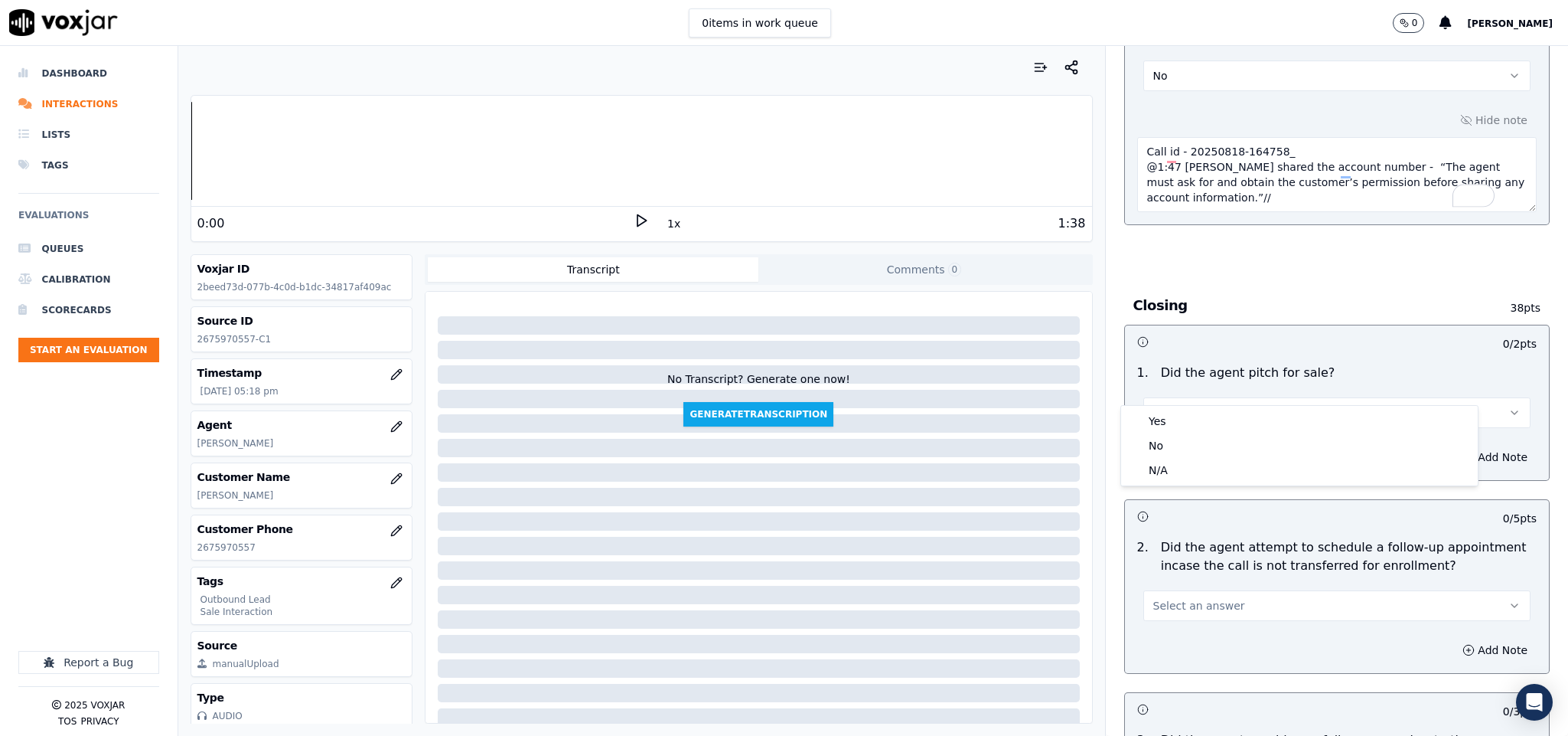
click at [1185, 421] on div "Yes" at bounding box center [1299, 421] width 351 height 24
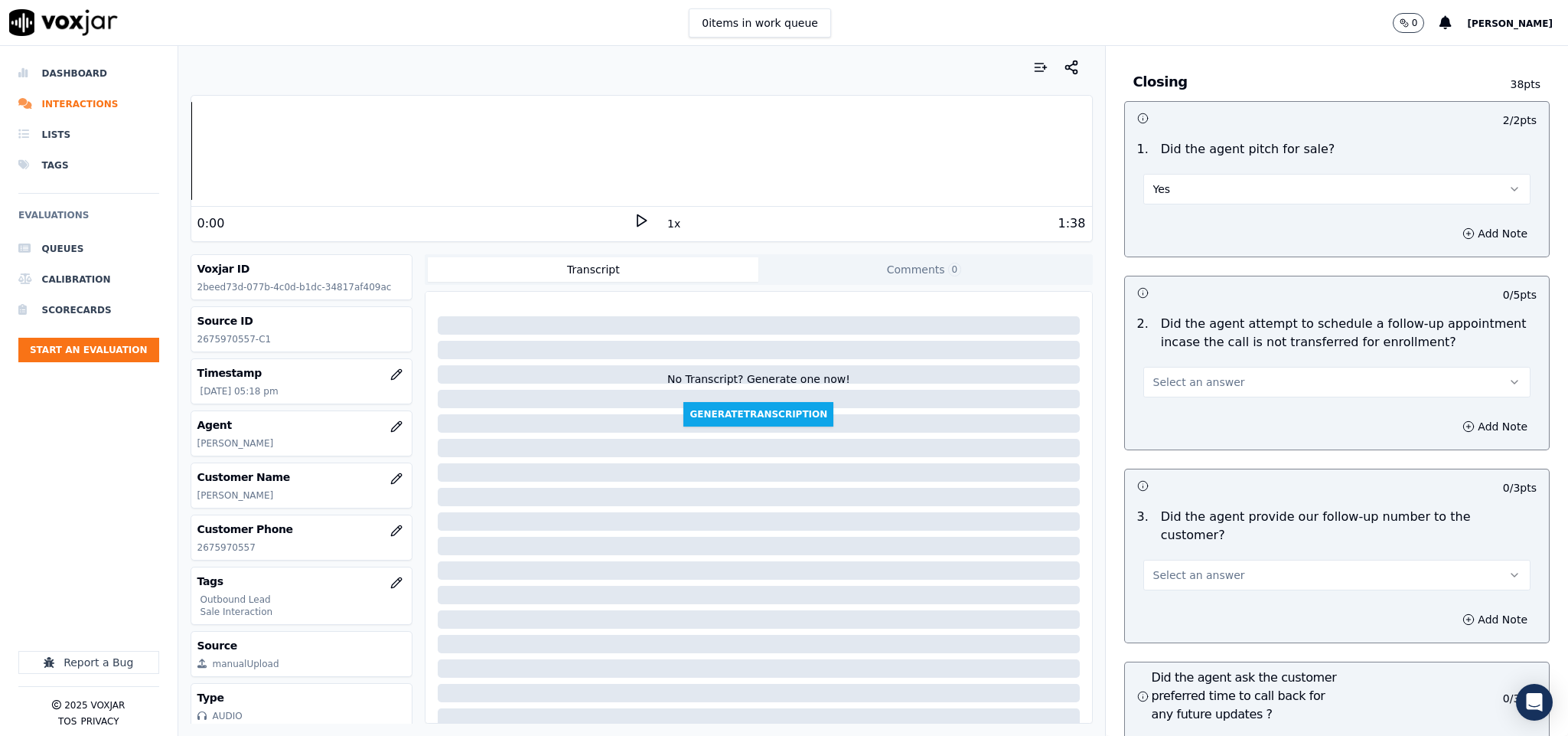
scroll to position [3215, 0]
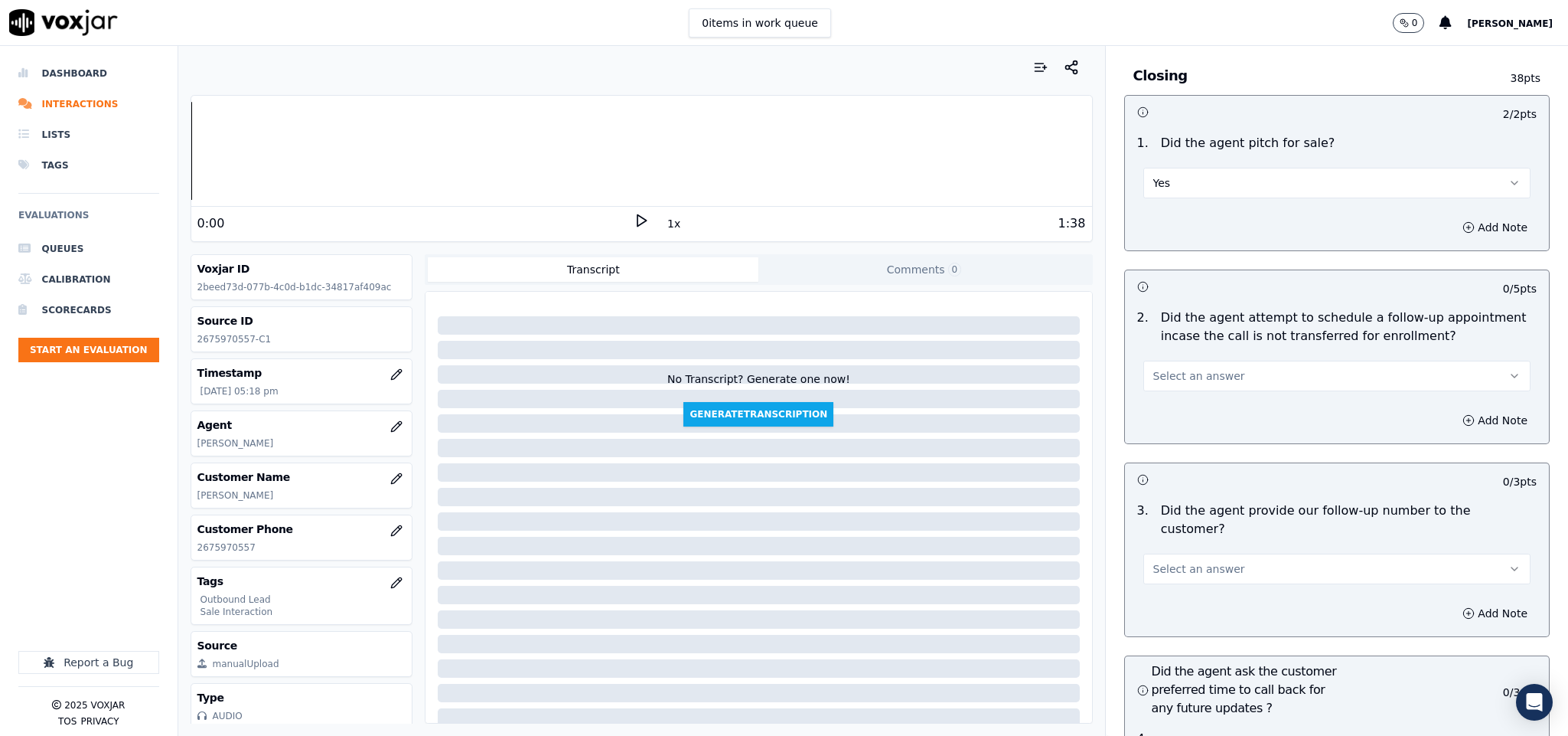
click at [1227, 360] on button "Select an answer" at bounding box center [1337, 376] width 388 height 31
click at [1151, 429] on div "N/A" at bounding box center [1299, 433] width 351 height 24
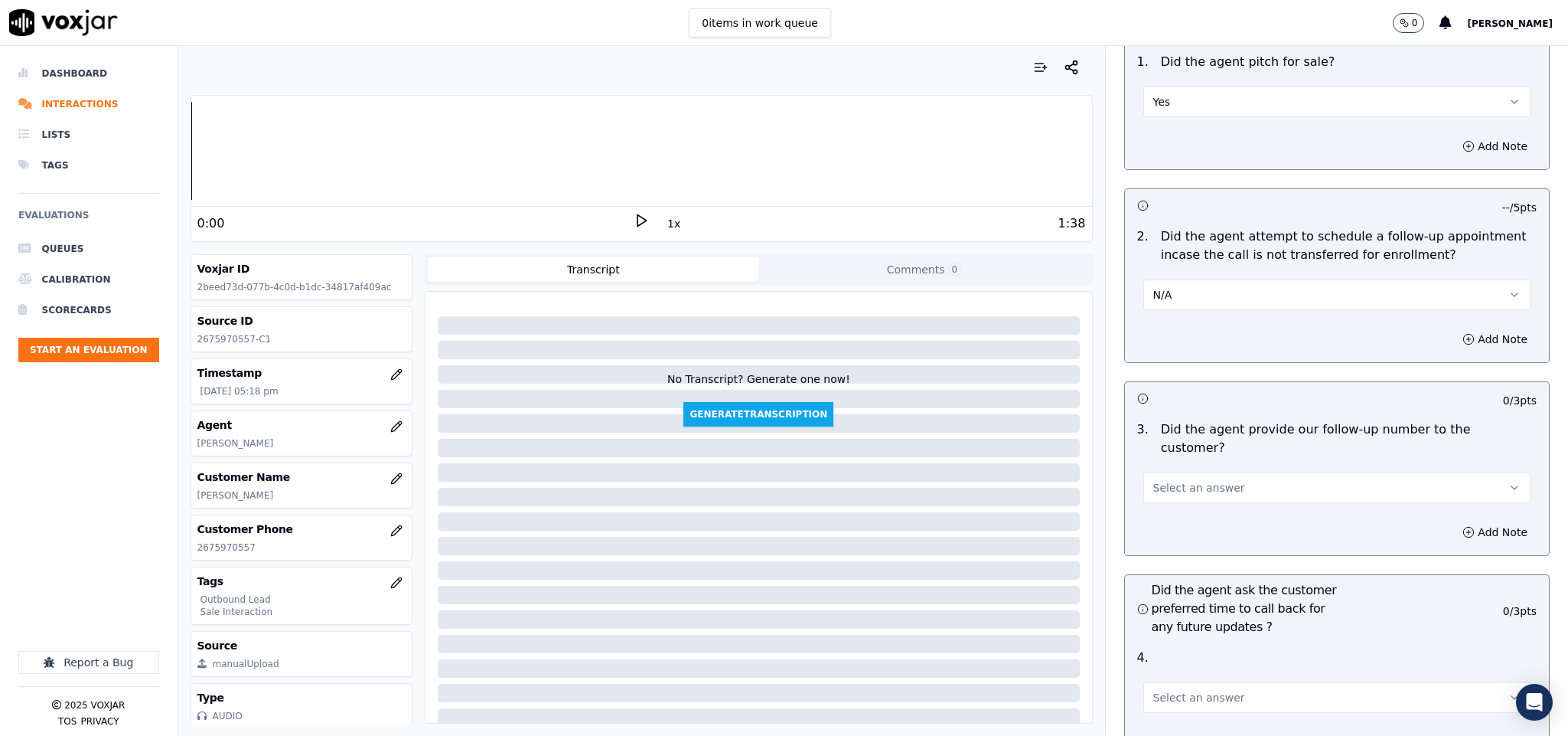
scroll to position [3329, 0]
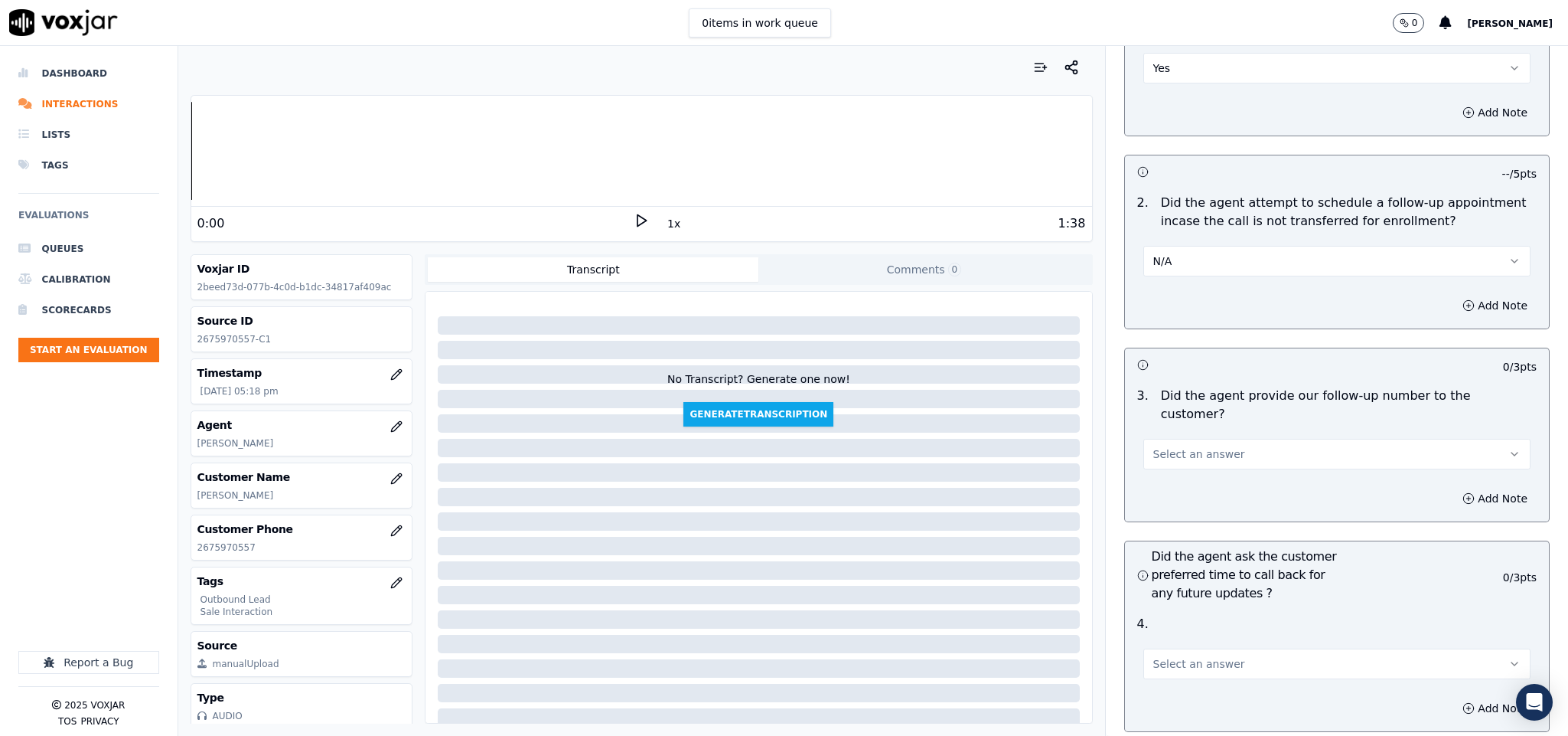
click at [1194, 446] on span "Select an answer" at bounding box center [1198, 454] width 92 height 16
click at [1167, 476] on div "No" at bounding box center [1299, 470] width 351 height 24
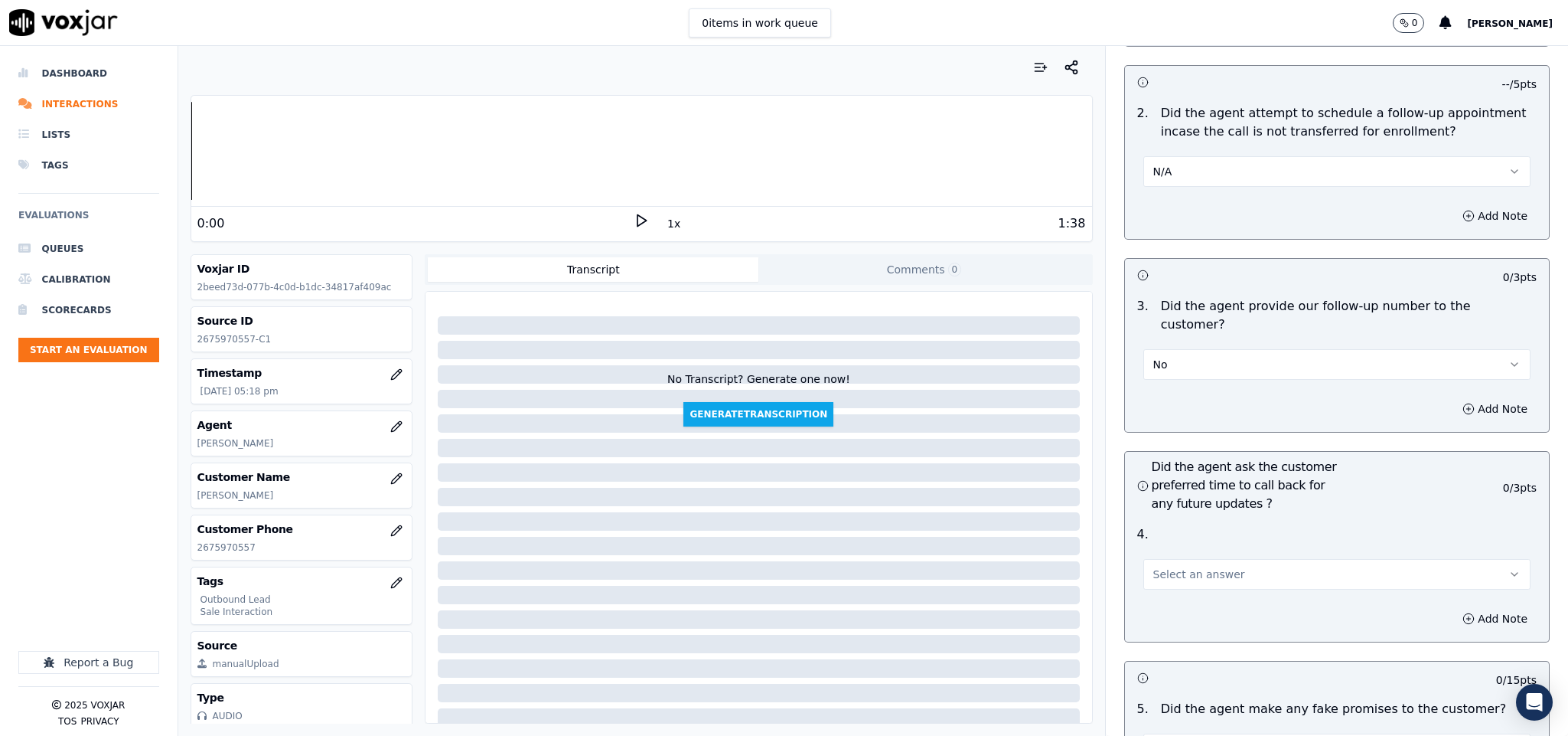
scroll to position [3559, 0]
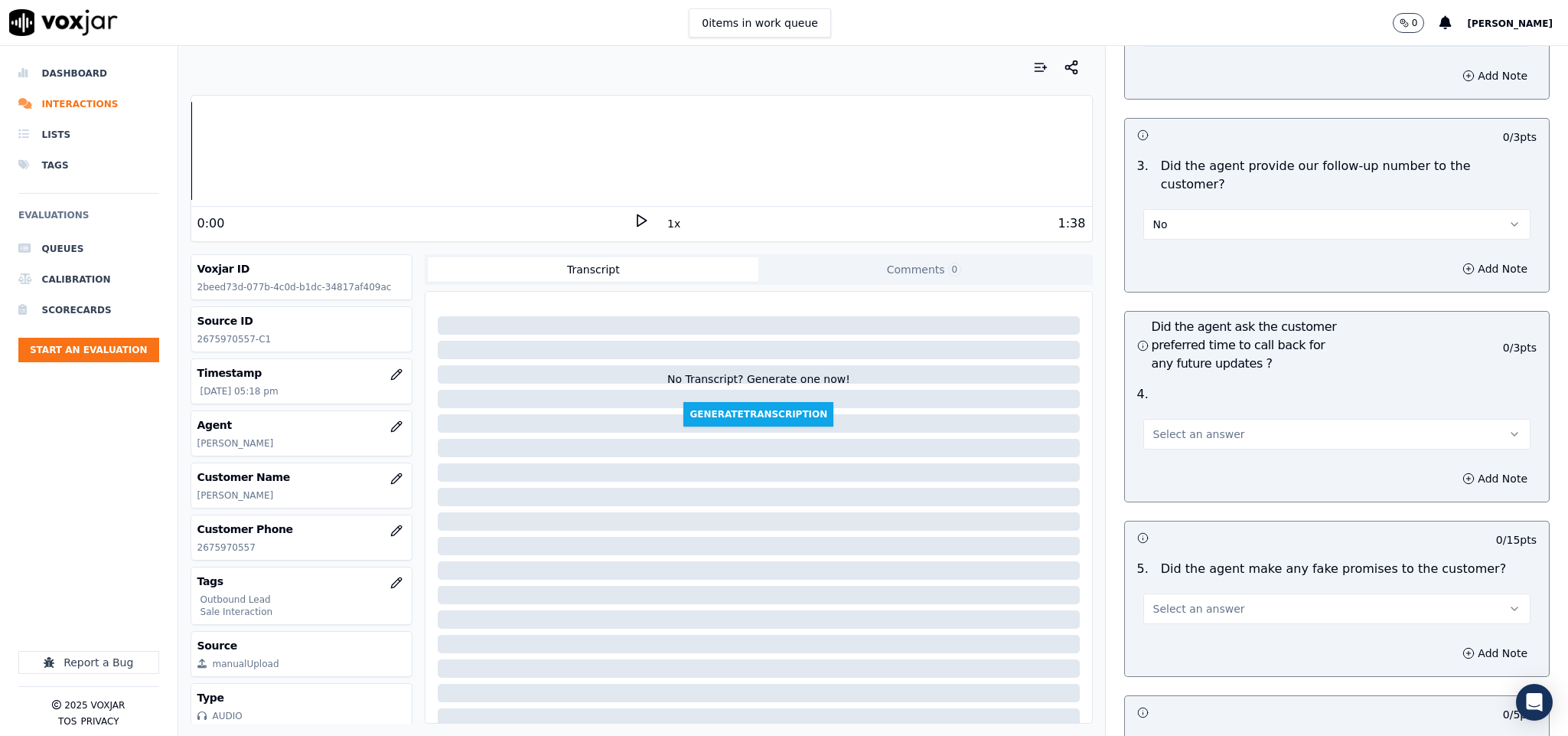
click at [1208, 419] on button "Select an answer" at bounding box center [1337, 434] width 388 height 31
click at [1168, 474] on div "N/A" at bounding box center [1299, 475] width 351 height 24
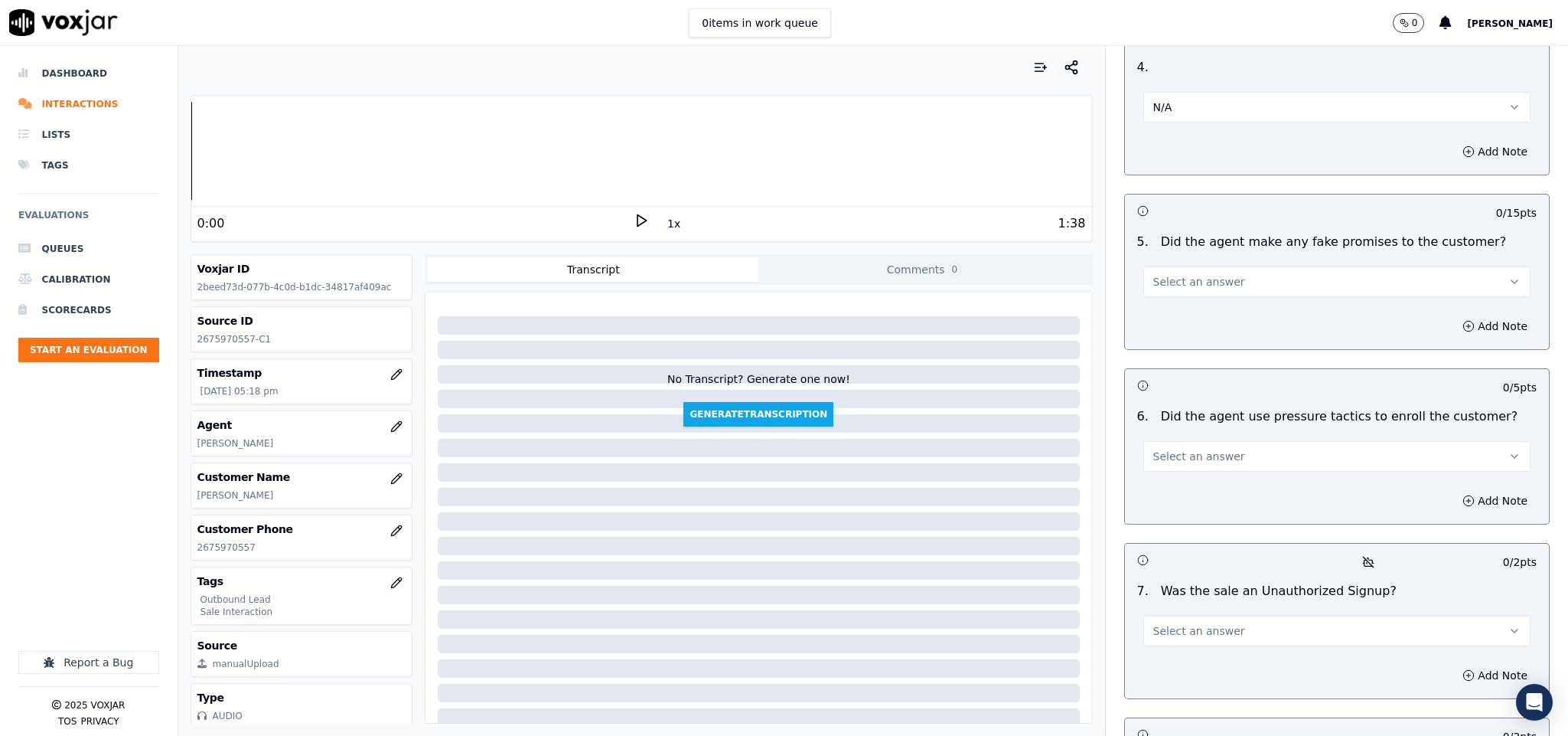
scroll to position [3904, 0]
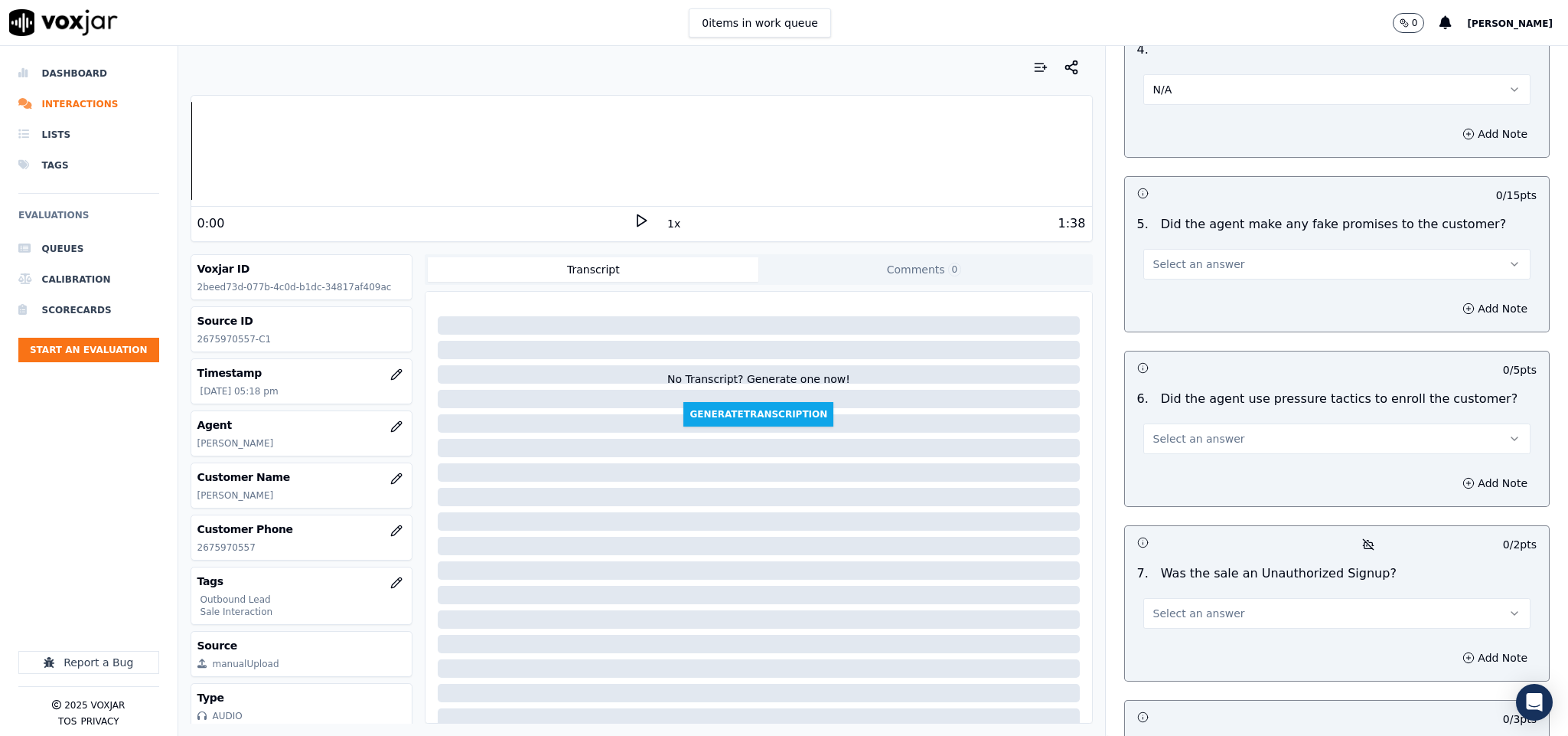
click at [1219, 249] on button "Select an answer" at bounding box center [1337, 265] width 388 height 31
click at [1167, 283] on div "No" at bounding box center [1299, 282] width 351 height 24
click at [1208, 249] on button "No" at bounding box center [1337, 265] width 388 height 31
click at [1176, 306] on div "N/A" at bounding box center [1299, 306] width 351 height 24
click at [1453, 297] on button "Add Note" at bounding box center [1495, 308] width 84 height 22
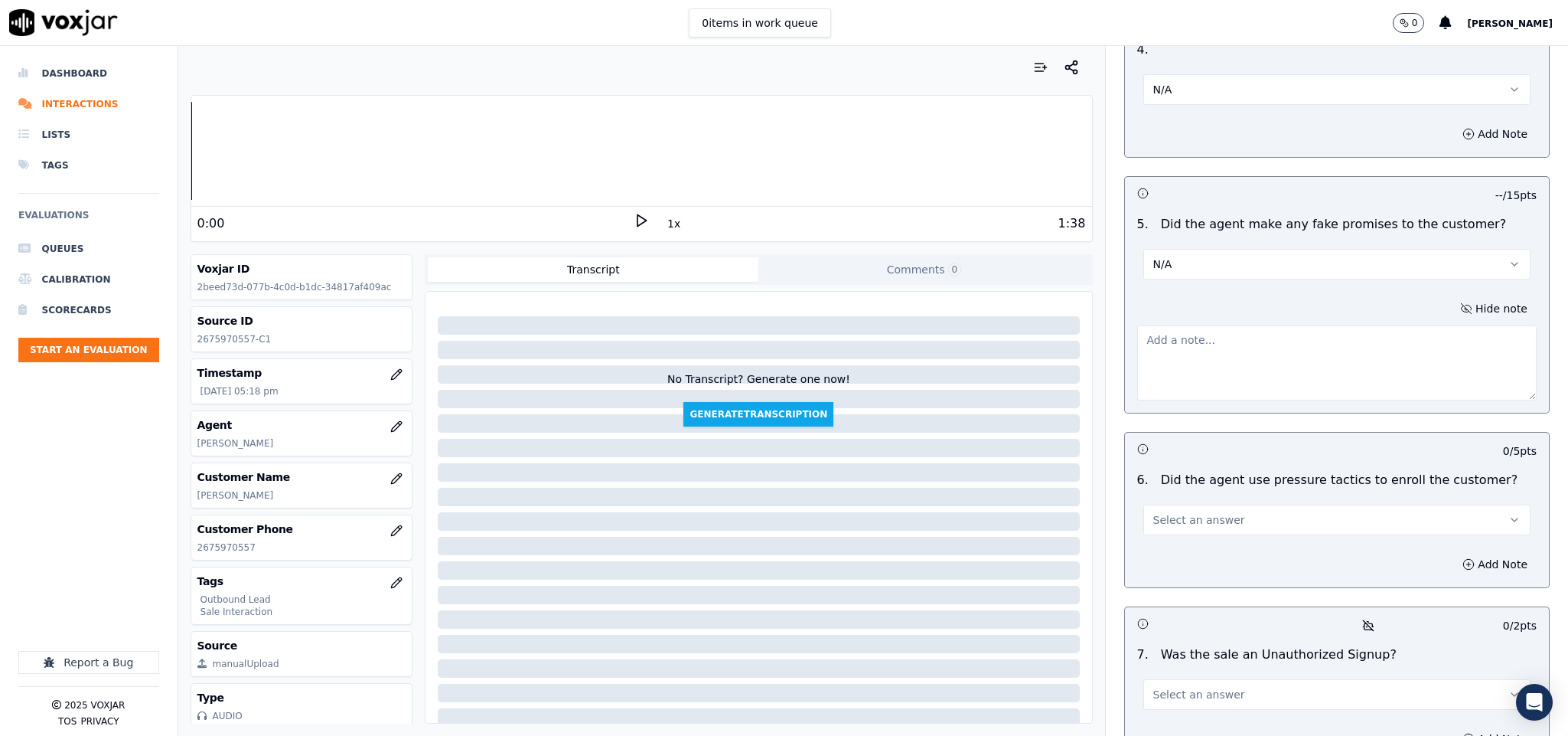
click at [1238, 372] on div "-- / 15 pts 5 . Did the agent make any fake promises to the customer? N/A Hide …" at bounding box center [1337, 294] width 426 height 237
click at [1241, 336] on textarea at bounding box center [1337, 362] width 401 height 75
paste textarea "[PERSON_NAME] - the rate that you're having currently, that has been revised an…"
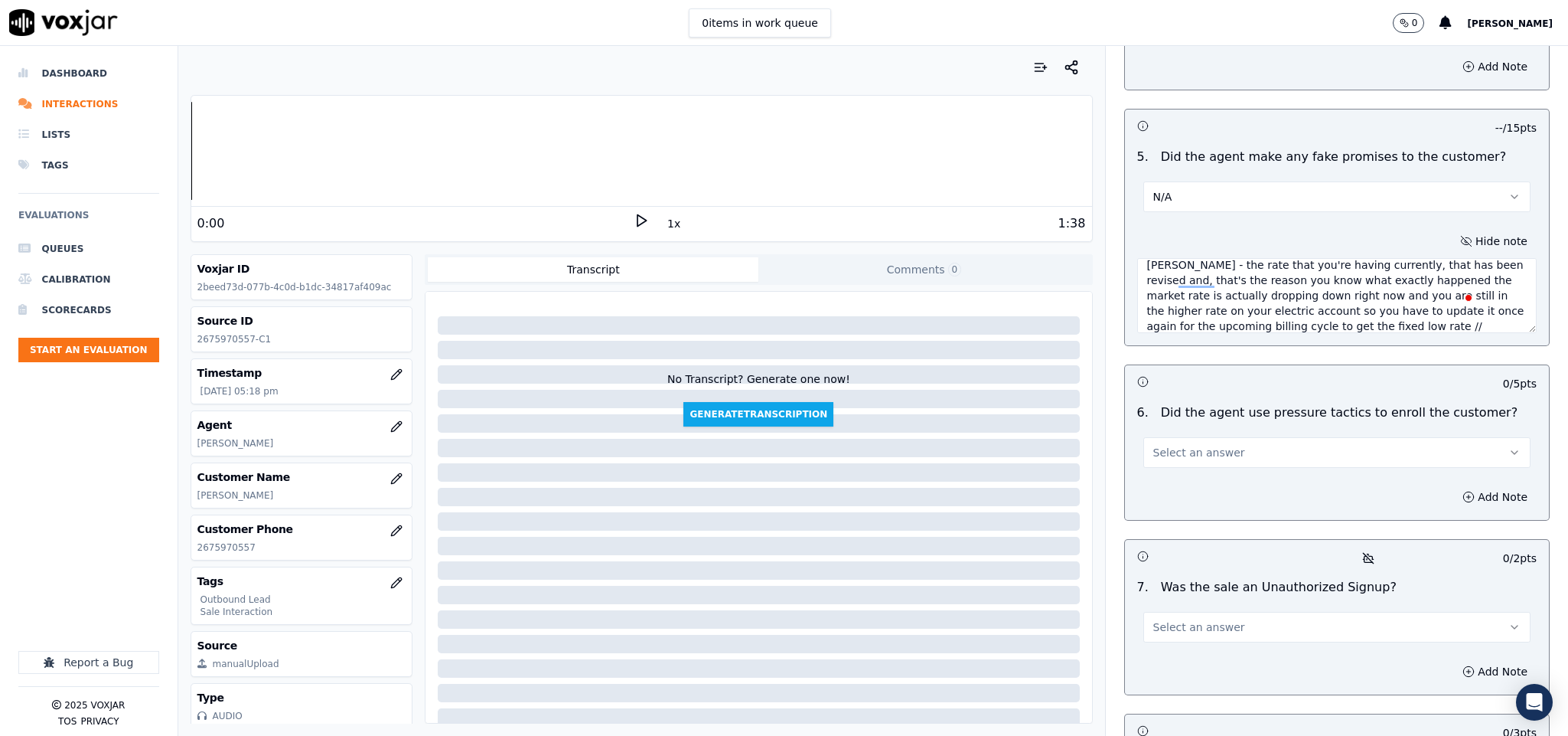
scroll to position [4019, 0]
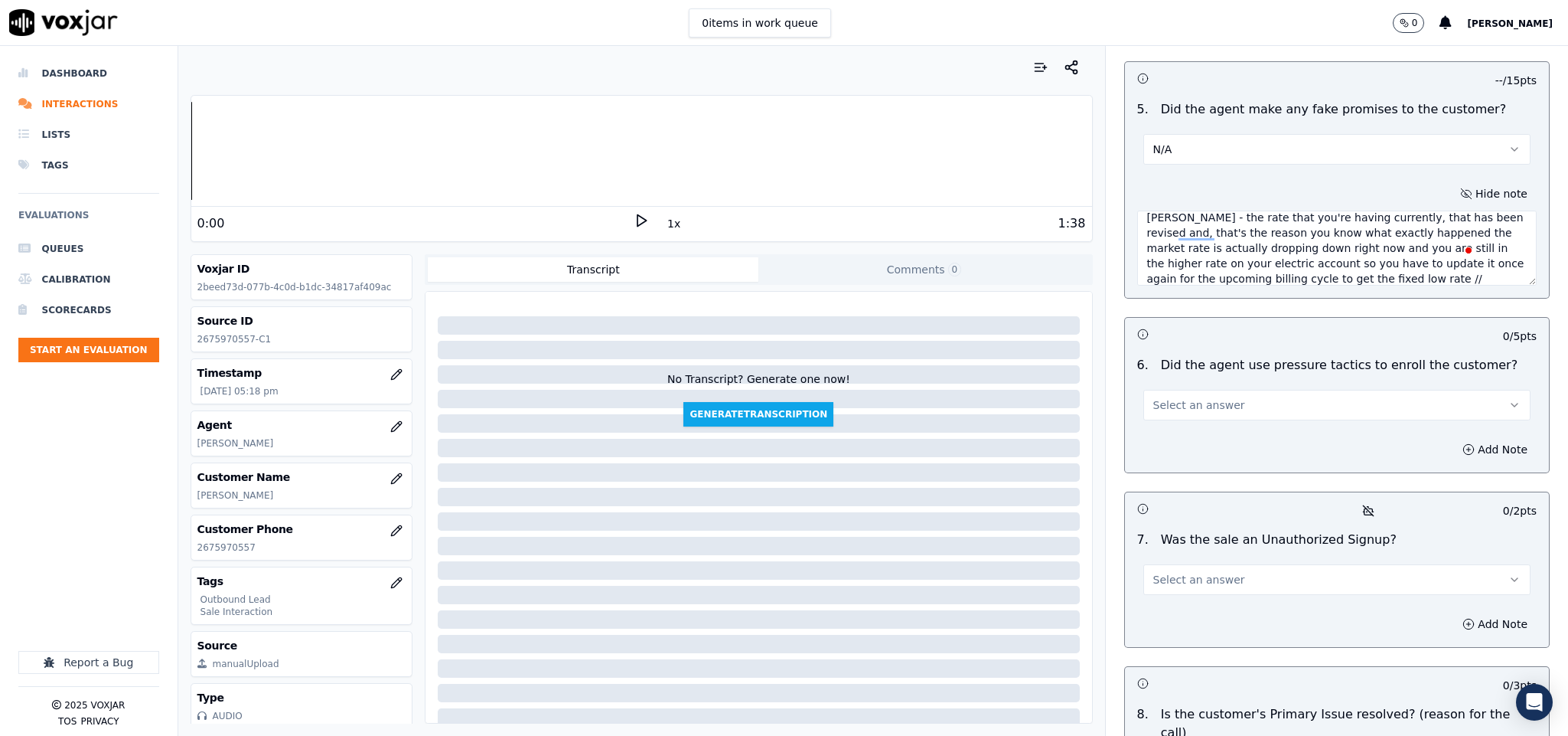
type textarea "[PERSON_NAME] - the rate that you're having currently, that has been revised an…"
click at [1187, 397] on span "Select an answer" at bounding box center [1198, 405] width 92 height 16
click at [1167, 432] on div "No" at bounding box center [1299, 424] width 351 height 24
click at [1226, 564] on button "Select an answer" at bounding box center [1337, 580] width 388 height 31
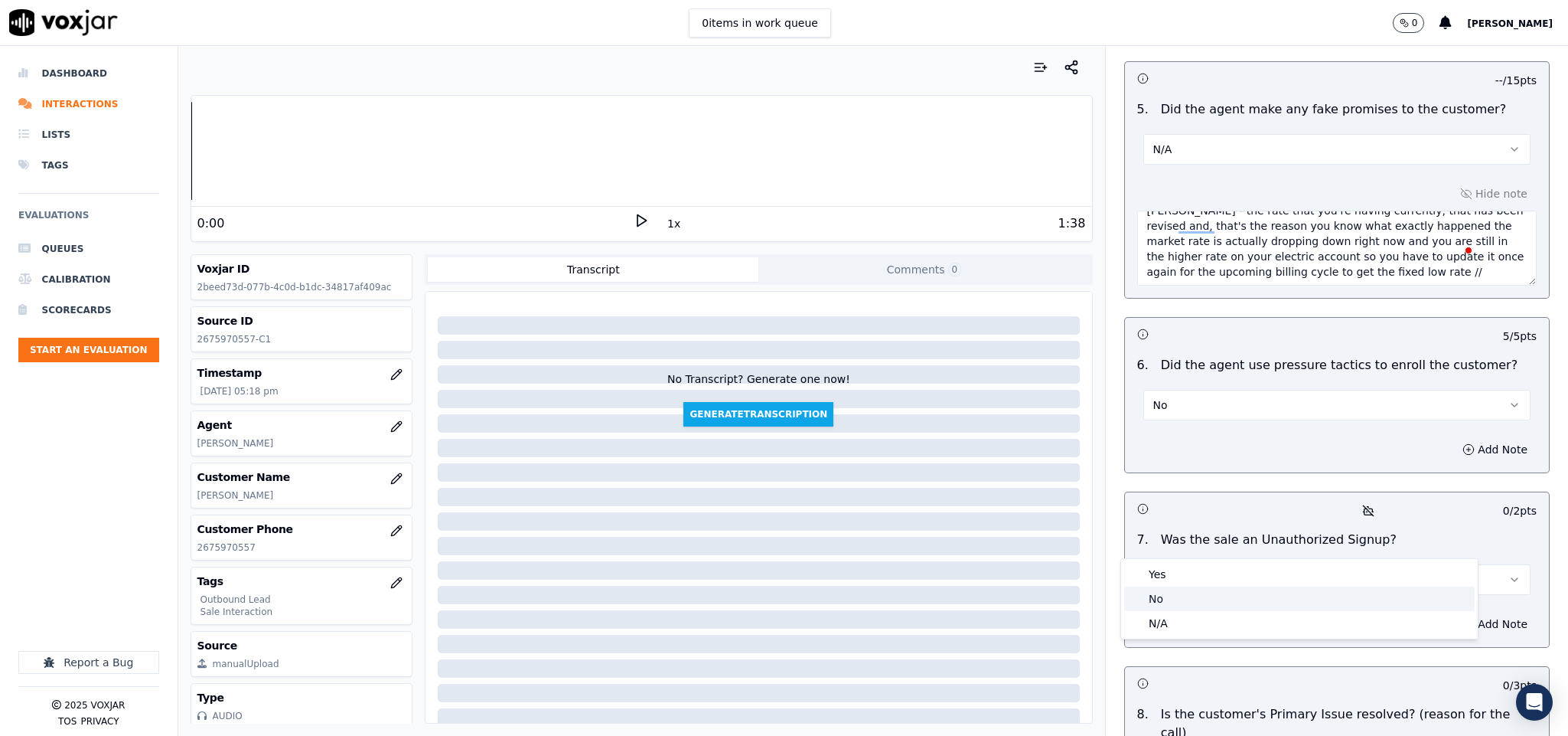
click at [1185, 593] on div "No" at bounding box center [1299, 598] width 351 height 24
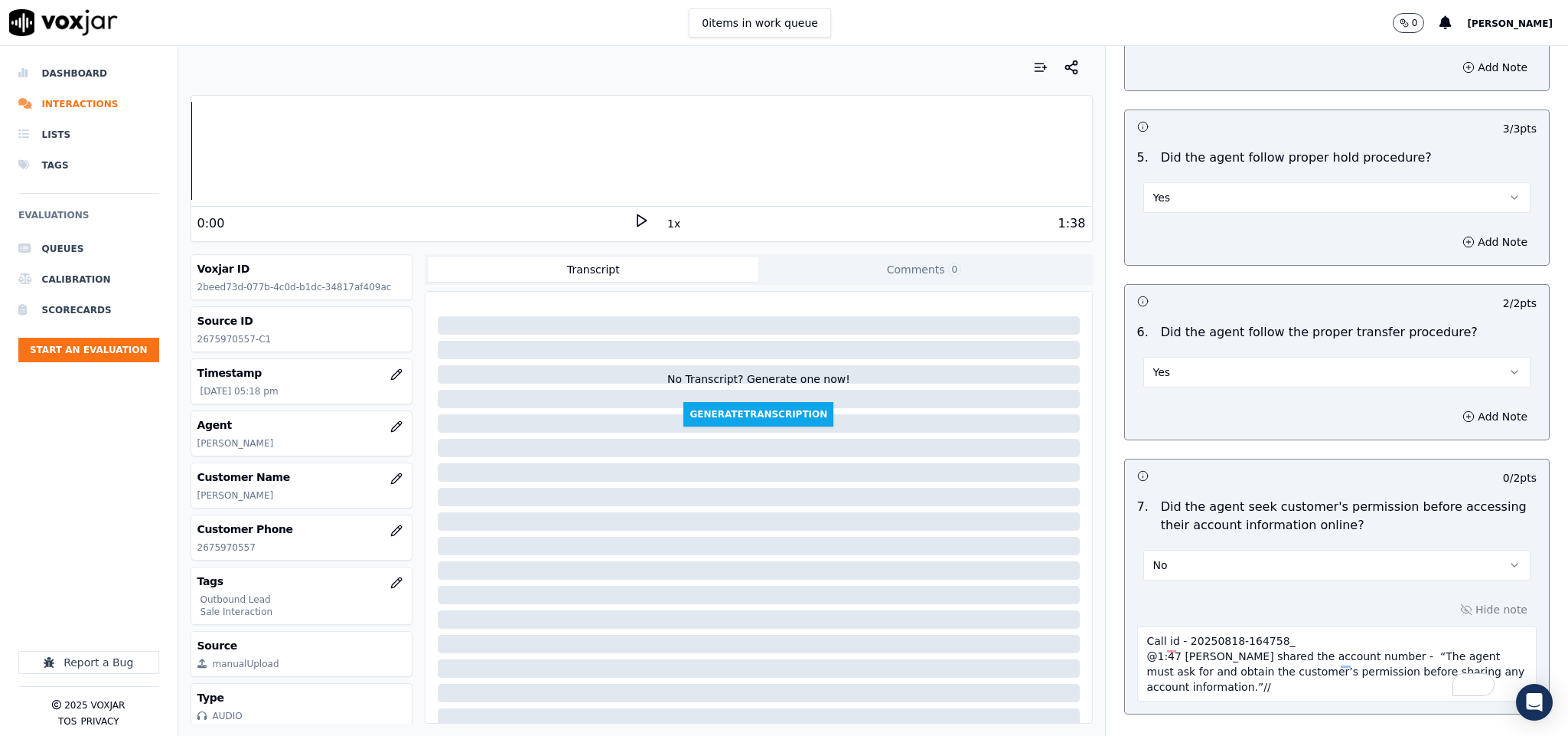
scroll to position [0, 0]
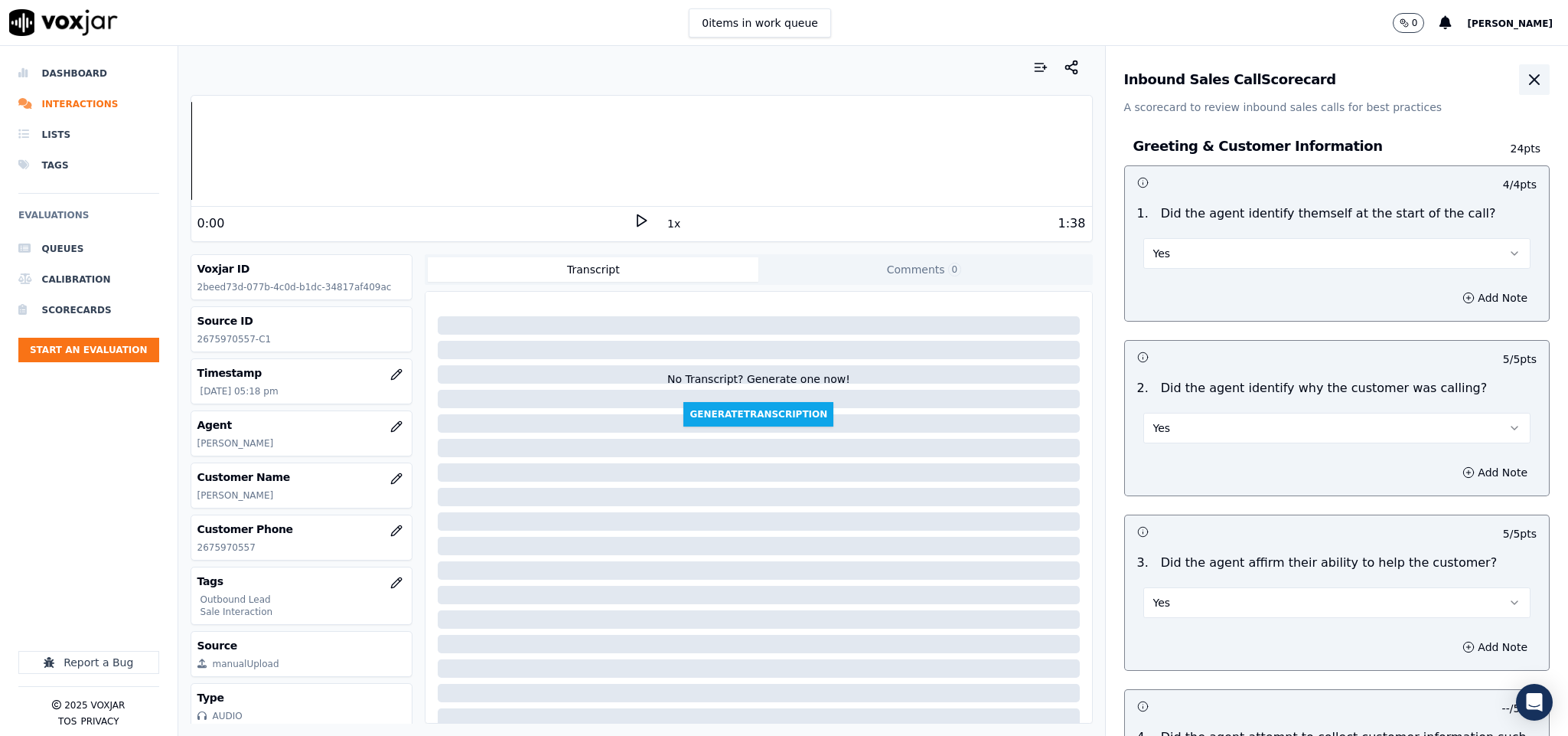
click at [1525, 78] on icon "button" at bounding box center [1534, 79] width 18 height 18
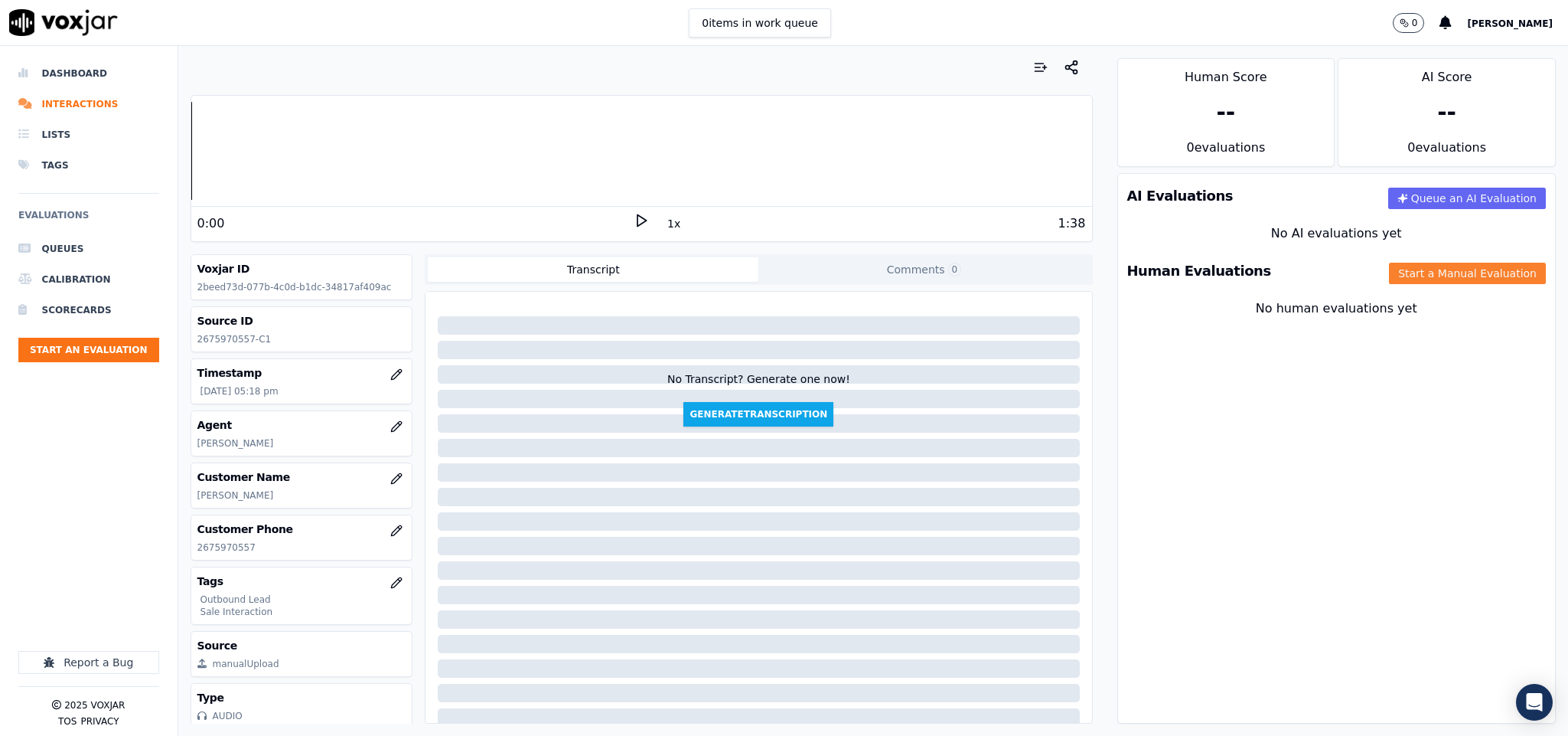
click at [1409, 276] on button "Start a Manual Evaluation" at bounding box center [1467, 273] width 157 height 22
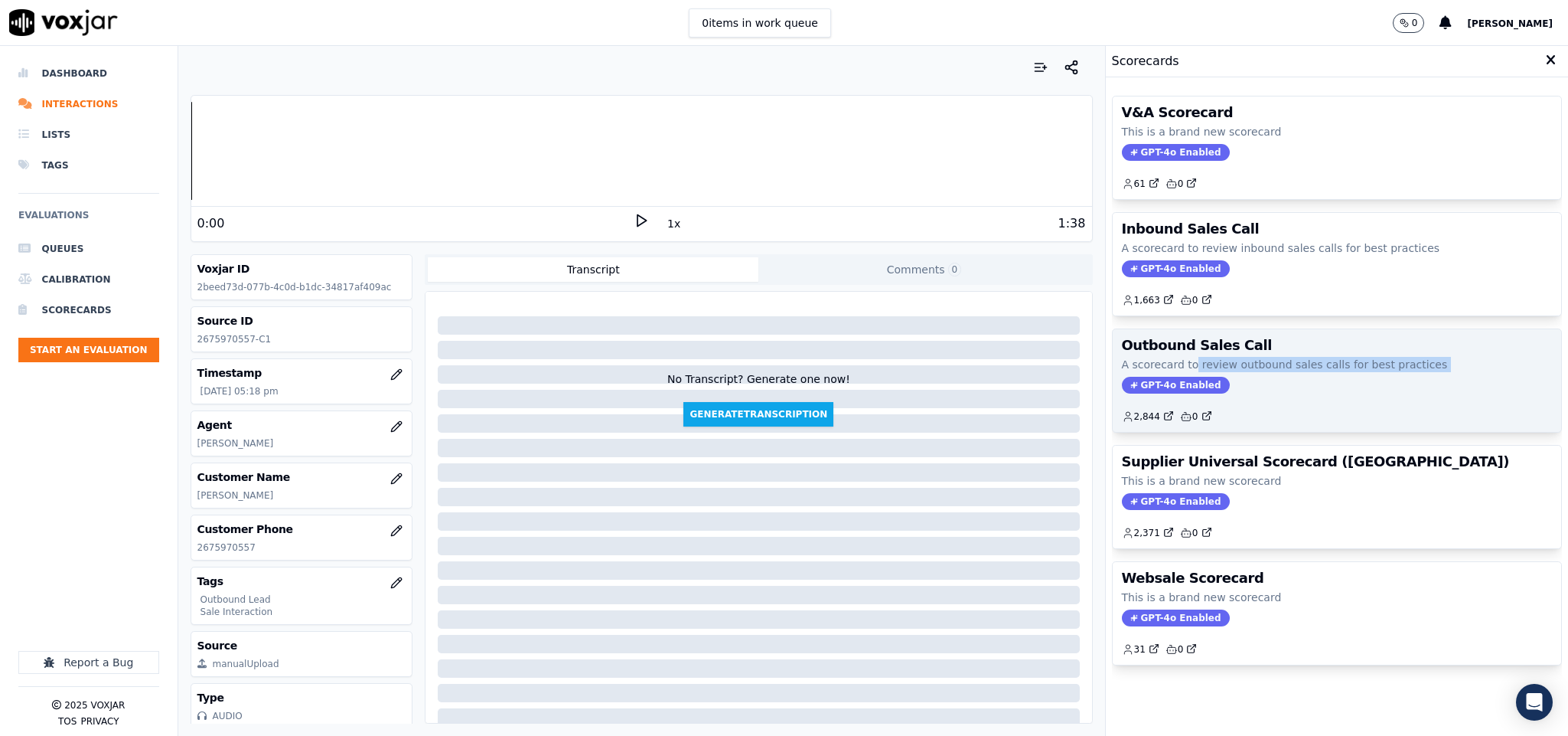
click at [1165, 379] on div "Outbound Sales Call A scorecard to review outbound sales calls for best practic…" at bounding box center [1336, 380] width 449 height 103
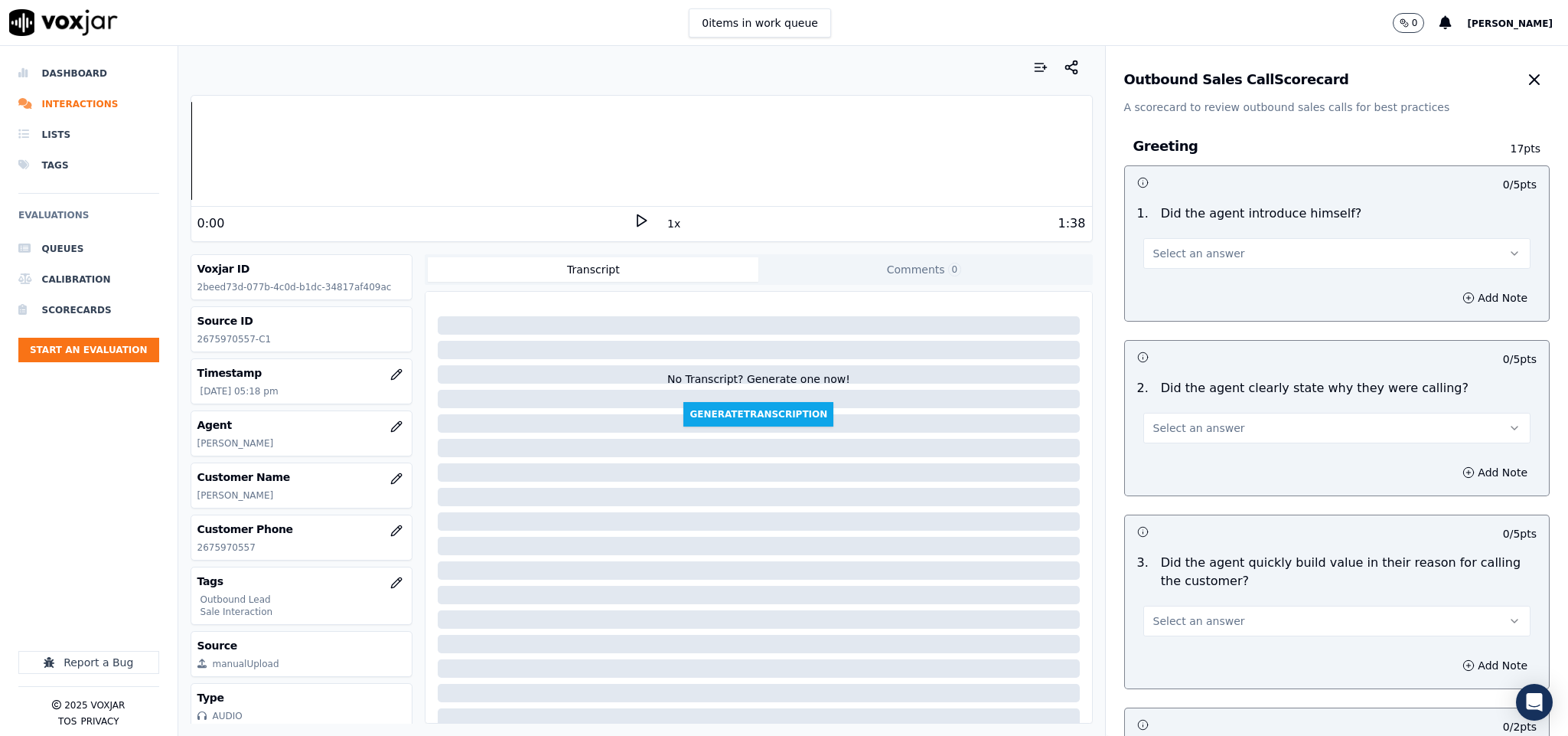
click at [1237, 246] on button "Select an answer" at bounding box center [1337, 253] width 388 height 31
click at [1213, 290] on div "Yes" at bounding box center [1299, 289] width 351 height 24
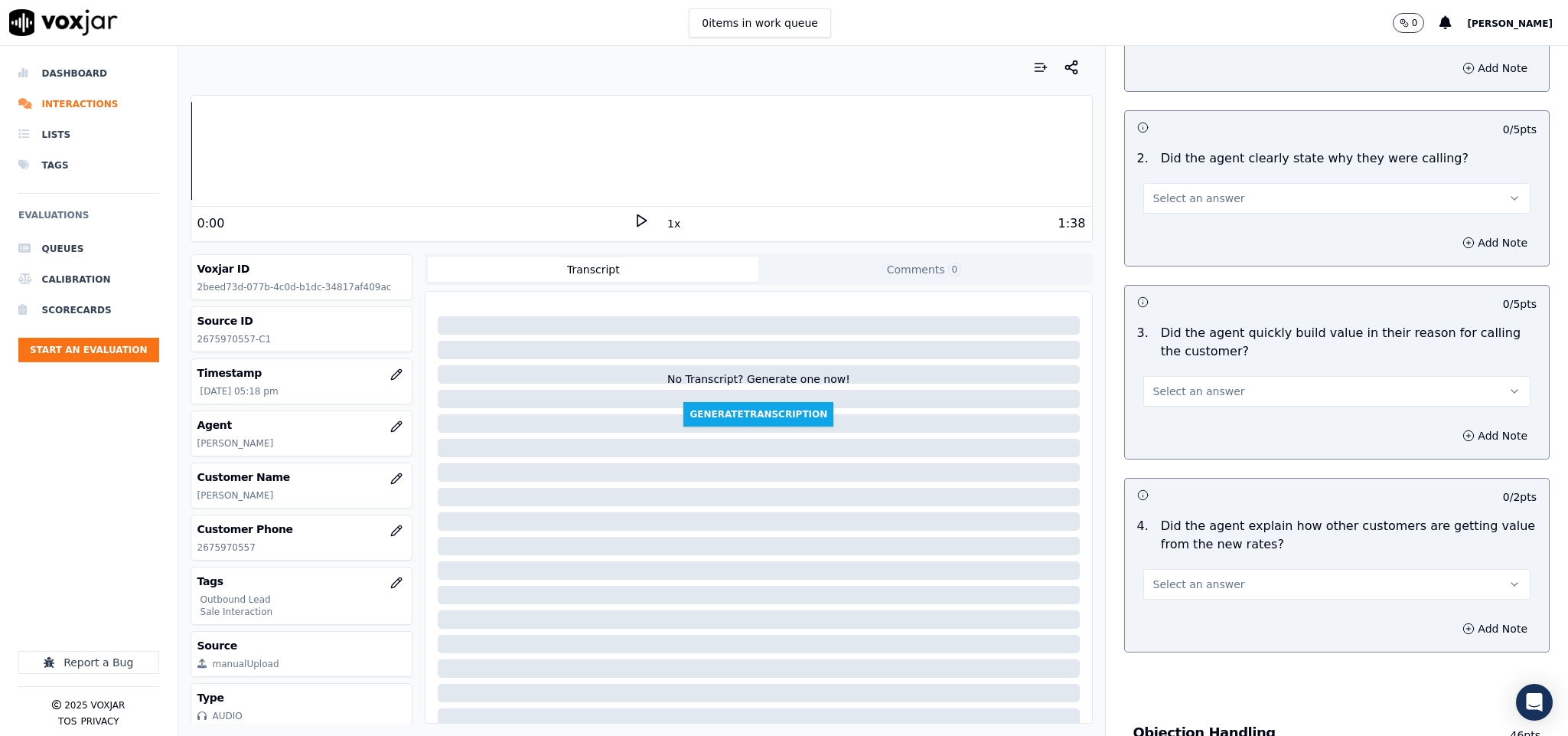
click at [1240, 193] on button "Select an answer" at bounding box center [1337, 198] width 388 height 31
click at [1192, 230] on div "Yes" at bounding box center [1299, 234] width 351 height 24
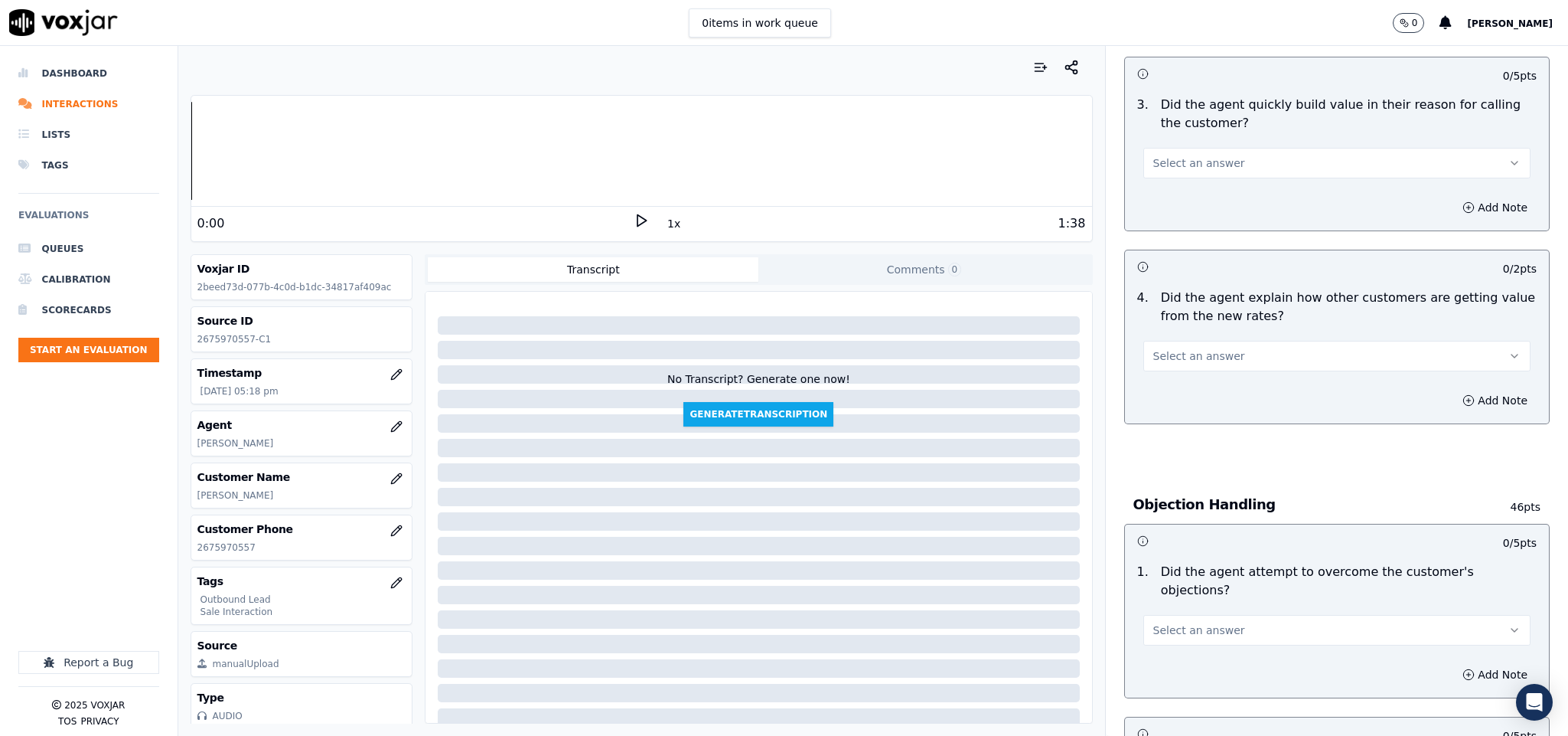
scroll to position [459, 0]
click at [1228, 161] on button "Select an answer" at bounding box center [1337, 162] width 388 height 31
click at [1180, 196] on div "Yes" at bounding box center [1299, 198] width 351 height 24
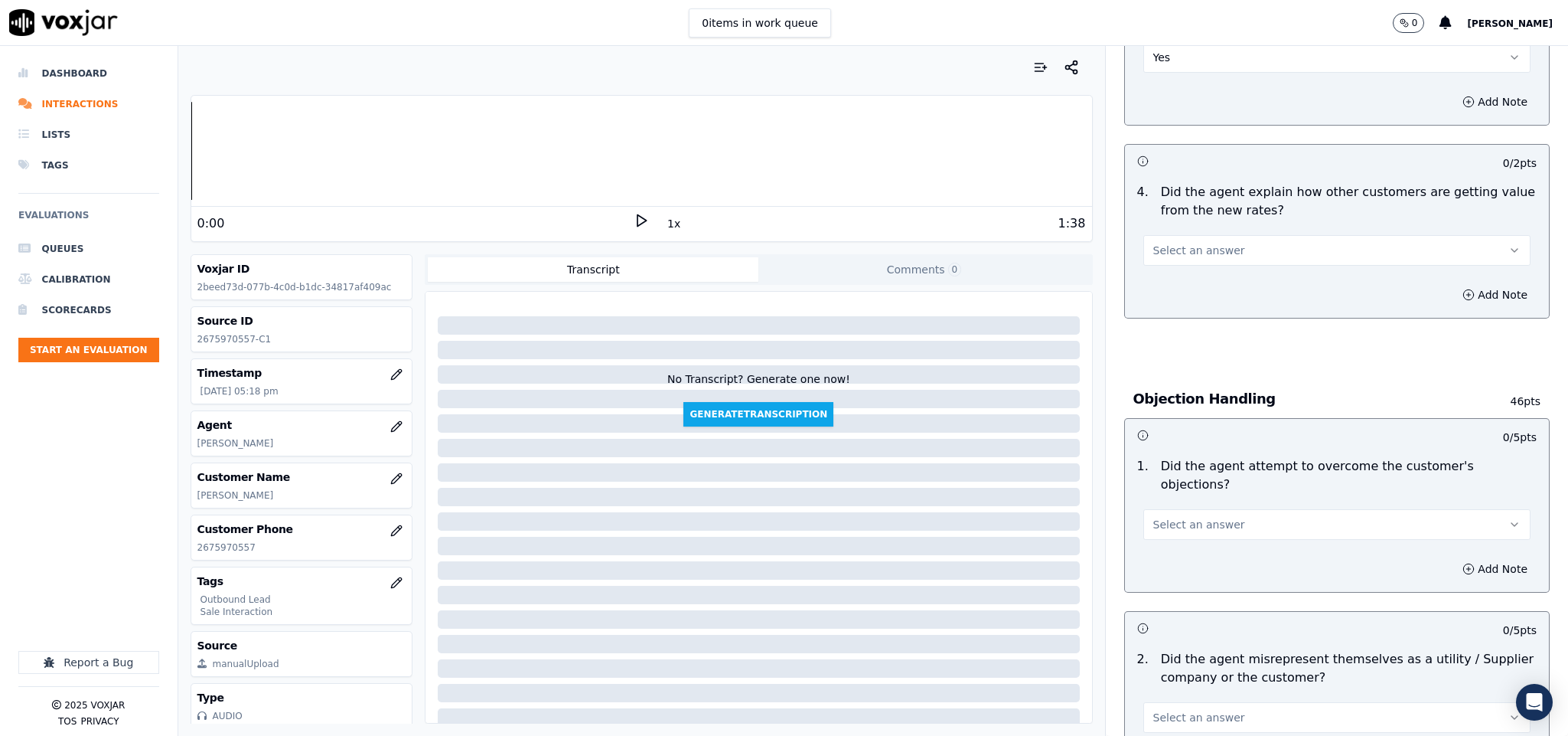
scroll to position [689, 0]
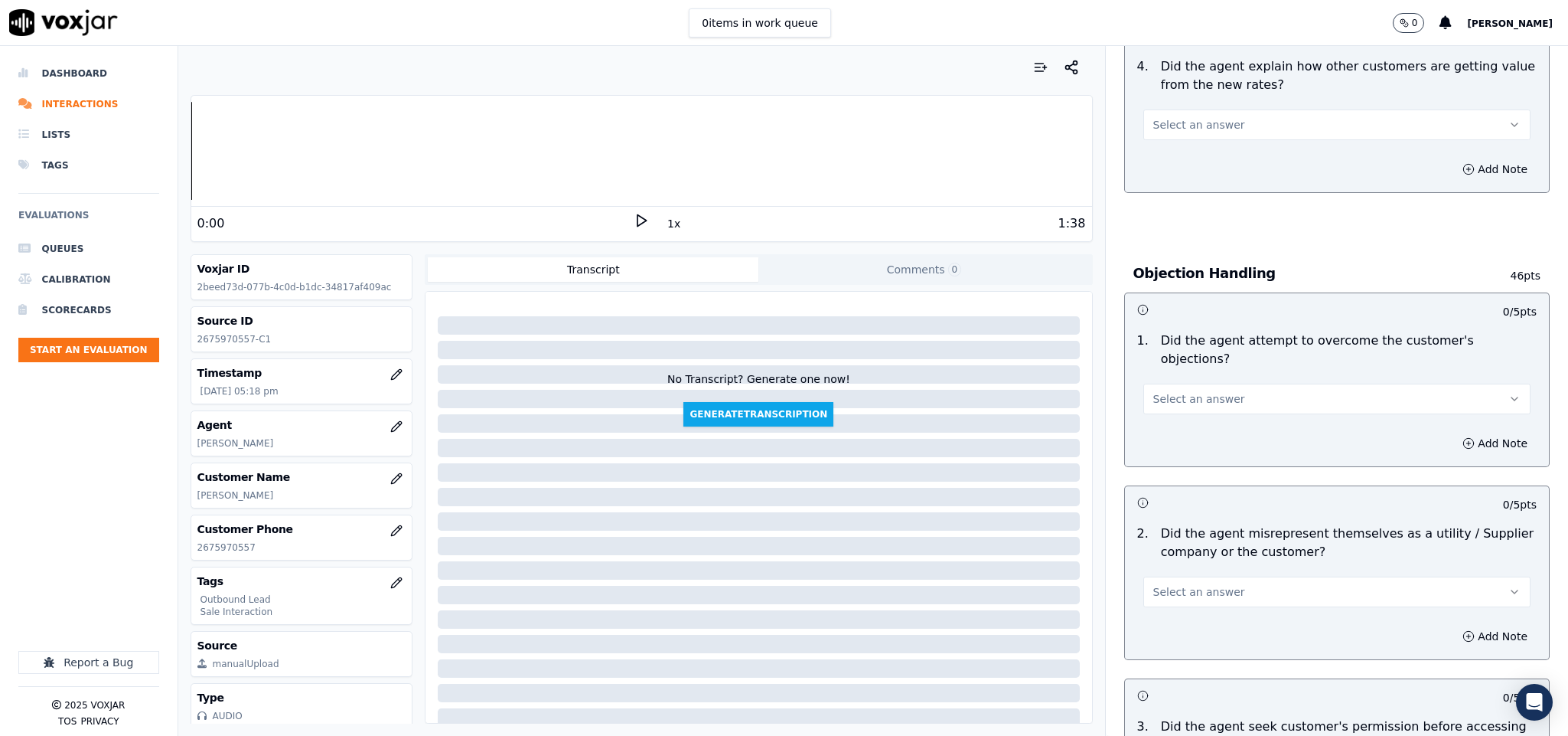
click at [1217, 120] on button "Select an answer" at bounding box center [1337, 125] width 388 height 31
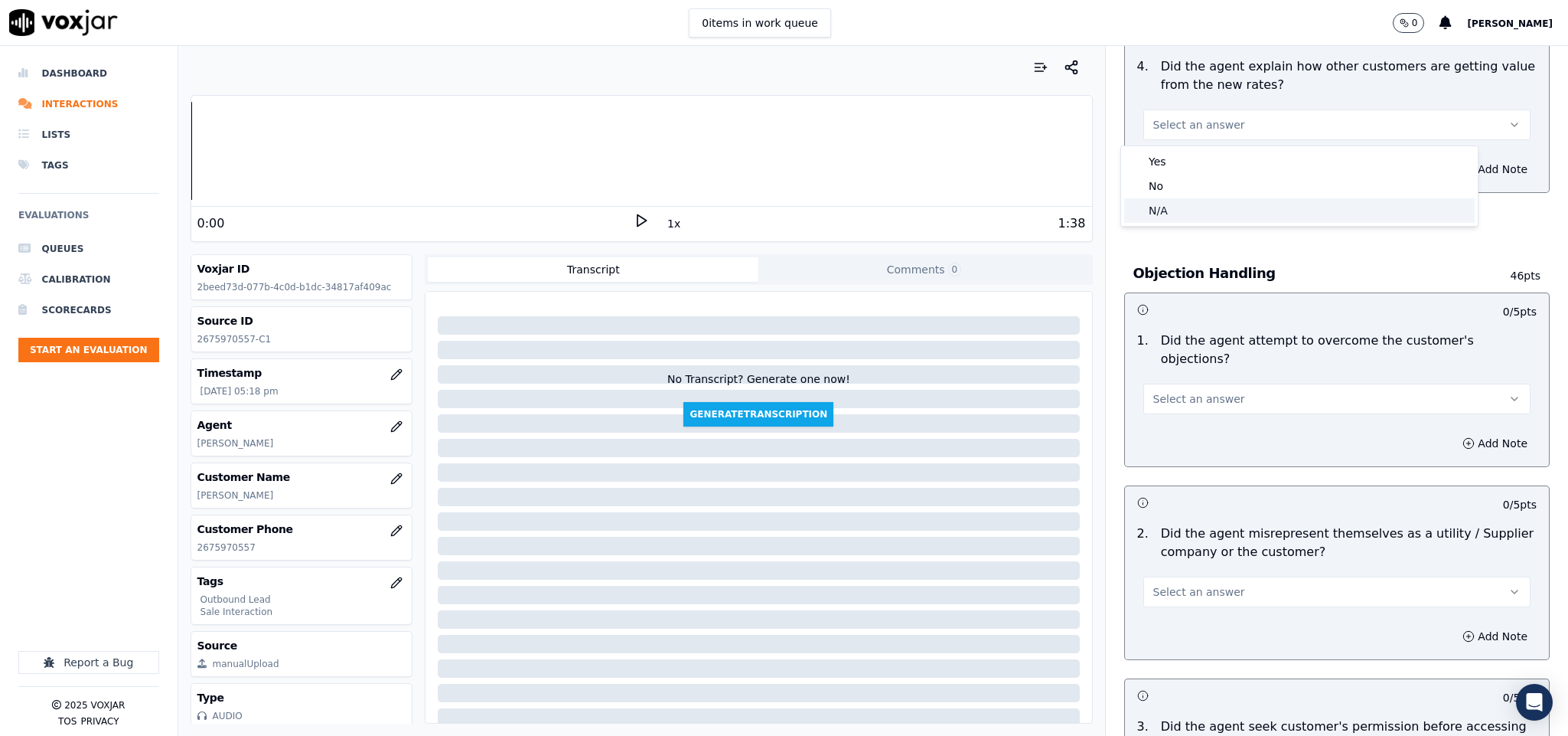
click at [1187, 204] on div "N/A" at bounding box center [1299, 210] width 351 height 24
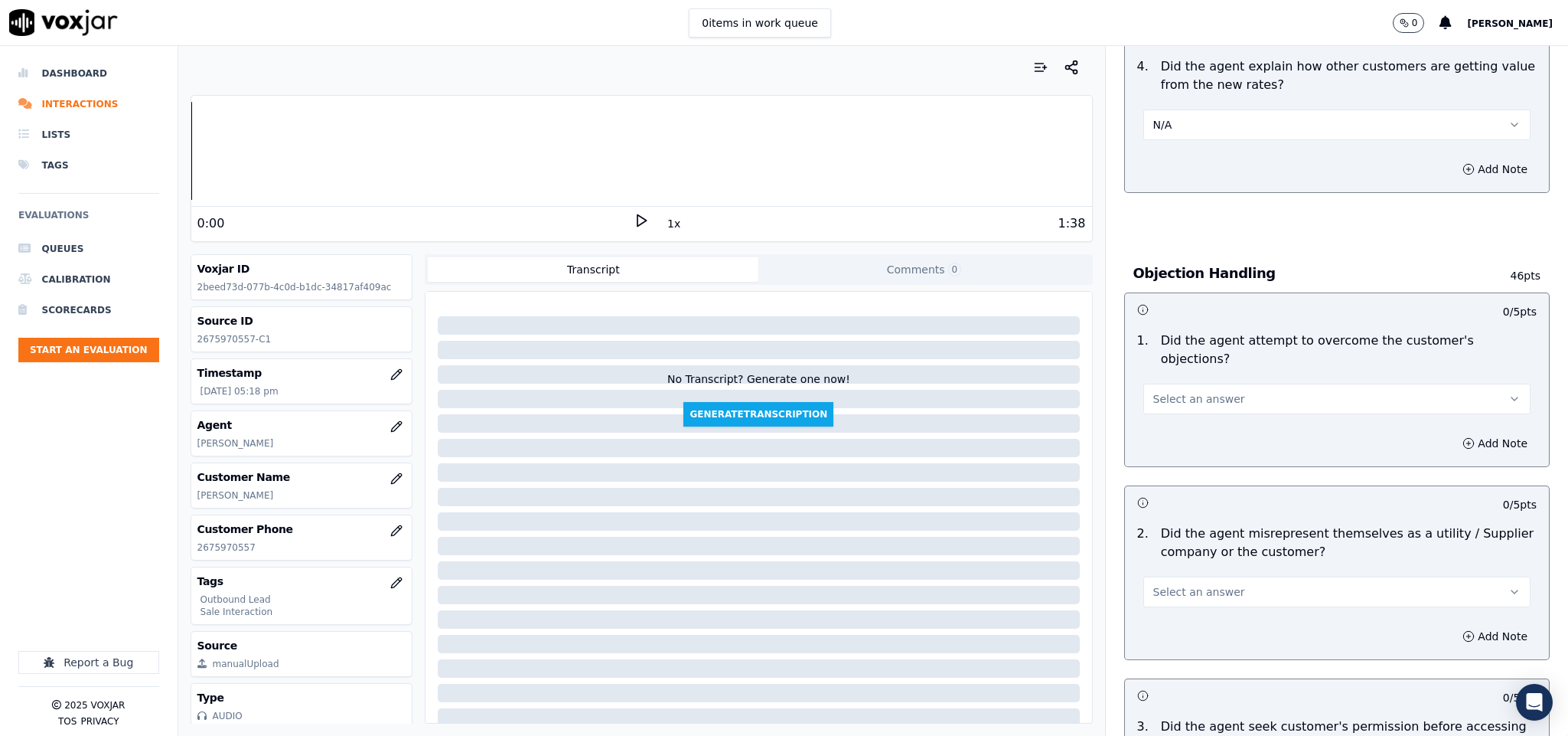
click at [1197, 391] on span "Select an answer" at bounding box center [1198, 399] width 92 height 16
click at [1169, 418] on div "Yes" at bounding box center [1299, 418] width 351 height 24
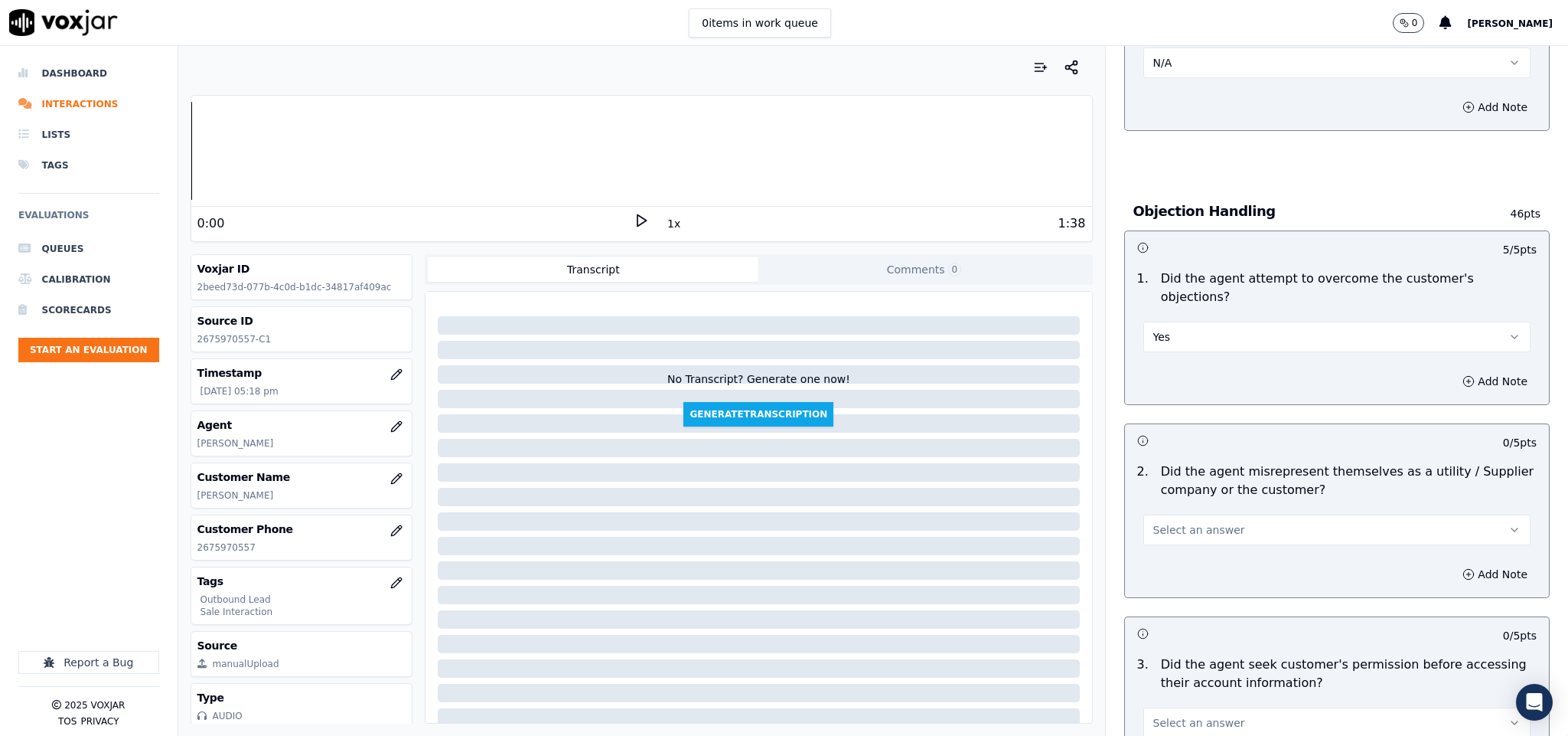
scroll to position [919, 0]
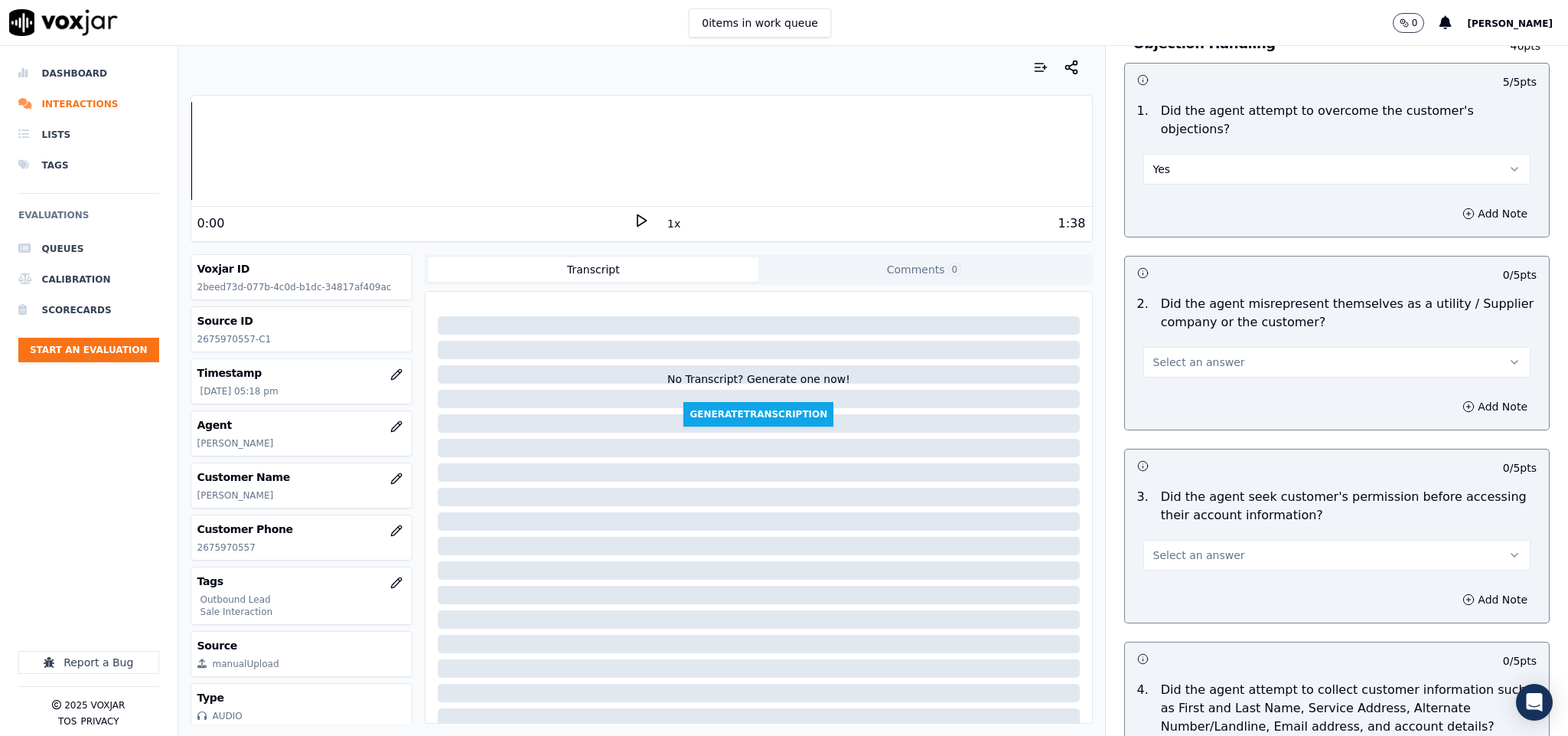
click at [1204, 346] on button "Select an answer" at bounding box center [1337, 362] width 388 height 31
click at [1175, 404] on div "No" at bounding box center [1299, 406] width 351 height 24
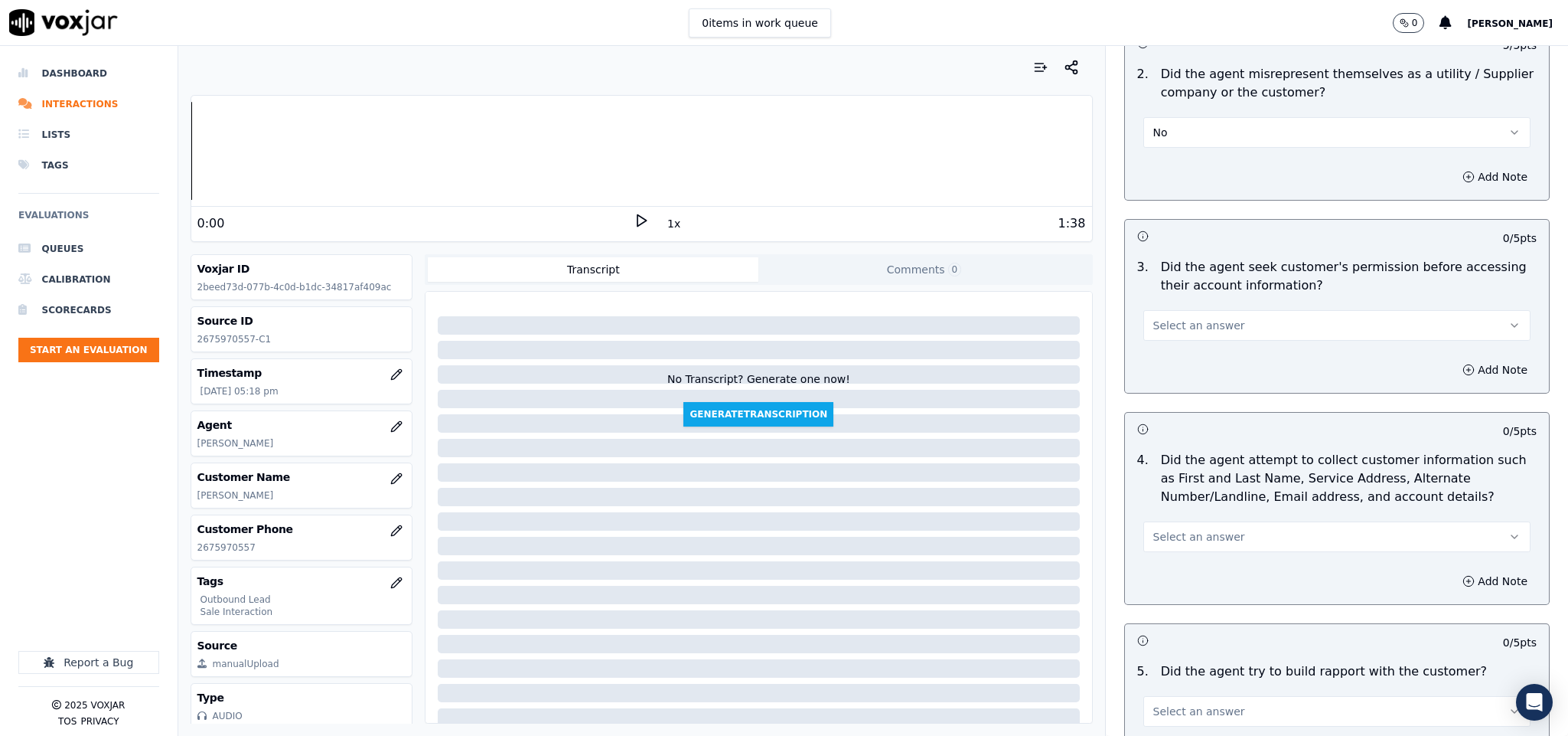
click at [1213, 310] on button "Select an answer" at bounding box center [1337, 326] width 388 height 31
click at [1176, 372] on div "No" at bounding box center [1299, 371] width 351 height 24
click at [1453, 359] on button "Add Note" at bounding box center [1495, 370] width 84 height 22
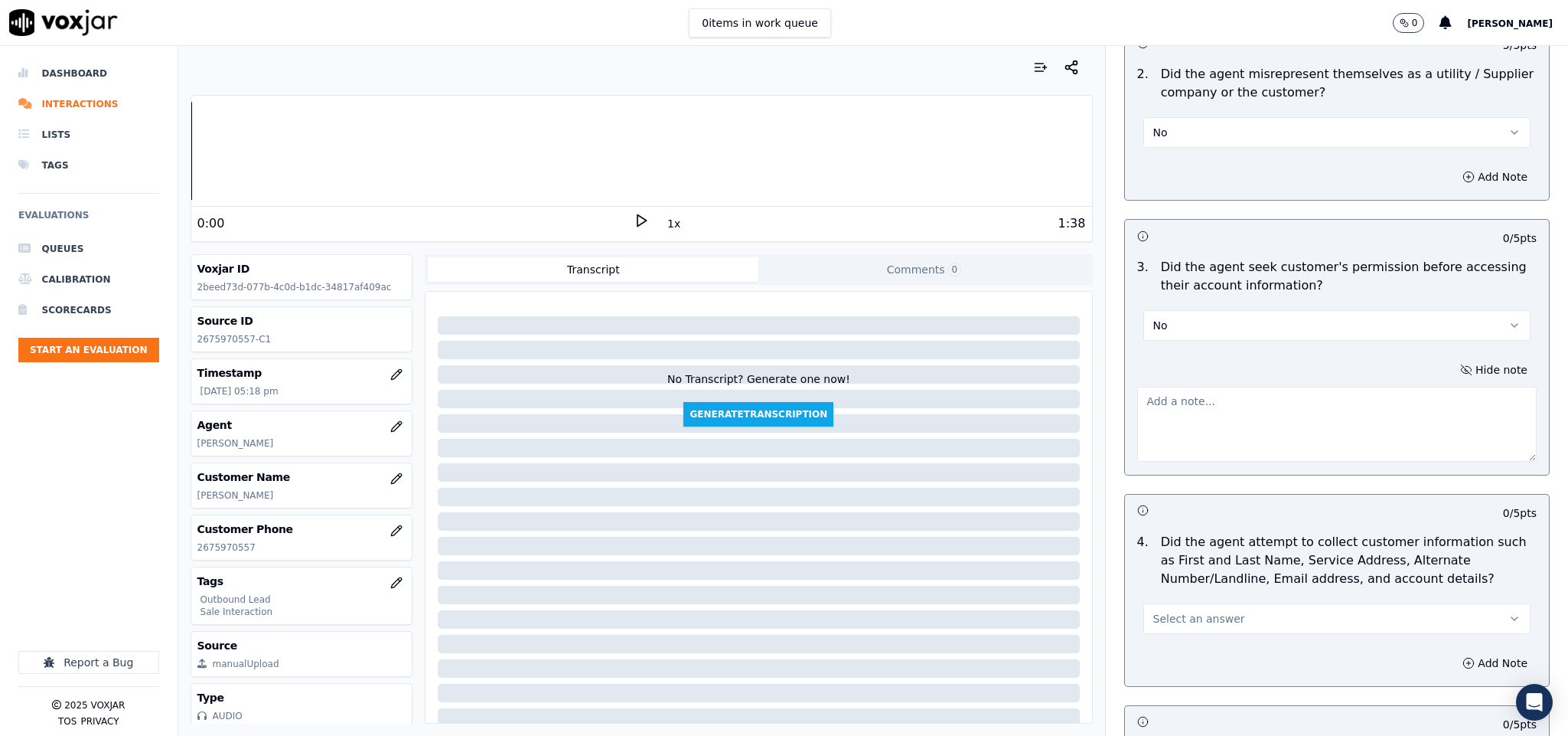
click at [1320, 391] on textarea at bounding box center [1337, 424] width 401 height 75
click at [1199, 412] on textarea "To enrich screen reader interactions, please activate Accessibility in Grammarl…" at bounding box center [1337, 424] width 401 height 75
paste textarea "Call id - 20250818-164758_"
click at [1234, 421] on textarea "Call id - 20250818-164758_" at bounding box center [1337, 424] width 401 height 75
paste textarea "@1:47 [PERSON_NAME] shared the account number - “The agent must ask for and obt…"
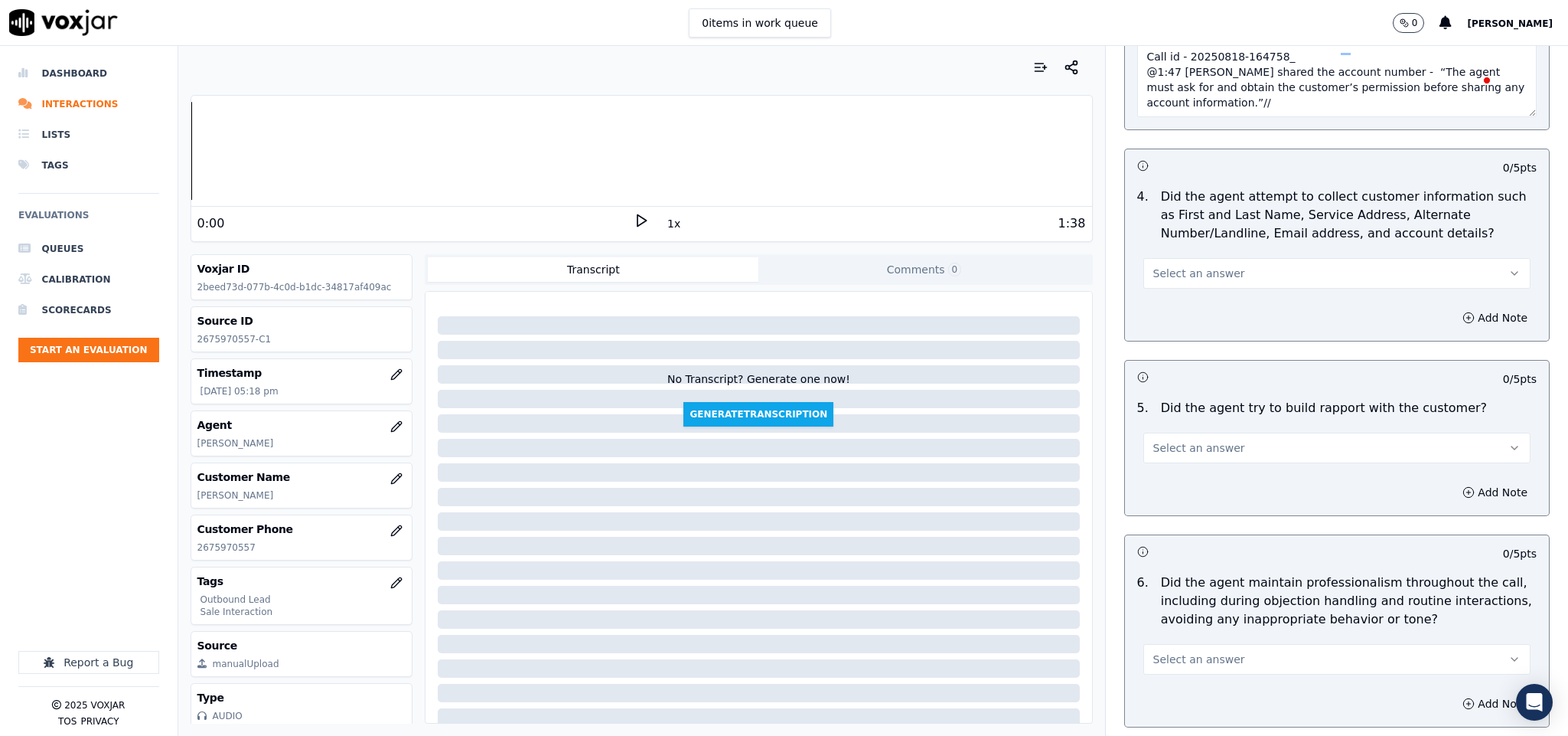
scroll to position [0, 0]
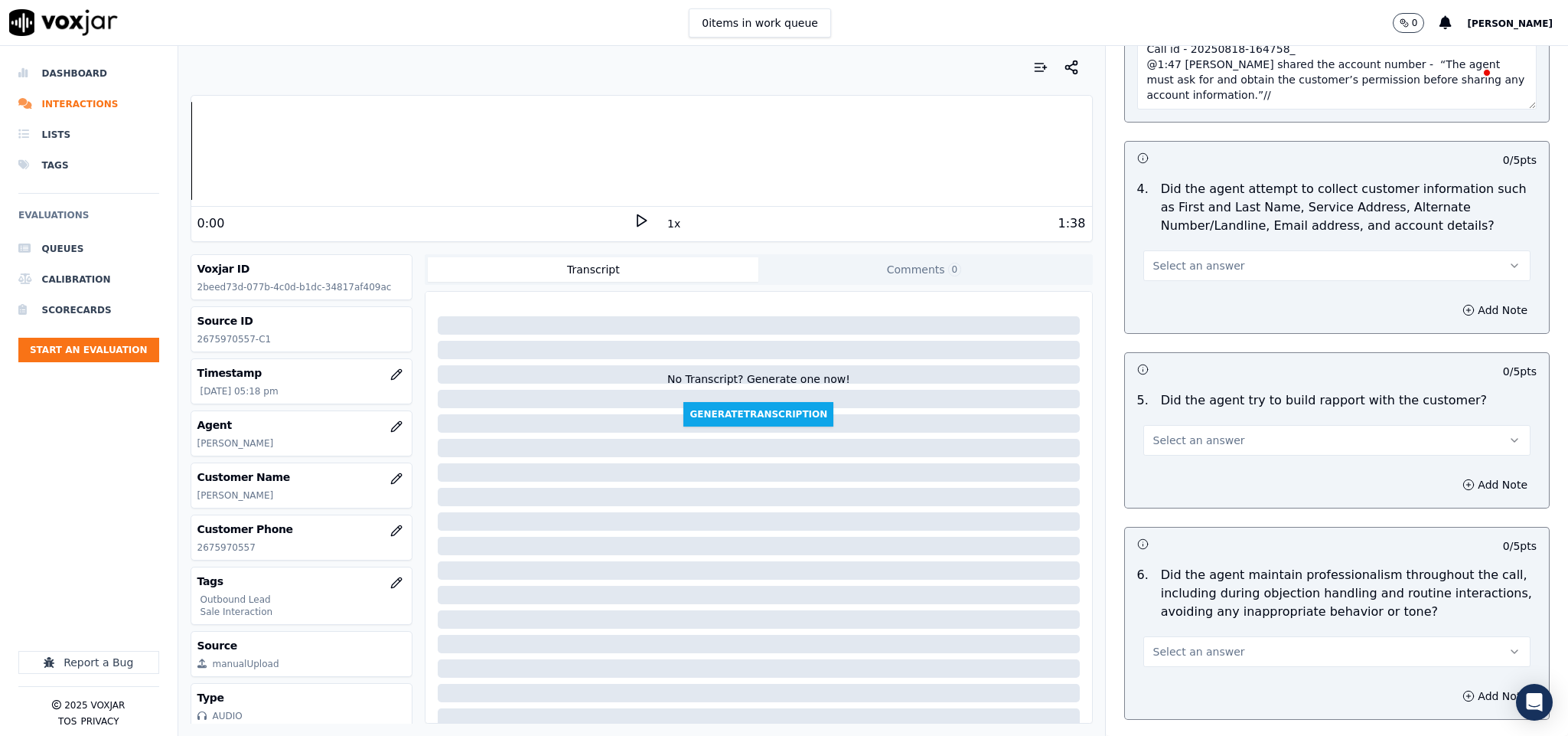
type textarea "Call id - 20250818-164758_ @1:47 [PERSON_NAME] shared the account number - “The…"
click at [1268, 251] on button "Select an answer" at bounding box center [1337, 265] width 388 height 31
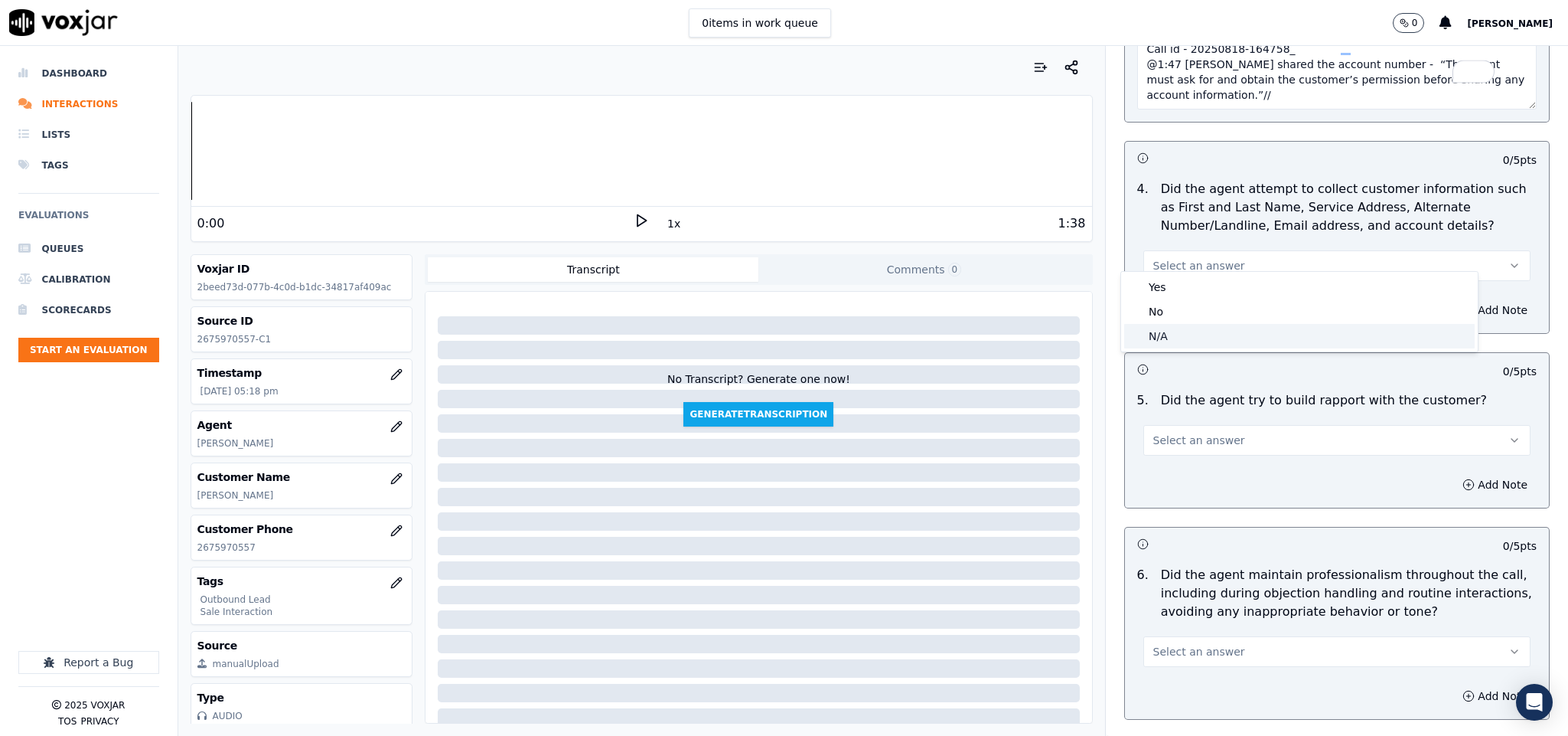
click at [1180, 327] on div "N/A" at bounding box center [1299, 336] width 351 height 24
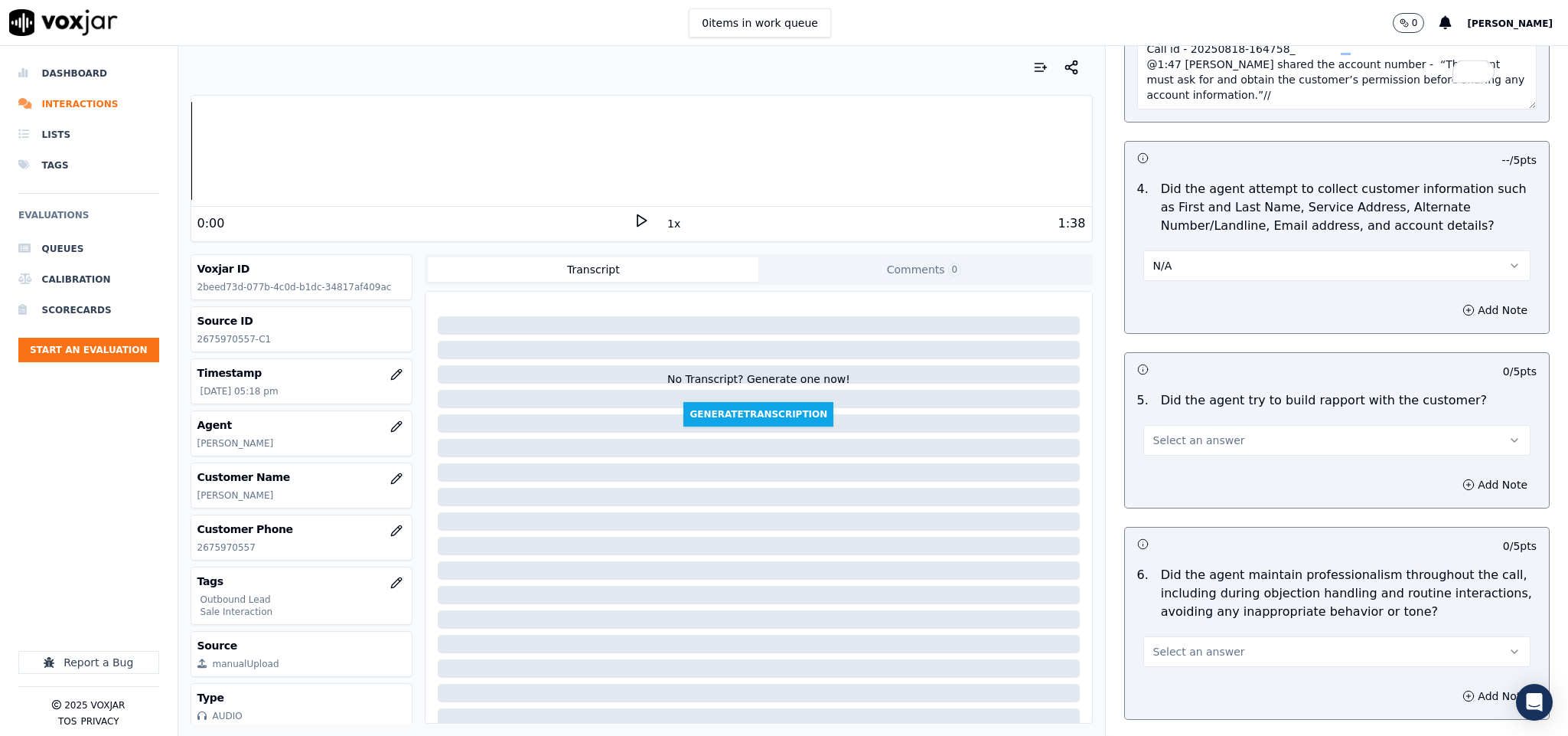
click at [1223, 425] on button "Select an answer" at bounding box center [1337, 440] width 388 height 31
click at [1175, 485] on div "No" at bounding box center [1299, 487] width 351 height 24
drag, startPoint x: 1173, startPoint y: 427, endPoint x: 1175, endPoint y: 439, distance: 12.2
click at [1173, 427] on button "No" at bounding box center [1337, 440] width 388 height 31
click at [1162, 508] on div "N/A" at bounding box center [1299, 511] width 351 height 24
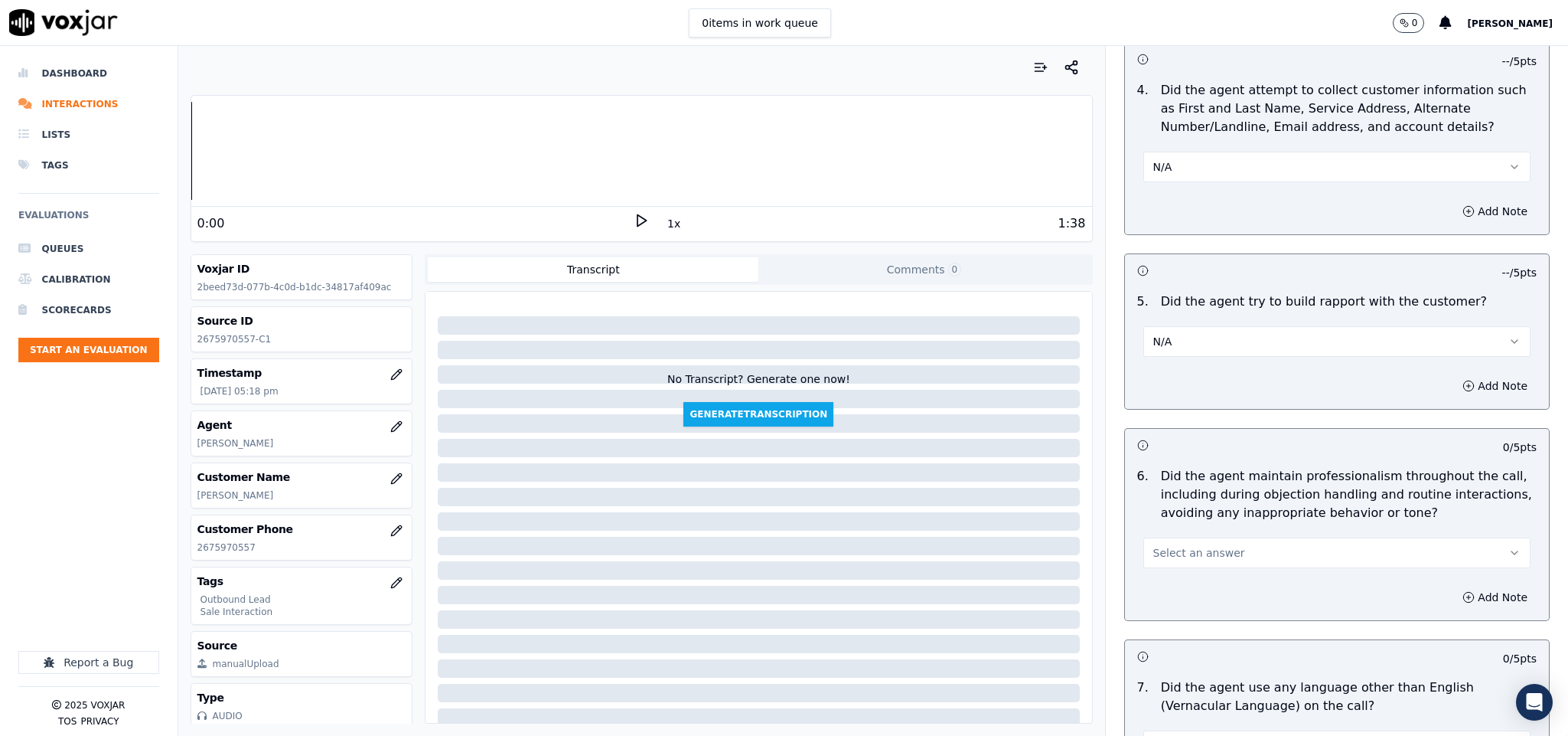
scroll to position [1844, 0]
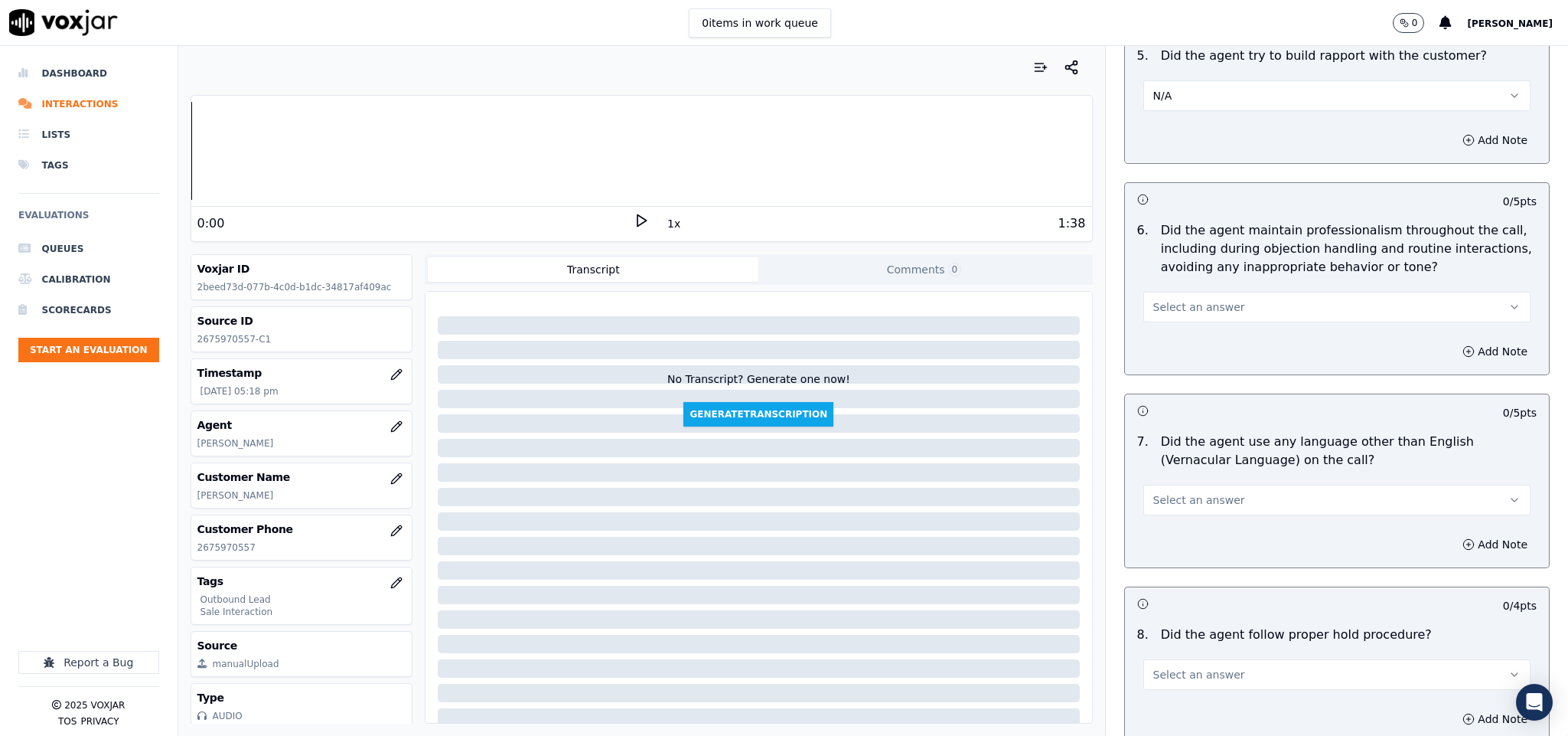
click at [1213, 291] on button "Select an answer" at bounding box center [1337, 307] width 388 height 31
click at [1180, 332] on div "Yes" at bounding box center [1299, 330] width 351 height 24
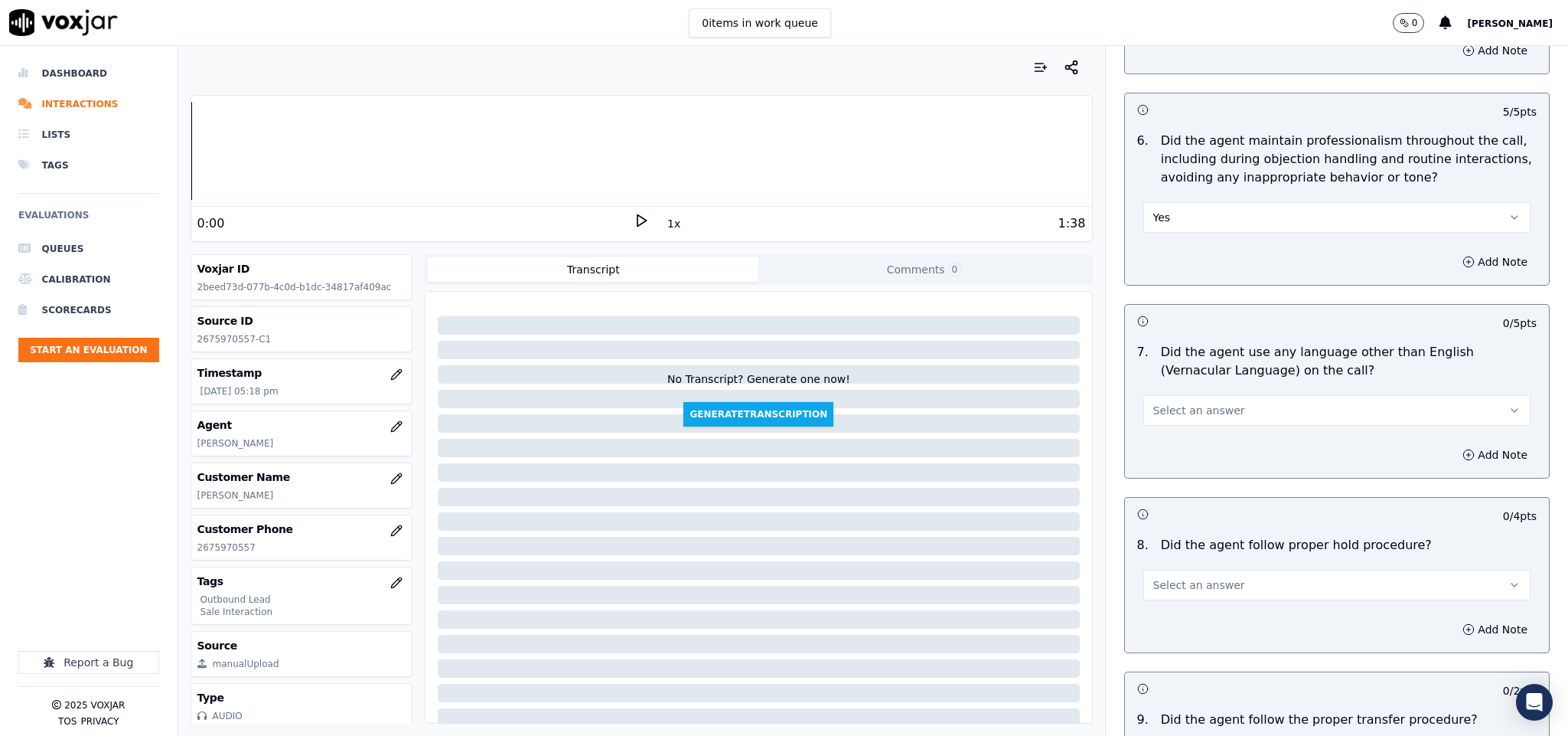
scroll to position [2074, 0]
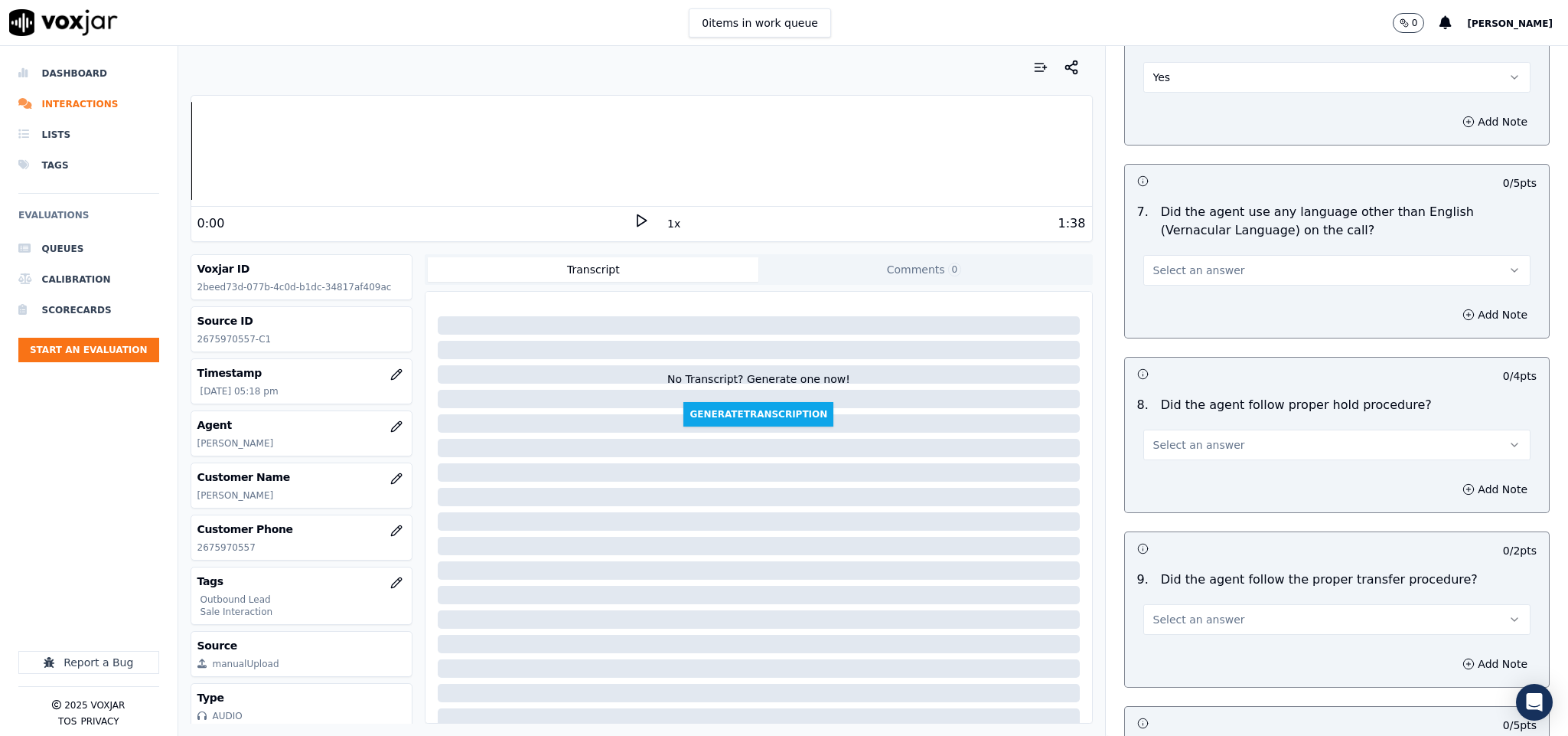
click at [1215, 255] on button "Select an answer" at bounding box center [1337, 271] width 388 height 31
click at [1178, 319] on div "No" at bounding box center [1299, 318] width 351 height 24
click at [1234, 434] on button "Select an answer" at bounding box center [1337, 445] width 388 height 31
click at [1219, 458] on div "Yes" at bounding box center [1299, 469] width 351 height 24
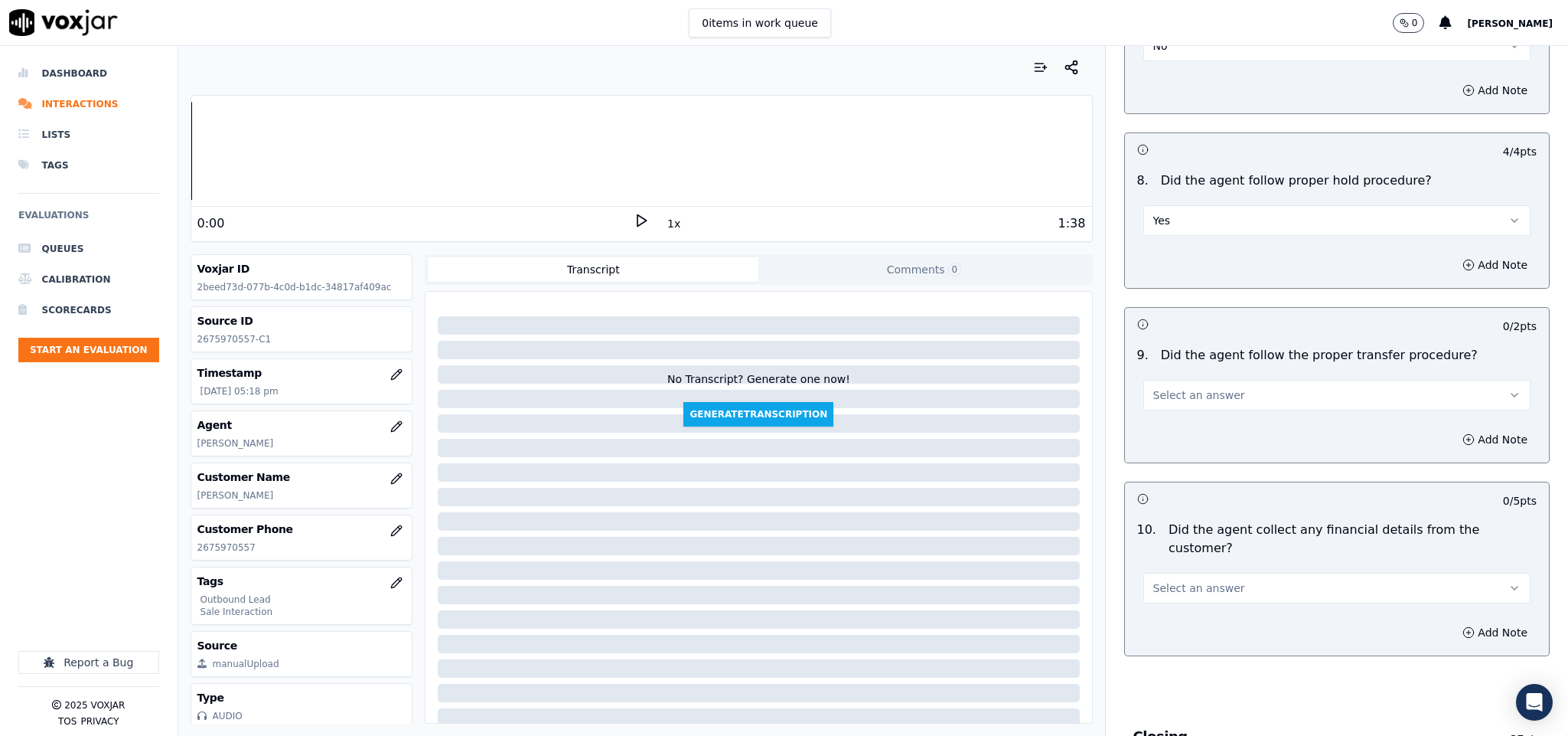
scroll to position [2304, 0]
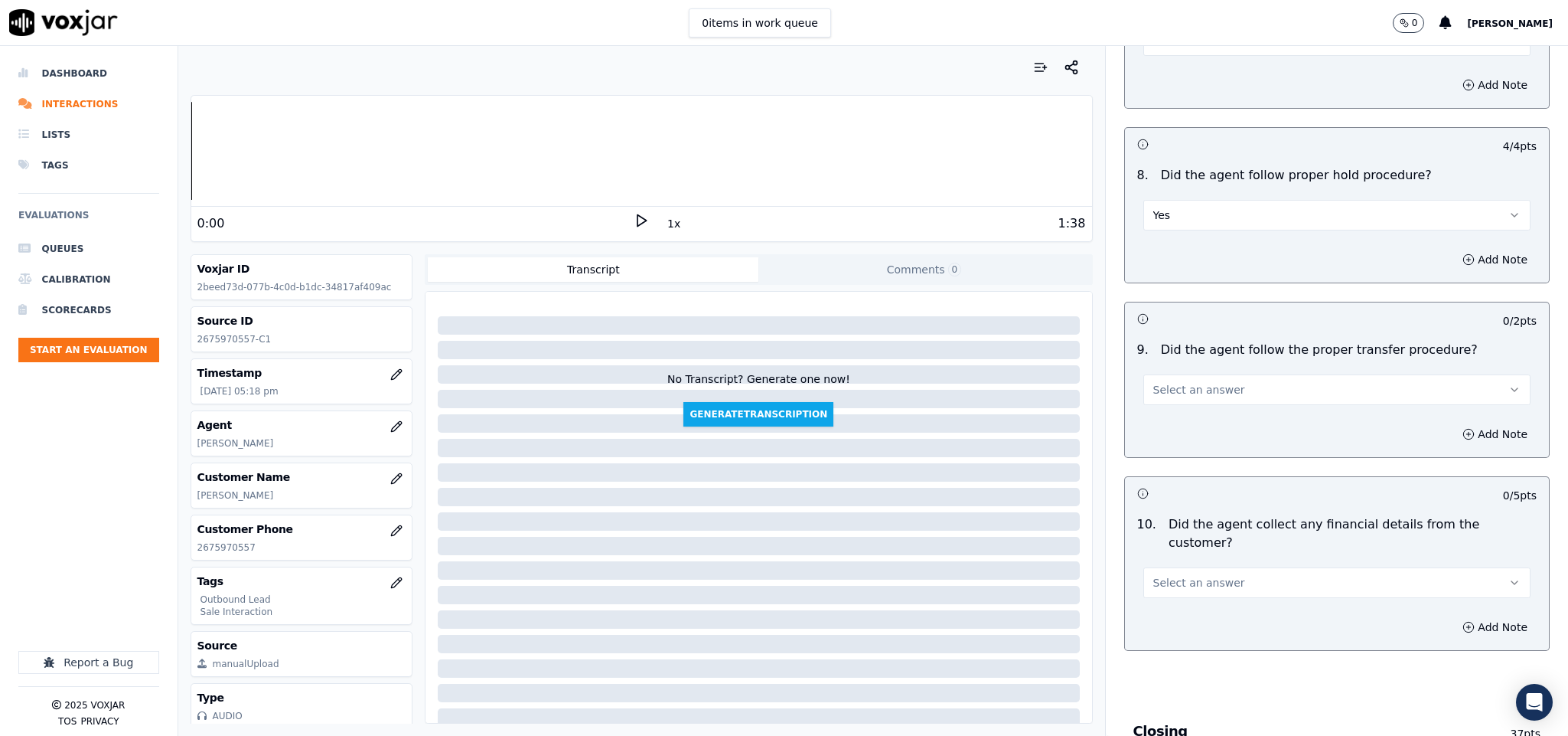
click at [1213, 374] on button "Select an answer" at bounding box center [1337, 390] width 388 height 31
click at [1189, 425] on div "Yes" at bounding box center [1299, 414] width 351 height 24
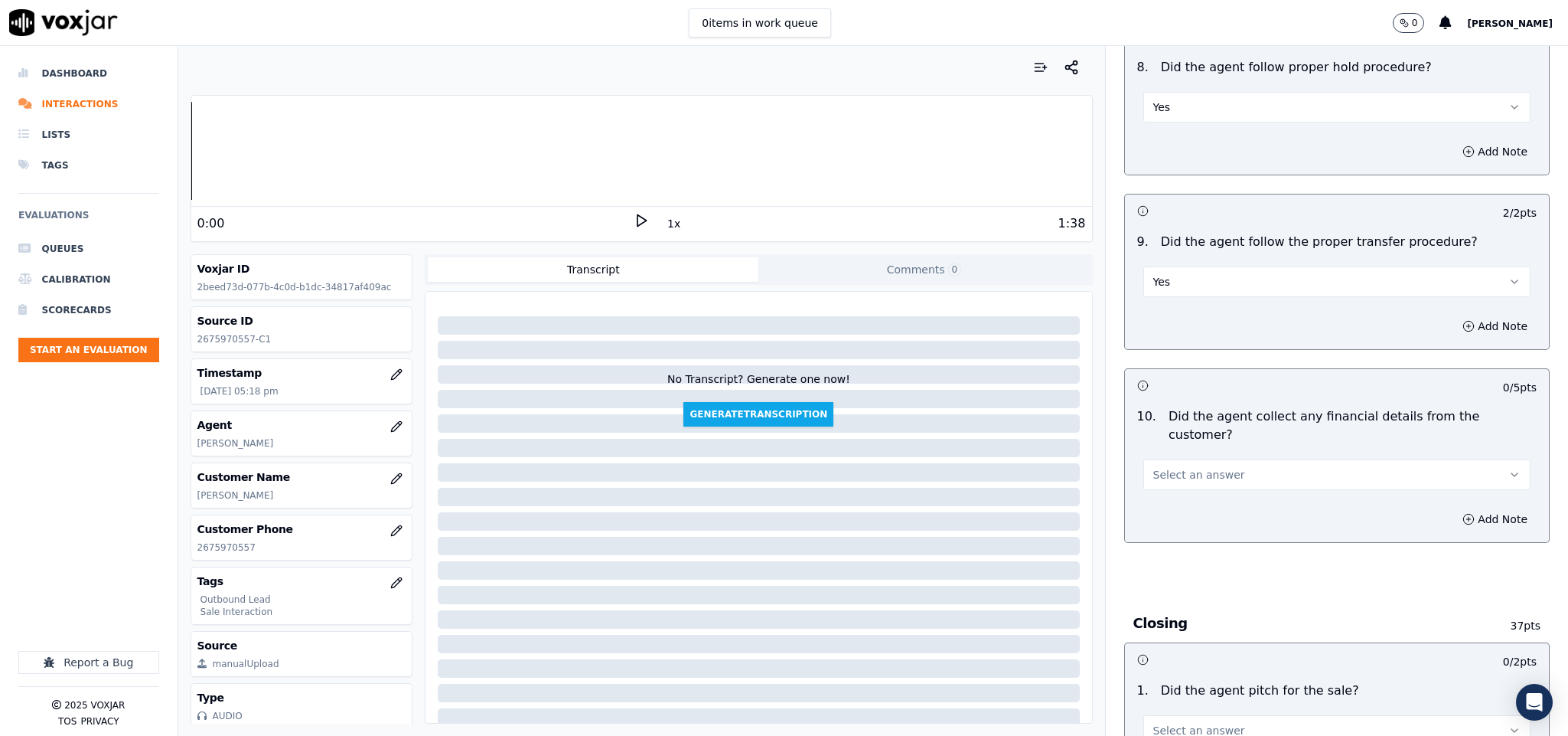
scroll to position [2534, 0]
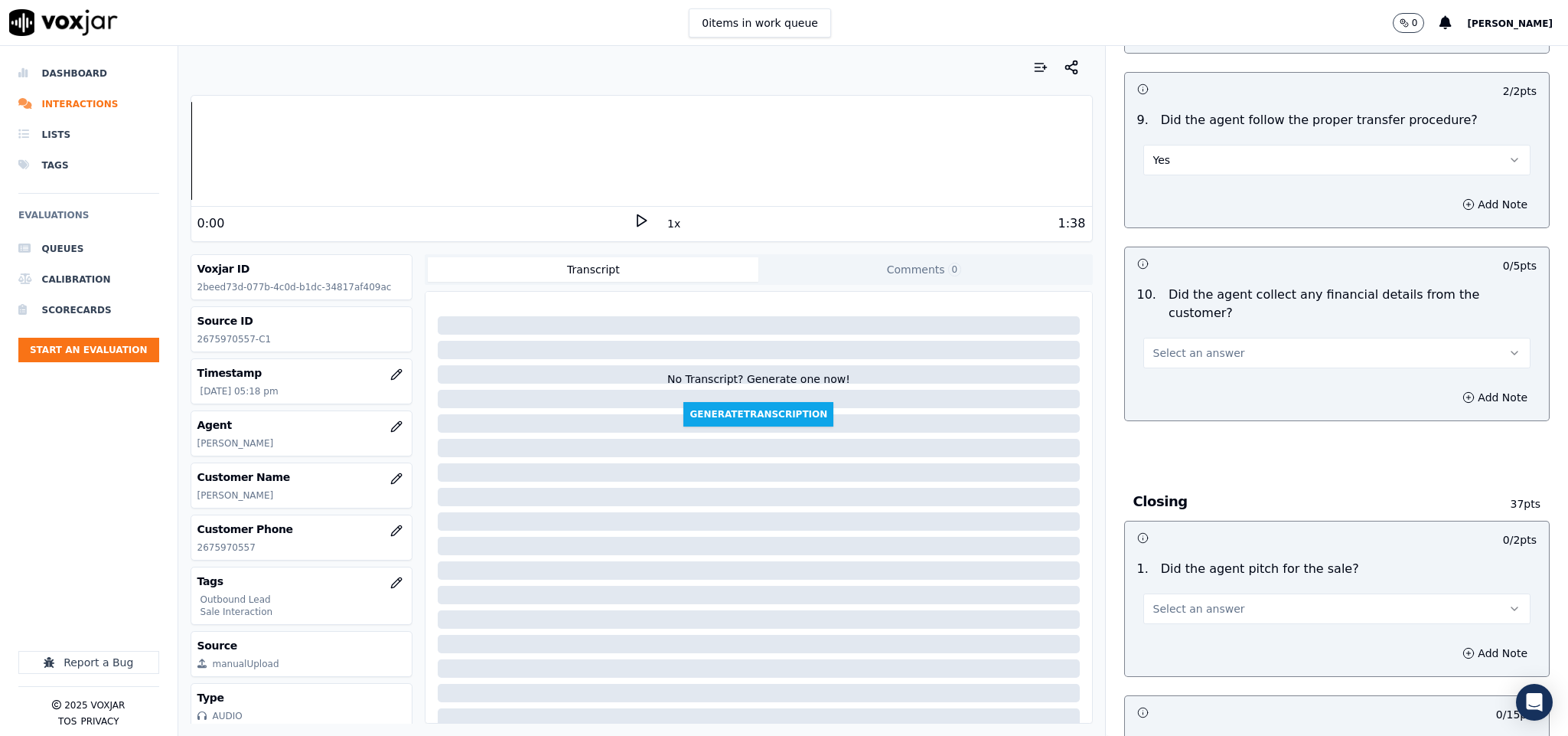
click at [1229, 338] on button "Select an answer" at bounding box center [1337, 353] width 388 height 31
click at [1189, 394] on div "No" at bounding box center [1299, 384] width 351 height 24
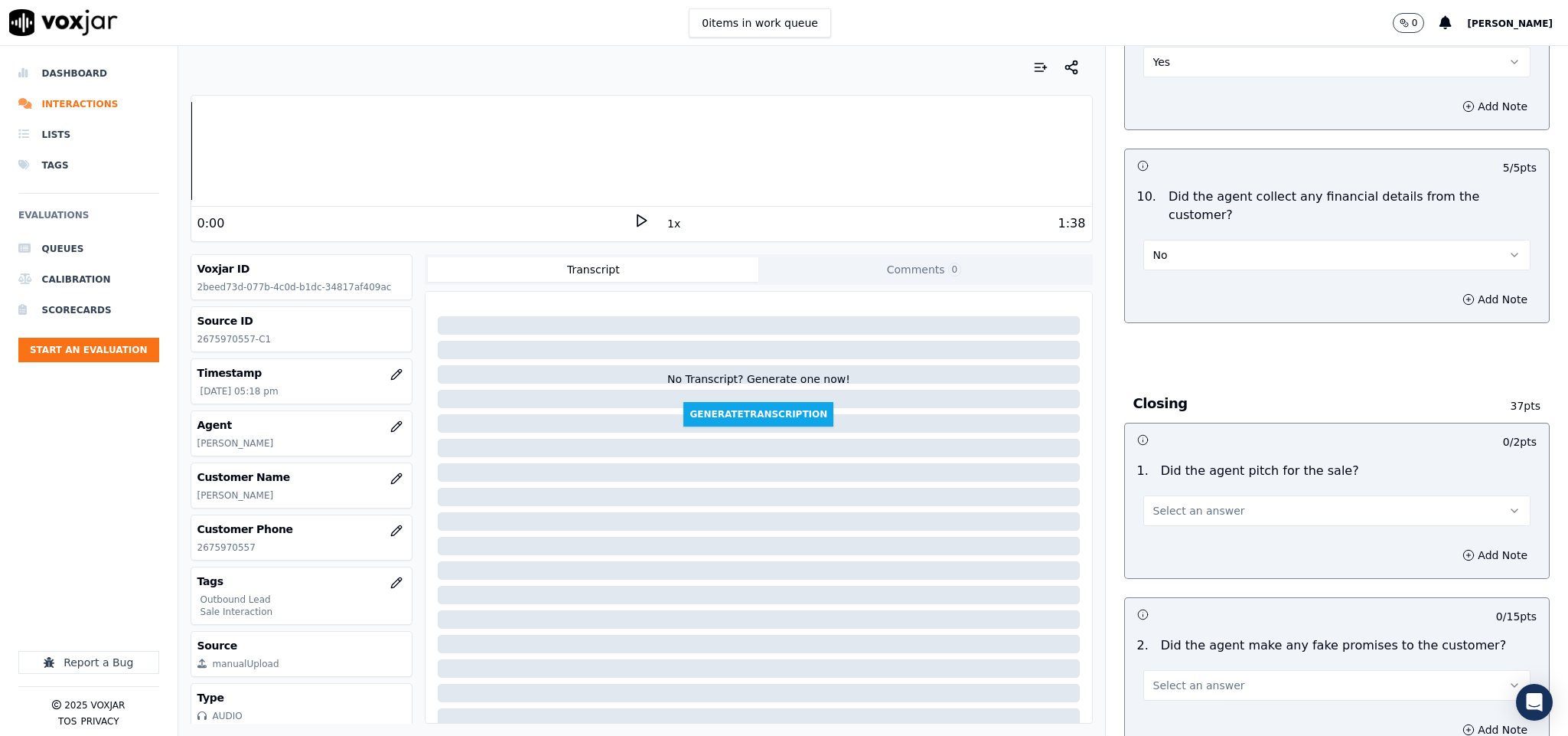
scroll to position [2878, 0]
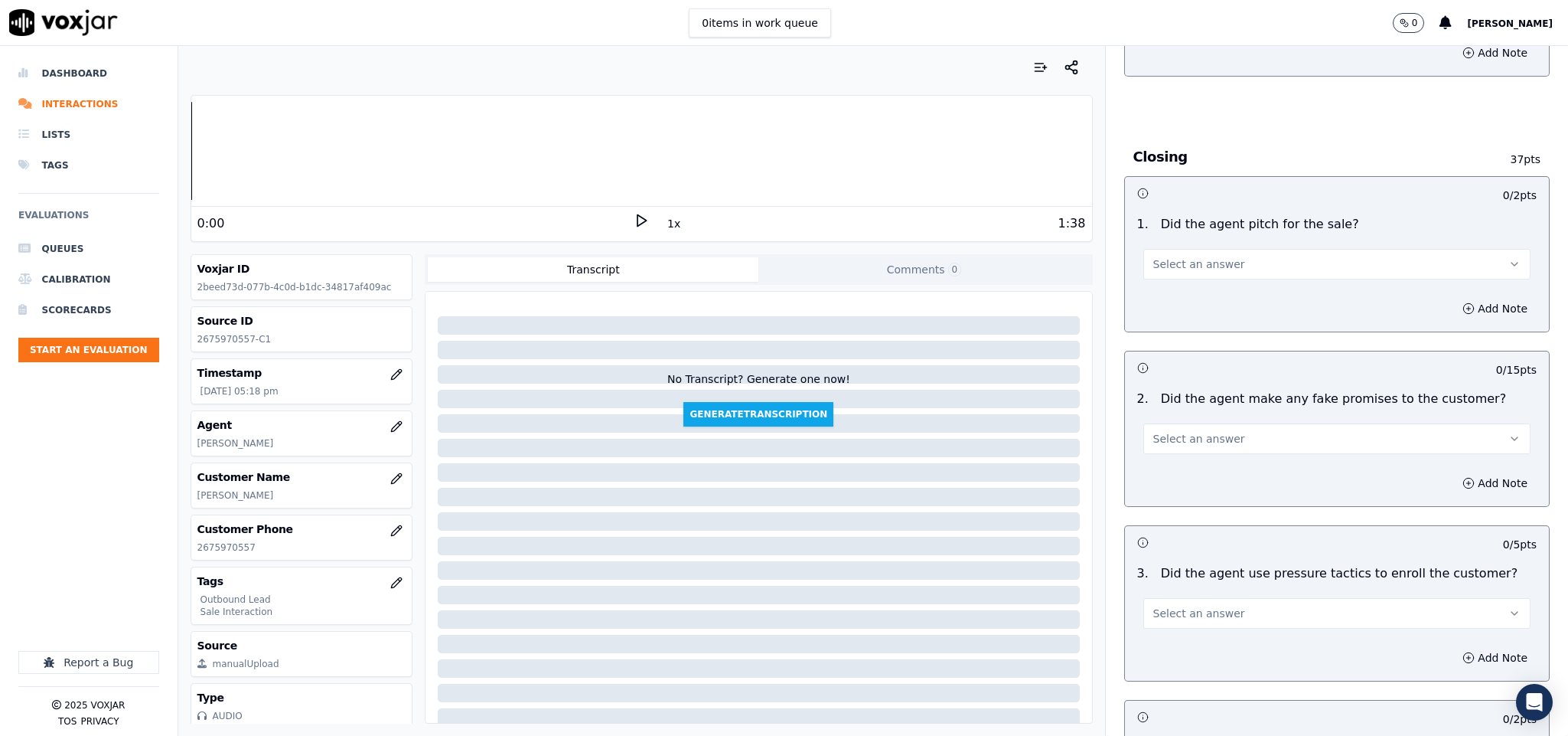
click at [1220, 249] on button "Select an answer" at bounding box center [1337, 265] width 388 height 31
click at [1198, 269] on div "Yes" at bounding box center [1299, 271] width 351 height 24
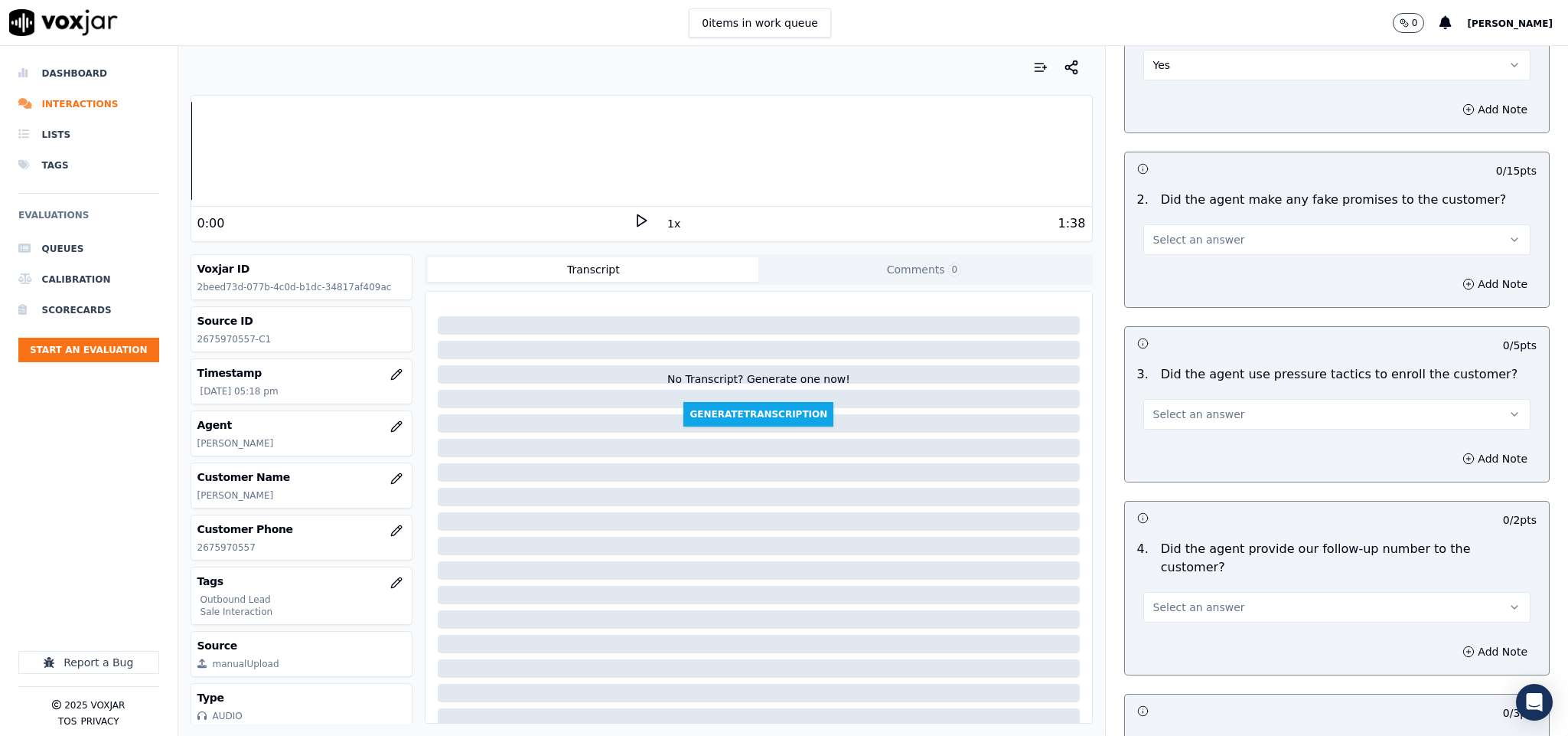
scroll to position [3108, 0]
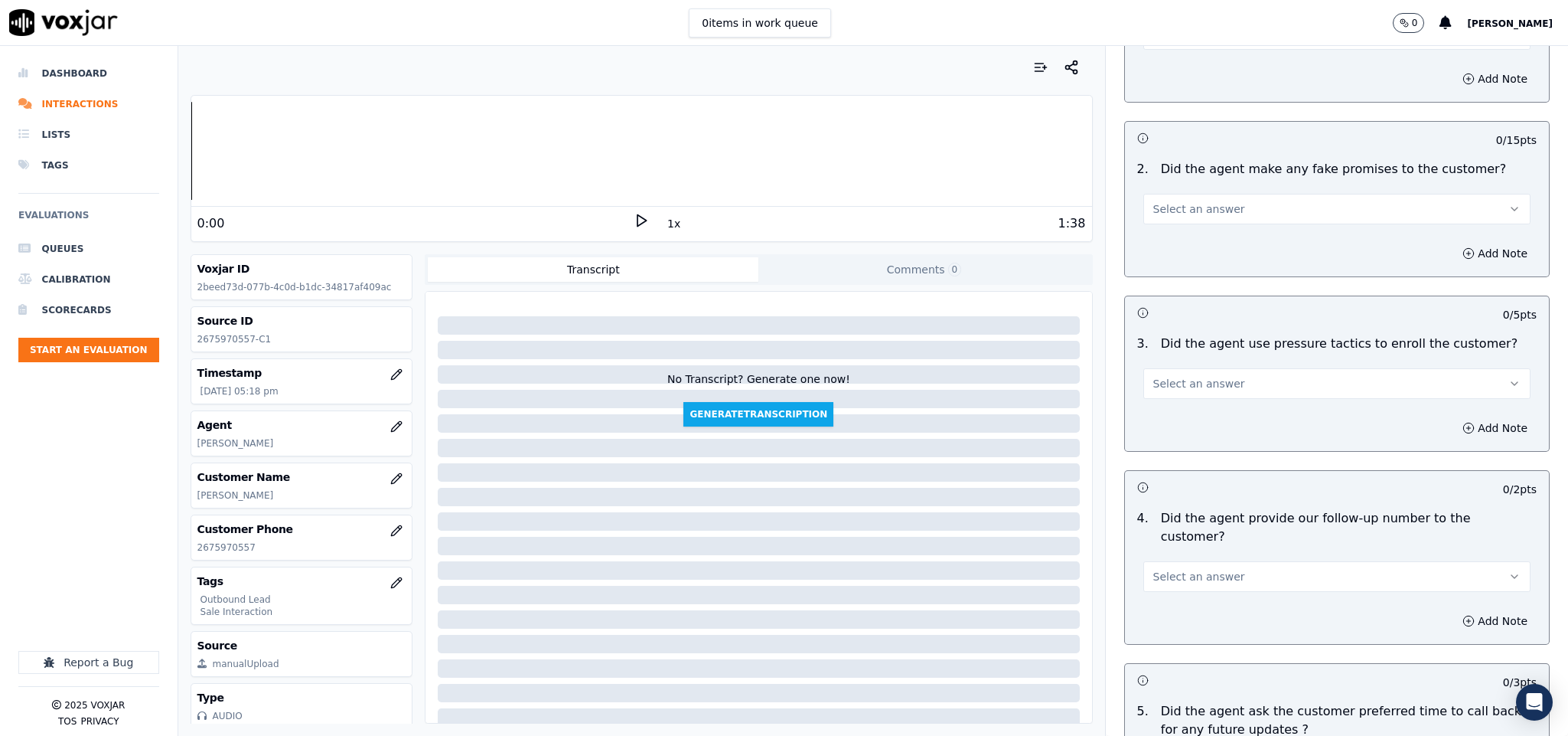
click at [1233, 194] on button "Select an answer" at bounding box center [1337, 209] width 388 height 31
click at [1178, 240] on div "No" at bounding box center [1299, 241] width 351 height 24
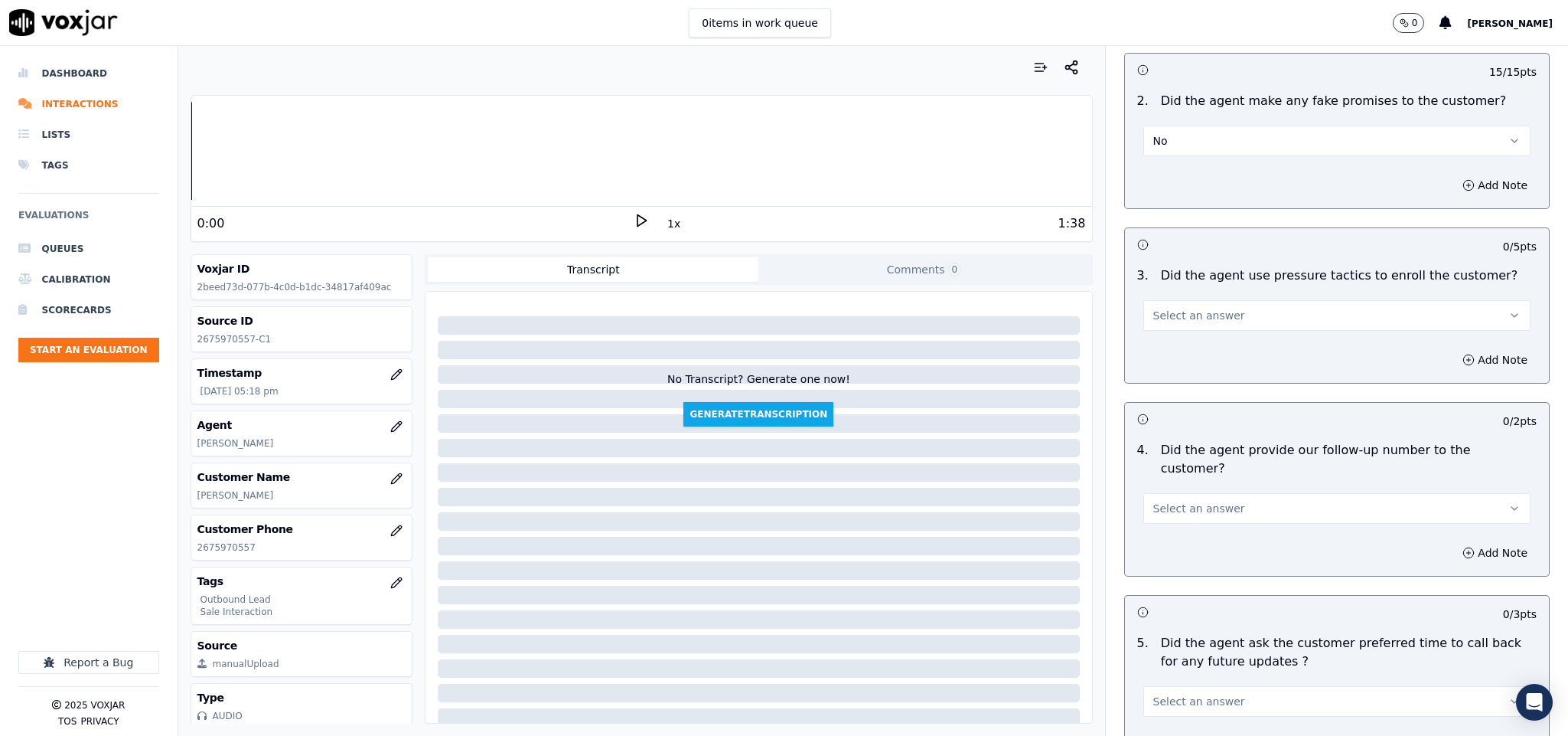
scroll to position [3222, 0]
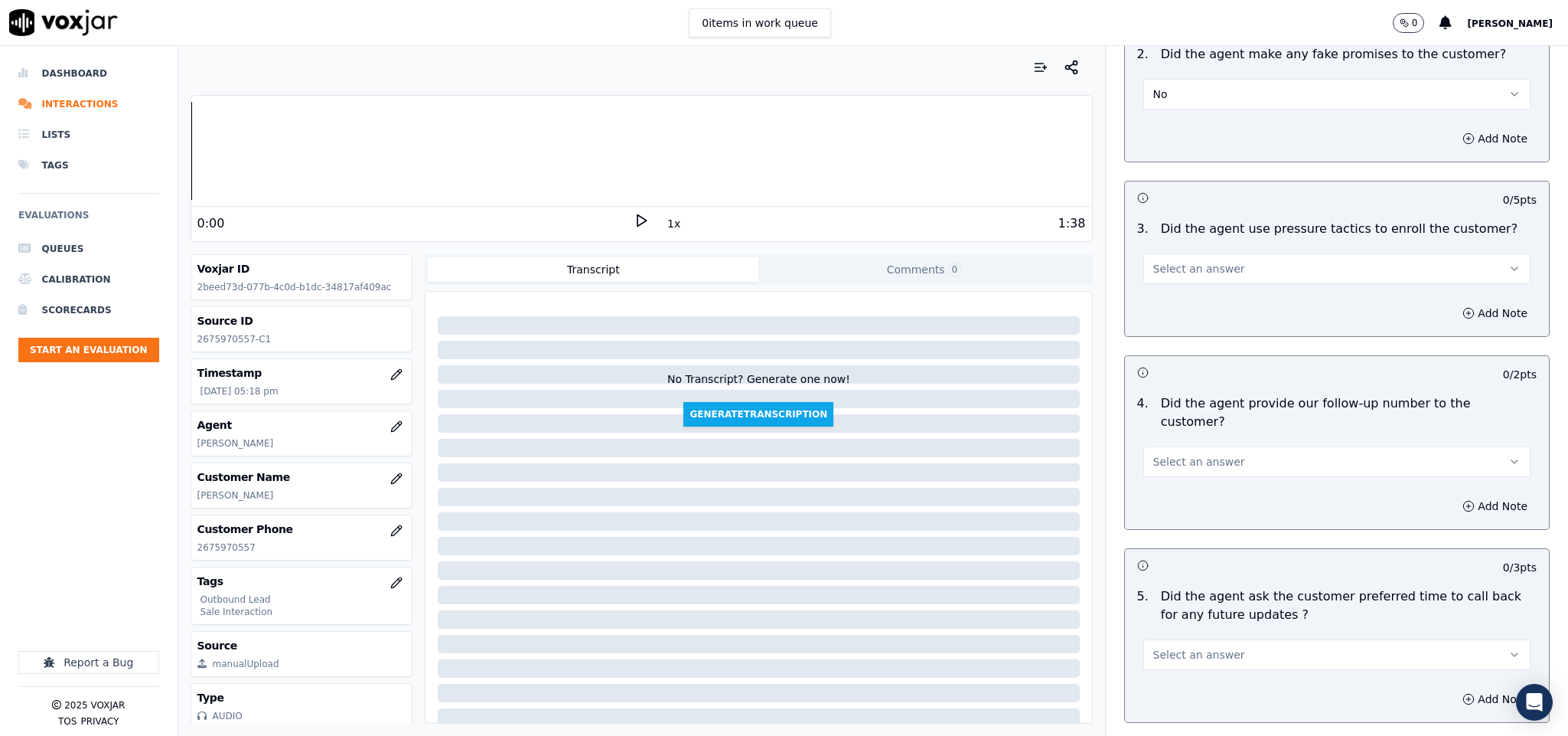
click at [1214, 253] on button "Select an answer" at bounding box center [1337, 269] width 388 height 31
click at [1187, 305] on div "No" at bounding box center [1299, 303] width 351 height 24
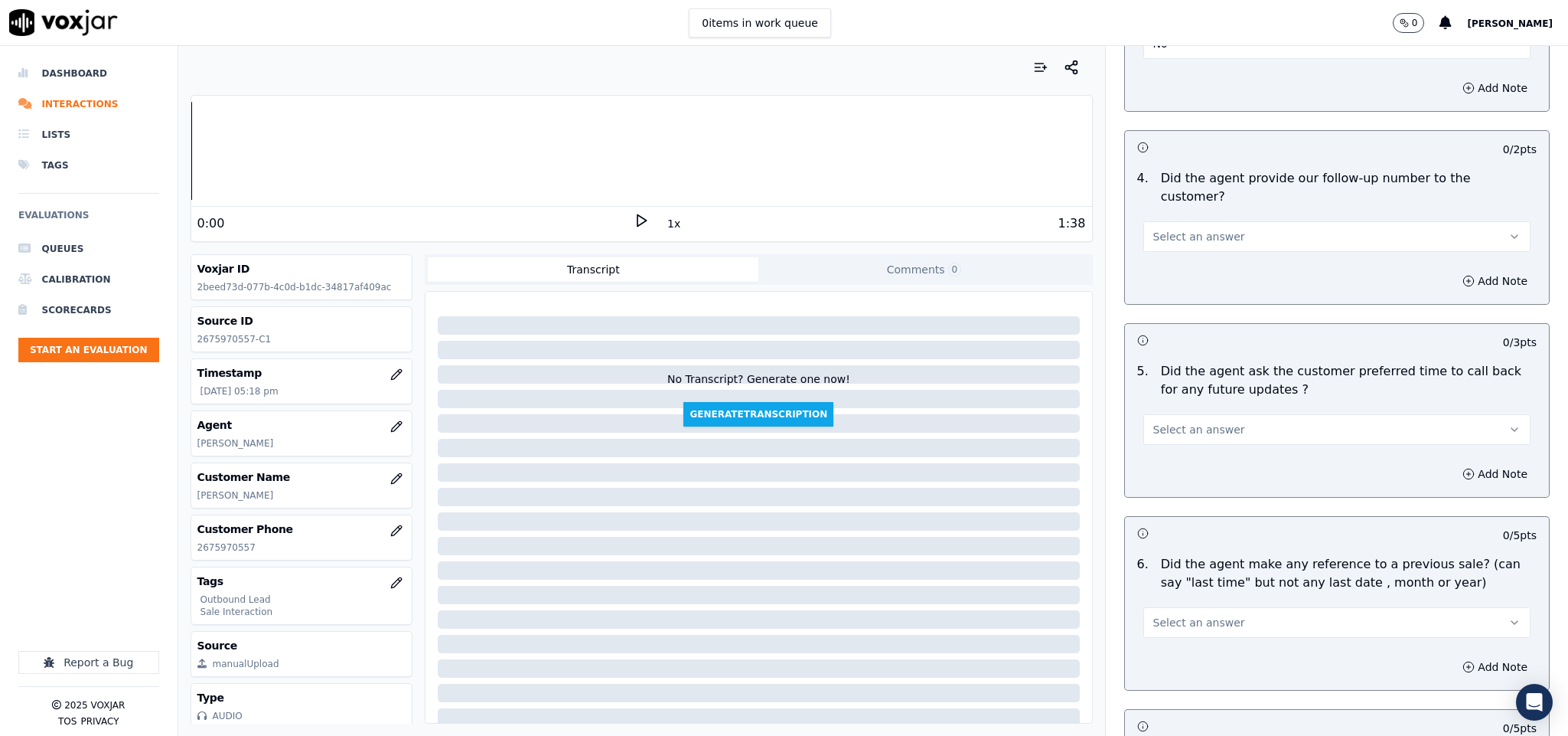
scroll to position [0, 0]
click at [1237, 216] on button "Select an answer" at bounding box center [1337, 232] width 388 height 31
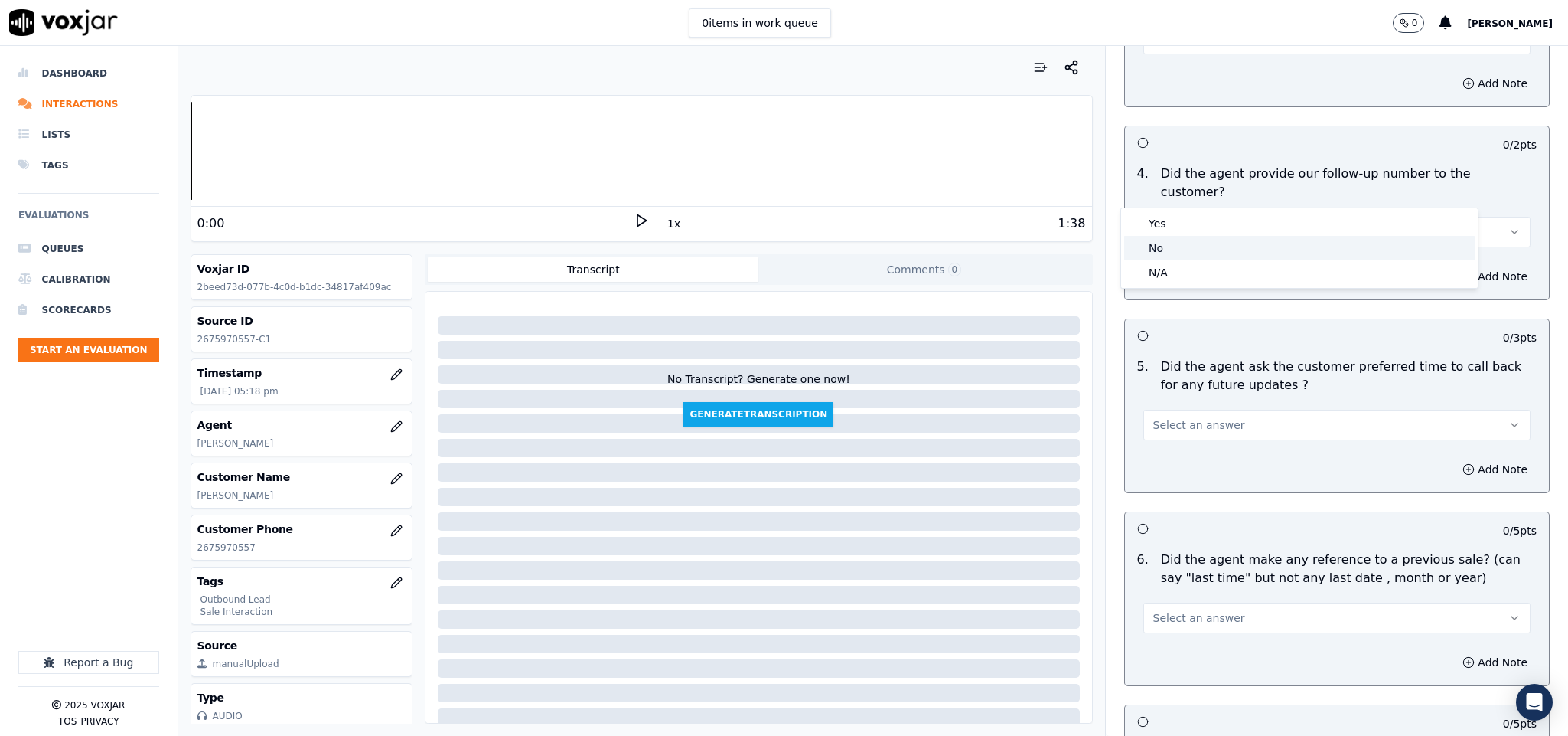
click at [1178, 246] on div "No" at bounding box center [1299, 248] width 351 height 24
click at [1256, 409] on button "Select an answer" at bounding box center [1337, 425] width 388 height 31
click at [1180, 460] on div "N/A" at bounding box center [1299, 465] width 351 height 24
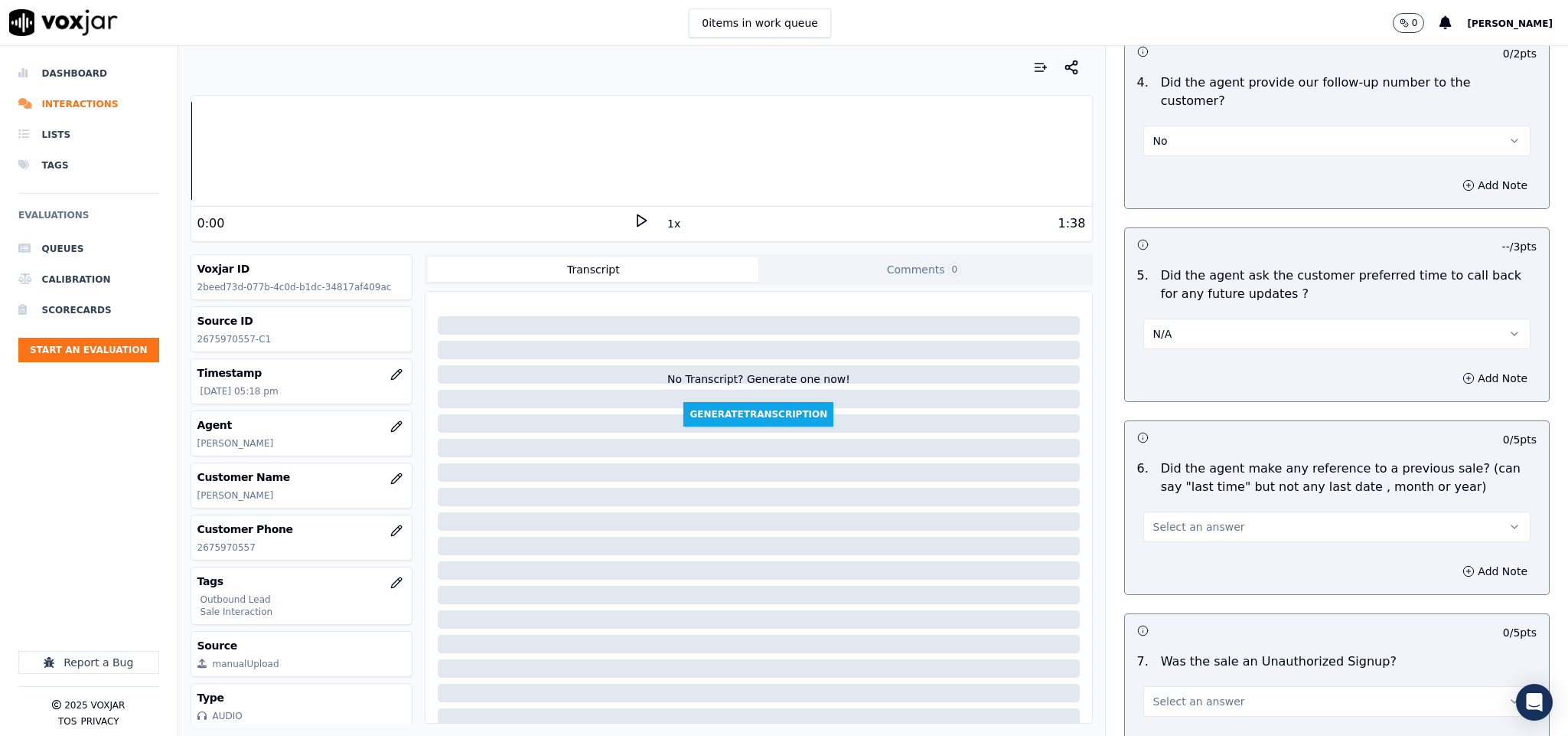
scroll to position [3678, 0]
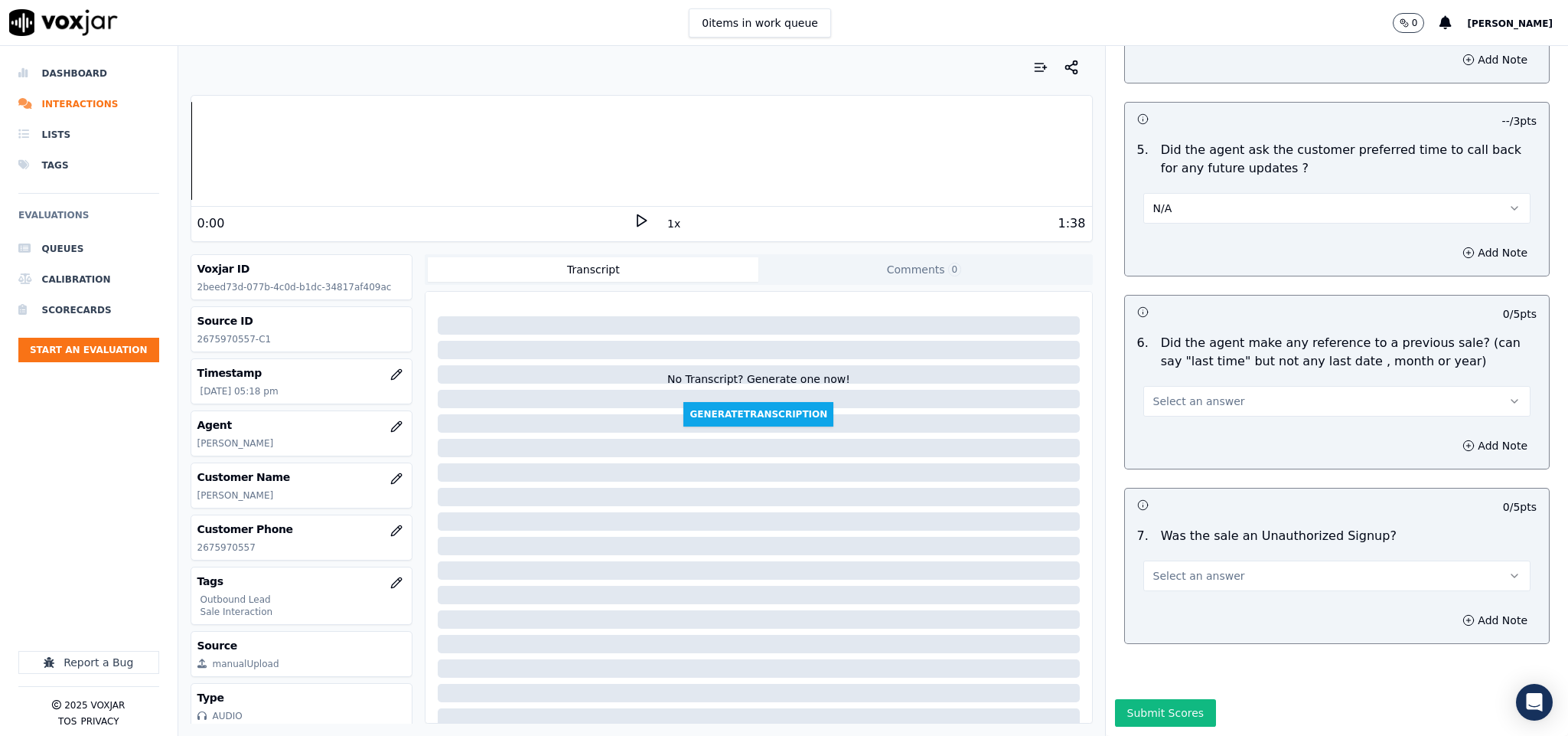
click at [1217, 386] on button "Select an answer" at bounding box center [1337, 402] width 388 height 31
drag, startPoint x: 1164, startPoint y: 432, endPoint x: 1249, endPoint y: 425, distance: 85.3
click at [1164, 433] on div "N/A" at bounding box center [1299, 433] width 351 height 24
click at [1453, 434] on button "Add Note" at bounding box center [1495, 445] width 84 height 22
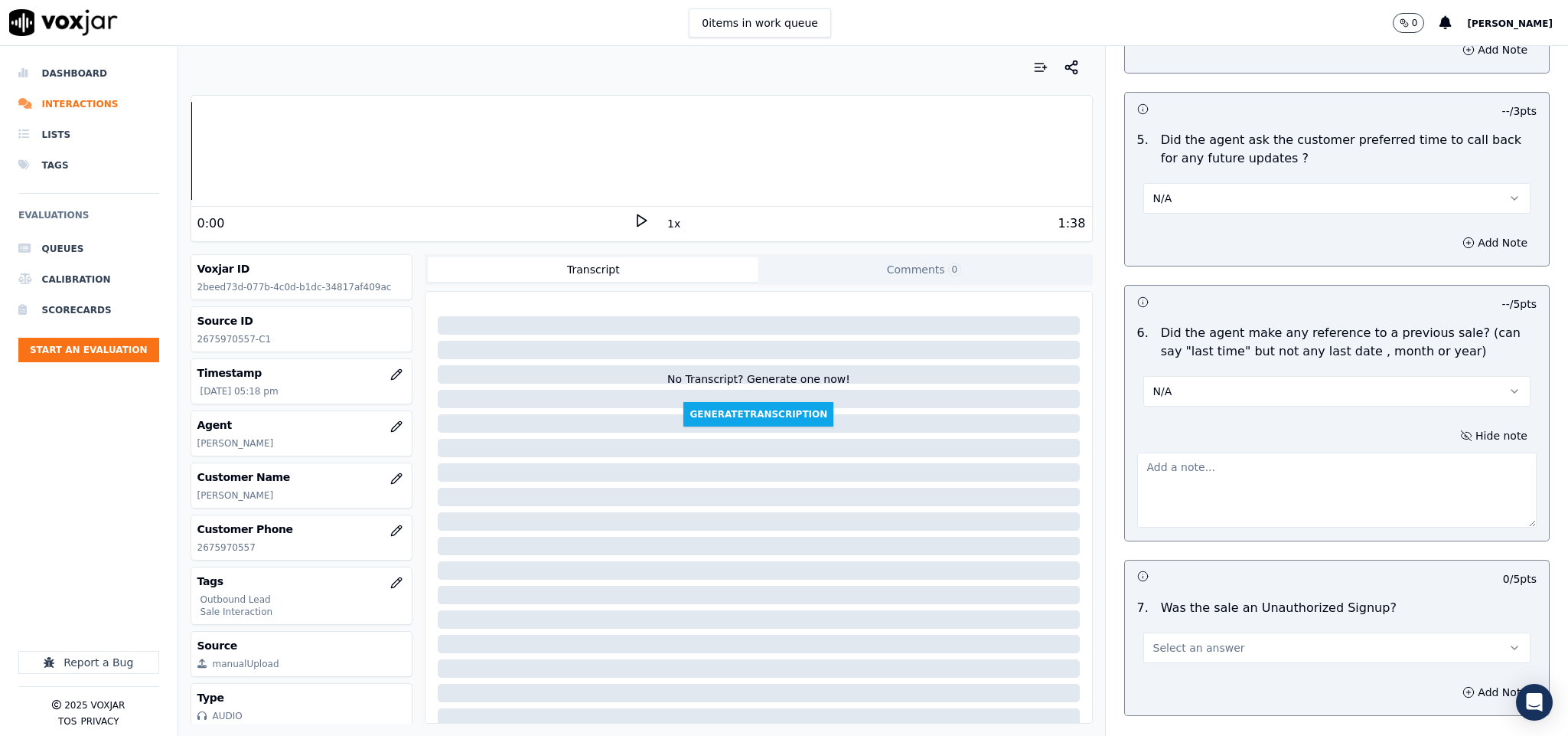
click at [1276, 452] on textarea at bounding box center [1337, 490] width 401 height 75
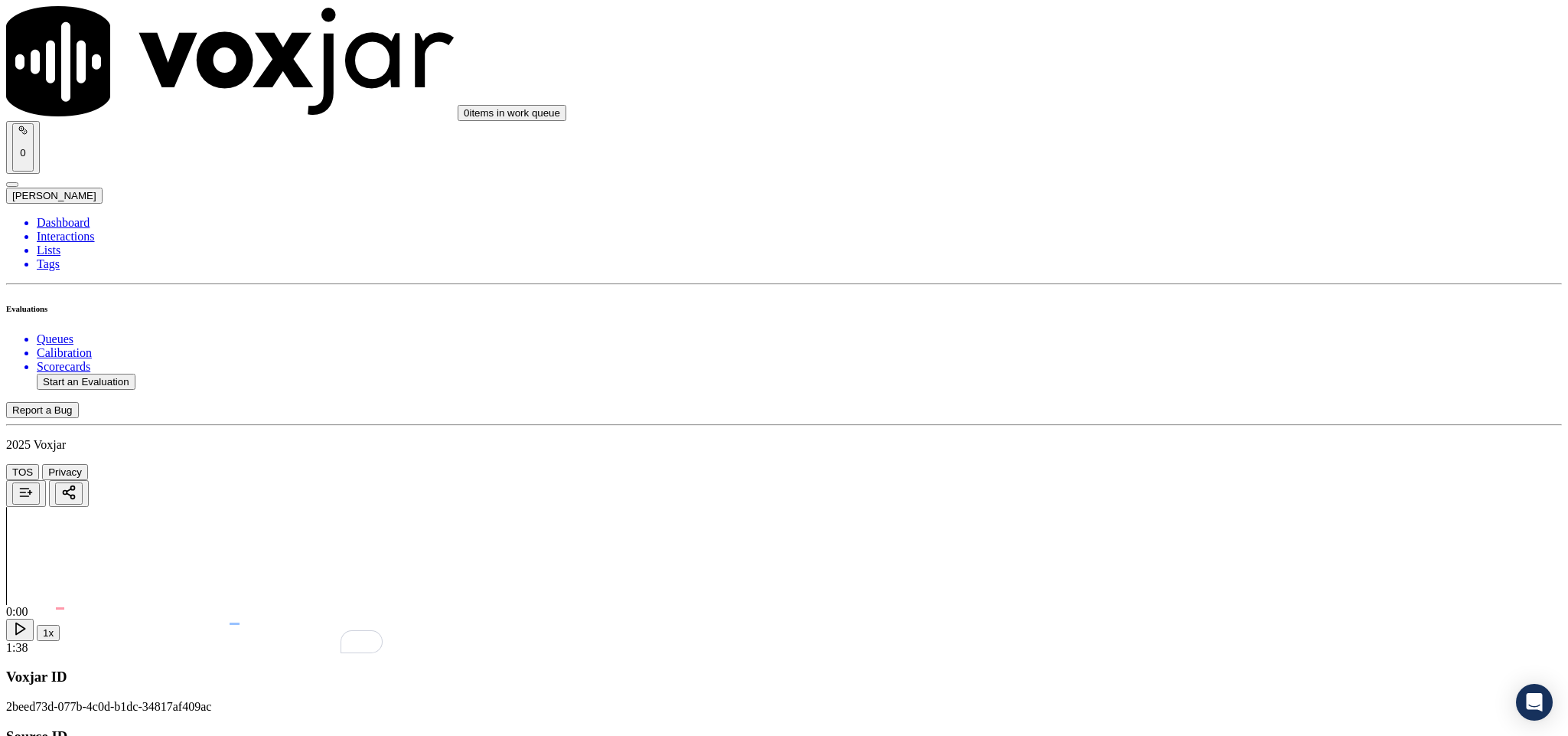
scroll to position [3678, 0]
paste textarea "Last Sales Date: 27-02-2025 / Supplier: WGL / Term : 365 Days / Contract Rate :…"
type textarea "Last Sales Date: 27-02-2025 / Supplier: WGL / Term : 365 Days / Contract Rate :…"
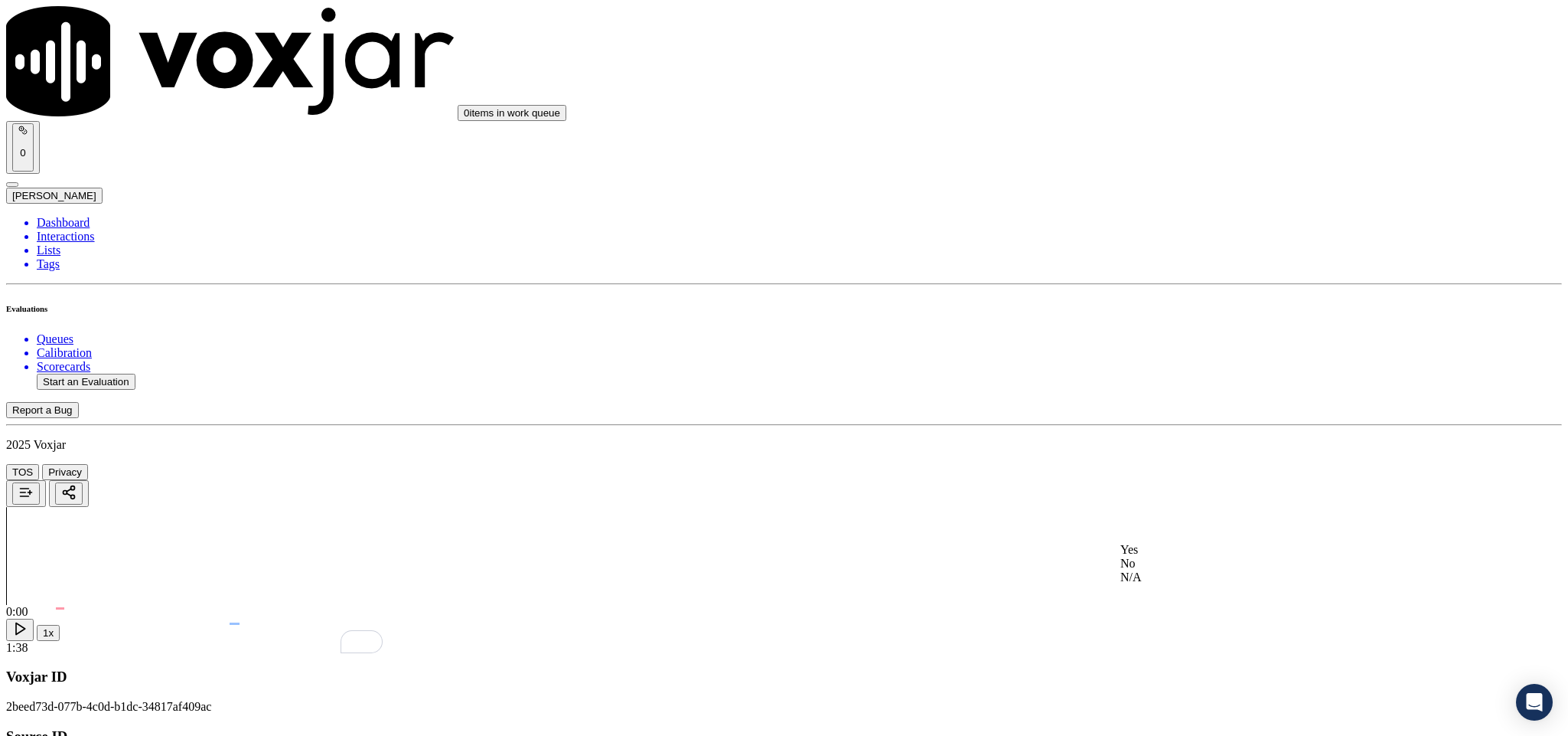
click at [1194, 571] on div "No" at bounding box center [1299, 564] width 358 height 14
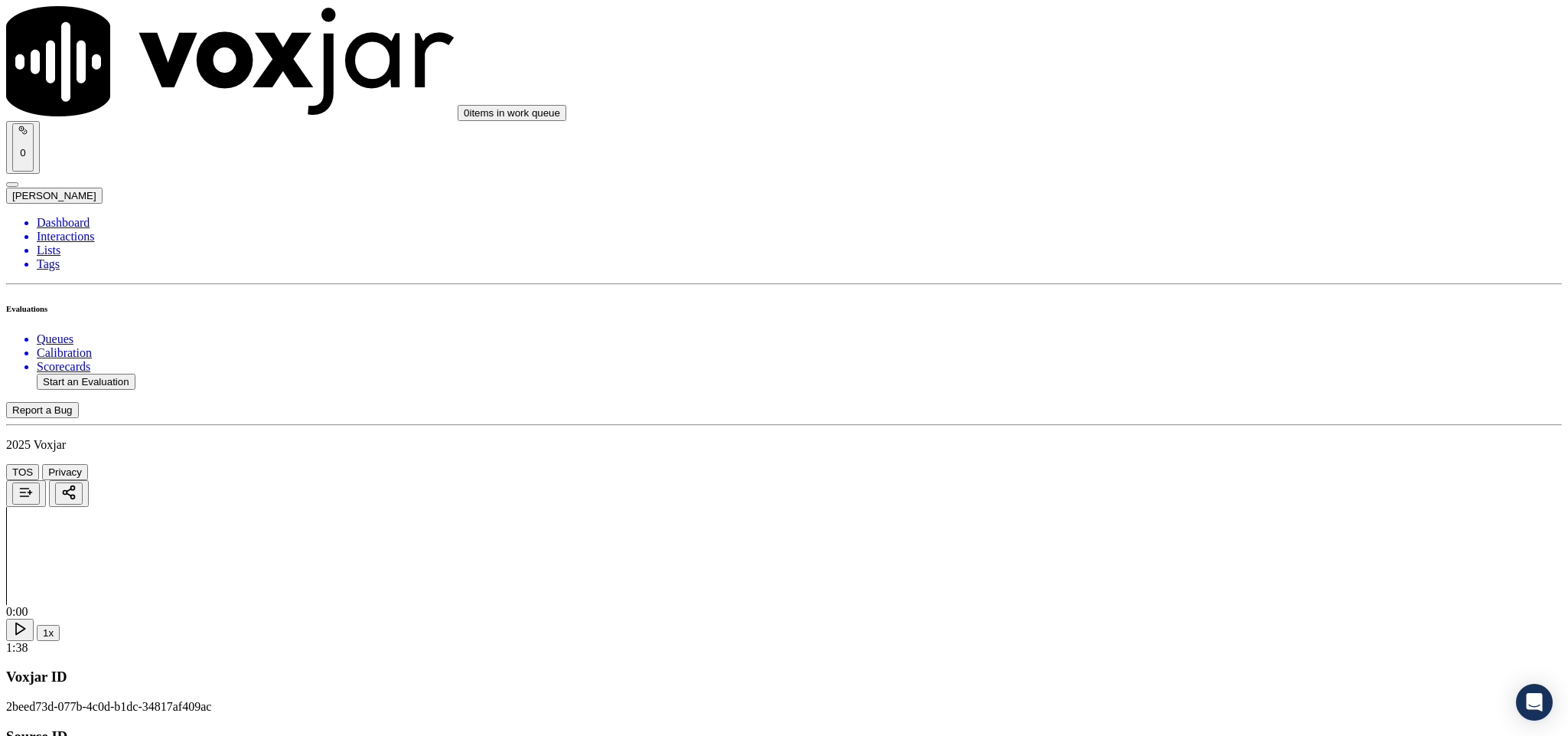
click at [1242, 358] on div "No" at bounding box center [1299, 351] width 358 height 14
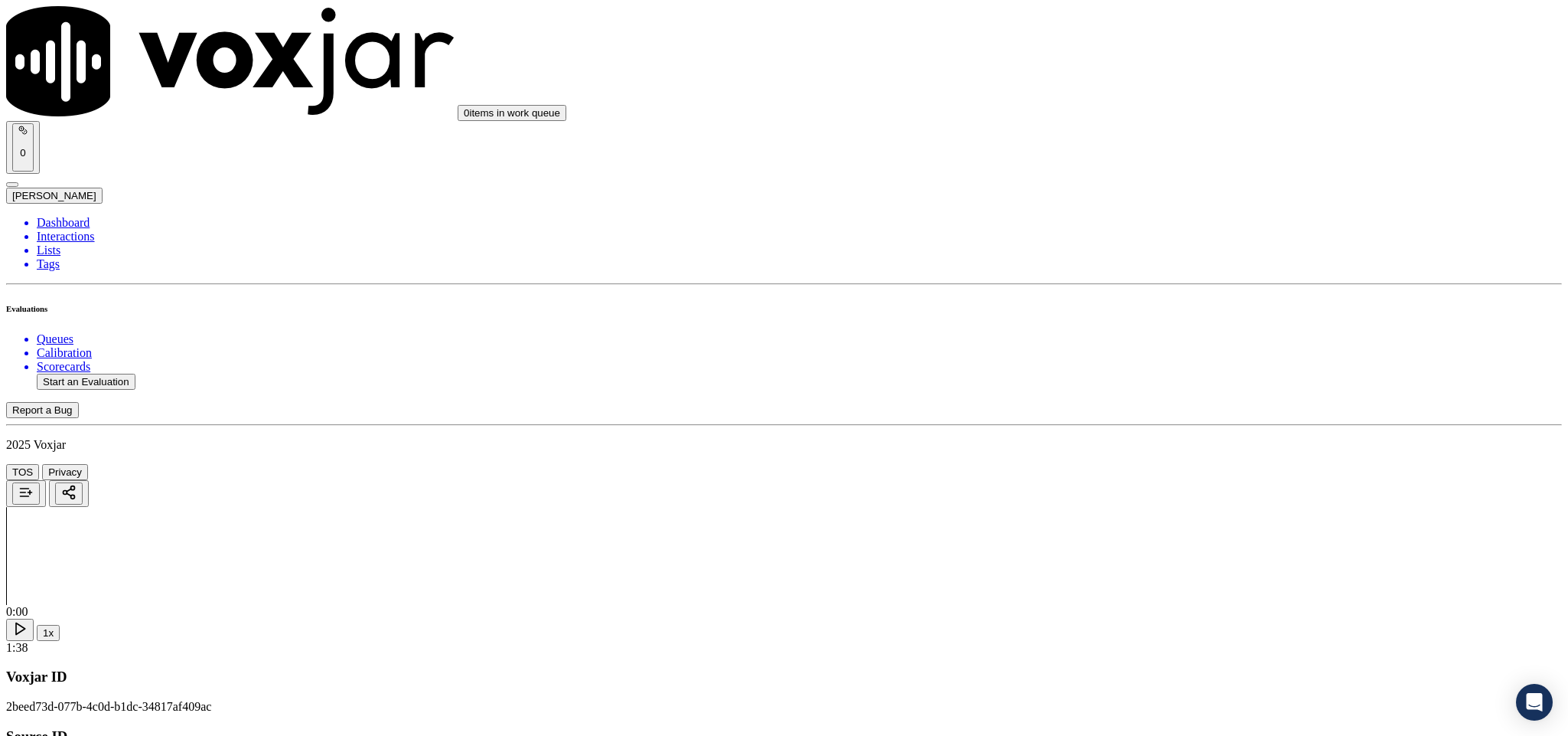
click at [81, 215] on li "Dashboard" at bounding box center [800, 222] width 1525 height 14
click at [120, 373] on button "Start an Evaluation" at bounding box center [86, 381] width 99 height 16
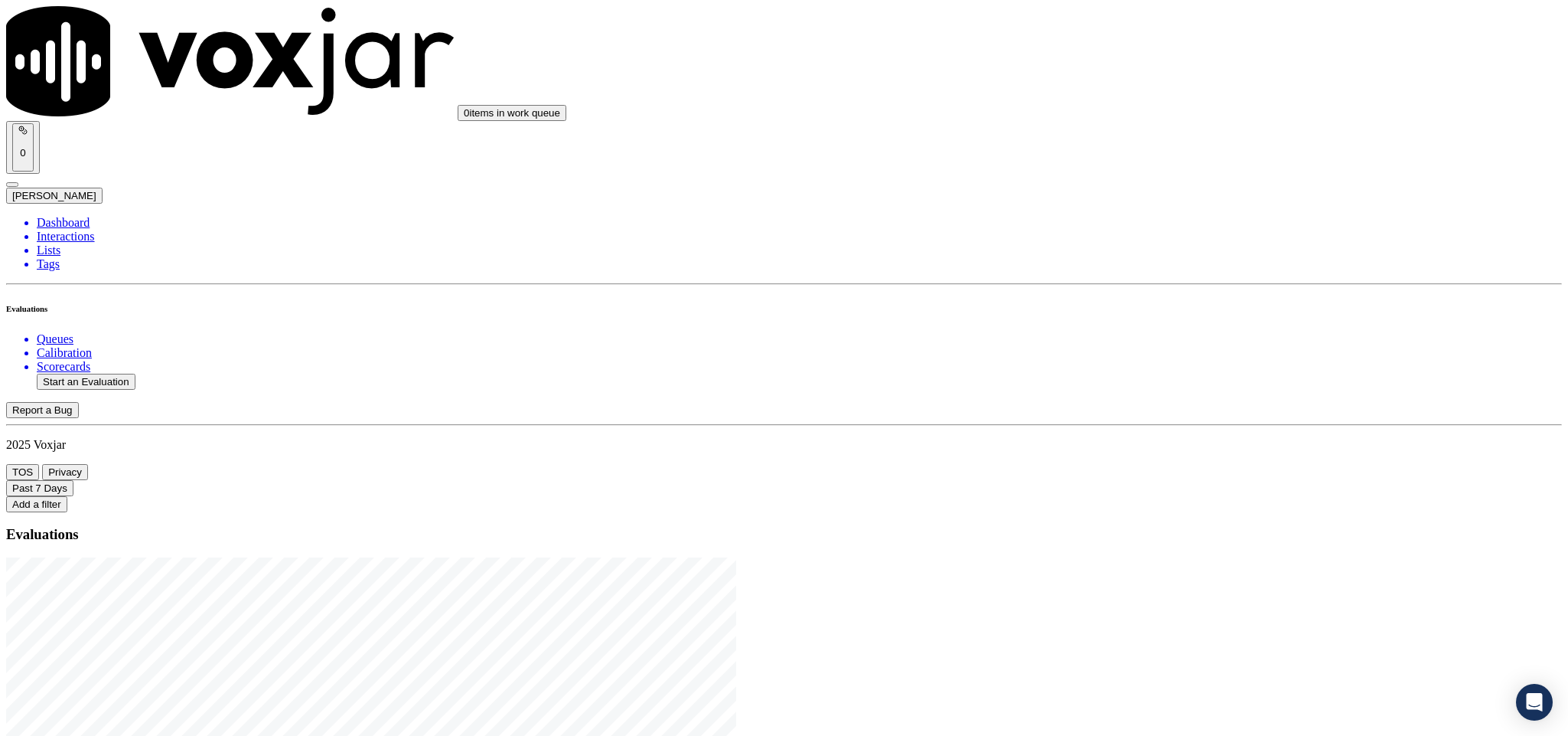
drag, startPoint x: 660, startPoint y: 315, endPoint x: 1009, endPoint y: 327, distance: 349.2
type input "20250818-185533_9732297956-C1"
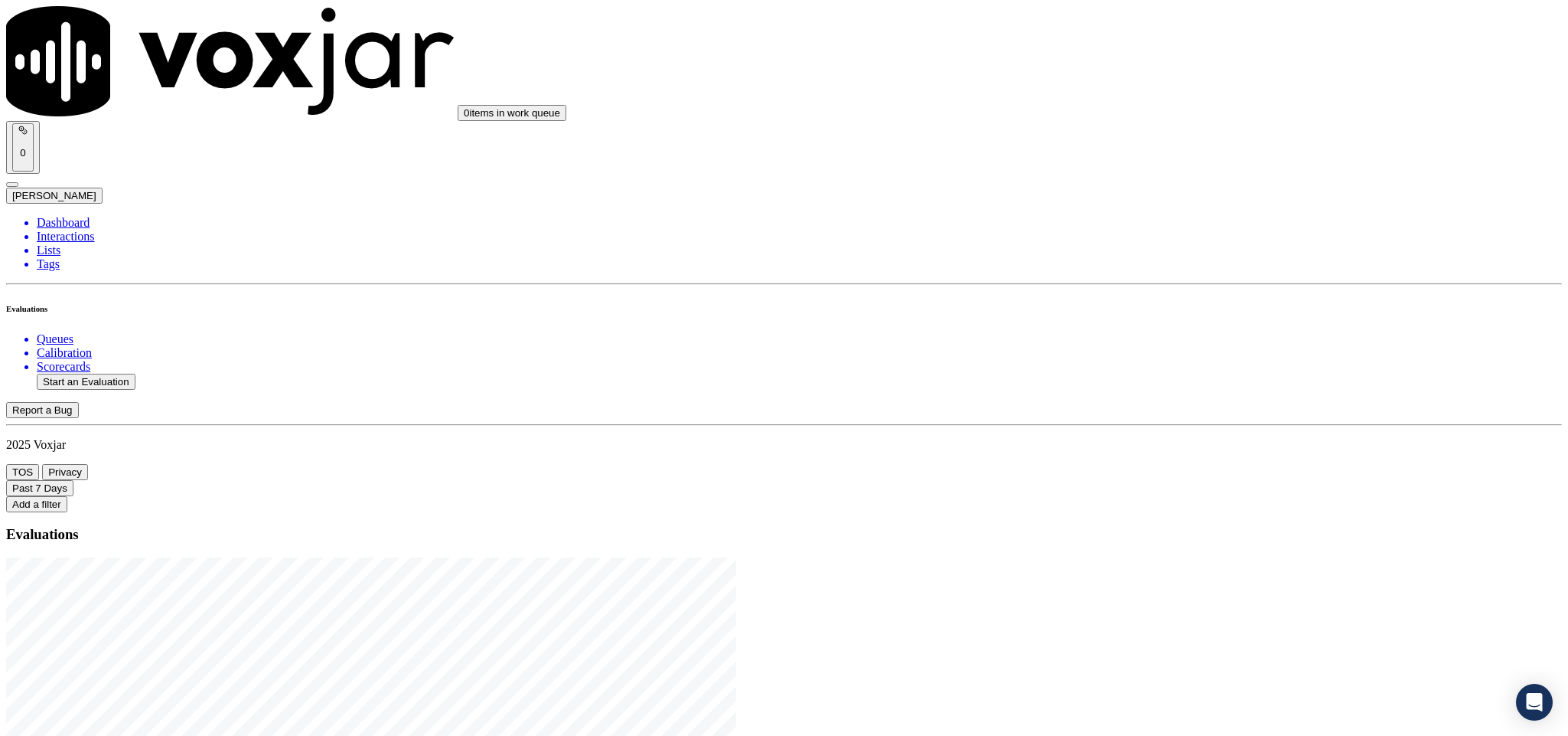
type input "2025-08-18T17:28"
type input "jak"
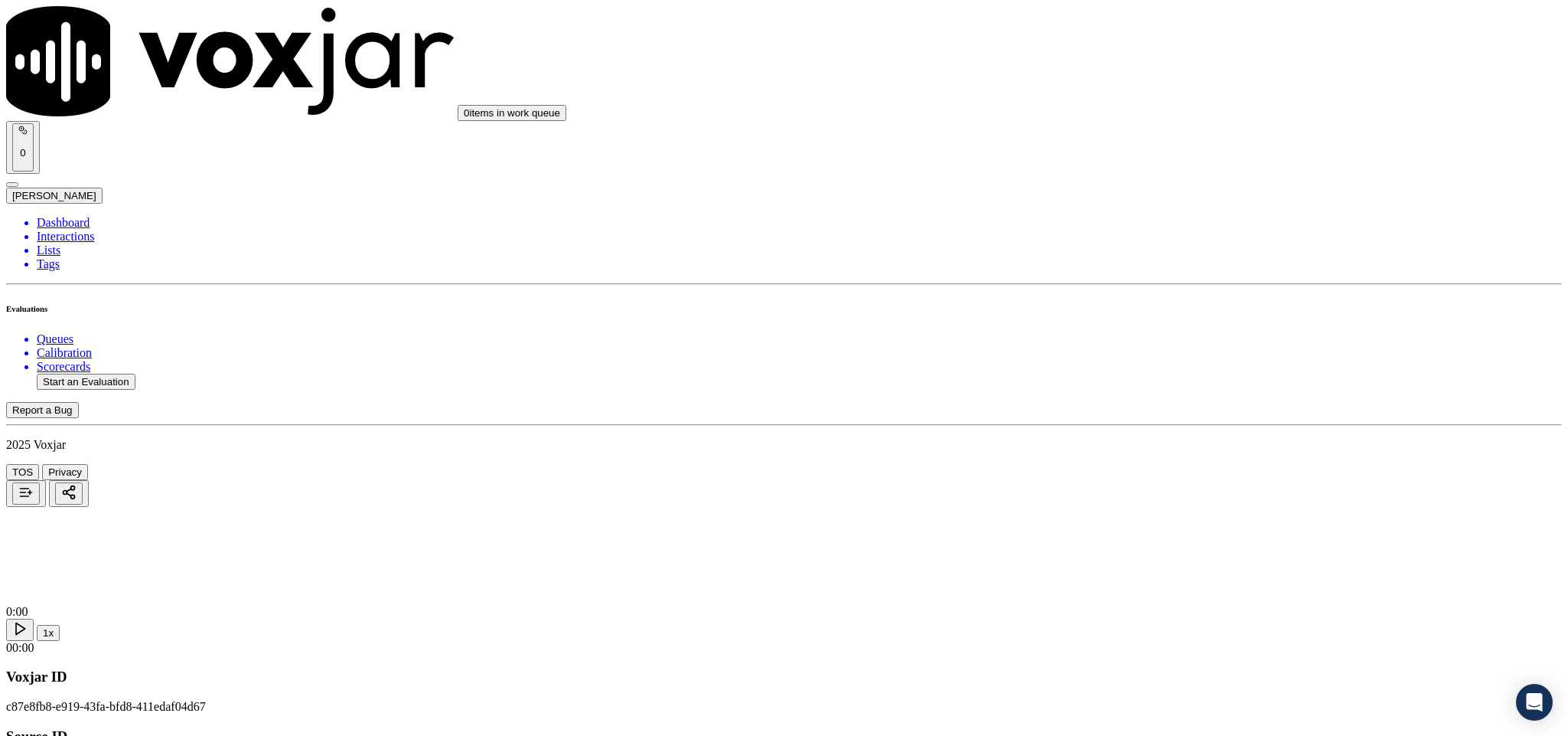
type input "GENE TOTTEN"
drag, startPoint x: 700, startPoint y: 218, endPoint x: 529, endPoint y: 226, distance: 171.2
type input "GENE TOTTEN"
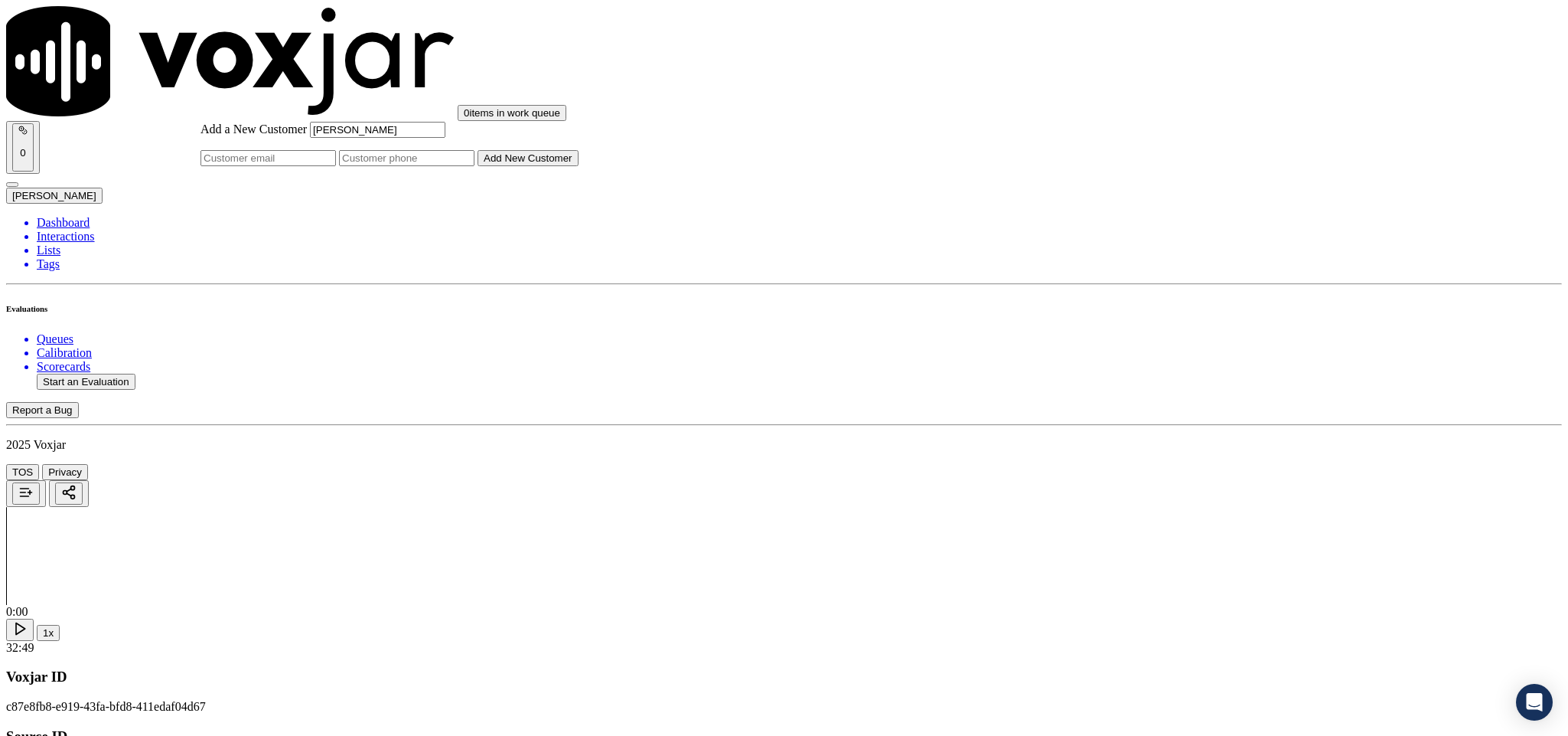
click at [475, 166] on input "Add a New Customer" at bounding box center [406, 158] width 135 height 16
paste input "9732297956"
type input "9732297956"
click at [578, 166] on button "Add New Customer" at bounding box center [527, 158] width 101 height 16
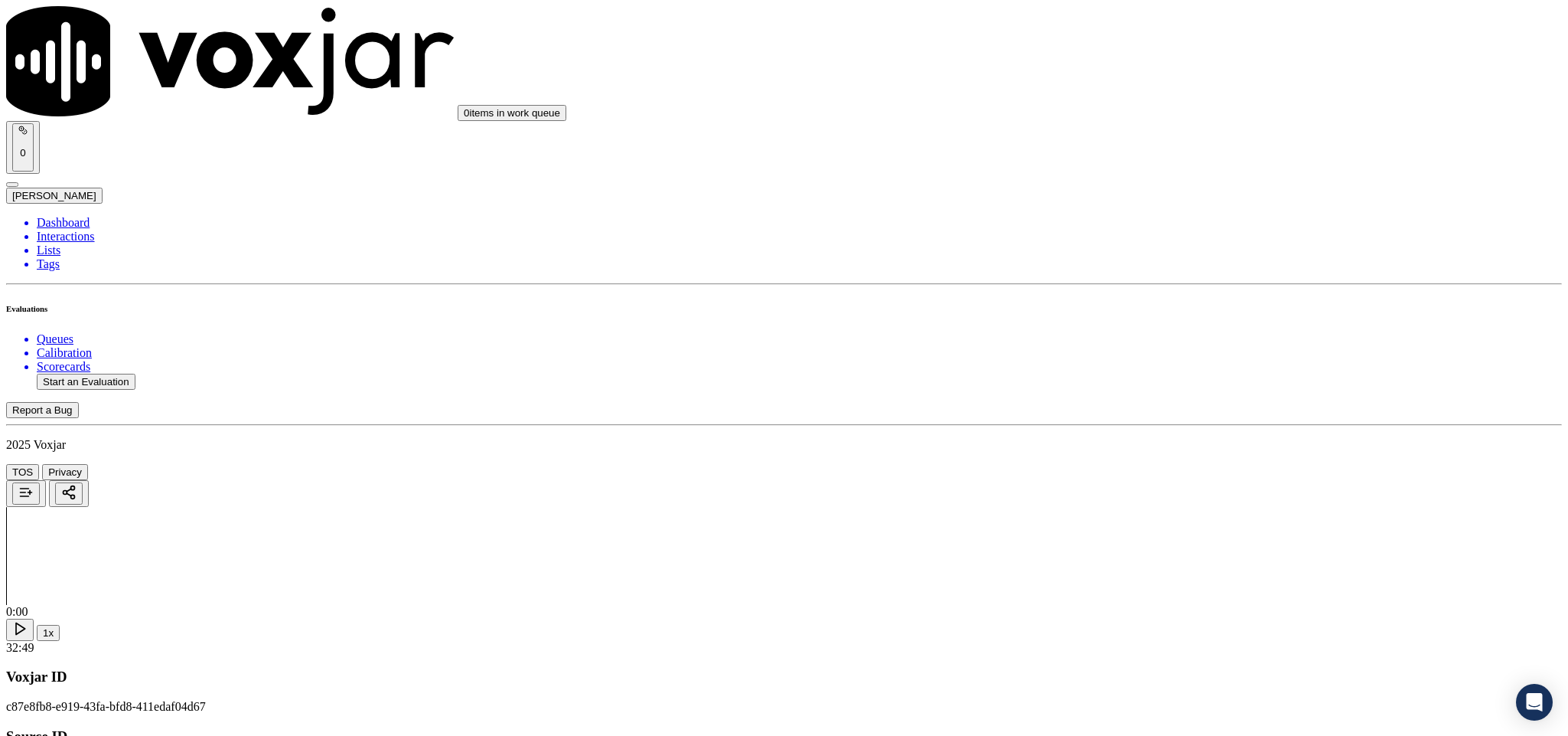
click at [1167, 286] on div "Yes" at bounding box center [1299, 279] width 358 height 14
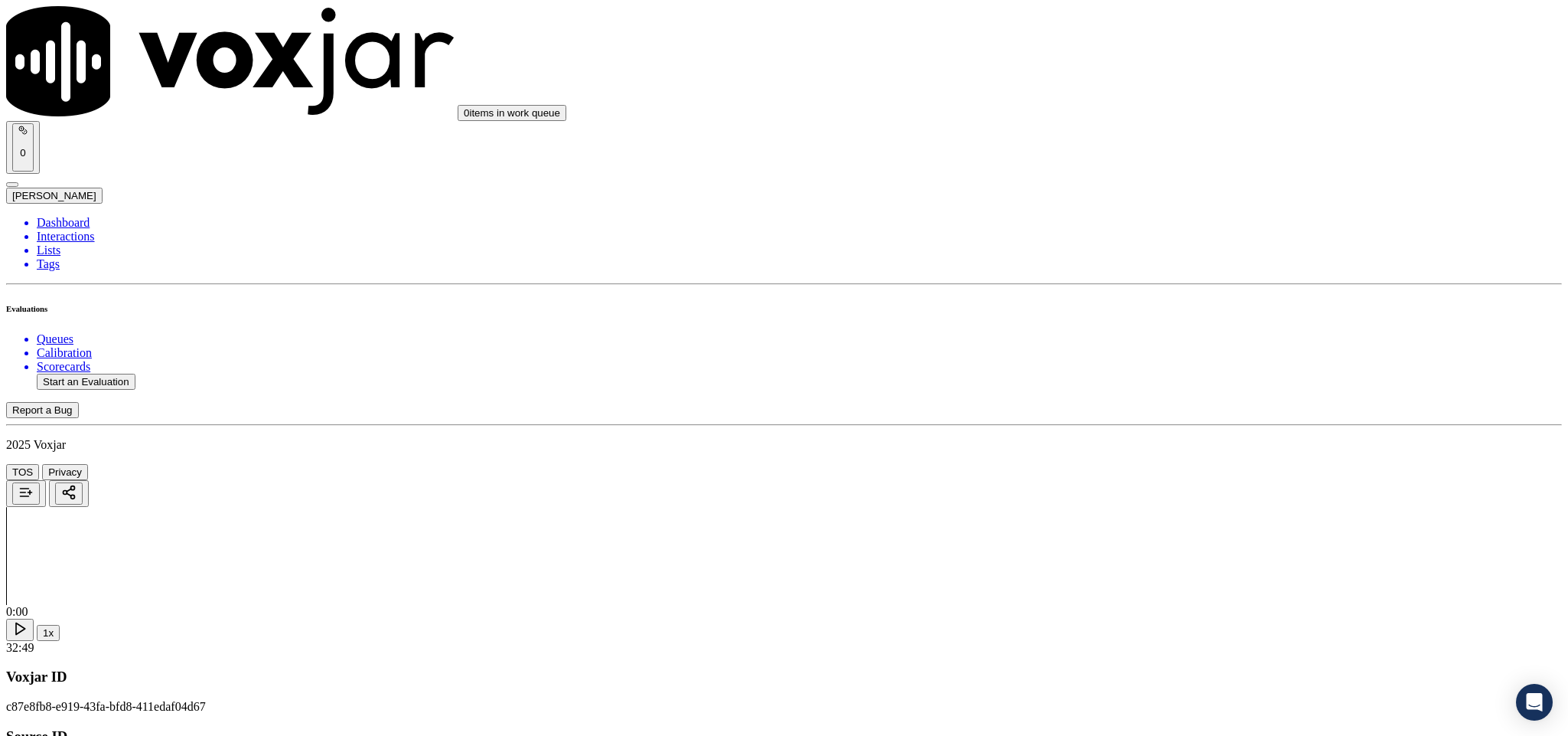
click at [1173, 459] on div "Yes" at bounding box center [1299, 455] width 358 height 14
click at [1169, 426] on div "Yes" at bounding box center [1299, 419] width 358 height 14
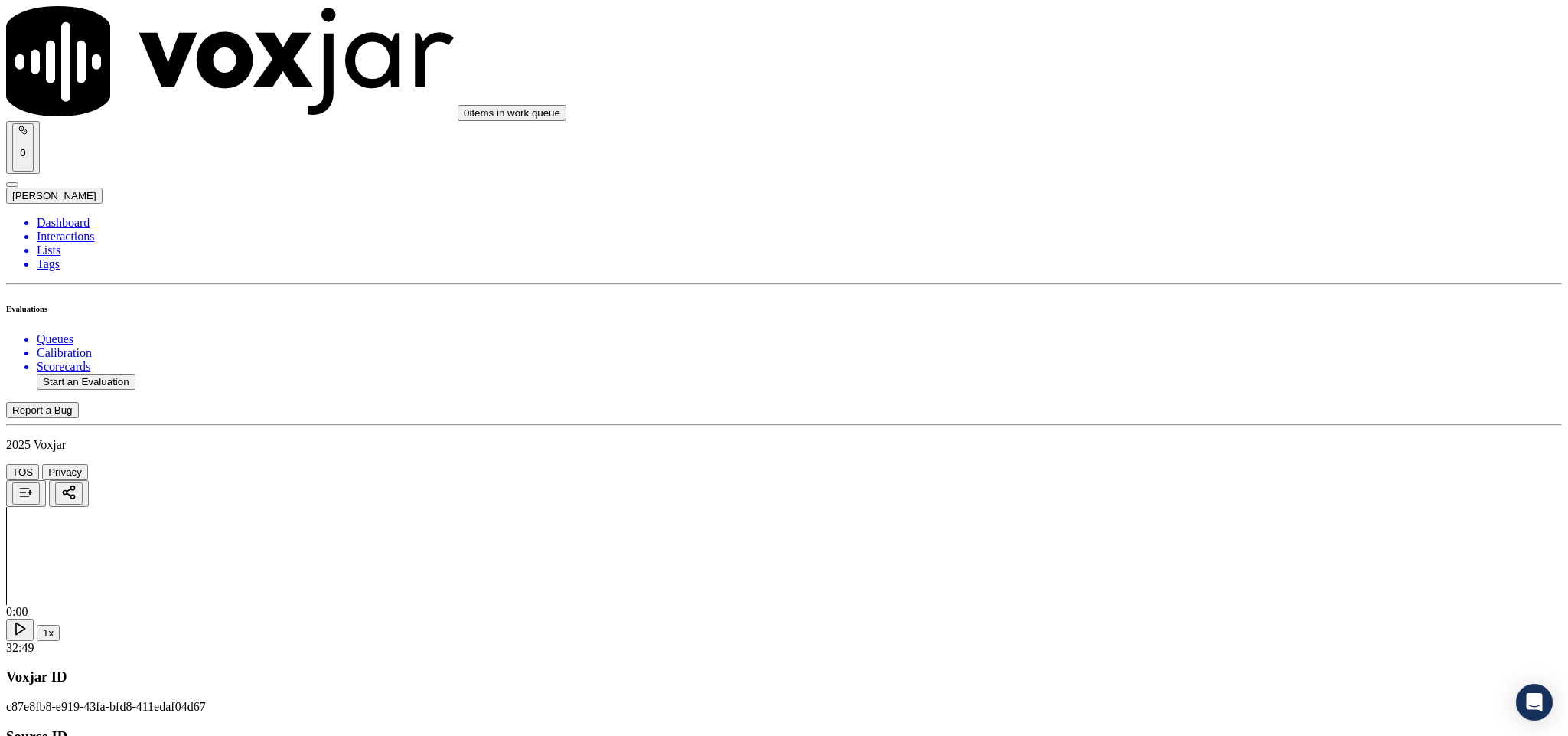
scroll to position [459, 0]
click at [1167, 388] on div "Yes" at bounding box center [1299, 382] width 358 height 14
click at [1185, 437] on div "N/A" at bounding box center [1299, 431] width 358 height 14
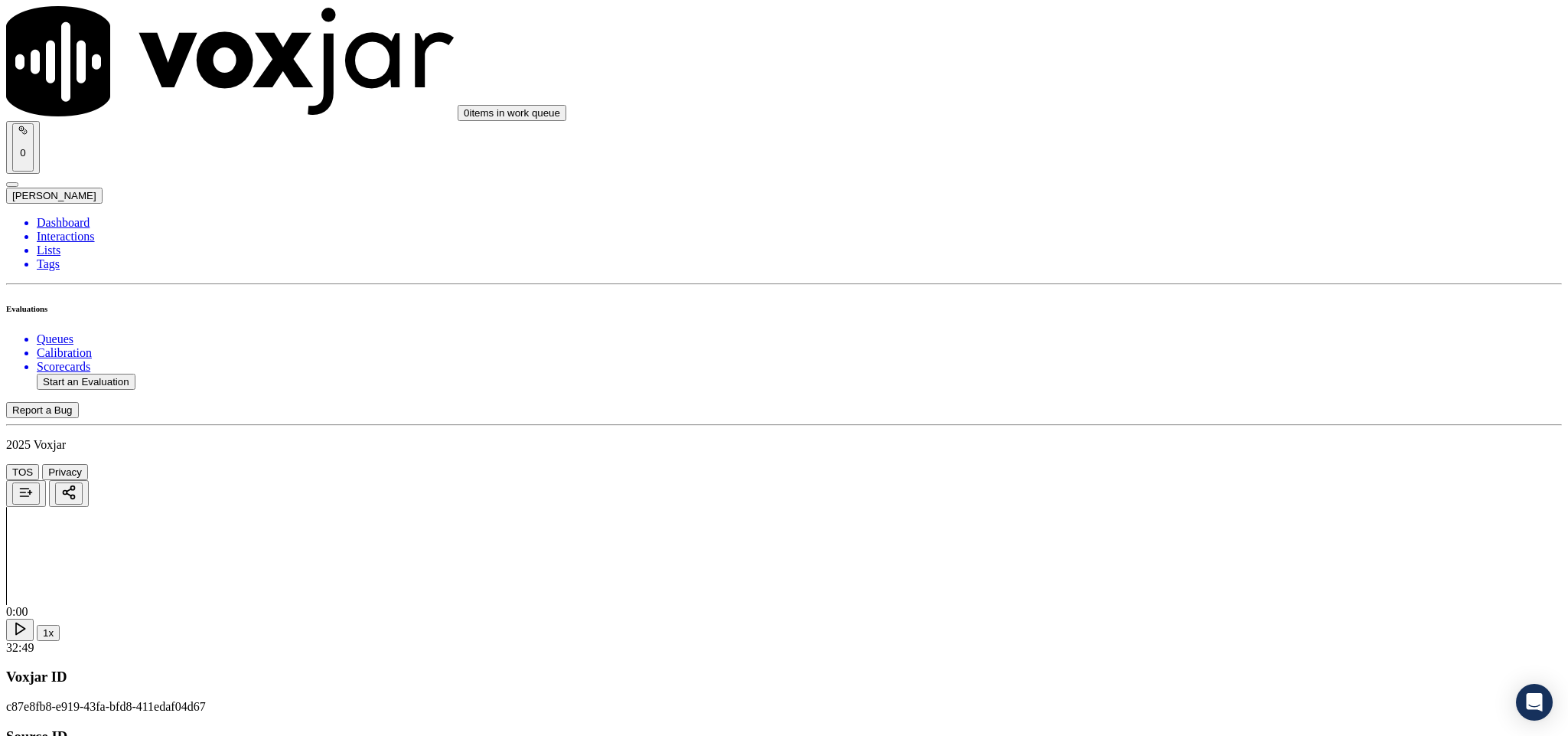
scroll to position [689, 0]
click at [1179, 415] on div "Yes" at bounding box center [1299, 409] width 358 height 14
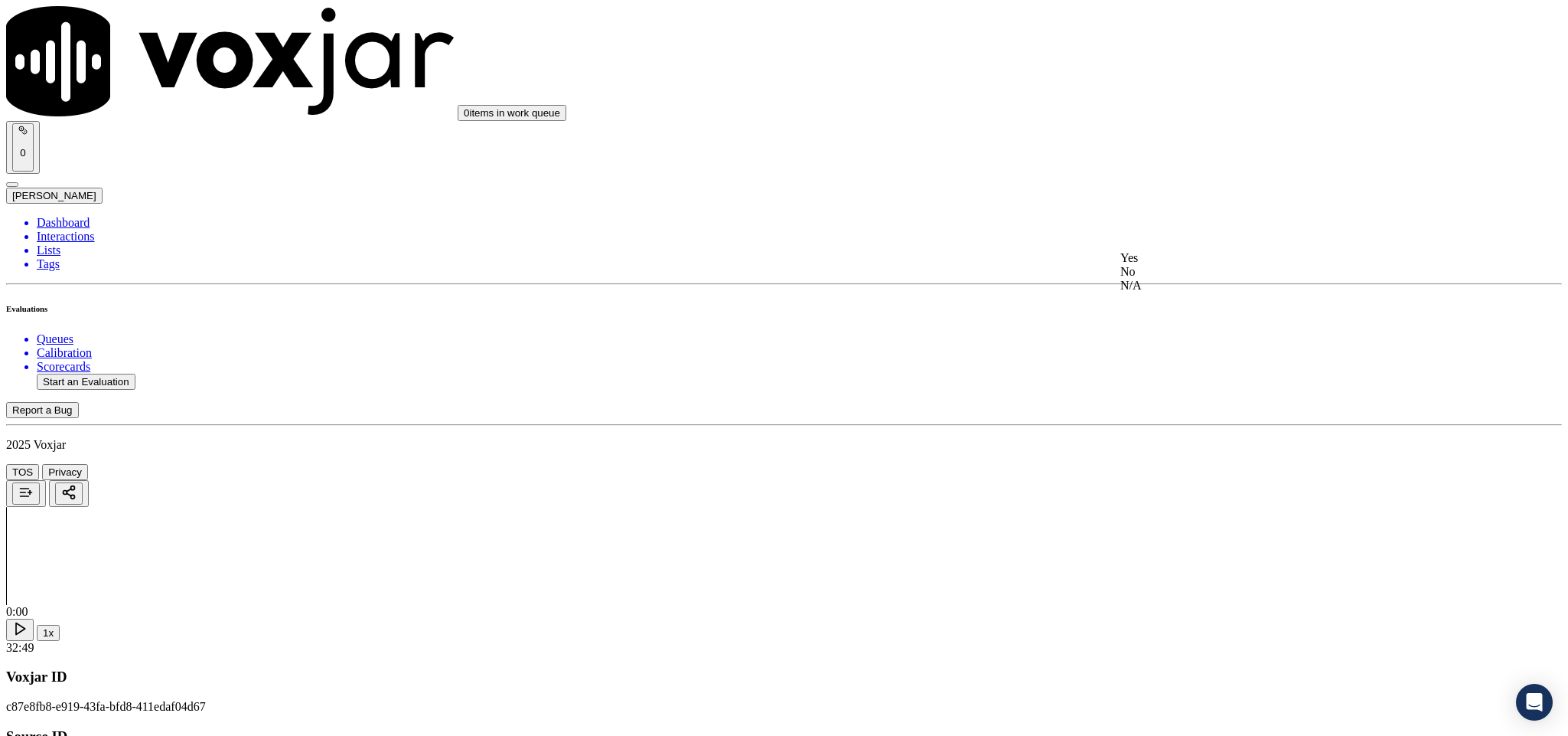
click at [1175, 278] on div "No" at bounding box center [1299, 271] width 358 height 14
click at [1165, 458] on div "Yes" at bounding box center [1299, 452] width 358 height 14
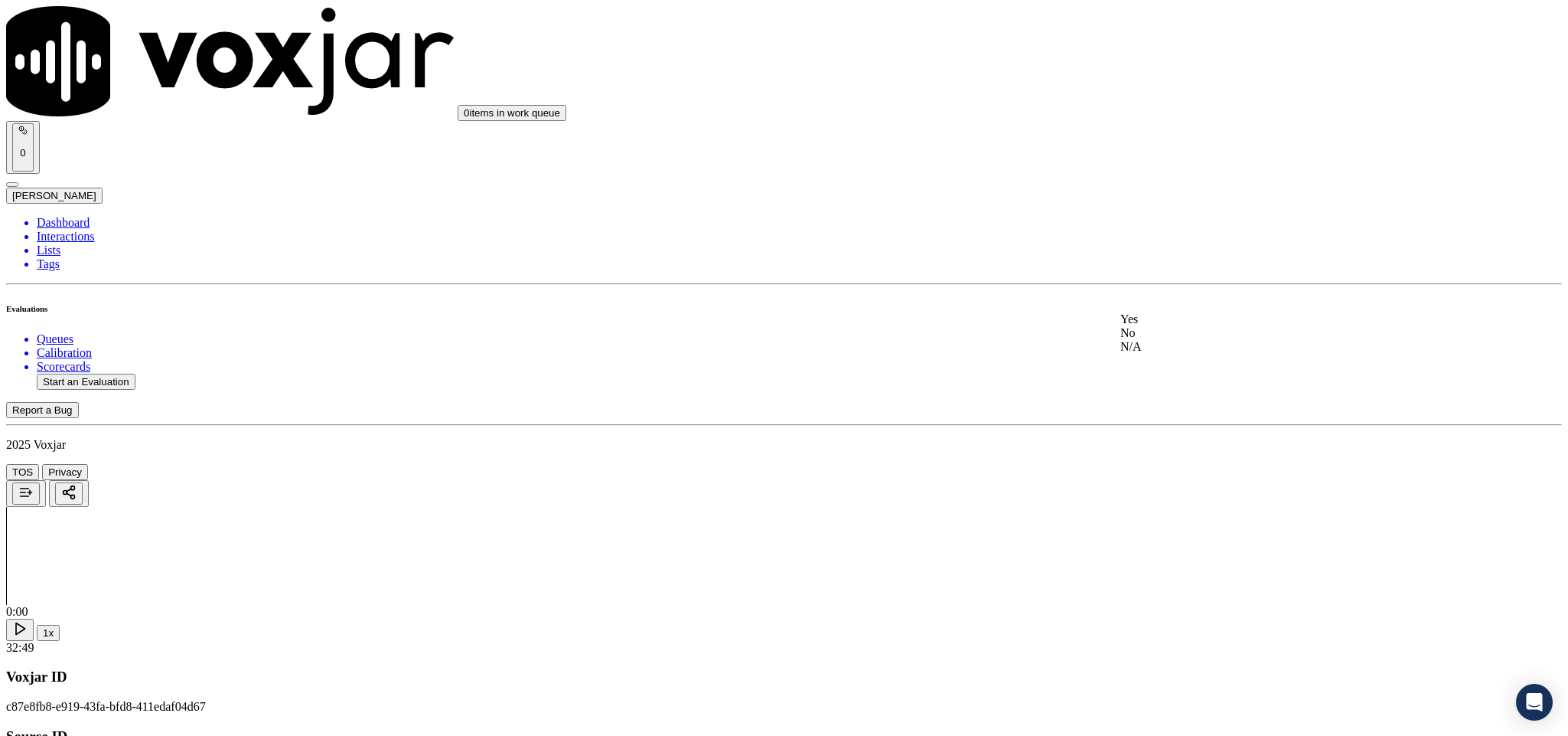
click at [1187, 326] on div "Yes" at bounding box center [1299, 319] width 358 height 14
click at [1185, 157] on div "Yes" at bounding box center [1299, 150] width 358 height 14
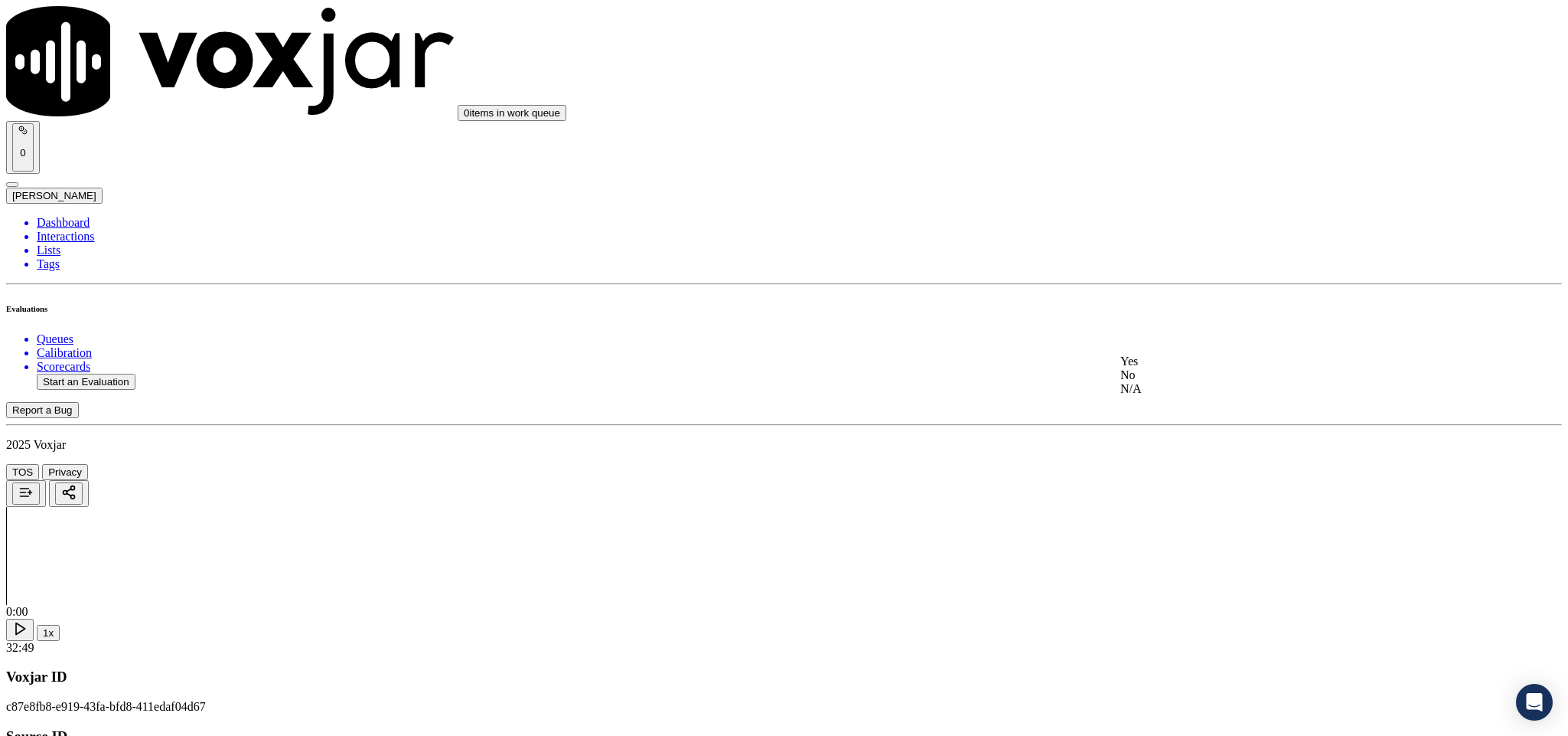
click at [1167, 382] on div "No" at bounding box center [1299, 375] width 358 height 14
click at [1180, 367] on div "Yes" at bounding box center [1299, 361] width 358 height 14
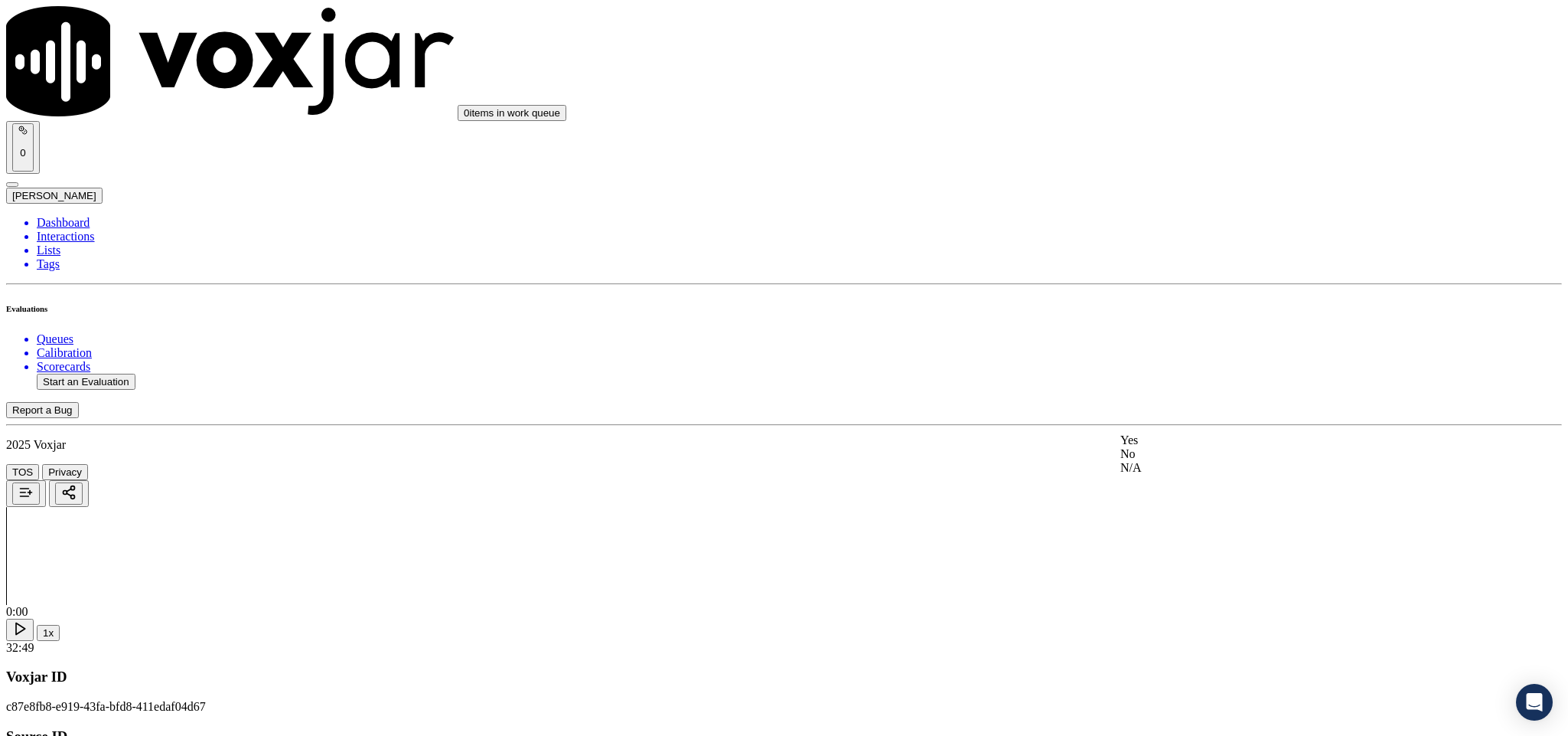
click at [1189, 461] on div "No" at bounding box center [1299, 454] width 358 height 14
click at [1194, 278] on div "Yes" at bounding box center [1299, 271] width 358 height 14
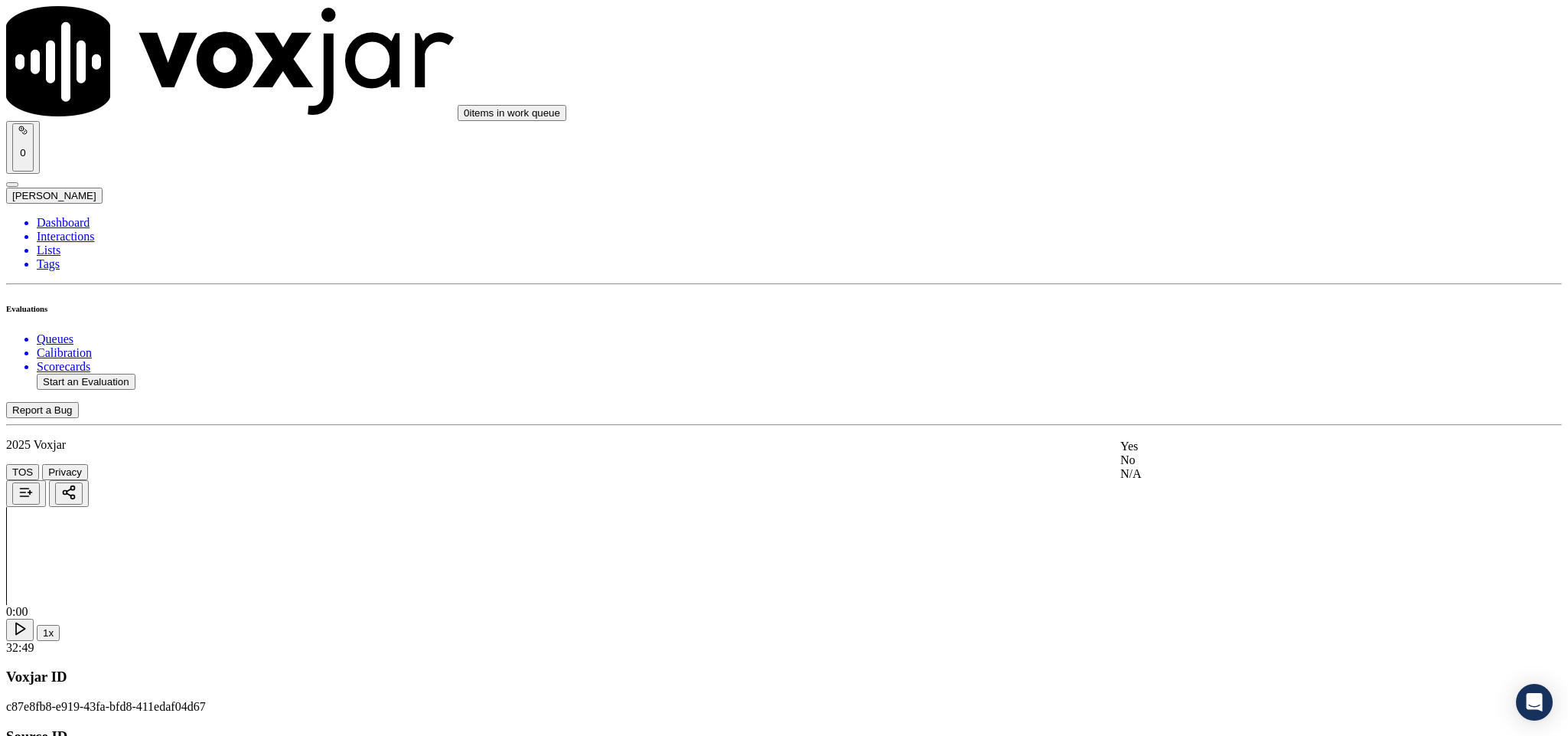
click at [1167, 453] on div "Yes" at bounding box center [1299, 446] width 358 height 14
click at [1180, 297] on div "No" at bounding box center [1299, 291] width 358 height 14
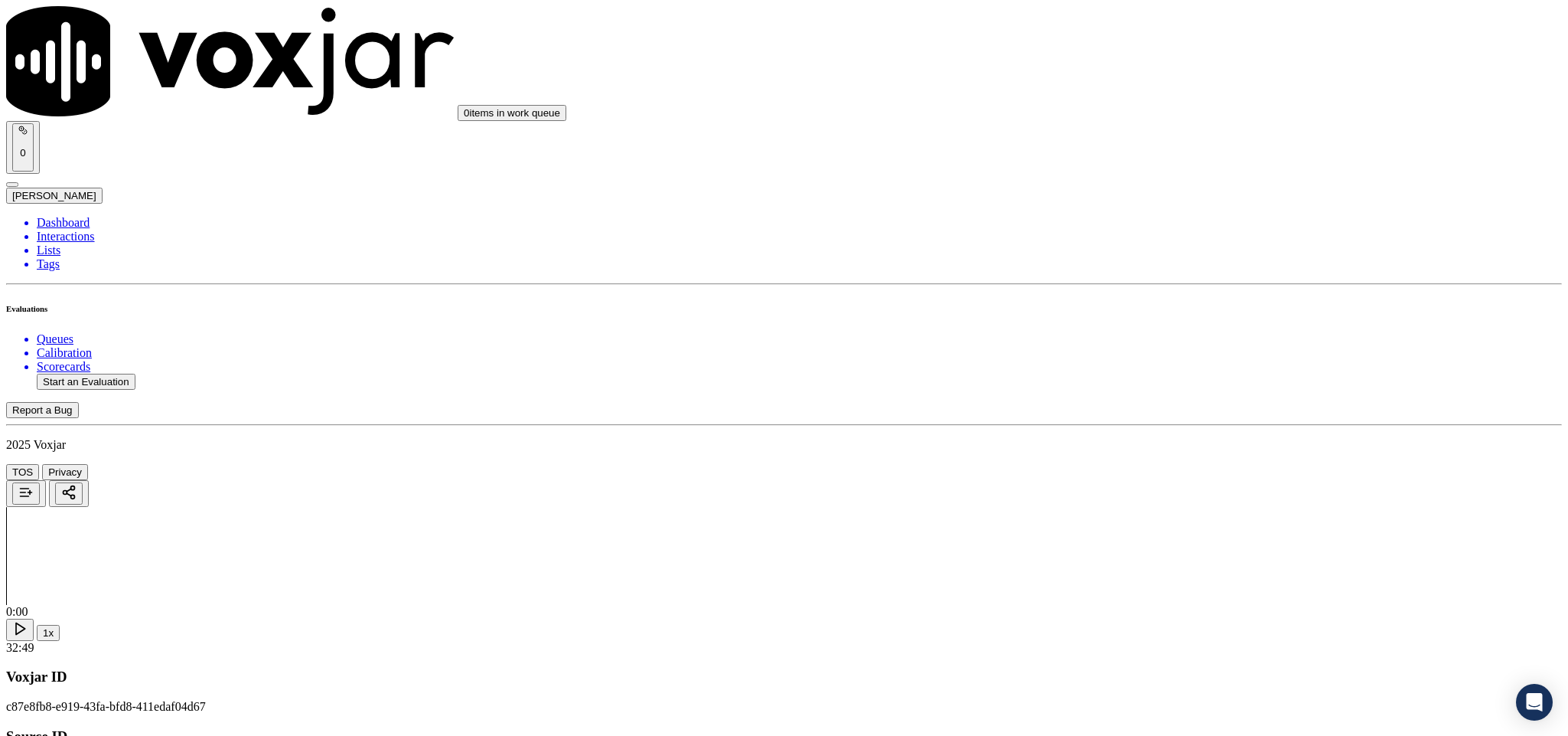
scroll to position [2871, 0]
click at [1206, 196] on div "Yes" at bounding box center [1299, 189] width 358 height 14
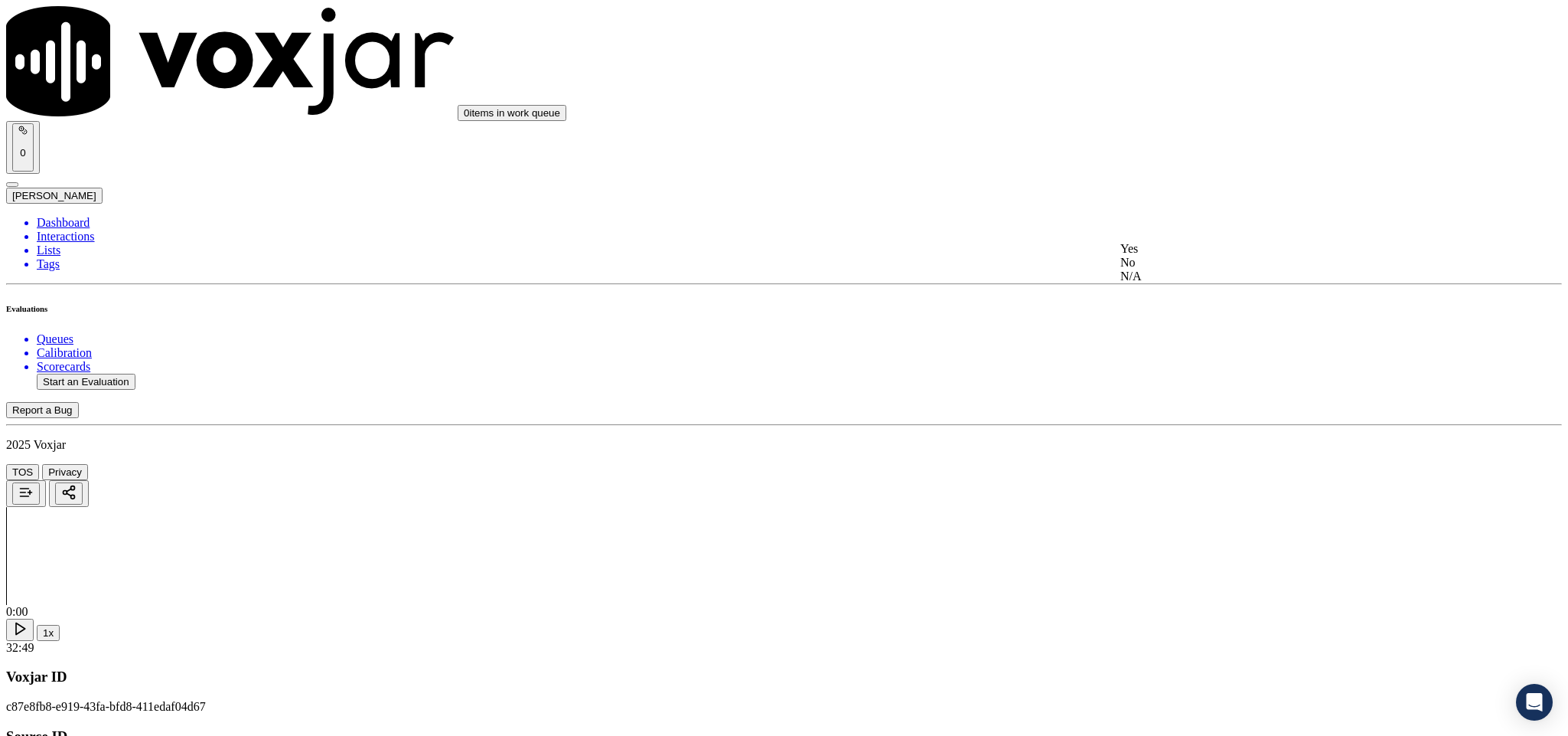
click at [1192, 270] on div "No" at bounding box center [1299, 263] width 358 height 14
click at [1180, 445] on div "No" at bounding box center [1299, 438] width 358 height 14
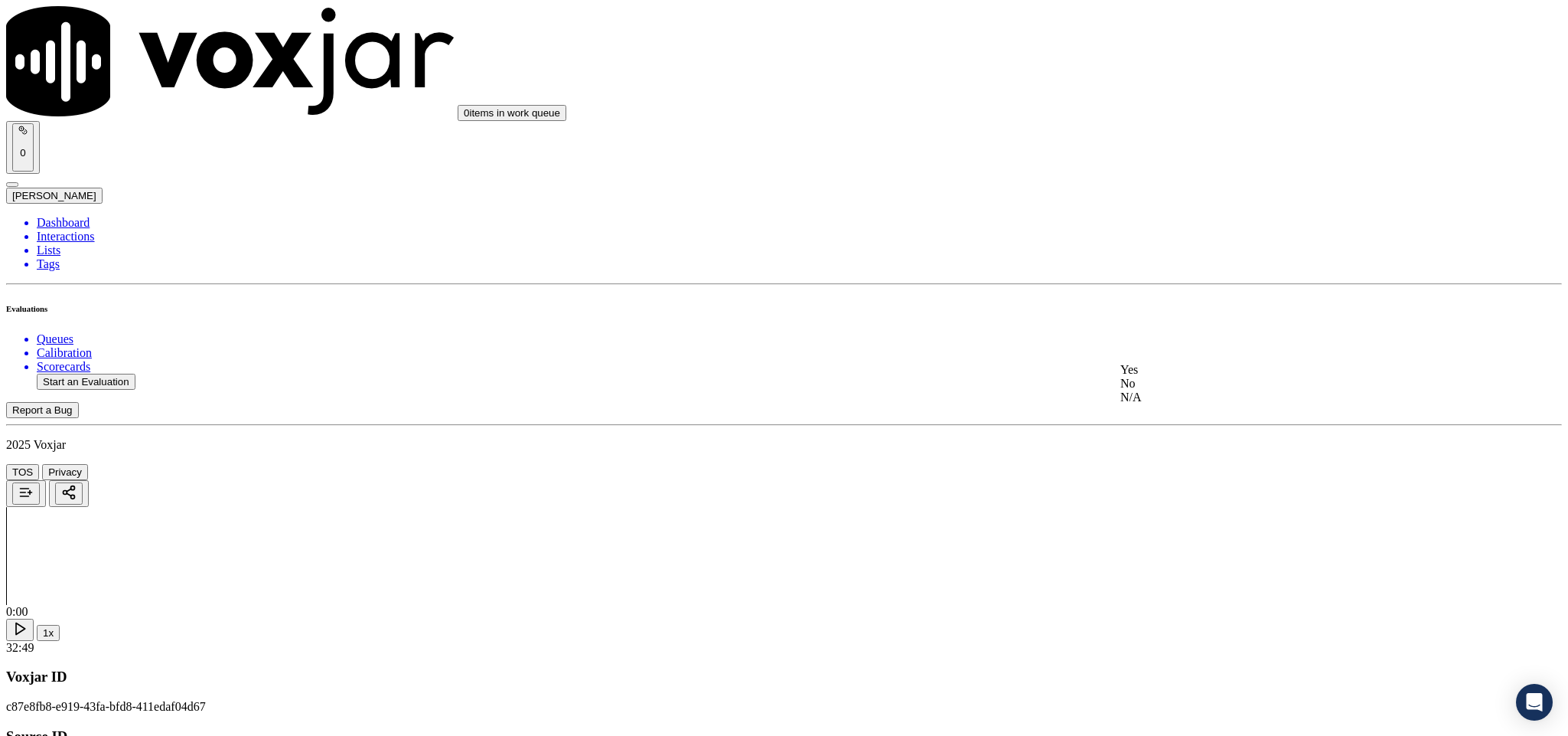
click at [1161, 404] on div "N/A" at bounding box center [1299, 397] width 358 height 14
click at [1173, 368] on div "N/A" at bounding box center [1299, 361] width 358 height 14
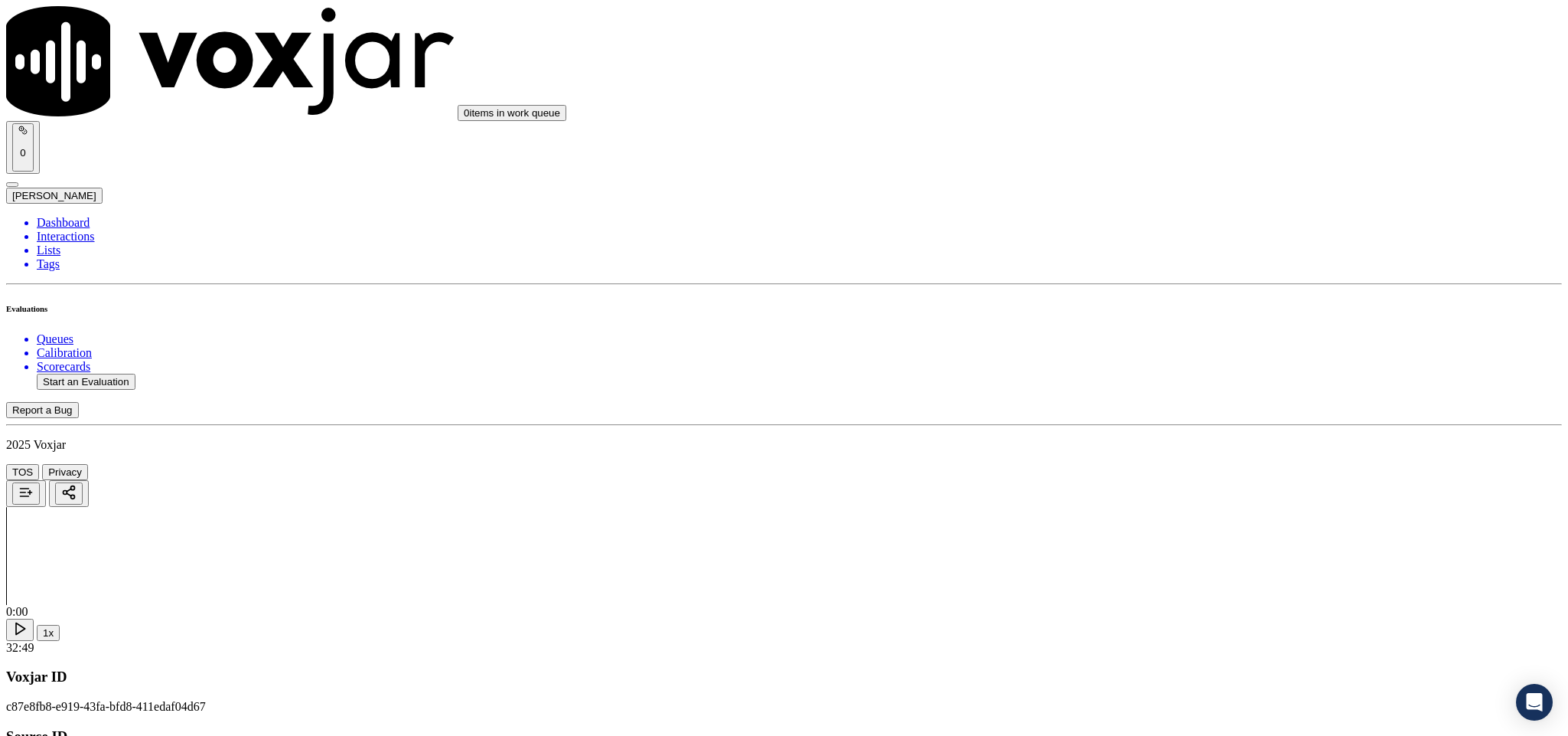
click at [1173, 395] on div "No" at bounding box center [1299, 388] width 358 height 14
click at [1189, 571] on div "No" at bounding box center [1299, 564] width 358 height 14
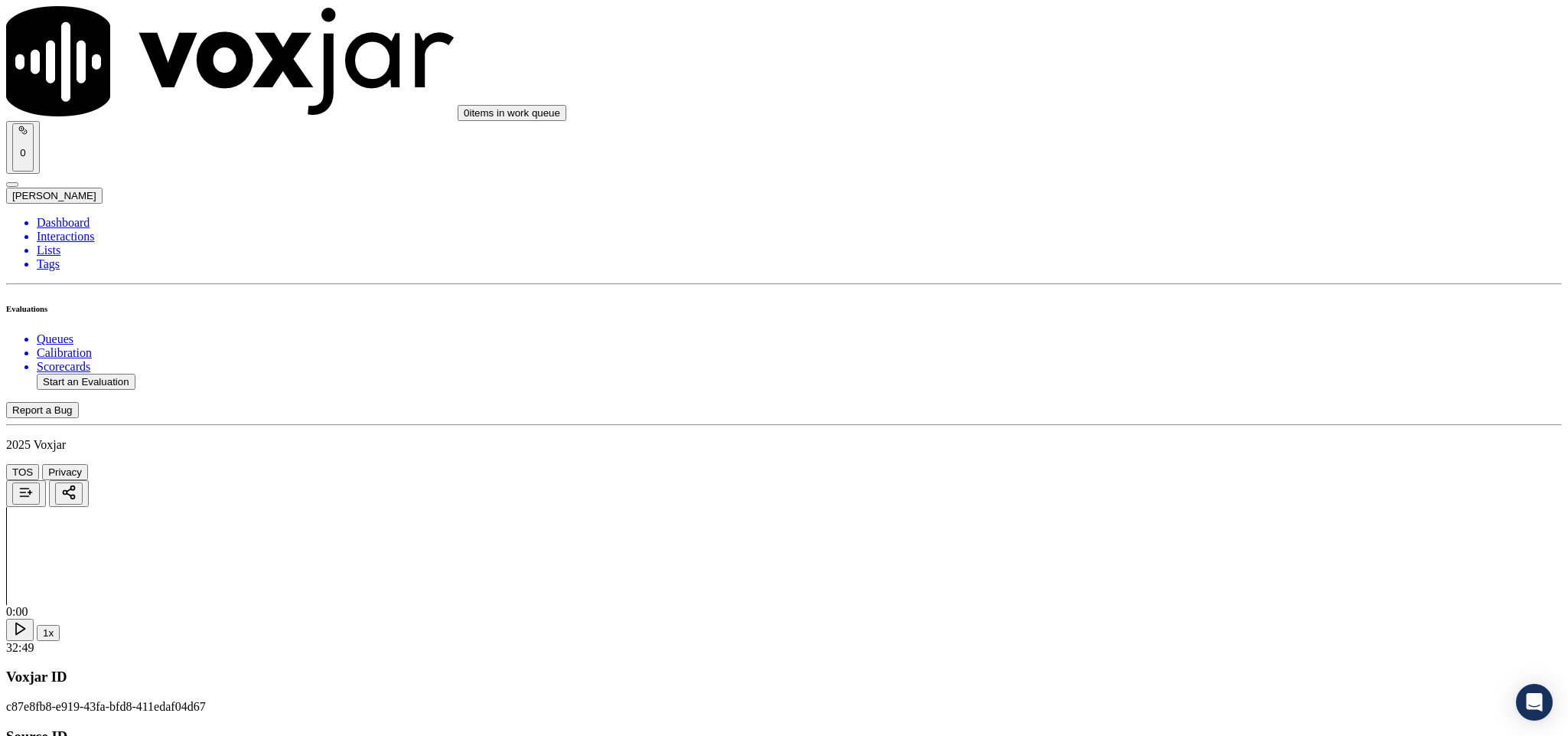
click at [59, 215] on li "Dashboard" at bounding box center [800, 222] width 1525 height 14
